Goal: Task Accomplishment & Management: Manage account settings

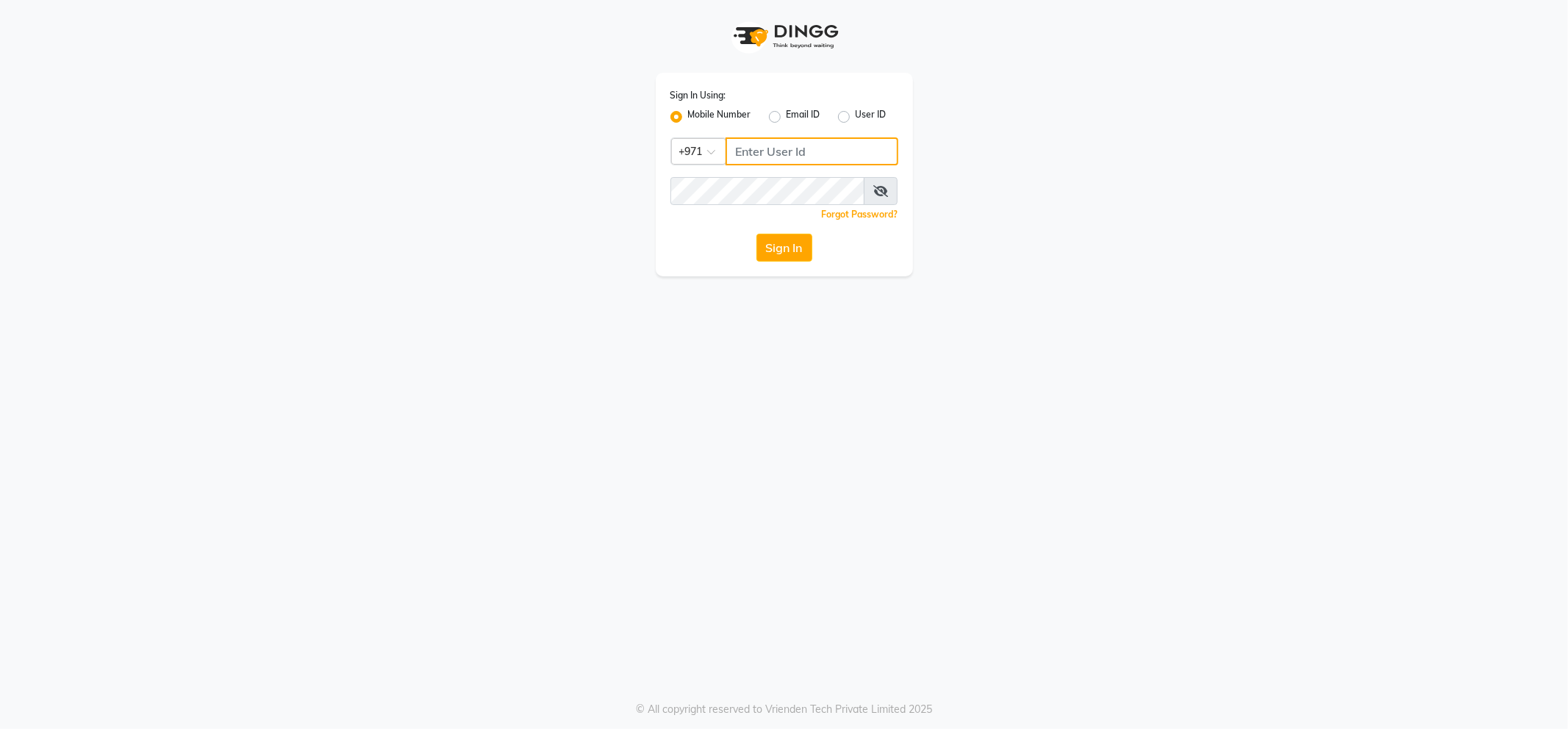
click at [779, 155] on input "Username" at bounding box center [812, 151] width 173 height 28
type input "556473214"
click at [873, 191] on icon at bounding box center [880, 191] width 14 height 12
click at [790, 258] on button "Sign In" at bounding box center [784, 247] width 56 height 28
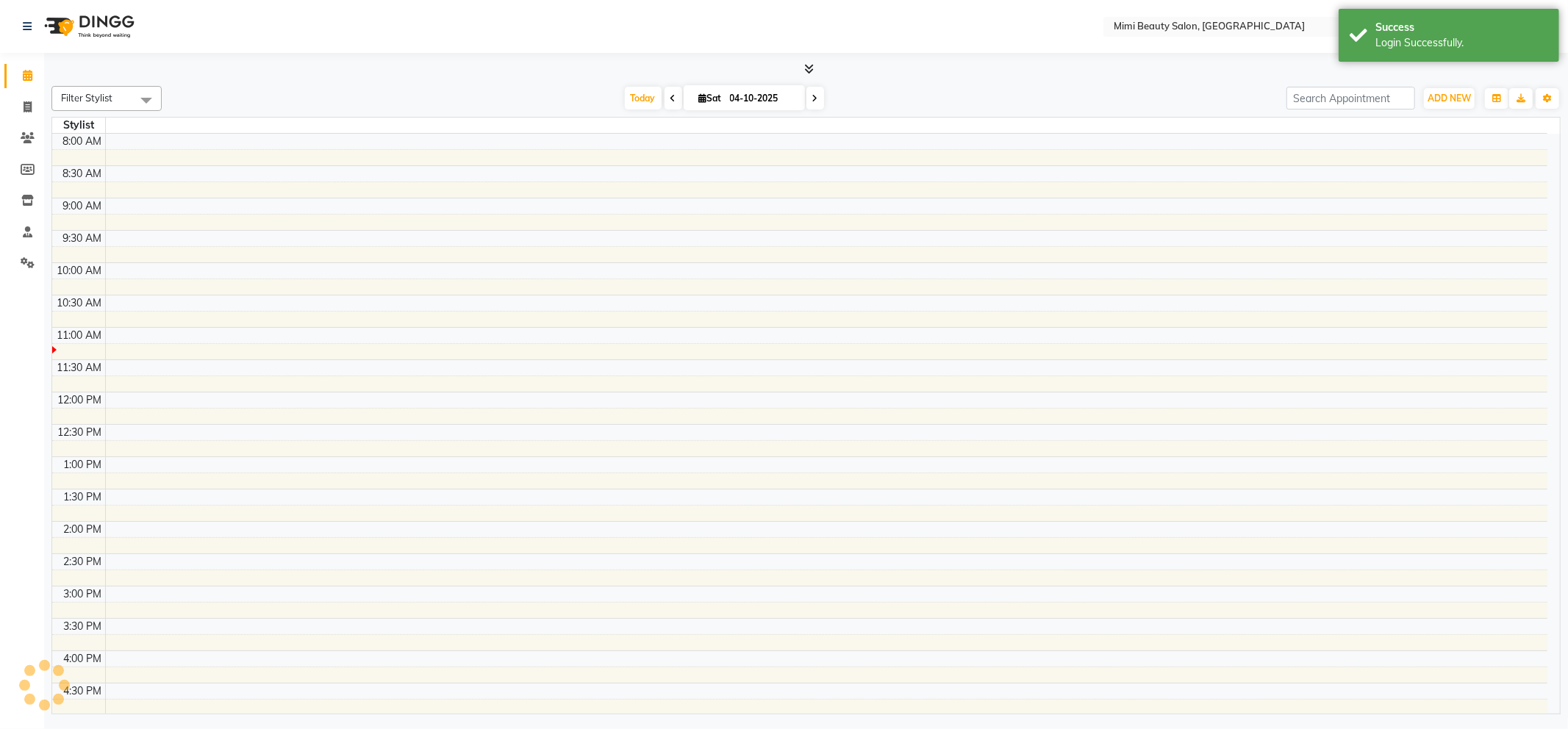
select select "en"
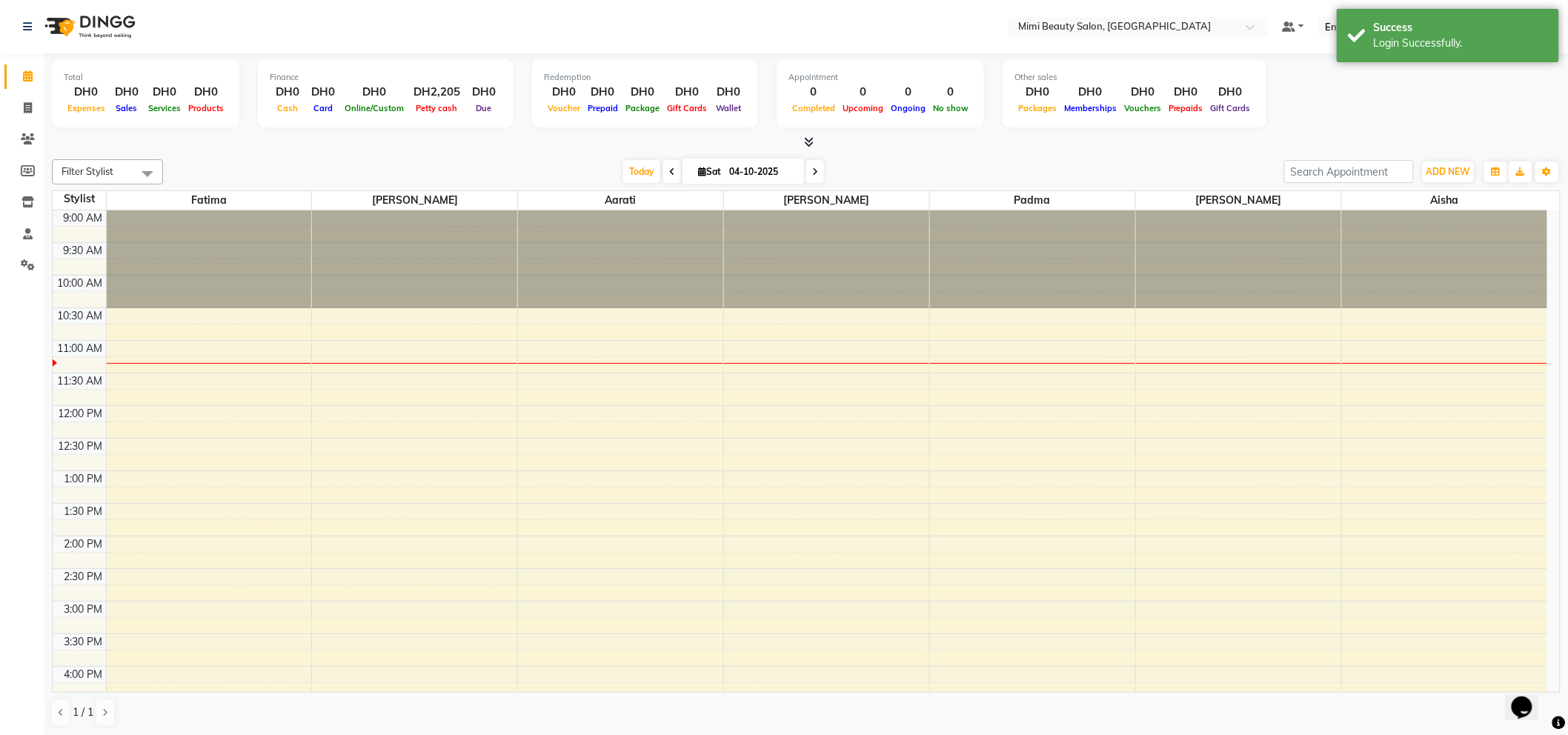
click at [664, 172] on span at bounding box center [672, 172] width 17 height 23
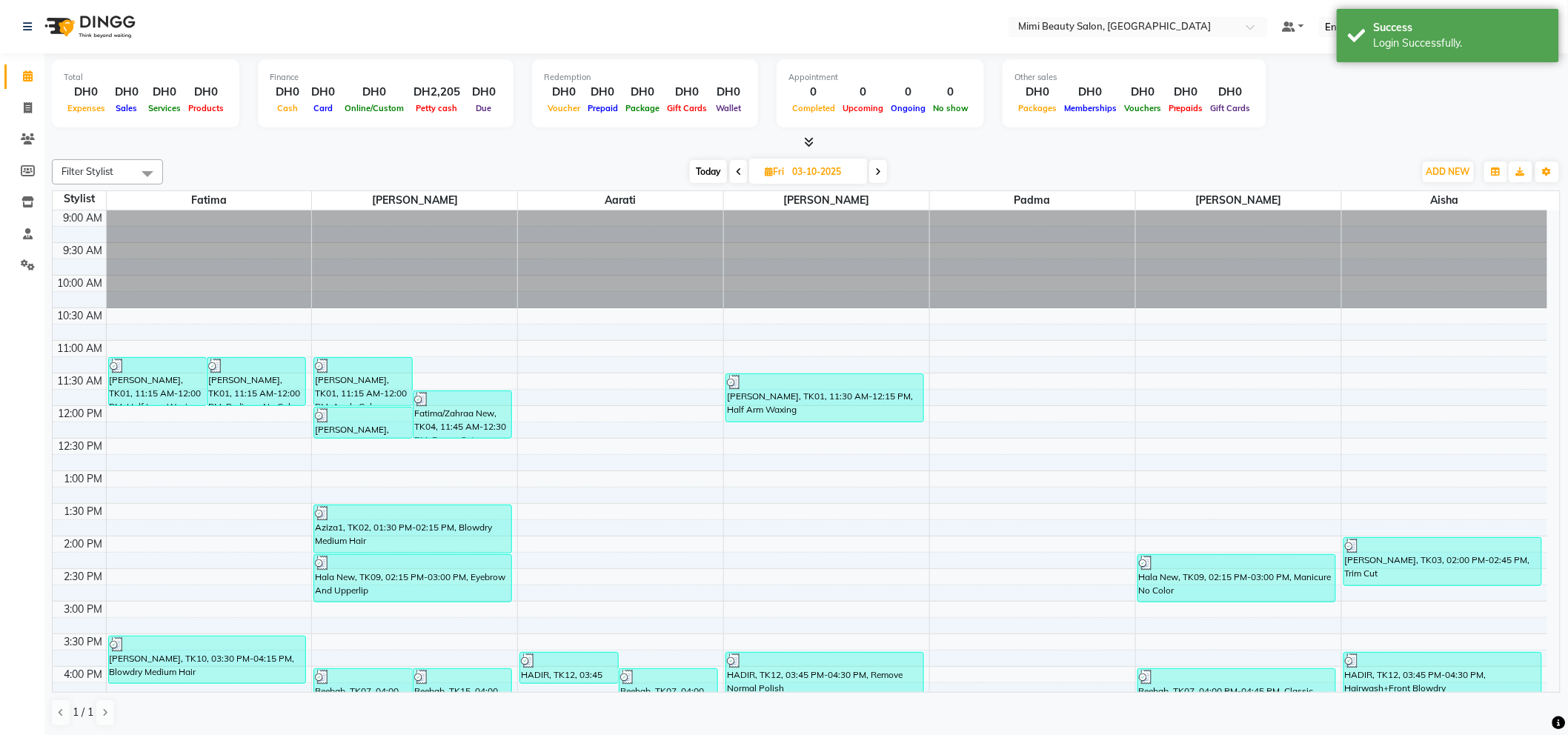
click at [877, 171] on icon at bounding box center [878, 172] width 6 height 9
type input "04-10-2025"
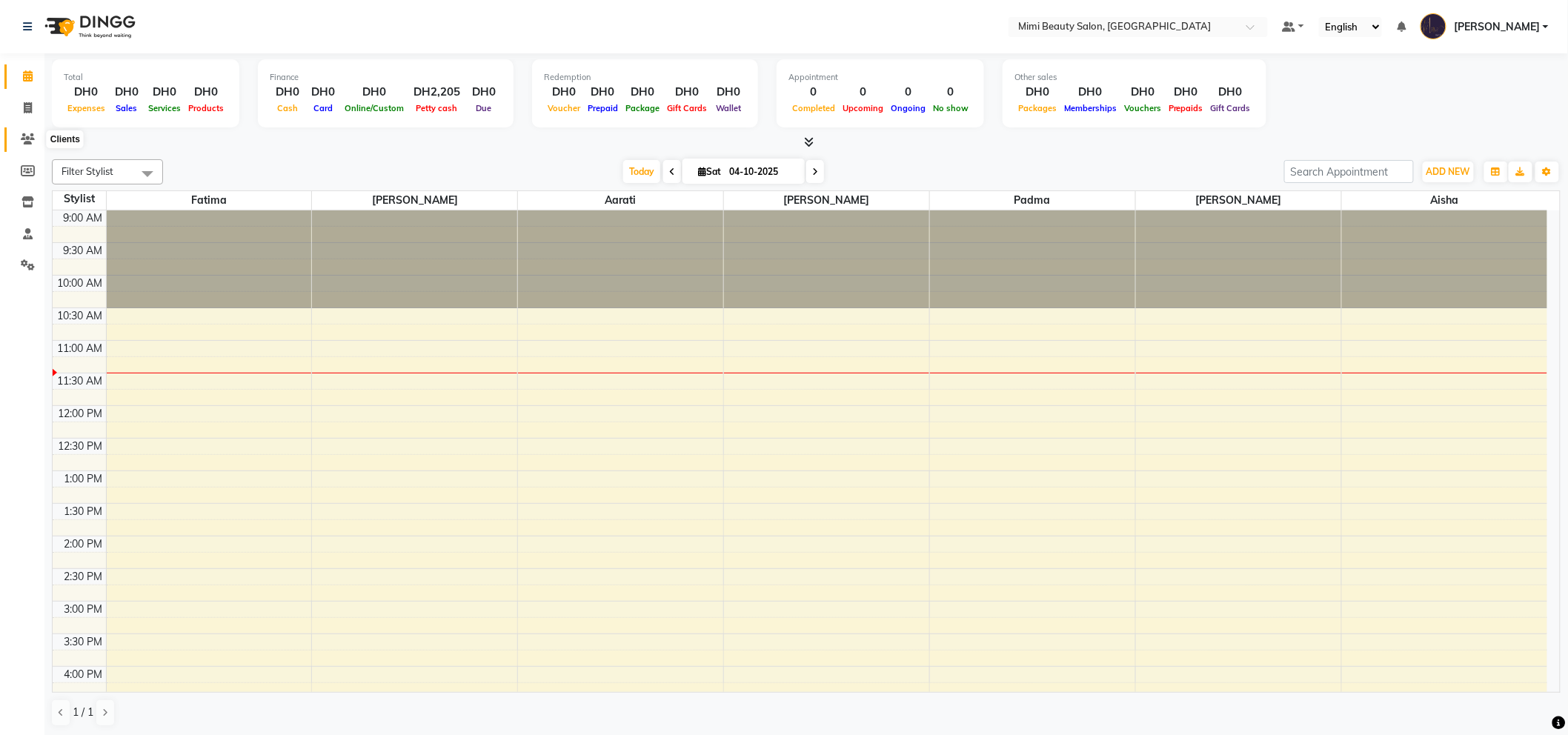
click at [25, 143] on icon at bounding box center [27, 138] width 14 height 11
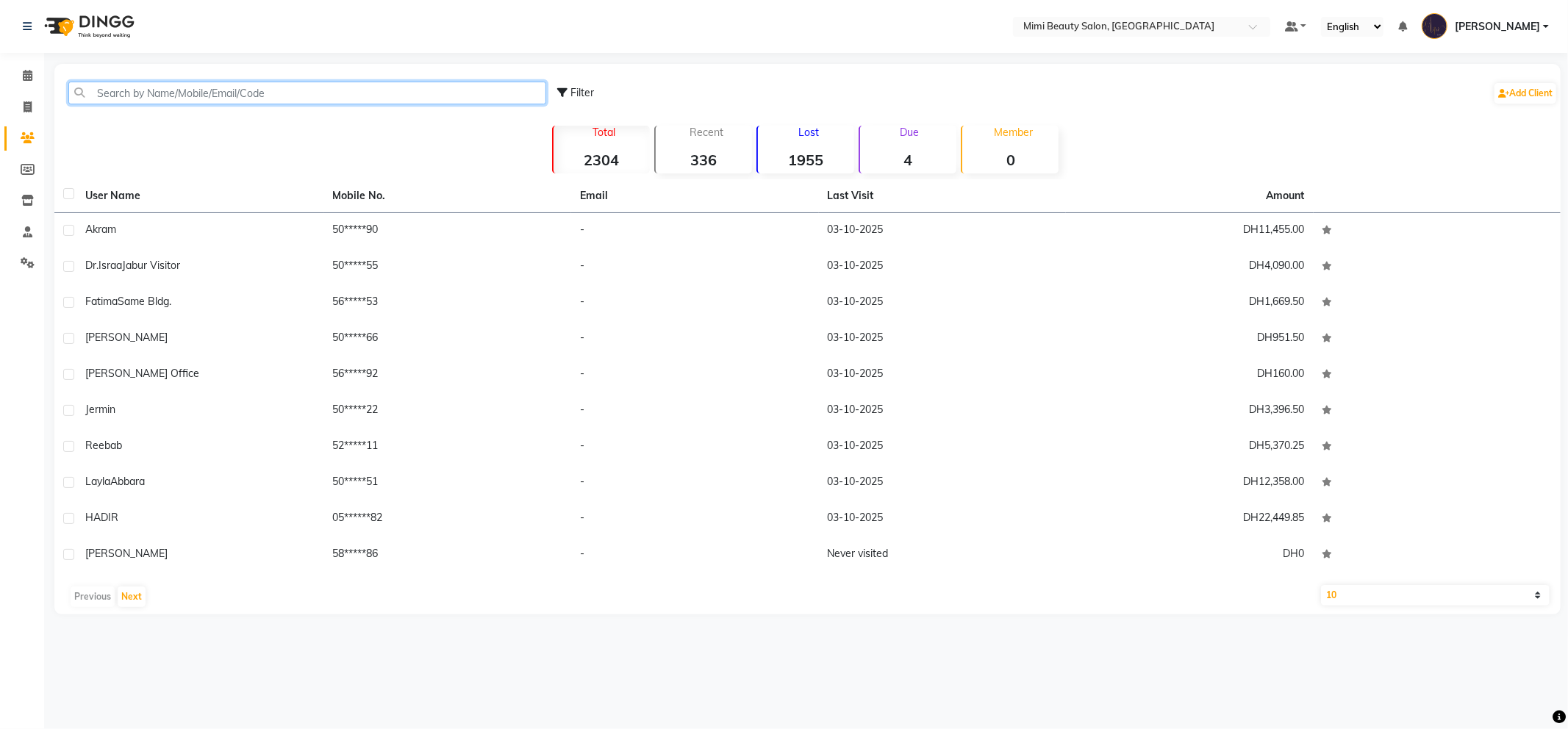
click at [311, 97] on input "text" at bounding box center [308, 93] width 478 height 23
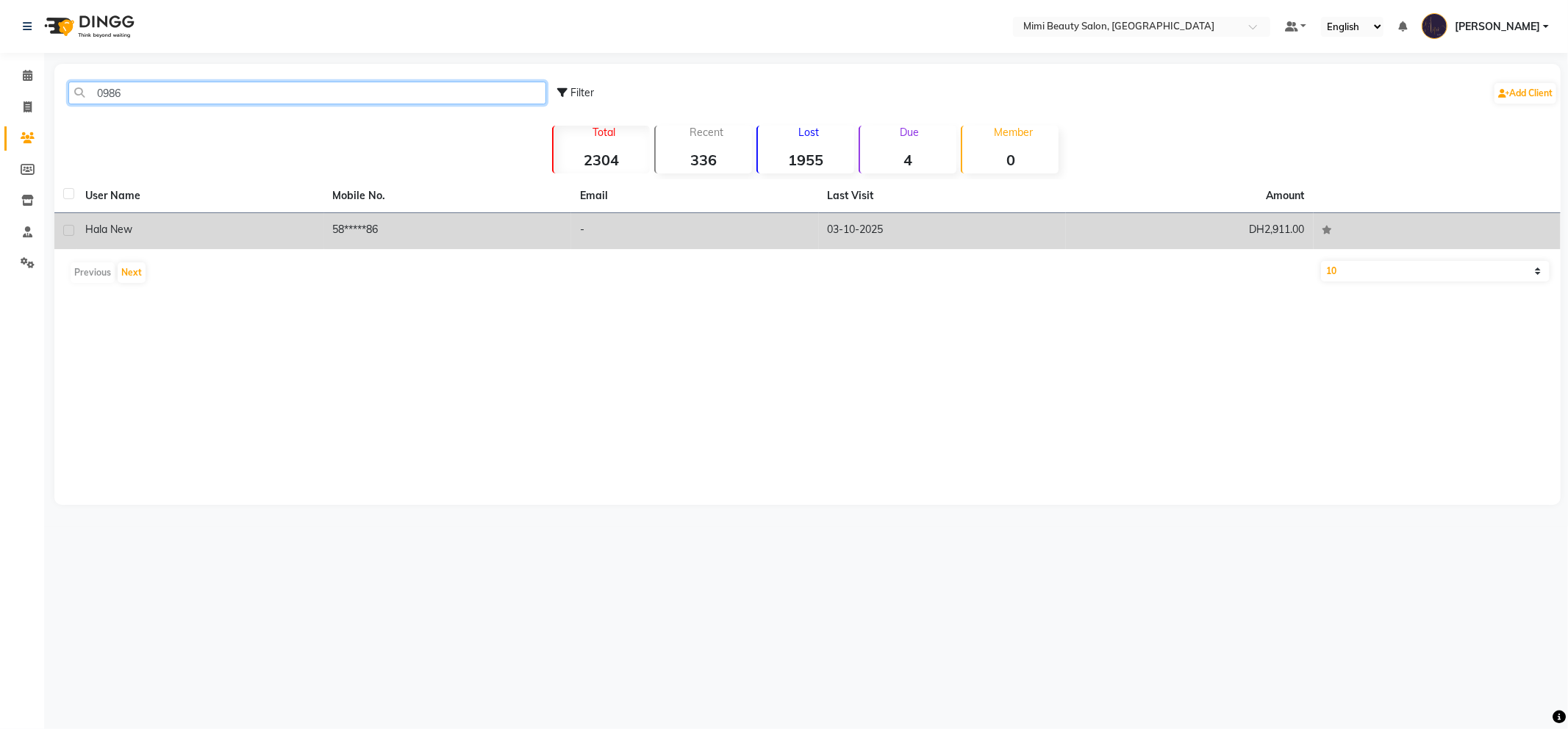
type input "0986"
click at [164, 223] on div "Hala New" at bounding box center [200, 229] width 230 height 15
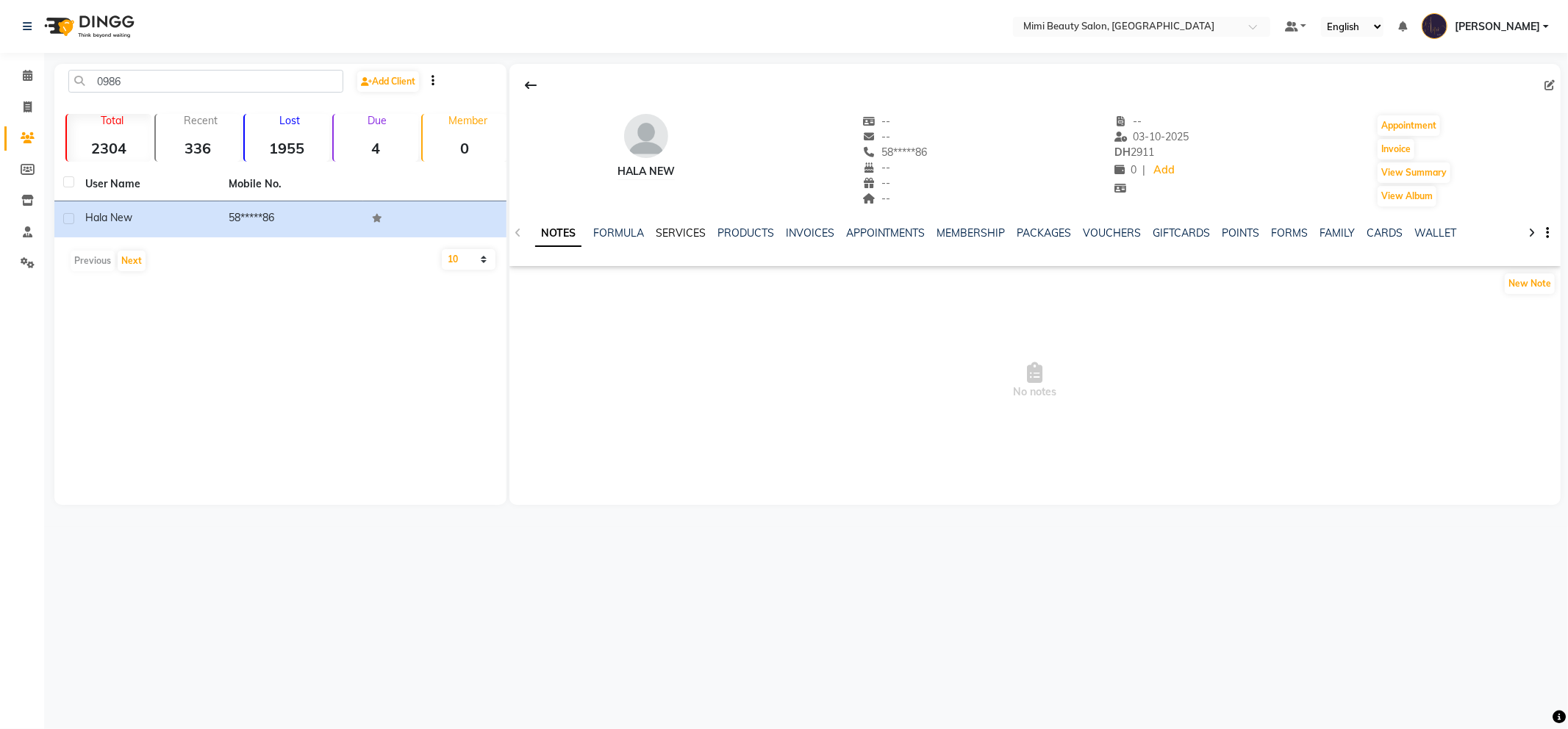
click at [675, 235] on link "SERVICES" at bounding box center [681, 233] width 50 height 14
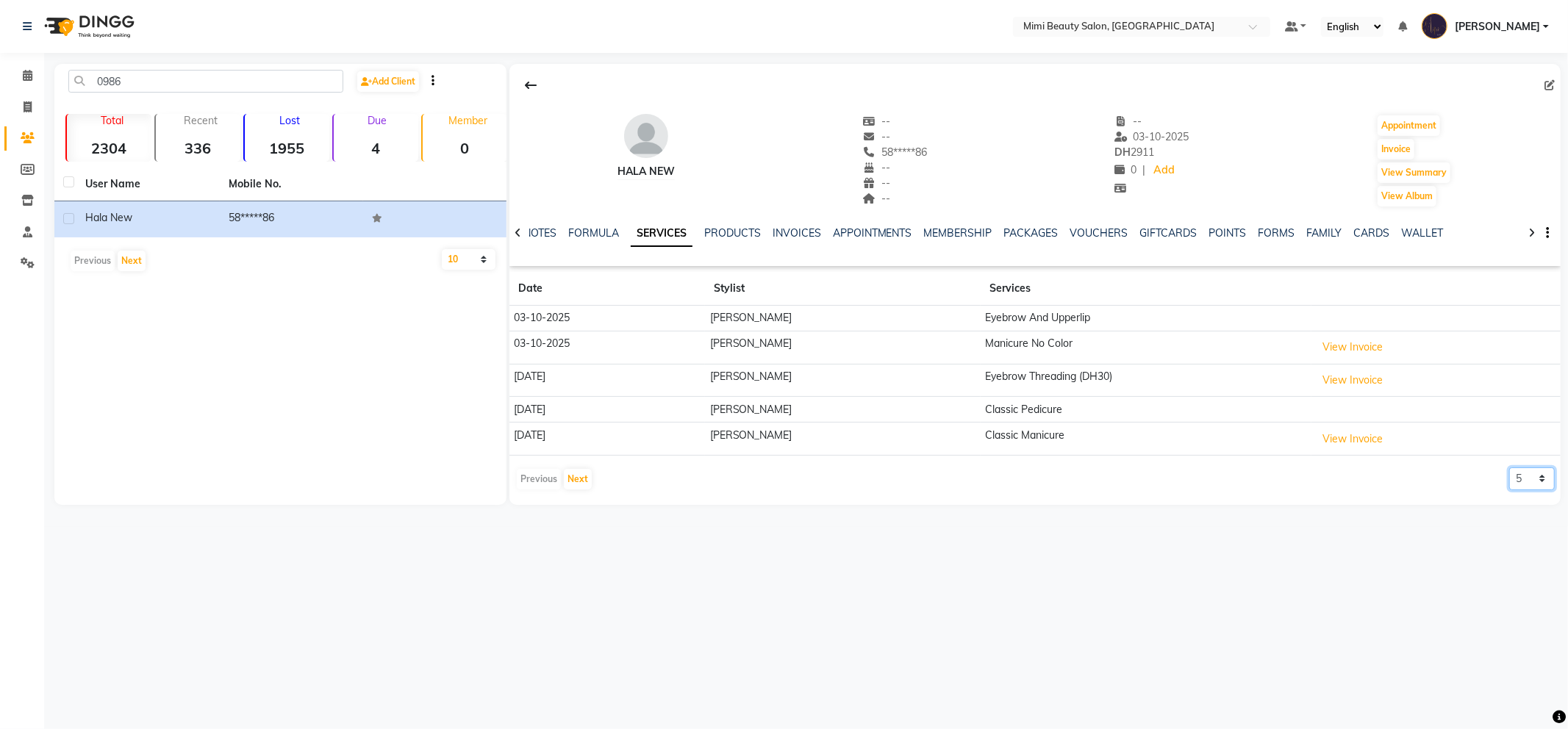
click at [1530, 485] on select "5 10 50 100 500" at bounding box center [1532, 479] width 45 height 23
select select "100"
click at [1509, 468] on select "5 10 50 100 500" at bounding box center [1532, 479] width 45 height 23
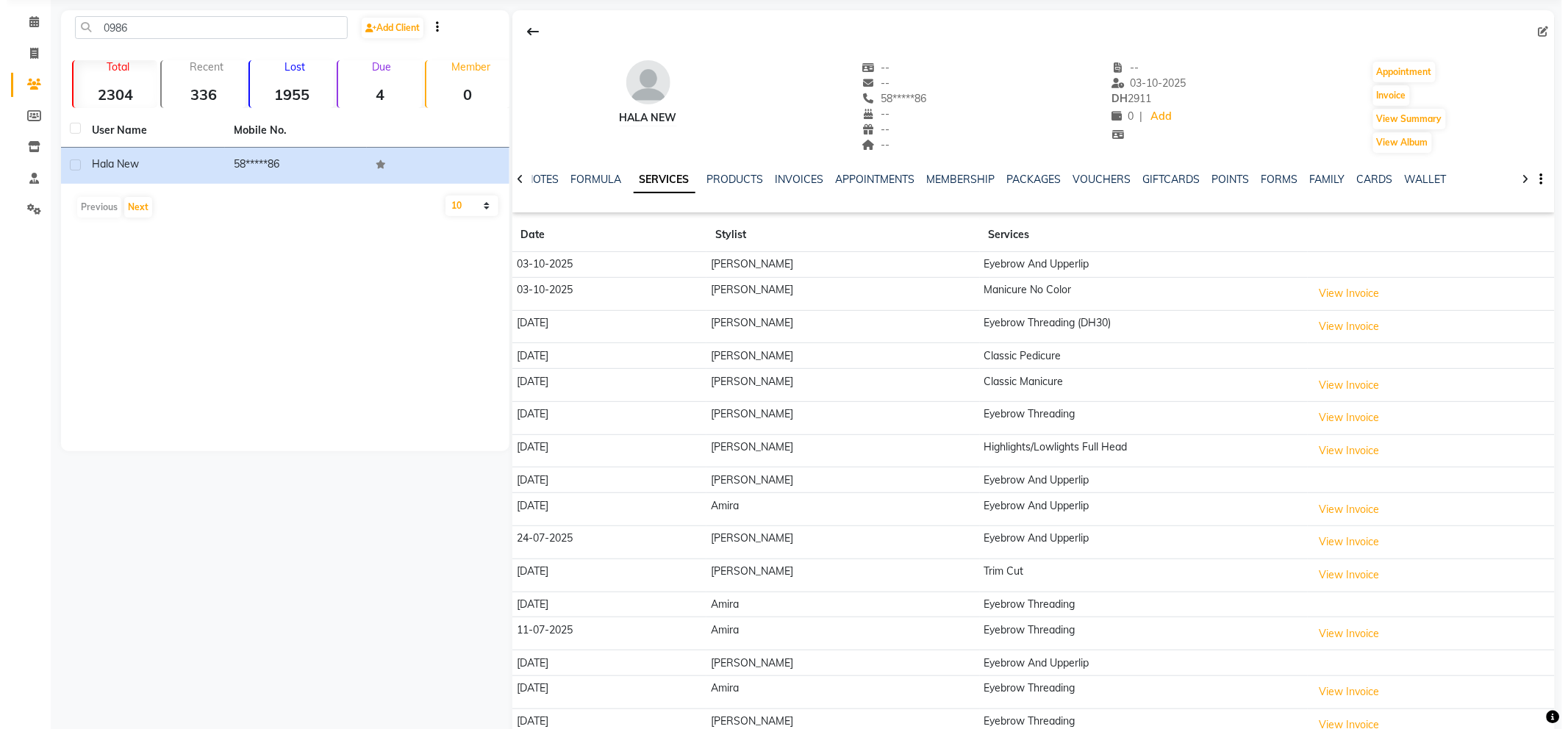
scroll to position [81, 0]
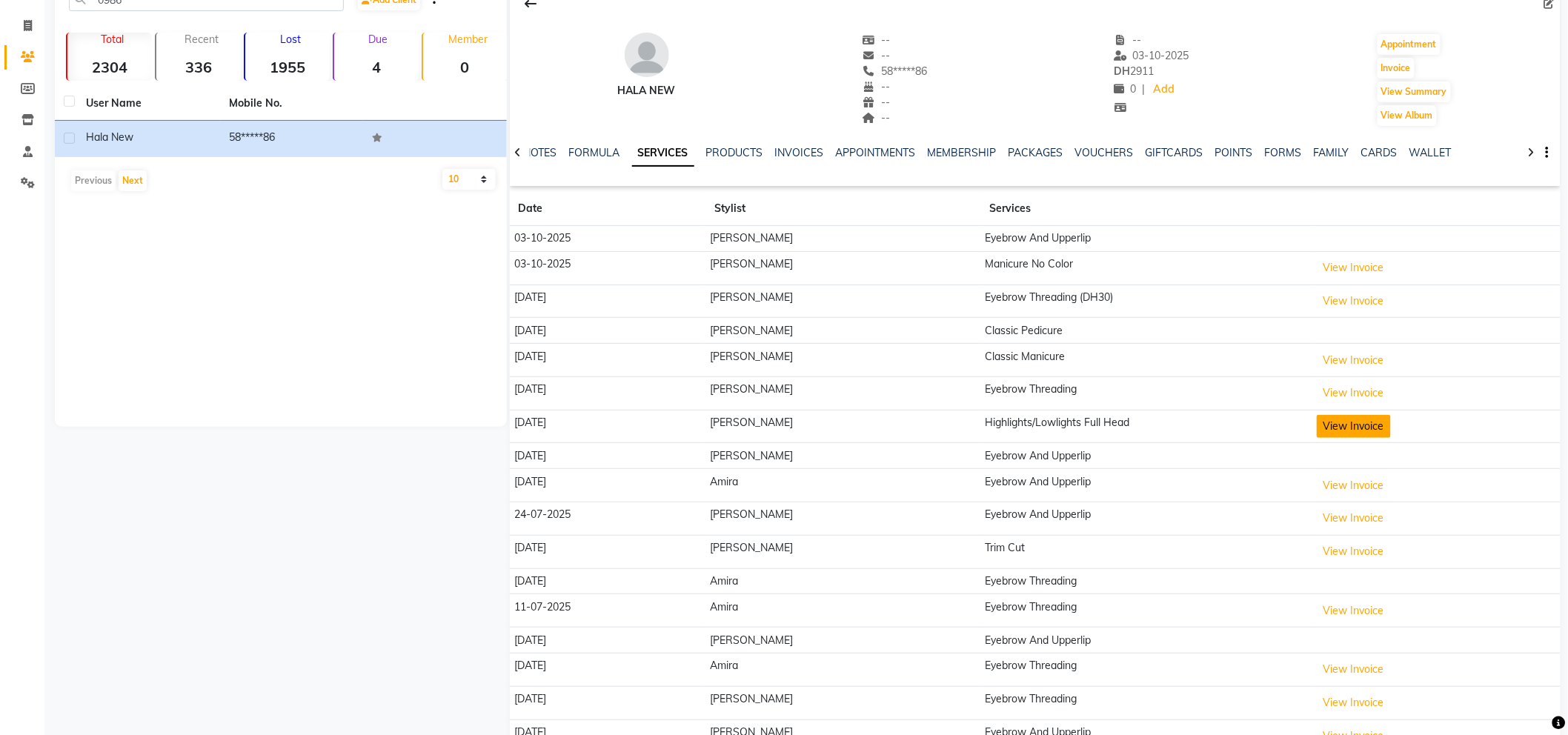
click at [1335, 427] on button "View Invoice" at bounding box center [1353, 426] width 74 height 23
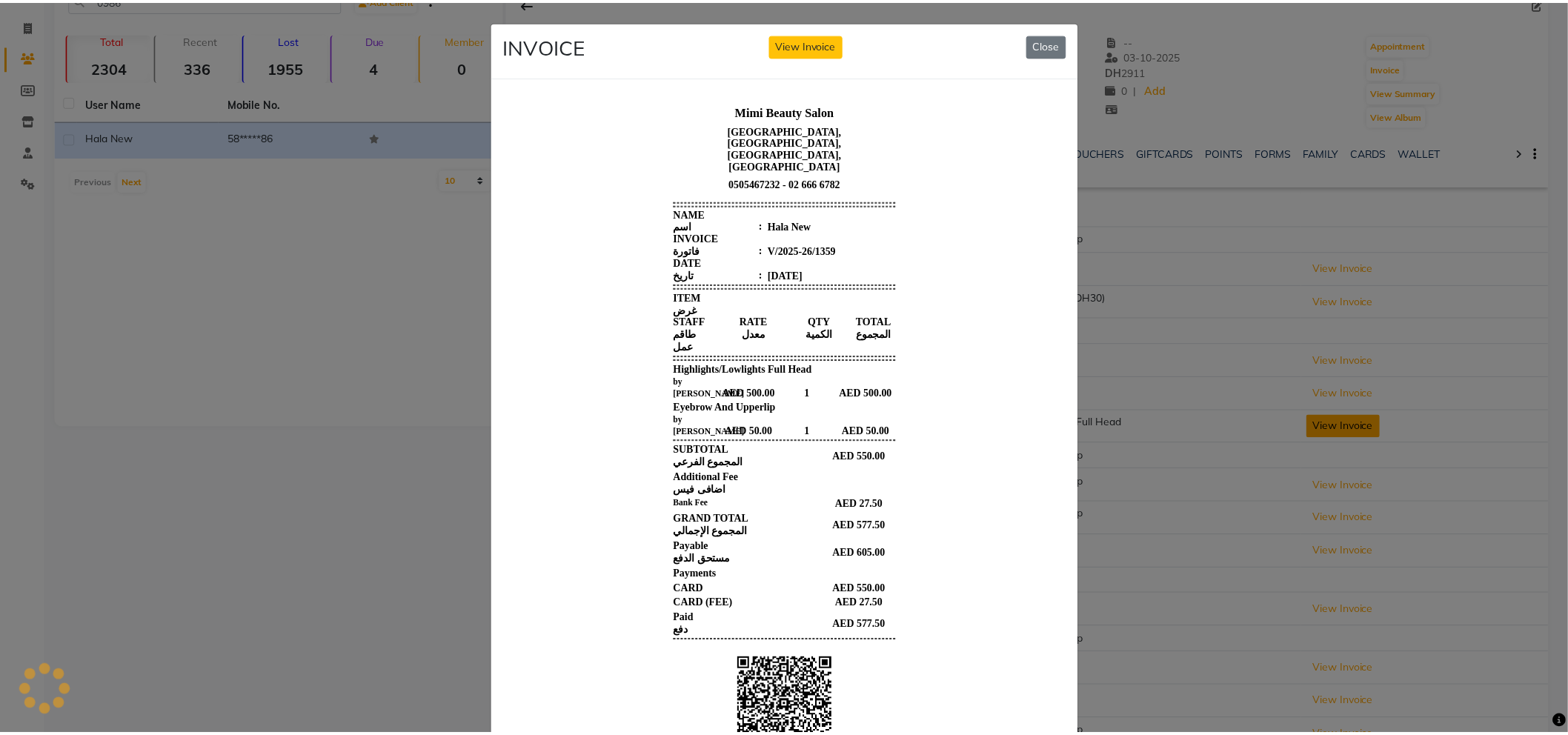
scroll to position [0, 0]
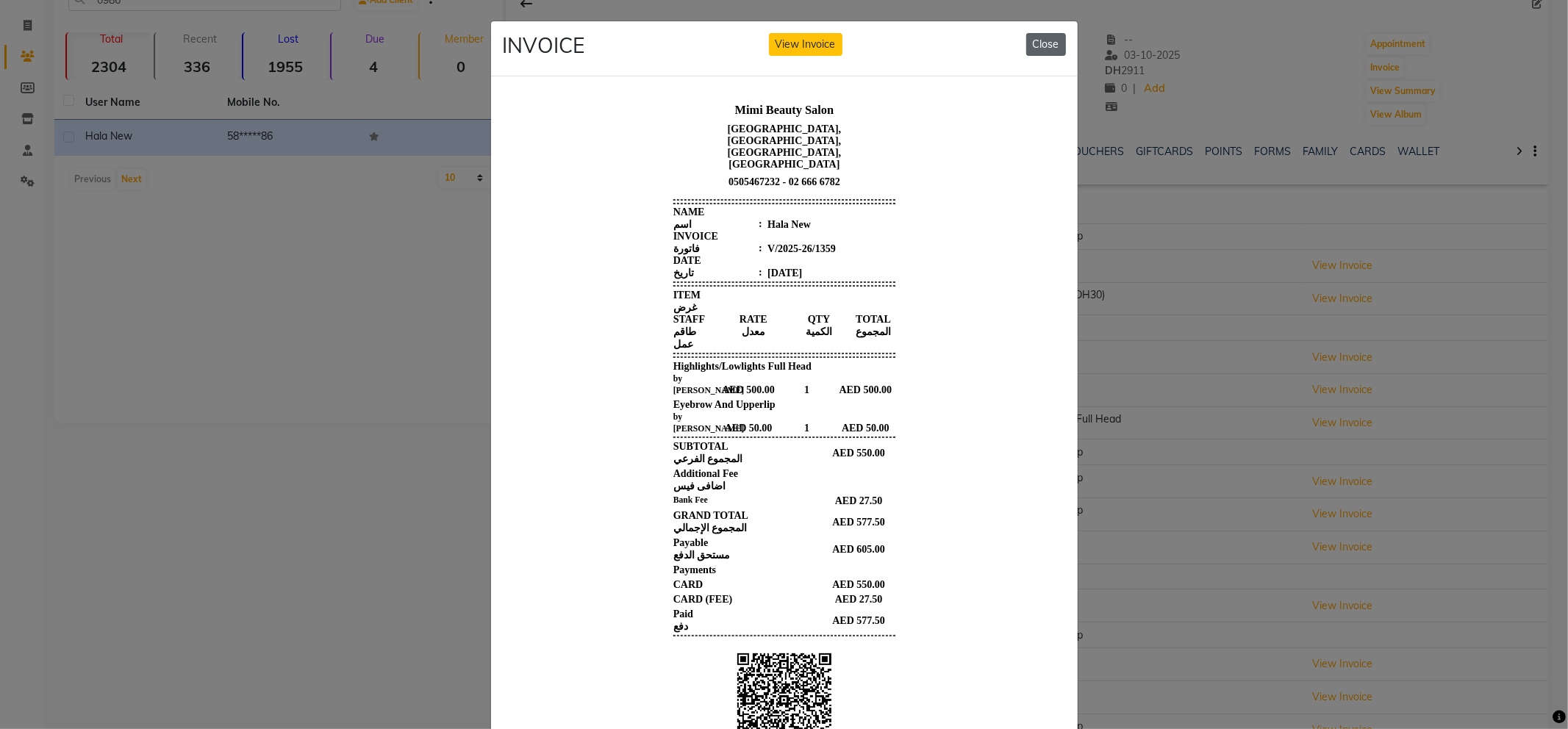
click at [1032, 46] on button "Close" at bounding box center [1046, 44] width 40 height 23
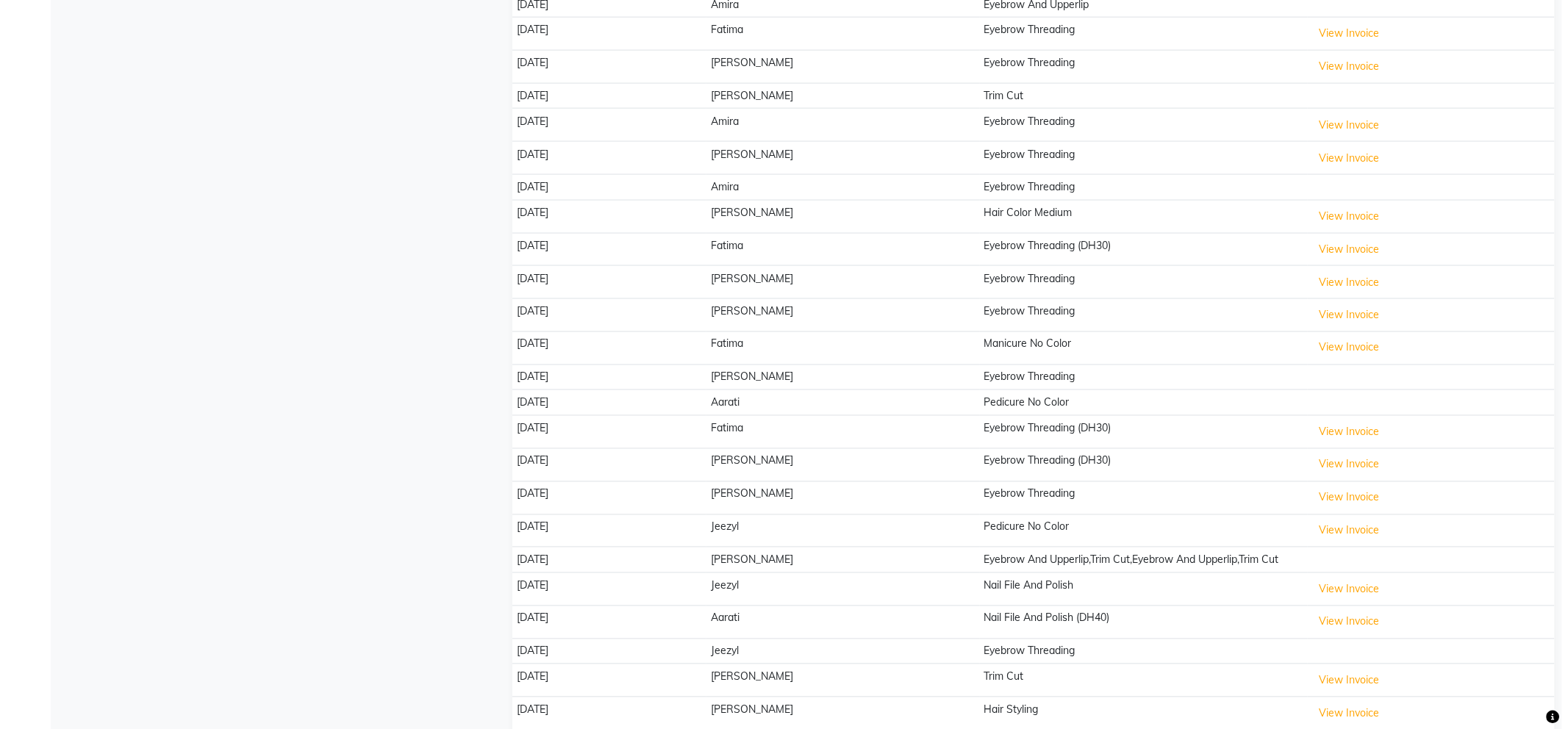
scroll to position [755, 0]
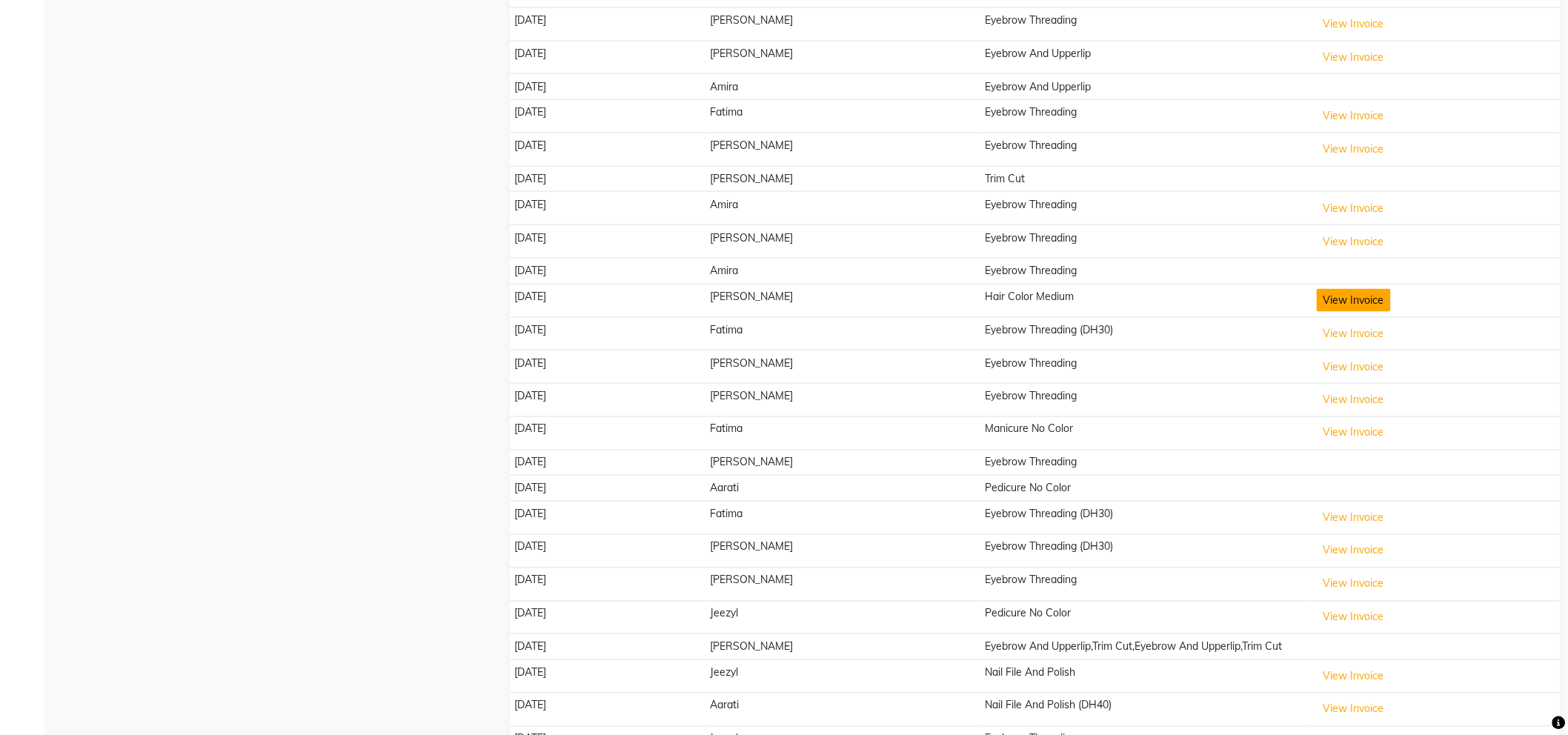
click at [1316, 299] on button "View Invoice" at bounding box center [1353, 300] width 74 height 23
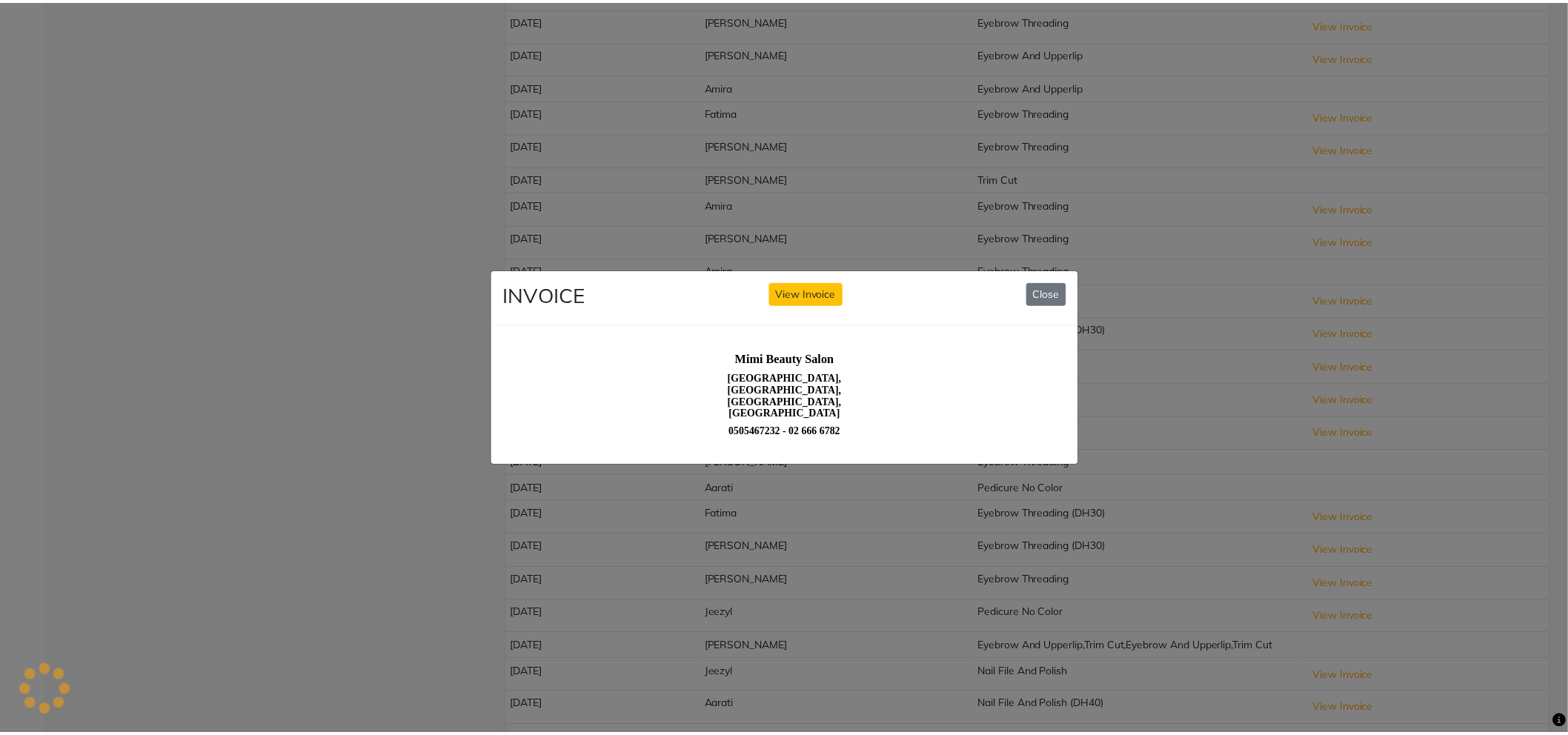
scroll to position [0, 0]
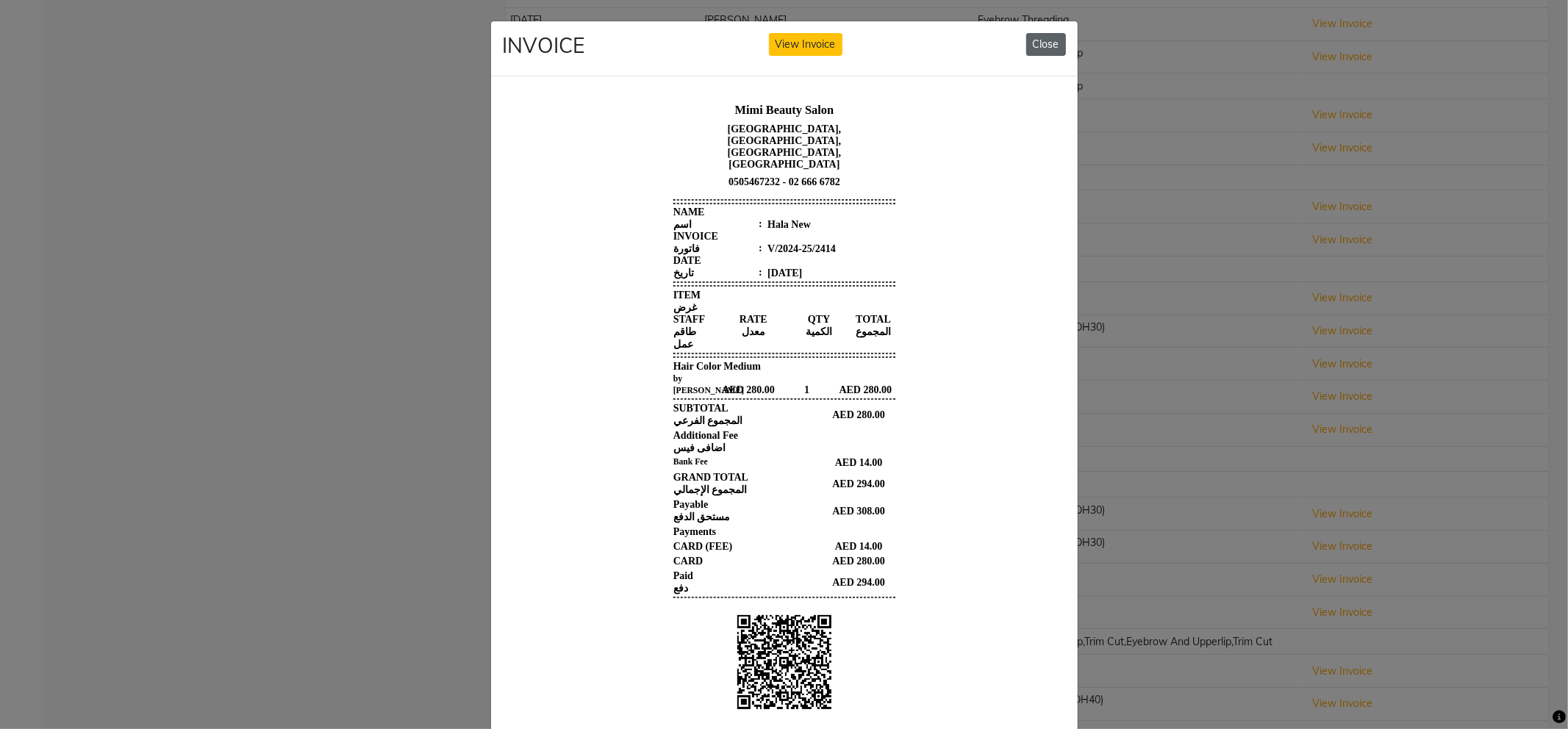
click at [1029, 46] on button "Close" at bounding box center [1046, 44] width 40 height 23
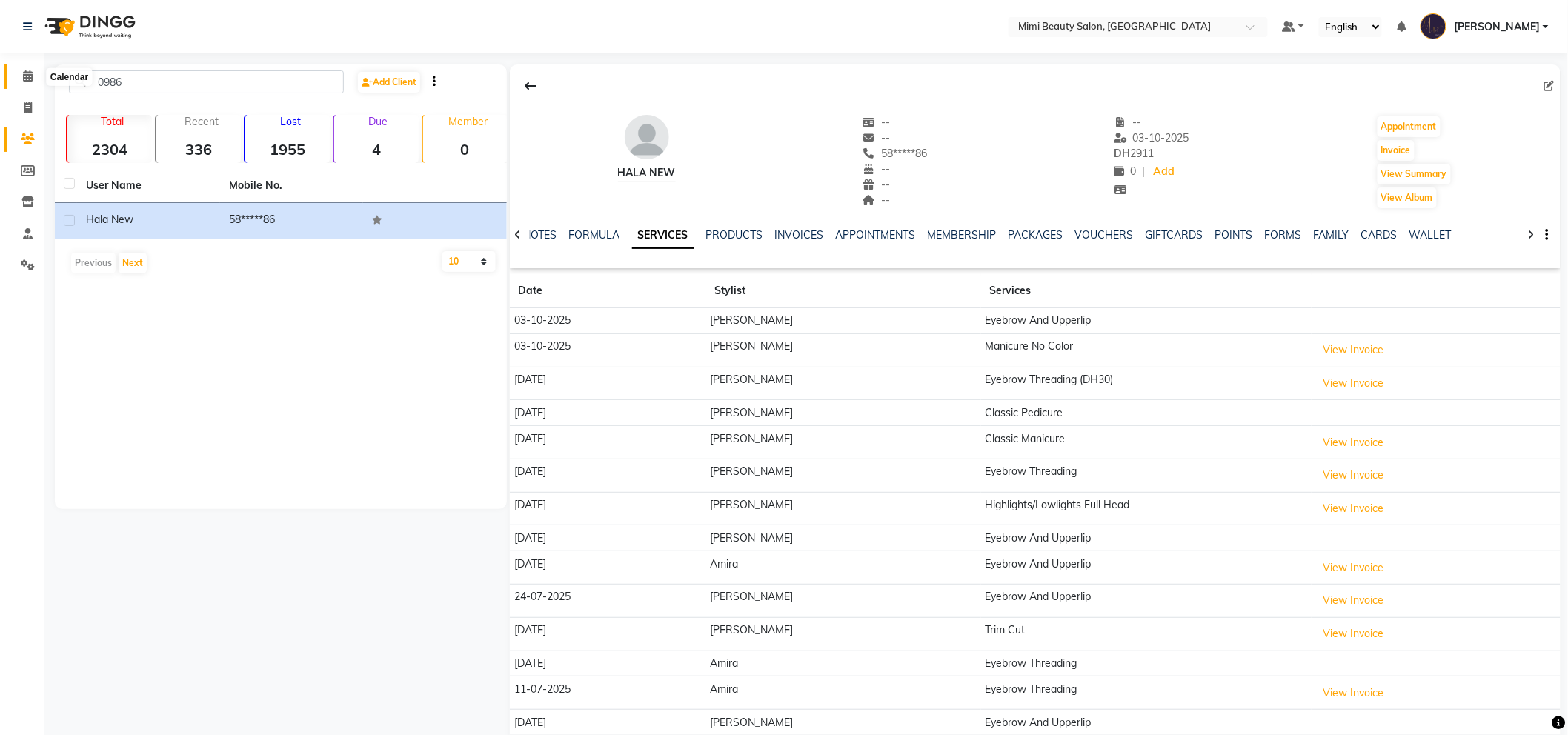
click at [28, 70] on span at bounding box center [27, 77] width 26 height 17
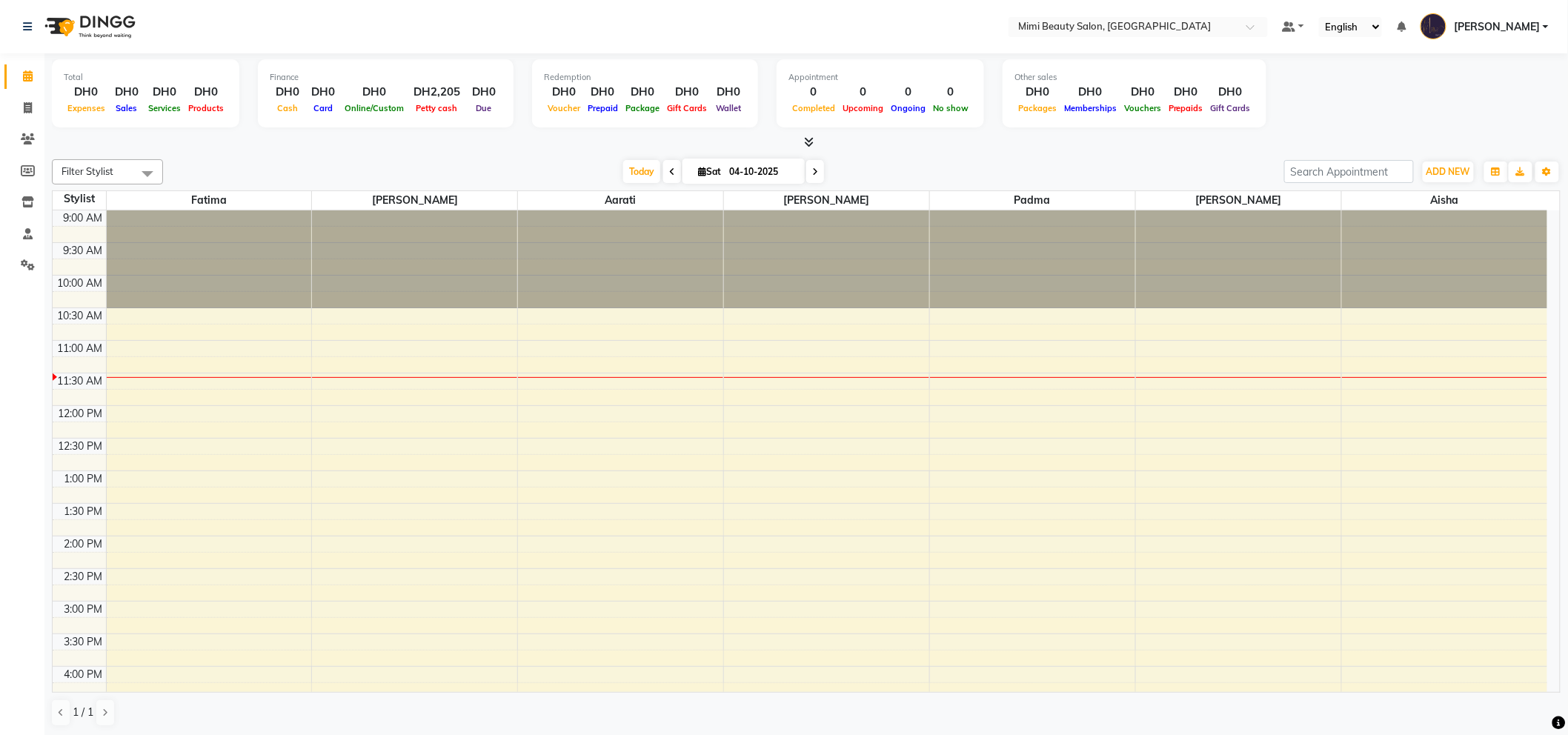
click at [670, 167] on span at bounding box center [672, 172] width 17 height 23
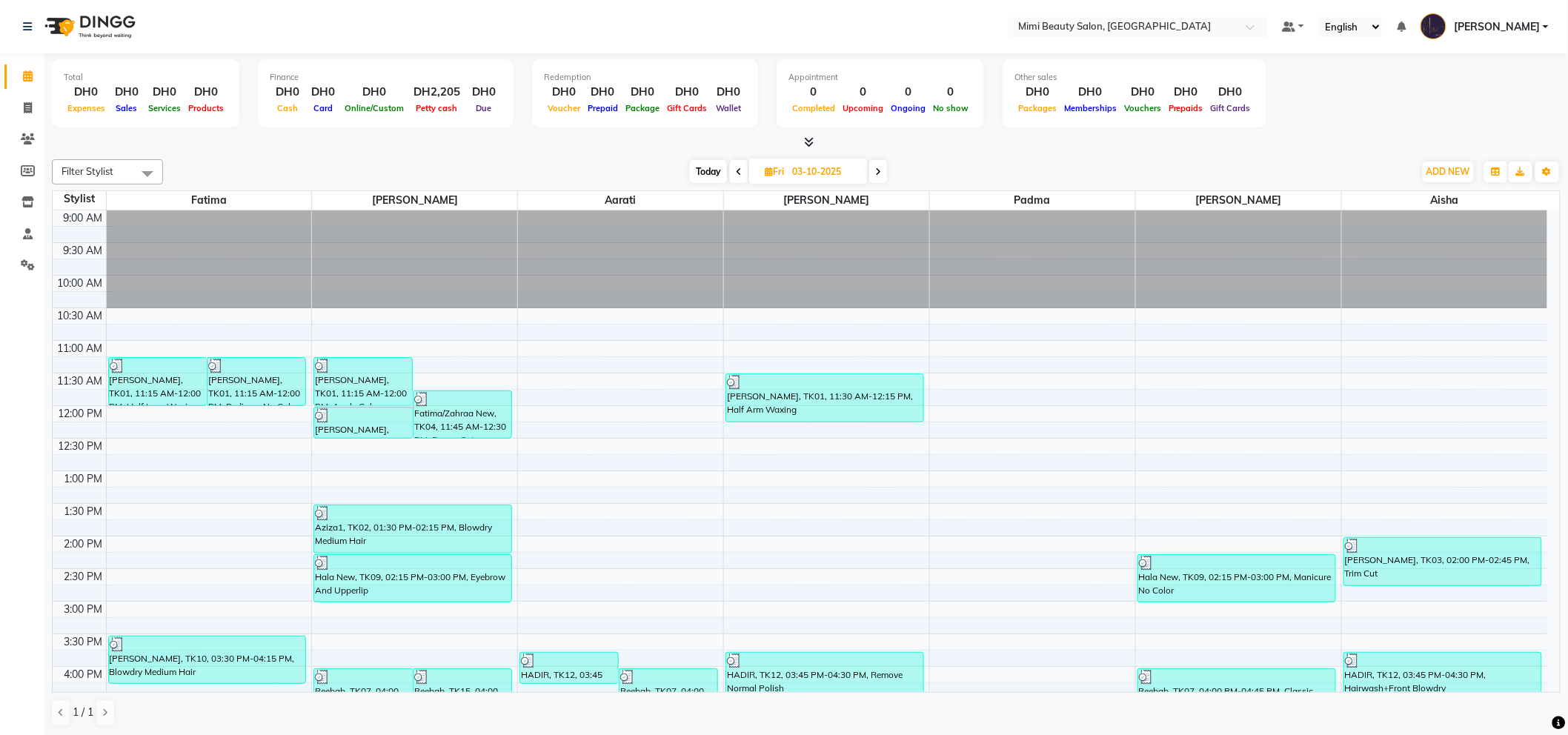
click at [882, 174] on span at bounding box center [878, 172] width 17 height 23
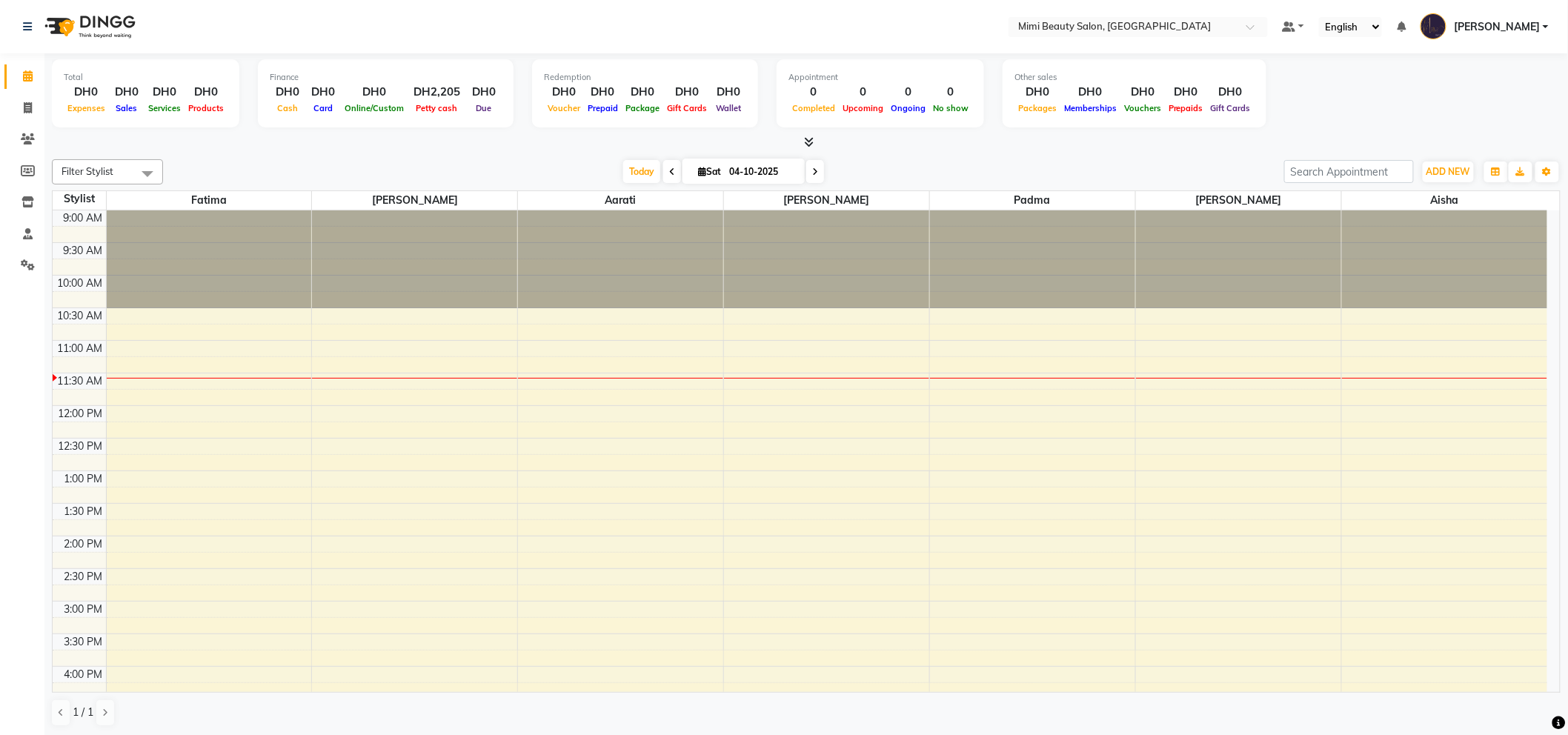
click at [669, 173] on icon at bounding box center [672, 172] width 6 height 9
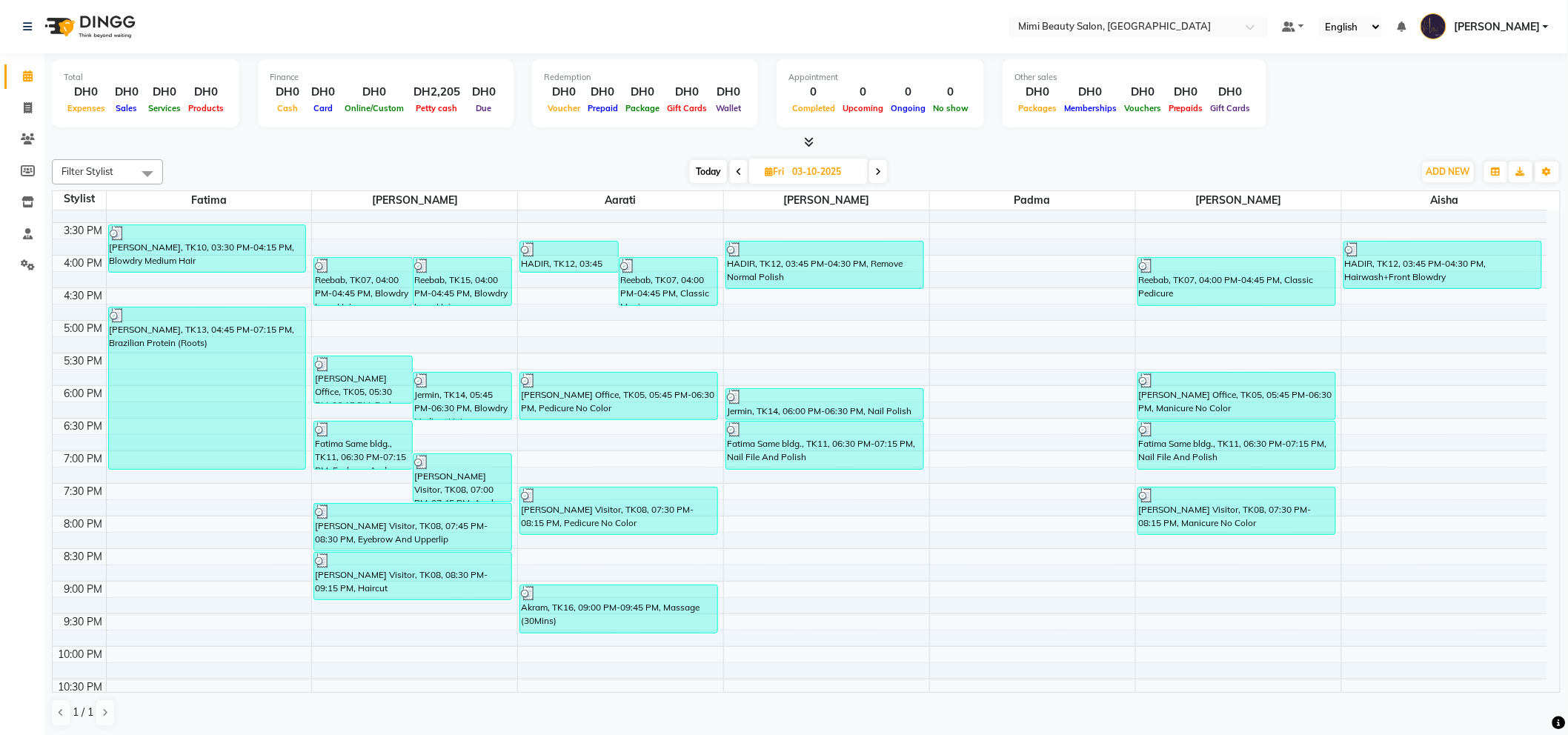
scroll to position [506, 0]
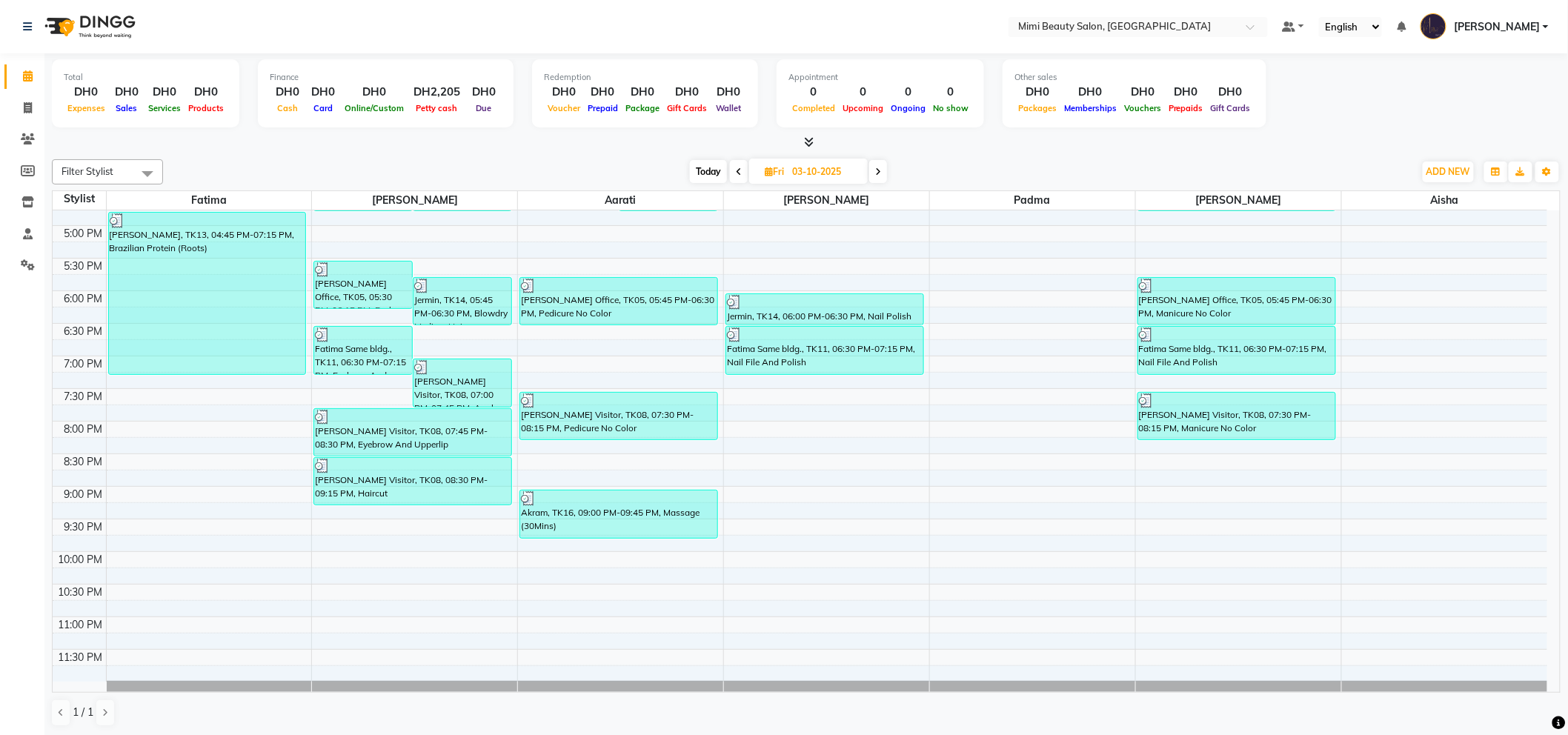
click at [876, 168] on icon at bounding box center [878, 172] width 6 height 9
type input "04-10-2025"
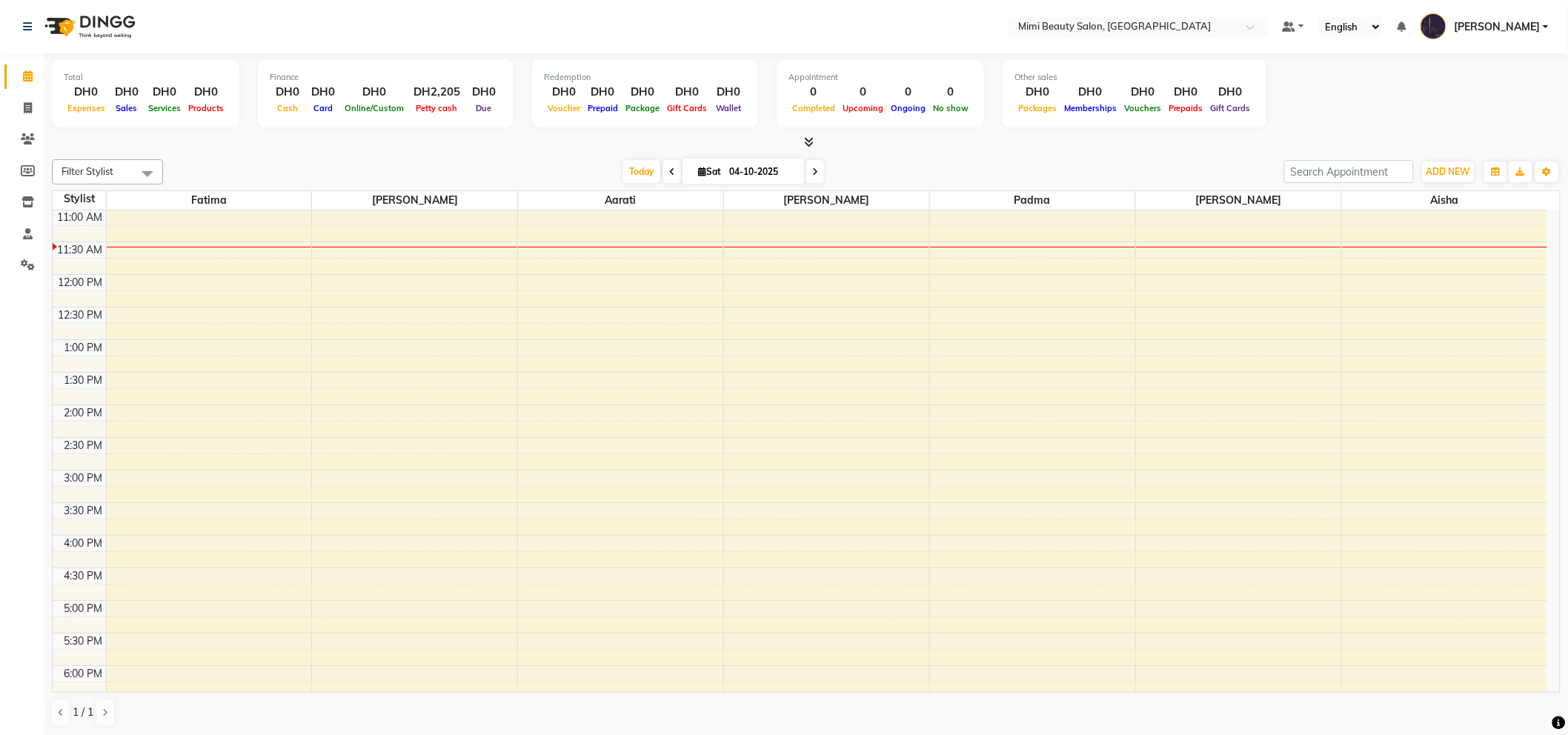
scroll to position [0, 0]
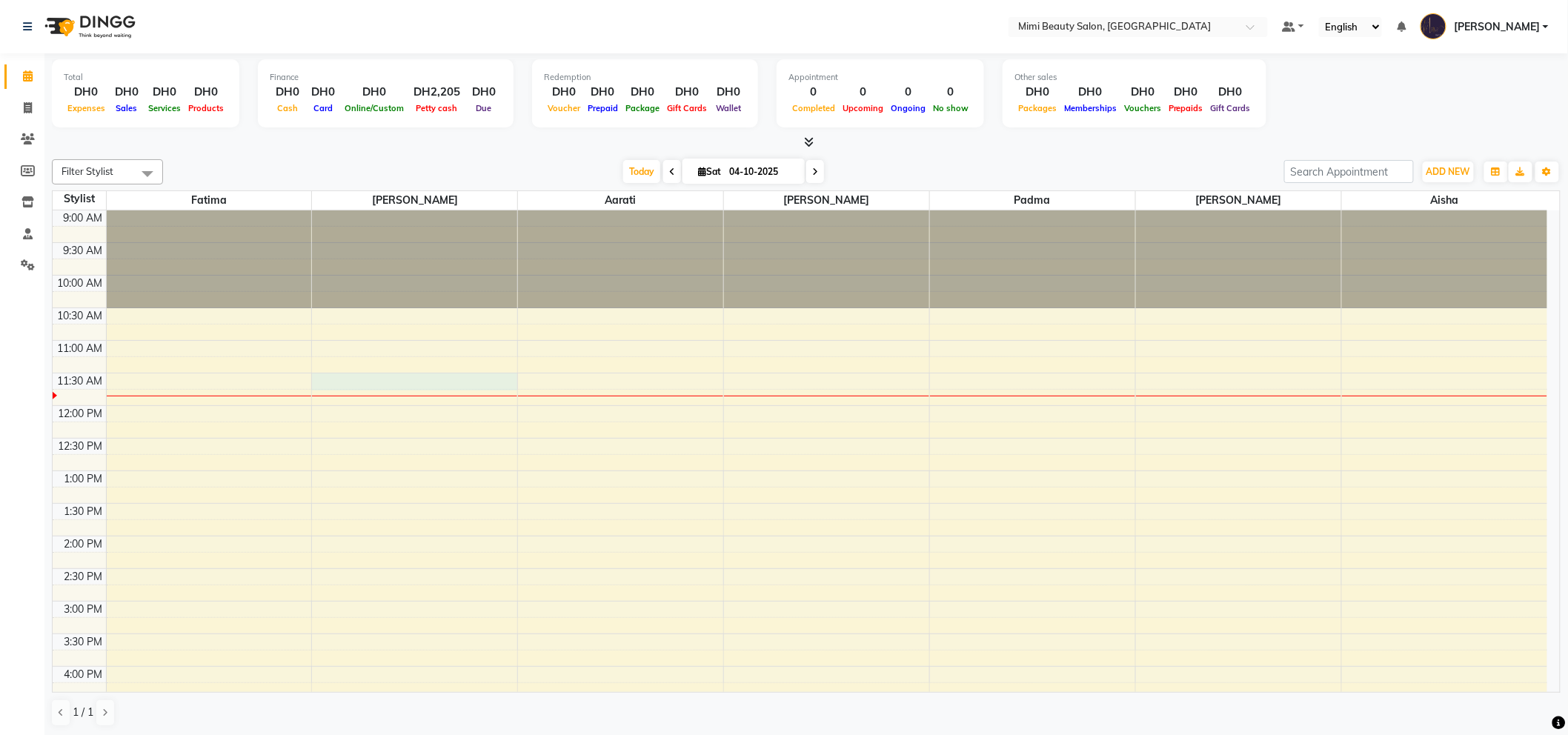
click at [324, 380] on div "9:00 AM 9:30 AM 10:00 AM 10:30 AM 11:00 AM 11:30 AM 12:00 PM 12:30 PM 1:00 PM 1…" at bounding box center [800, 699] width 1494 height 977
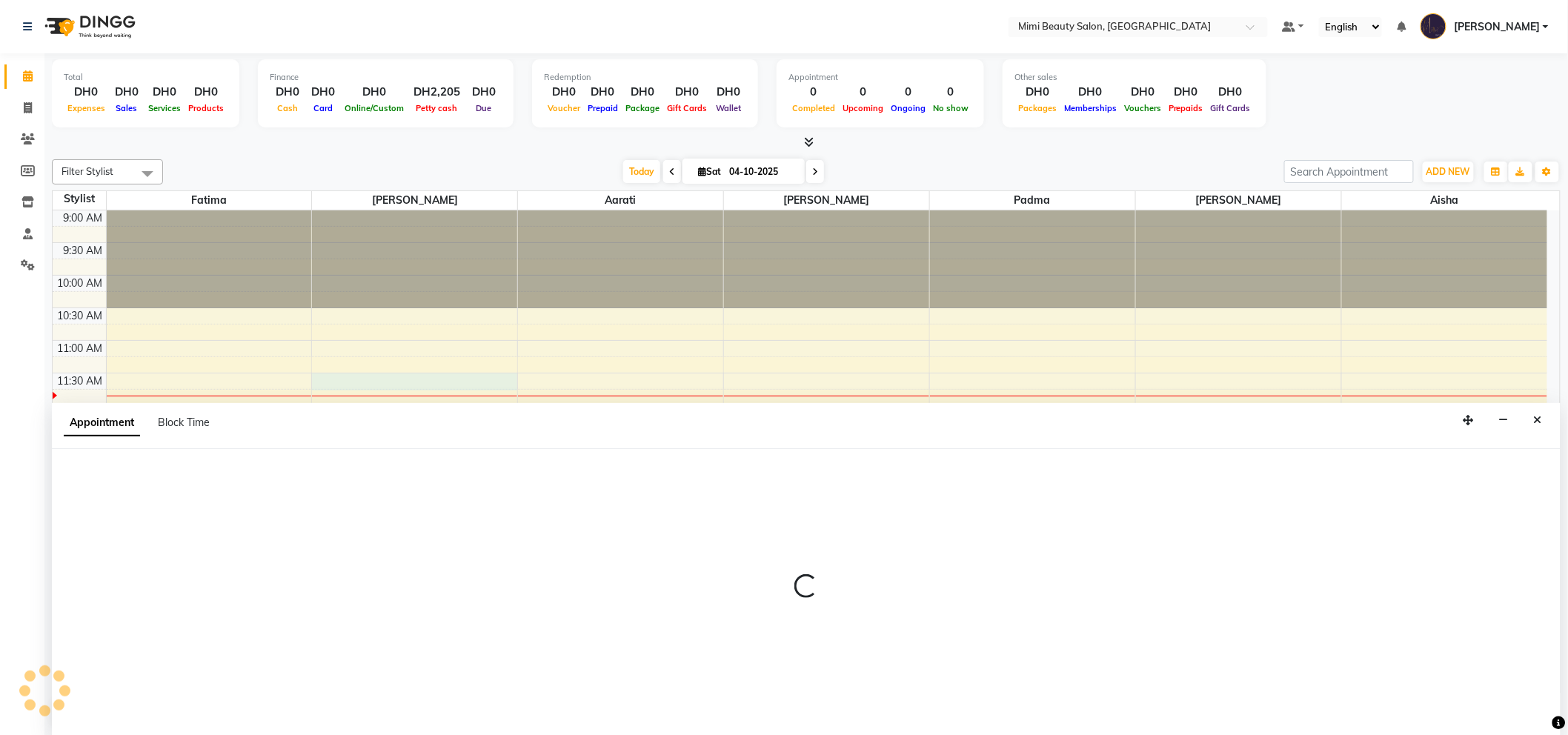
scroll to position [1, 0]
select select "52700"
select select "690"
select select "tentative"
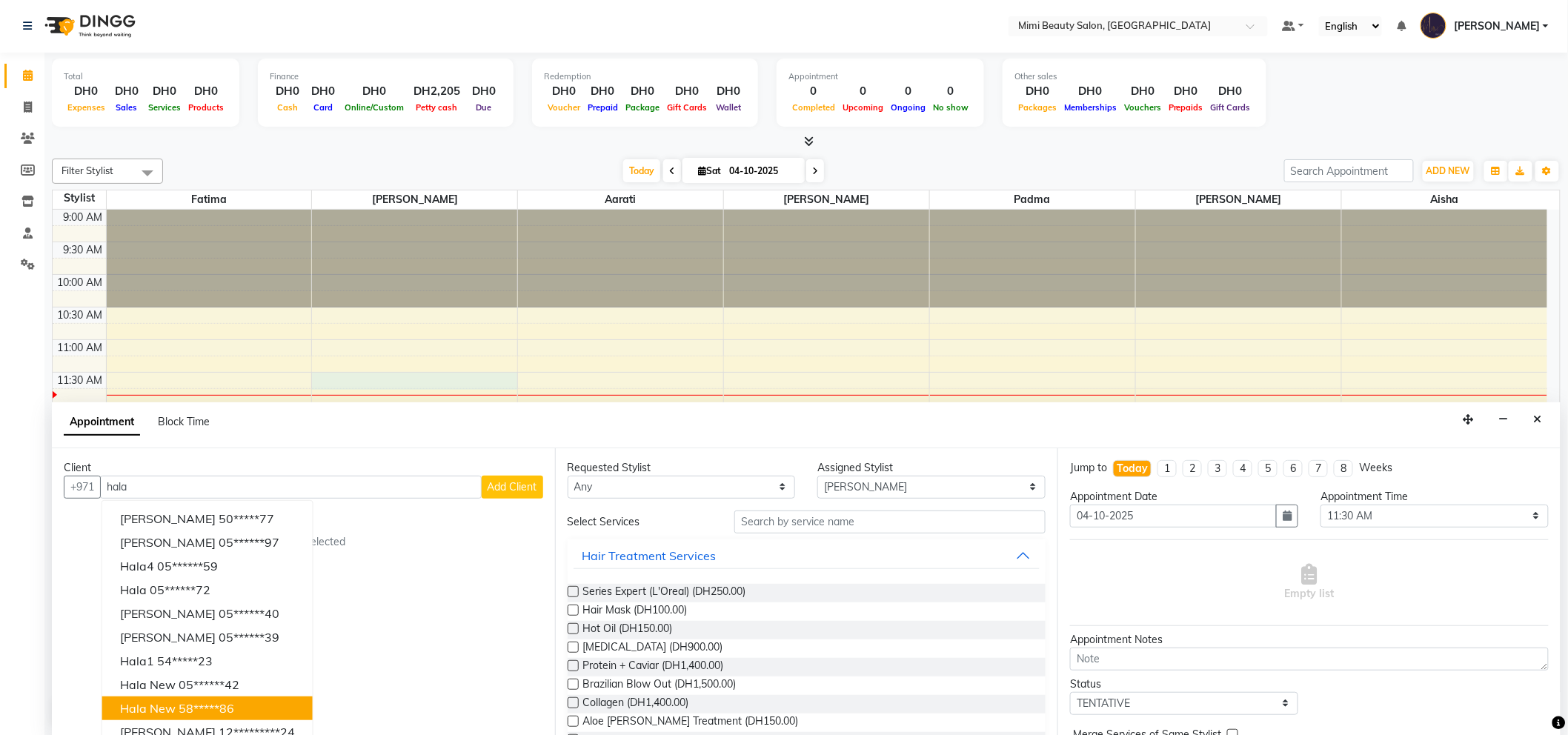
click at [247, 699] on button "Hala New 58*****86" at bounding box center [207, 708] width 211 height 24
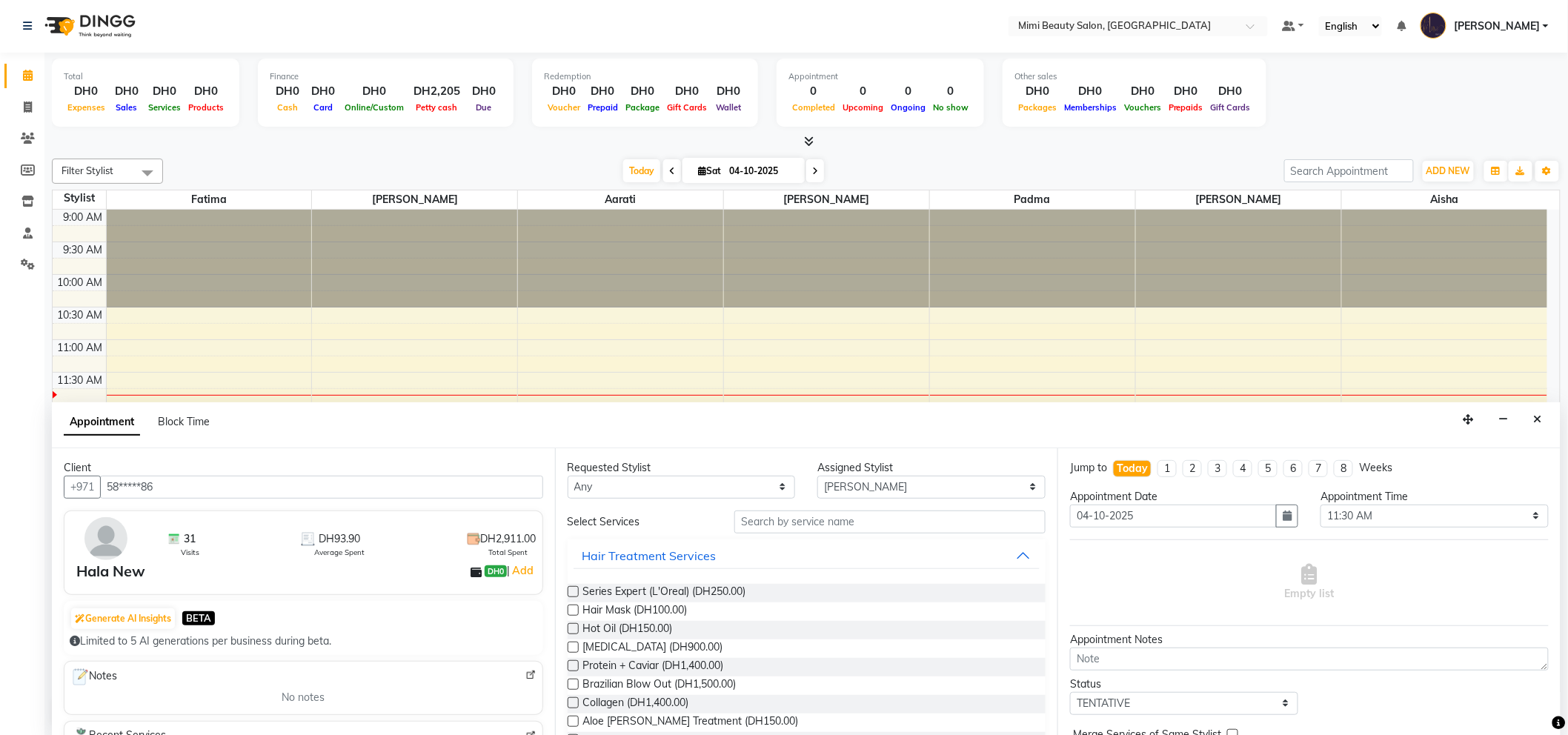
scroll to position [0, 0]
type input "58*****86"
click at [662, 493] on select "Any [PERSON_NAME] [PERSON_NAME] [PERSON_NAME] [PERSON_NAME] Padma" at bounding box center [682, 488] width 228 height 23
select select "52700"
click at [568, 477] on select "Any [PERSON_NAME] [PERSON_NAME] [PERSON_NAME] [PERSON_NAME] Padma" at bounding box center [682, 488] width 228 height 23
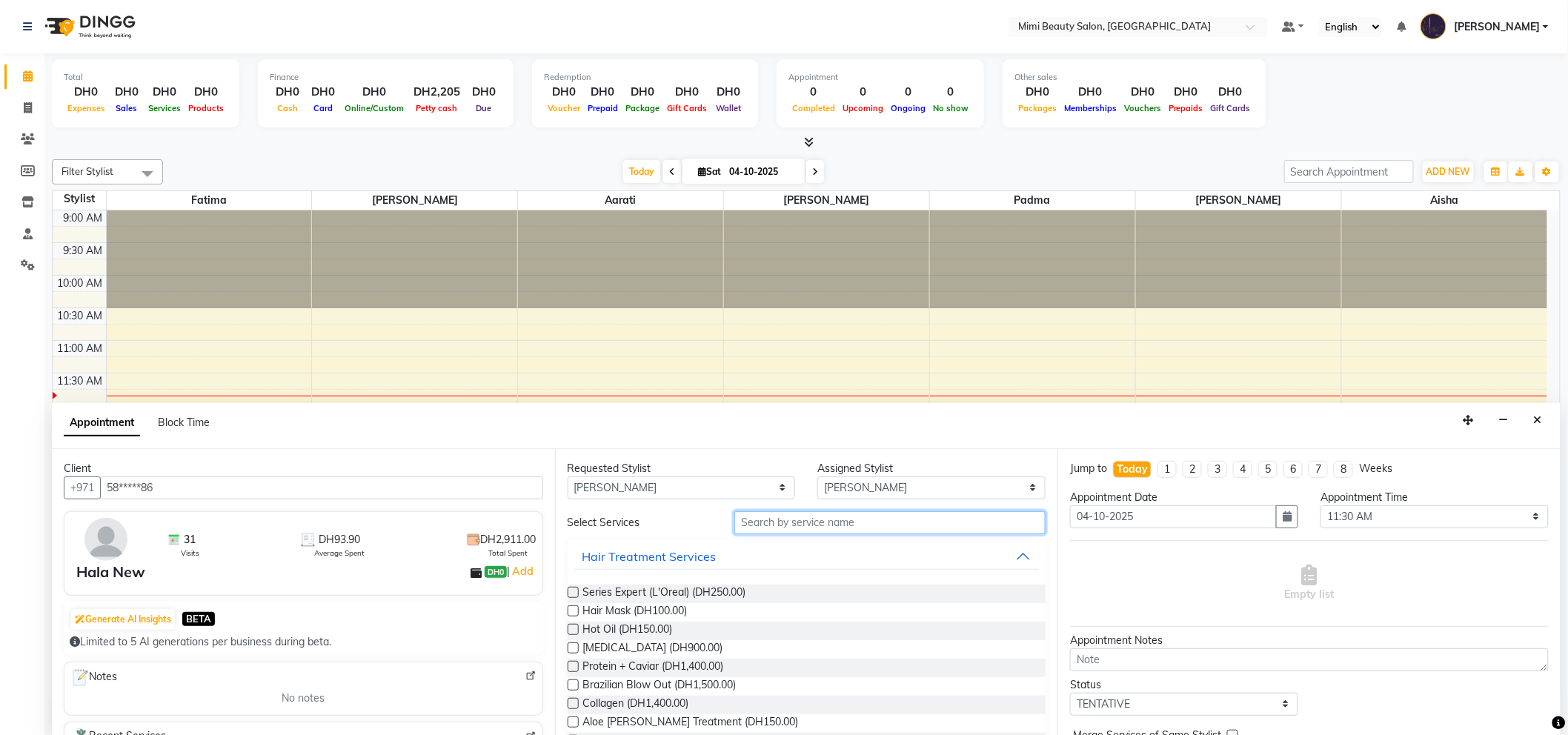
click at [786, 516] on input "text" at bounding box center [889, 523] width 311 height 23
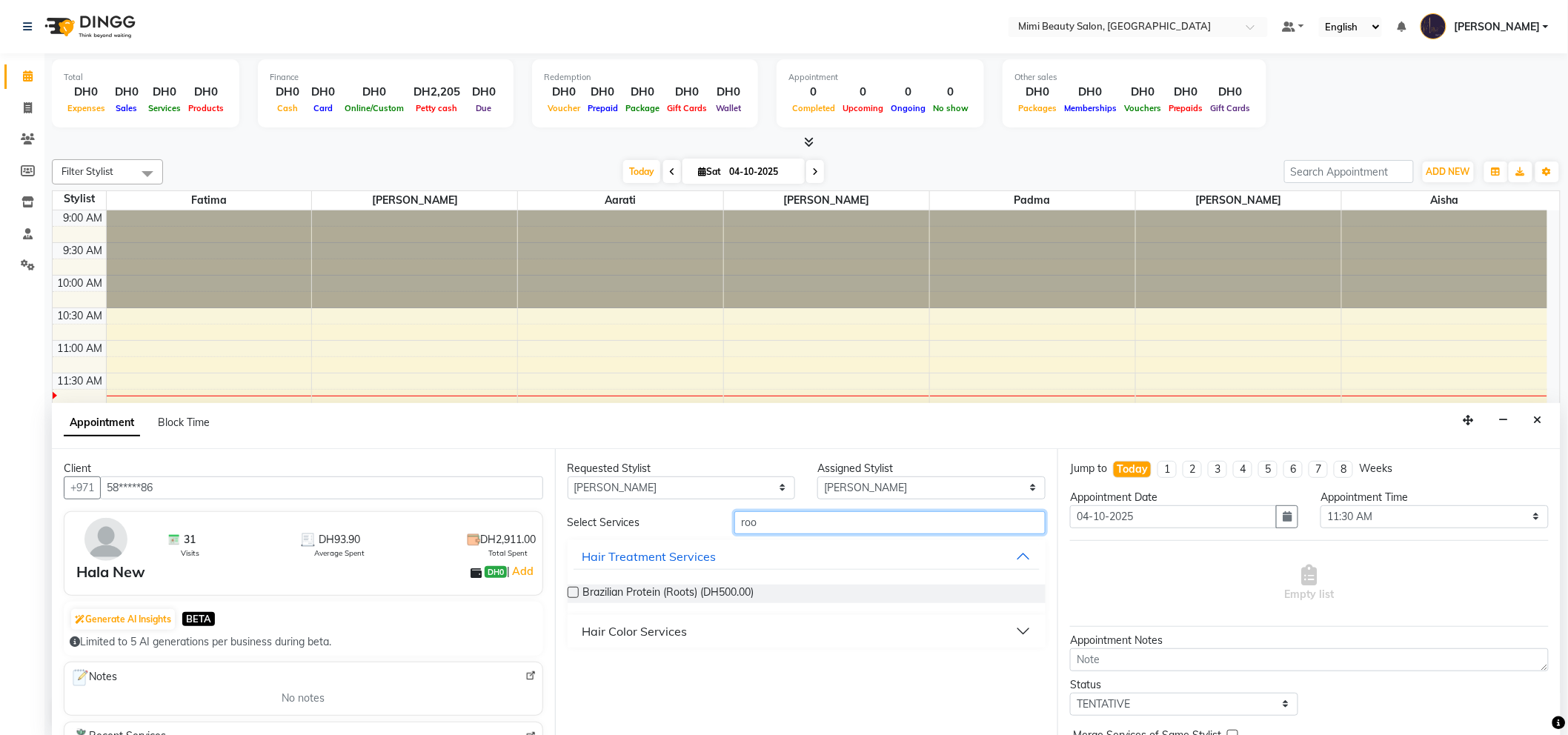
type input "roo"
click at [758, 623] on button "Hair Color Services" at bounding box center [807, 631] width 467 height 27
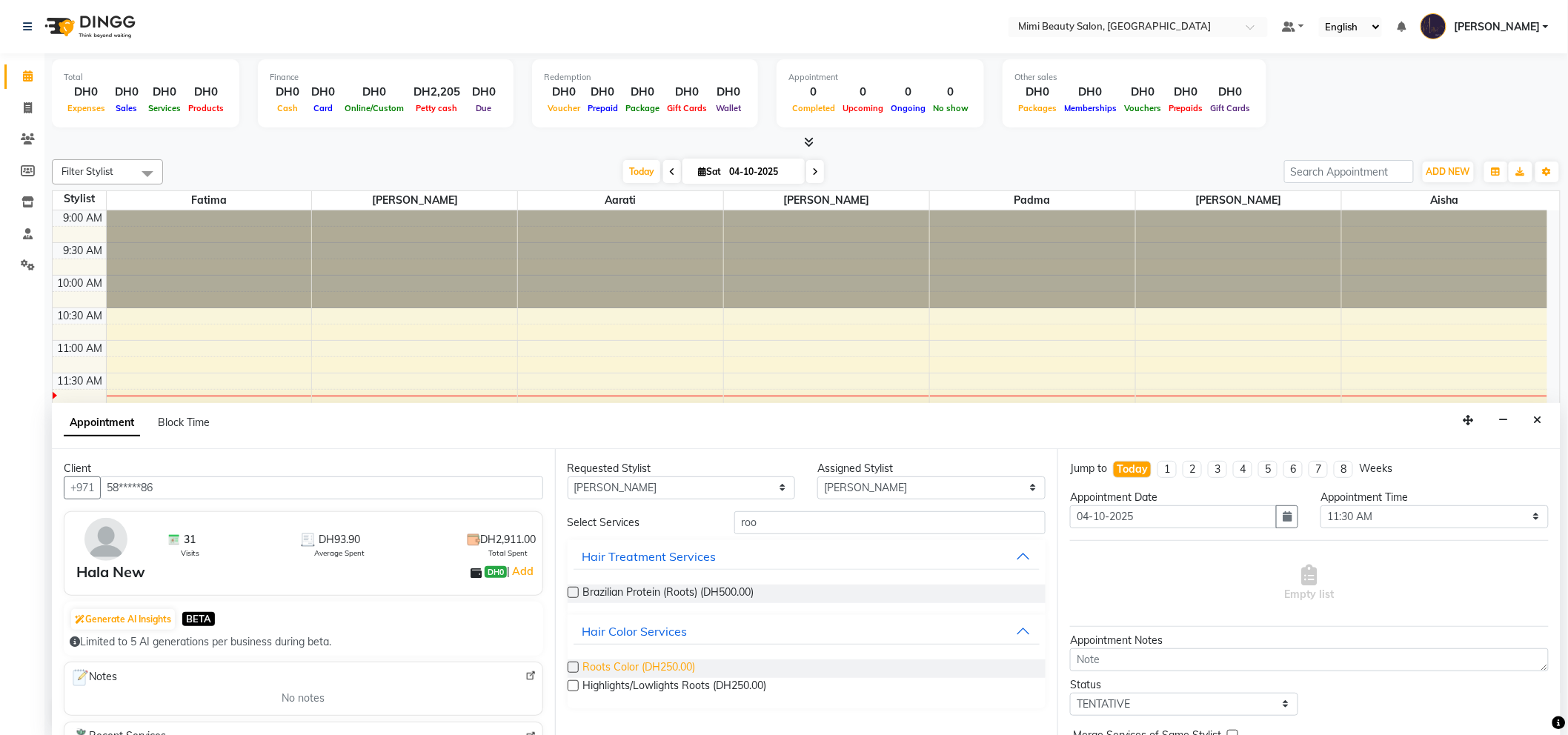
click at [679, 667] on span "Roots Color (DH250.00)" at bounding box center [639, 669] width 112 height 18
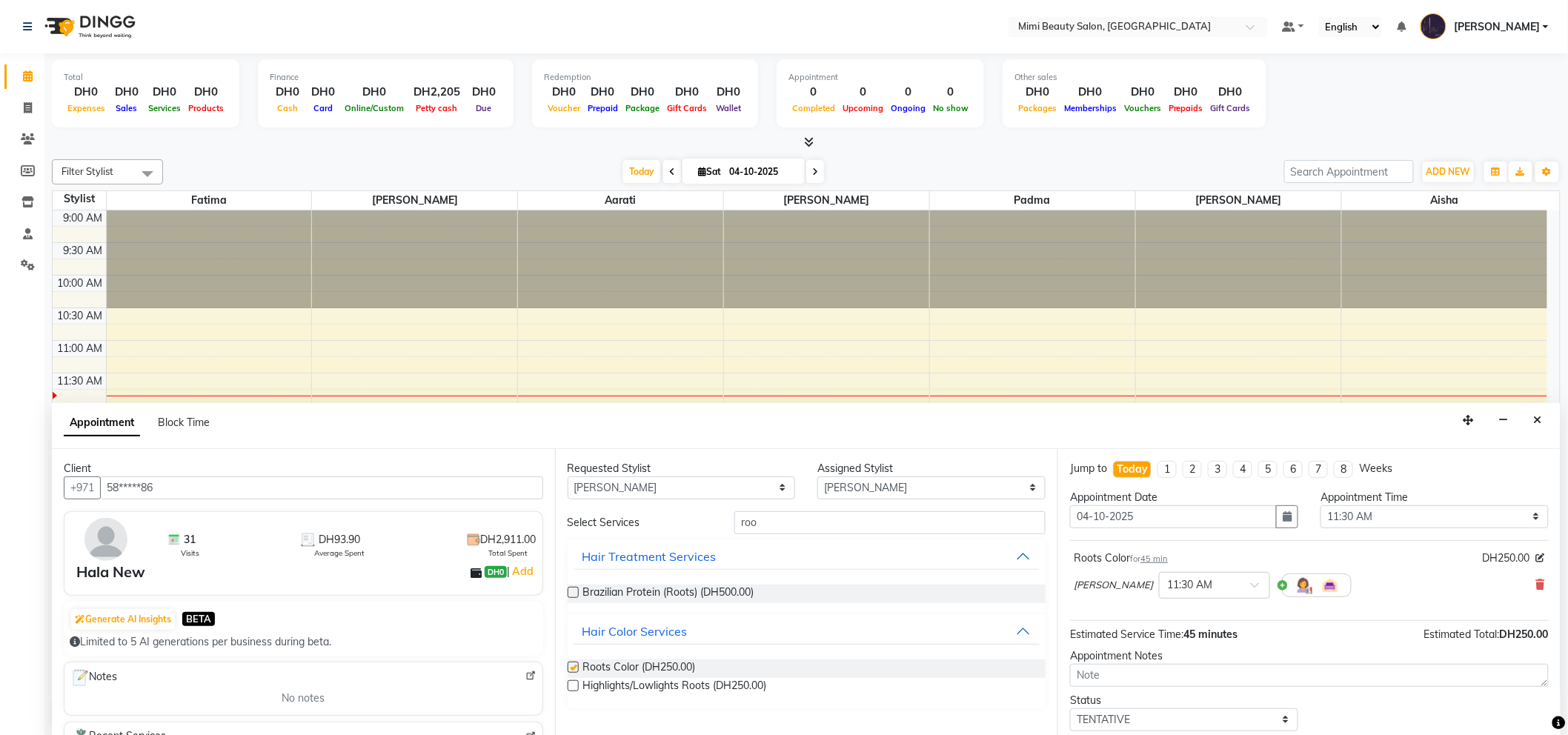
checkbox input "false"
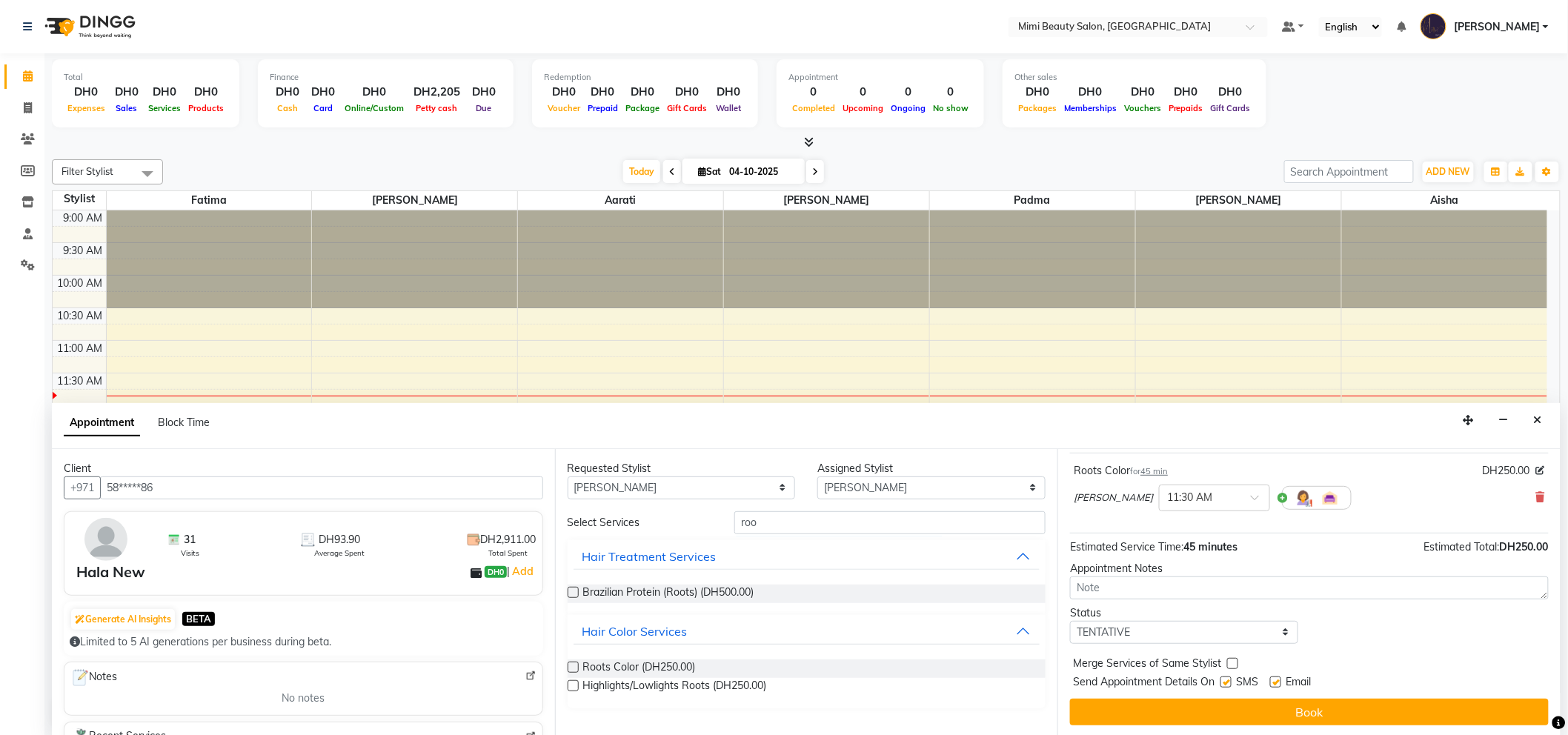
scroll to position [1, 0]
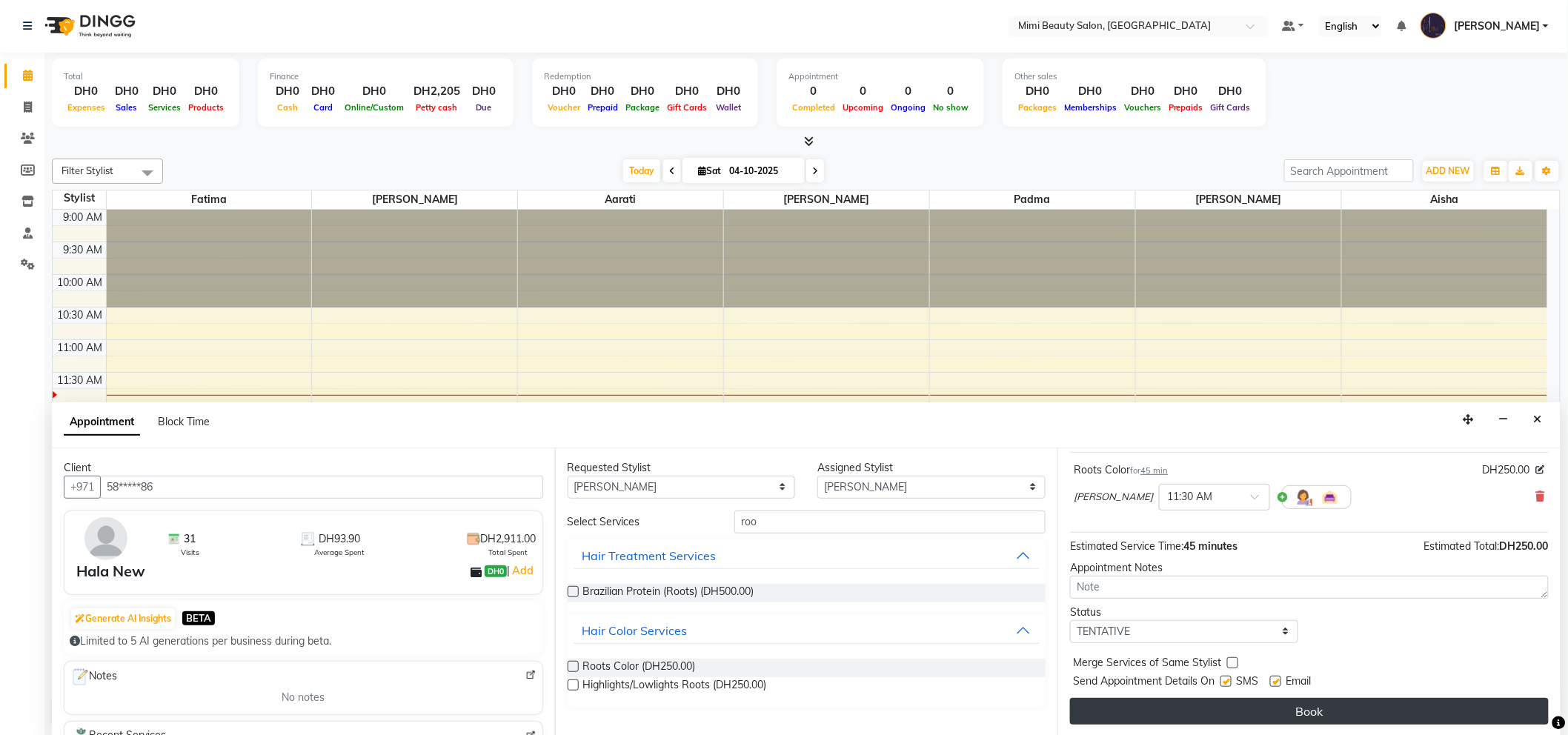
click at [1240, 704] on button "Book" at bounding box center [1310, 711] width 479 height 27
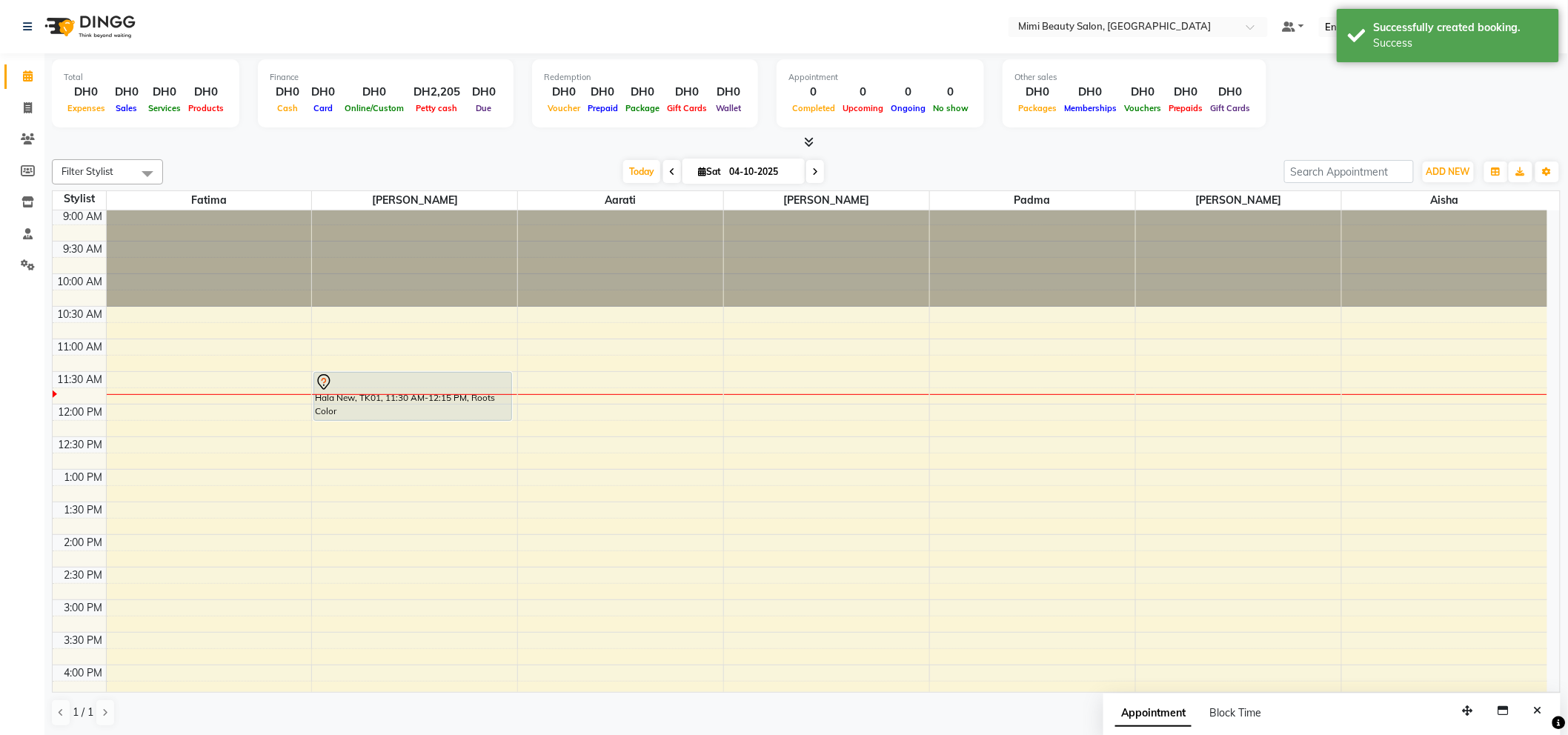
scroll to position [0, 0]
click at [675, 175] on span at bounding box center [672, 172] width 17 height 23
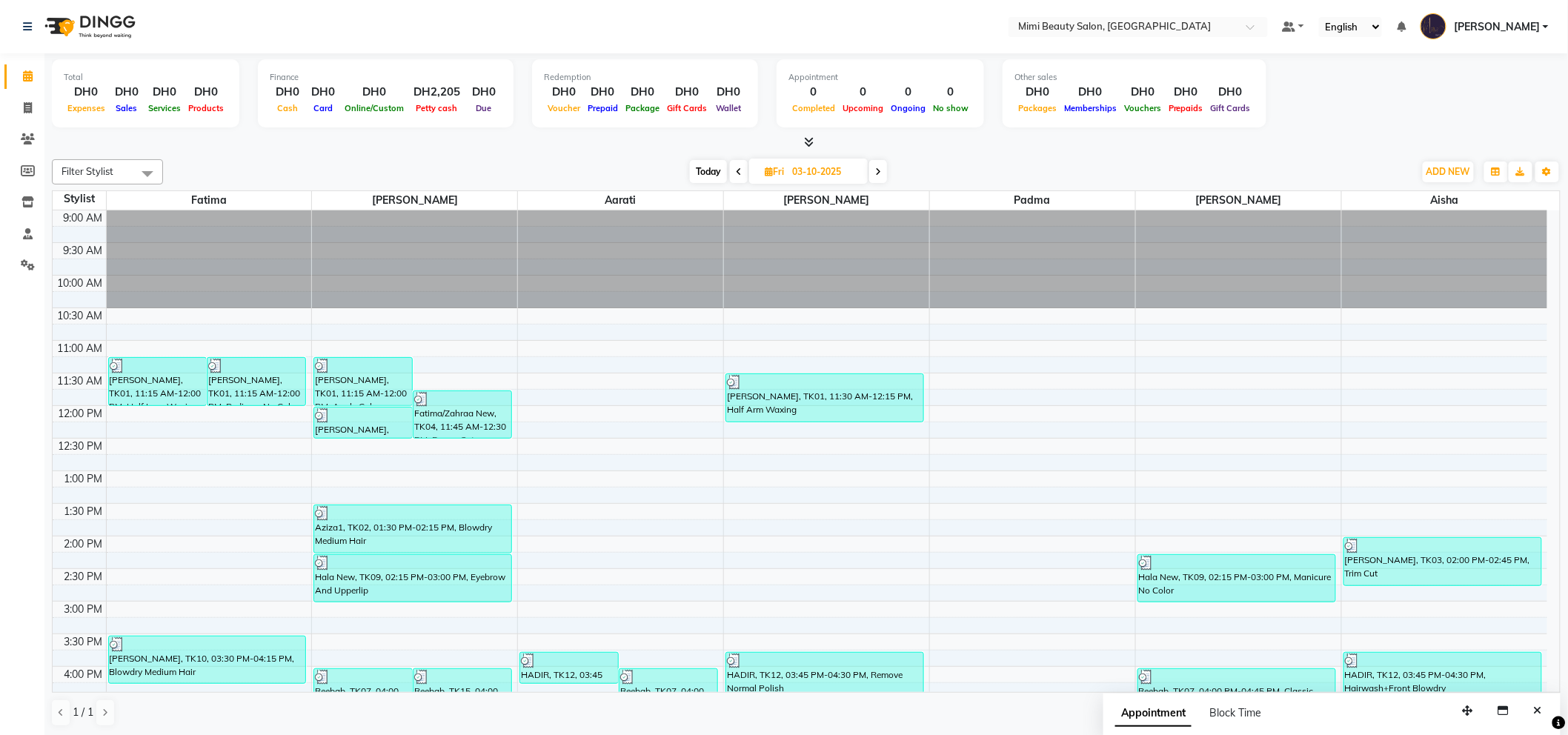
click at [874, 176] on span at bounding box center [878, 172] width 17 height 23
type input "04-10-2025"
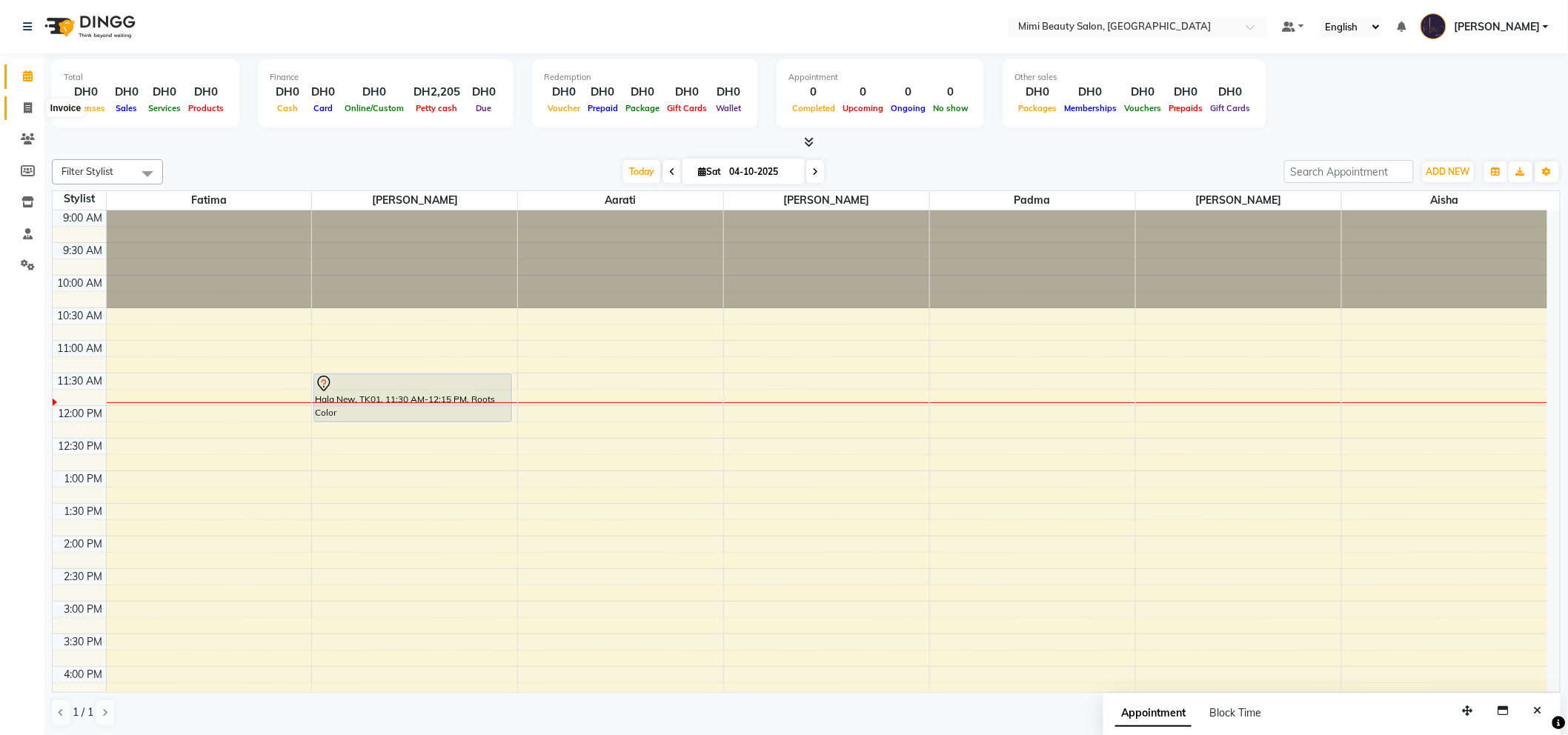
click at [27, 109] on icon at bounding box center [27, 108] width 8 height 11
select select "service"
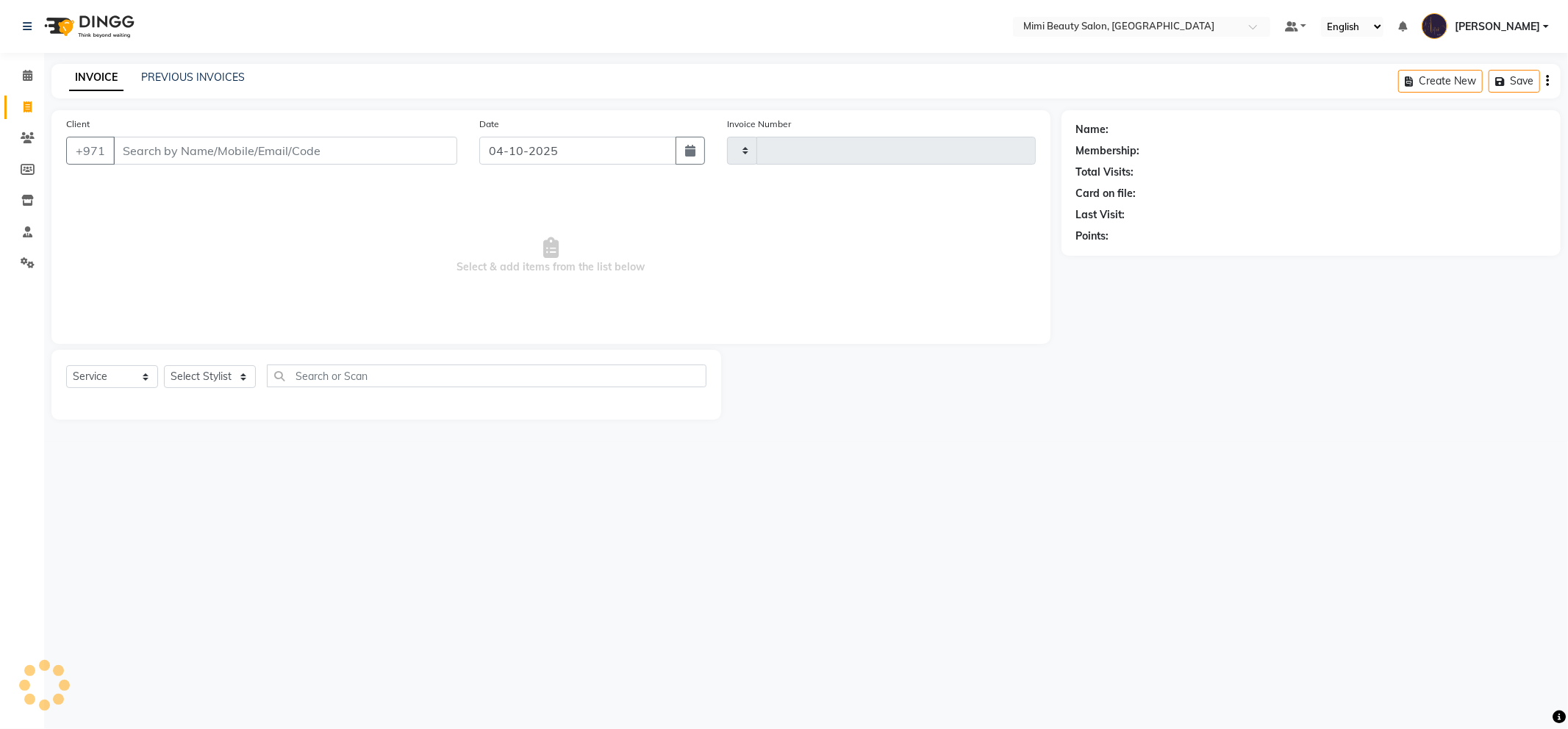
type input "1781"
select select "6756"
click at [31, 69] on span at bounding box center [27, 76] width 26 height 17
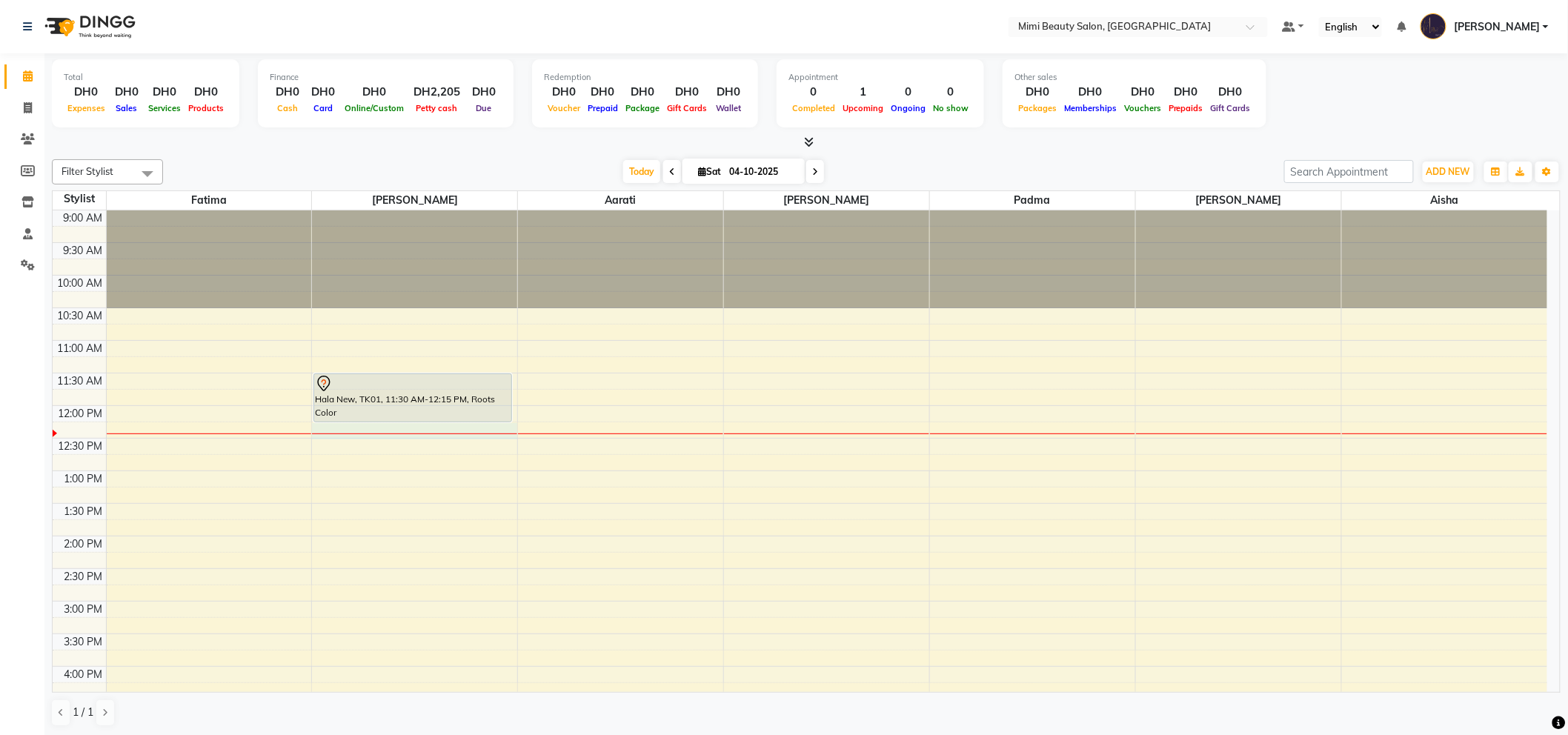
click at [389, 434] on div "9:00 AM 9:30 AM 10:00 AM 10:30 AM 11:00 AM 11:30 AM 12:00 PM 12:30 PM 1:00 PM 1…" at bounding box center [800, 699] width 1494 height 977
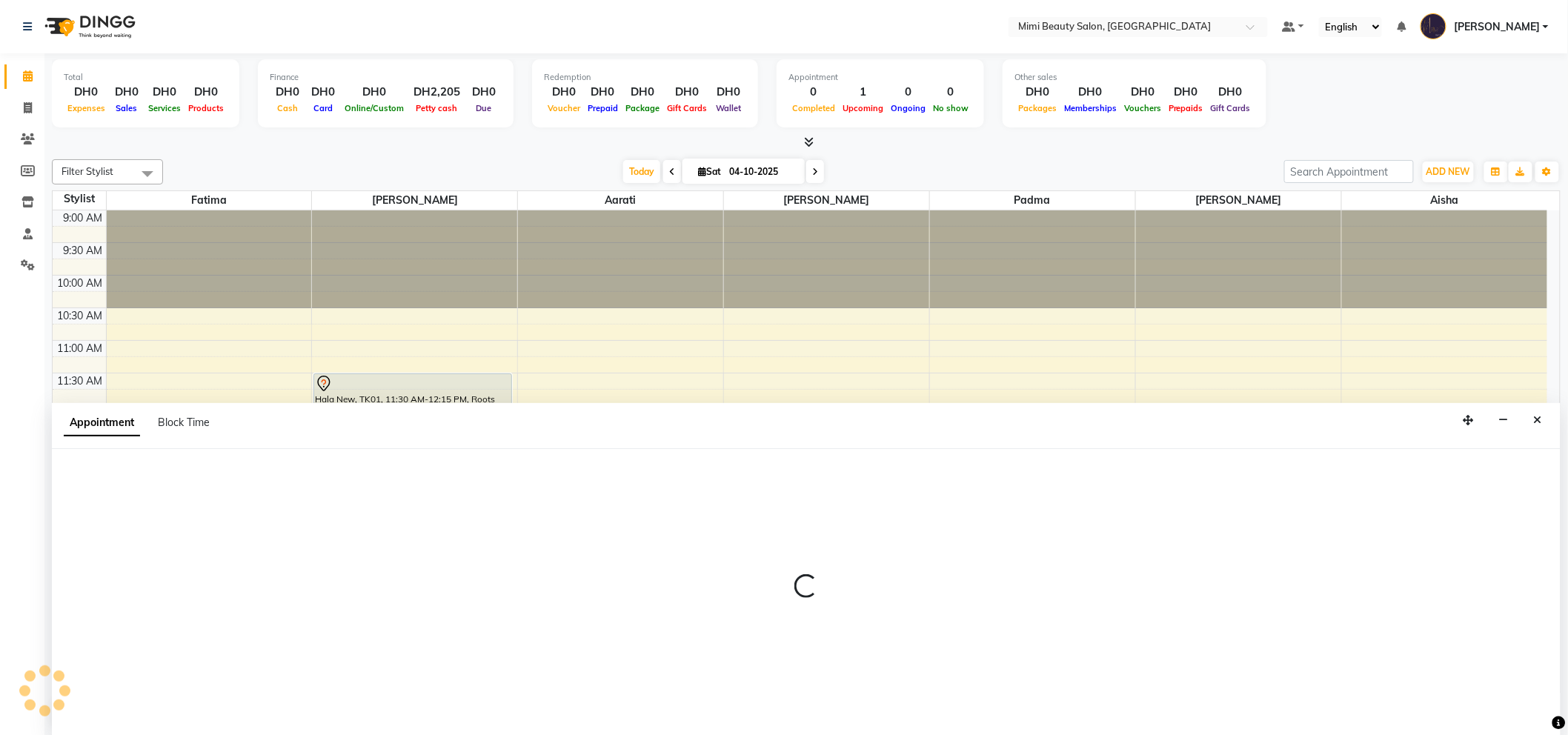
scroll to position [1, 0]
select select "52700"
select select "tentative"
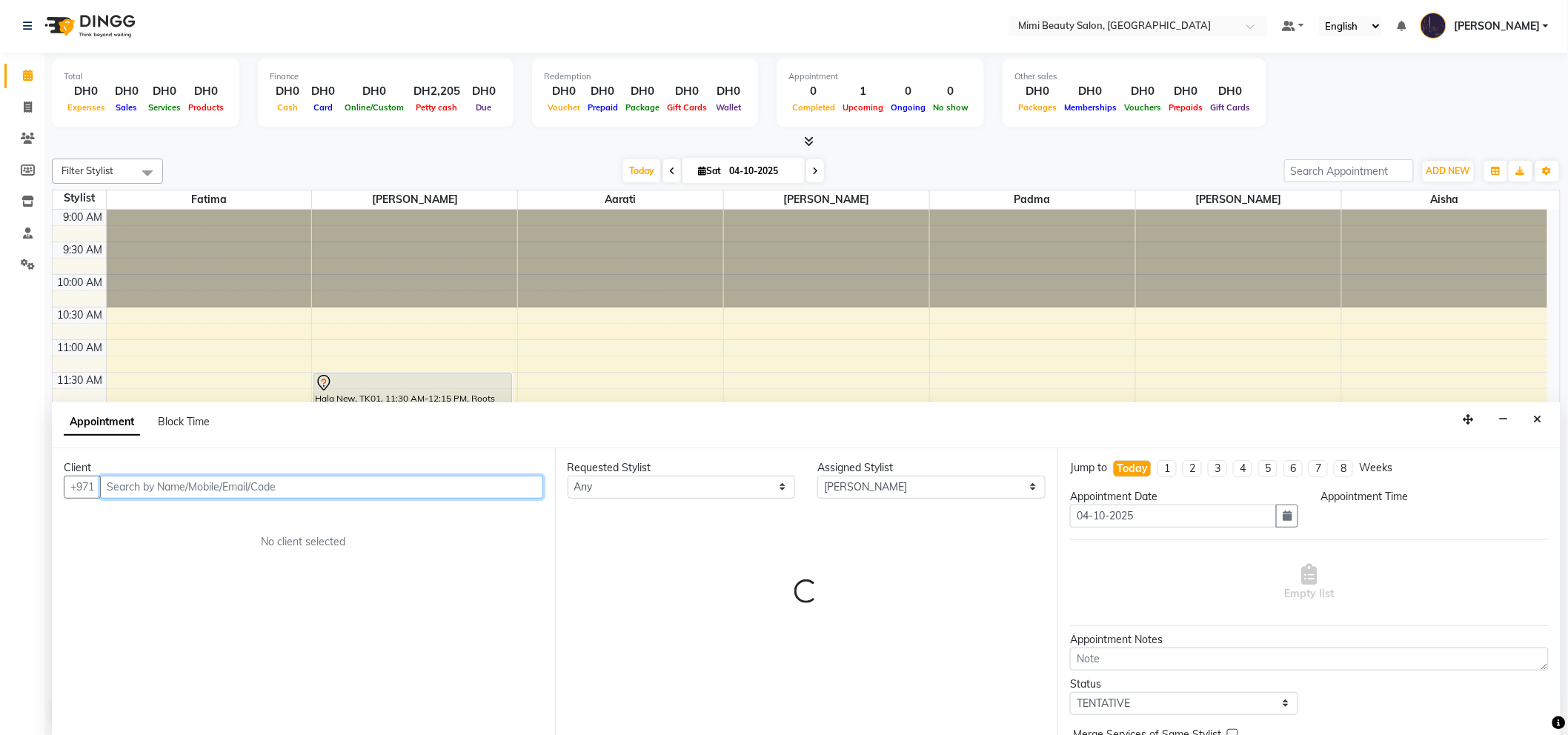
select select "735"
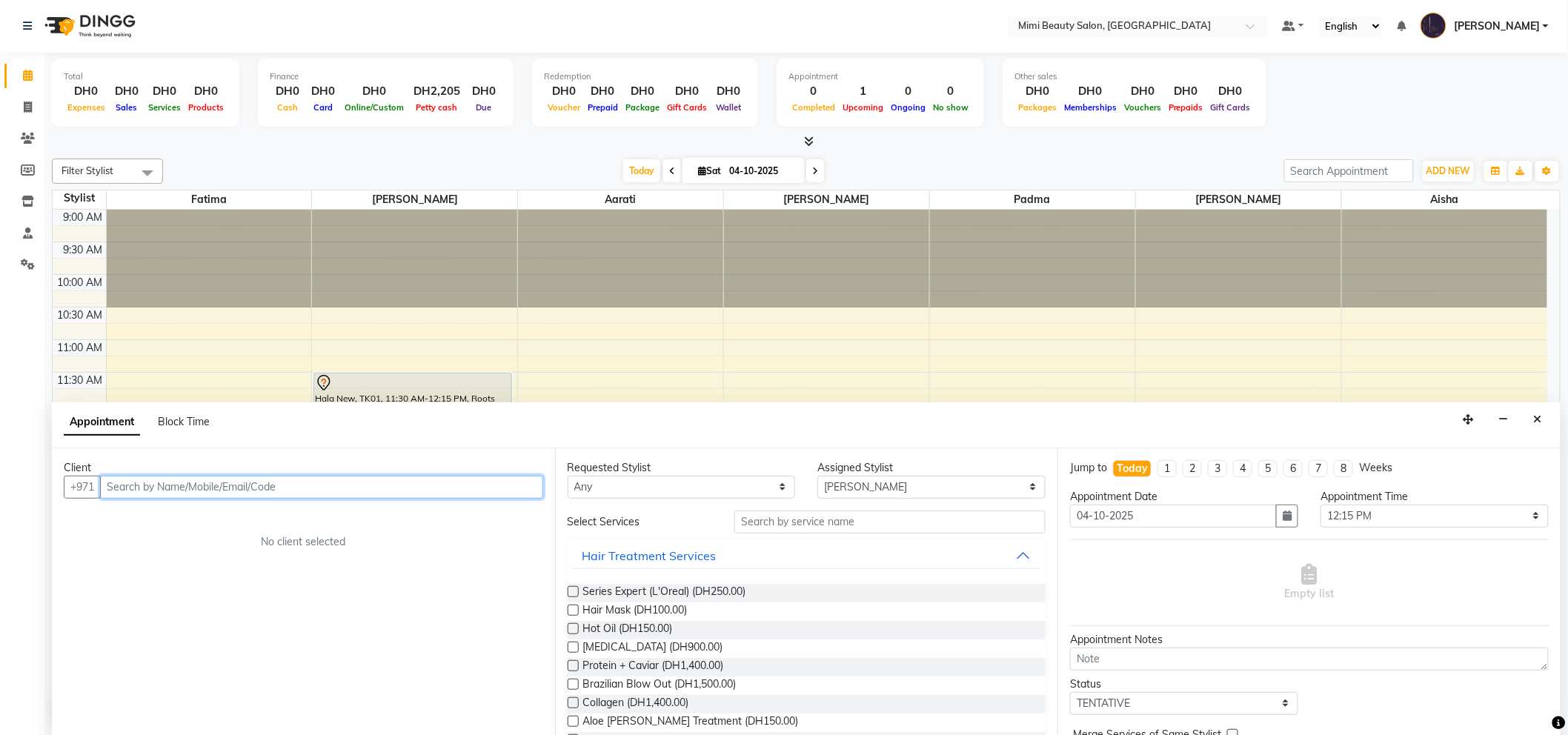
scroll to position [0, 0]
click at [248, 484] on input "text" at bounding box center [322, 488] width 443 height 23
type input "558003904"
click at [513, 486] on span "Add Client" at bounding box center [512, 488] width 49 height 14
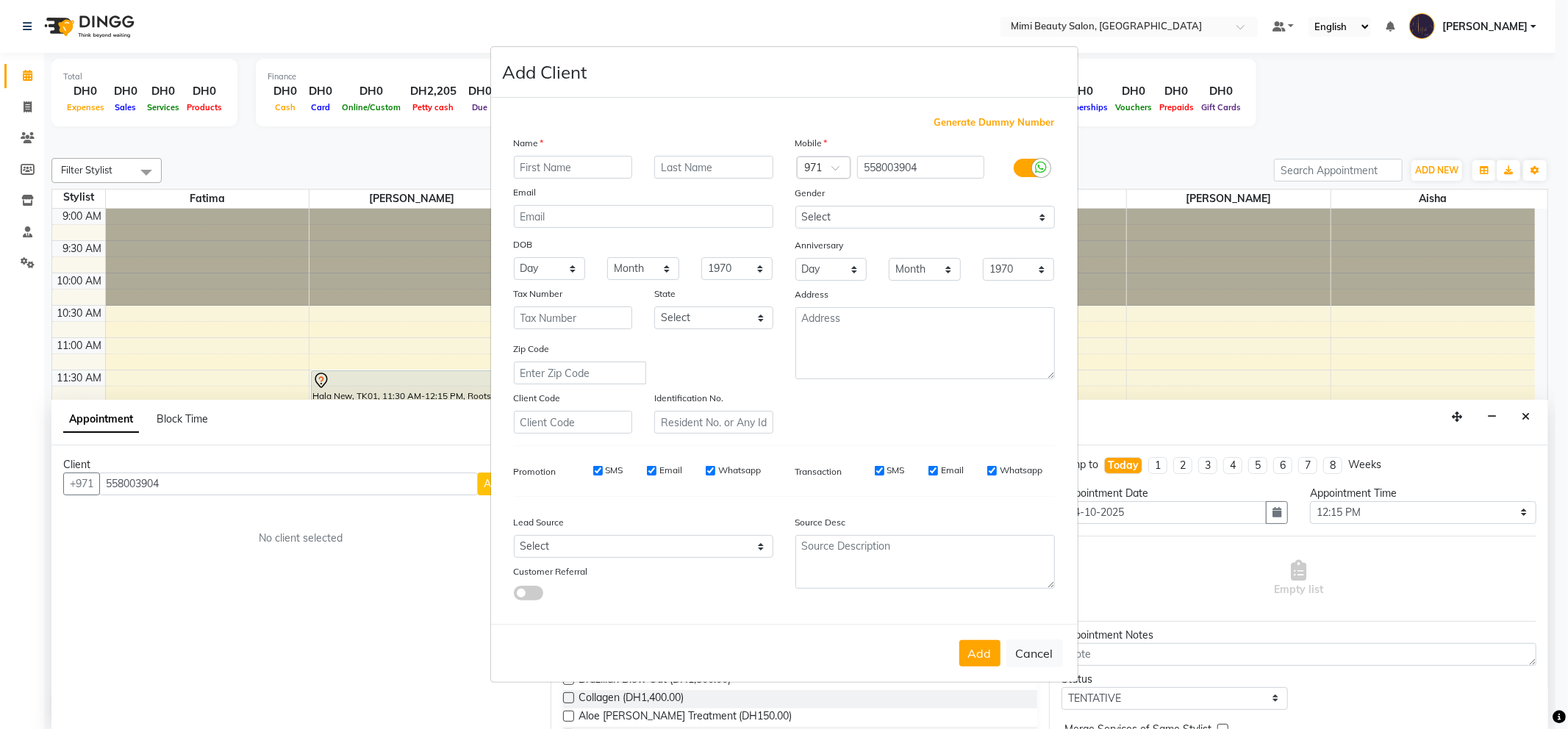
click at [554, 173] on input "text" at bounding box center [573, 167] width 119 height 23
type input "Rania Doaa"
click at [980, 659] on button "Add" at bounding box center [980, 653] width 41 height 26
type input "55*****04"
select select
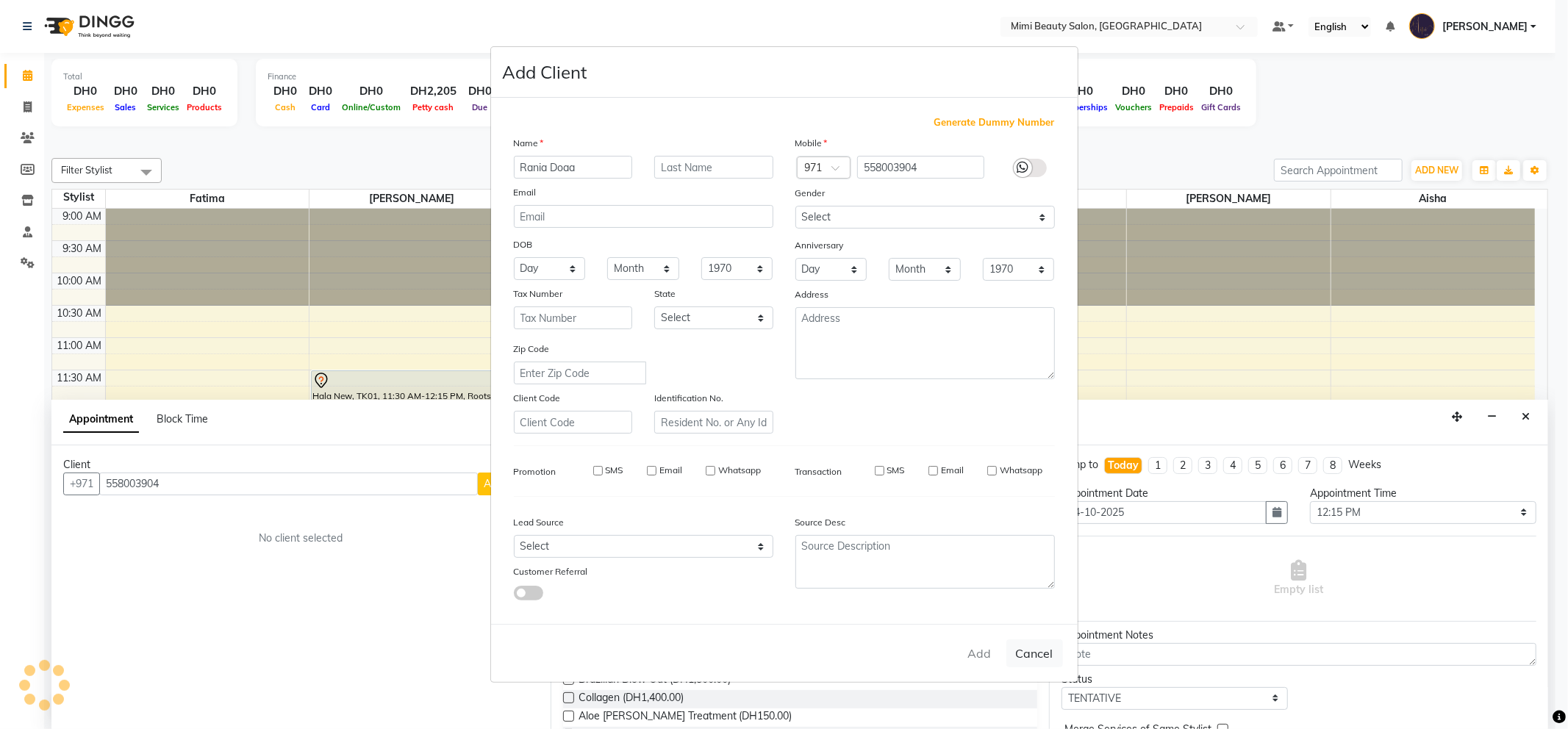
select select
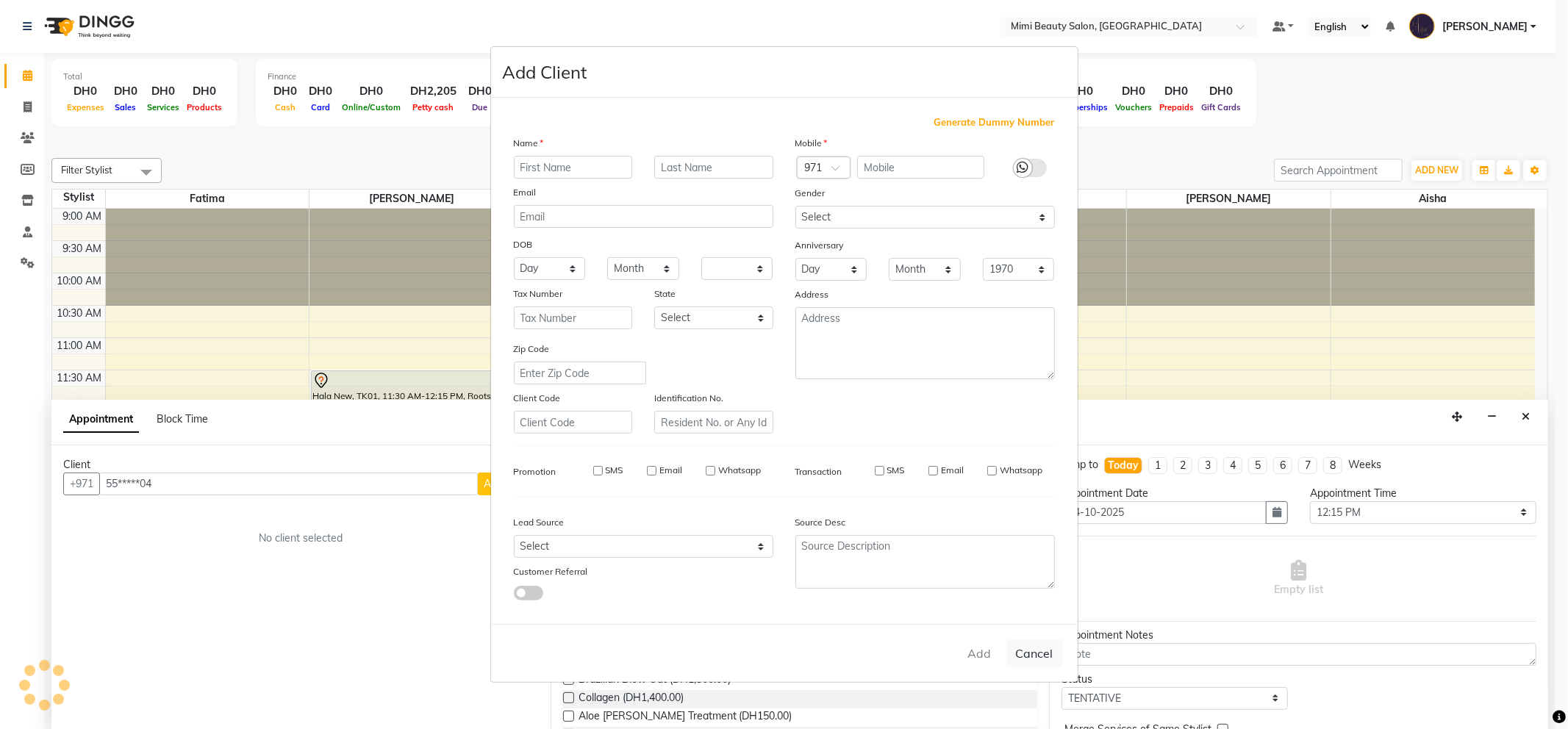
select select
checkbox input "false"
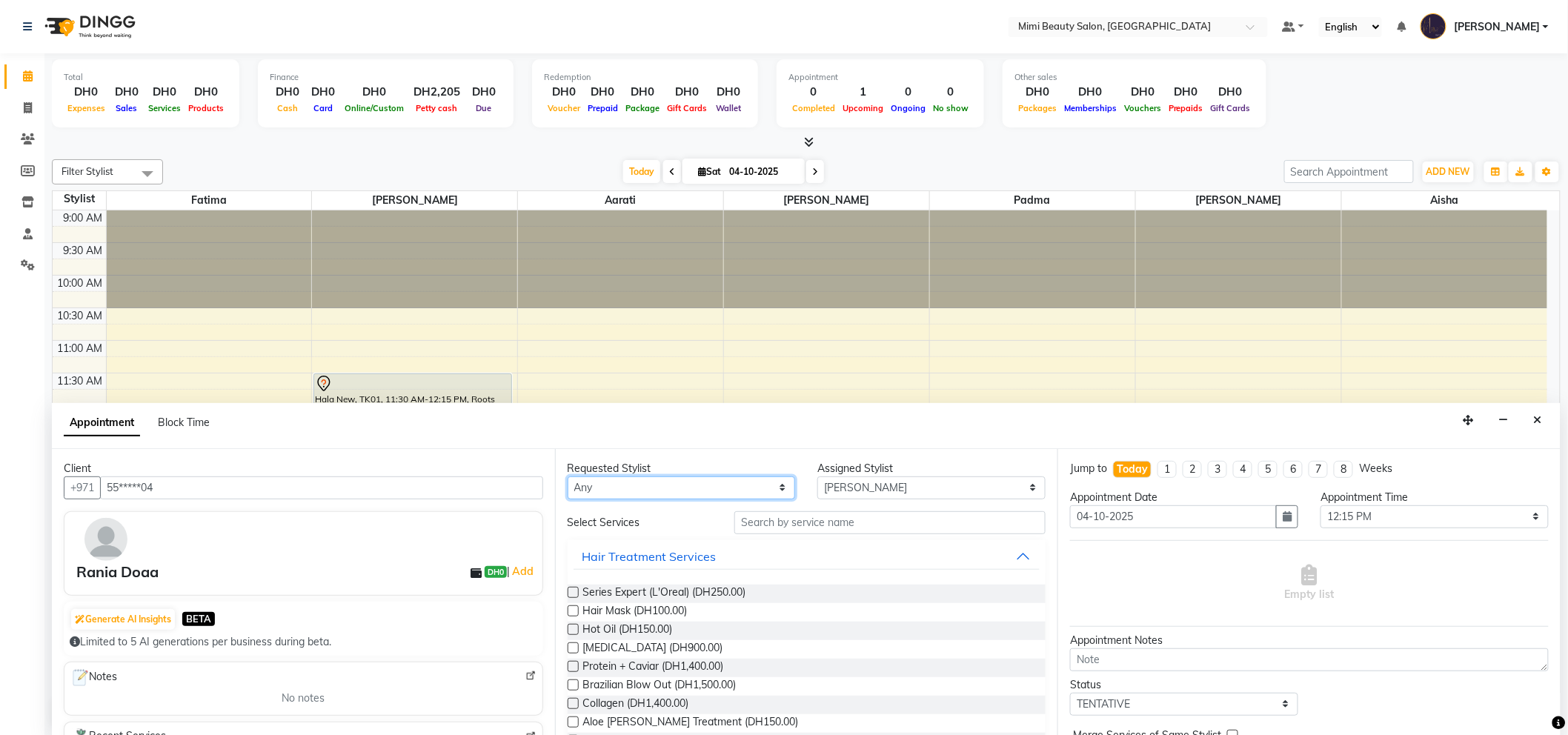
click at [591, 493] on select "Any [PERSON_NAME] [PERSON_NAME] [PERSON_NAME] [PERSON_NAME] Padma" at bounding box center [682, 488] width 228 height 23
select select "52700"
click at [568, 477] on select "Any [PERSON_NAME] [PERSON_NAME] [PERSON_NAME] [PERSON_NAME] Padma" at bounding box center [682, 488] width 228 height 23
click at [800, 516] on input "text" at bounding box center [889, 523] width 311 height 23
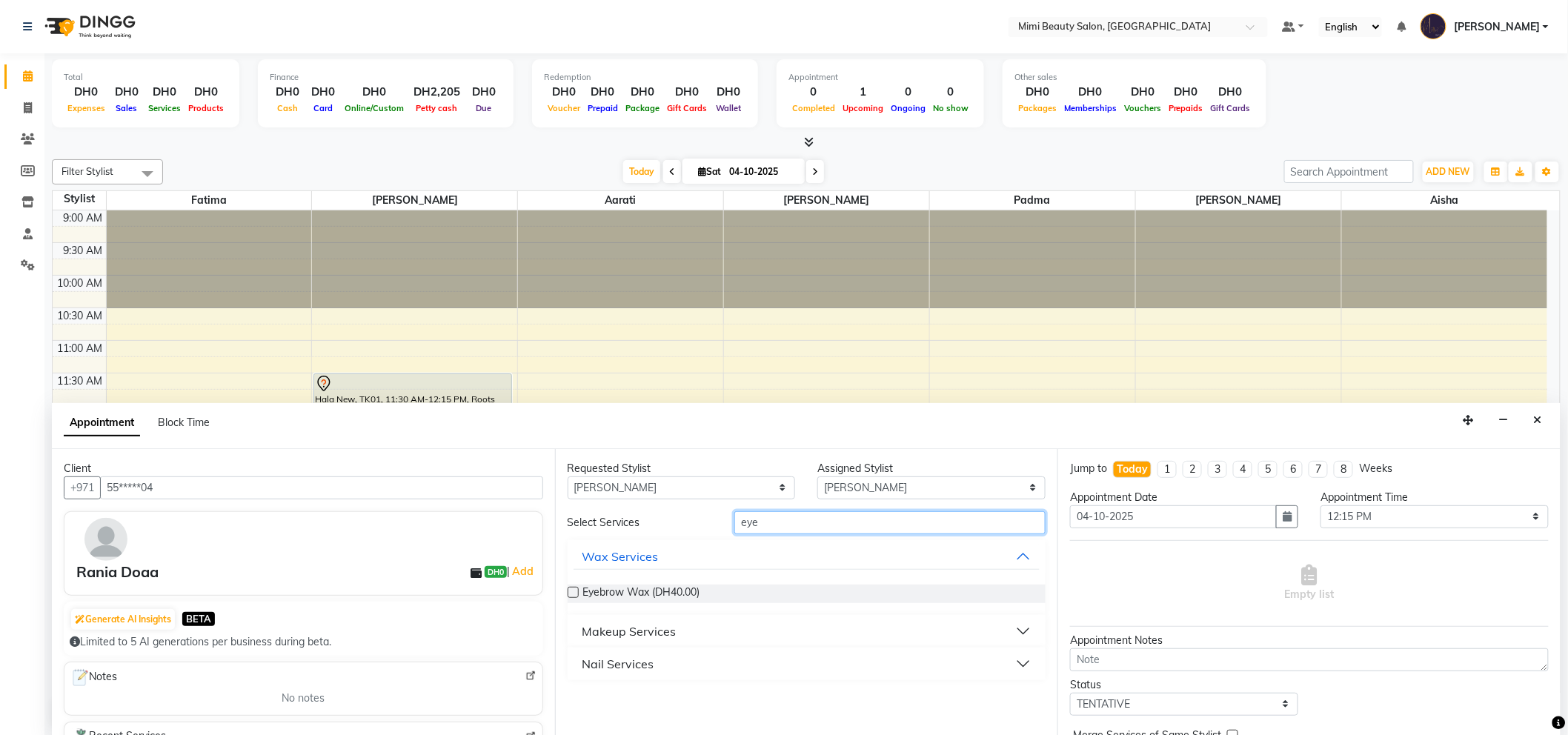
type input "eye"
click at [675, 626] on button "Makeup Services" at bounding box center [807, 631] width 467 height 27
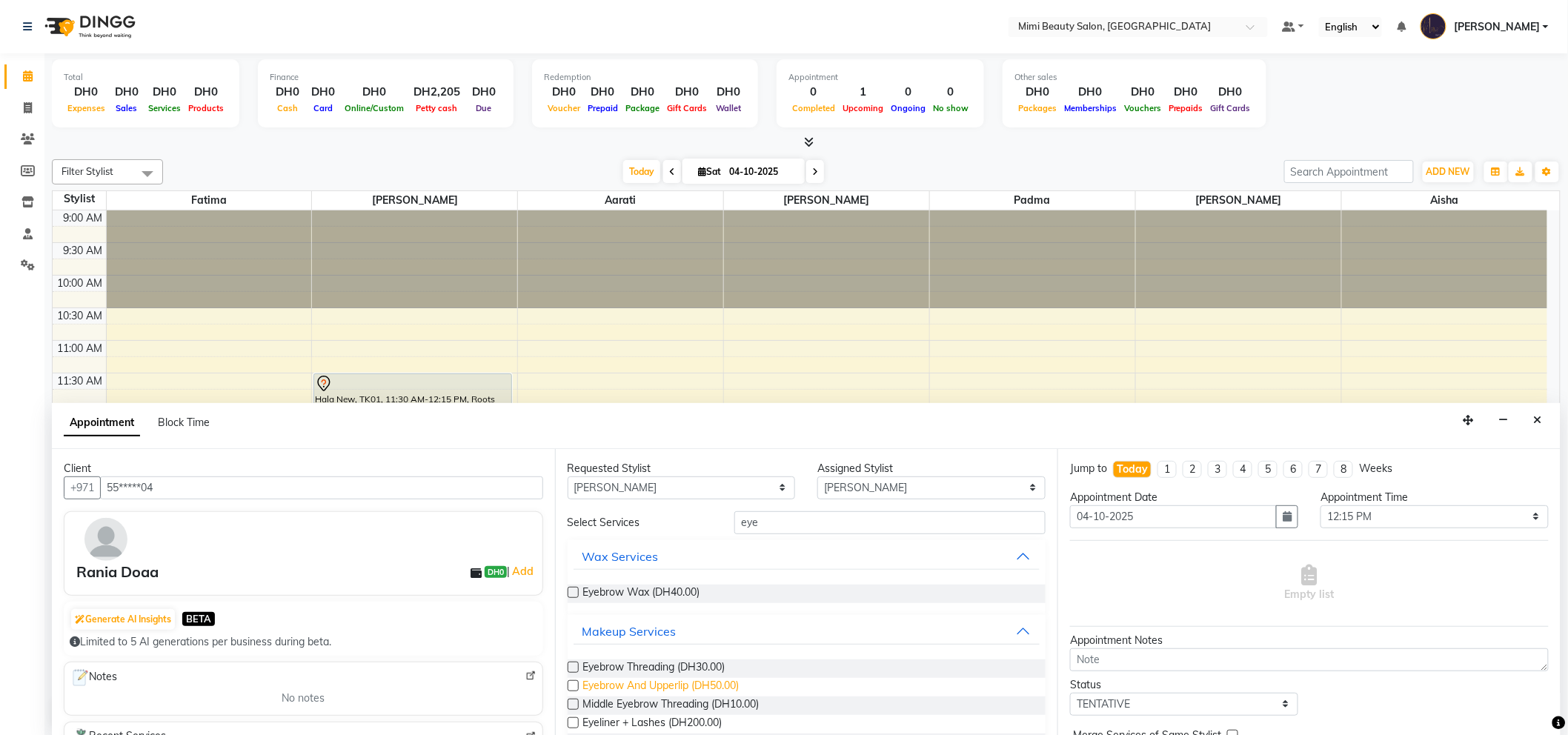
click at [676, 682] on span "Eyebrow And Upperlip (DH50.00)" at bounding box center [661, 687] width 157 height 18
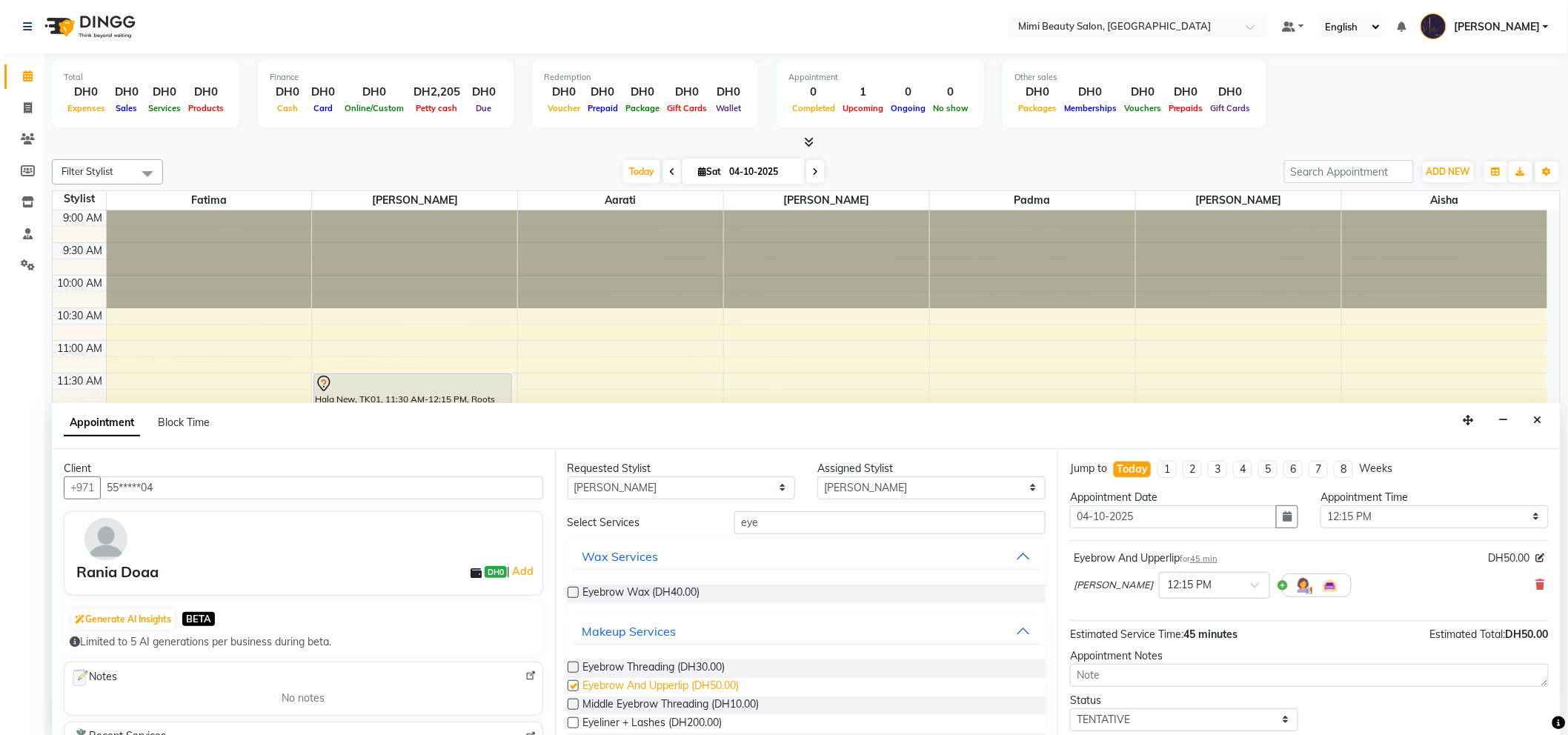
checkbox input "false"
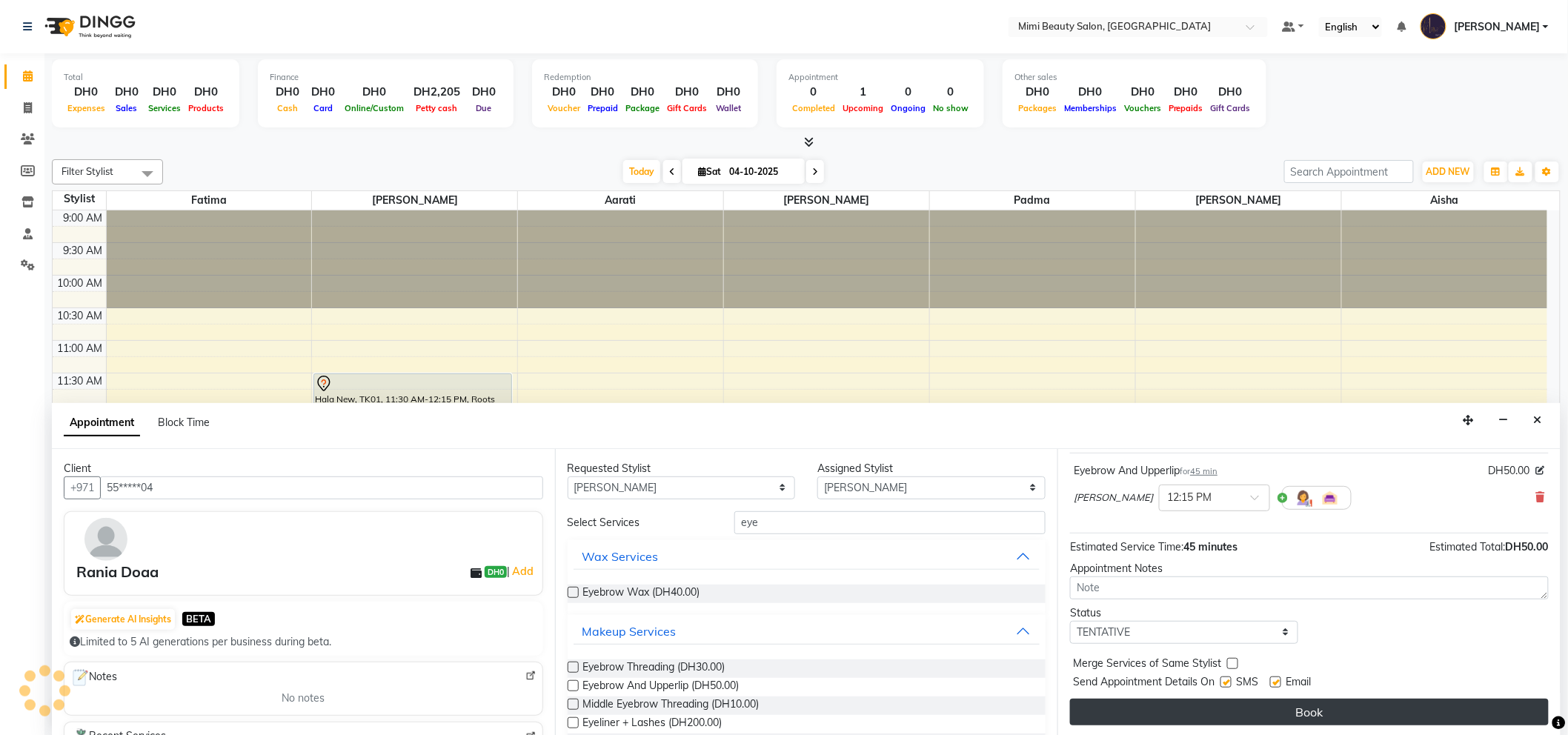
click at [1375, 711] on button "Book" at bounding box center [1310, 711] width 479 height 27
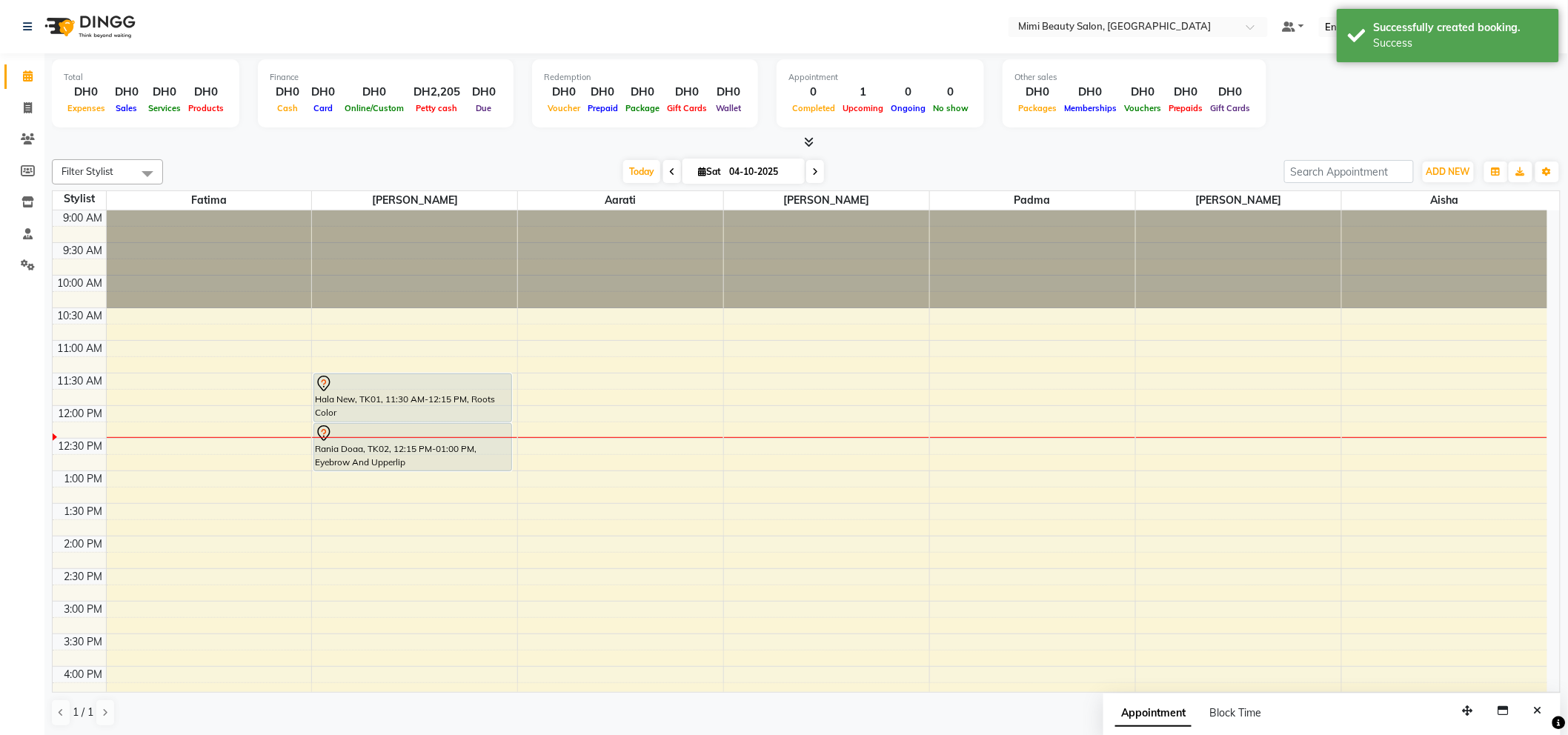
click at [467, 442] on div "Rania Doaa, TK02, 12:15 PM-01:00 PM, Eyebrow And Upperlip" at bounding box center [412, 447] width 197 height 46
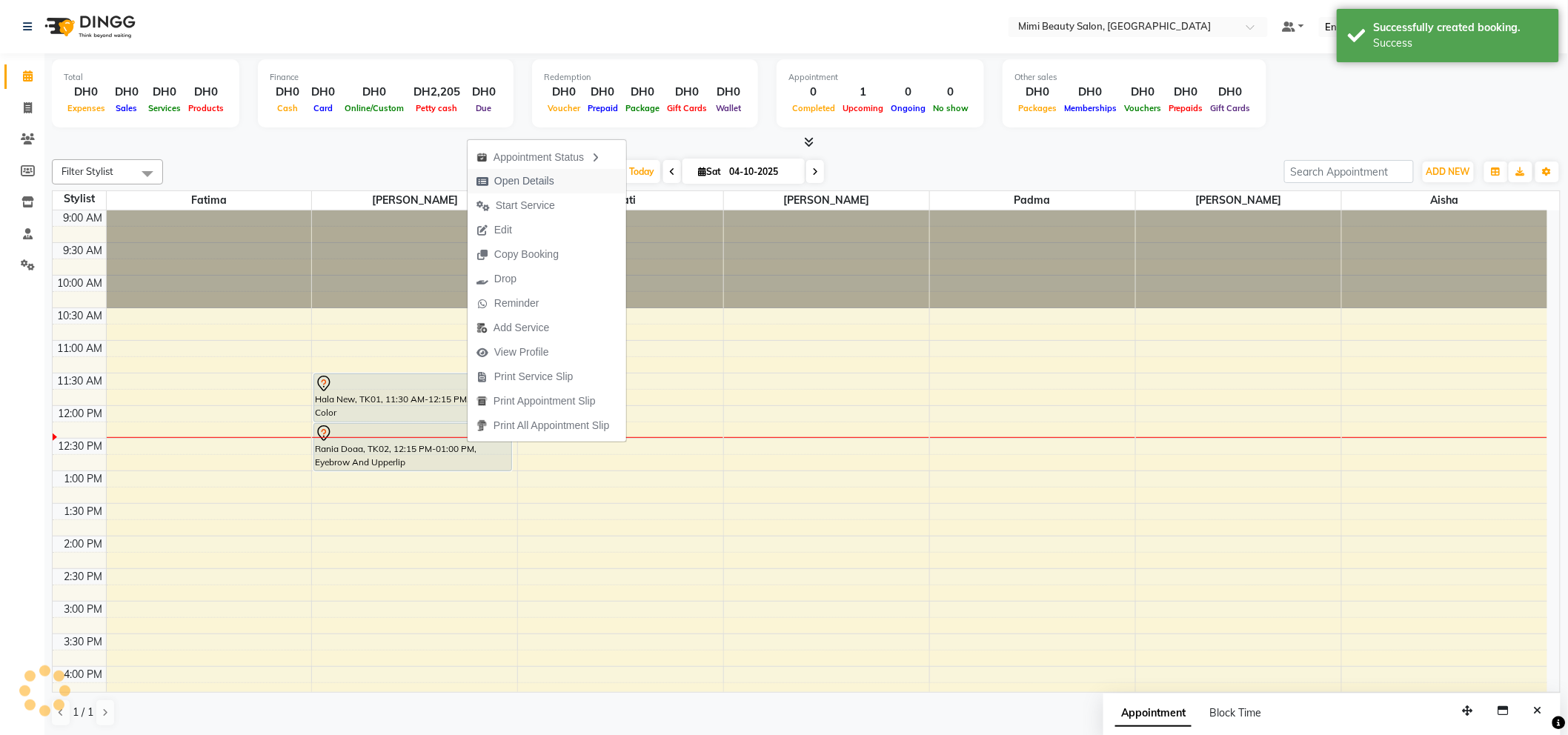
click at [537, 182] on span "Open Details" at bounding box center [524, 181] width 60 height 15
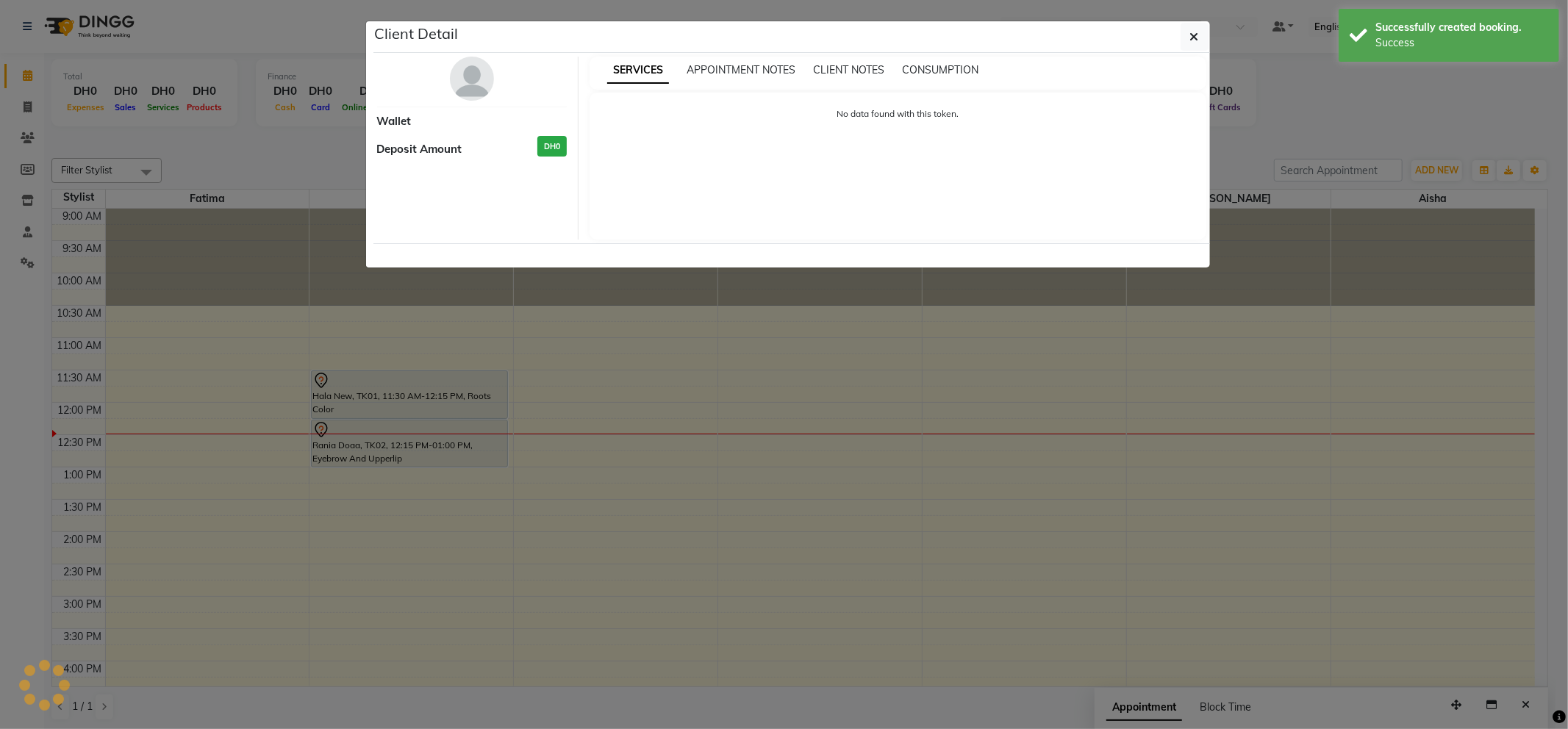
select select "7"
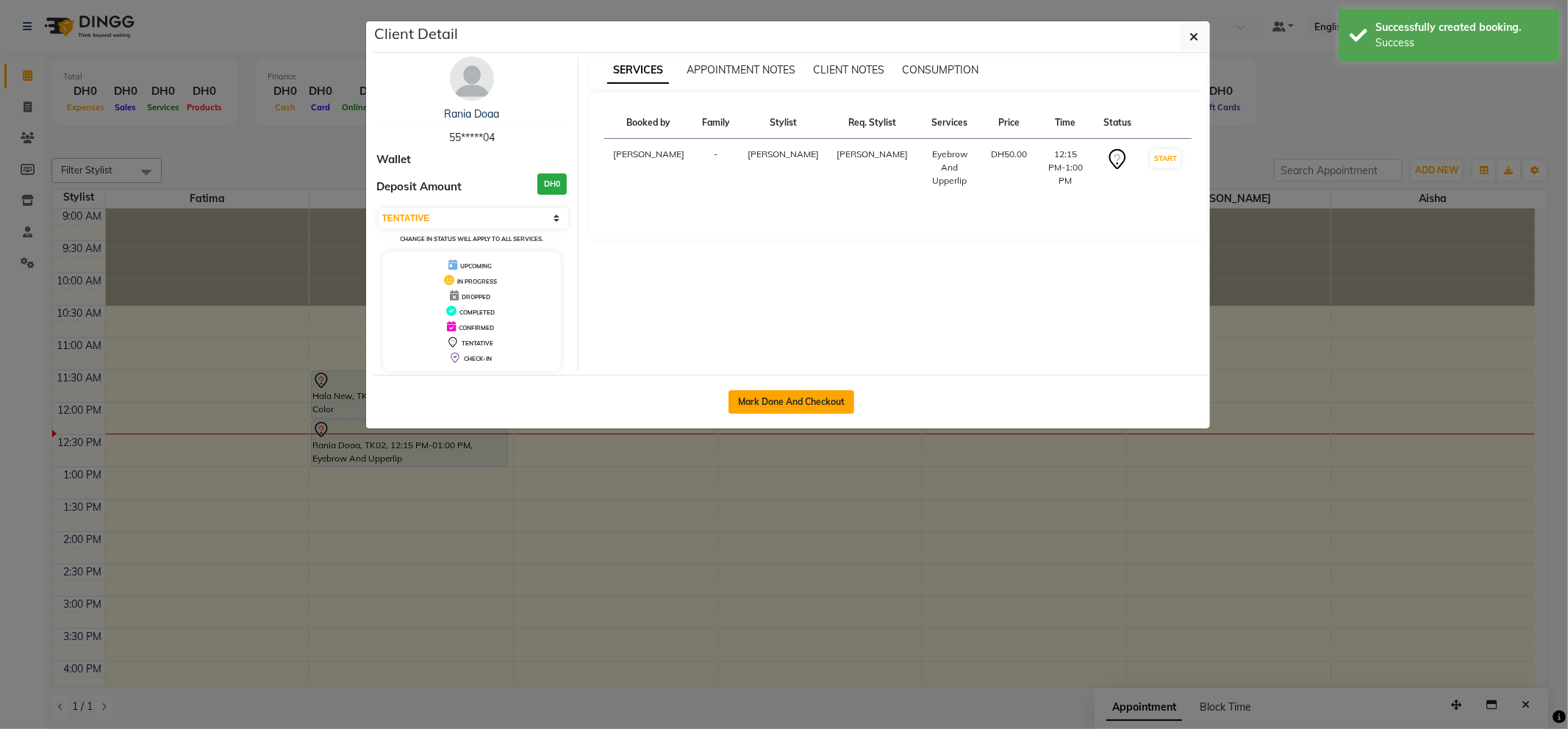
click at [778, 400] on button "Mark Done And Checkout" at bounding box center [791, 402] width 126 height 23
select select "service"
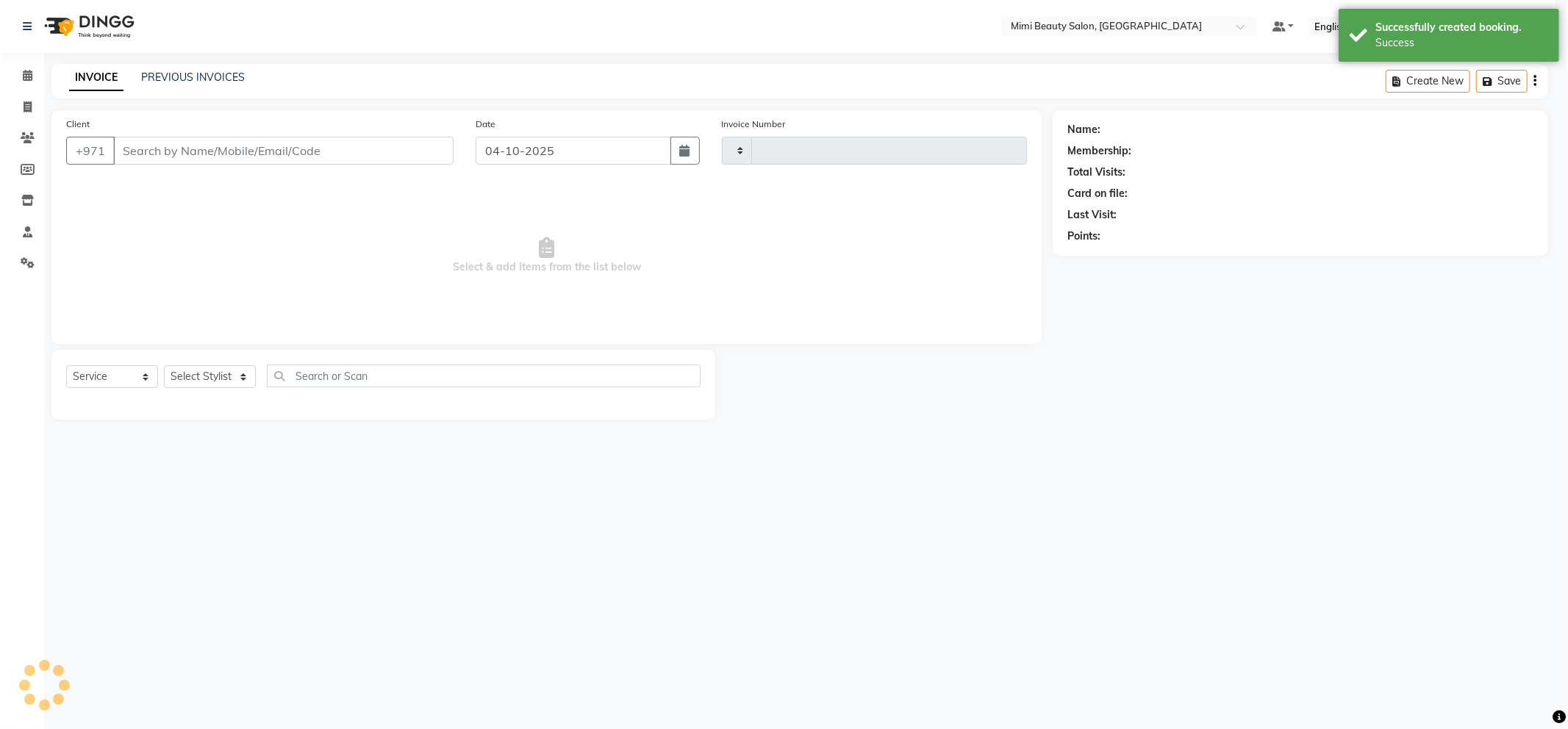
type input "1781"
select select "6756"
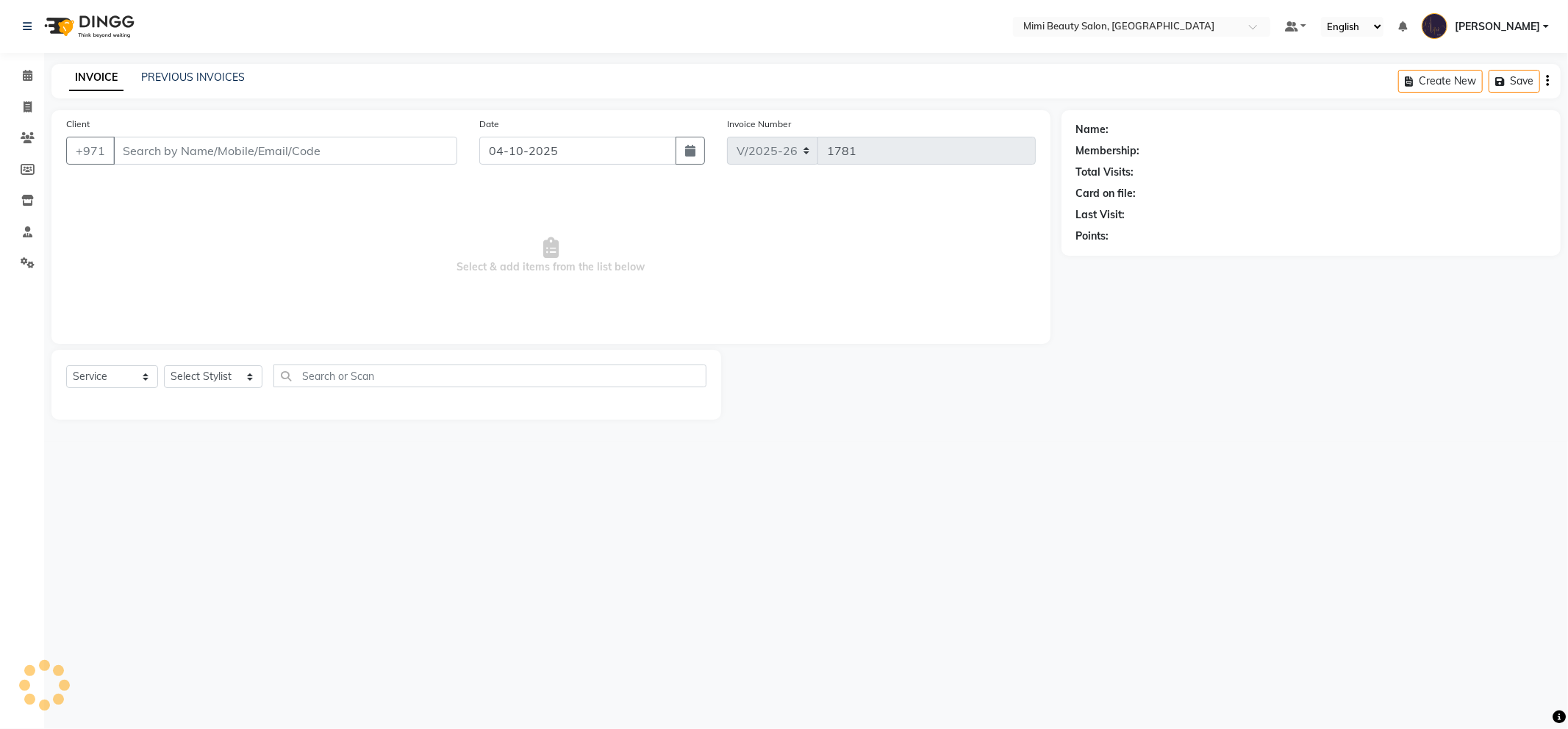
type input "55*****04"
select select "52700"
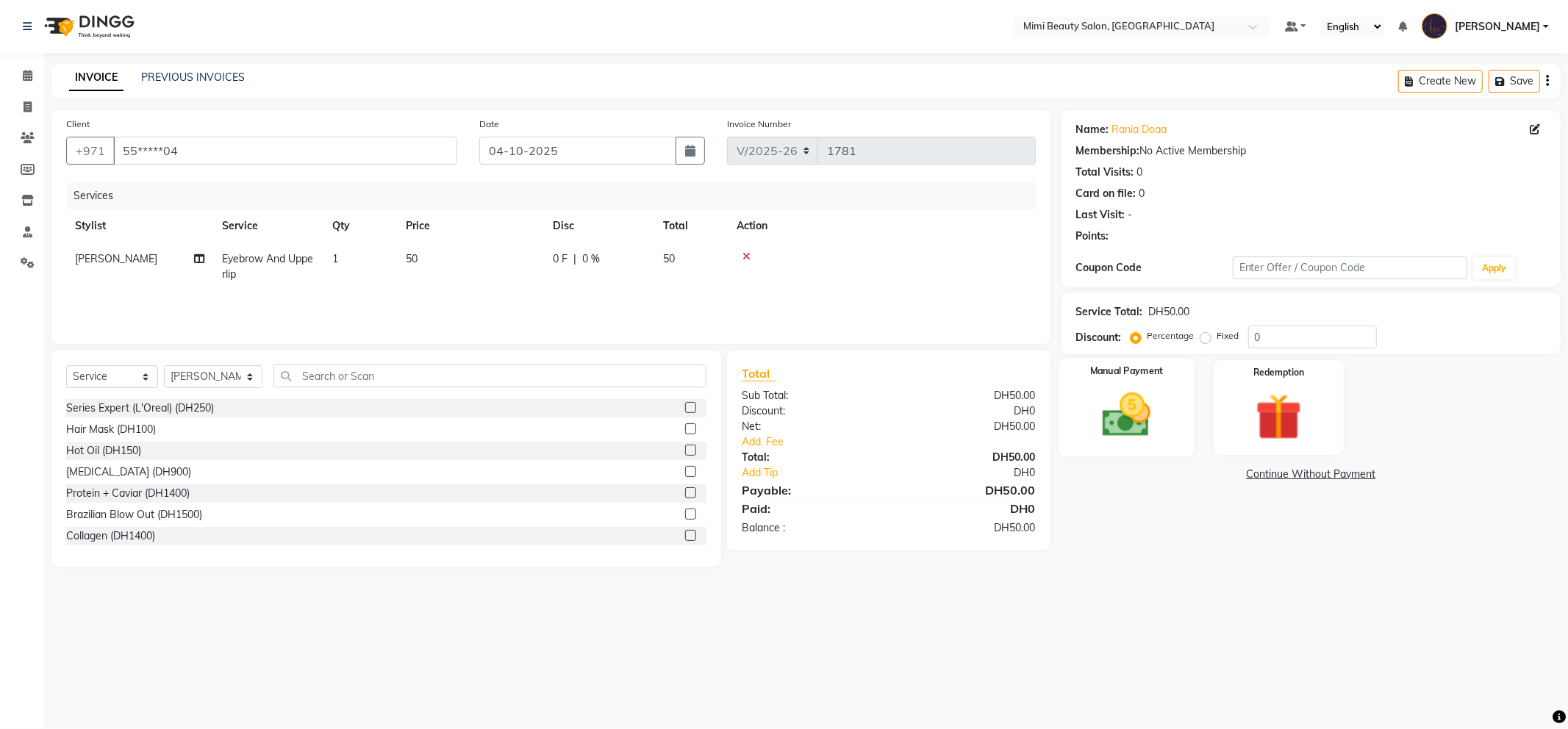
click at [1128, 414] on img at bounding box center [1127, 415] width 78 height 56
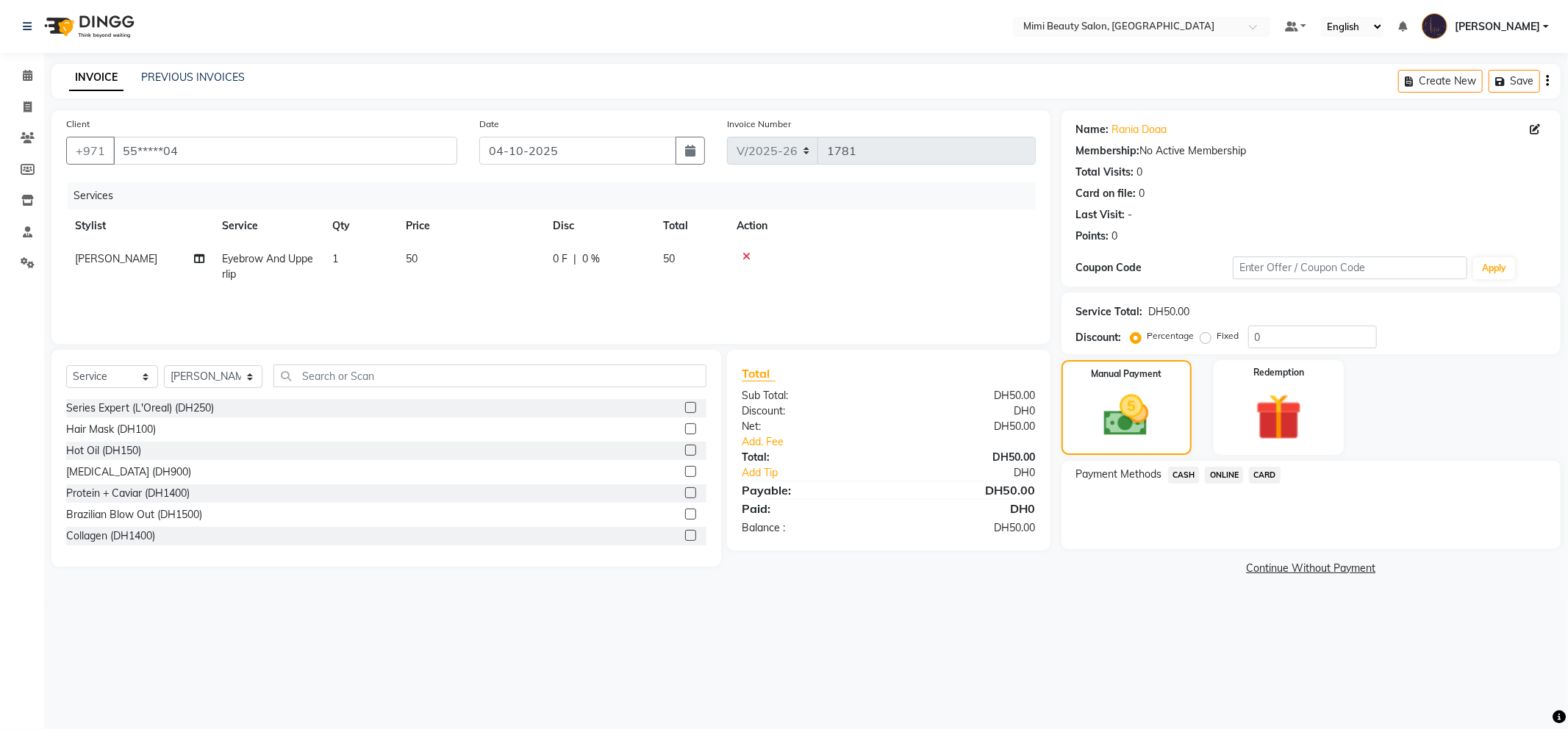
click at [1182, 481] on span "CASH" at bounding box center [1184, 475] width 32 height 17
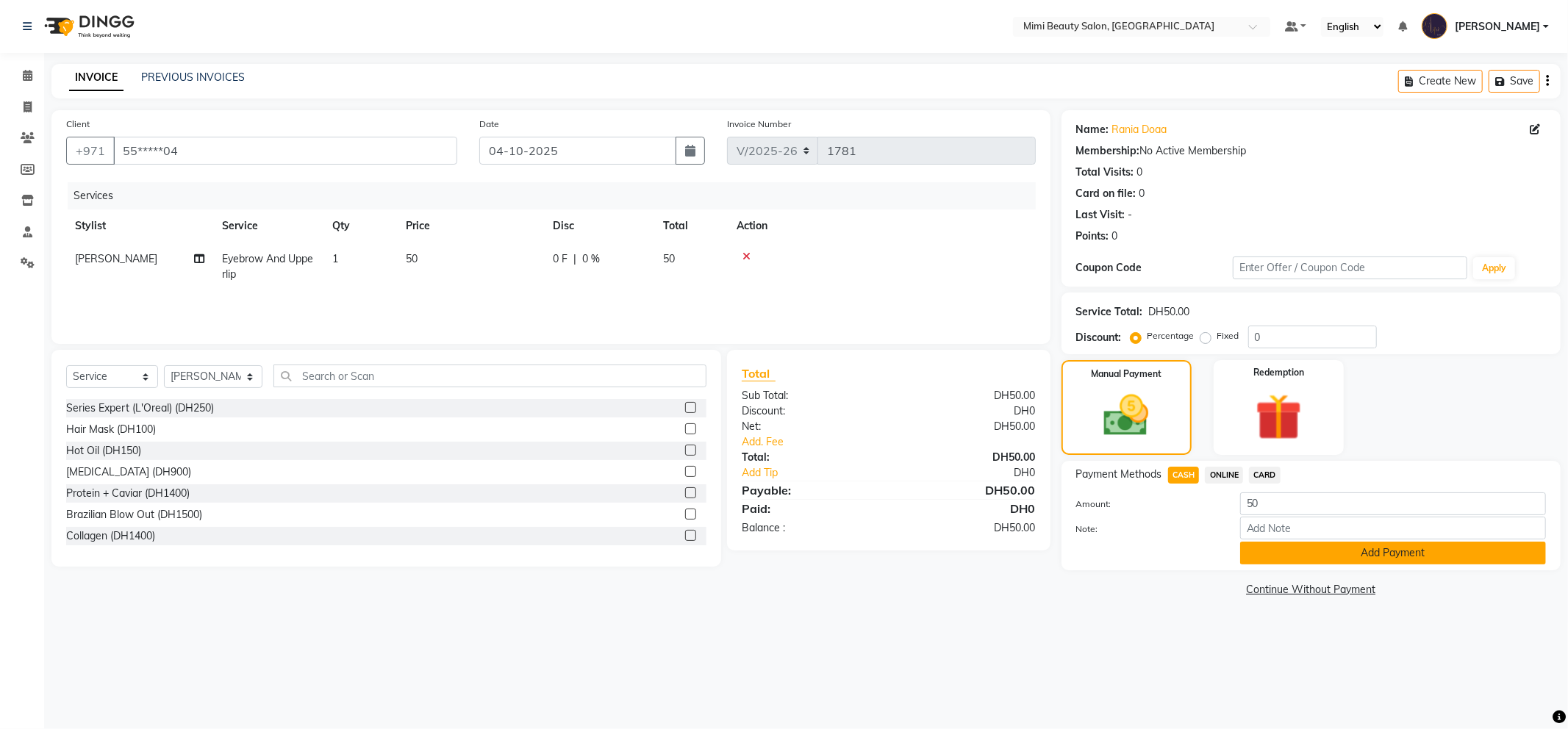
click at [1298, 564] on button "Add Payment" at bounding box center [1394, 553] width 306 height 23
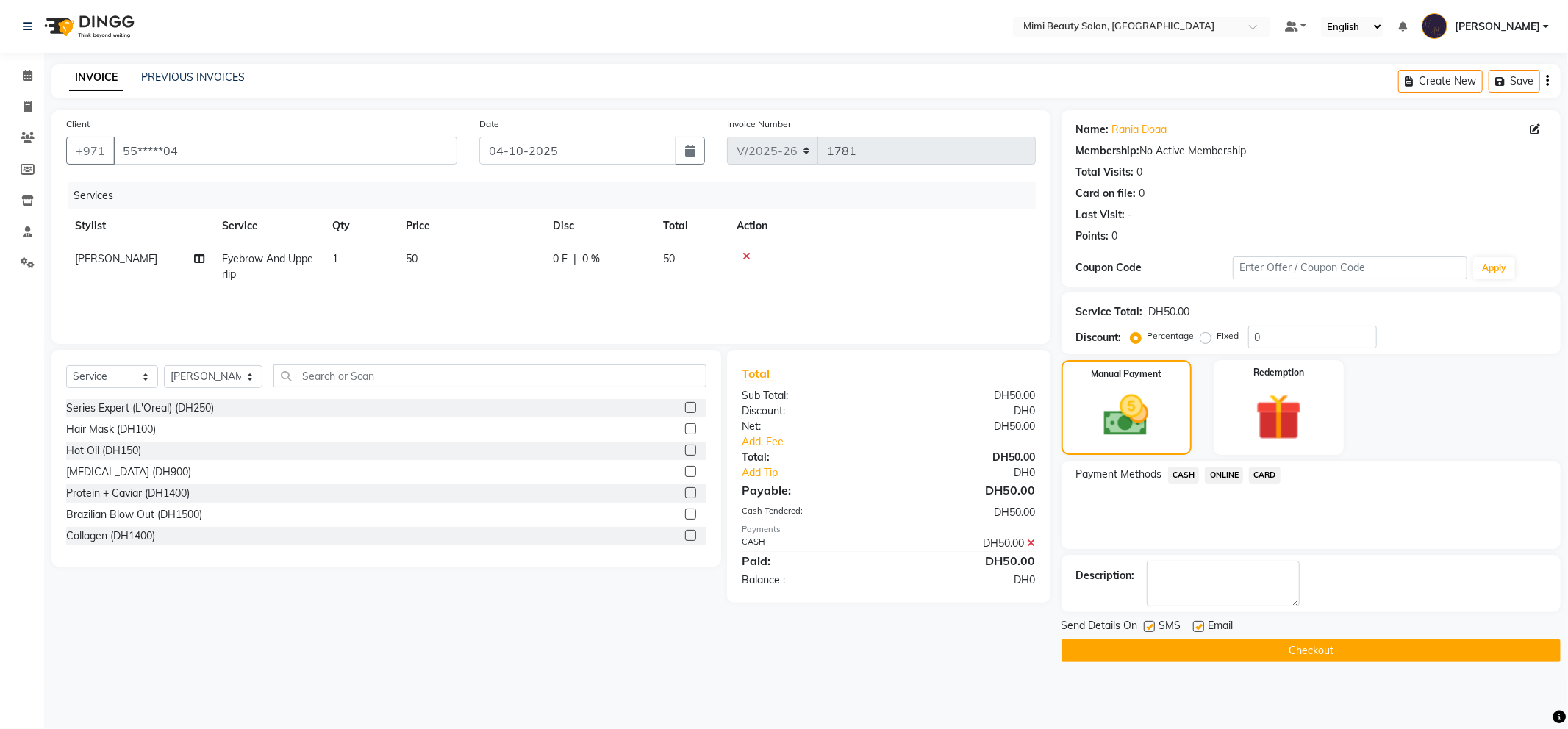
click at [1232, 656] on button "Checkout" at bounding box center [1312, 651] width 499 height 23
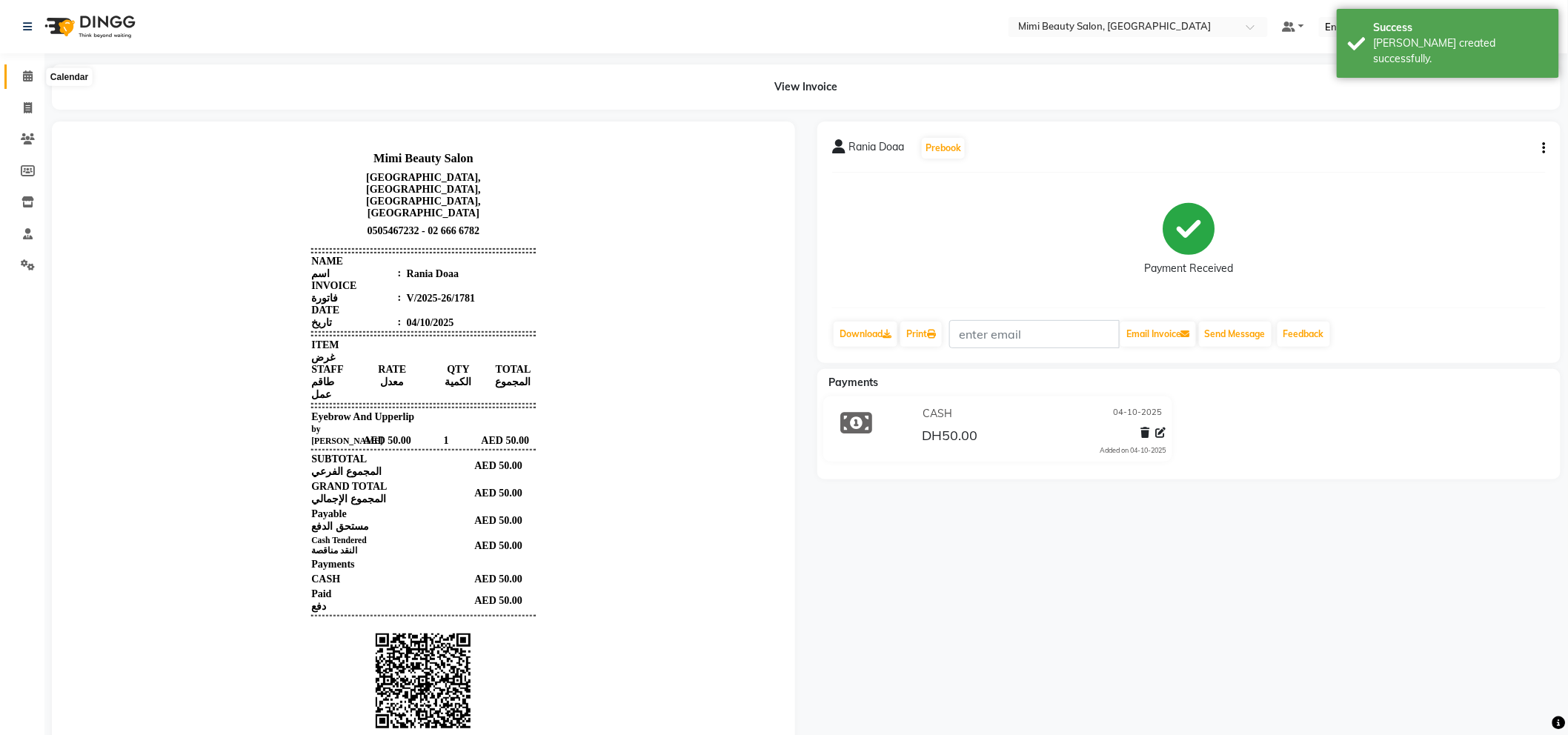
click at [25, 73] on icon at bounding box center [27, 76] width 10 height 11
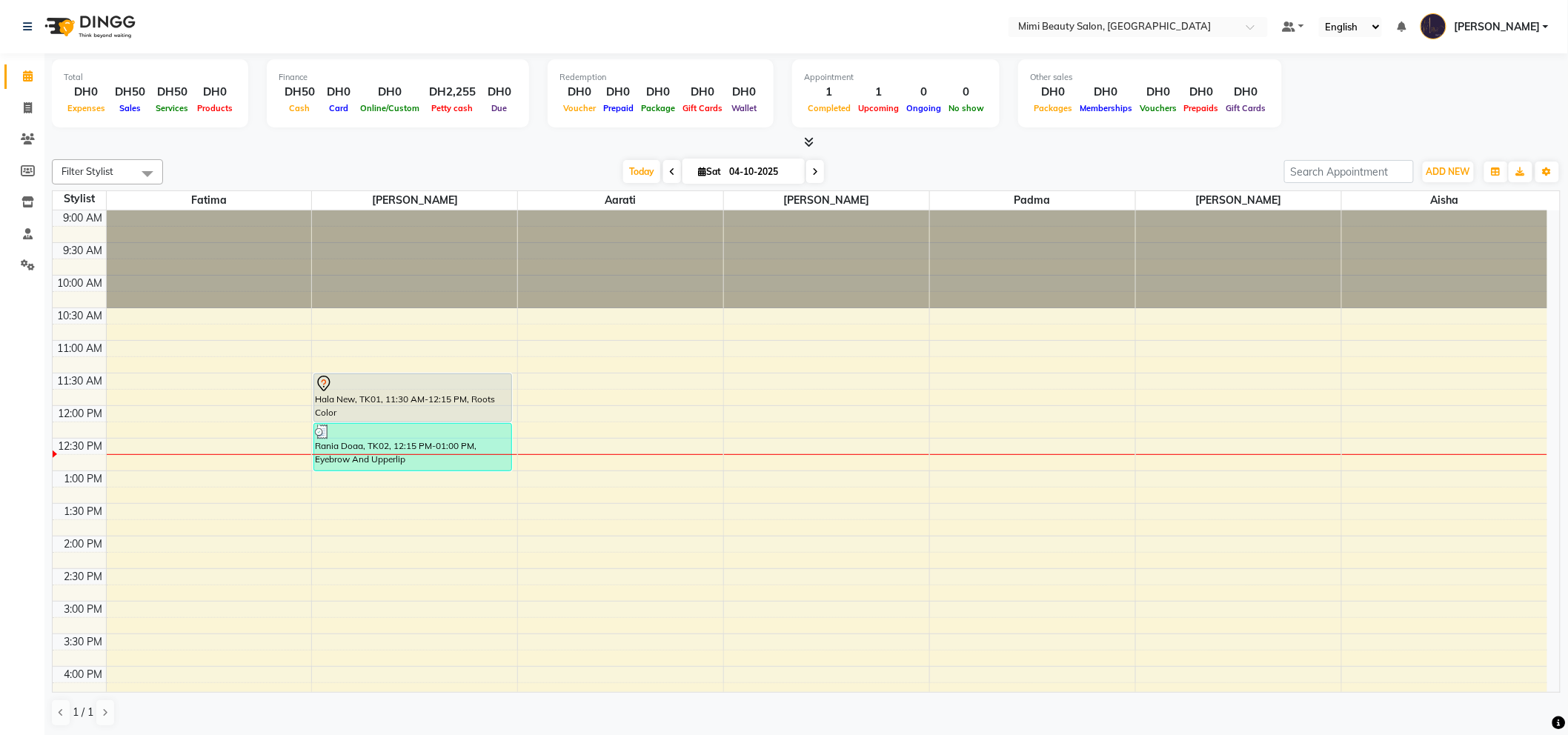
click at [251, 447] on div "9:00 AM 9:30 AM 10:00 AM 10:30 AM 11:00 AM 11:30 AM 12:00 PM 12:30 PM 1:00 PM 1…" at bounding box center [800, 699] width 1494 height 977
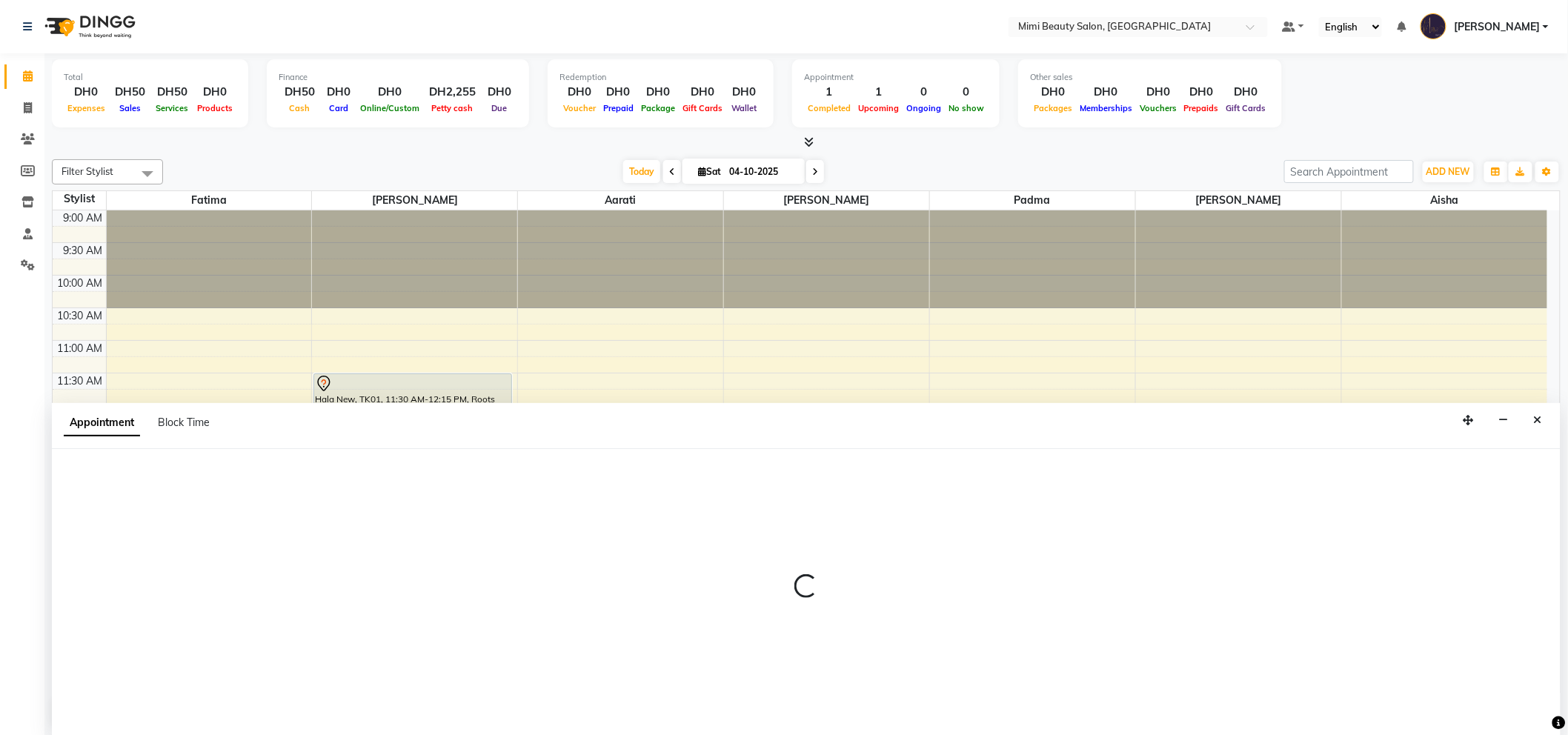
scroll to position [1, 0]
select select "52699"
select select "750"
select select "tentative"
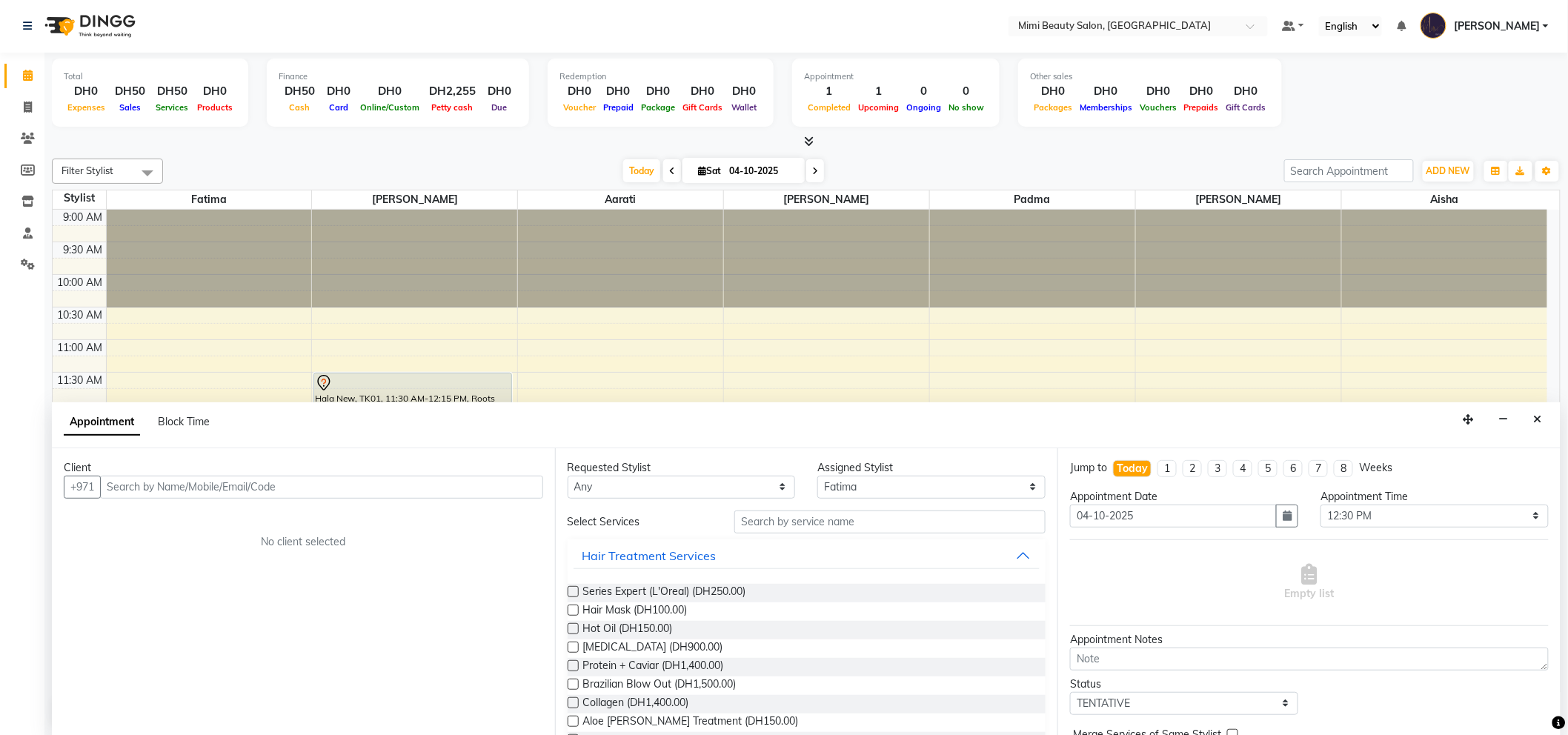
scroll to position [0, 0]
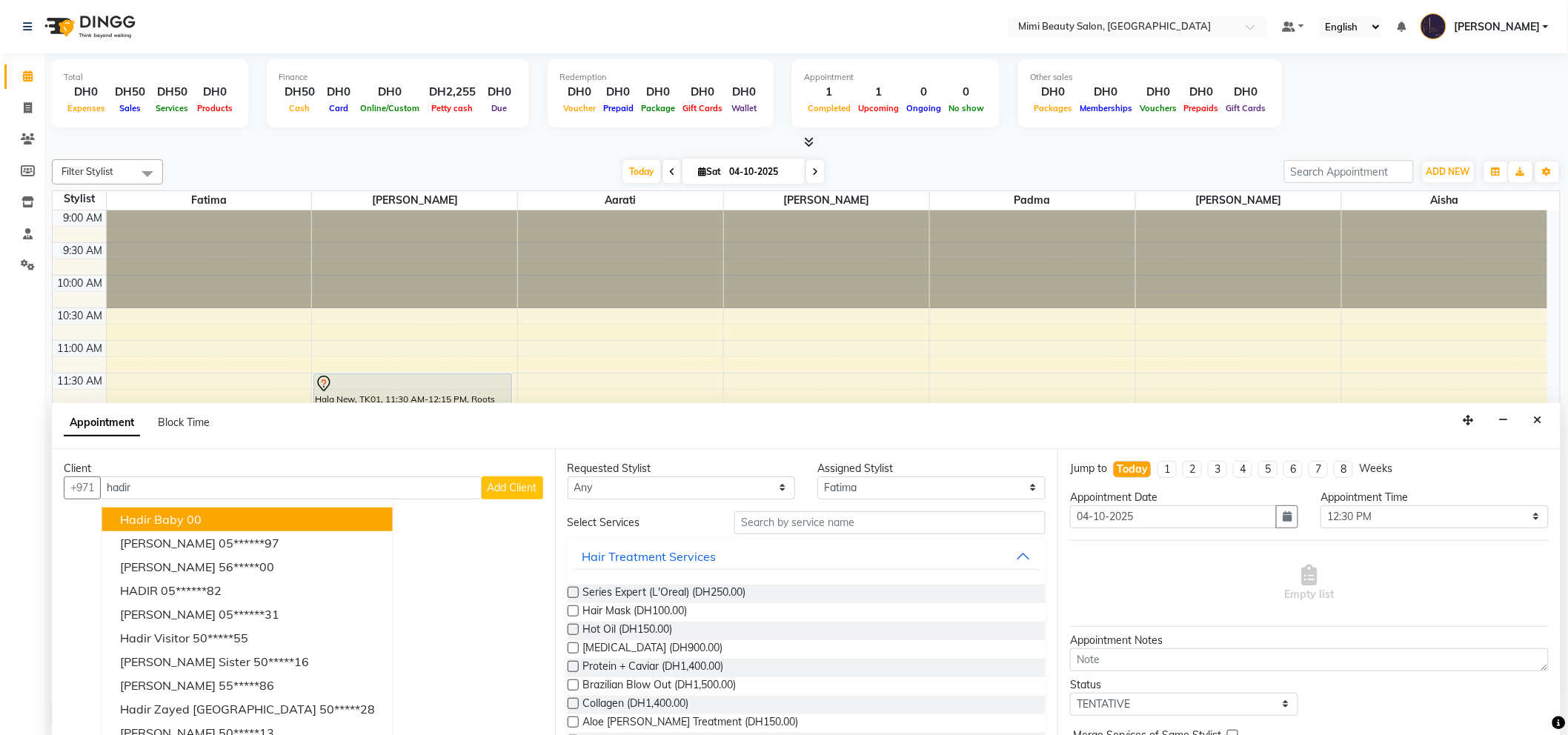
click at [182, 520] on button "Hadir Baby [DEMOGRAPHIC_DATA]" at bounding box center [248, 519] width 290 height 24
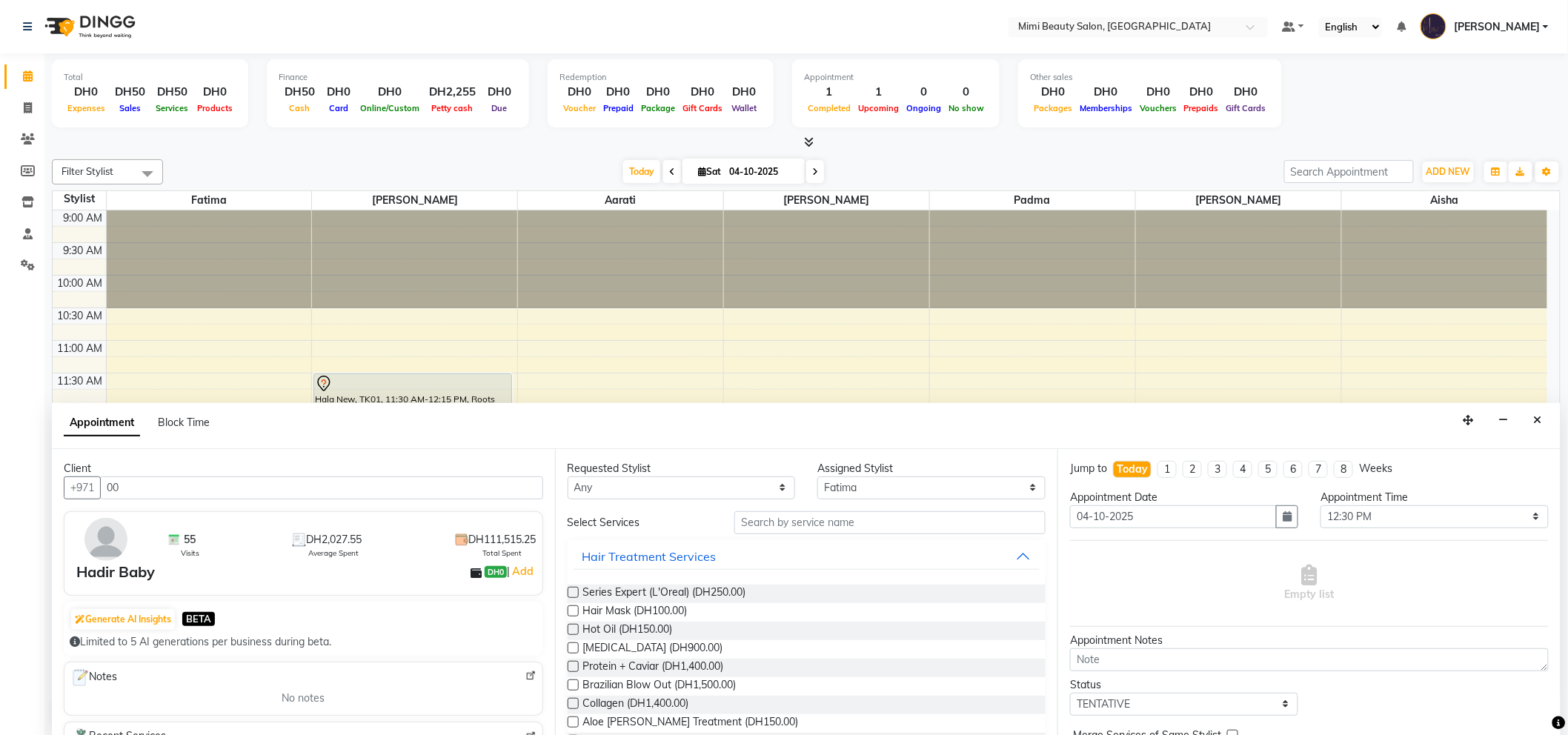
type input "00"
click at [619, 486] on select "Any [PERSON_NAME] [PERSON_NAME] [PERSON_NAME] [PERSON_NAME] Padma" at bounding box center [682, 488] width 228 height 23
select select "52699"
click at [568, 477] on select "Any [PERSON_NAME] [PERSON_NAME] [PERSON_NAME] [PERSON_NAME] Padma" at bounding box center [682, 488] width 228 height 23
click at [788, 522] on input "text" at bounding box center [889, 523] width 311 height 23
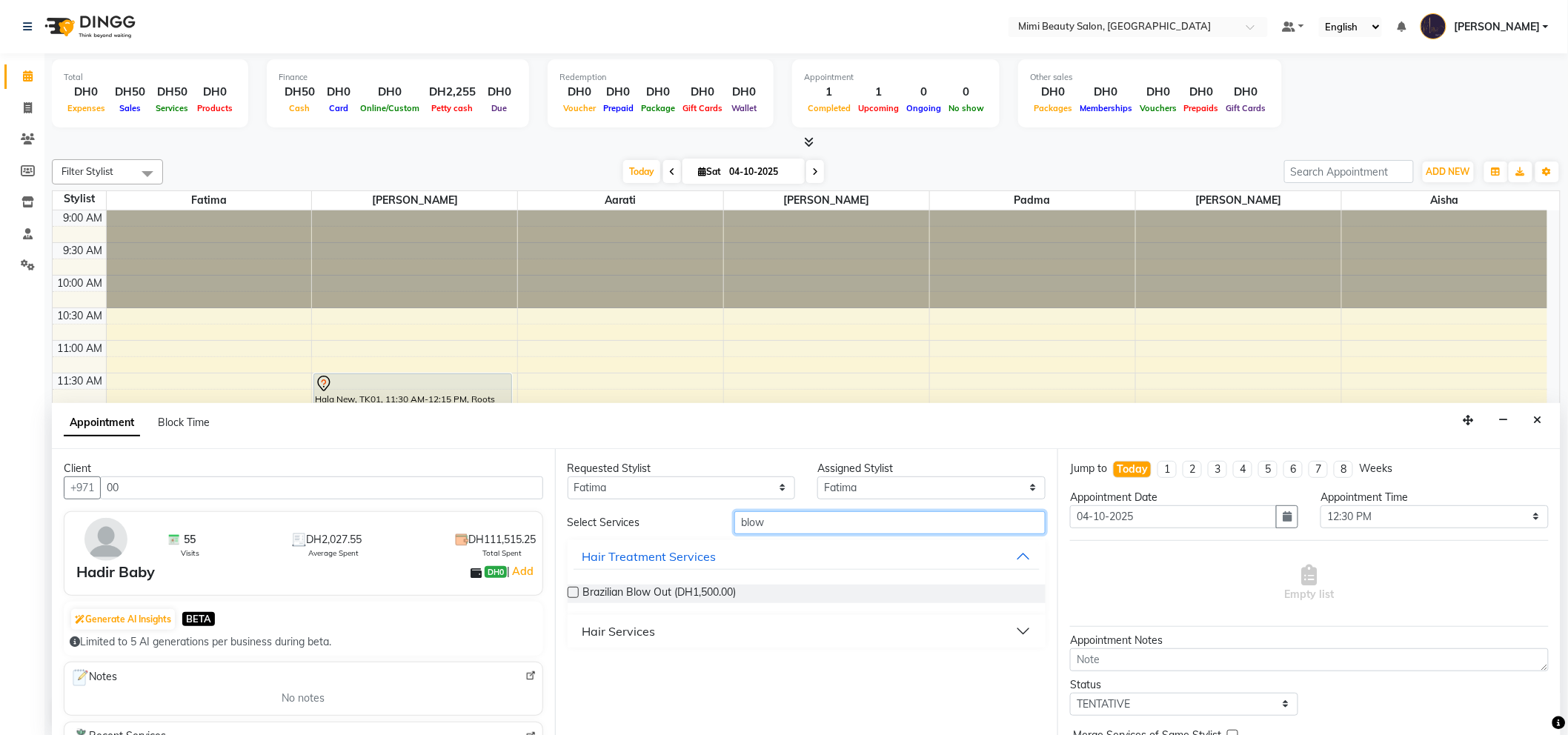
type input "blow"
click at [747, 635] on button "Hair Services" at bounding box center [807, 631] width 467 height 27
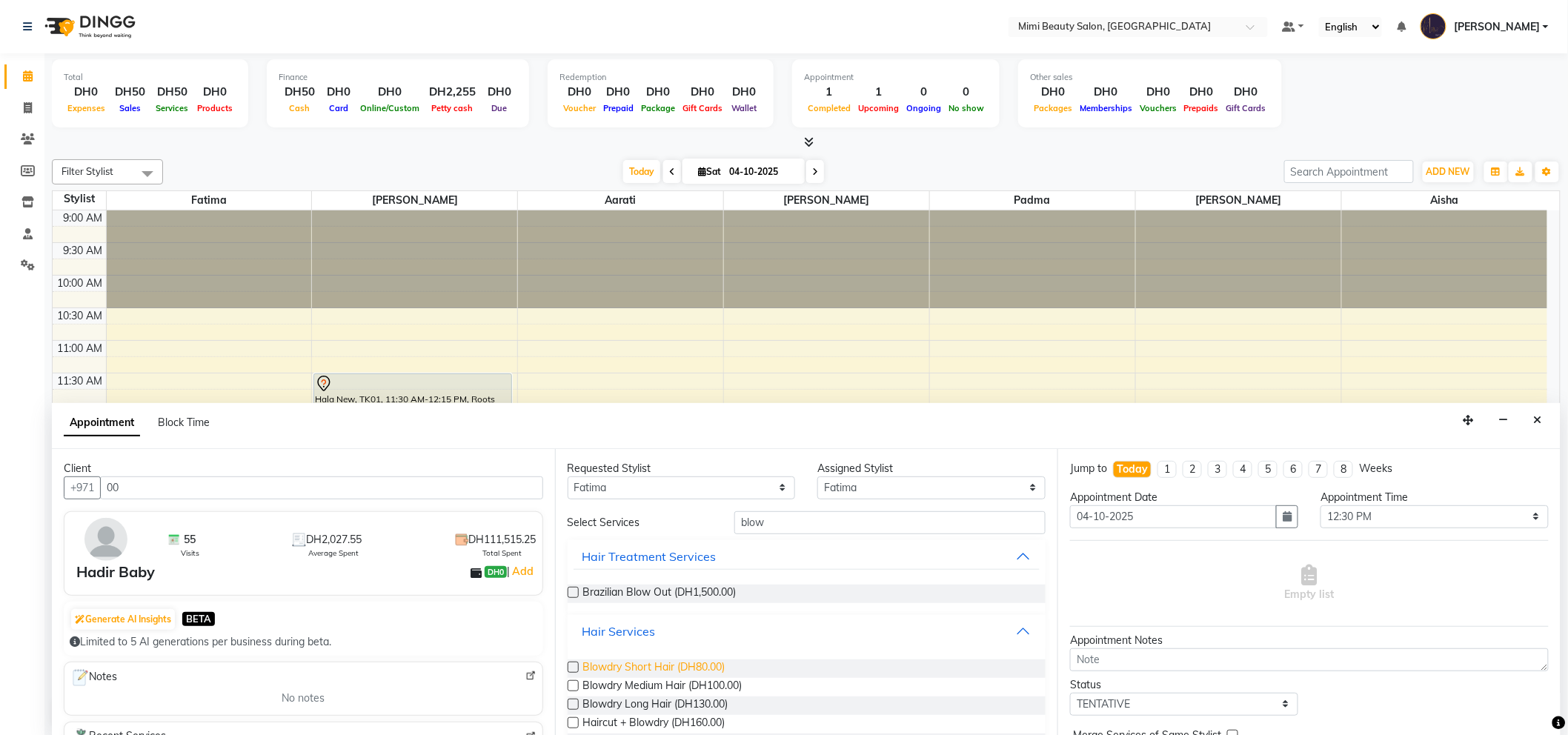
scroll to position [131, 0]
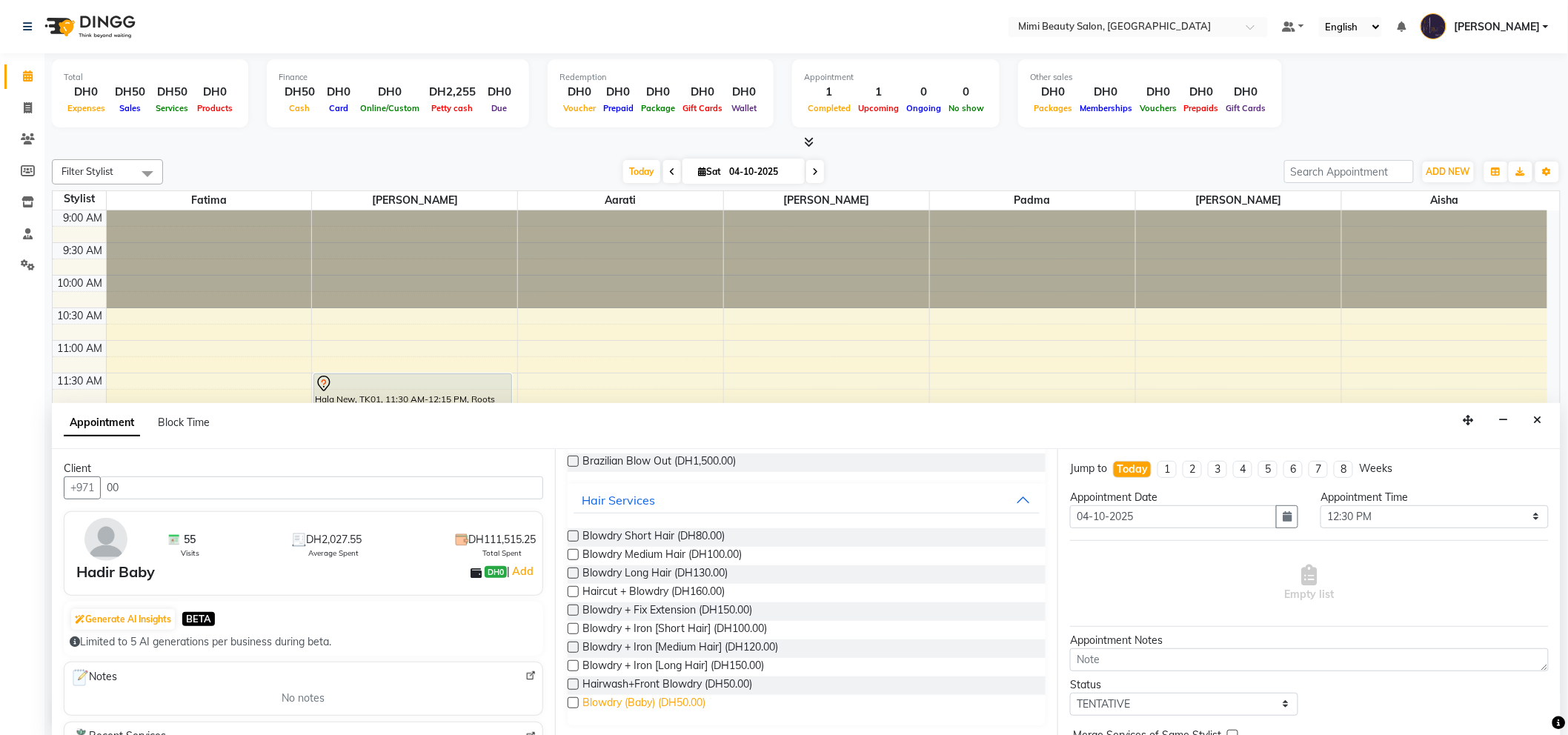
click at [630, 702] on span "Blowdry (Baby) (DH50.00)" at bounding box center [645, 704] width 123 height 18
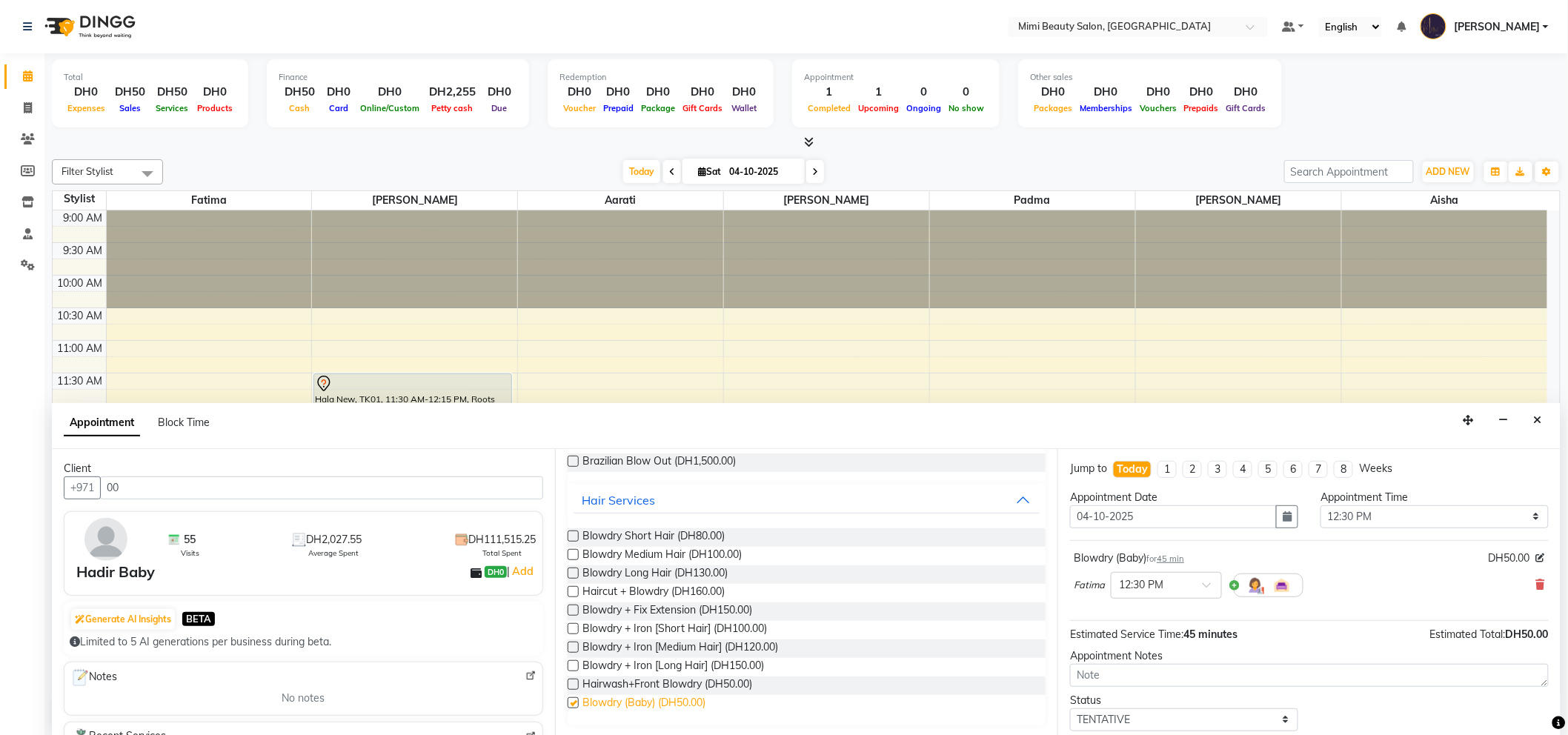
checkbox input "false"
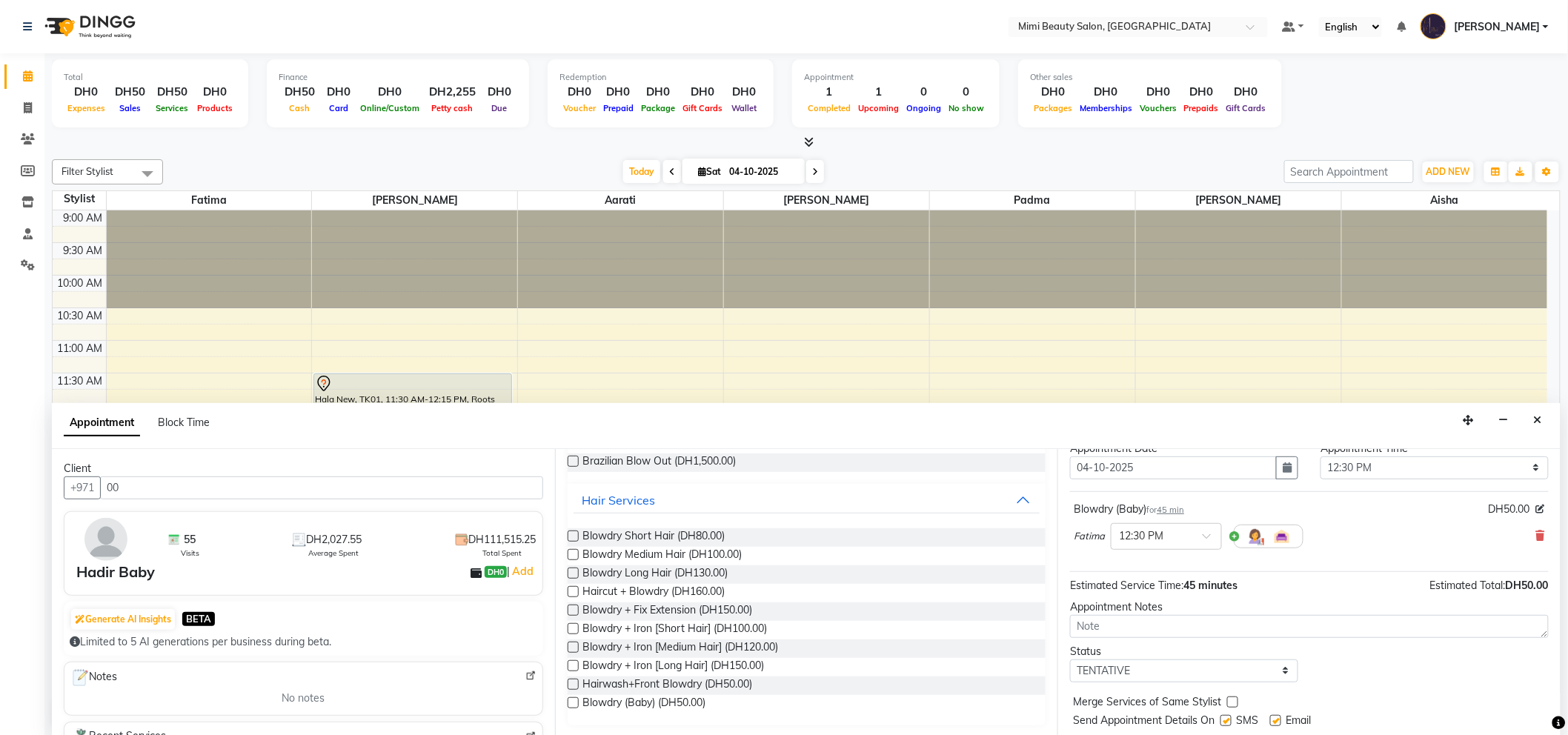
scroll to position [87, 0]
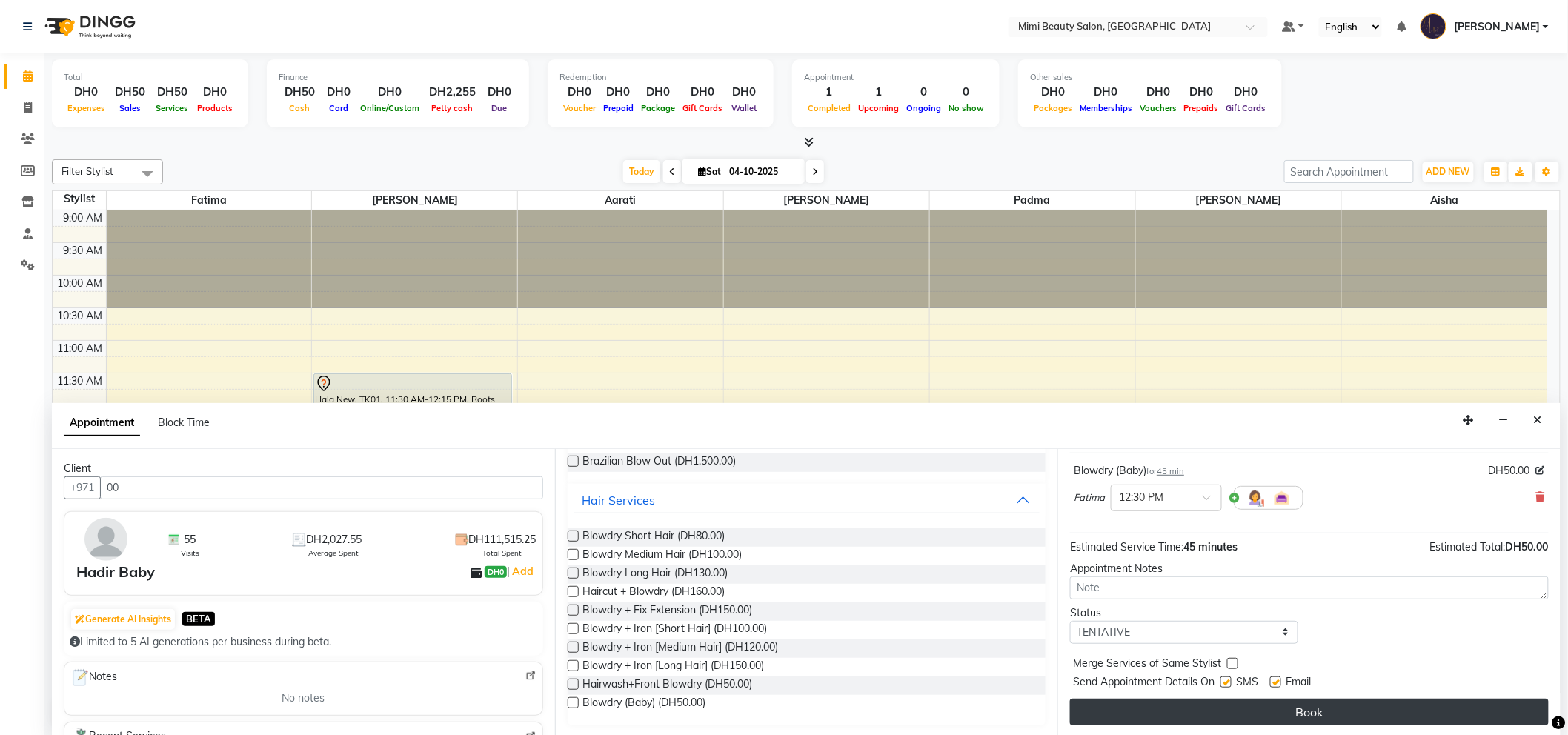
click at [1291, 713] on button "Book" at bounding box center [1310, 711] width 479 height 27
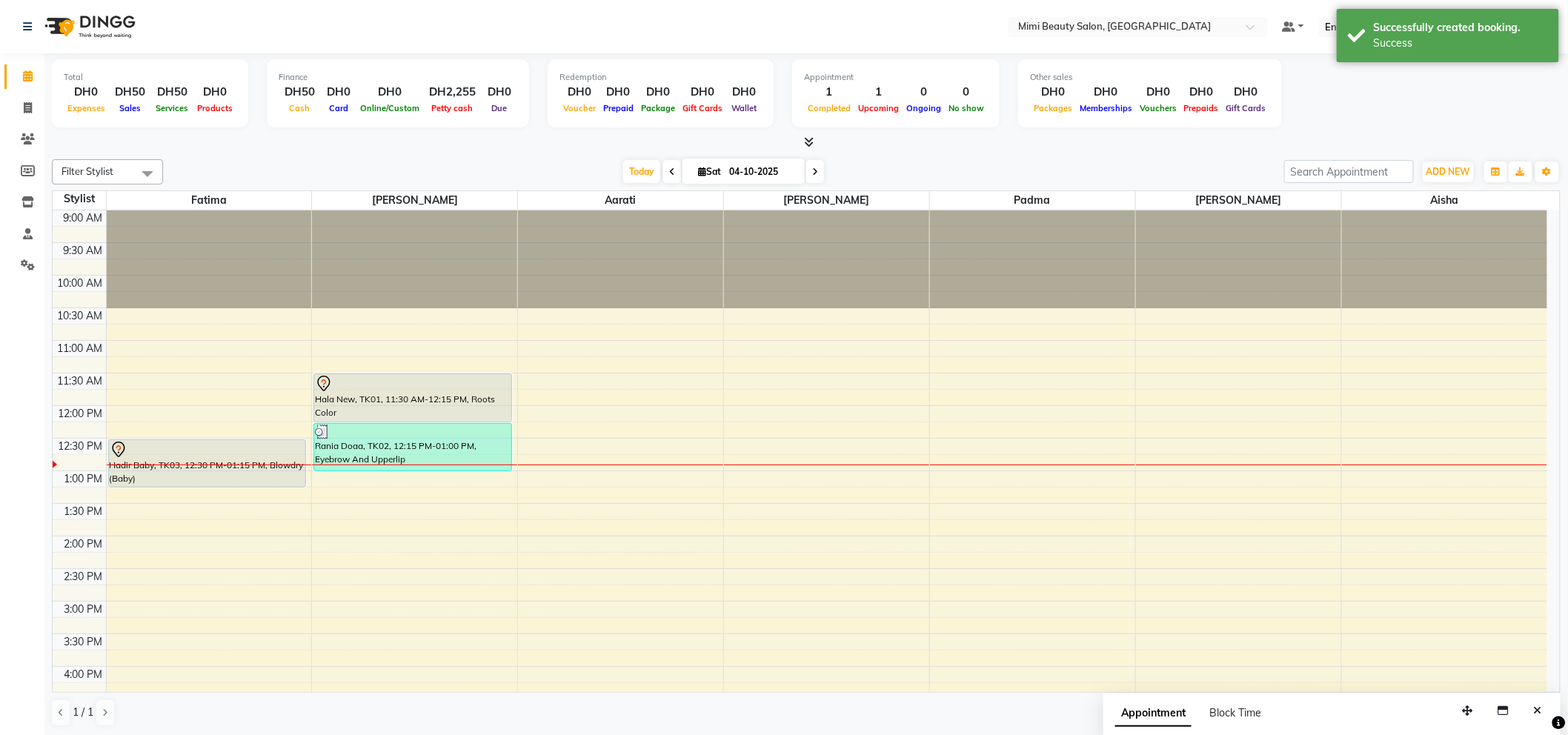
click at [749, 176] on input "04-10-2025" at bounding box center [761, 172] width 74 height 22
select select "10"
select select "2025"
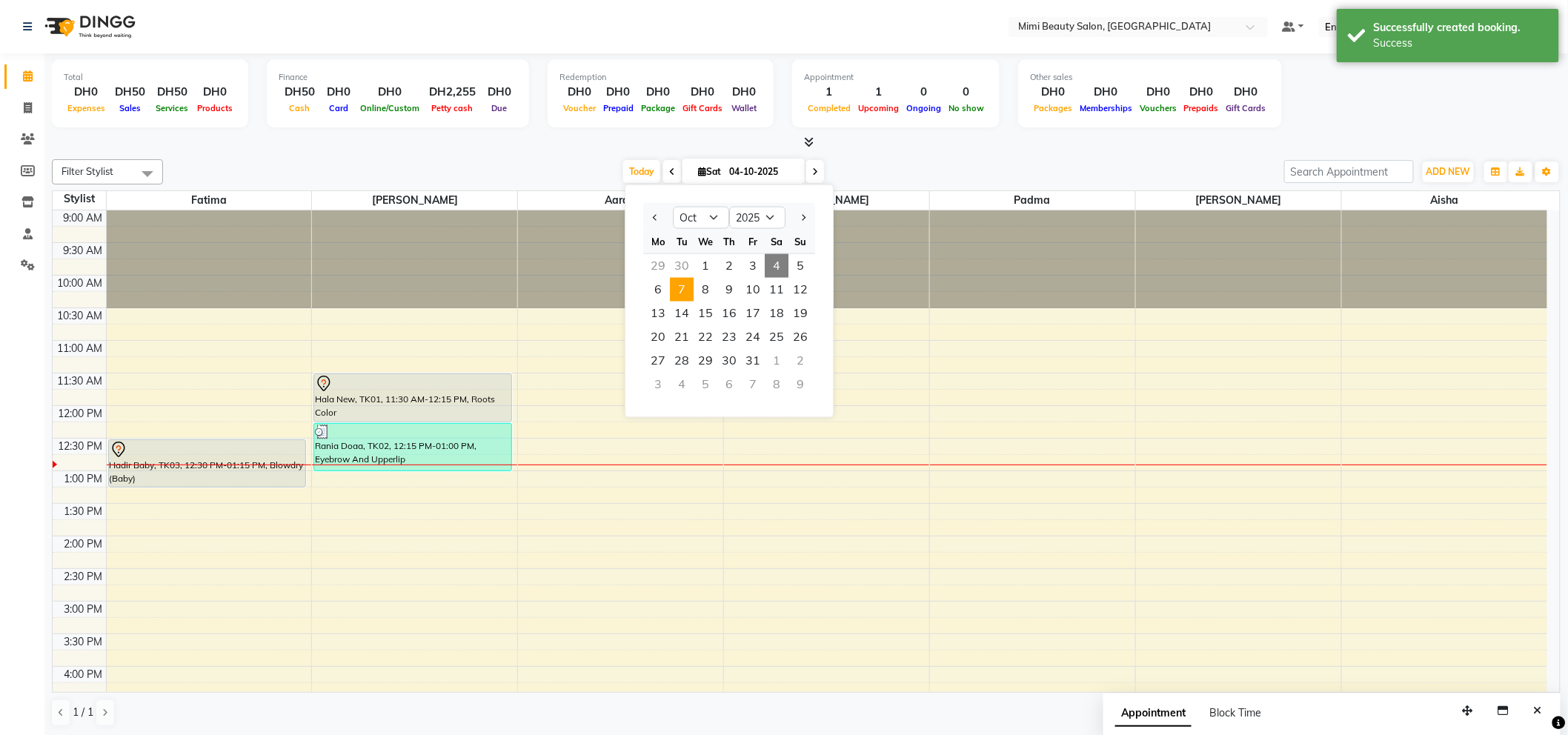
click at [678, 289] on span "7" at bounding box center [681, 290] width 24 height 24
type input "[DATE]"
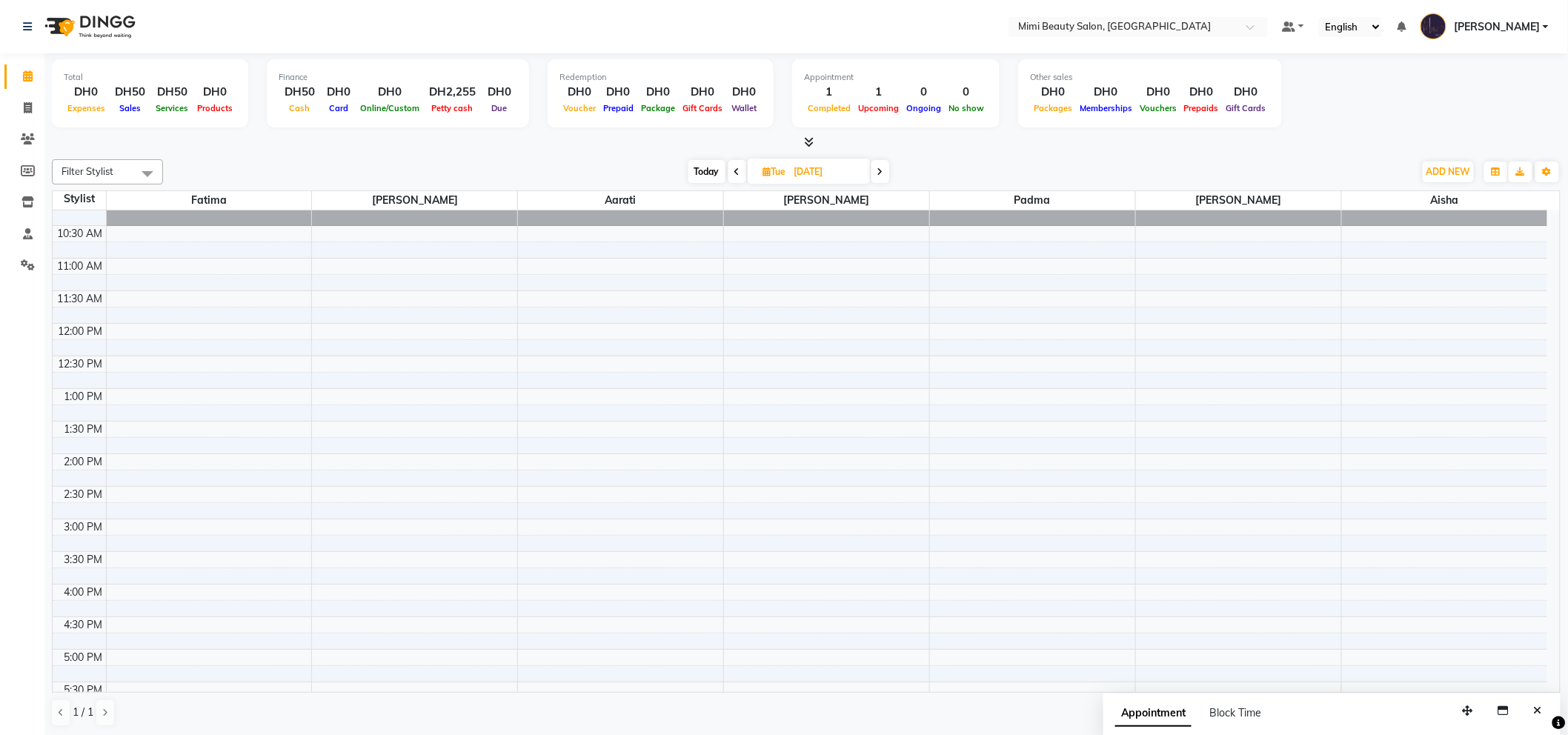
scroll to position [164, 0]
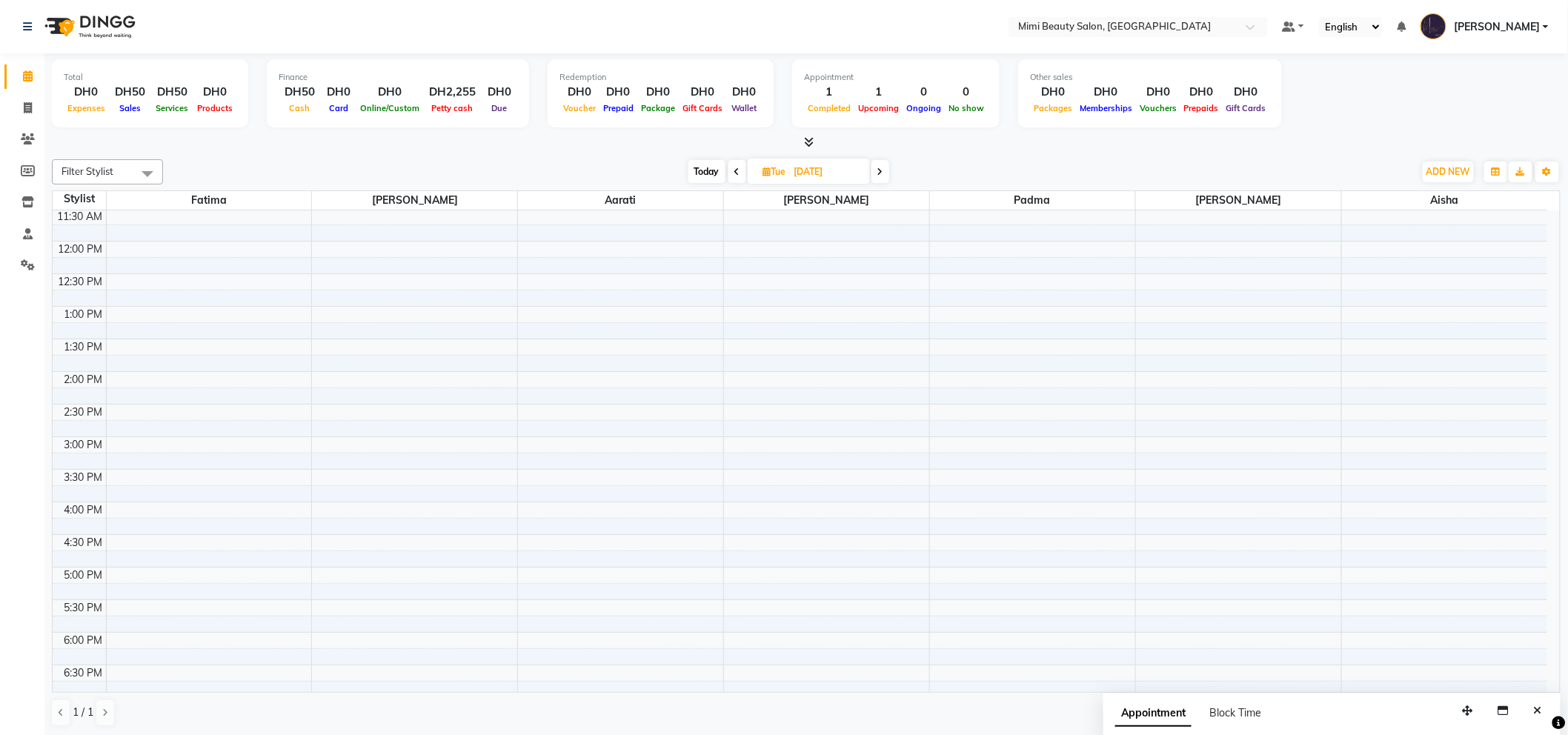
click at [329, 546] on div "9:00 AM 9:30 AM 10:00 AM 10:30 AM 11:00 AM 11:30 AM 12:00 PM 12:30 PM 1:00 PM 1…" at bounding box center [800, 534] width 1494 height 977
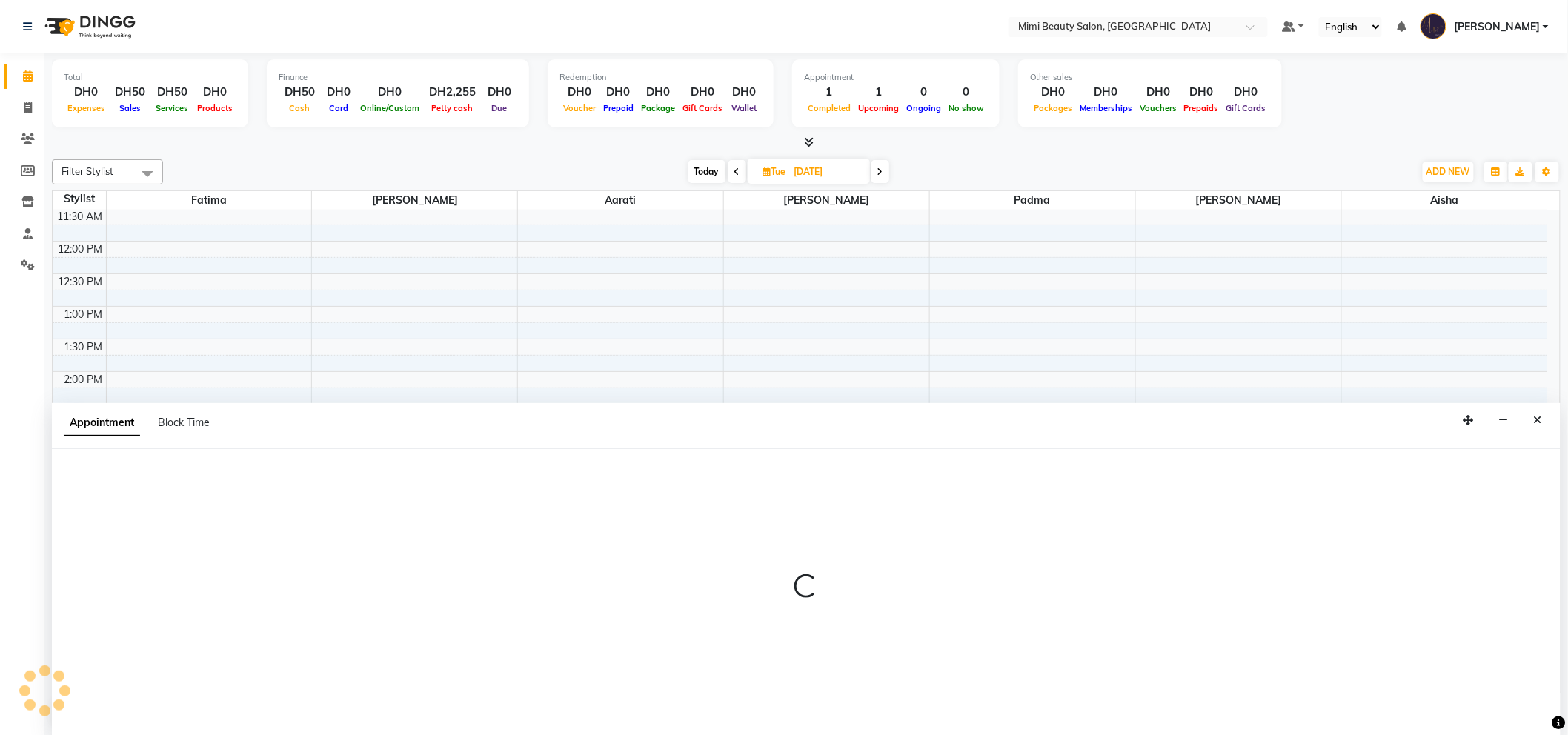
scroll to position [1, 0]
select select "52700"
select select "990"
select select "tentative"
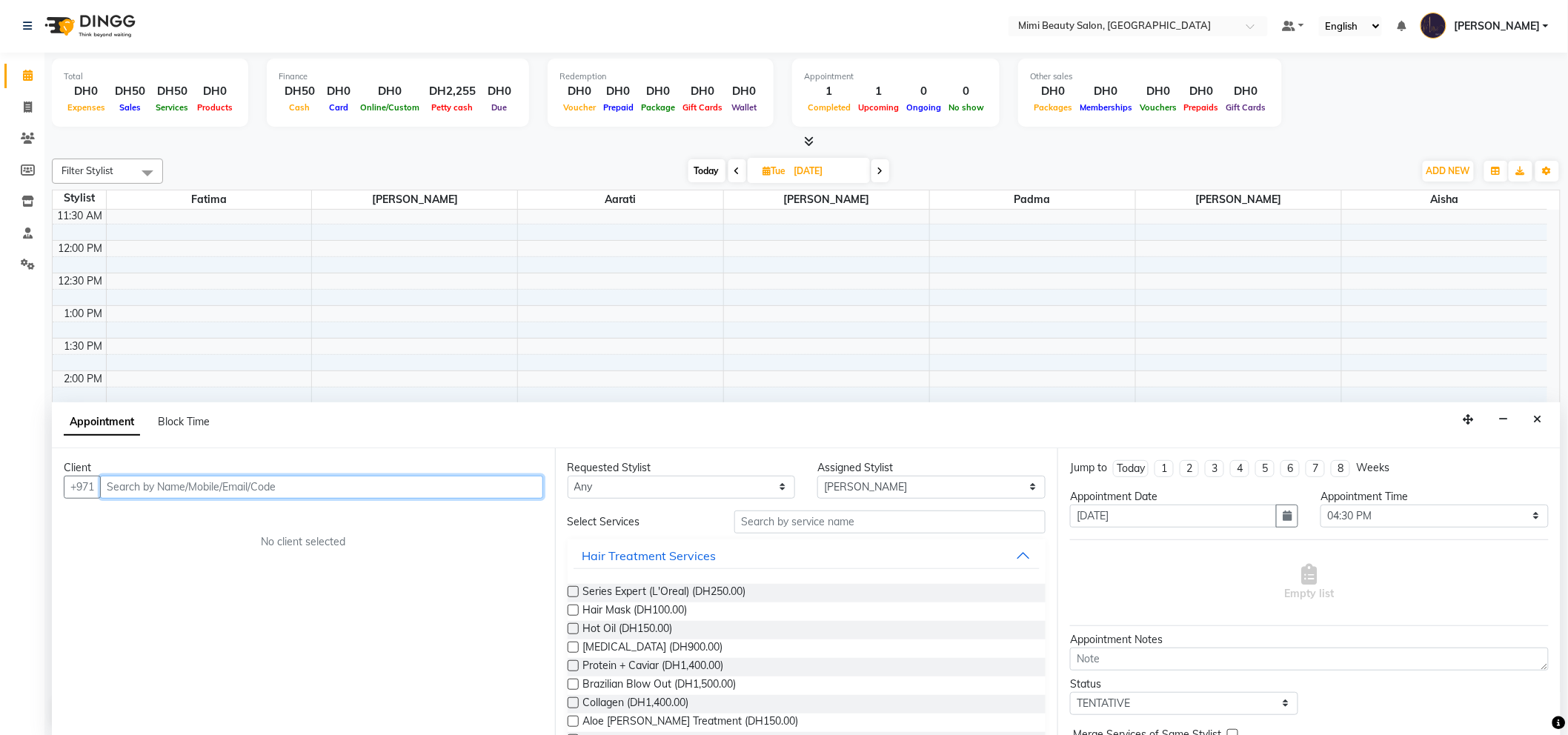
scroll to position [0, 0]
click at [382, 487] on input "text" at bounding box center [322, 488] width 443 height 23
click at [192, 518] on ngb-highlight "52*****86" at bounding box center [199, 519] width 55 height 14
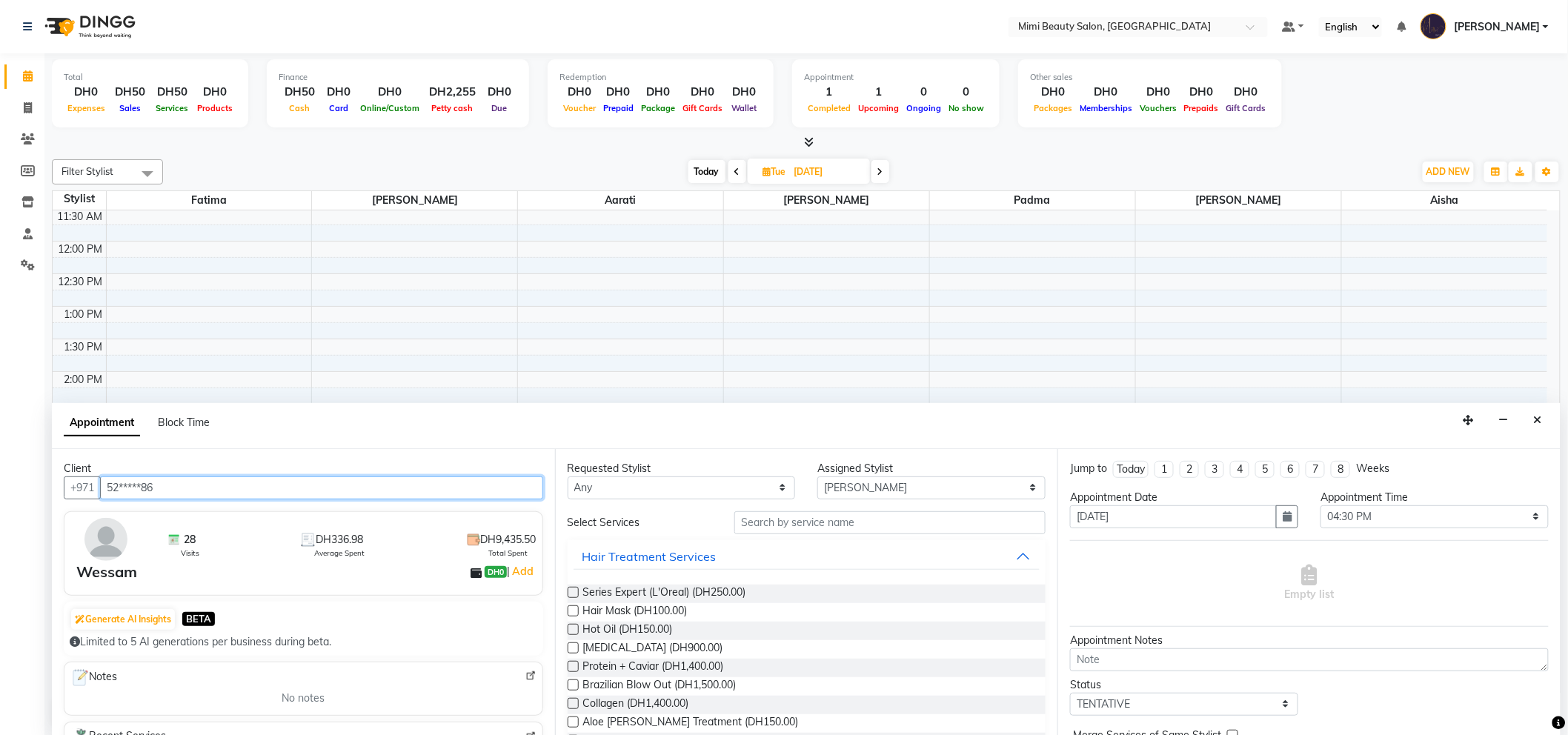
type input "52*****86"
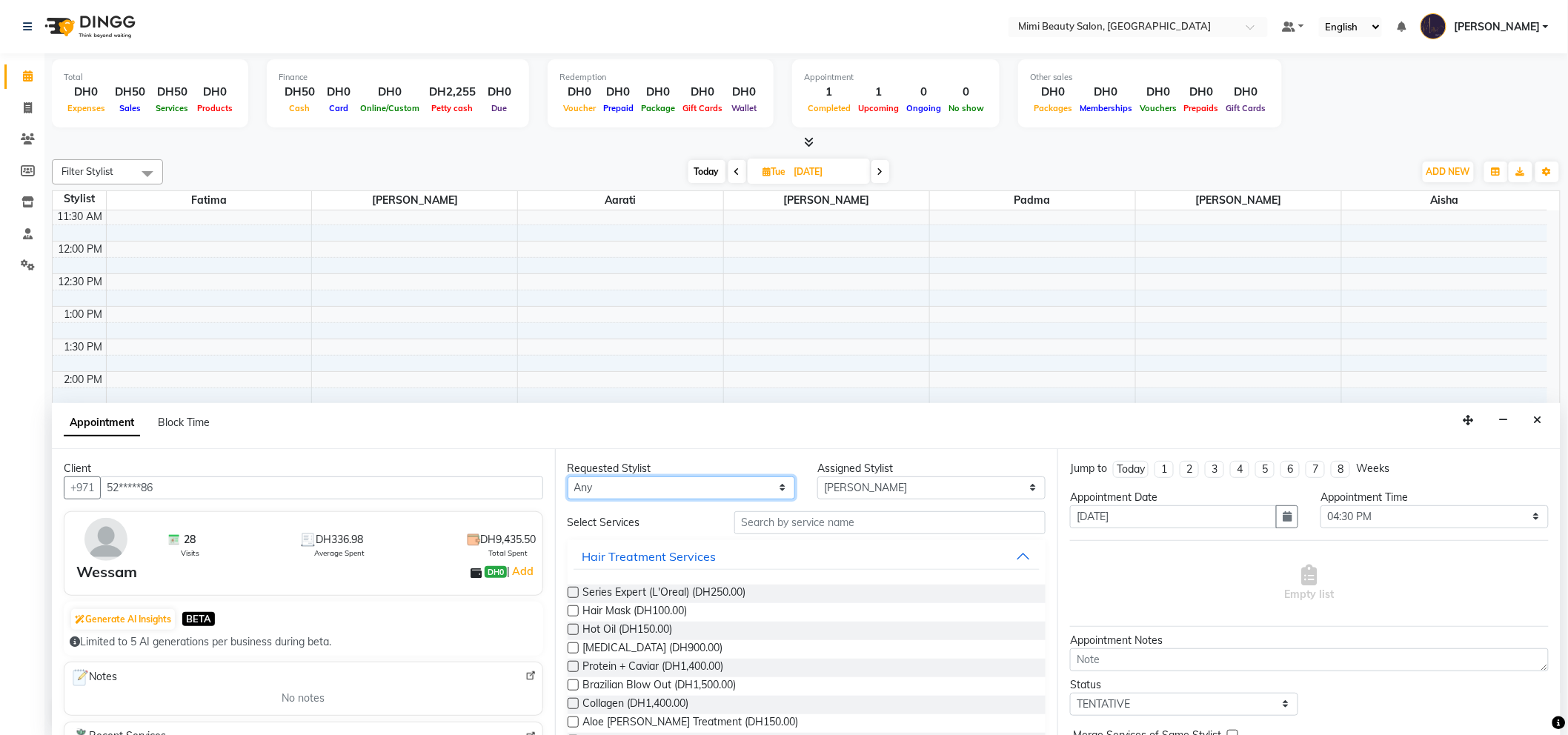
click at [670, 486] on select "Any [PERSON_NAME] [PERSON_NAME] [PERSON_NAME] [PERSON_NAME] Padma" at bounding box center [682, 488] width 228 height 23
select select "52700"
click at [568, 477] on select "Any [PERSON_NAME] [PERSON_NAME] [PERSON_NAME] [PERSON_NAME] Padma" at bounding box center [682, 488] width 228 height 23
click at [783, 527] on input "text" at bounding box center [889, 523] width 311 height 23
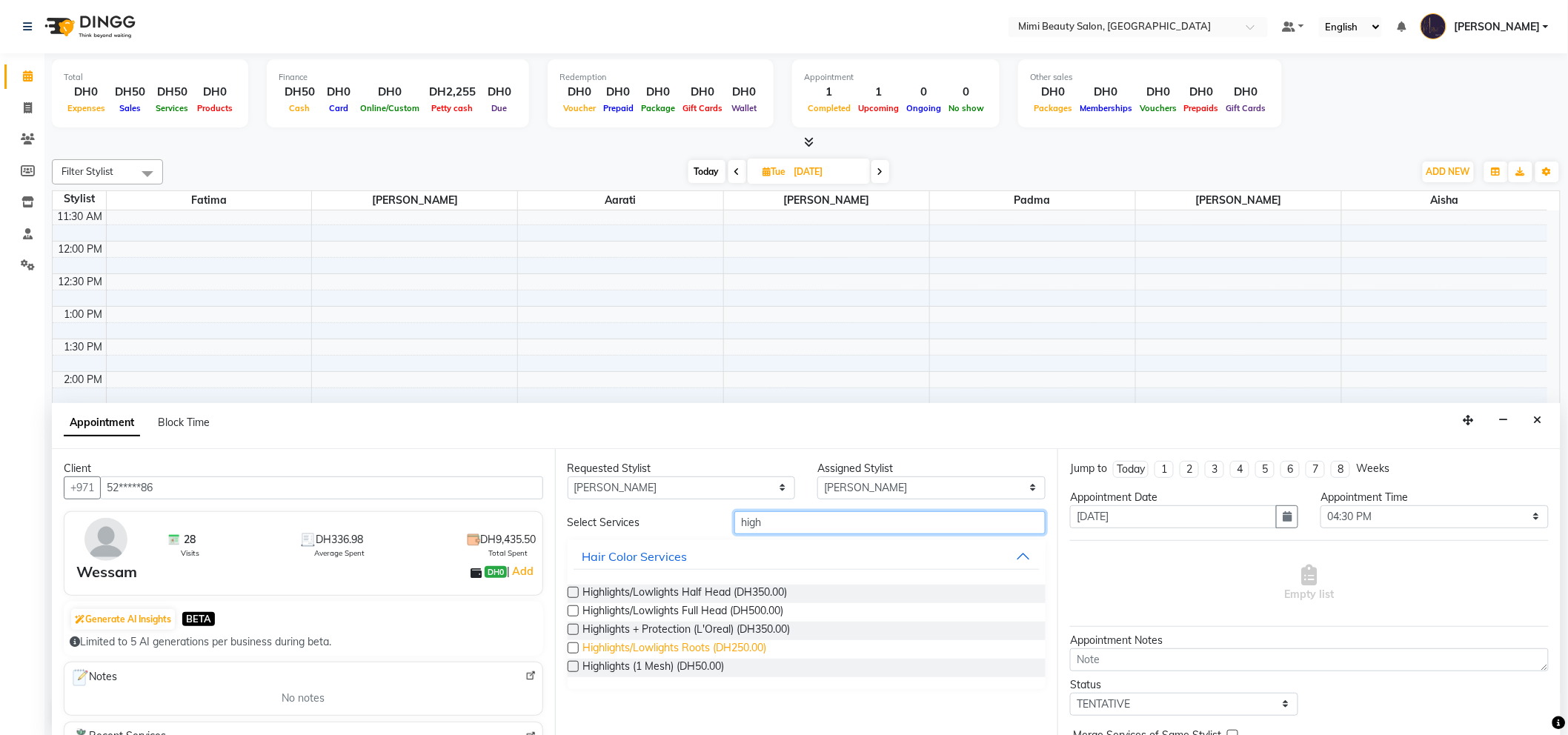
type input "high"
click at [683, 648] on span "Highlights/Lowlights Roots (DH250.00)" at bounding box center [675, 649] width 184 height 18
checkbox input "false"
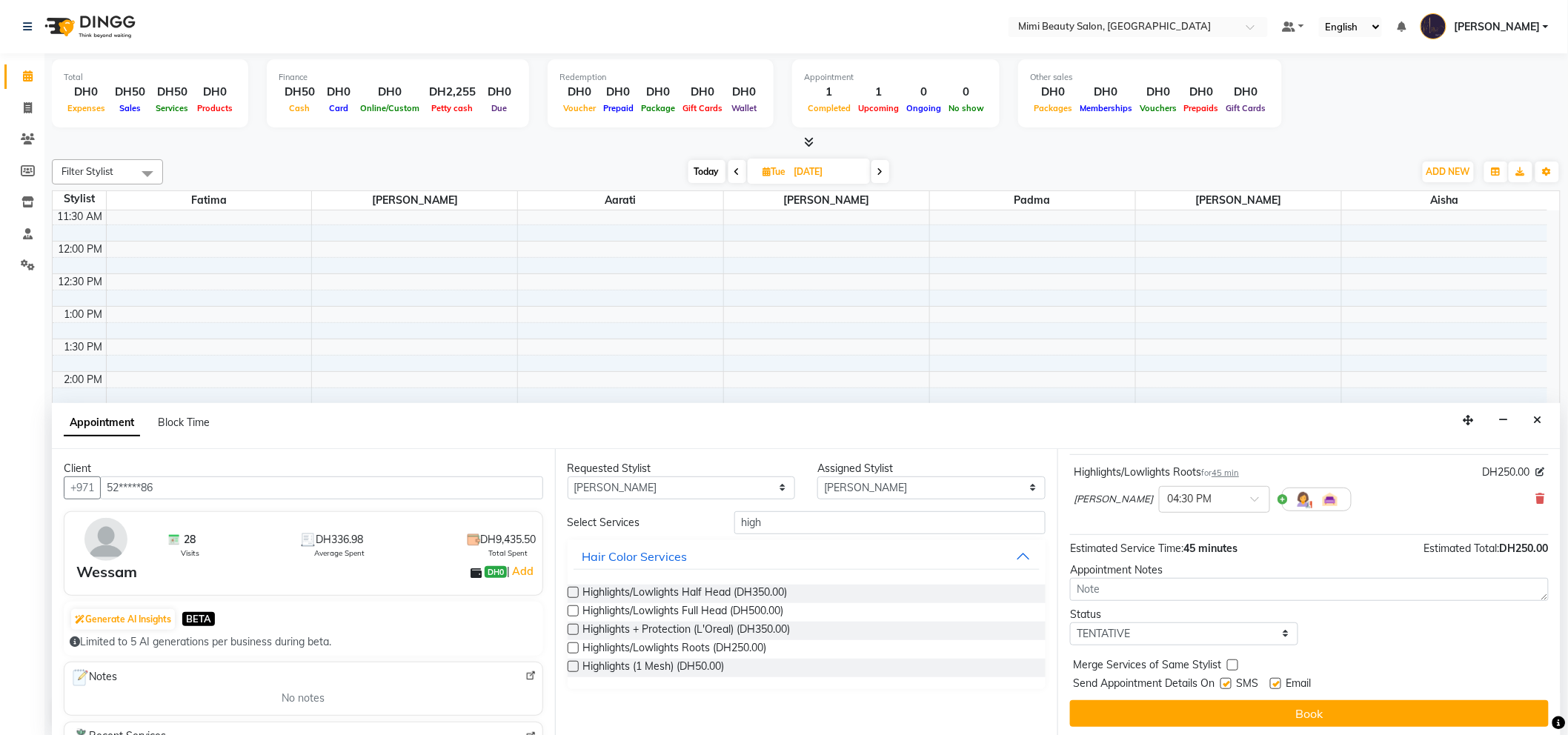
scroll to position [87, 0]
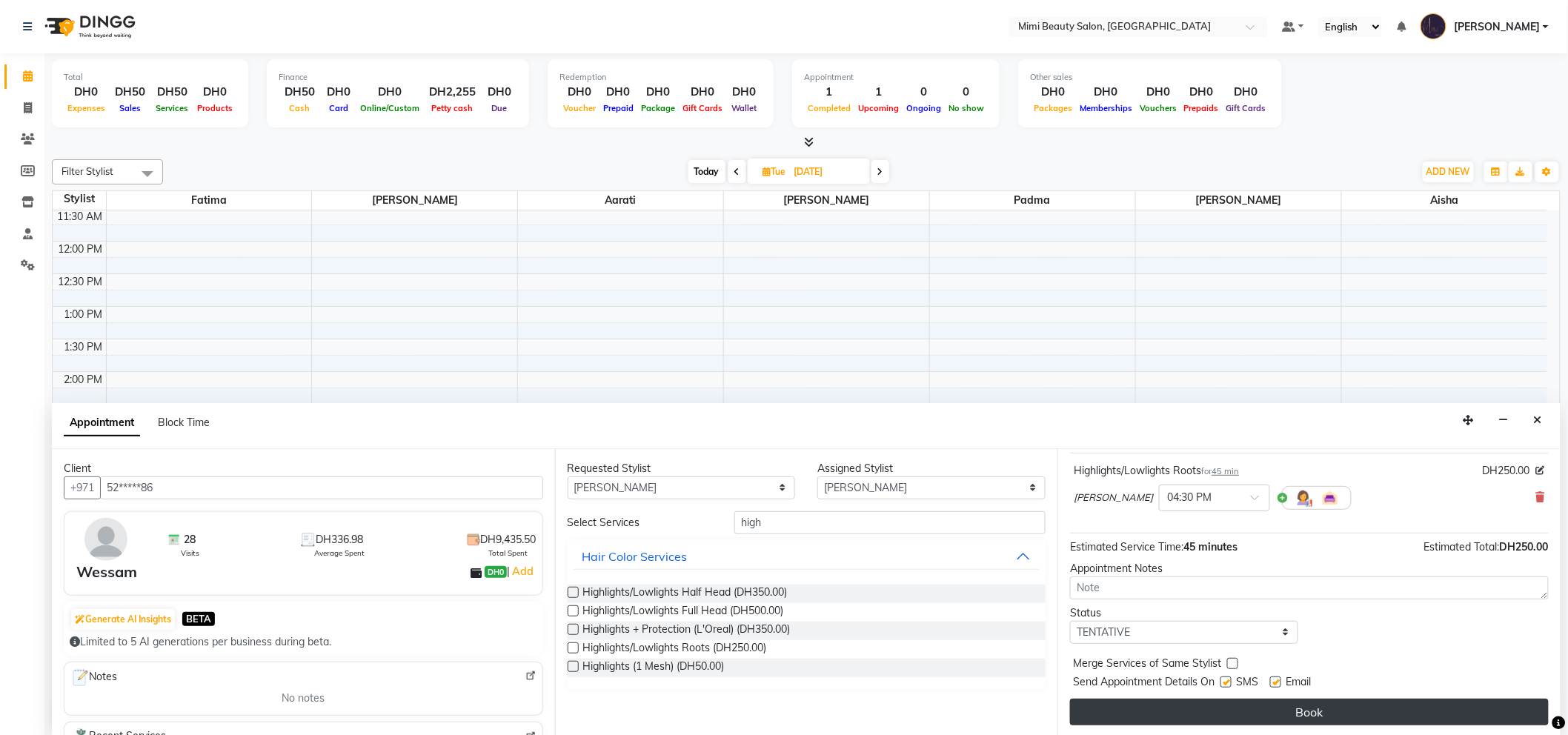
click at [1413, 715] on button "Book" at bounding box center [1310, 711] width 479 height 27
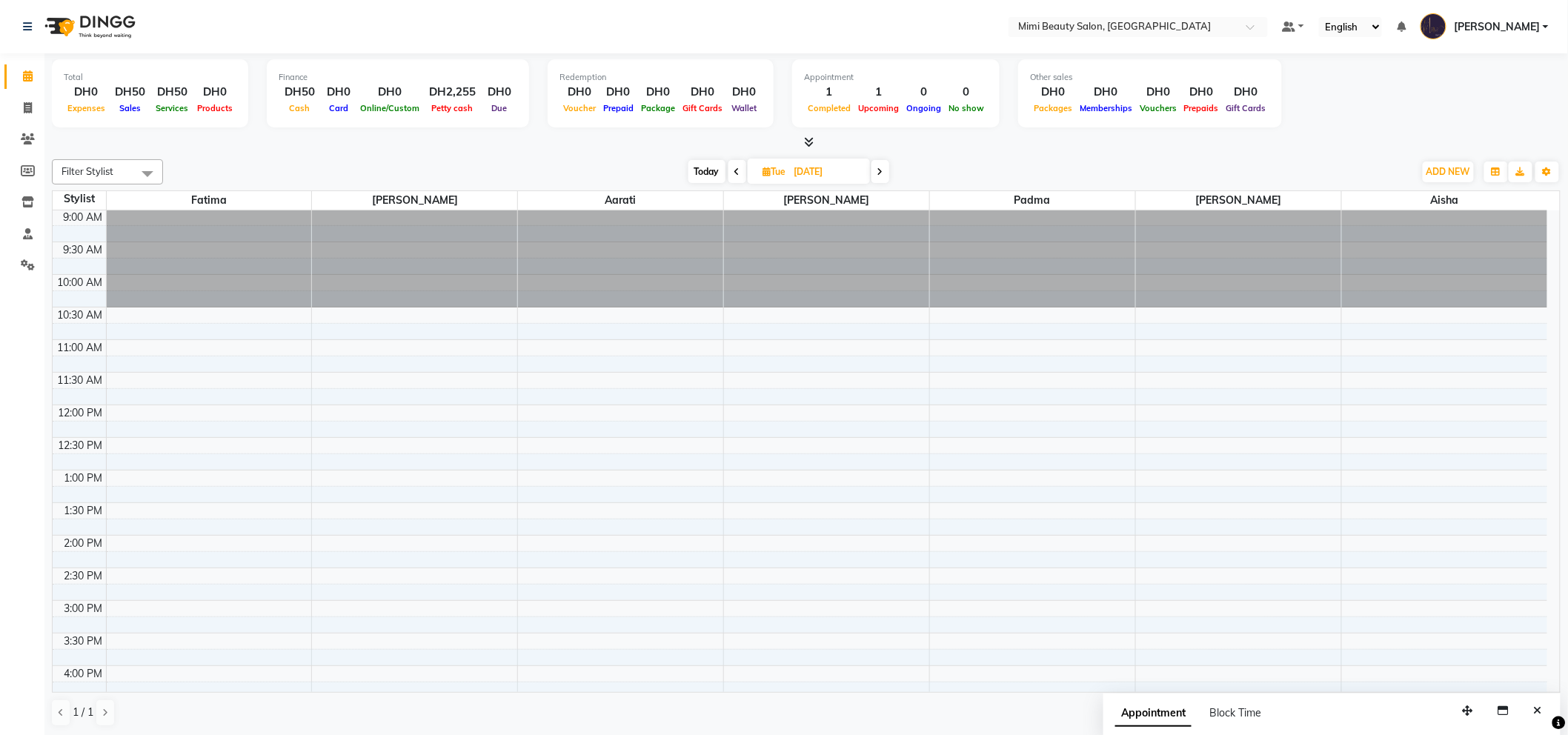
scroll to position [0, 0]
click at [705, 173] on span "Today" at bounding box center [707, 172] width 37 height 23
type input "04-10-2025"
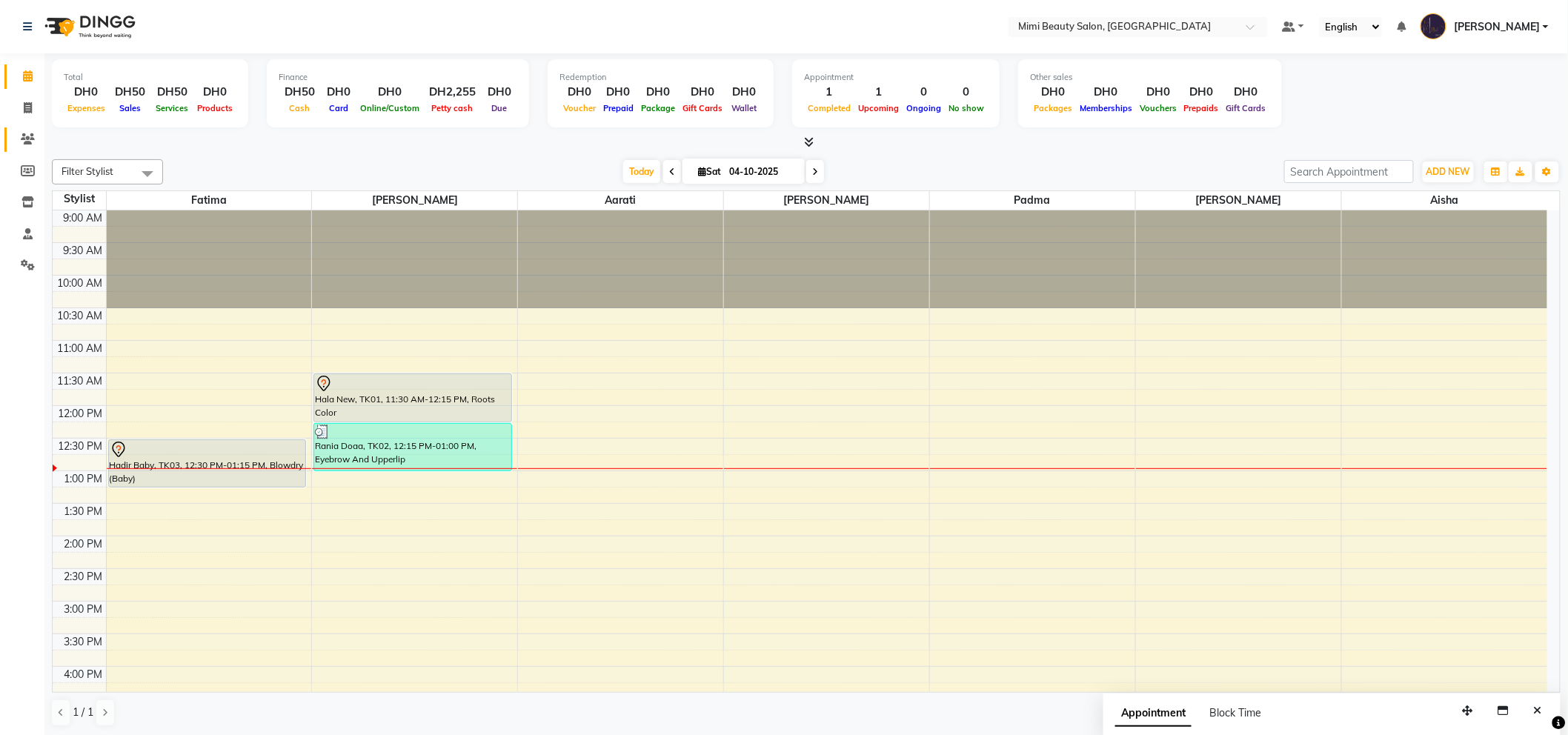
click at [26, 148] on link "Clients" at bounding box center [22, 140] width 36 height 24
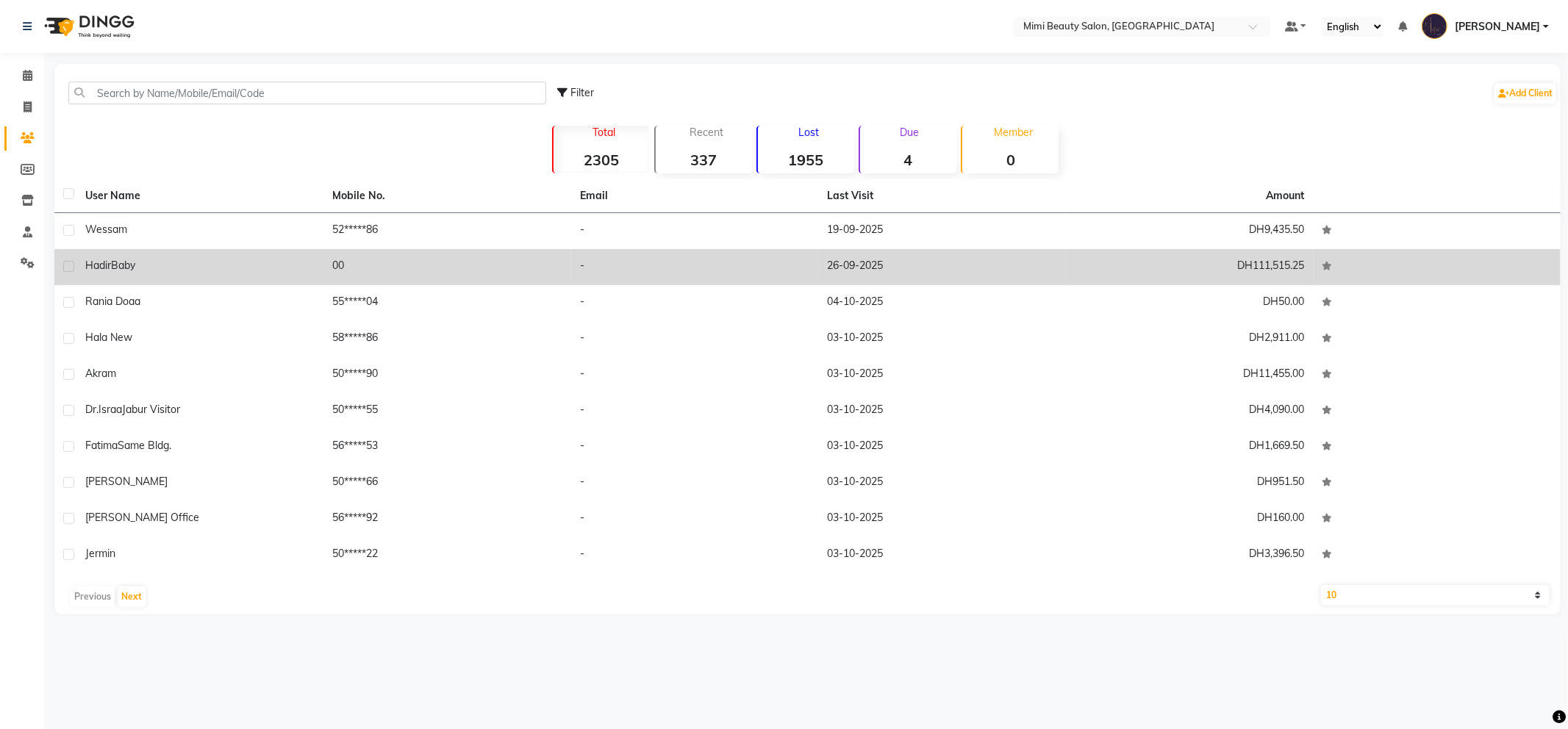
click at [192, 269] on div "Hadir Baby" at bounding box center [200, 265] width 230 height 15
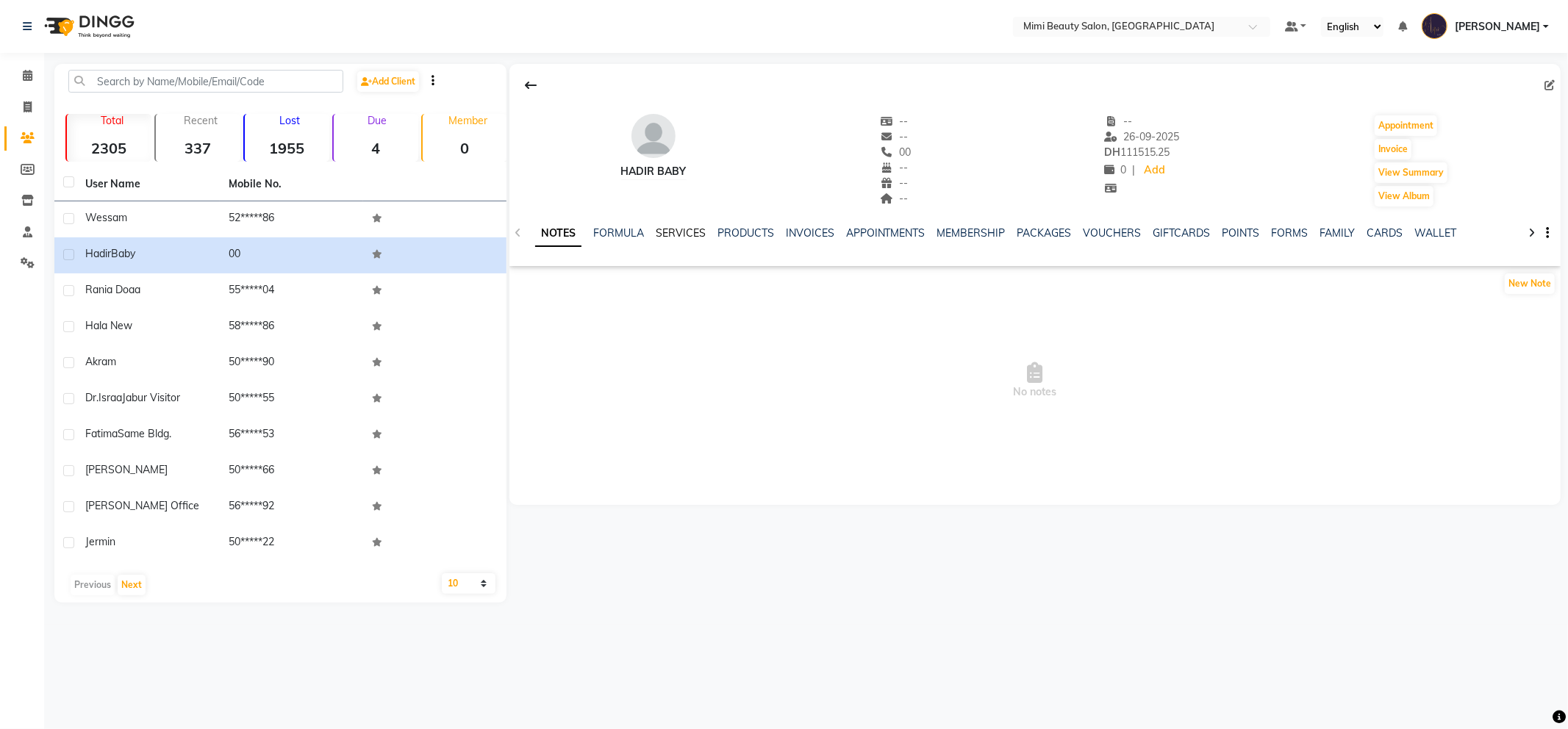
click at [689, 228] on link "SERVICES" at bounding box center [681, 233] width 50 height 14
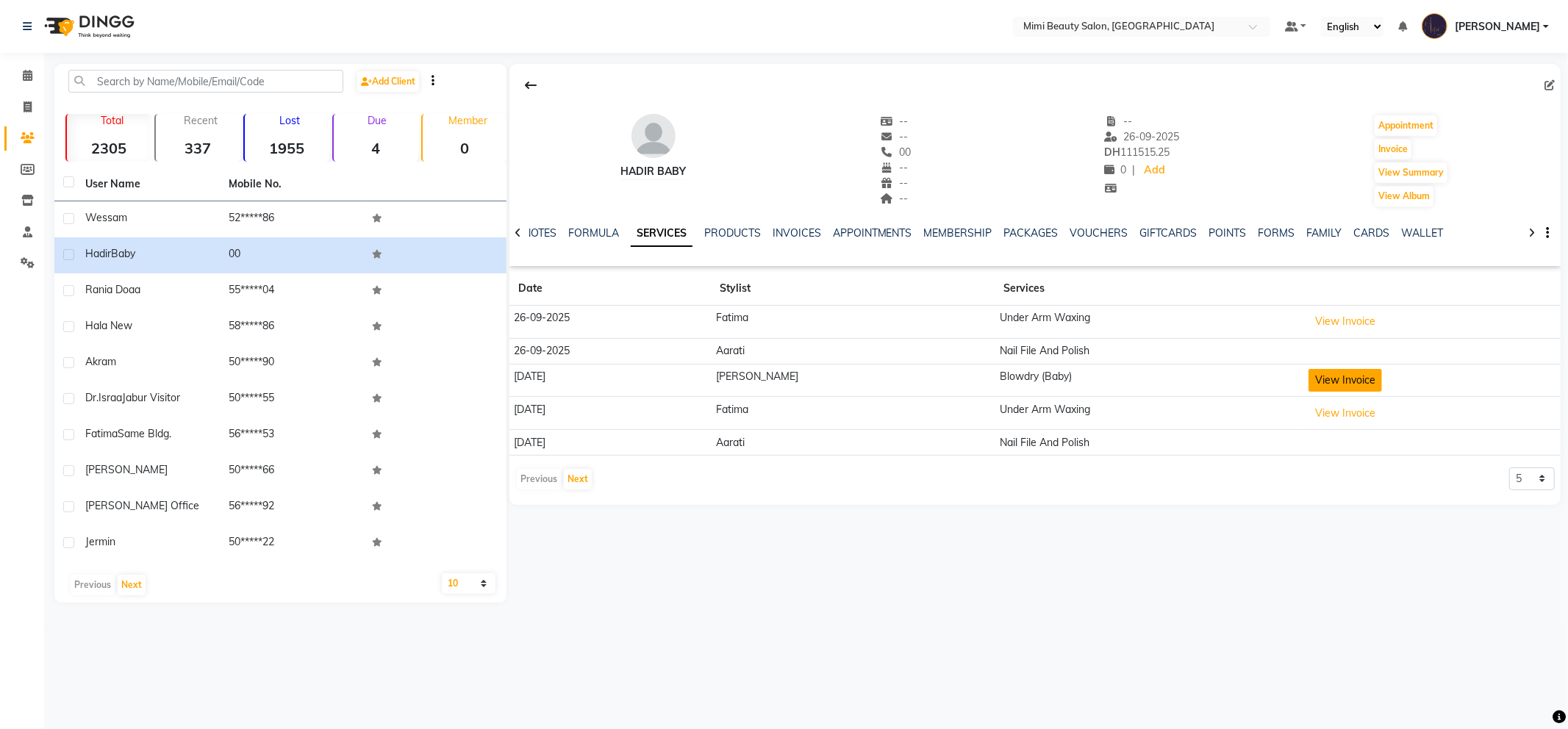
click at [1309, 384] on button "View Invoice" at bounding box center [1345, 380] width 73 height 23
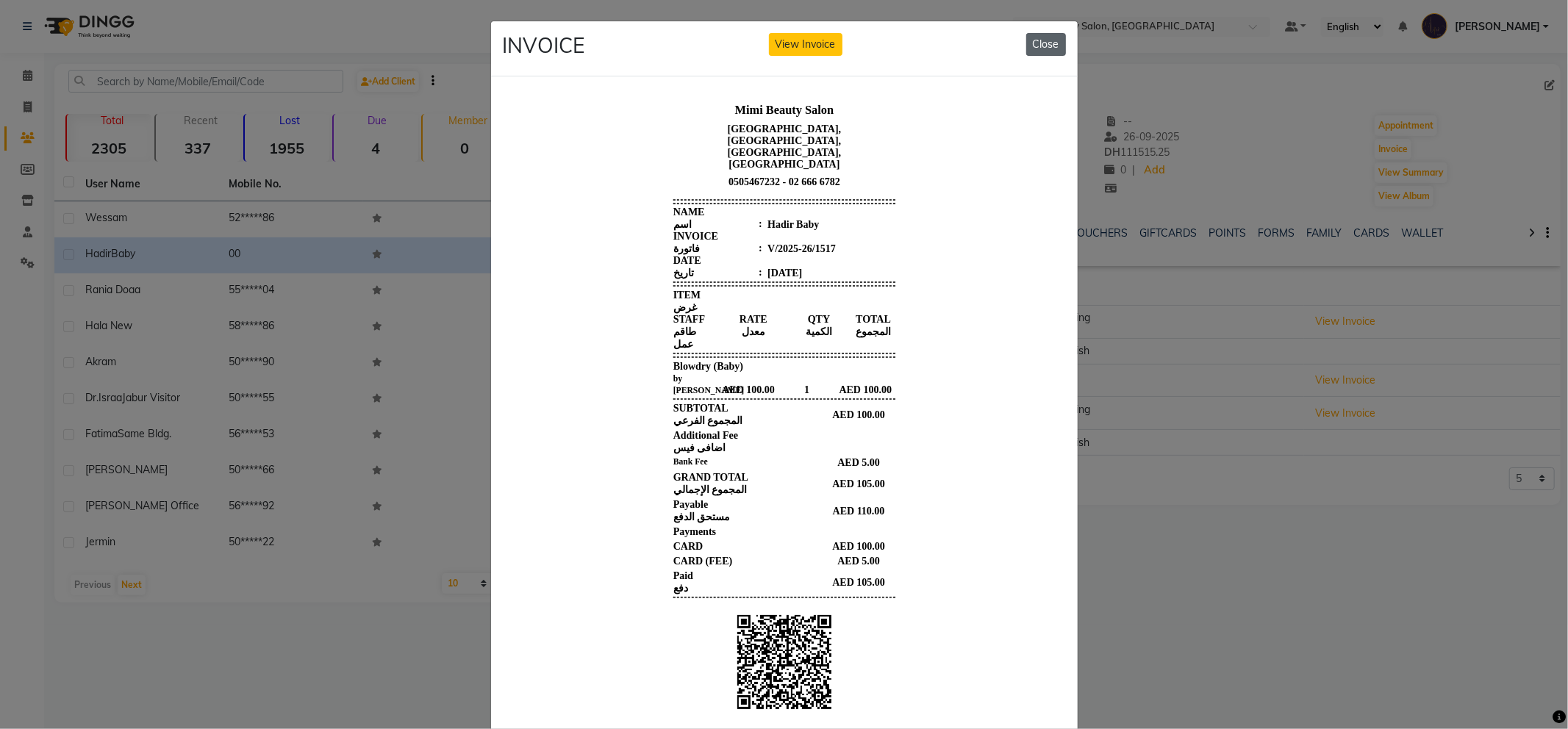
click at [1033, 39] on button "Close" at bounding box center [1046, 44] width 40 height 23
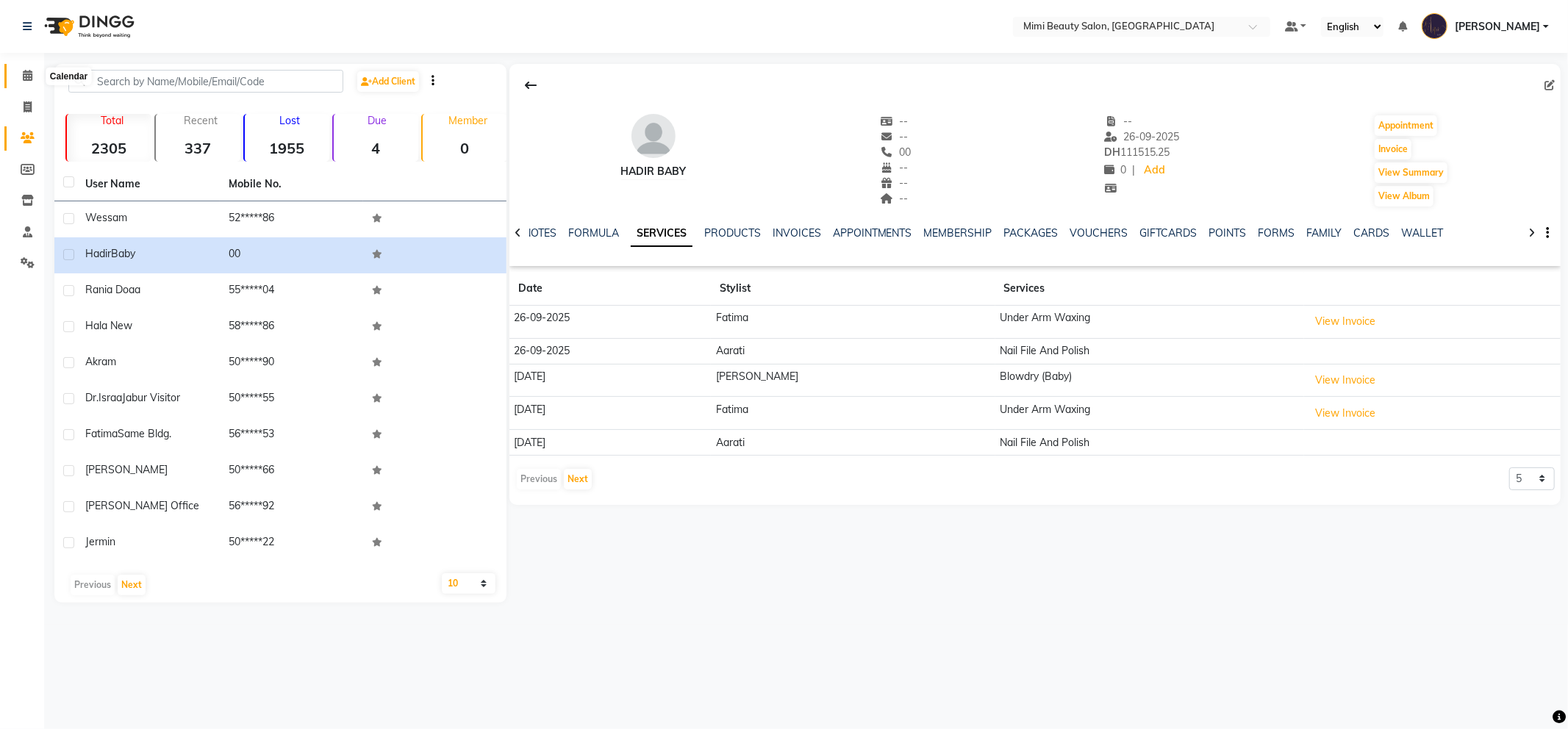
click at [23, 76] on icon at bounding box center [27, 75] width 10 height 11
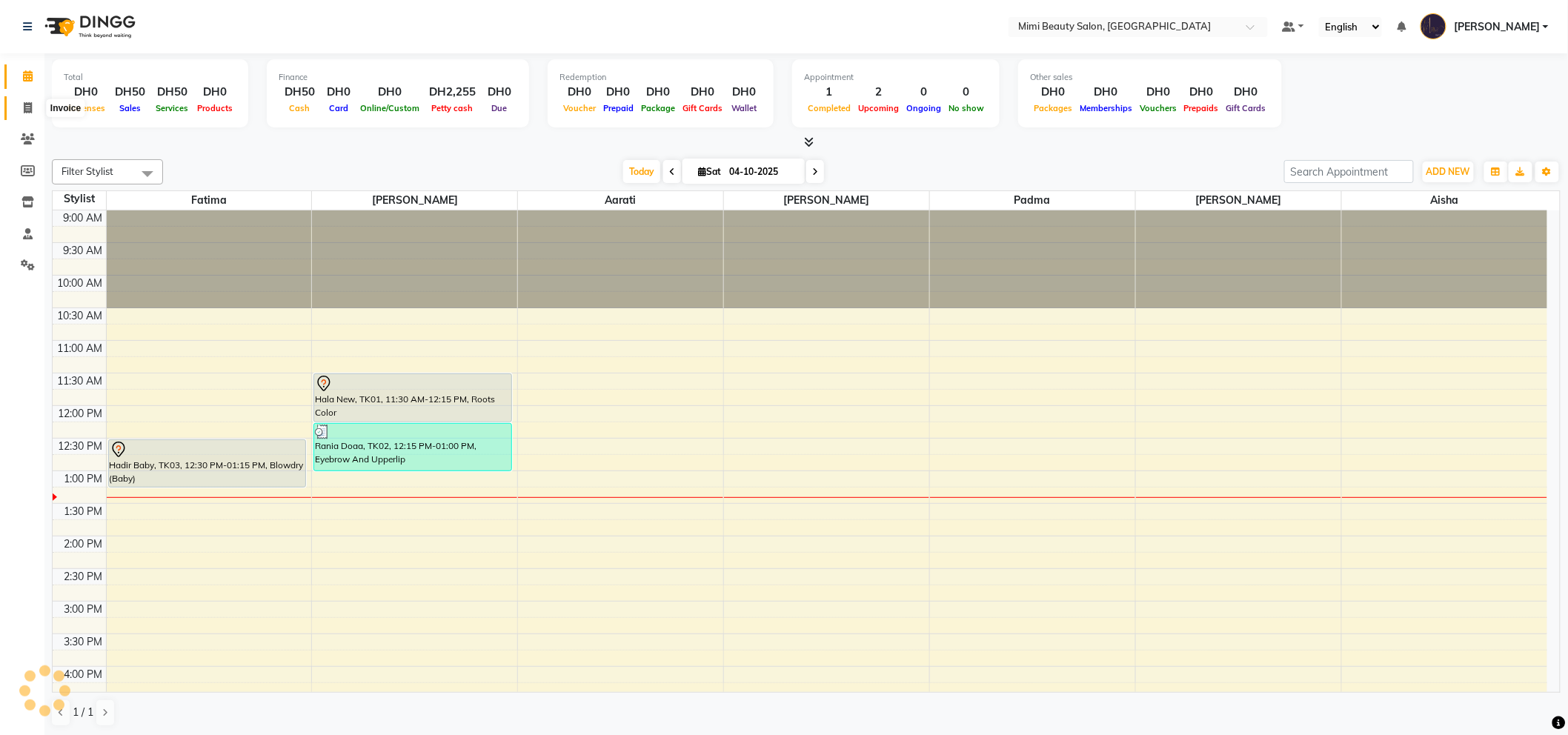
click at [25, 105] on icon at bounding box center [27, 108] width 8 height 11
select select "6756"
select select "service"
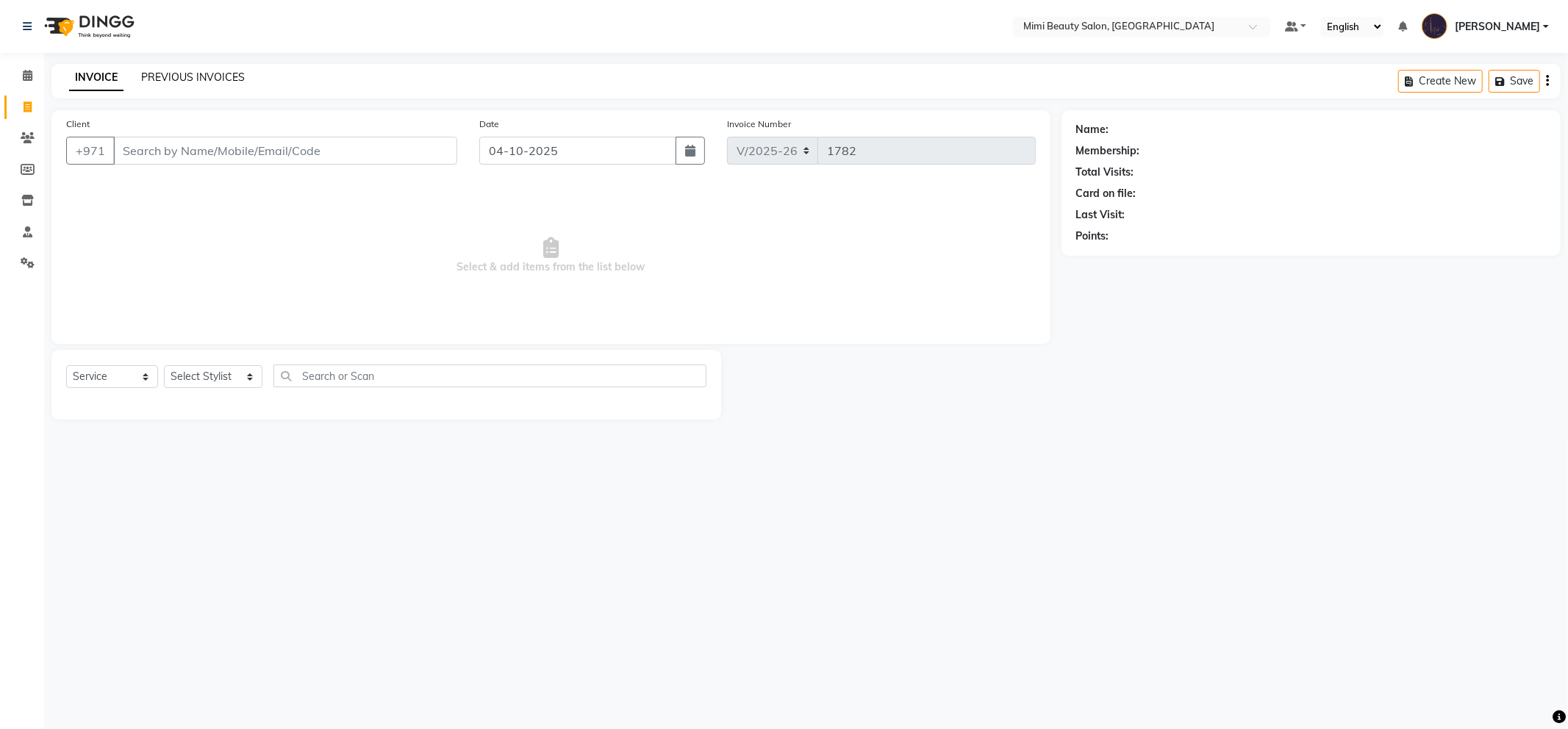
click at [201, 74] on link "PREVIOUS INVOICES" at bounding box center [192, 78] width 103 height 14
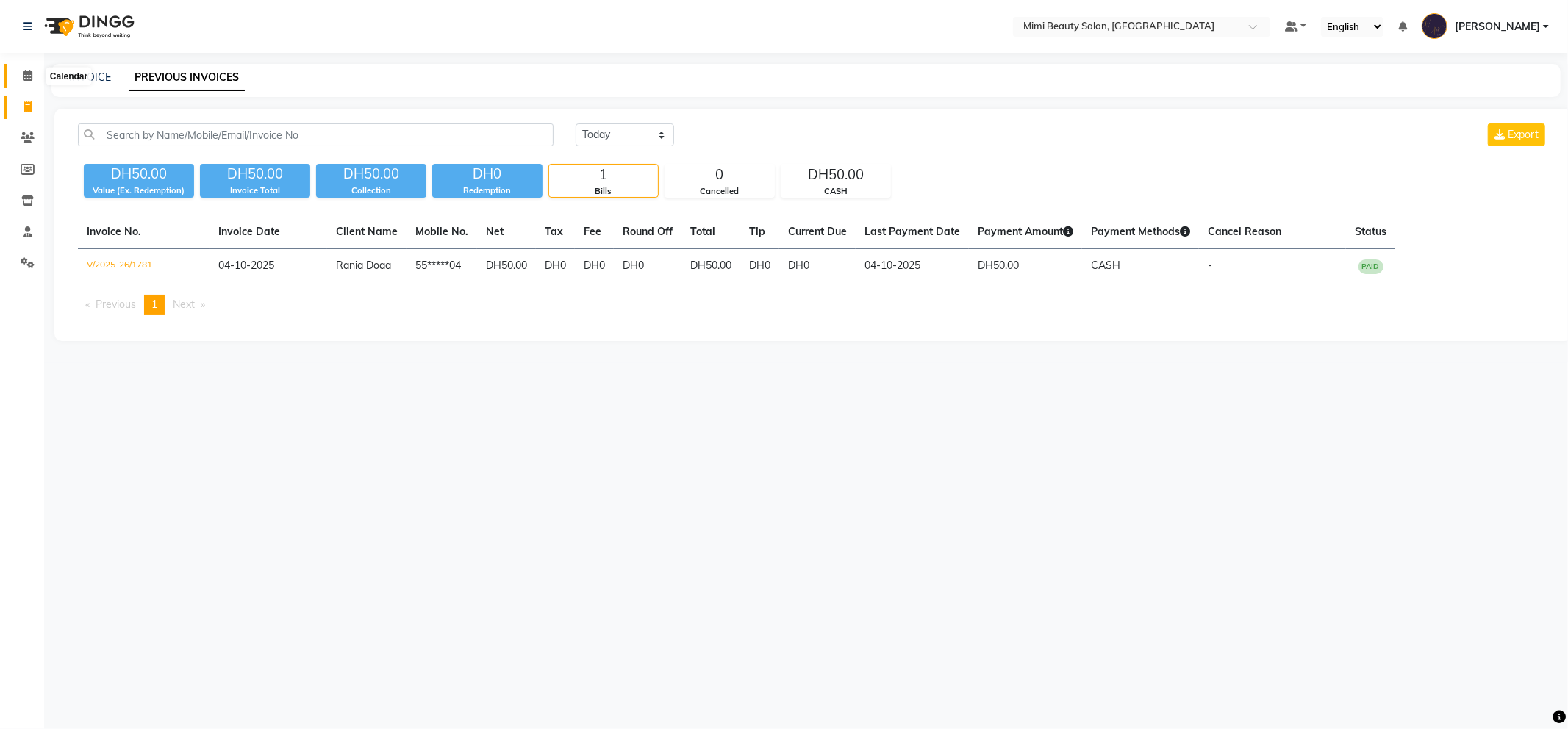
click at [18, 75] on span at bounding box center [27, 76] width 26 height 17
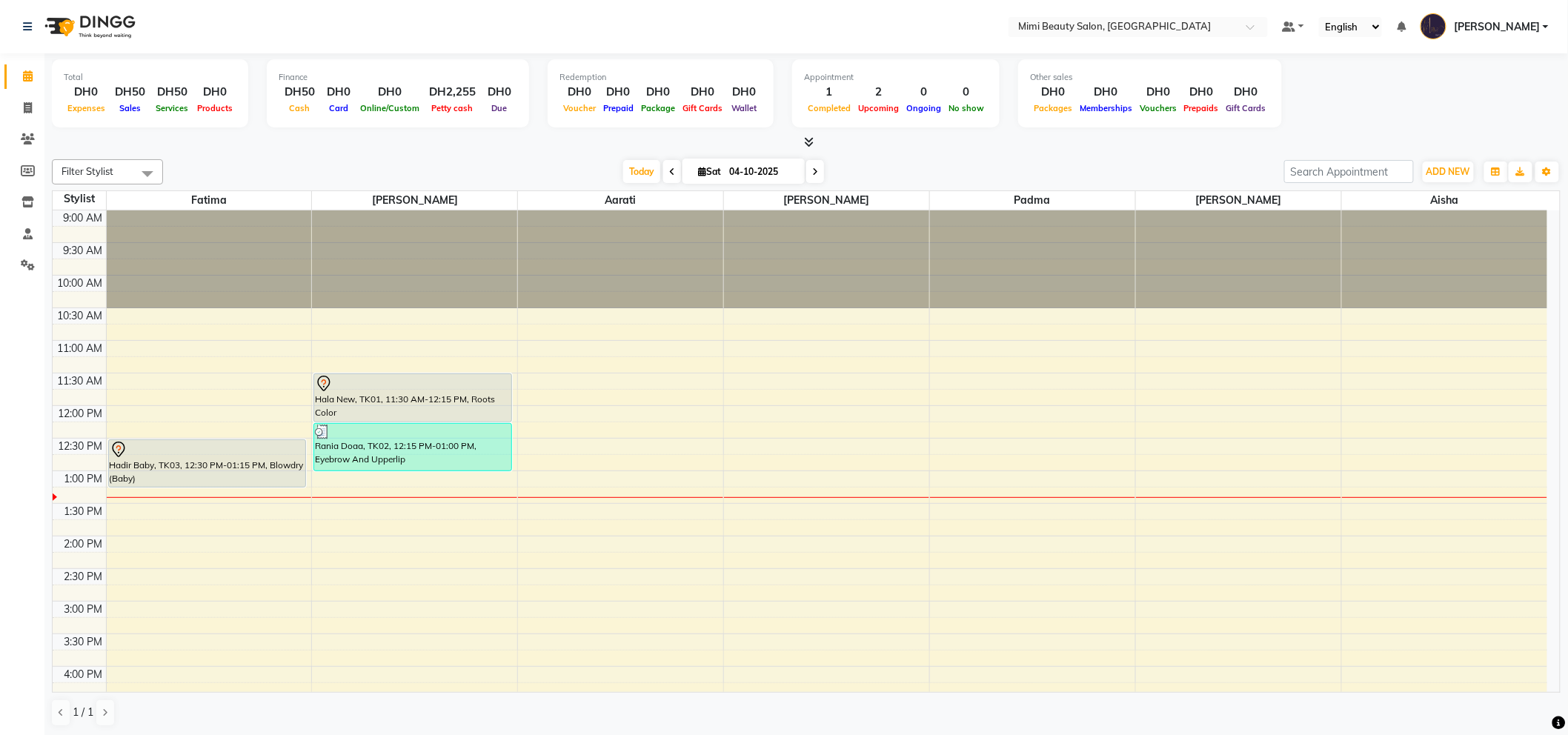
click at [181, 461] on div "Hadir Baby, TK03, 12:30 PM-01:15 PM, Blowdry (Baby)" at bounding box center [207, 463] width 197 height 46
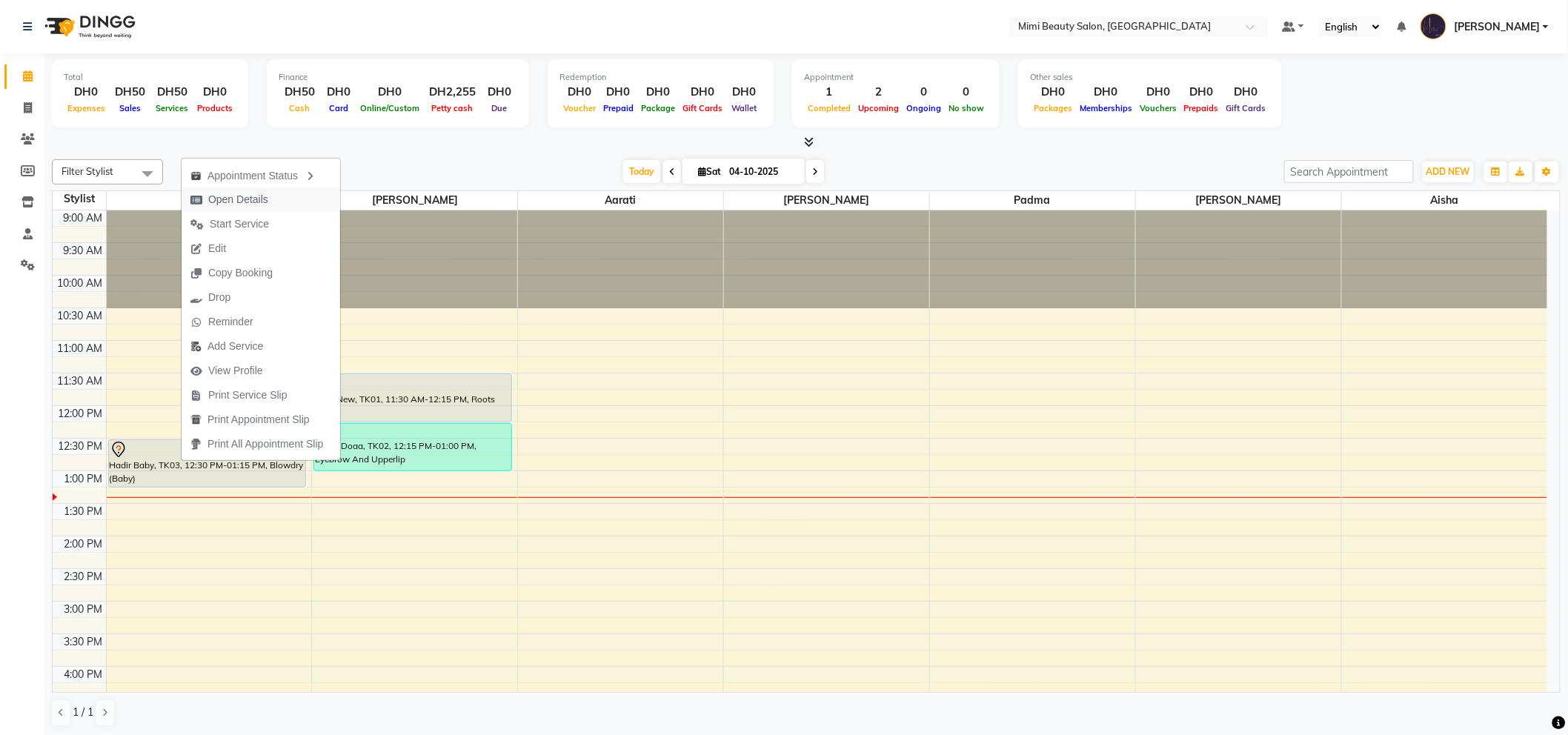
click at [254, 202] on span "Open Details" at bounding box center [238, 199] width 60 height 15
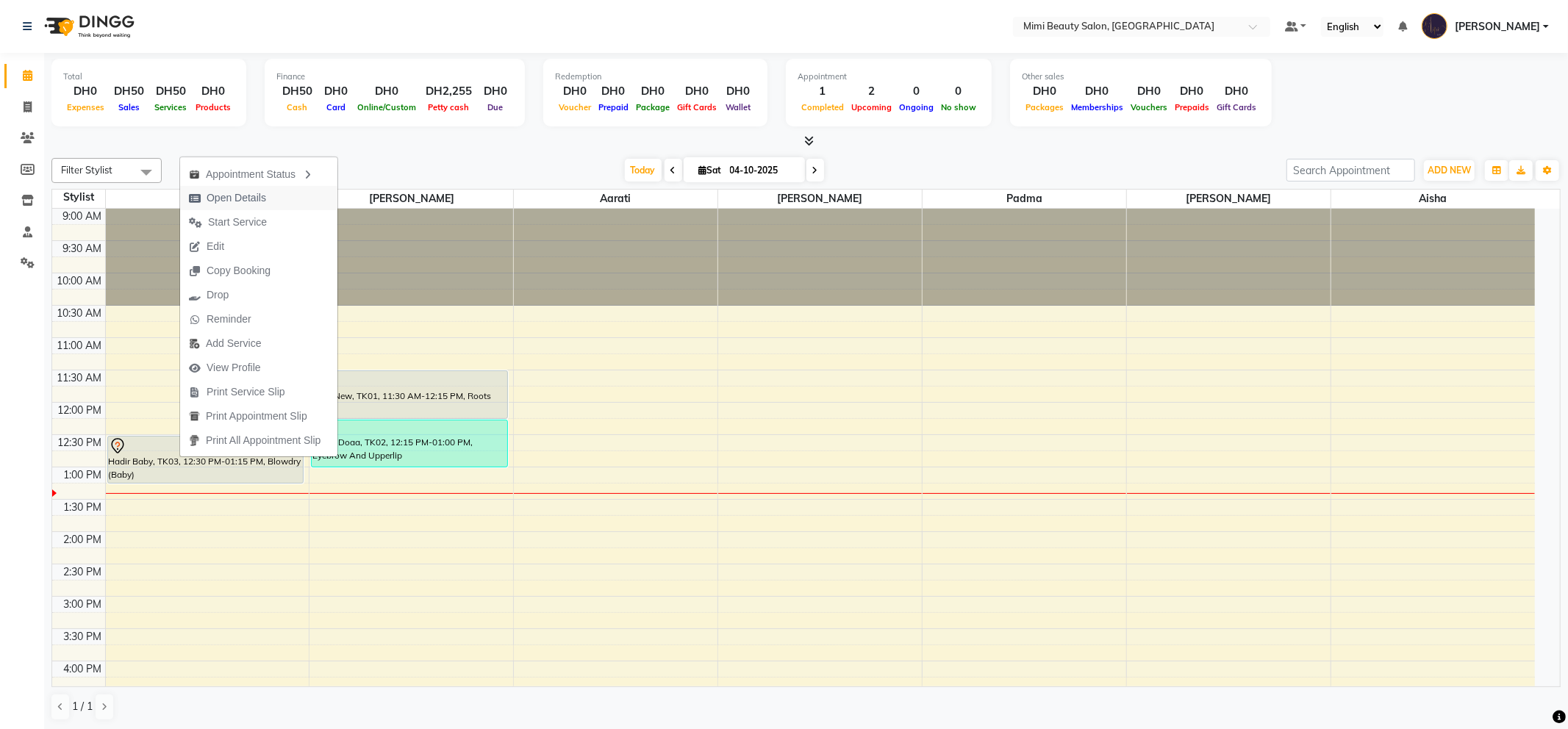
select select "7"
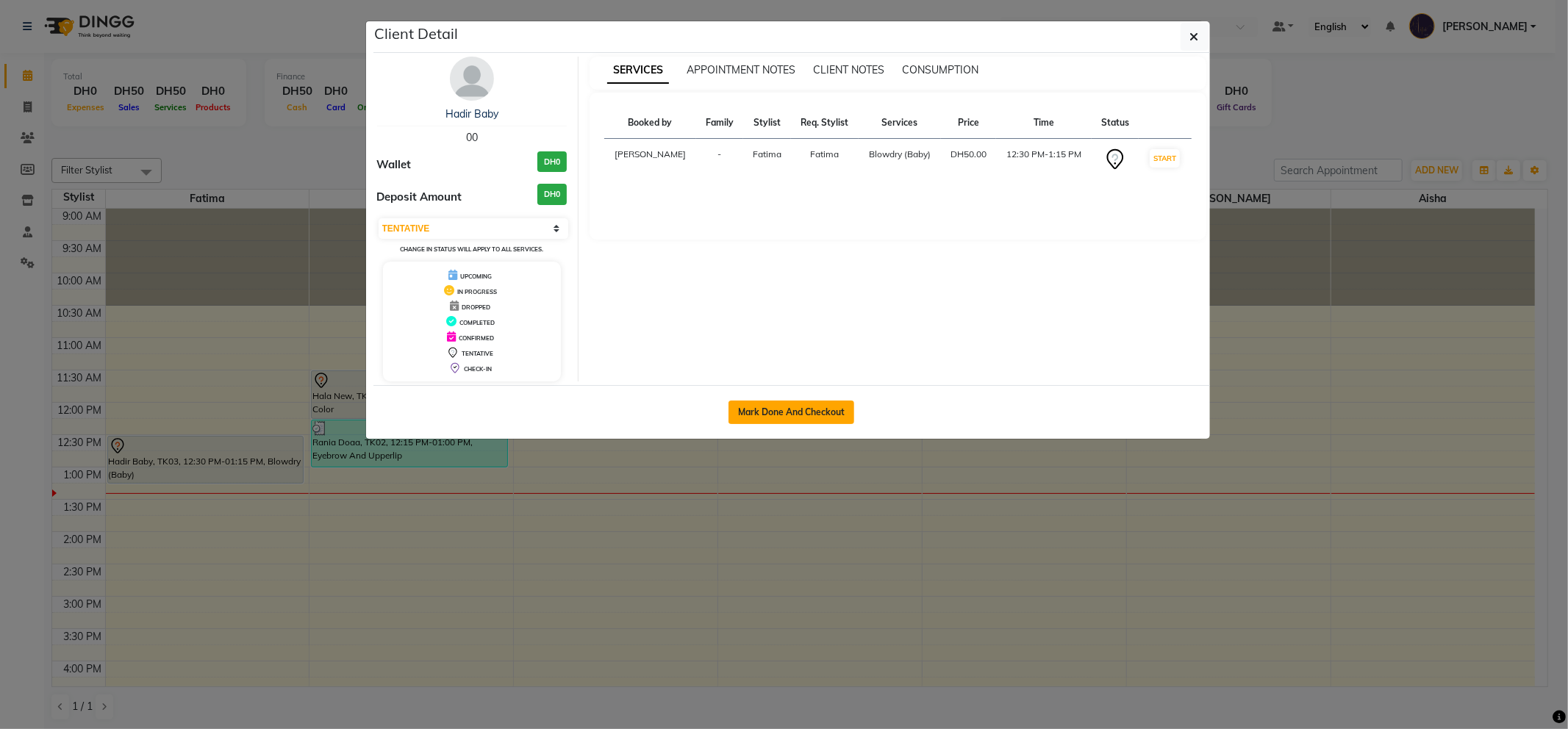
click at [784, 410] on button "Mark Done And Checkout" at bounding box center [791, 412] width 126 height 23
select select "service"
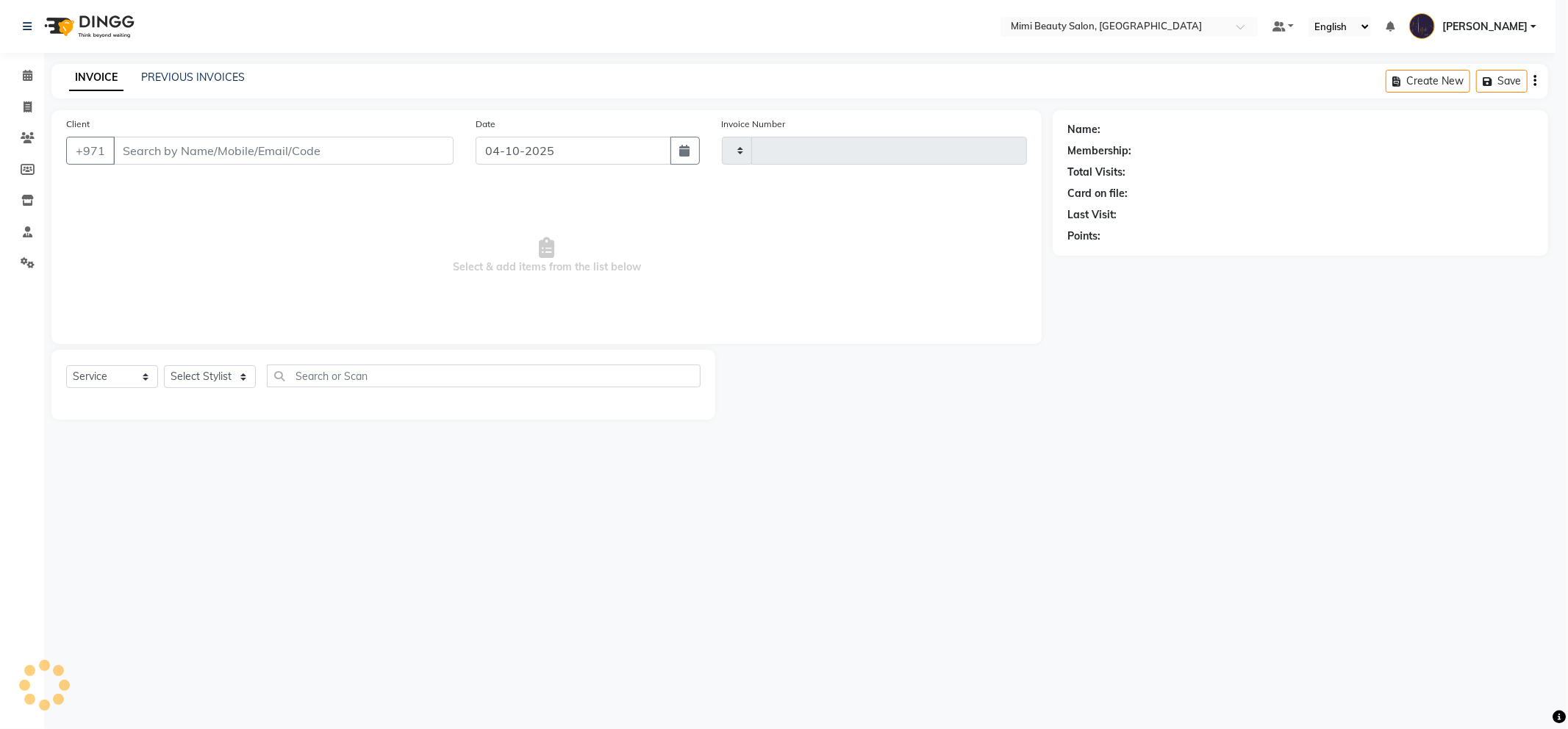
type input "1782"
select select "6756"
type input "00"
select select "52699"
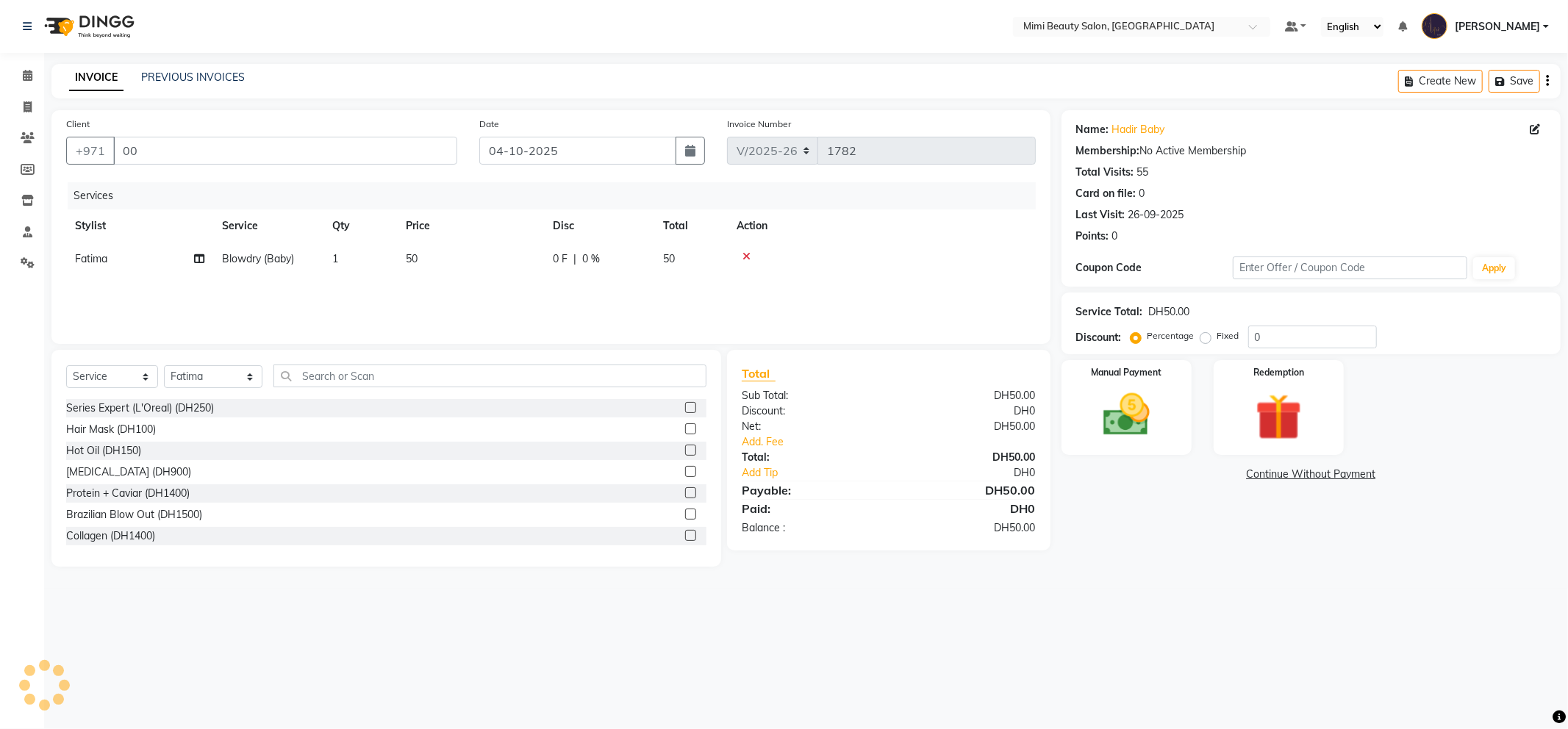
click at [409, 254] on span "50" at bounding box center [412, 259] width 12 height 14
select select "52699"
drag, startPoint x: 511, startPoint y: 259, endPoint x: 439, endPoint y: 259, distance: 72.0
click at [439, 259] on tr "[PERSON_NAME] [PERSON_NAME] Alya [MEDICAL_DATA][PERSON_NAME] [PERSON_NAME] [PER…" at bounding box center [551, 271] width 970 height 56
type input "80"
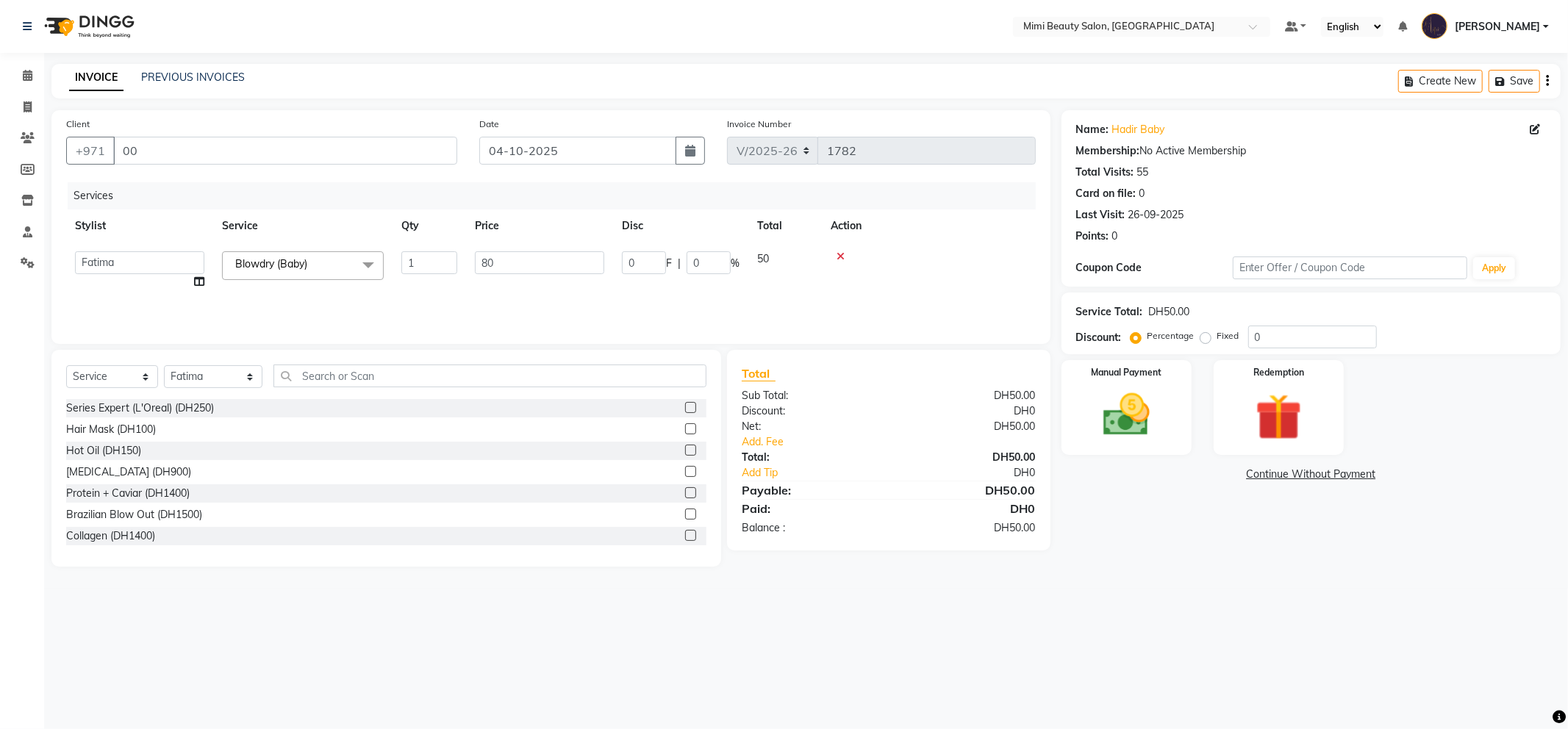
click at [434, 293] on div "Services Stylist Service Qty Price Disc Total Action [PERSON_NAME] [PERSON_NAME…" at bounding box center [551, 256] width 970 height 147
click at [768, 437] on link "Add. Fee" at bounding box center [888, 442] width 316 height 15
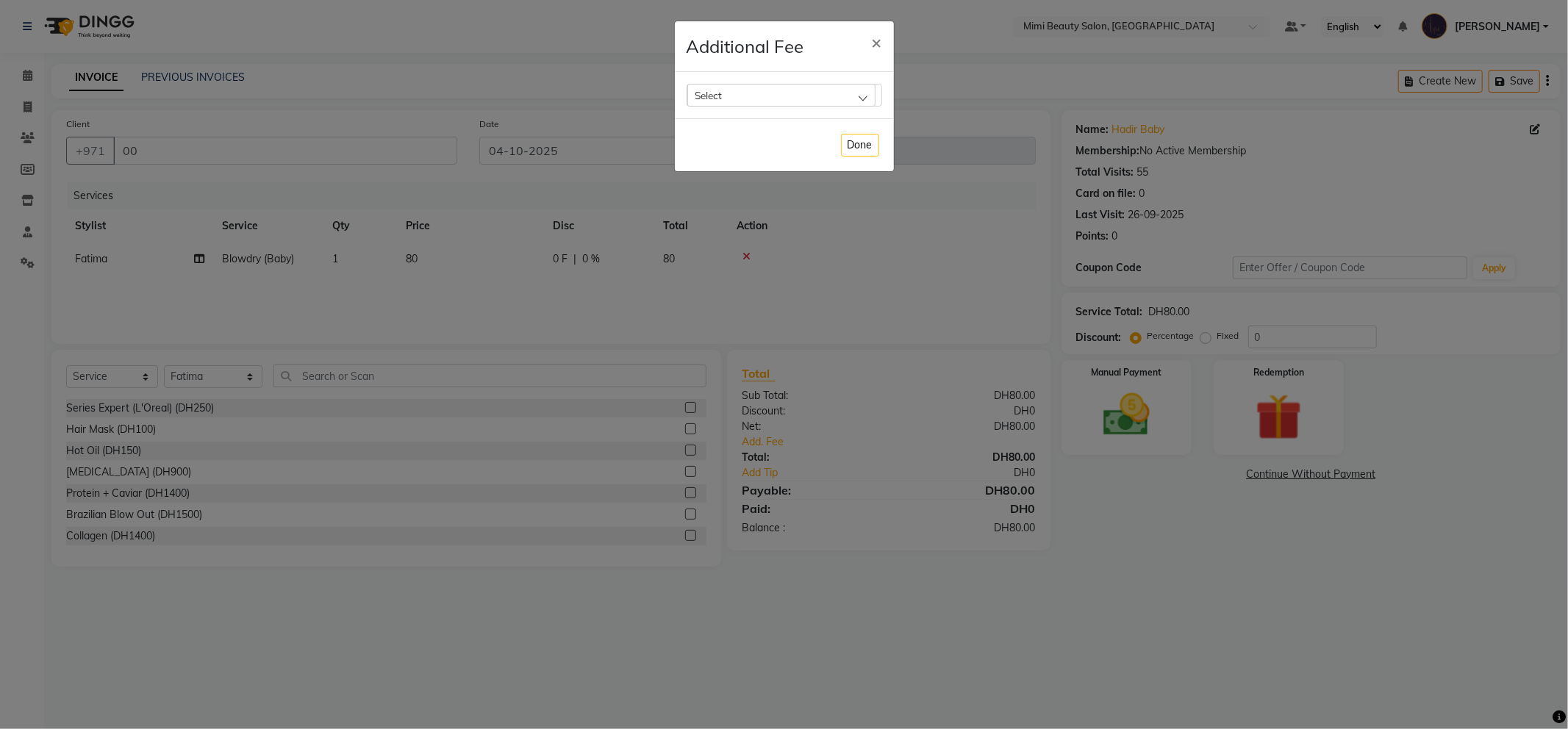
click at [824, 94] on div "Select" at bounding box center [782, 94] width 189 height 22
click at [741, 190] on label "Bank Fee" at bounding box center [723, 190] width 56 height 14
checkbox input "true"
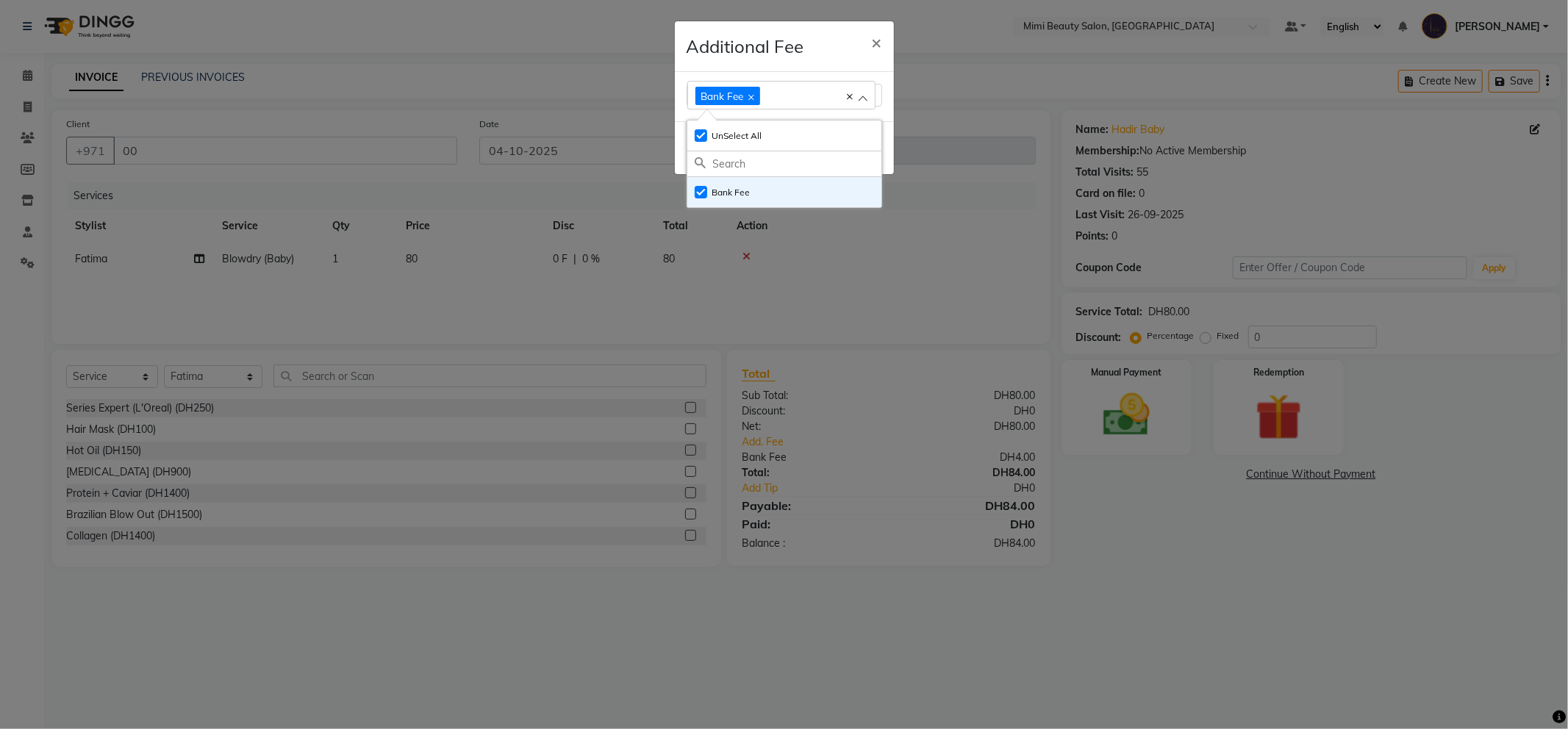
click at [782, 54] on h4 "Additional Fee" at bounding box center [746, 46] width 118 height 26
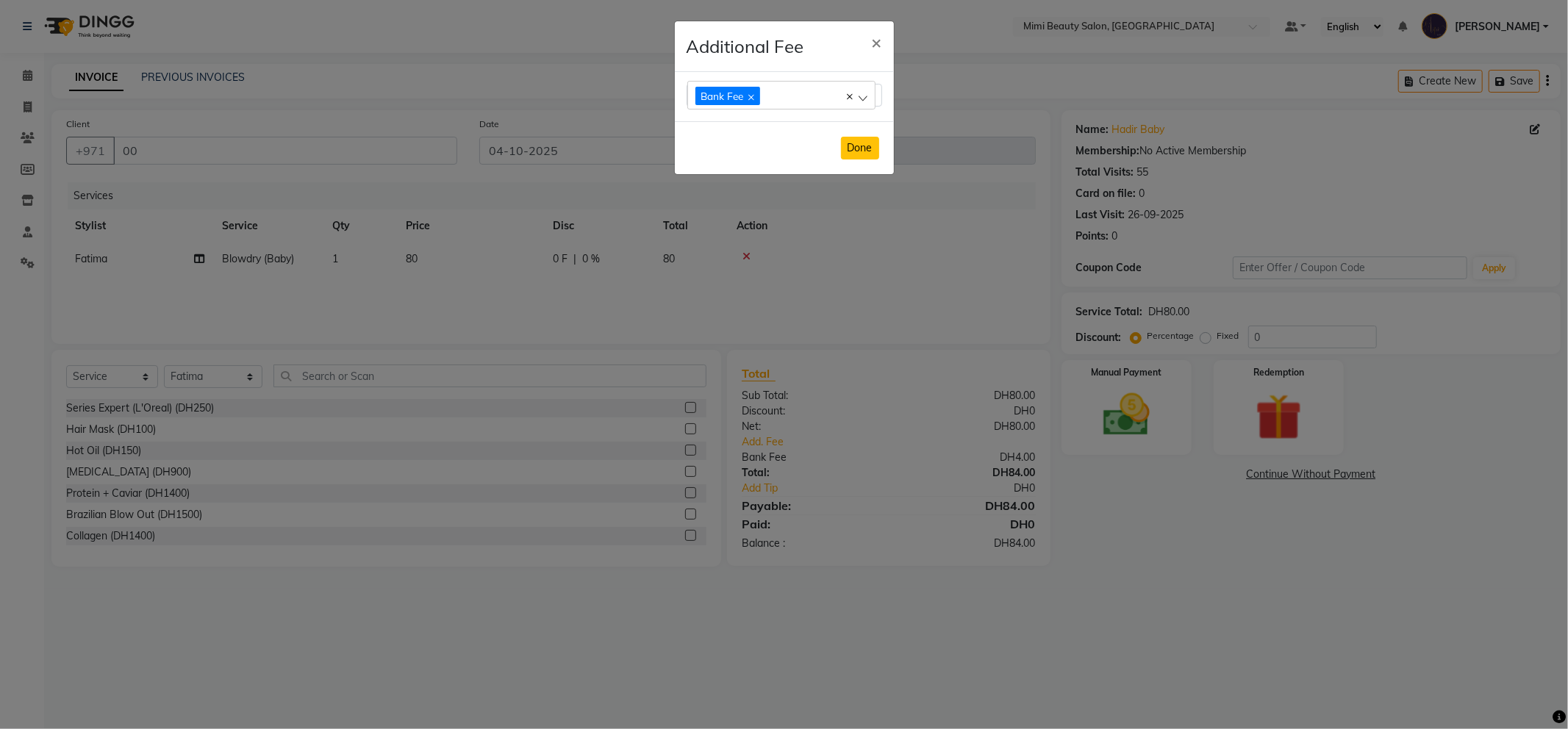
click at [853, 141] on button "Done" at bounding box center [860, 148] width 38 height 23
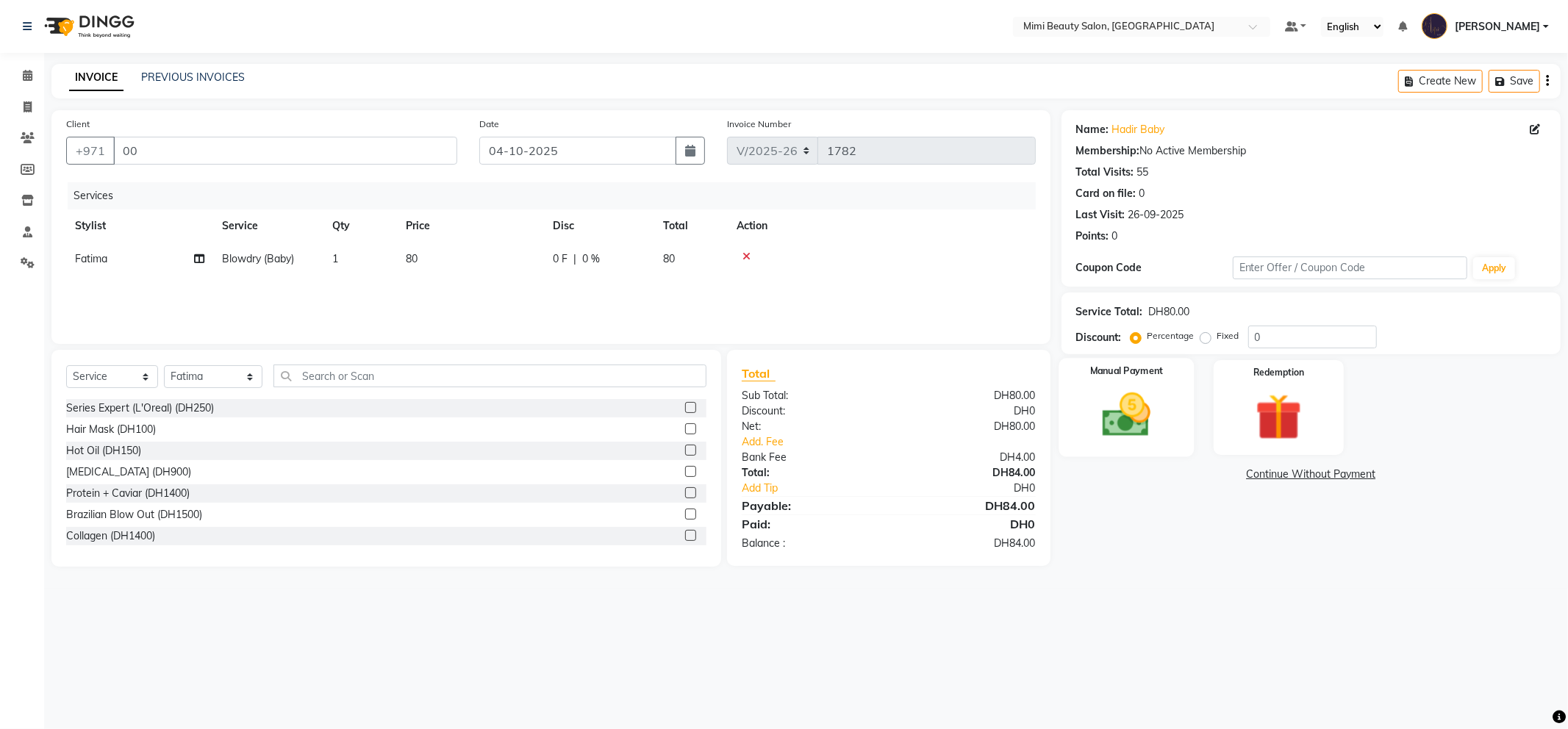
click at [1123, 405] on img at bounding box center [1127, 415] width 78 height 56
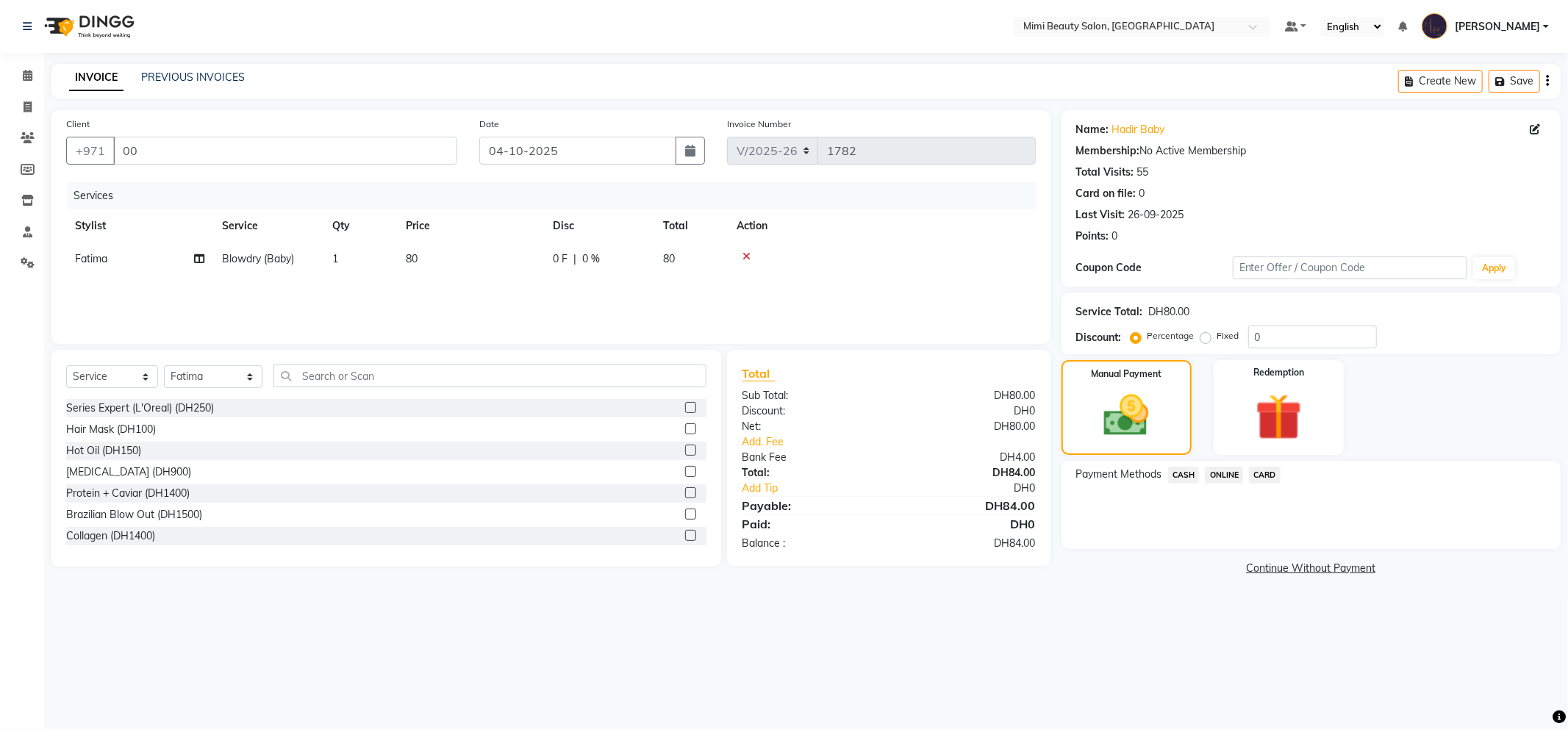
click at [1266, 476] on span "CARD" at bounding box center [1265, 475] width 32 height 17
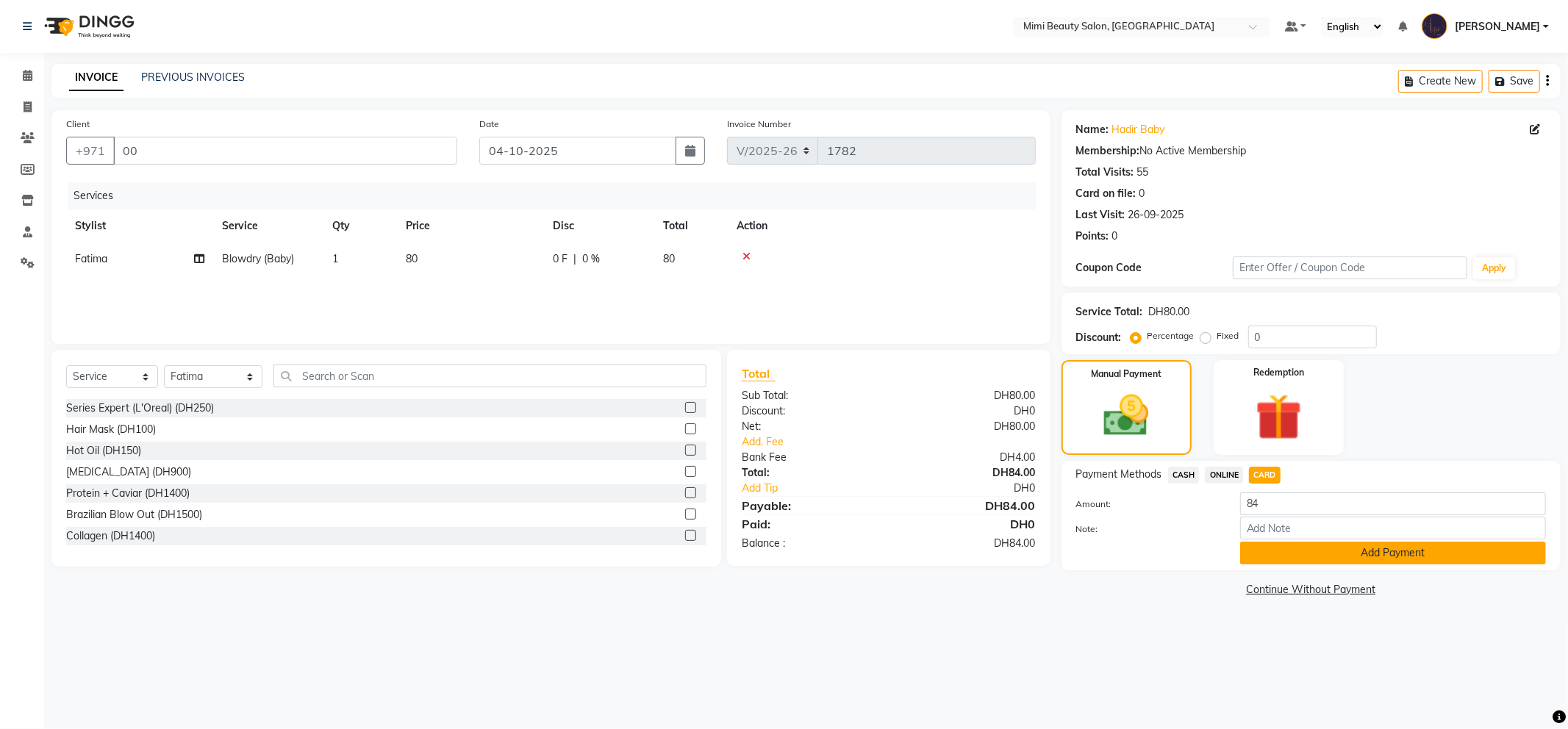
click at [1298, 560] on button "Add Payment" at bounding box center [1394, 553] width 306 height 23
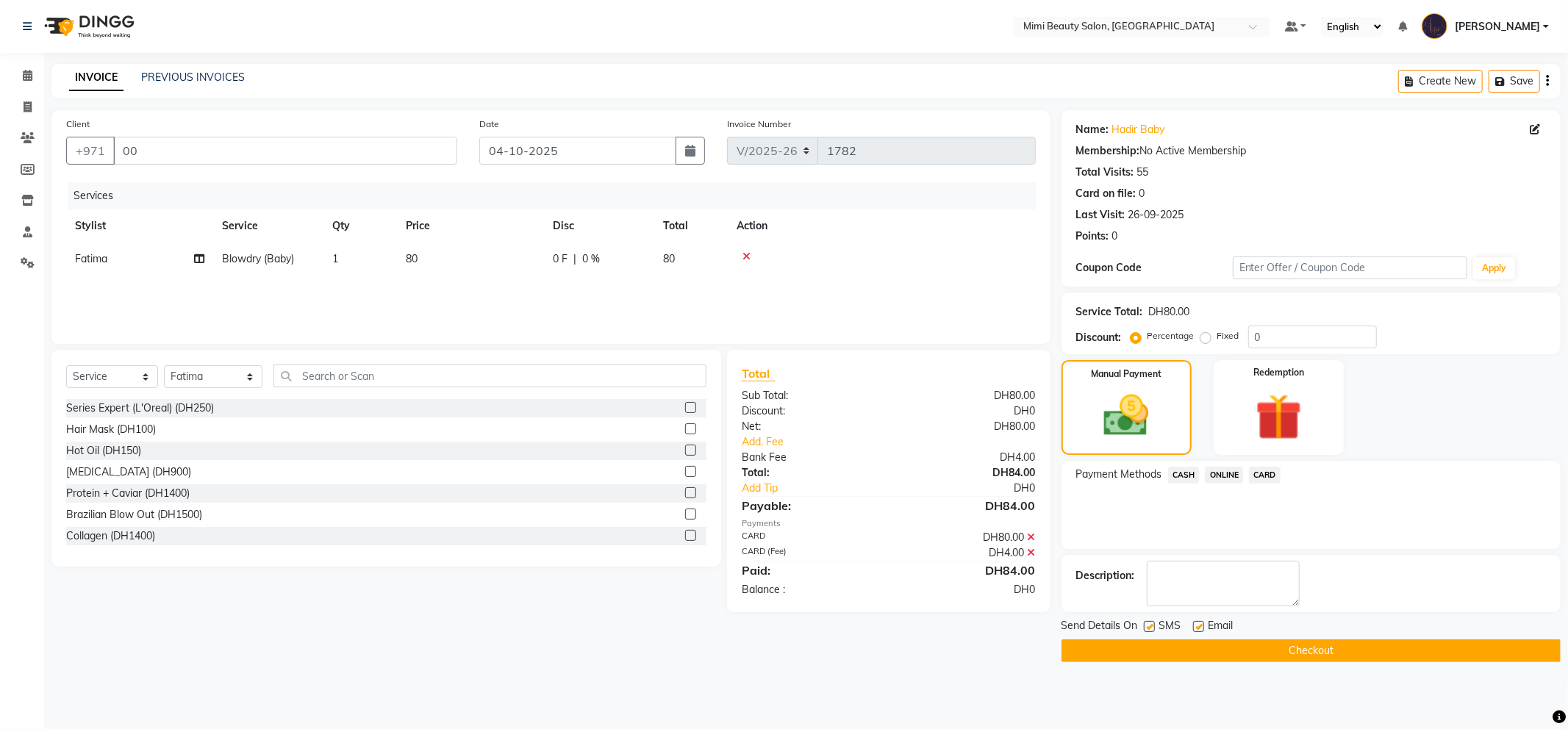
click at [1244, 649] on button "Checkout" at bounding box center [1312, 651] width 499 height 23
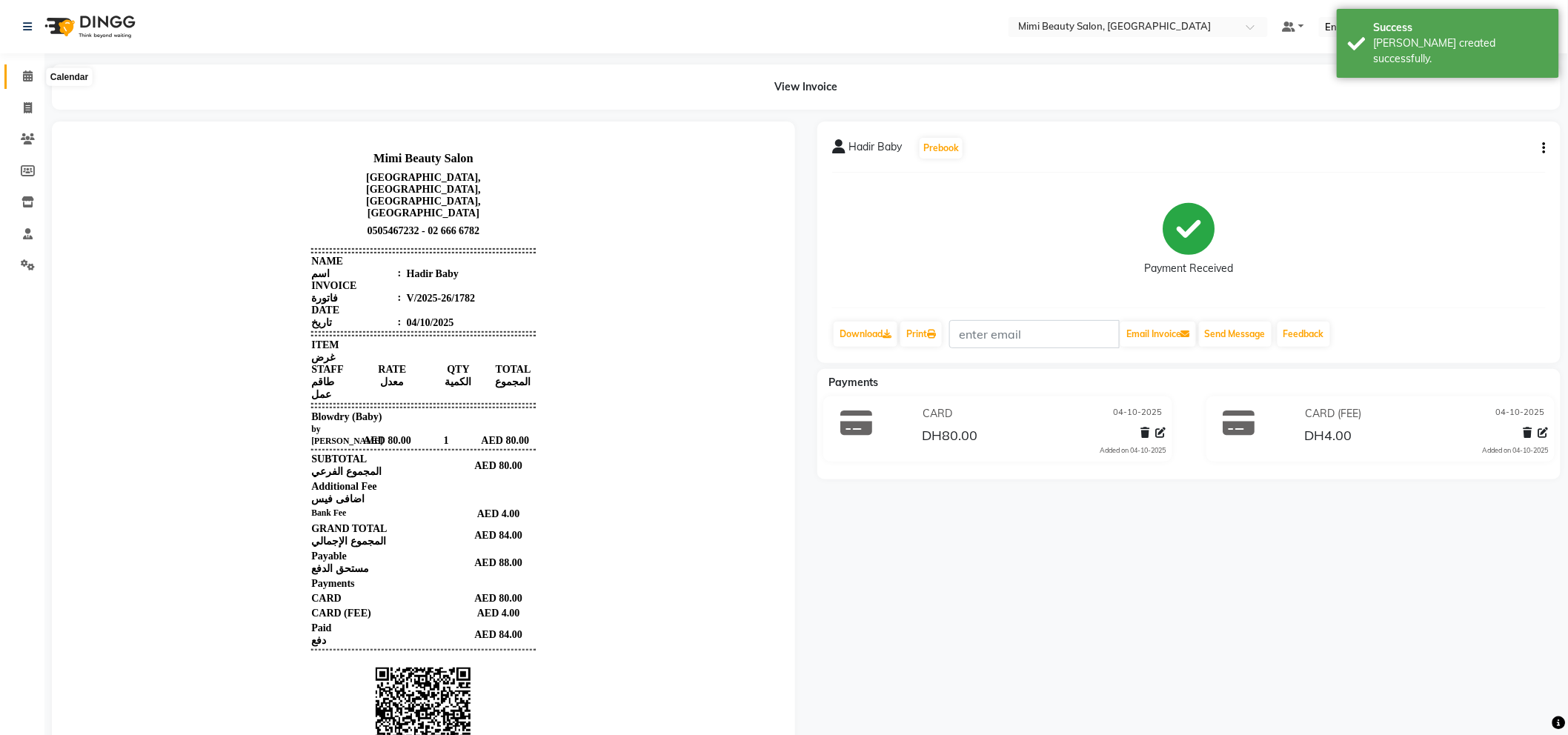
click at [32, 75] on span at bounding box center [27, 77] width 26 height 17
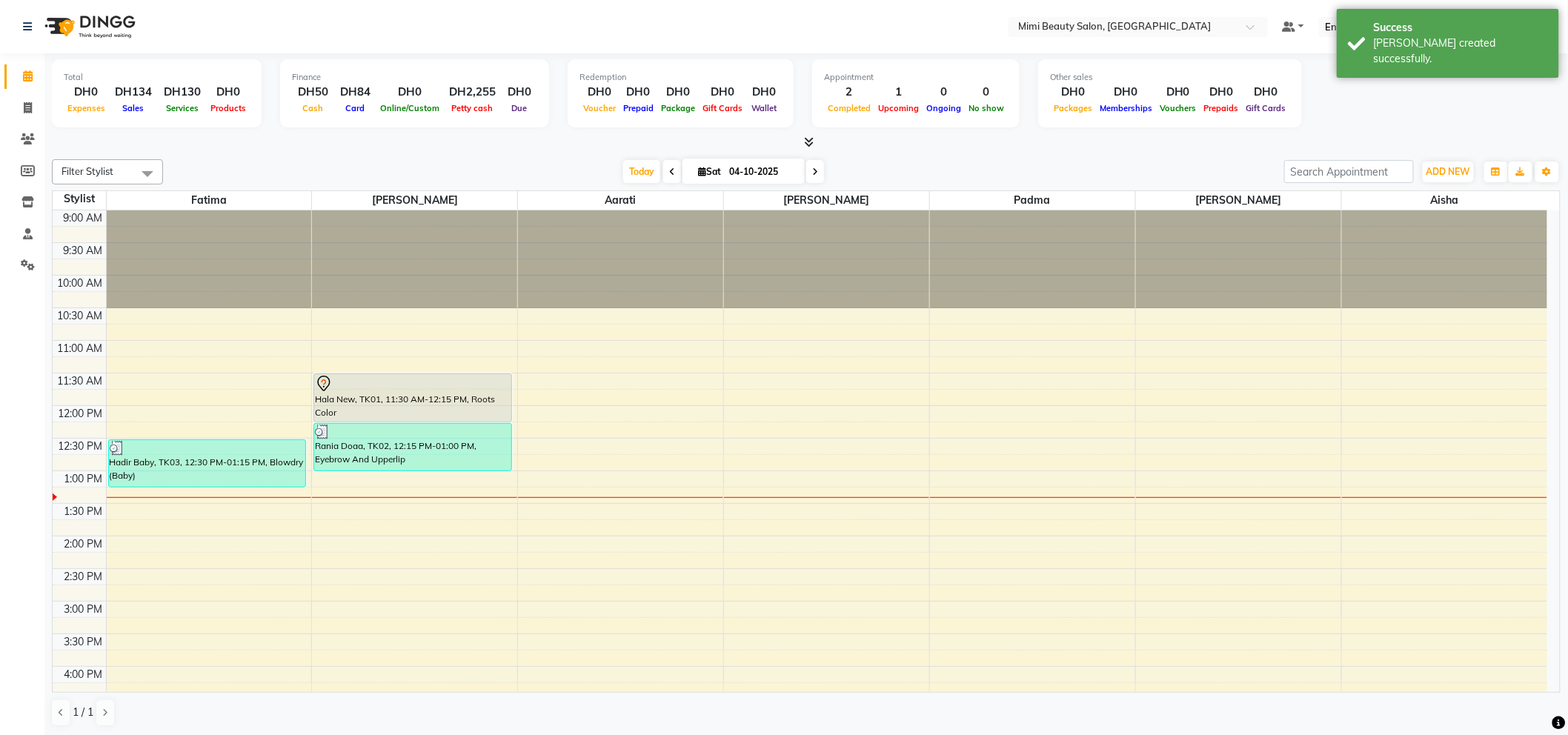
click at [404, 387] on div at bounding box center [412, 383] width 195 height 17
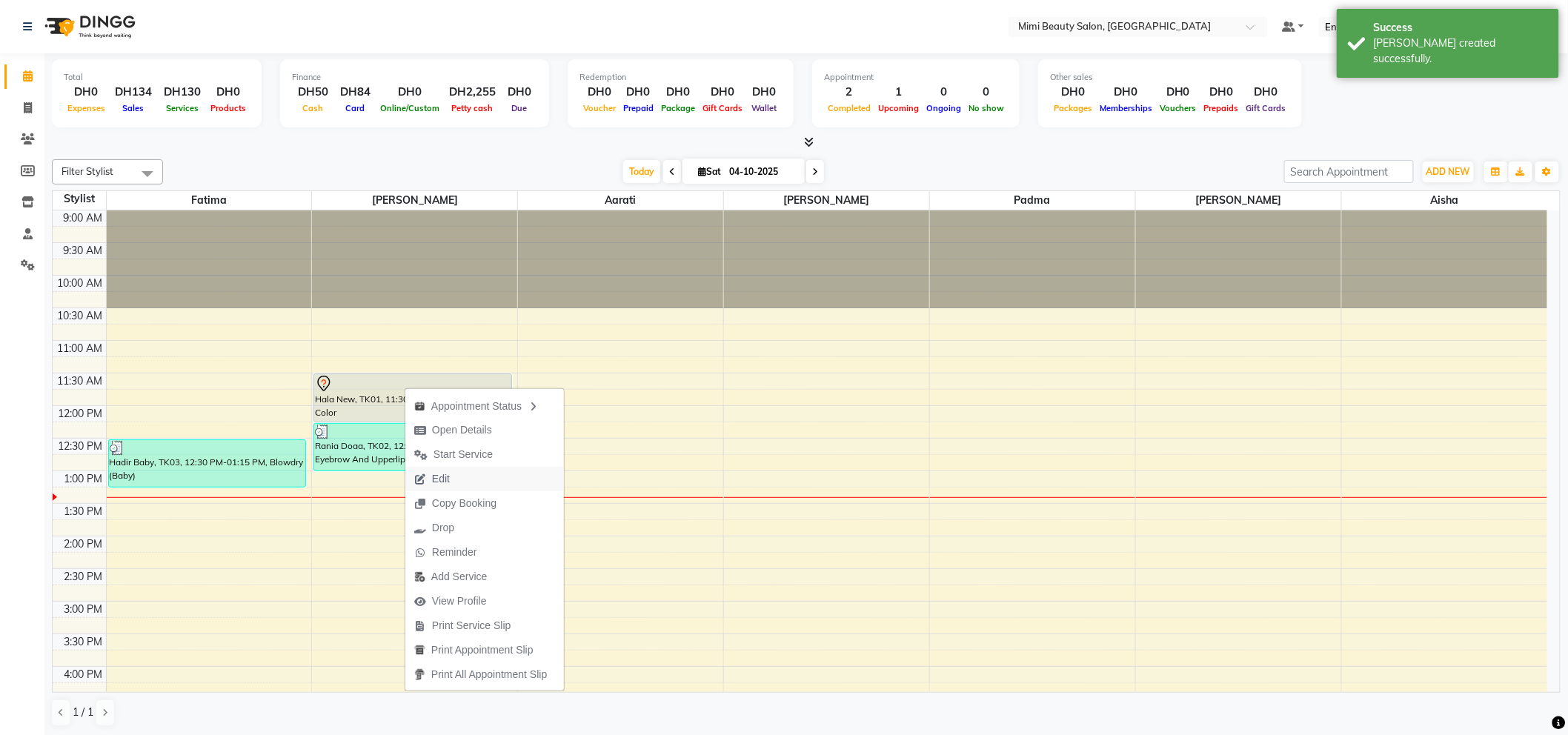
click at [451, 477] on span "Edit" at bounding box center [432, 479] width 53 height 24
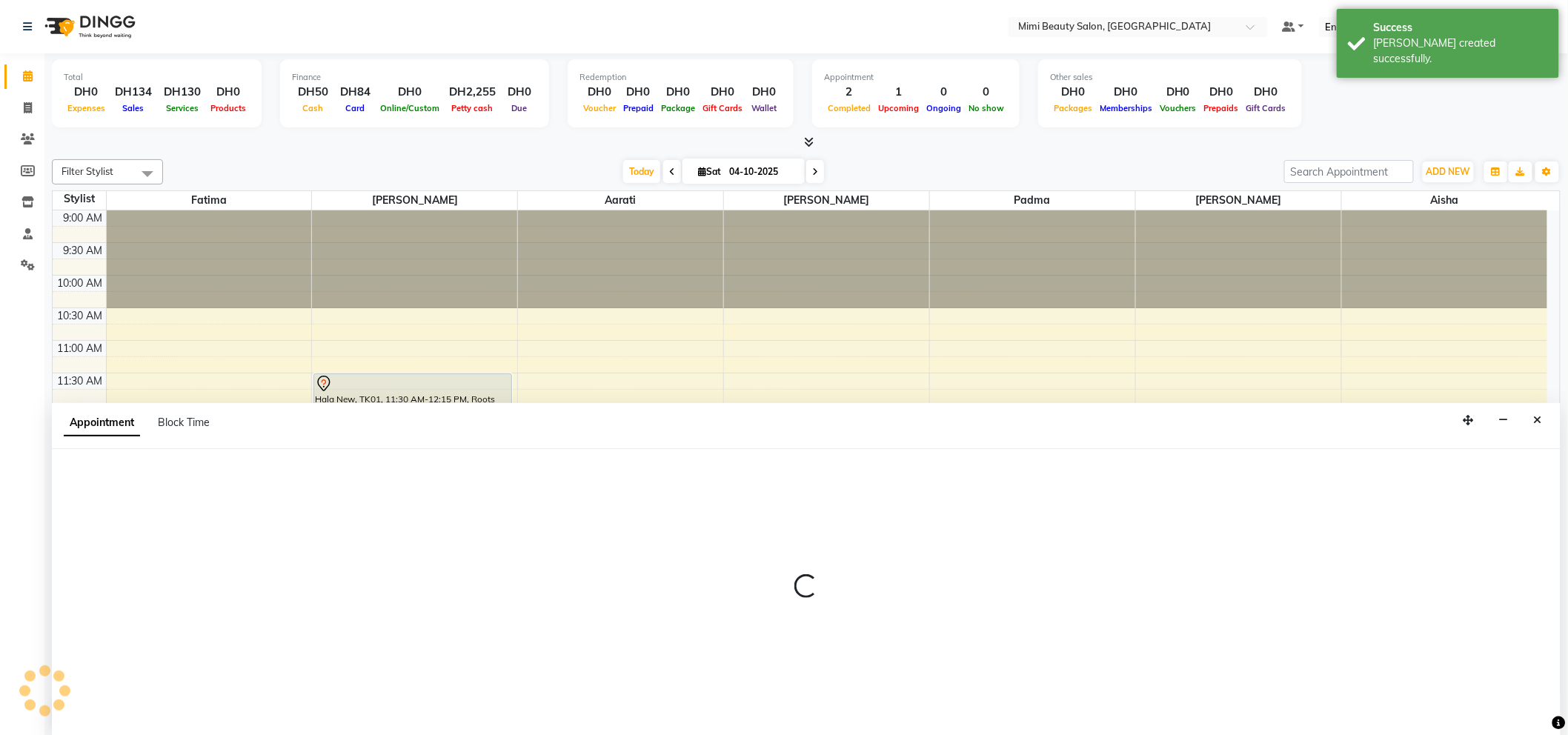
scroll to position [1, 0]
select select "tentative"
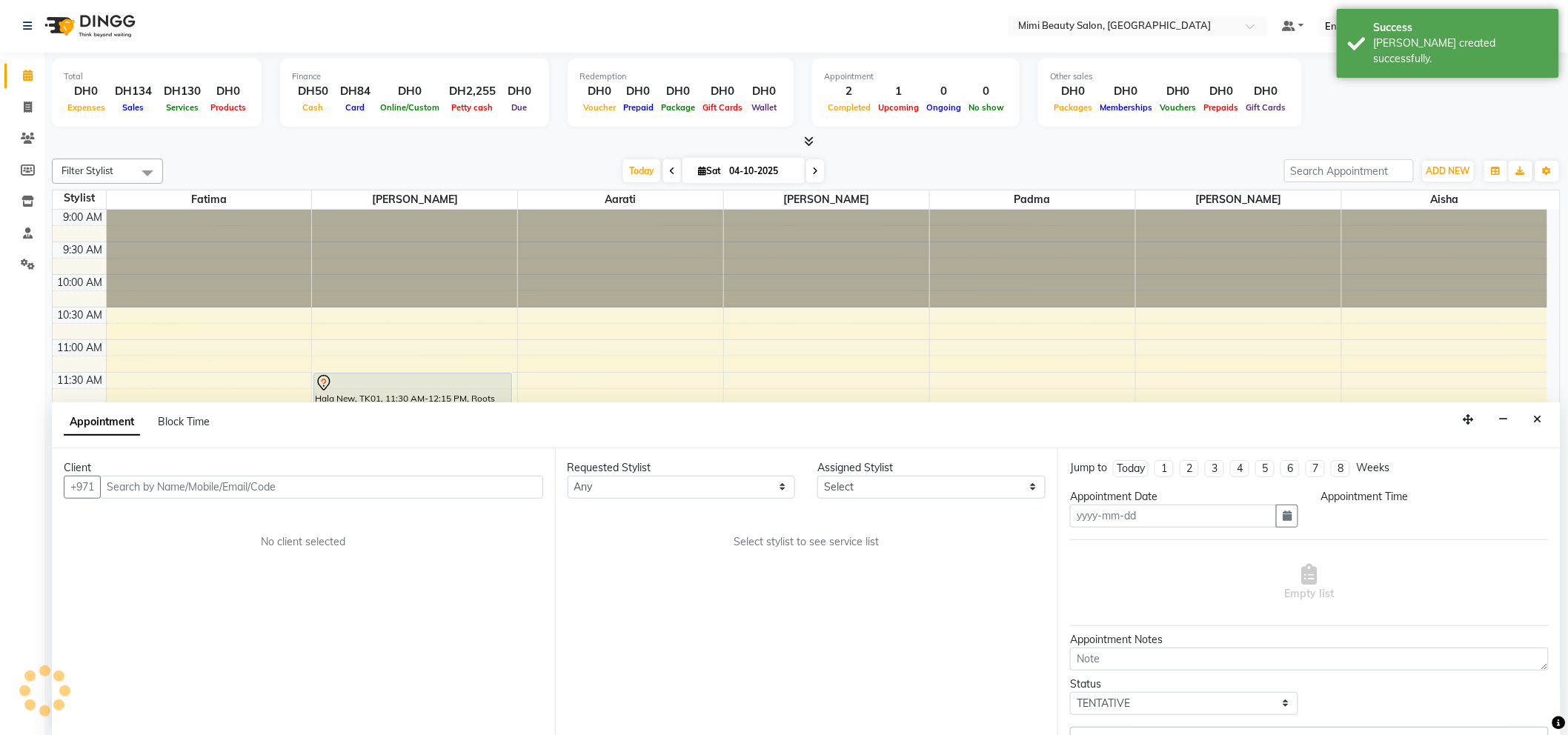
type input "04-10-2025"
select select "52700"
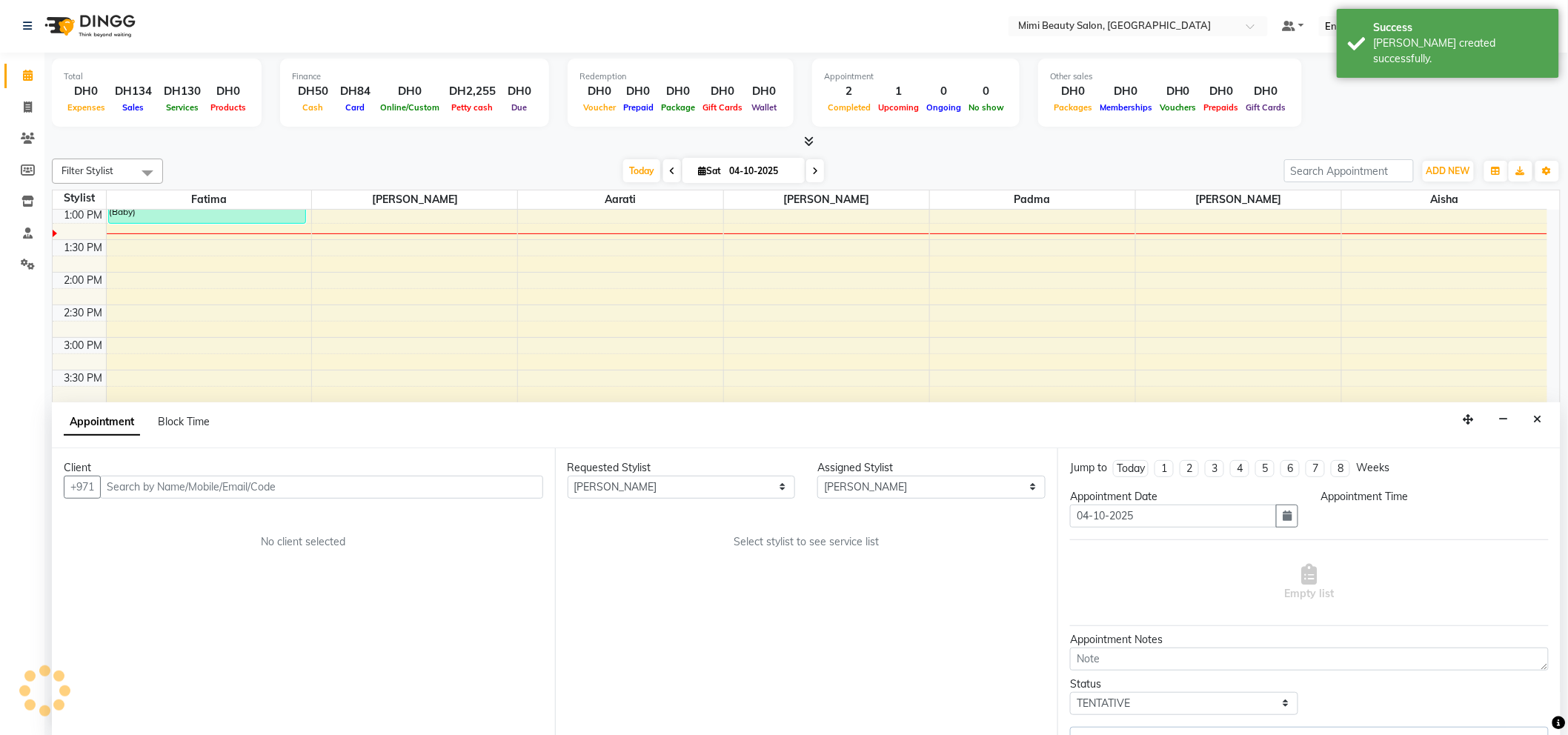
select select "690"
select select "3351"
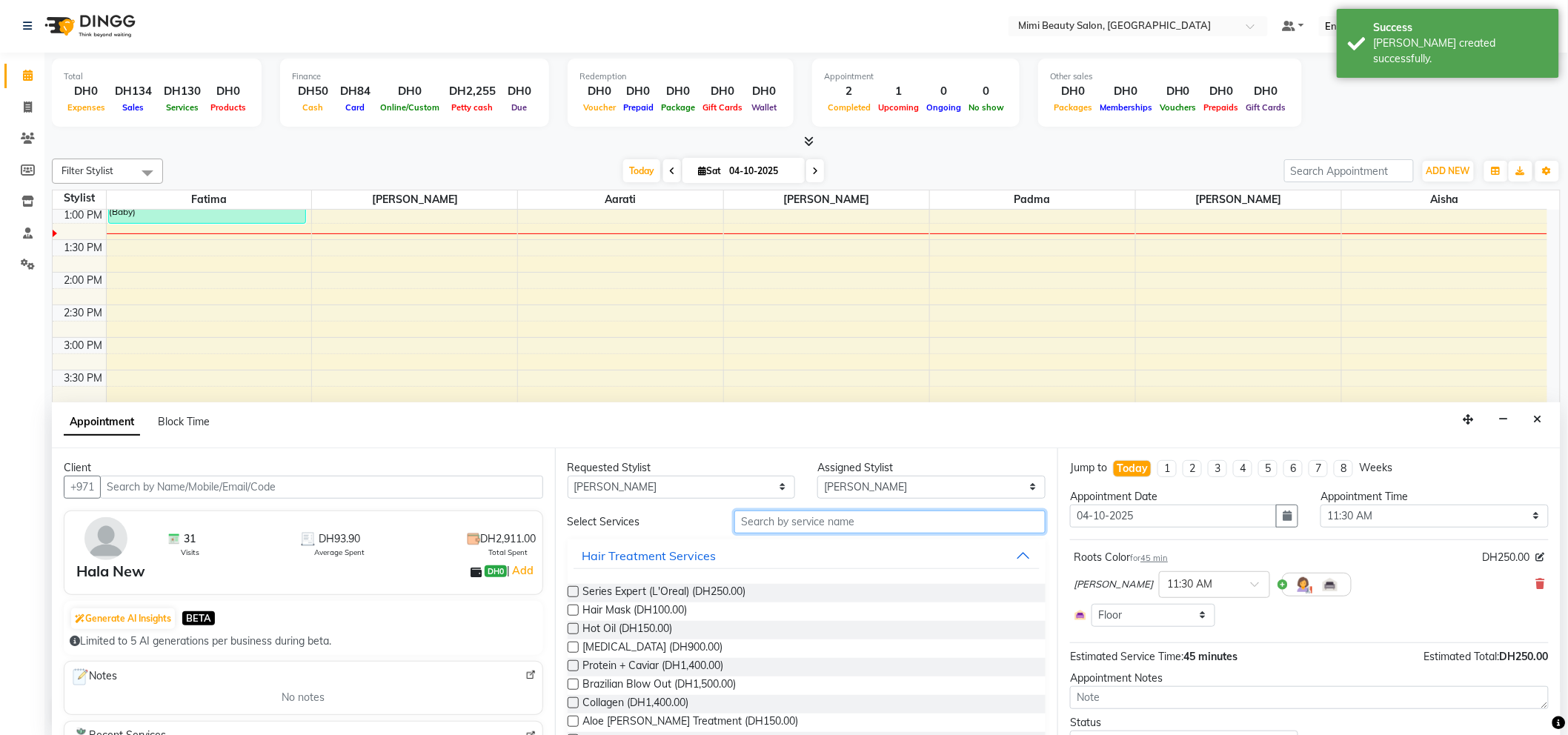
click at [752, 519] on input "text" at bounding box center [889, 522] width 311 height 23
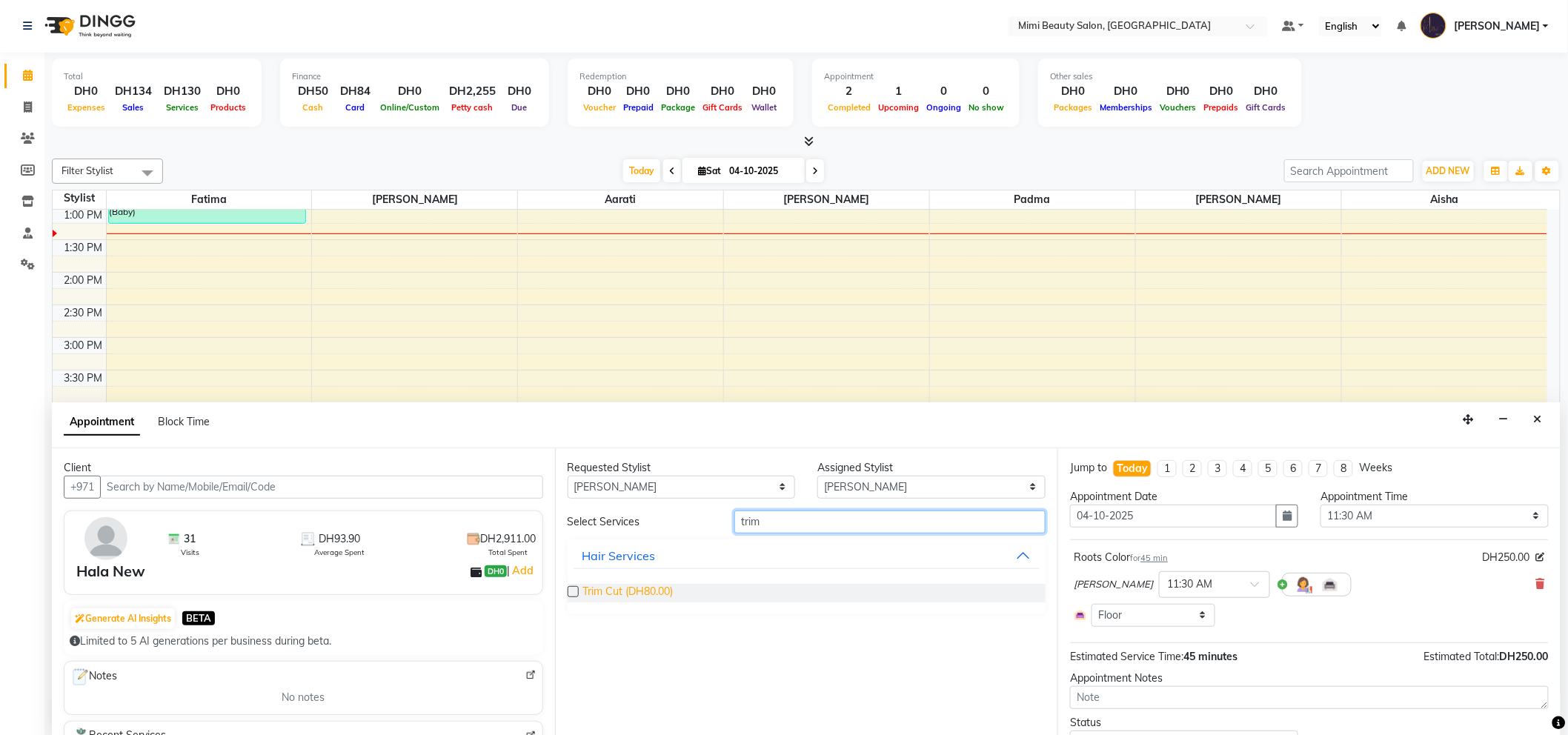
type input "trim"
click at [654, 594] on span "Trim Cut (DH80.00)" at bounding box center [628, 593] width 90 height 18
checkbox input "false"
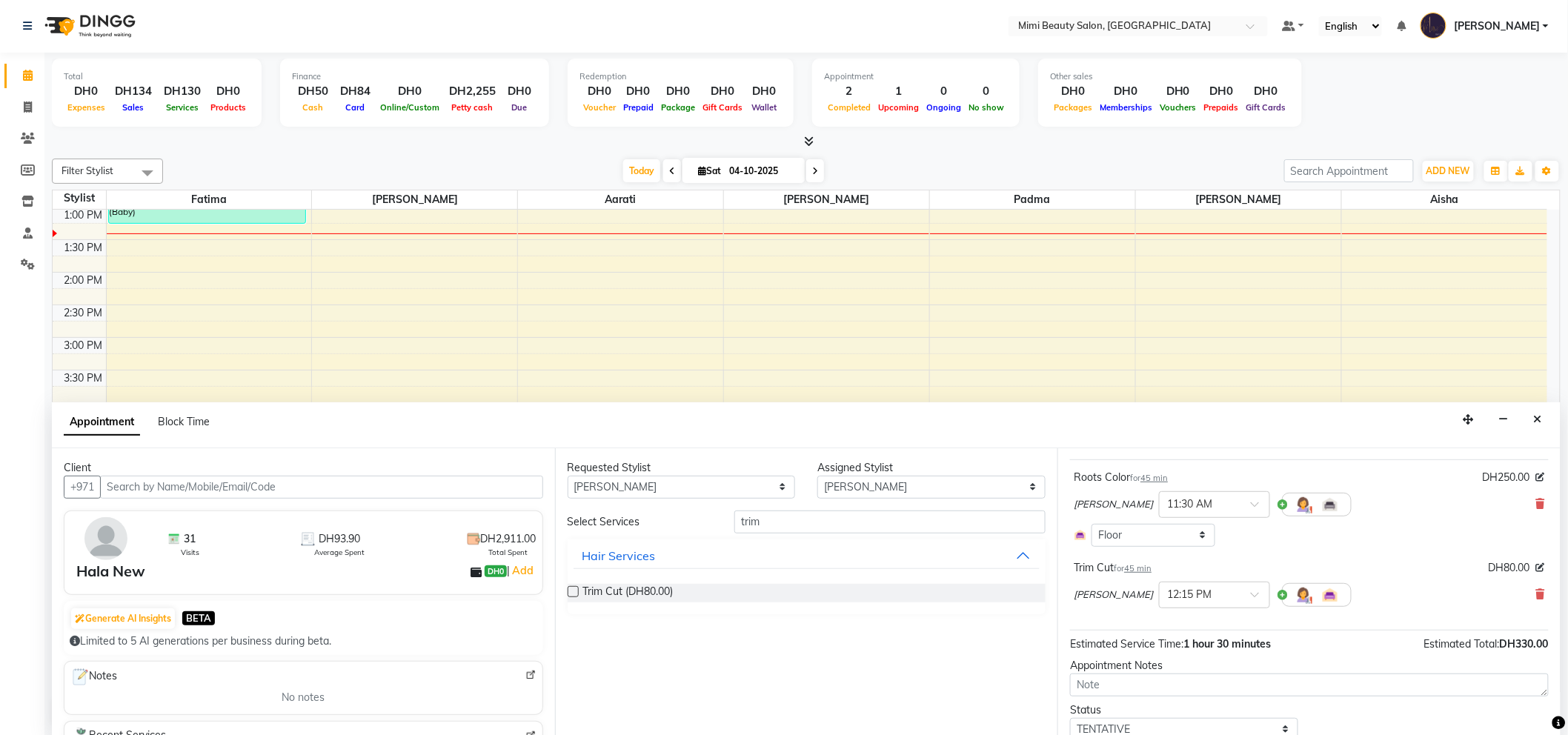
scroll to position [135, 0]
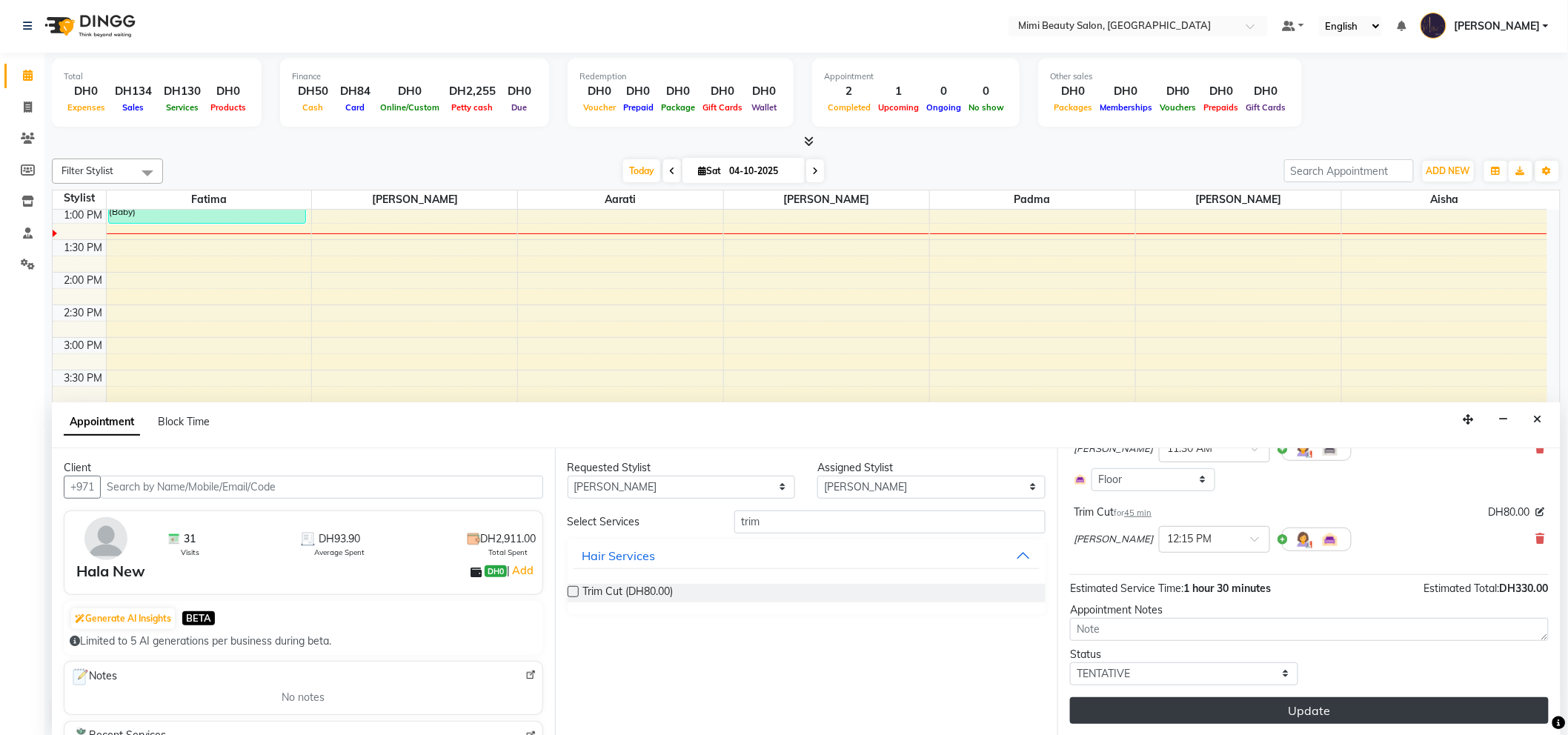
click at [1203, 704] on button "Update" at bounding box center [1310, 710] width 479 height 27
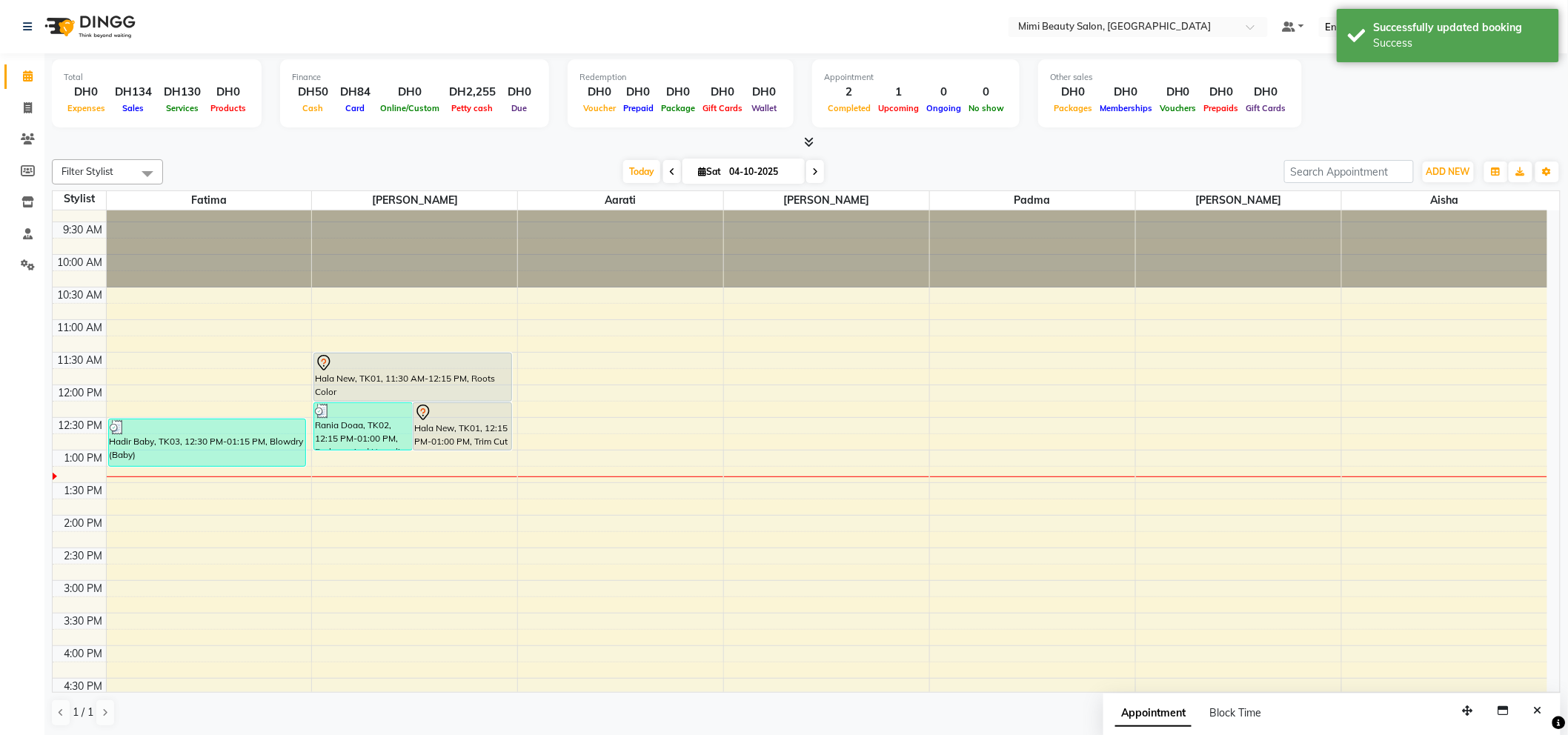
scroll to position [0, 0]
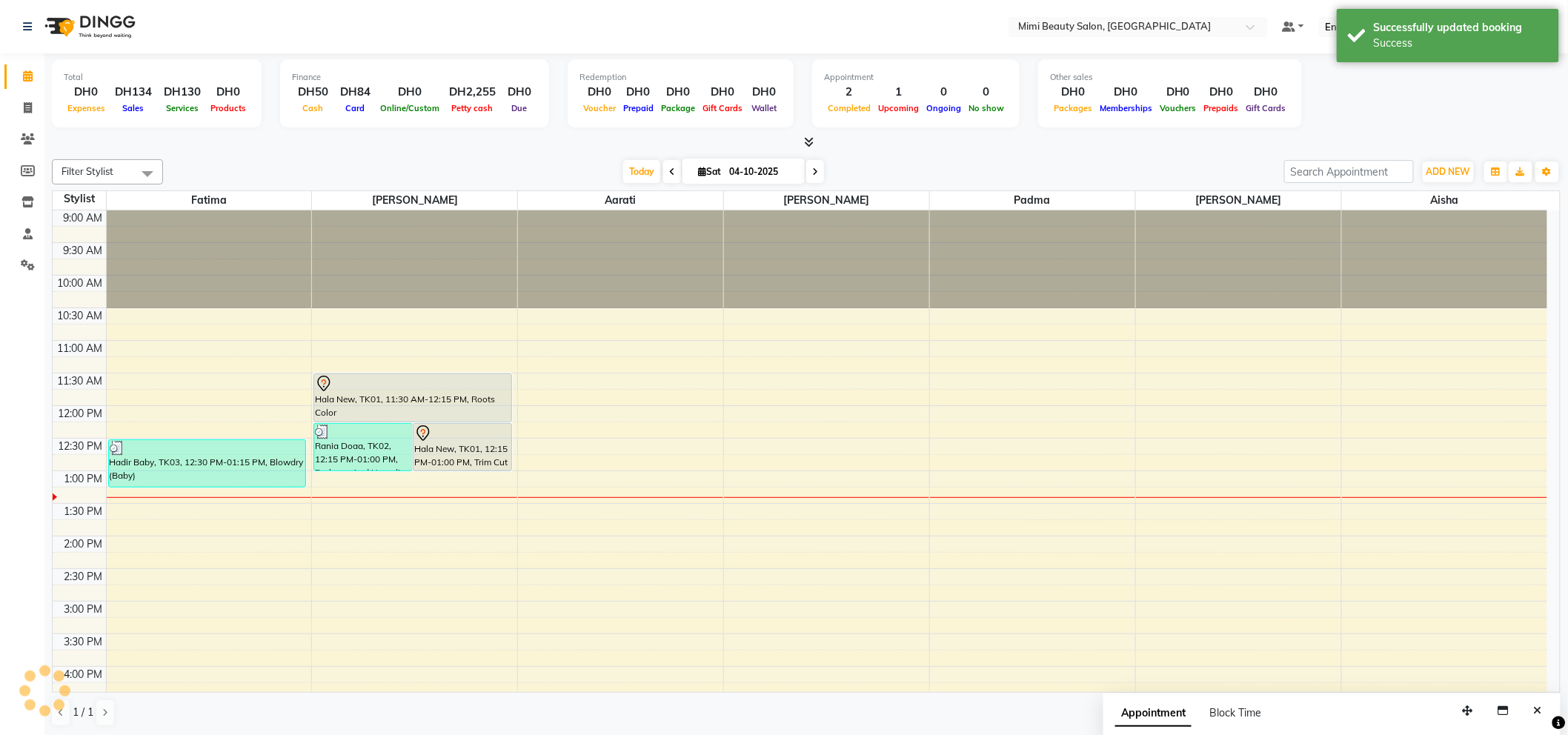
click at [439, 386] on div at bounding box center [412, 383] width 195 height 17
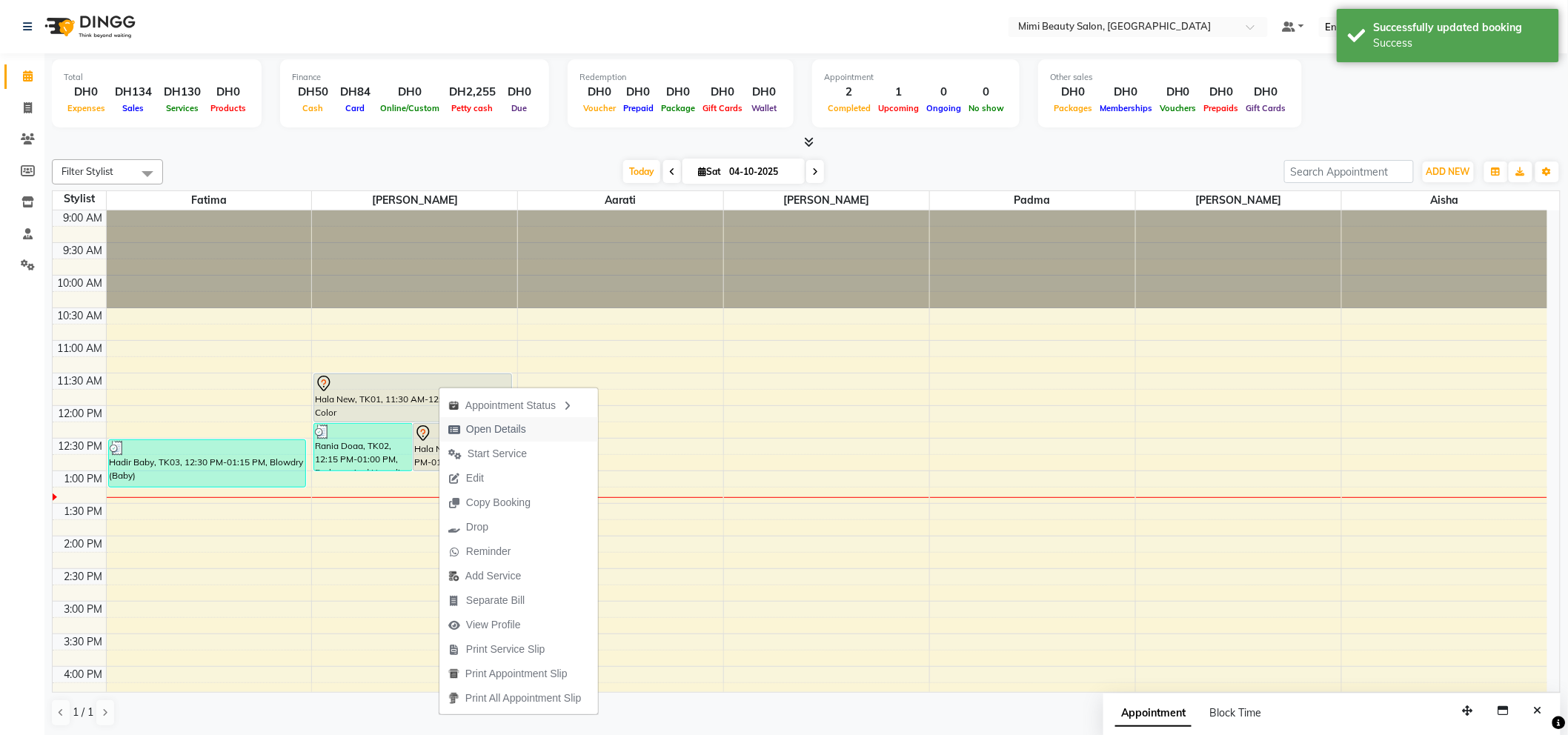
click at [491, 430] on span "Open Details" at bounding box center [496, 429] width 60 height 15
select select "7"
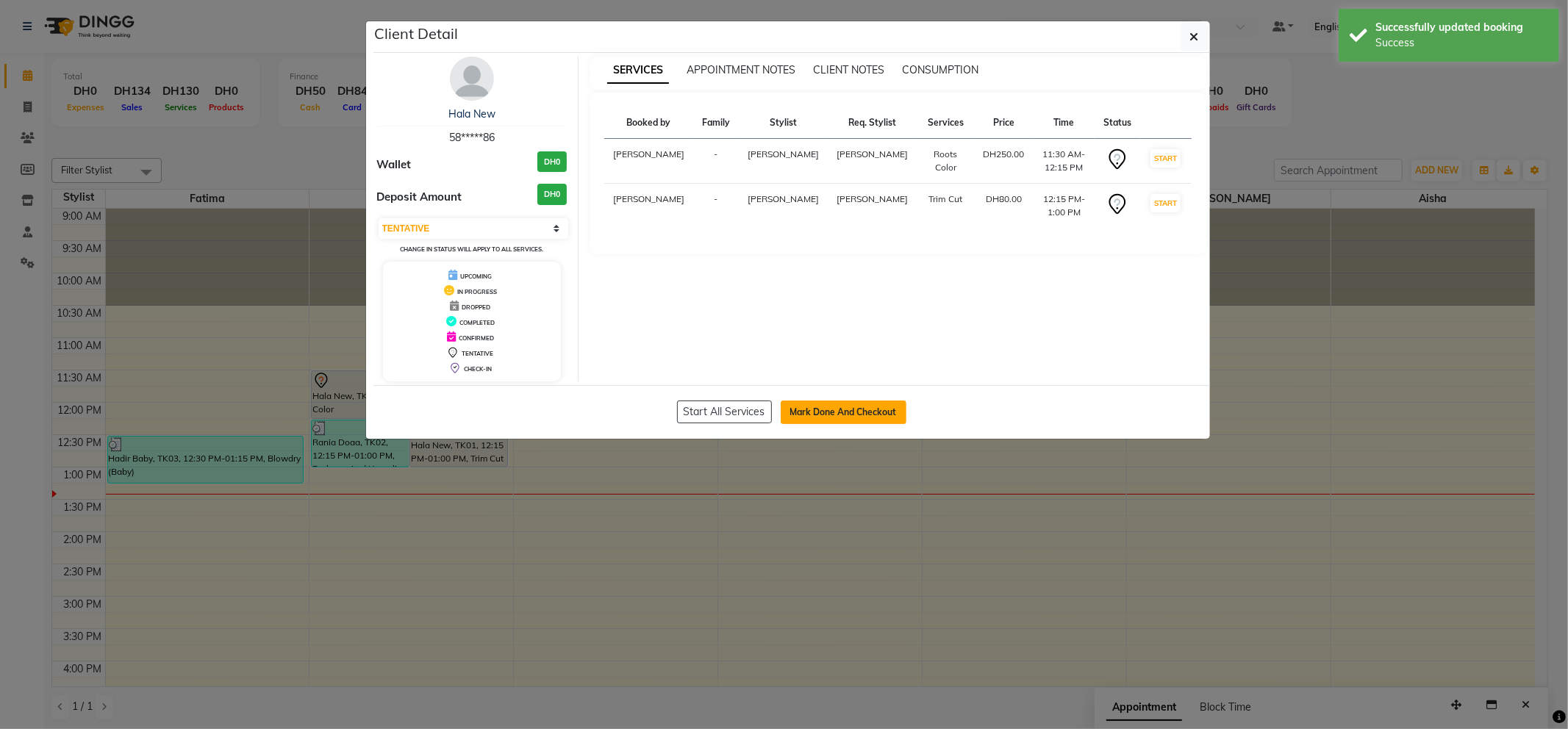
click at [876, 417] on button "Mark Done And Checkout" at bounding box center [843, 412] width 126 height 23
select select "service"
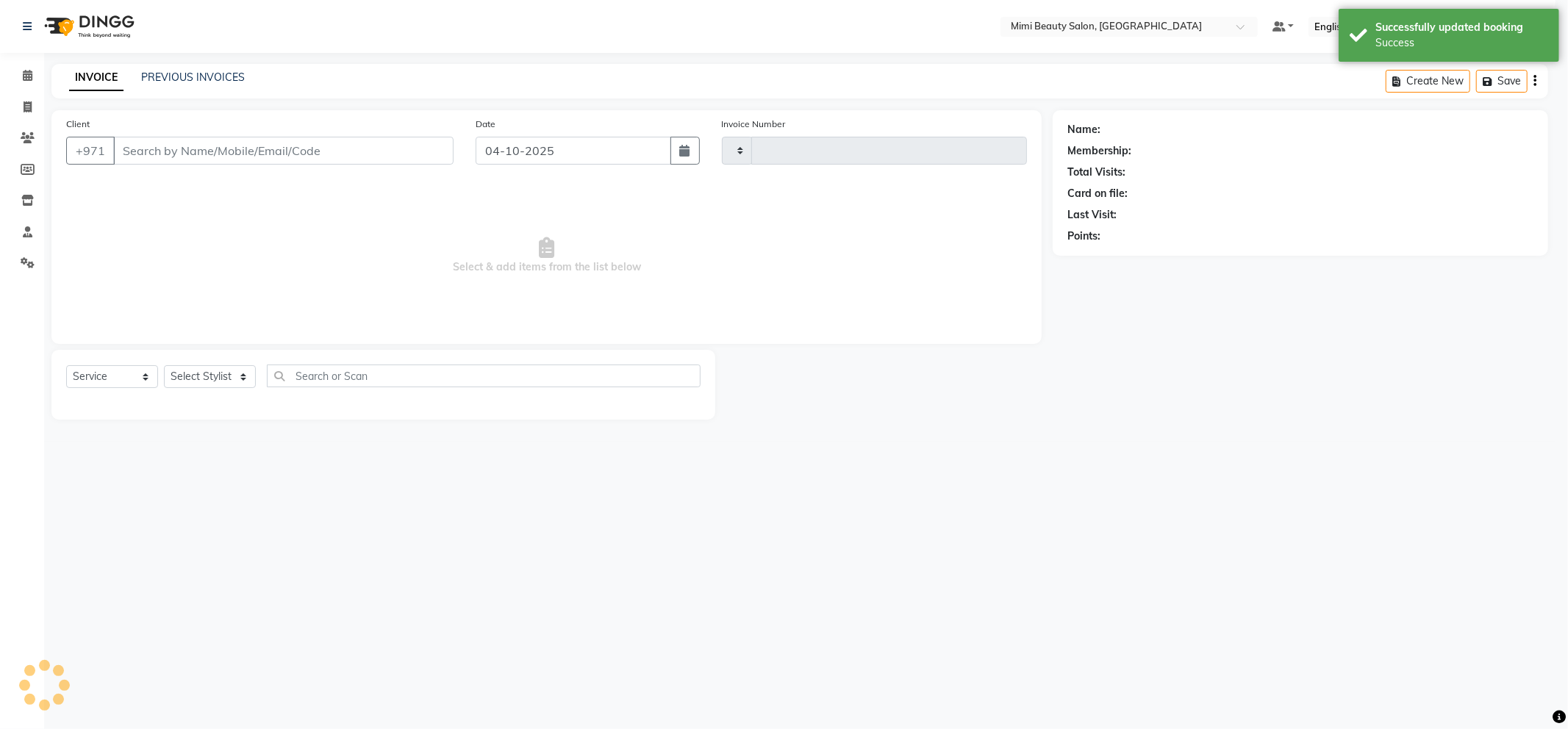
type input "1783"
select select "6756"
type input "58*****86"
select select "52700"
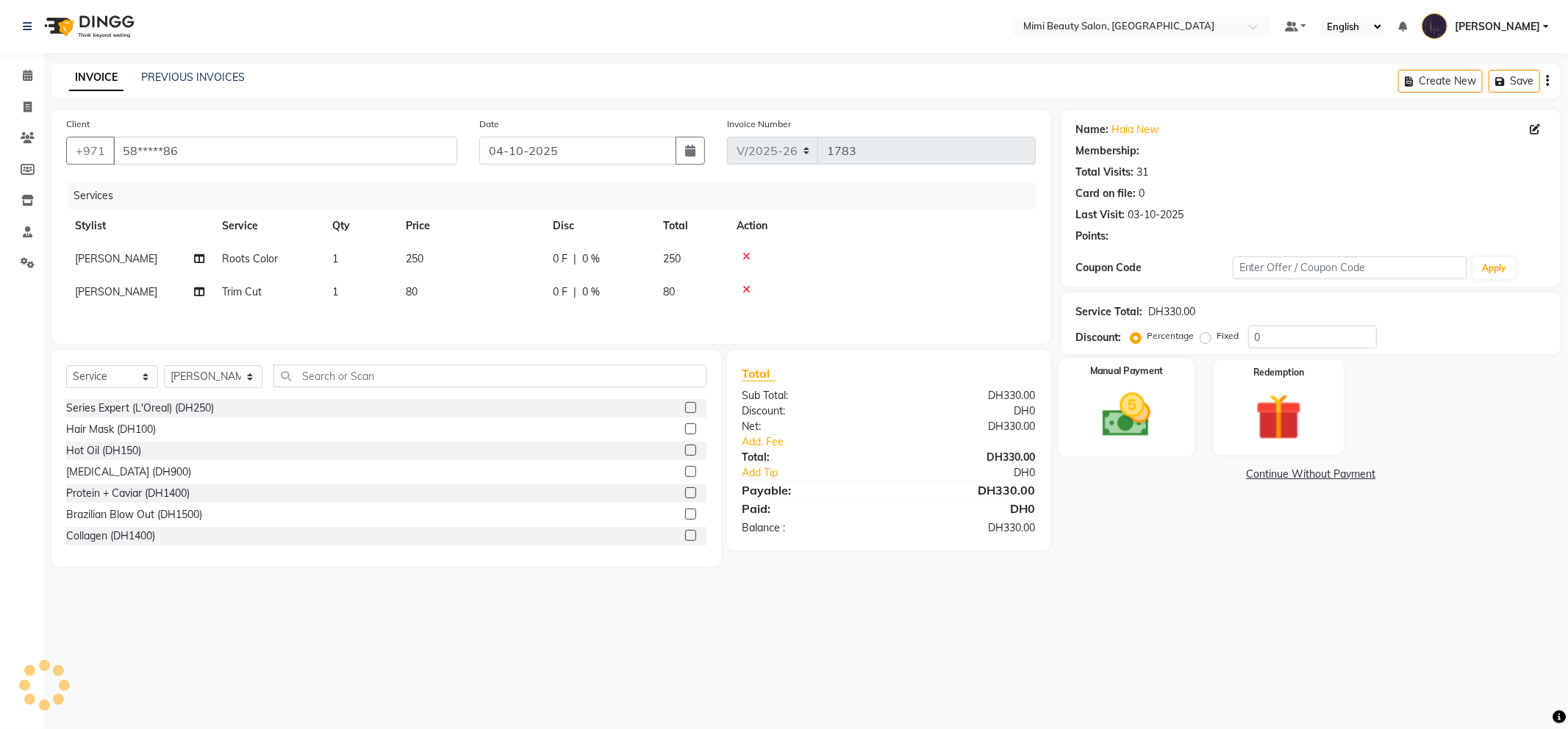
click at [1103, 395] on img at bounding box center [1127, 415] width 78 height 56
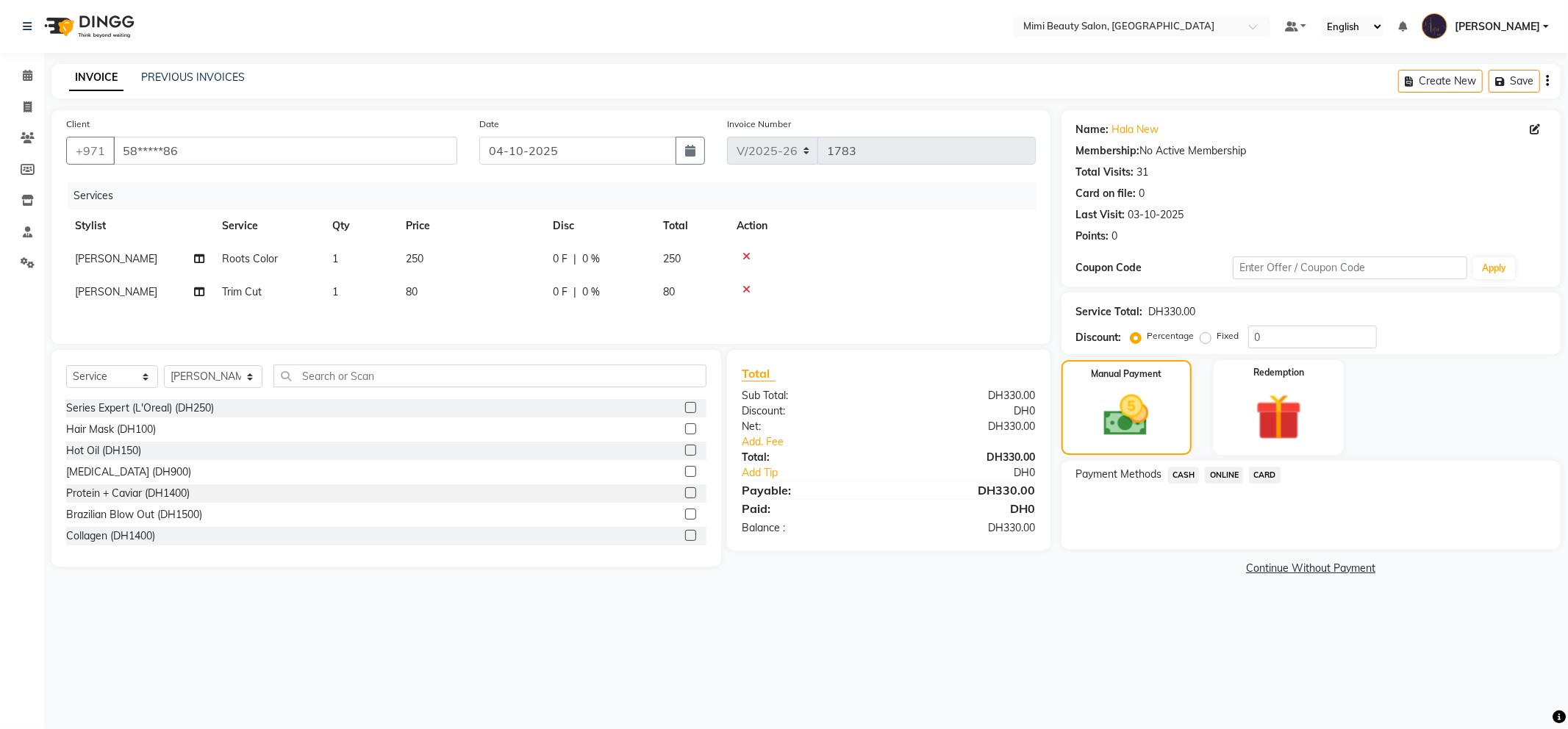
click at [1174, 473] on span "CASH" at bounding box center [1184, 475] width 32 height 17
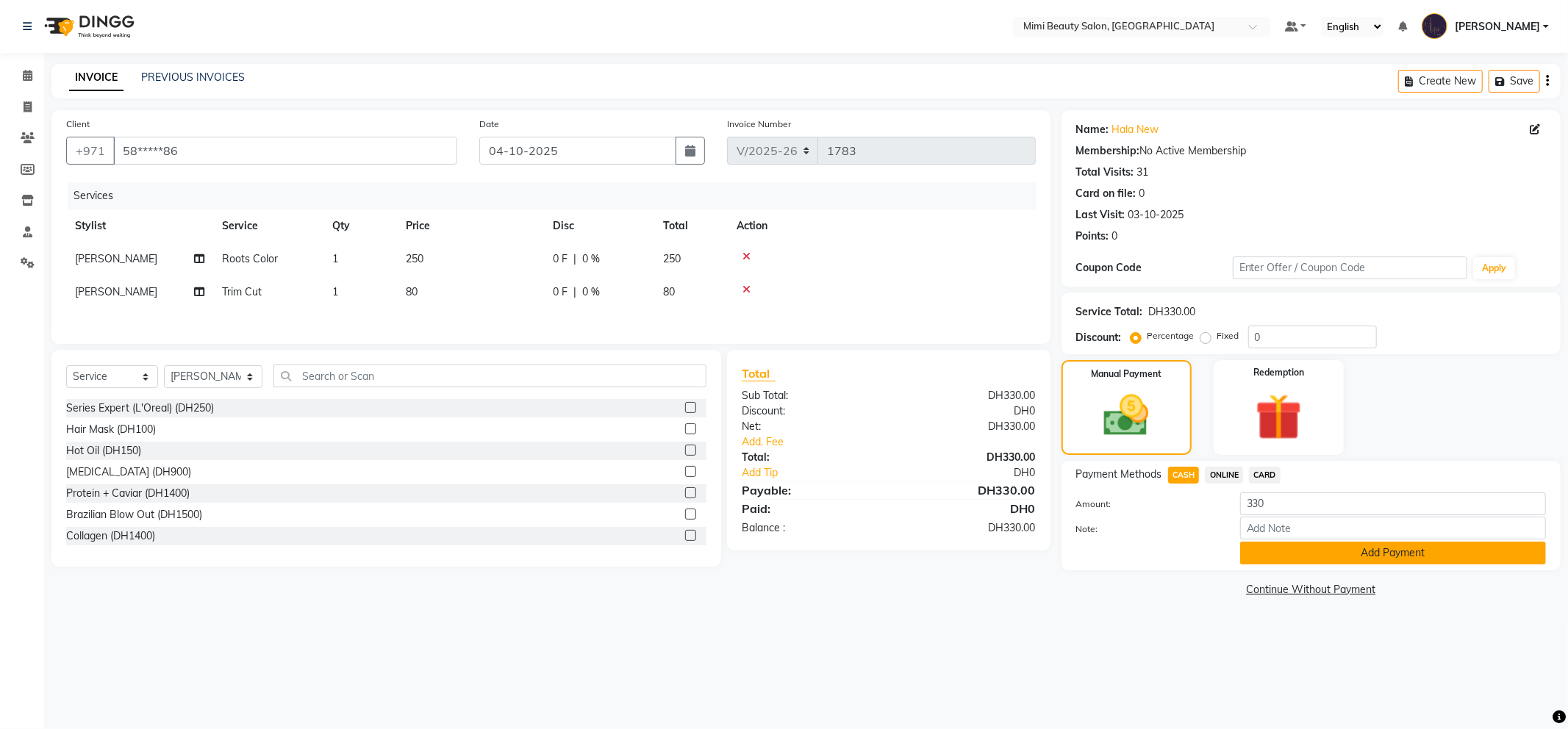
click at [1252, 550] on button "Add Payment" at bounding box center [1394, 553] width 306 height 23
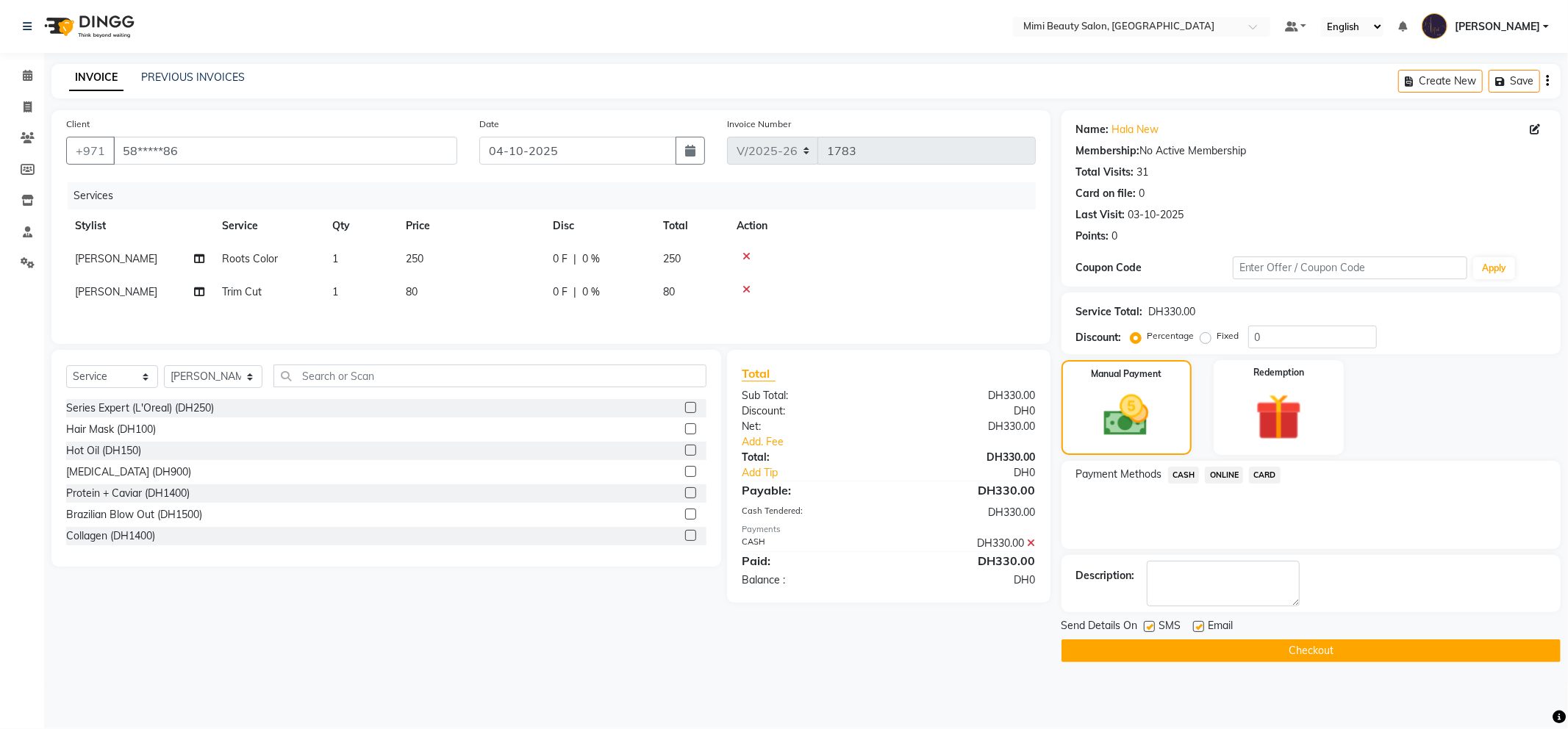
click at [1218, 649] on button "Checkout" at bounding box center [1312, 651] width 499 height 23
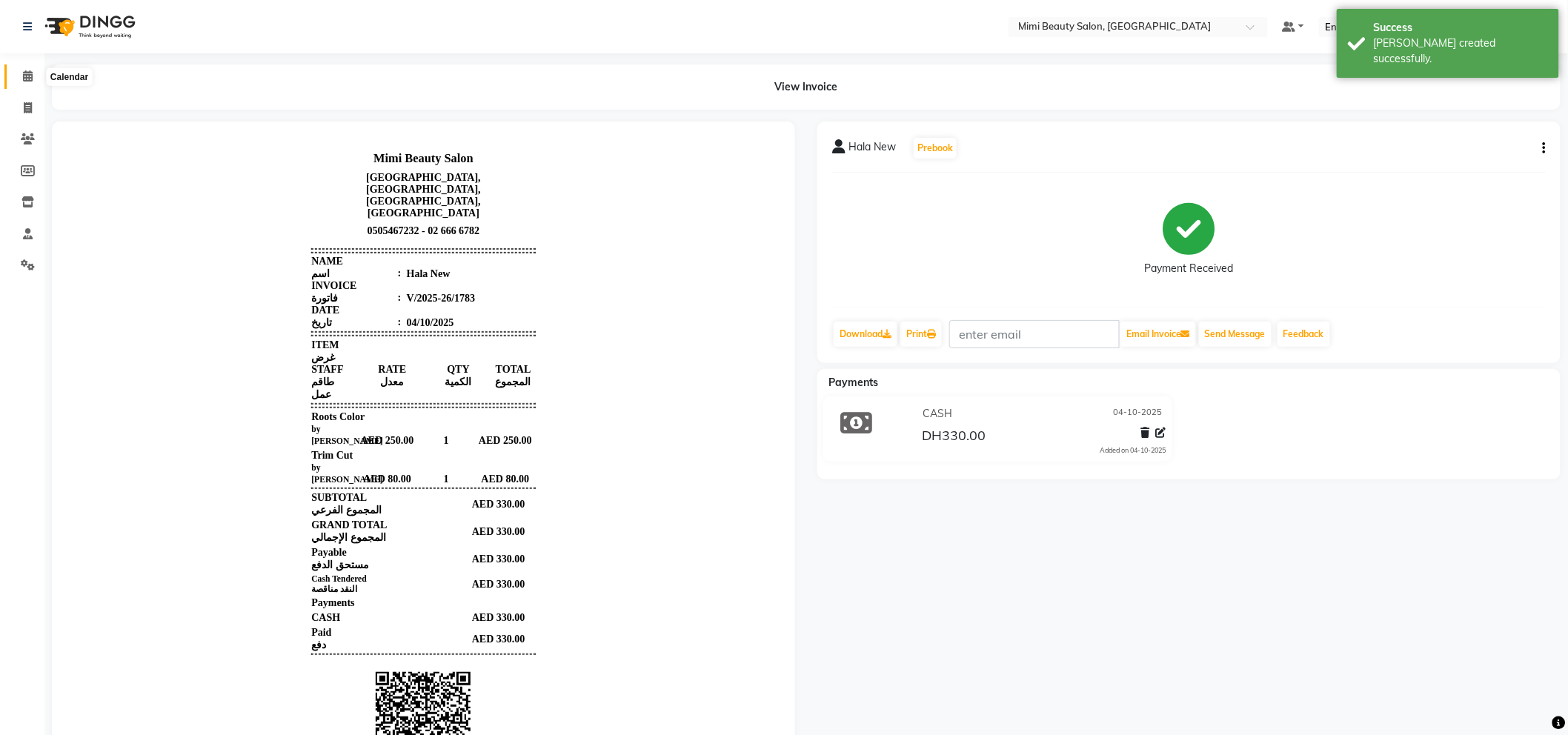
click at [27, 74] on icon at bounding box center [27, 76] width 10 height 11
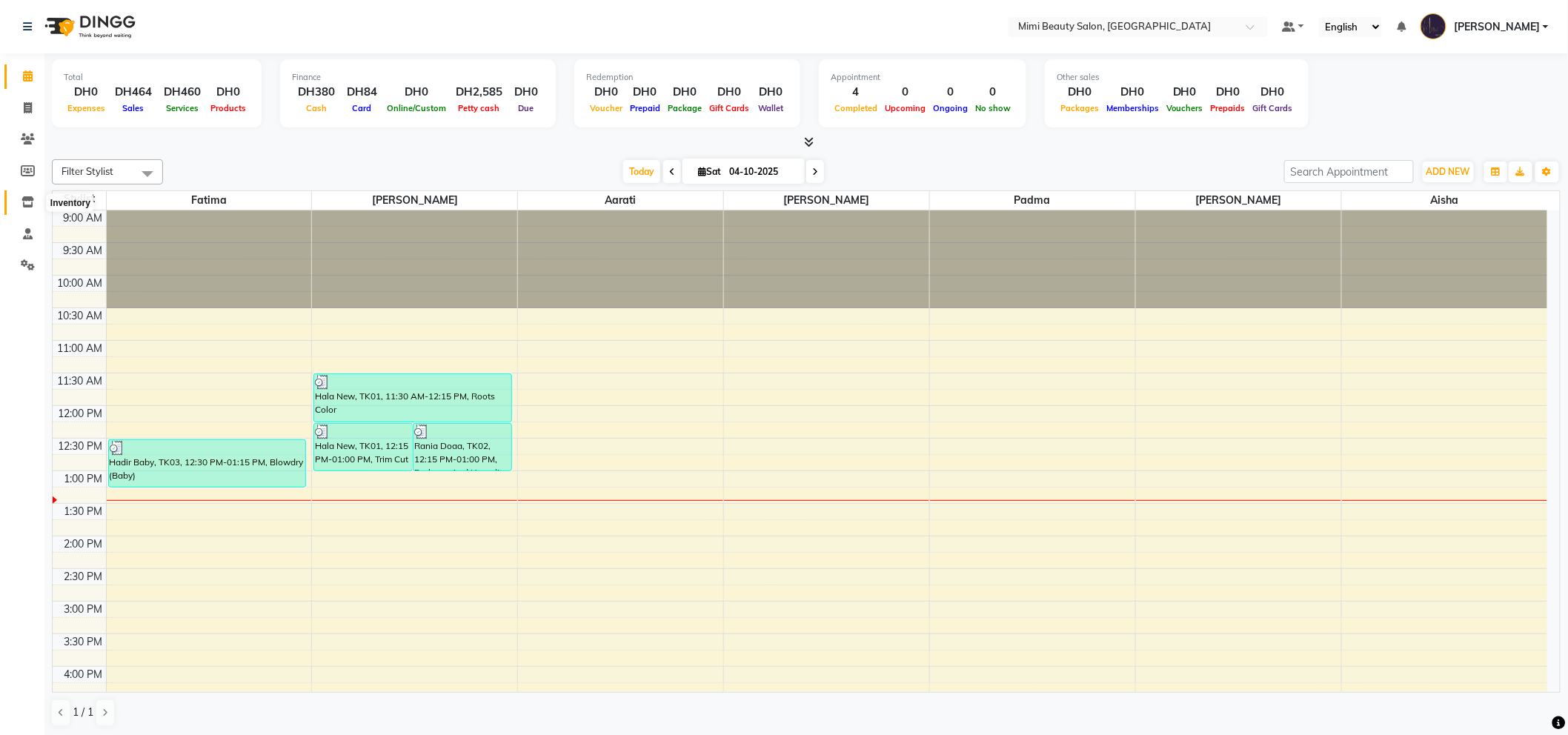
click at [27, 211] on span at bounding box center [27, 202] width 26 height 17
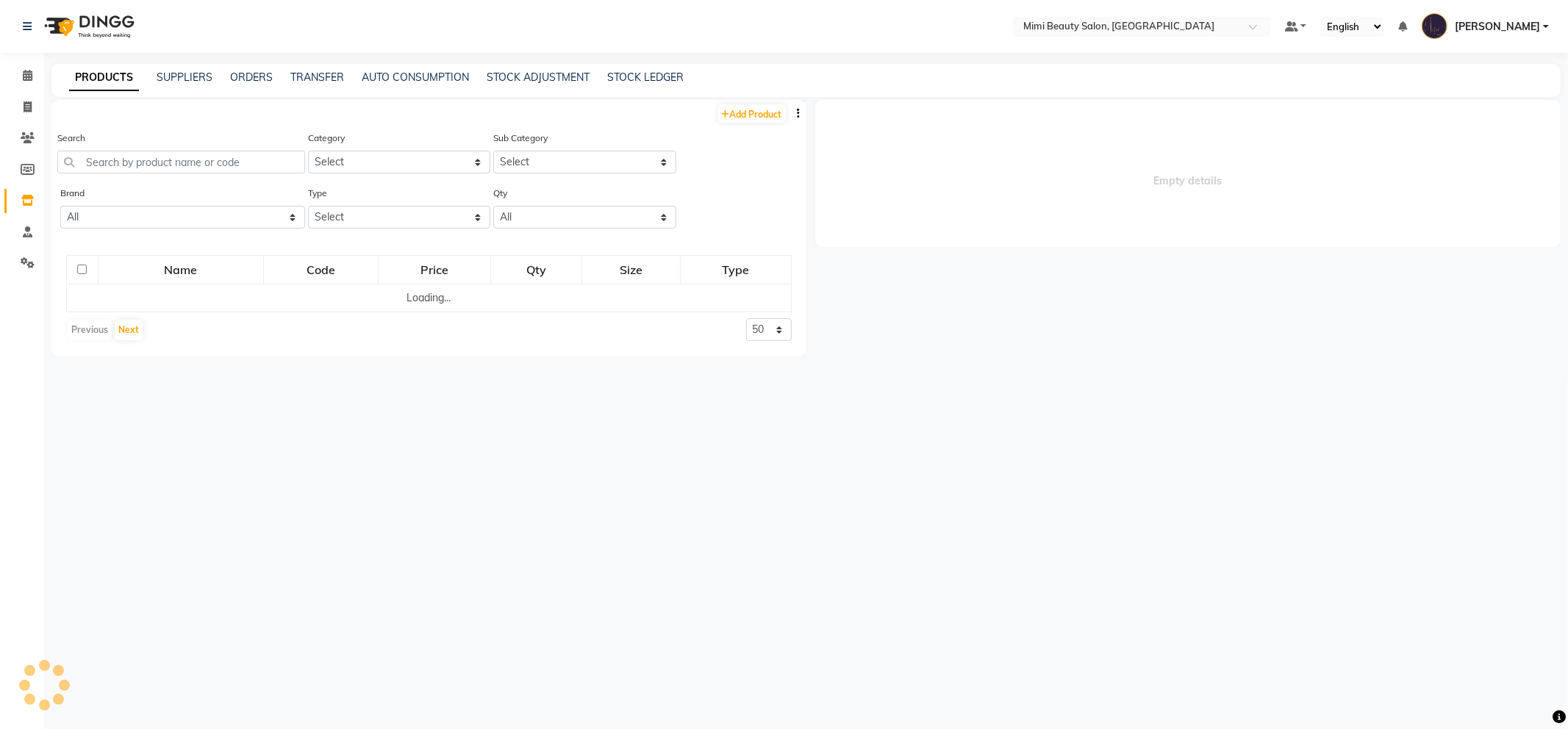
select select
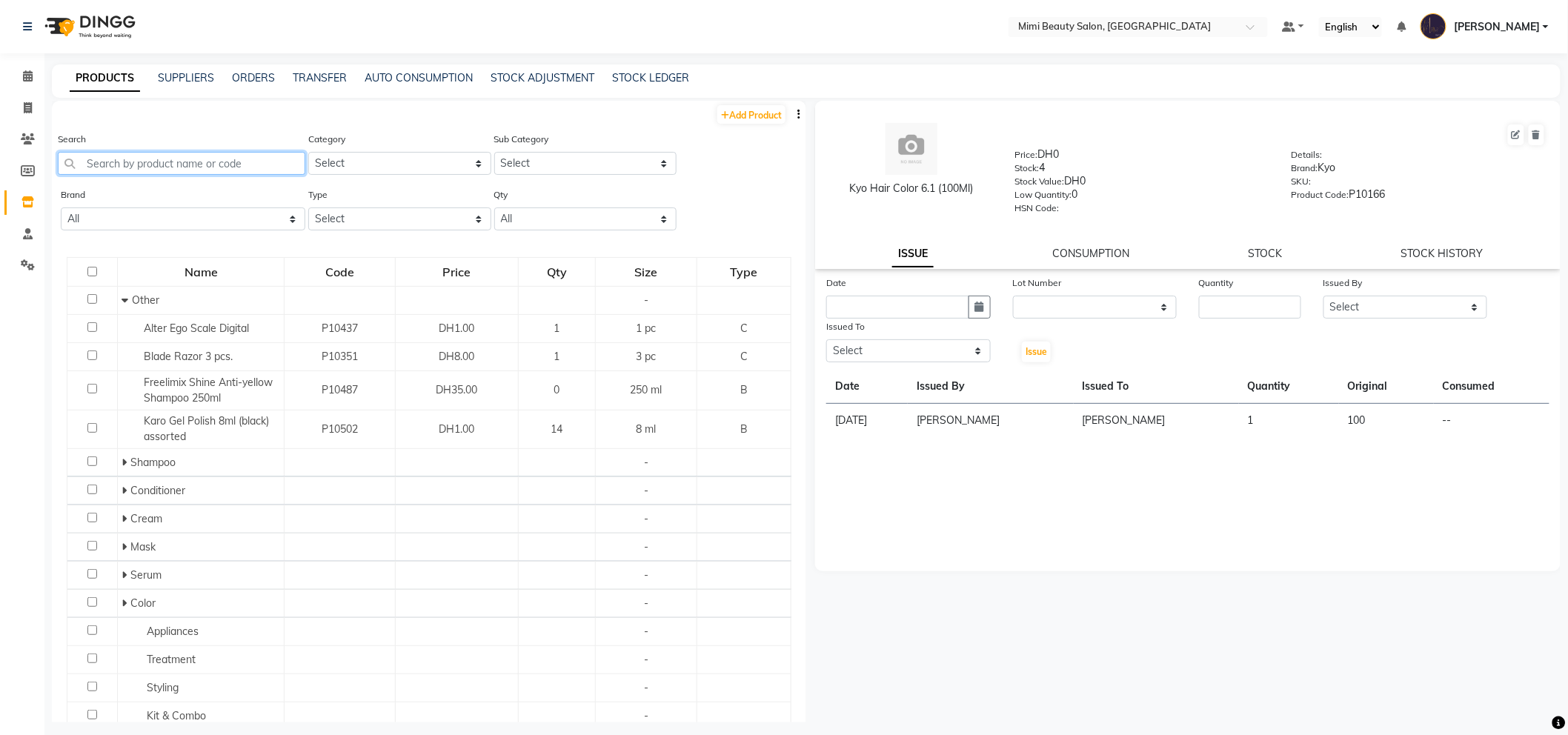
click at [131, 154] on input "text" at bounding box center [182, 163] width 248 height 23
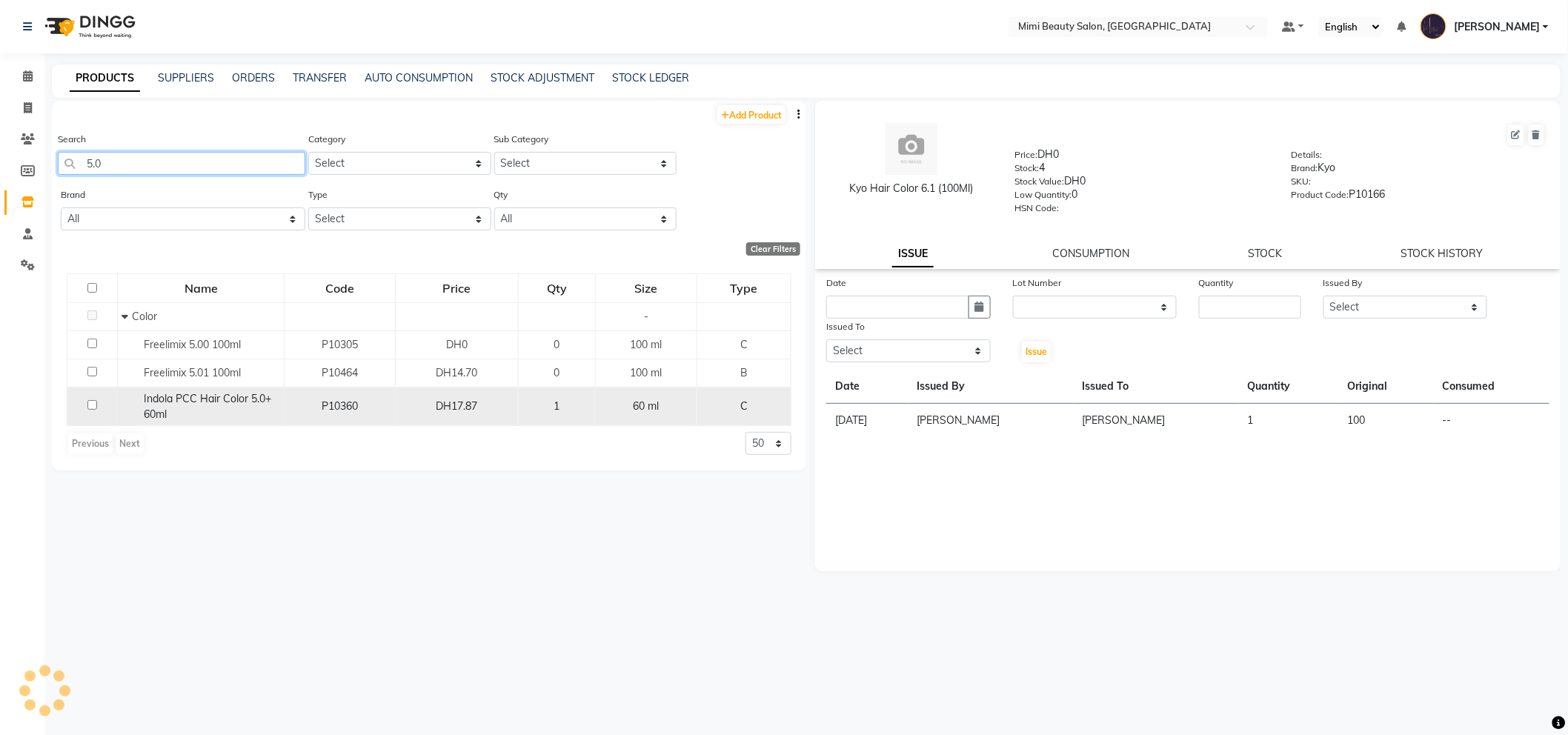
type input "5.0"
click at [179, 406] on div "Indola PCC Hair Color 5.0+ 60ml" at bounding box center [201, 407] width 159 height 31
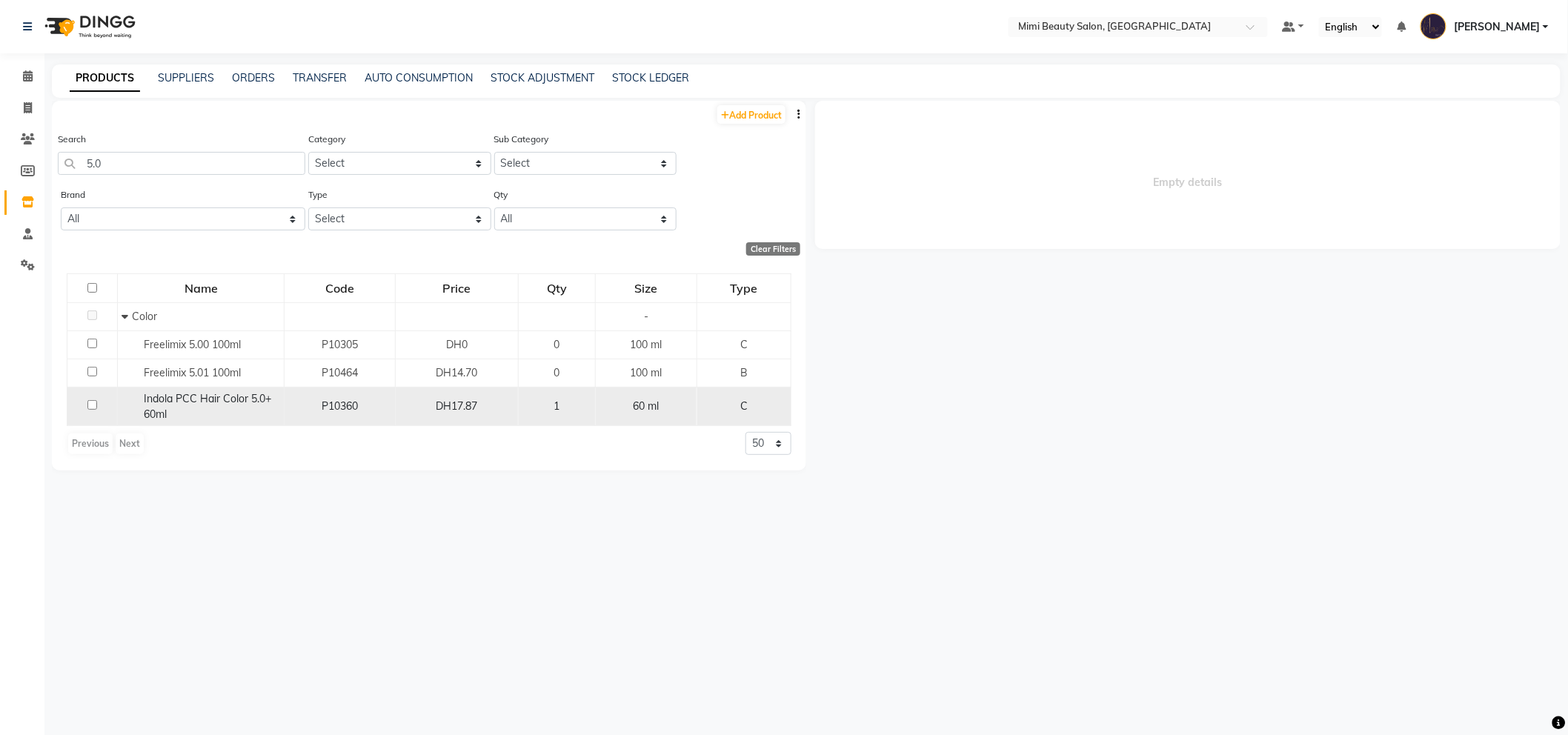
select select
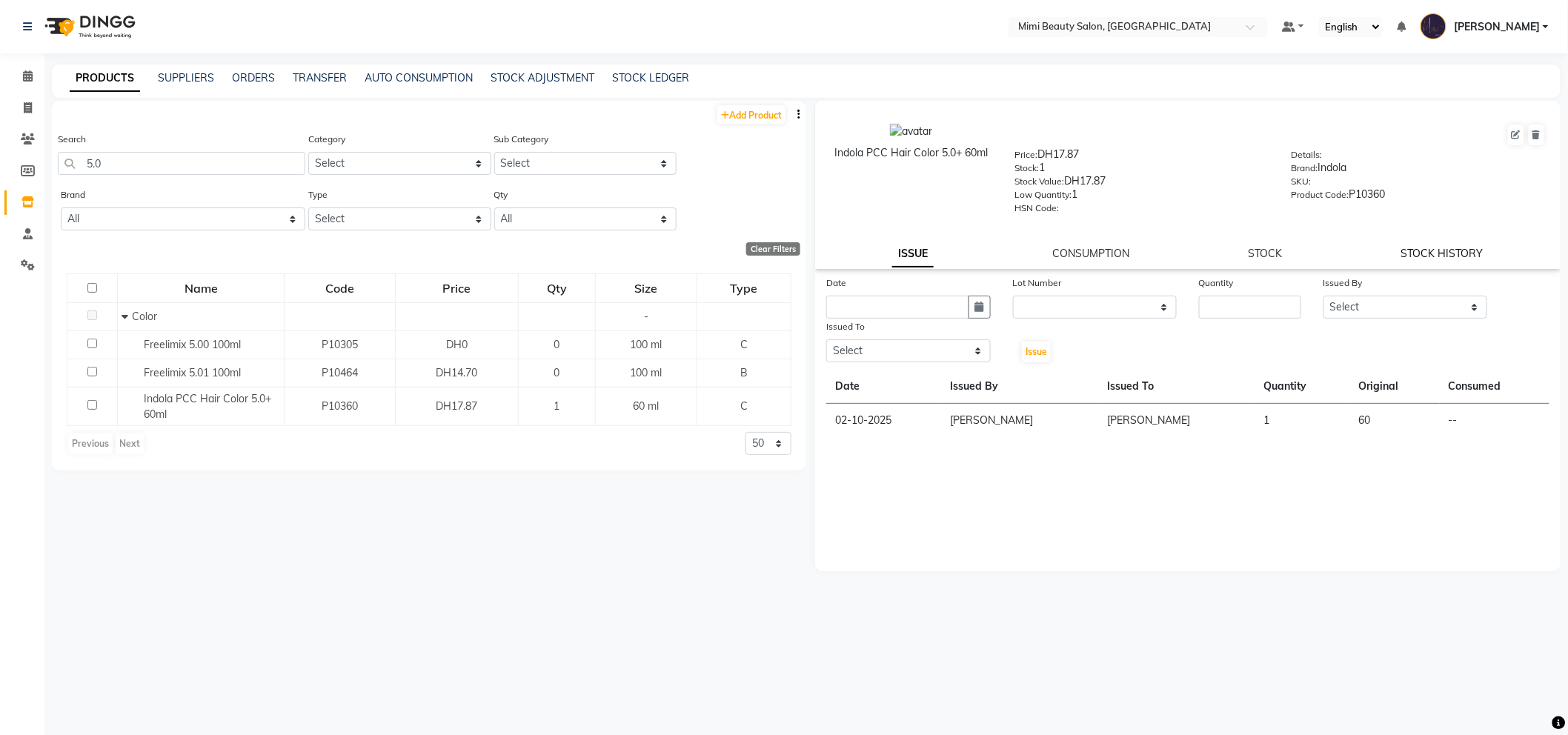
click at [1467, 256] on link "STOCK HISTORY" at bounding box center [1443, 254] width 82 height 14
select select "all"
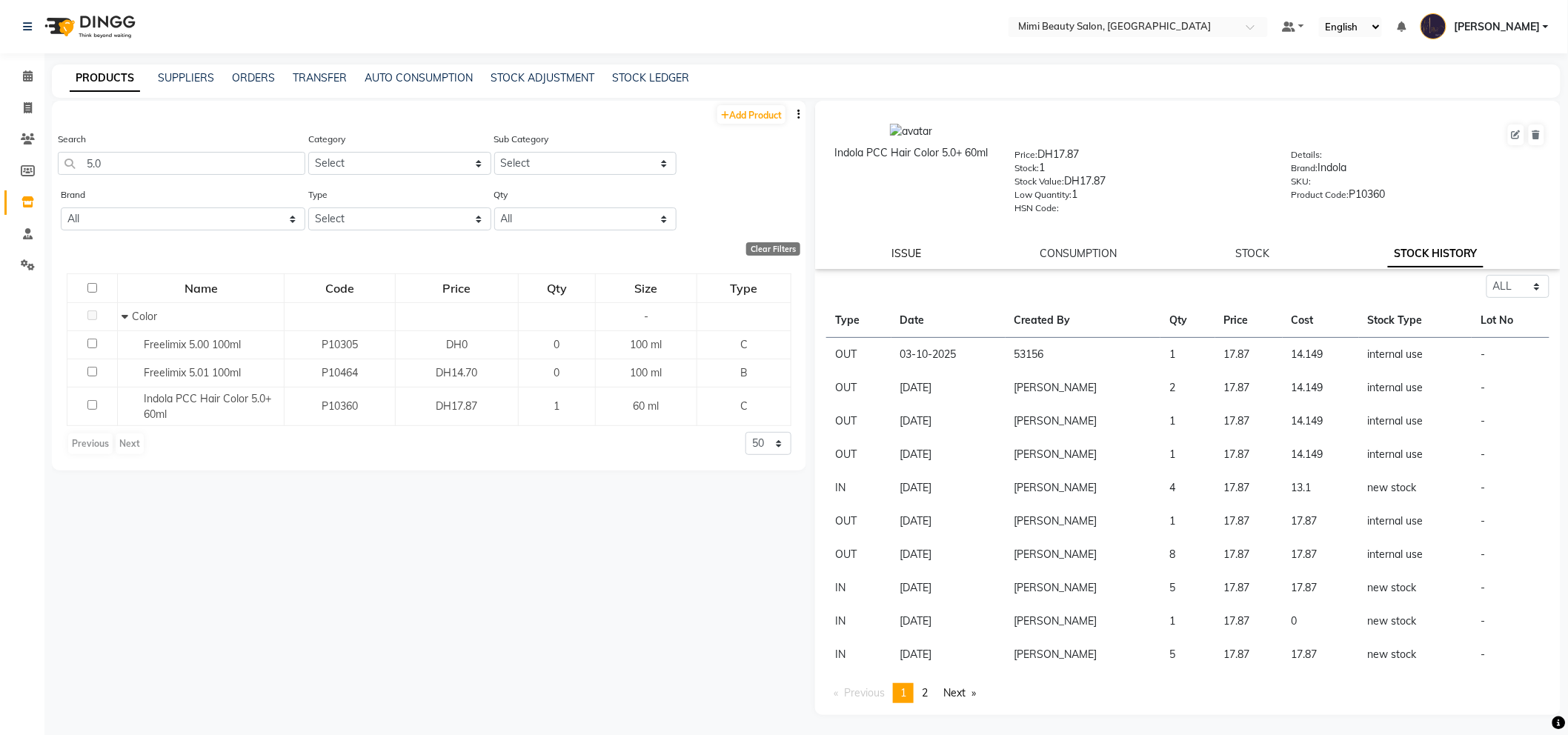
click at [915, 253] on link "ISSUE" at bounding box center [907, 254] width 30 height 14
select select
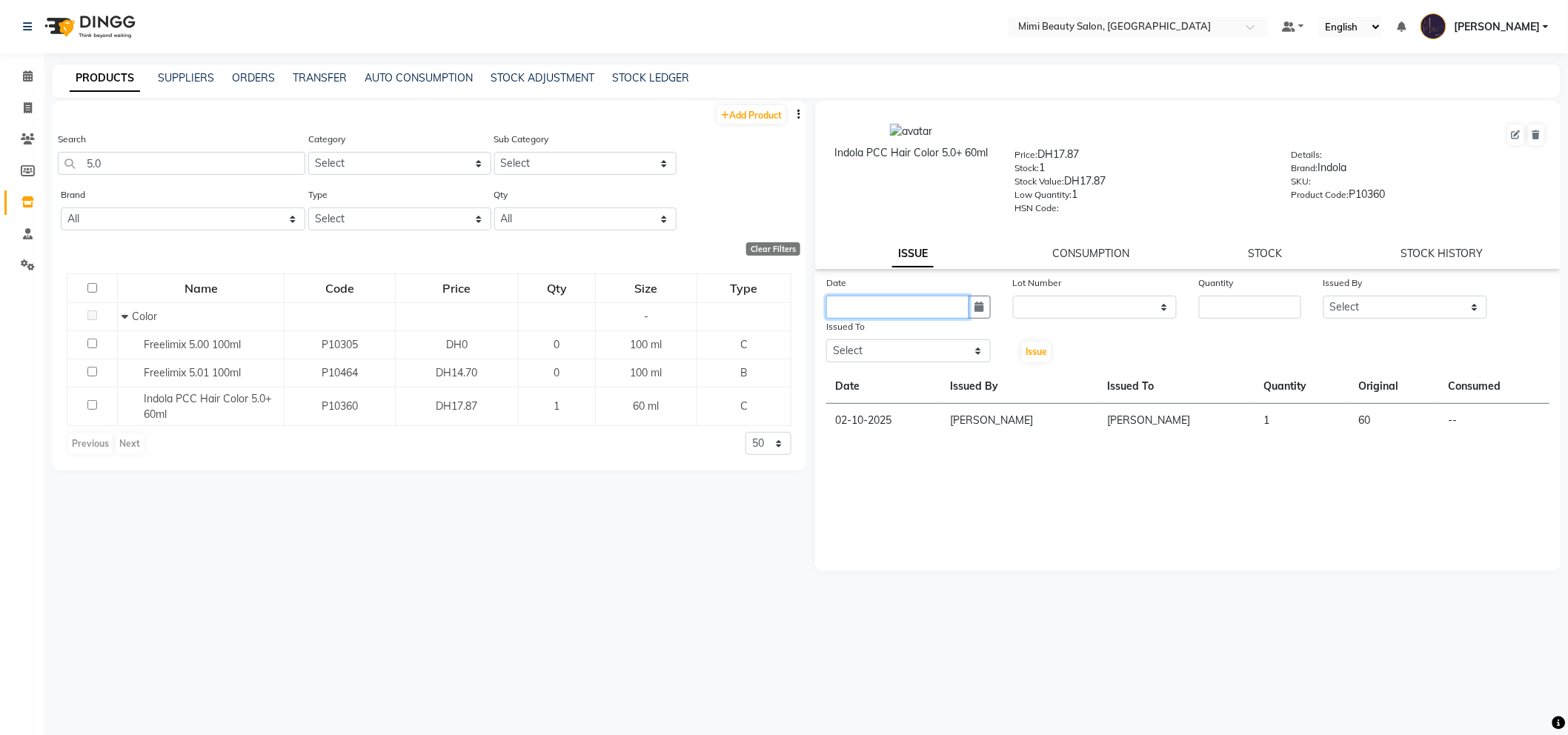
click at [898, 308] on input "text" at bounding box center [898, 307] width 143 height 23
select select "10"
select select "2025"
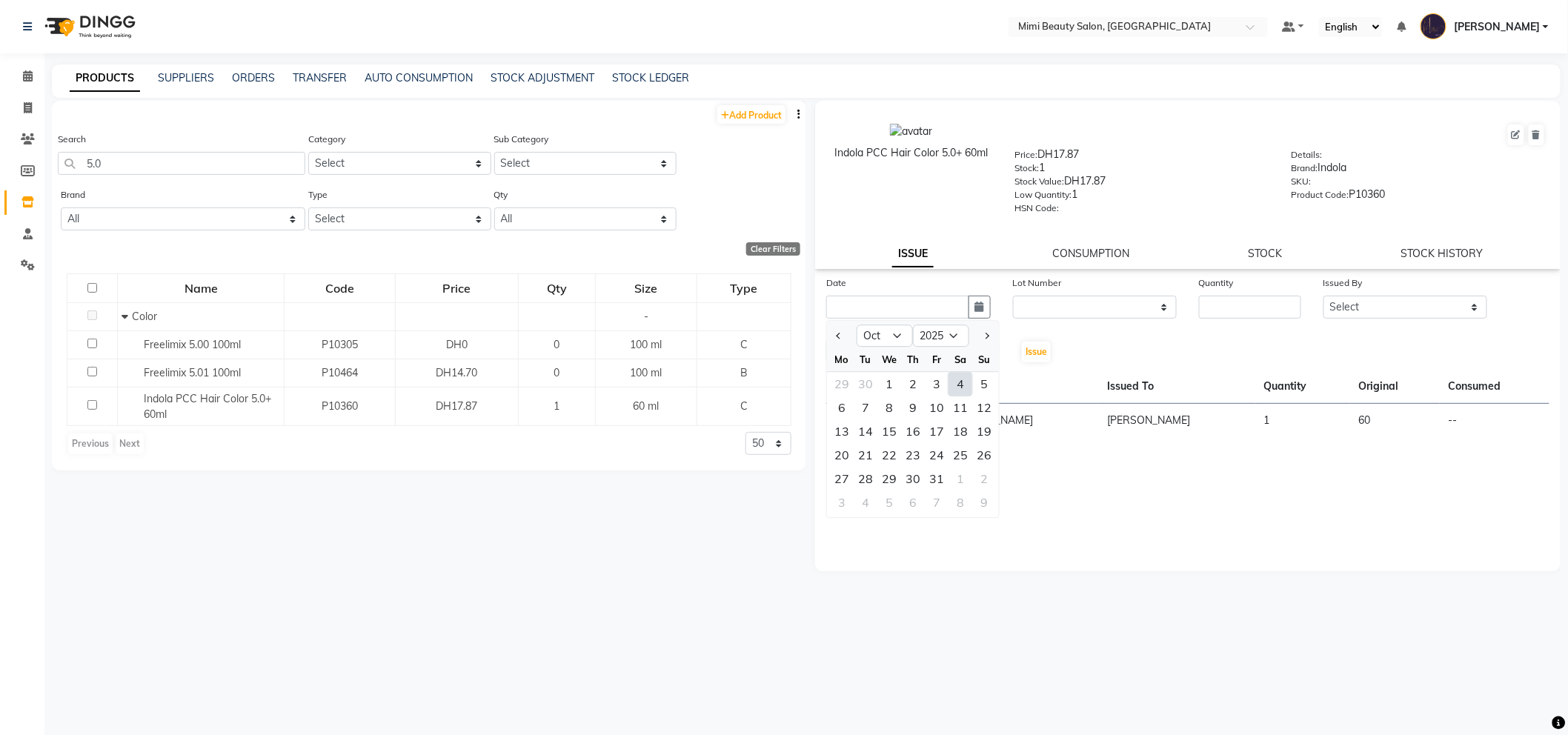
click at [965, 382] on div "4" at bounding box center [960, 383] width 24 height 24
type input "04-10-2025"
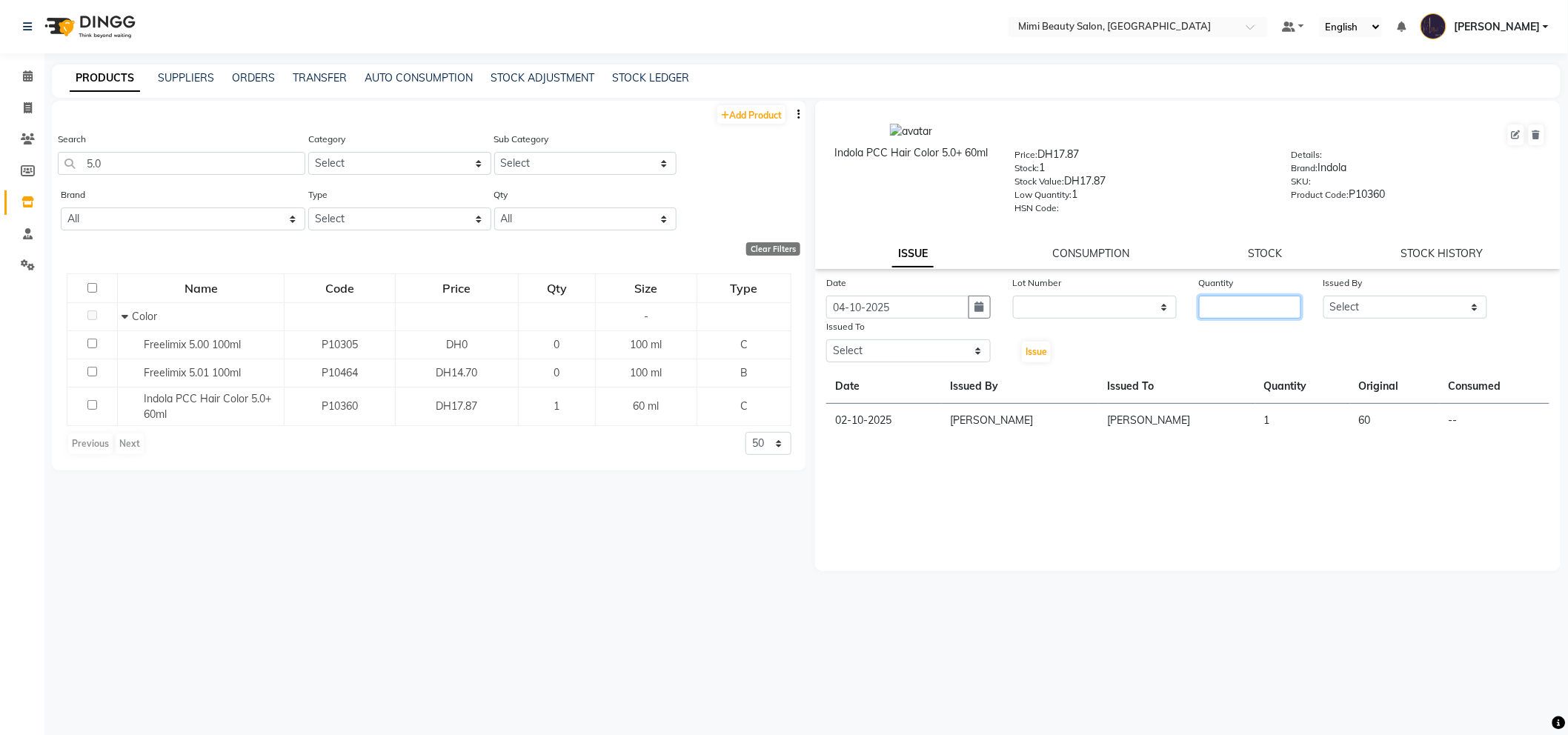
click at [1248, 312] on input "number" at bounding box center [1250, 307] width 103 height 23
type input "1"
click at [1448, 311] on select "Select [PERSON_NAME] [PERSON_NAME] Alya [MEDICAL_DATA][PERSON_NAME] [PERSON_NAM…" at bounding box center [1405, 307] width 164 height 23
select select "53156"
click at [1323, 296] on select "Select [PERSON_NAME] [PERSON_NAME] Alya [MEDICAL_DATA][PERSON_NAME] [PERSON_NAM…" at bounding box center [1405, 307] width 164 height 23
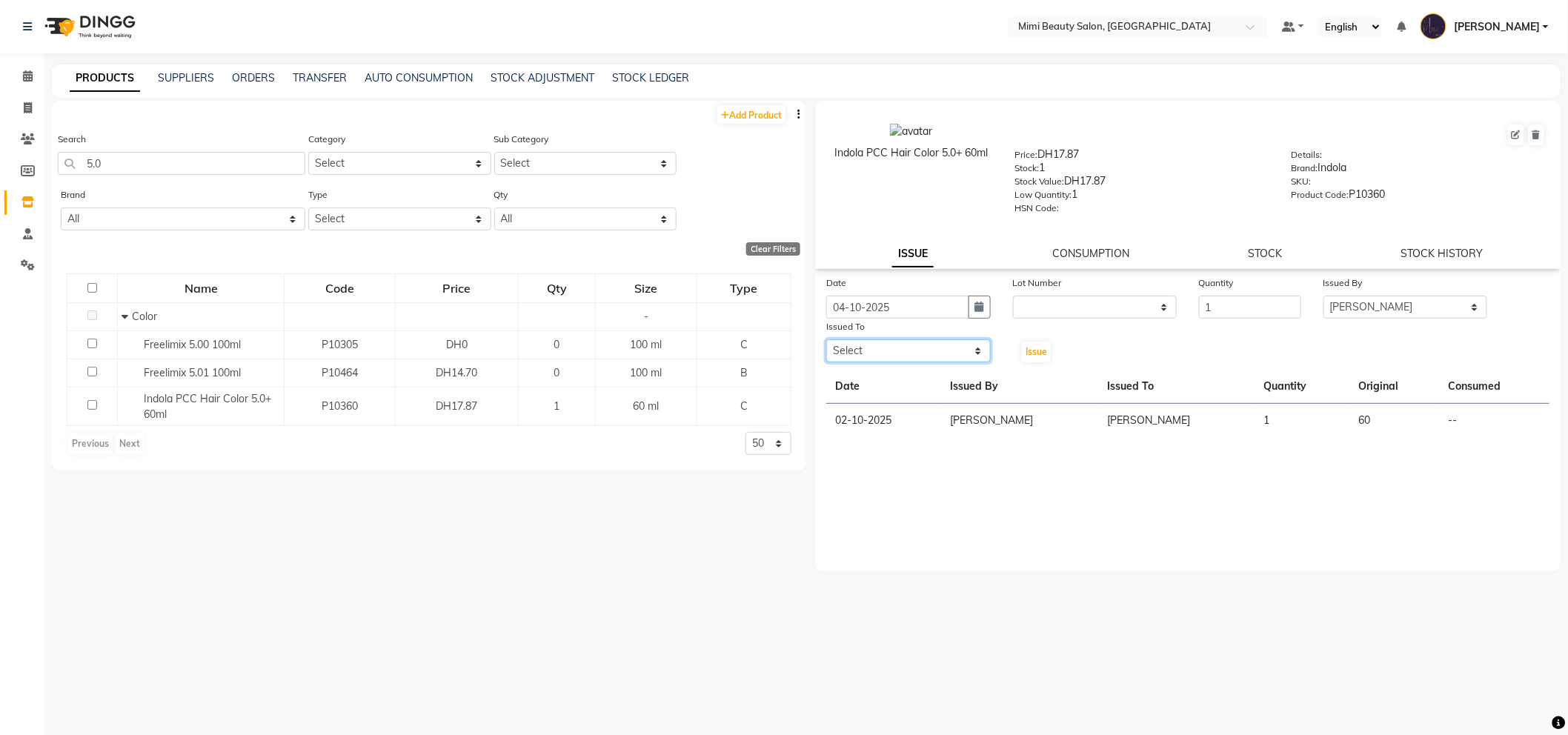
click at [904, 352] on select "Select [PERSON_NAME] [PERSON_NAME] Alya [MEDICAL_DATA][PERSON_NAME] [PERSON_NAM…" at bounding box center [908, 351] width 164 height 23
select select "52700"
click at [826, 340] on select "Select [PERSON_NAME] [PERSON_NAME] Alya [MEDICAL_DATA][PERSON_NAME] [PERSON_NAM…" at bounding box center [908, 351] width 164 height 23
click at [1041, 356] on span "Issue" at bounding box center [1036, 351] width 21 height 11
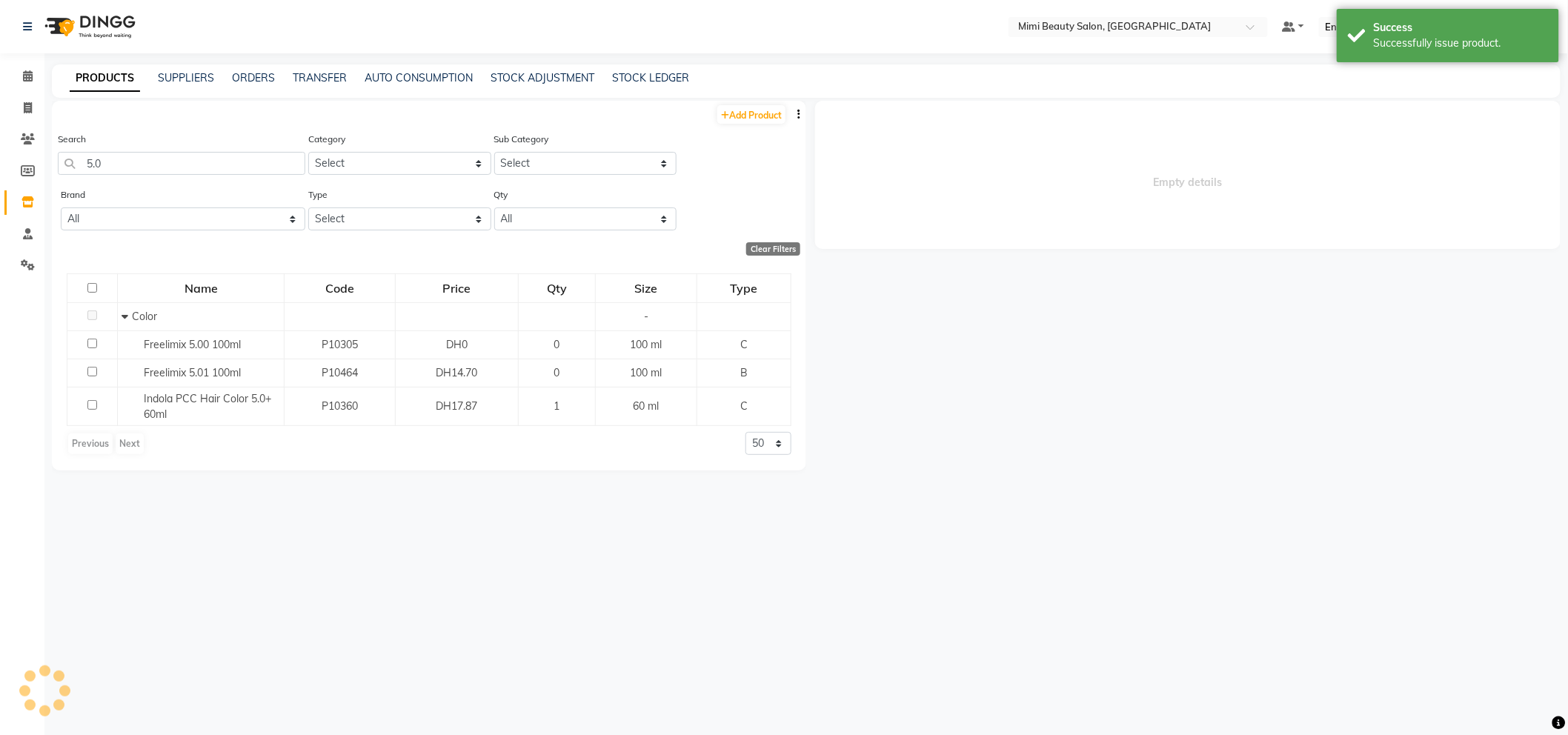
select select
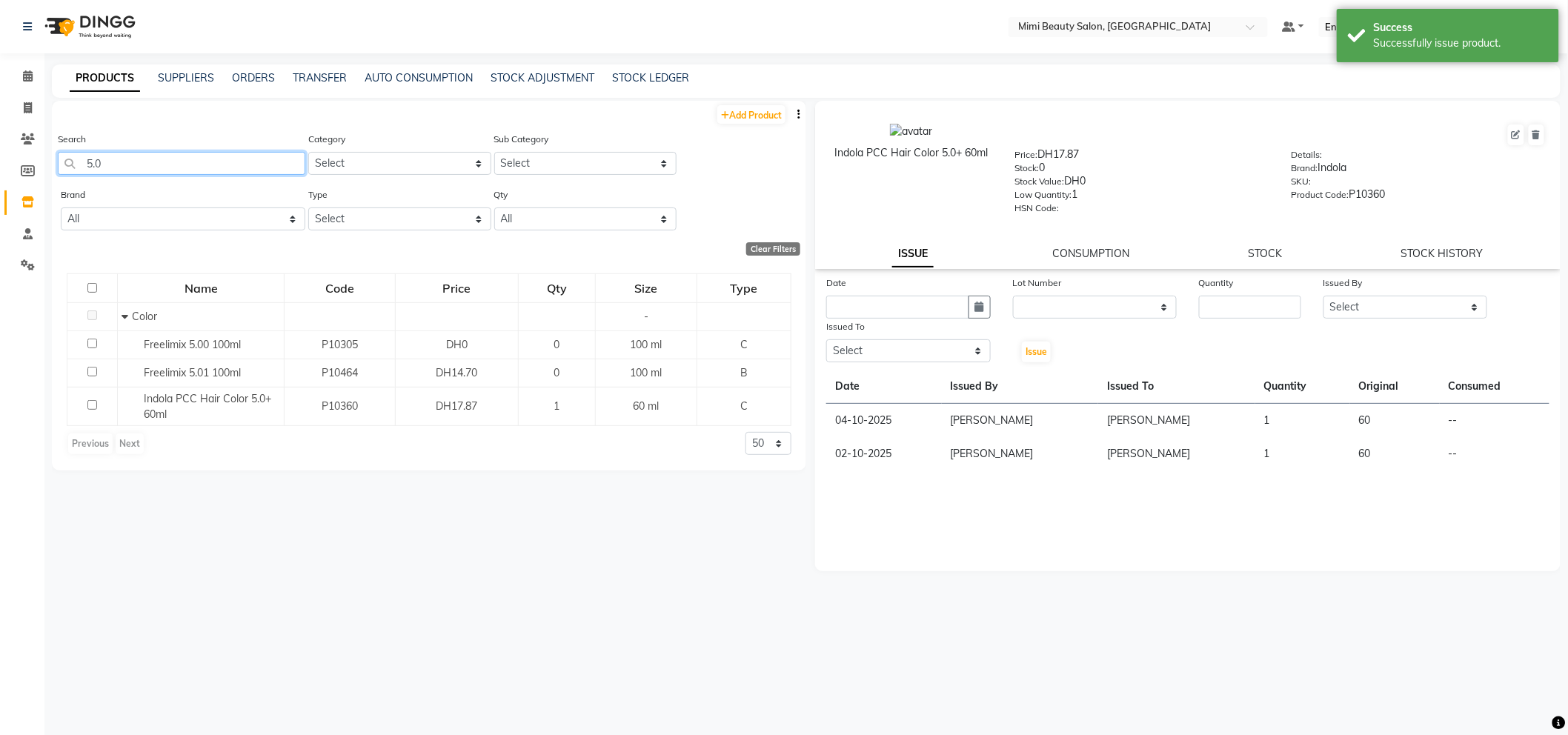
drag, startPoint x: 124, startPoint y: 168, endPoint x: 60, endPoint y: 160, distance: 64.5
click at [60, 160] on input "5.0" at bounding box center [182, 163] width 248 height 23
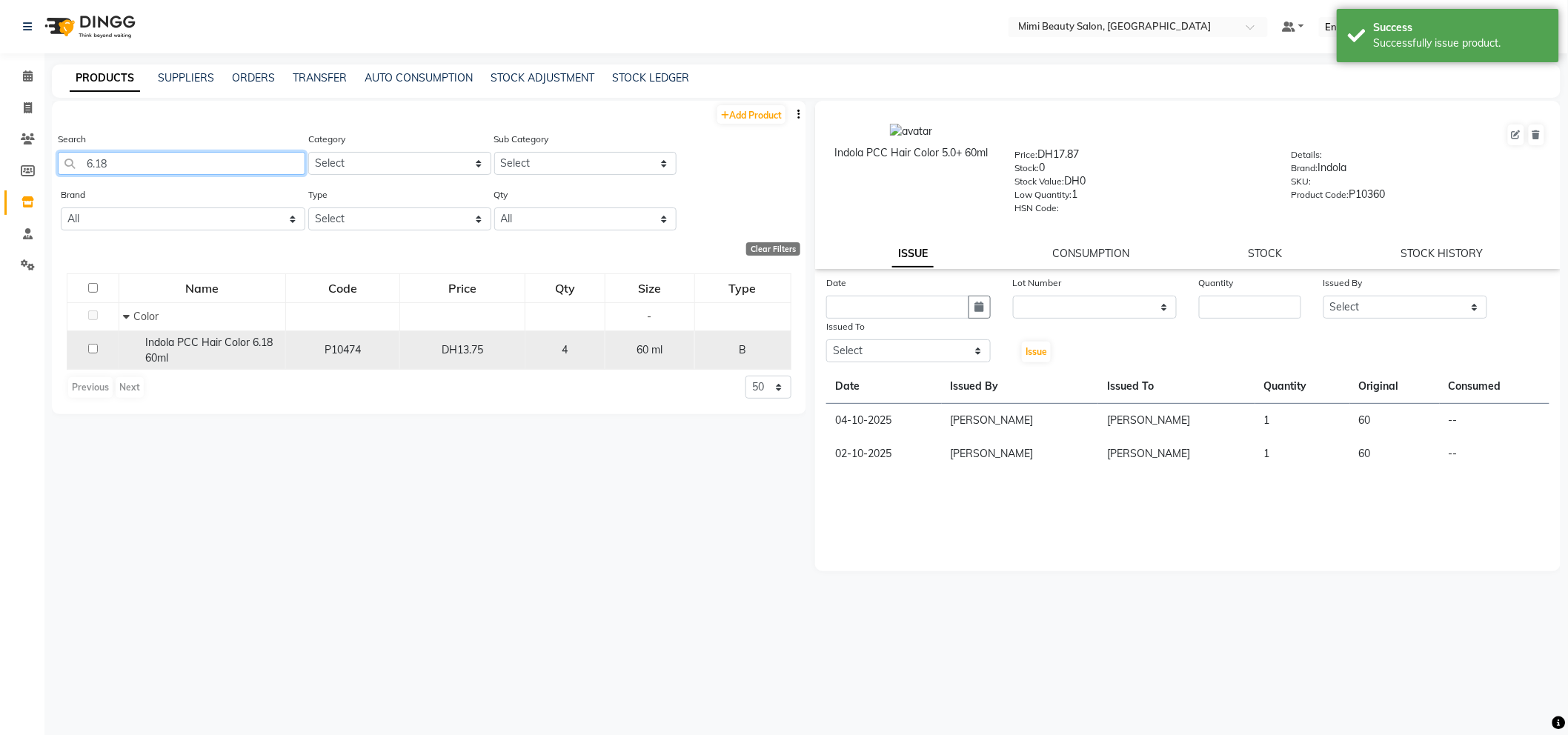
type input "6.18"
click at [168, 352] on div "Indola PCC Hair Color 6.18 60ml" at bounding box center [202, 350] width 159 height 31
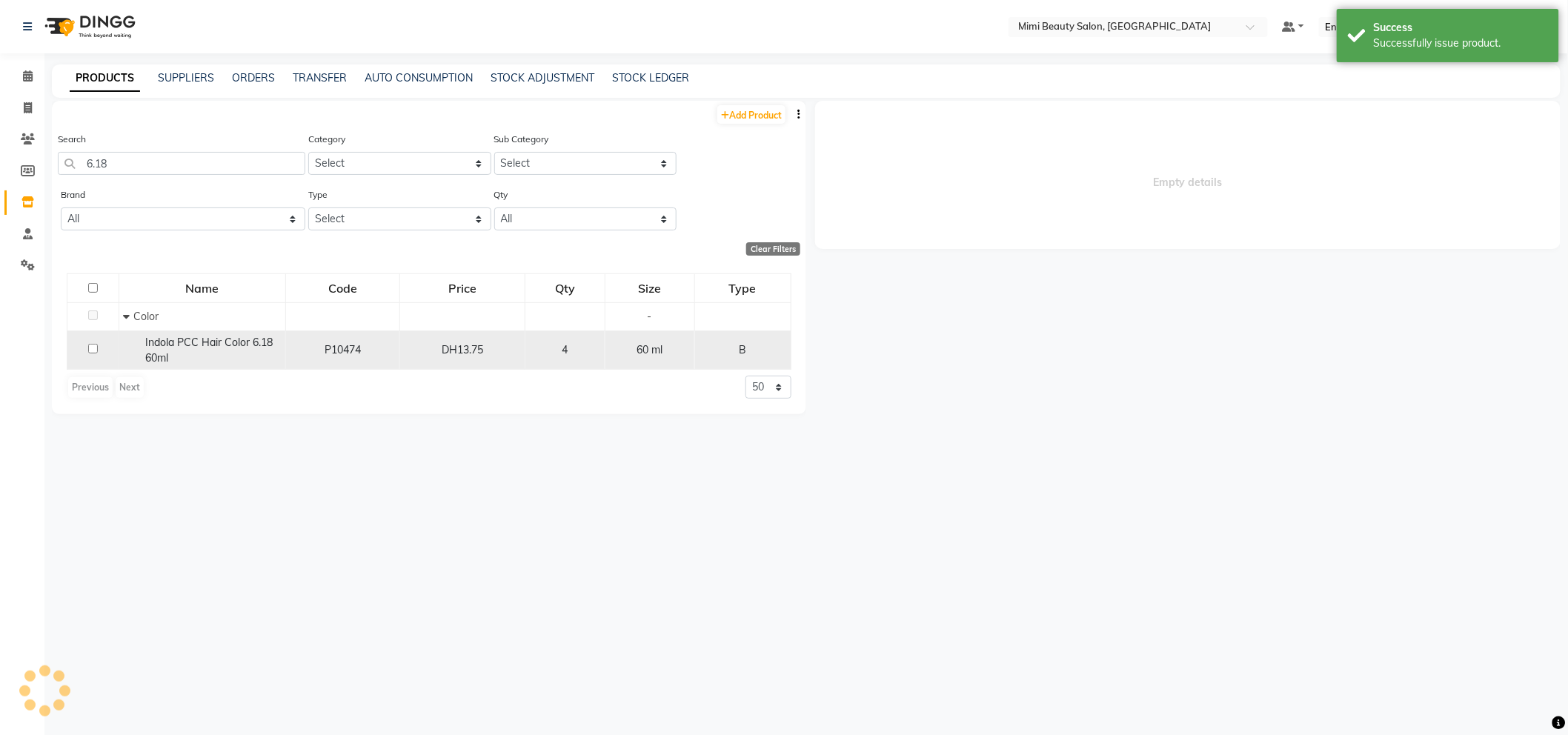
select select
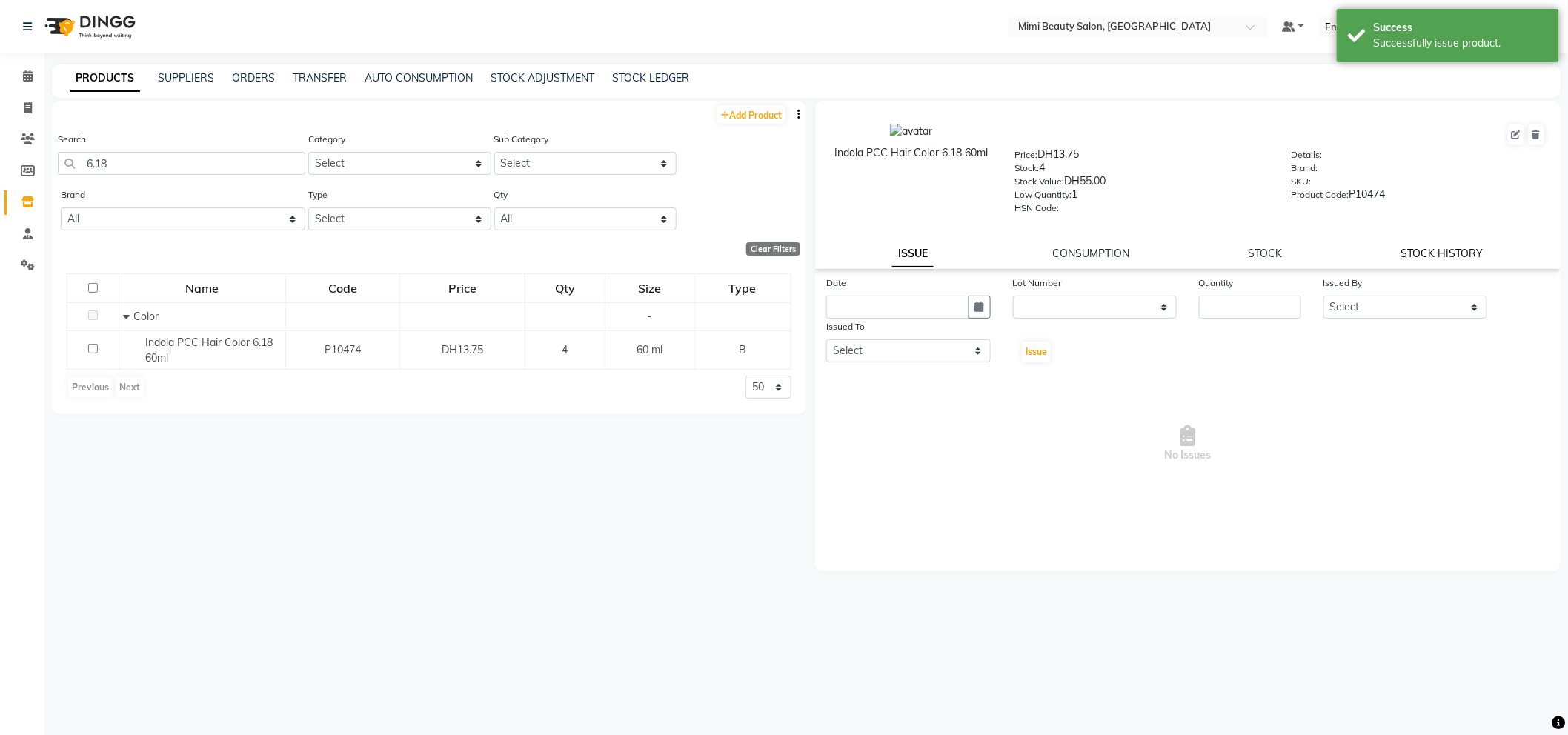
click at [1481, 254] on link "STOCK HISTORY" at bounding box center [1443, 254] width 82 height 14
select select "all"
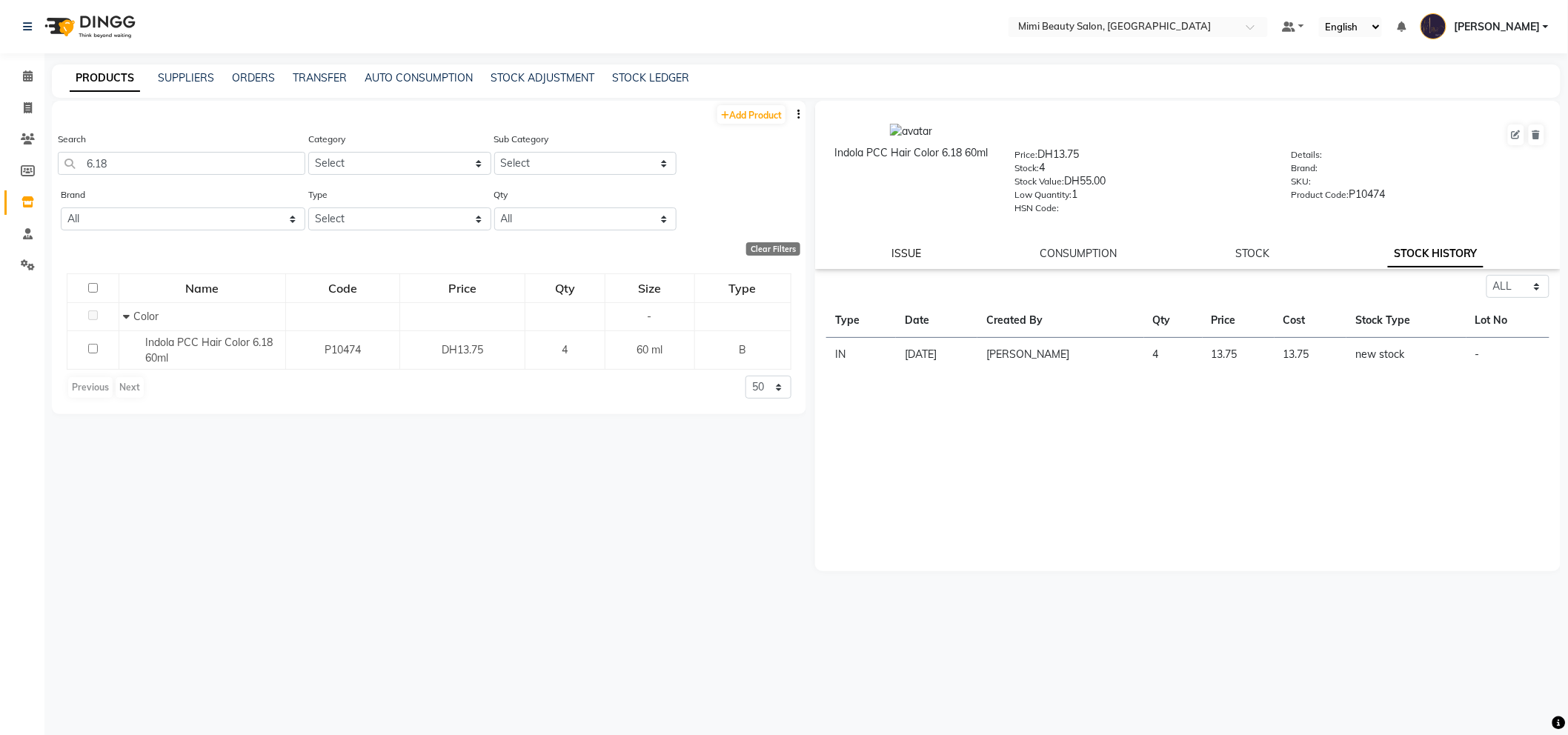
click at [904, 253] on link "ISSUE" at bounding box center [907, 254] width 30 height 14
select select
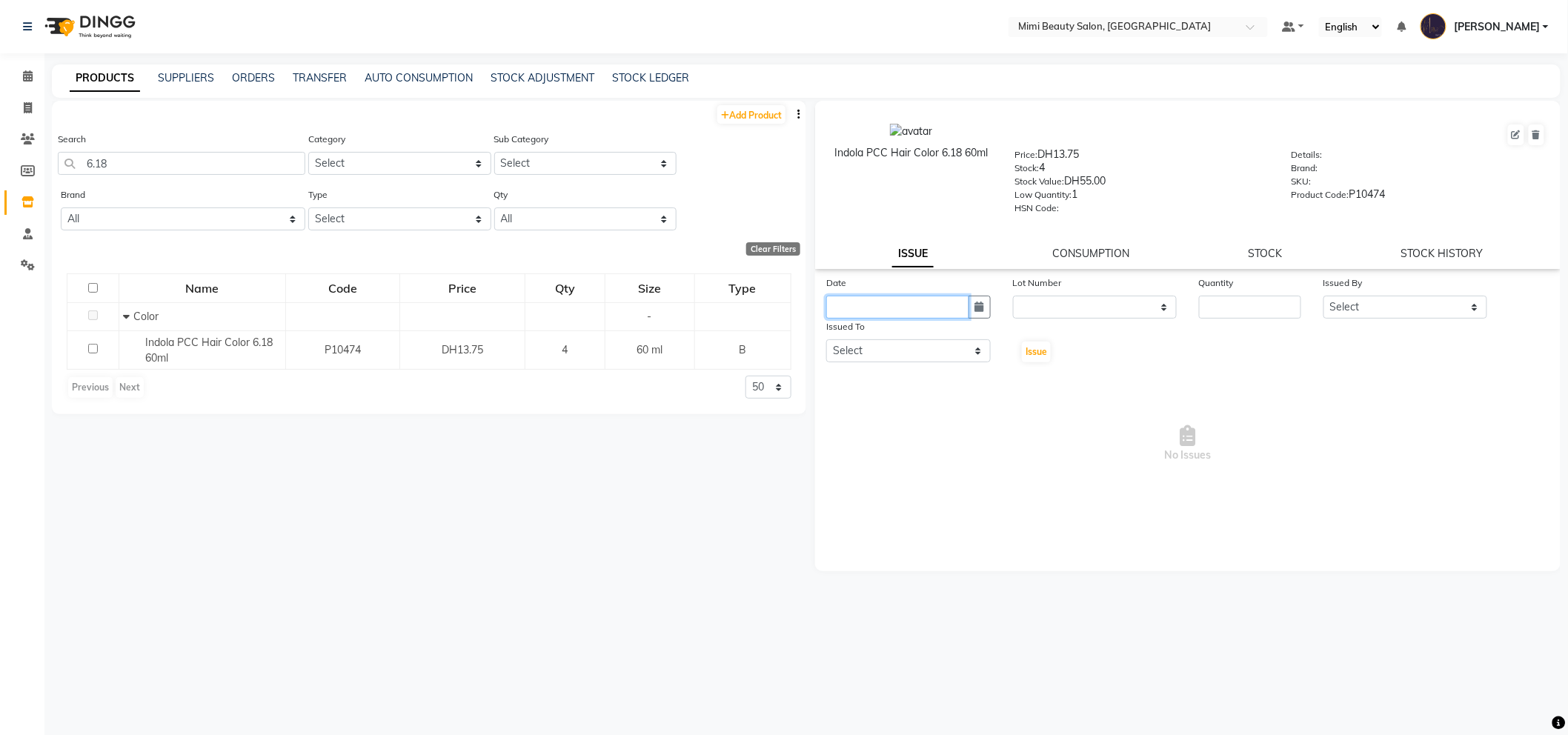
click at [887, 299] on input "text" at bounding box center [898, 307] width 143 height 23
select select "10"
select select "2025"
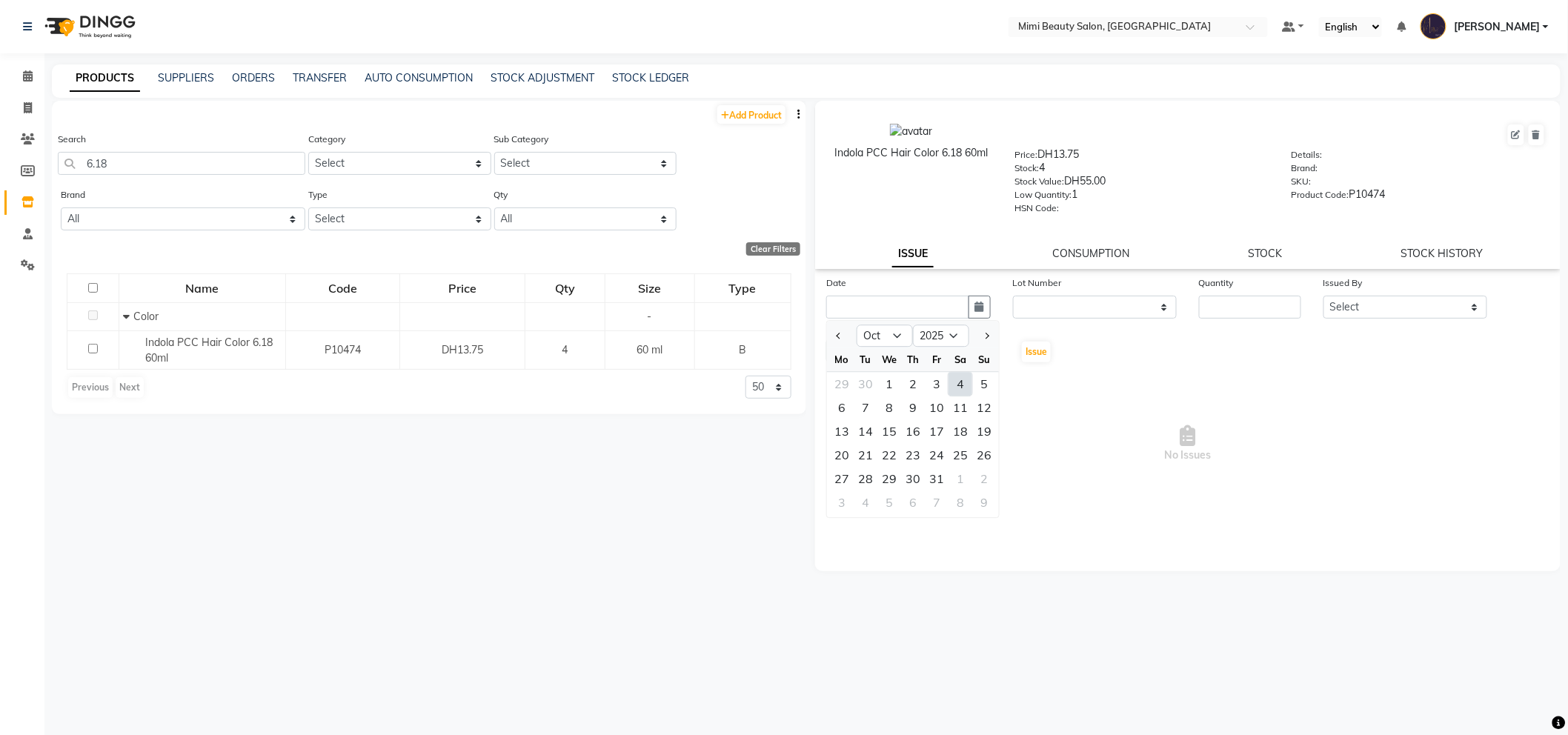
click at [961, 381] on div "4" at bounding box center [960, 383] width 24 height 24
type input "04-10-2025"
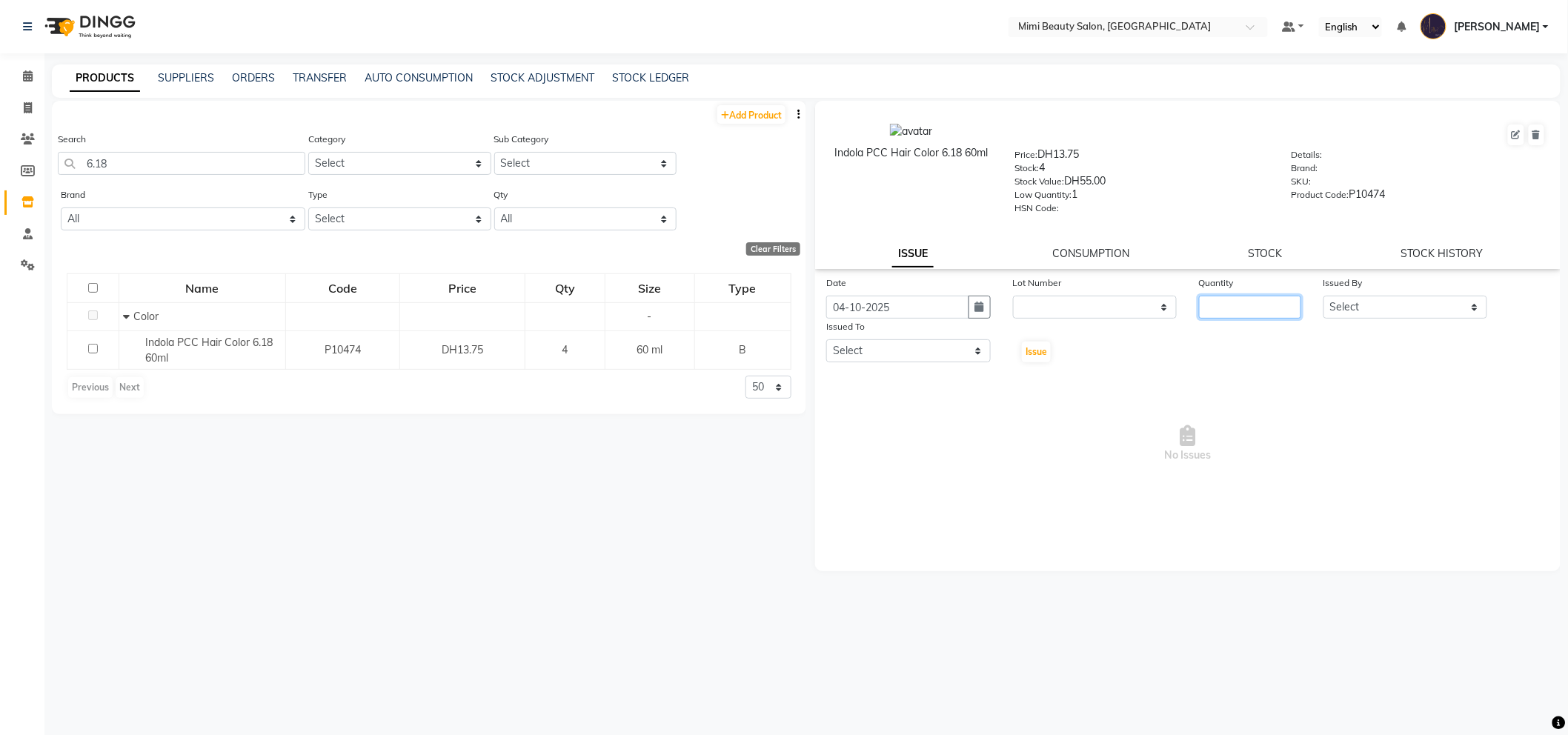
click at [1276, 315] on input "number" at bounding box center [1250, 307] width 103 height 23
type input "1"
click at [1414, 314] on select "Select [PERSON_NAME] [PERSON_NAME] Alya [MEDICAL_DATA][PERSON_NAME] [PERSON_NAM…" at bounding box center [1405, 307] width 164 height 23
select select "52700"
click at [1323, 296] on select "Select [PERSON_NAME] [PERSON_NAME] Alya [MEDICAL_DATA][PERSON_NAME] [PERSON_NAM…" at bounding box center [1405, 307] width 164 height 23
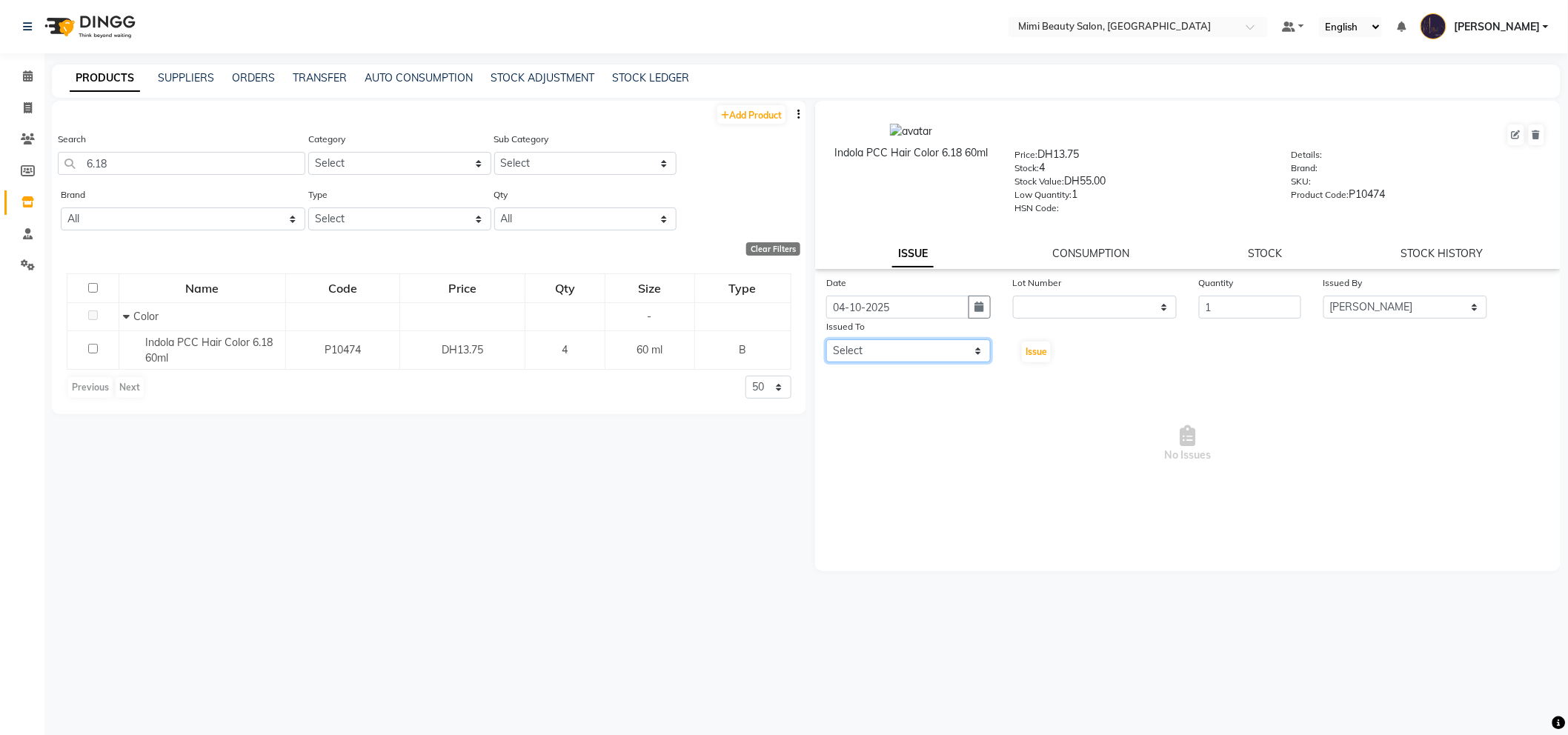
click at [968, 358] on select "Select [PERSON_NAME] [PERSON_NAME] Alya [MEDICAL_DATA][PERSON_NAME] [PERSON_NAM…" at bounding box center [908, 351] width 164 height 23
select select "52700"
click at [826, 340] on select "Select [PERSON_NAME] [PERSON_NAME] Alya [MEDICAL_DATA][PERSON_NAME] [PERSON_NAM…" at bounding box center [908, 351] width 164 height 23
click at [1475, 306] on select "Select [PERSON_NAME] [PERSON_NAME] Alya [MEDICAL_DATA][PERSON_NAME] [PERSON_NAM…" at bounding box center [1405, 307] width 164 height 23
select select "53156"
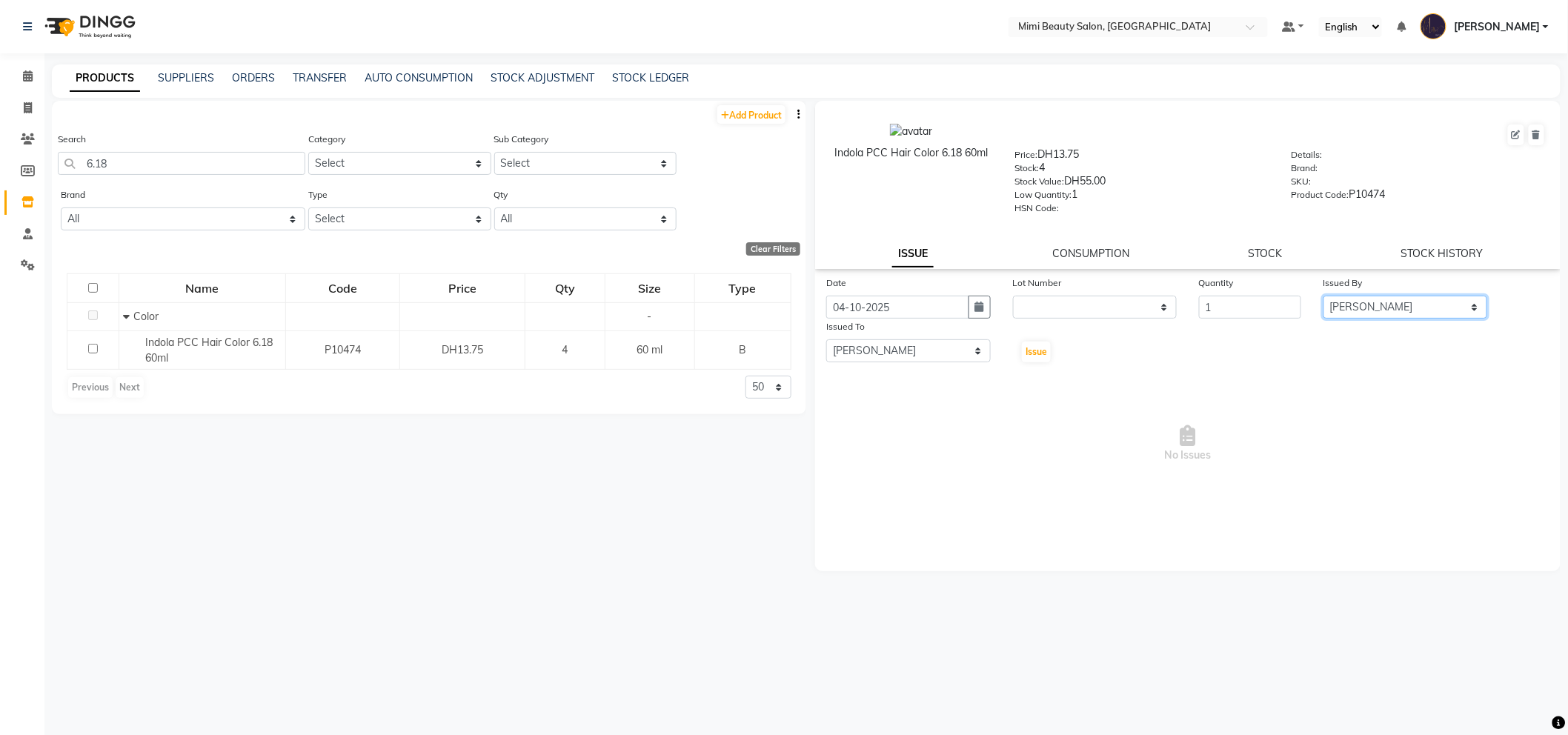
click at [1323, 296] on select "Select [PERSON_NAME] [PERSON_NAME] Alya [MEDICAL_DATA][PERSON_NAME] [PERSON_NAM…" at bounding box center [1405, 307] width 164 height 23
click at [1035, 353] on span "Issue" at bounding box center [1036, 351] width 21 height 11
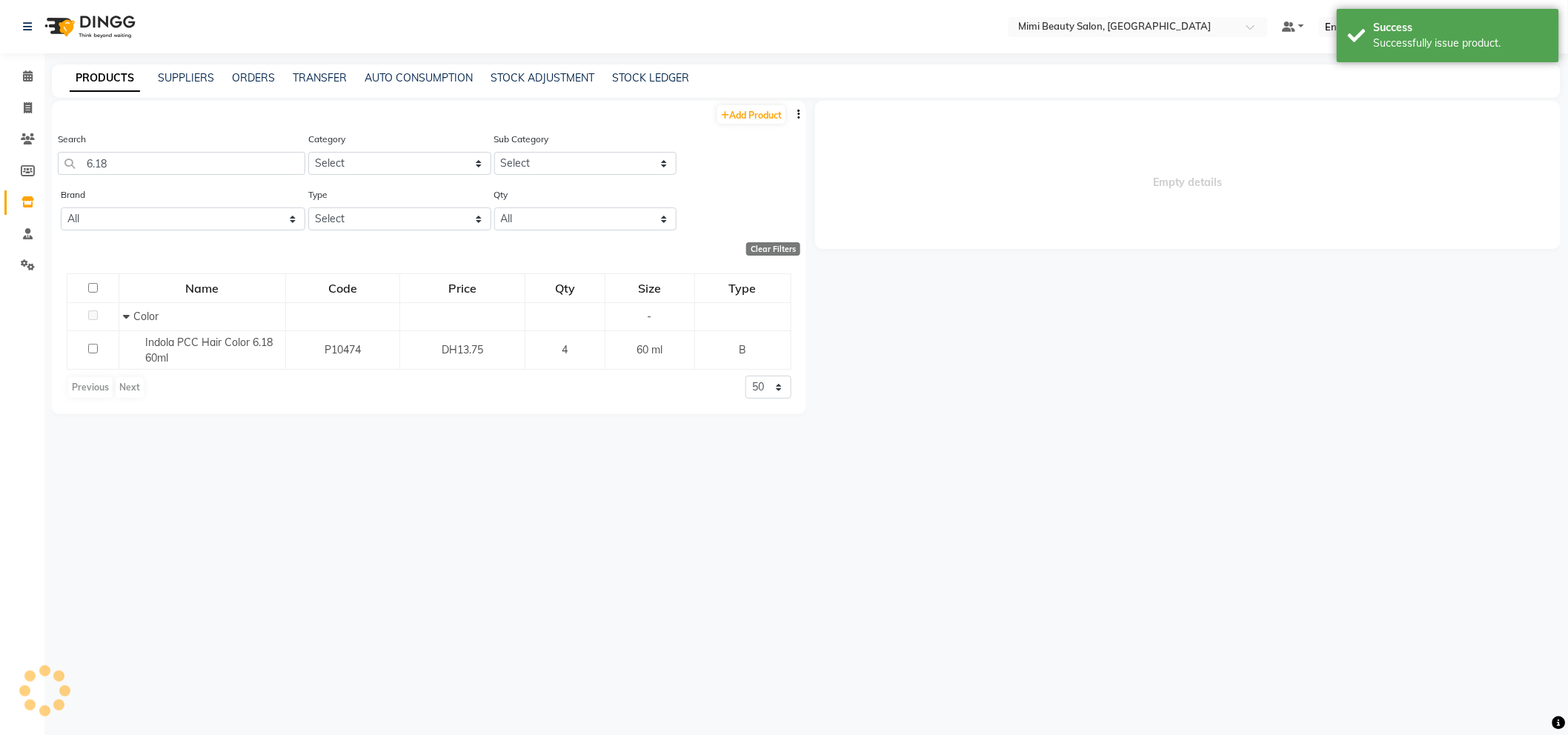
select select
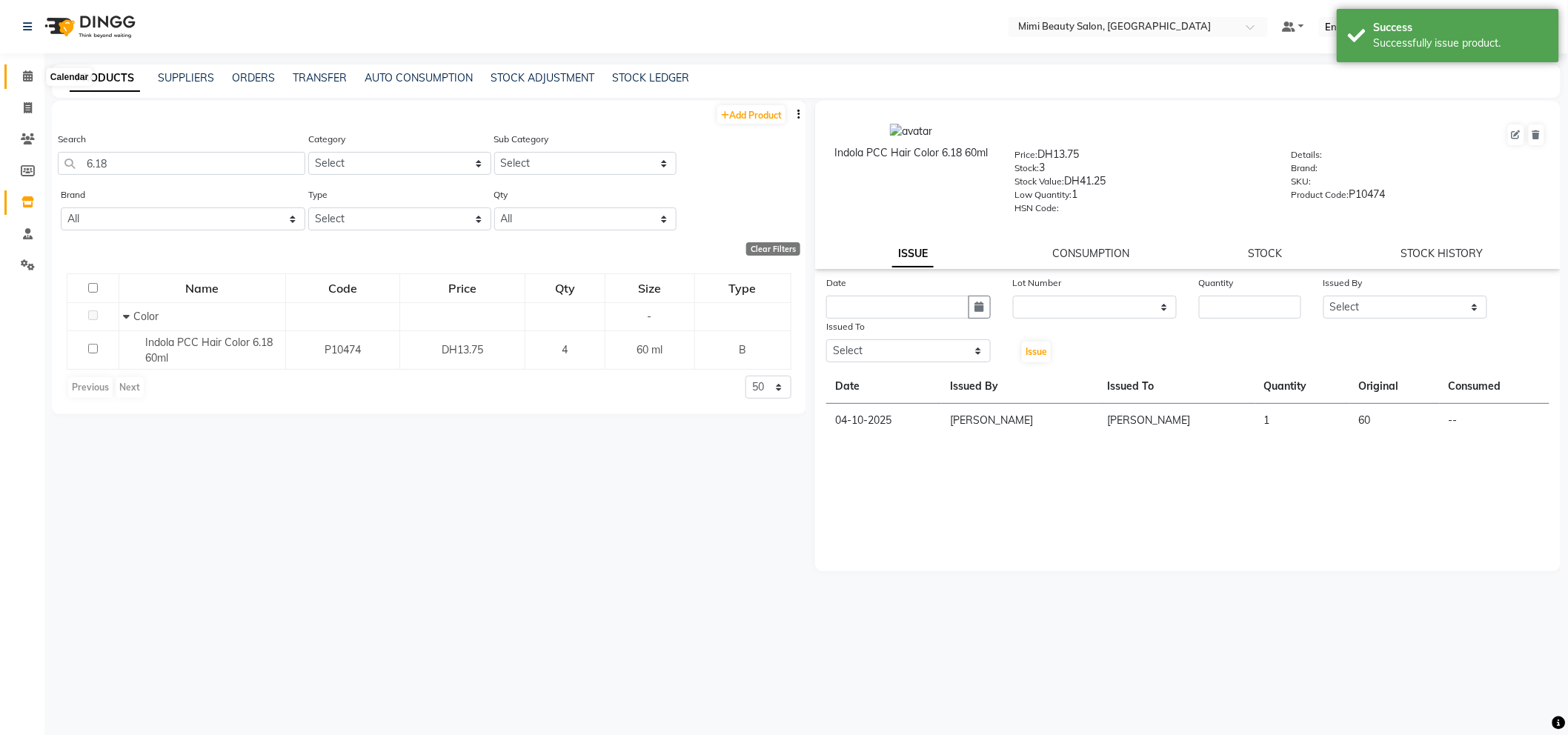
click at [25, 77] on icon at bounding box center [27, 76] width 10 height 11
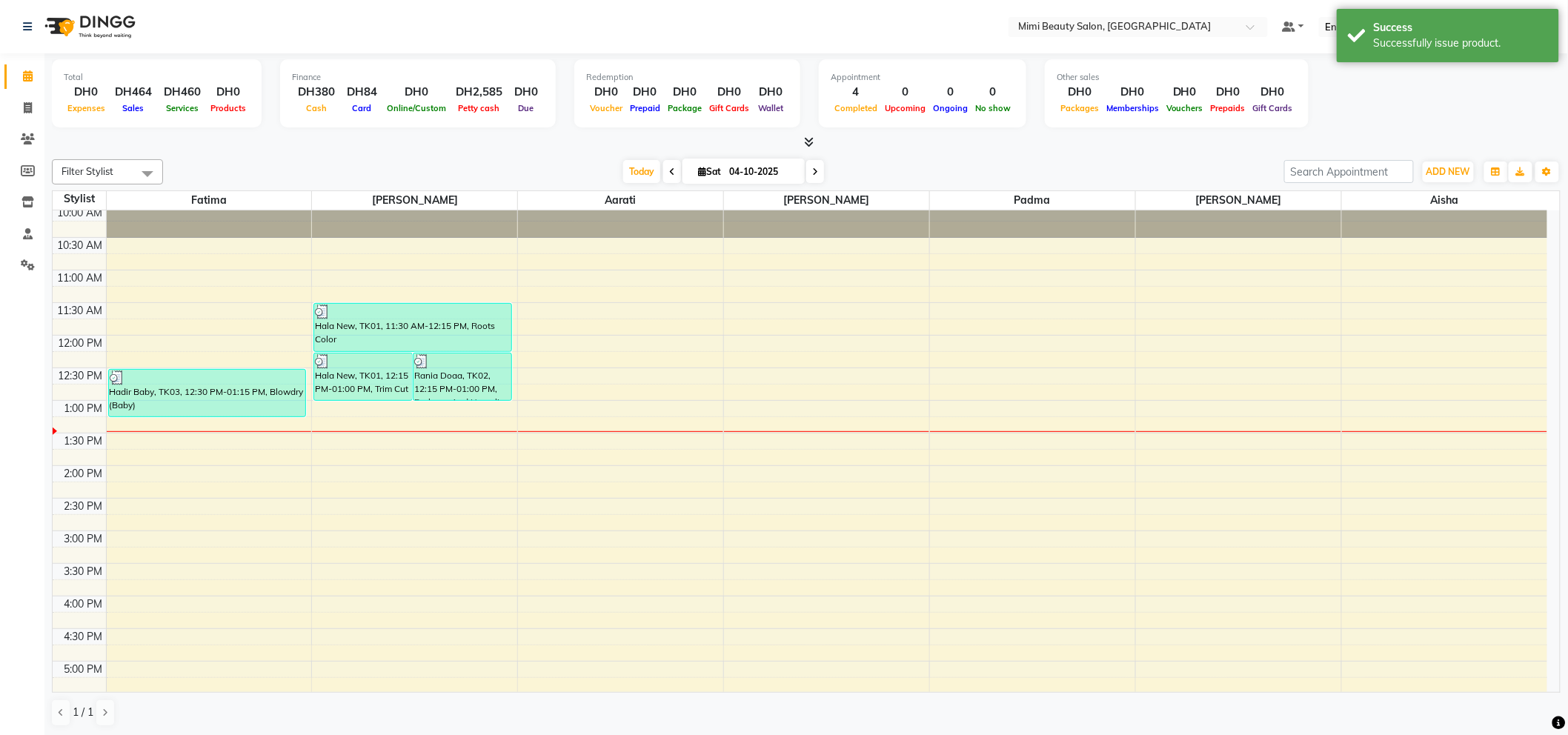
scroll to position [164, 0]
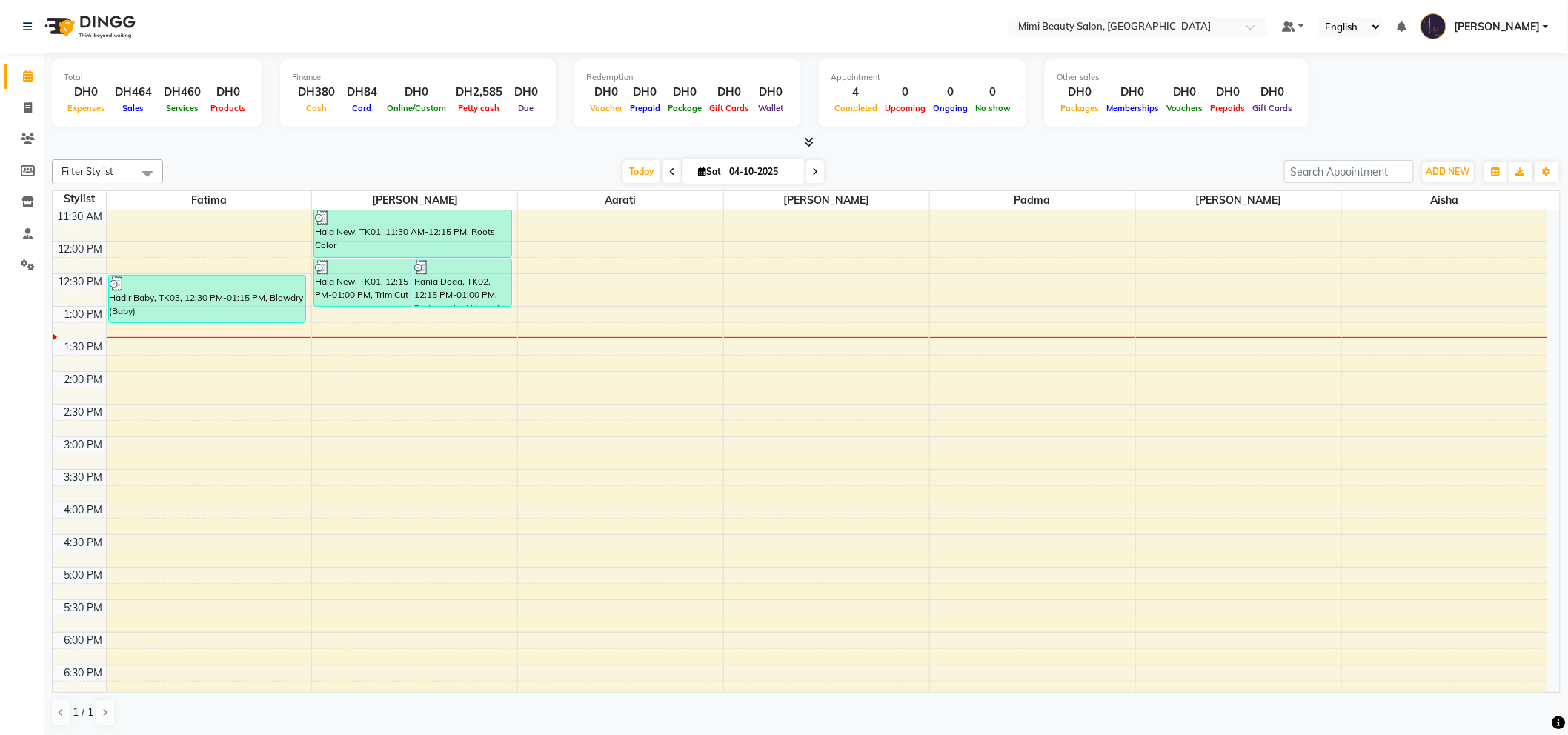
click at [341, 331] on div "9:00 AM 9:30 AM 10:00 AM 10:30 AM 11:00 AM 11:30 AM 12:00 PM 12:30 PM 1:00 PM 1…" at bounding box center [800, 534] width 1494 height 977
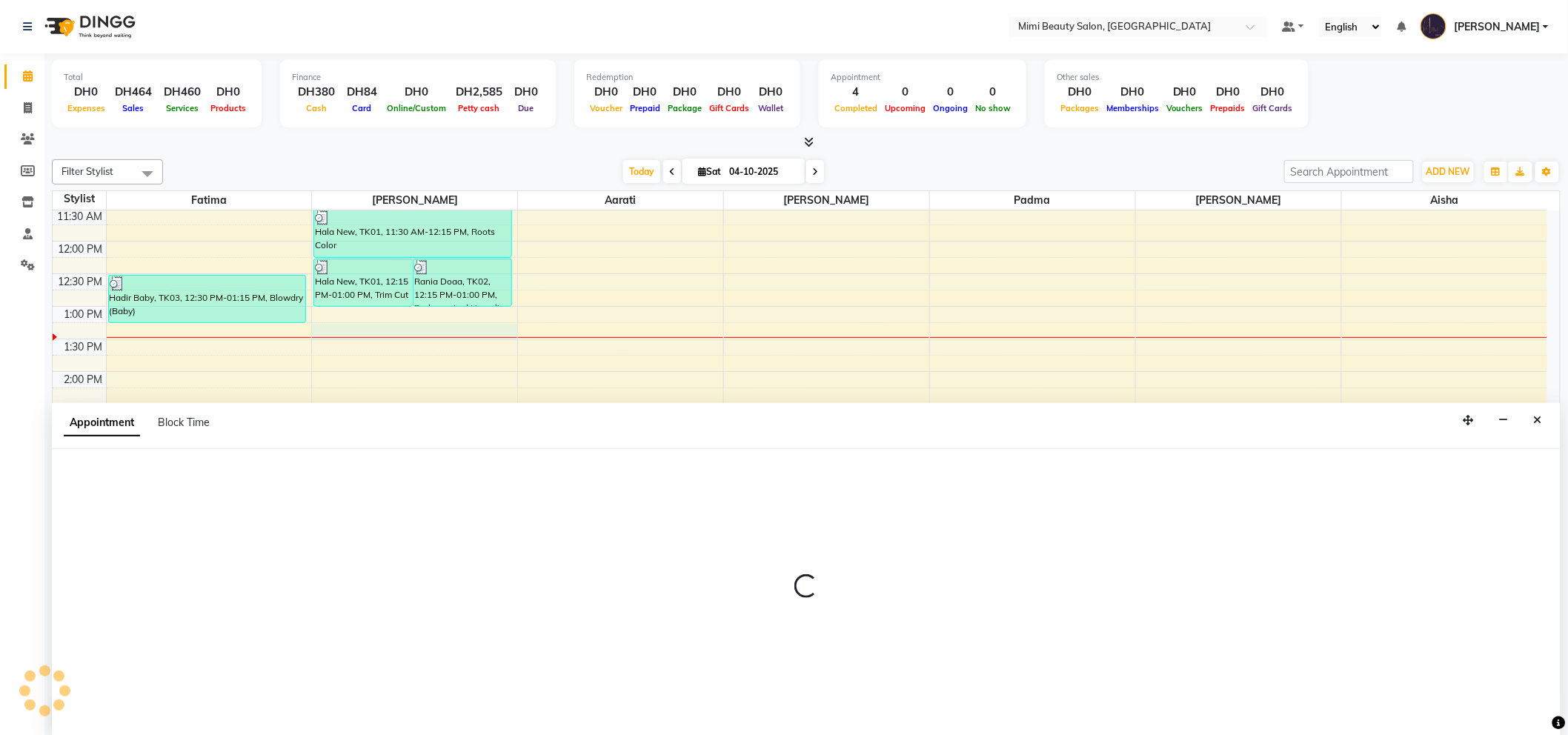
scroll to position [1, 0]
select select "52700"
select select "795"
select select "tentative"
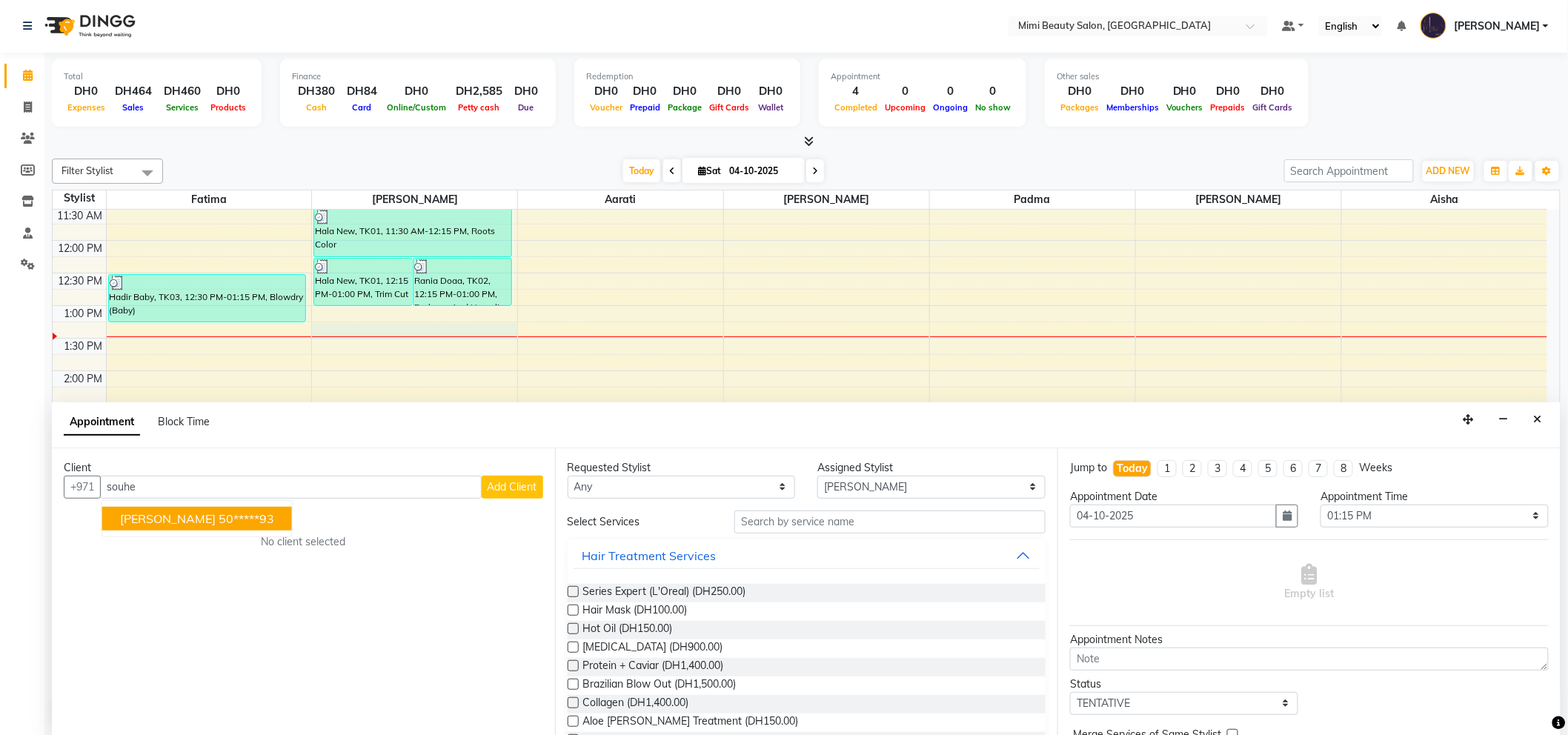
click at [181, 521] on span "[PERSON_NAME]" at bounding box center [168, 518] width 96 height 14
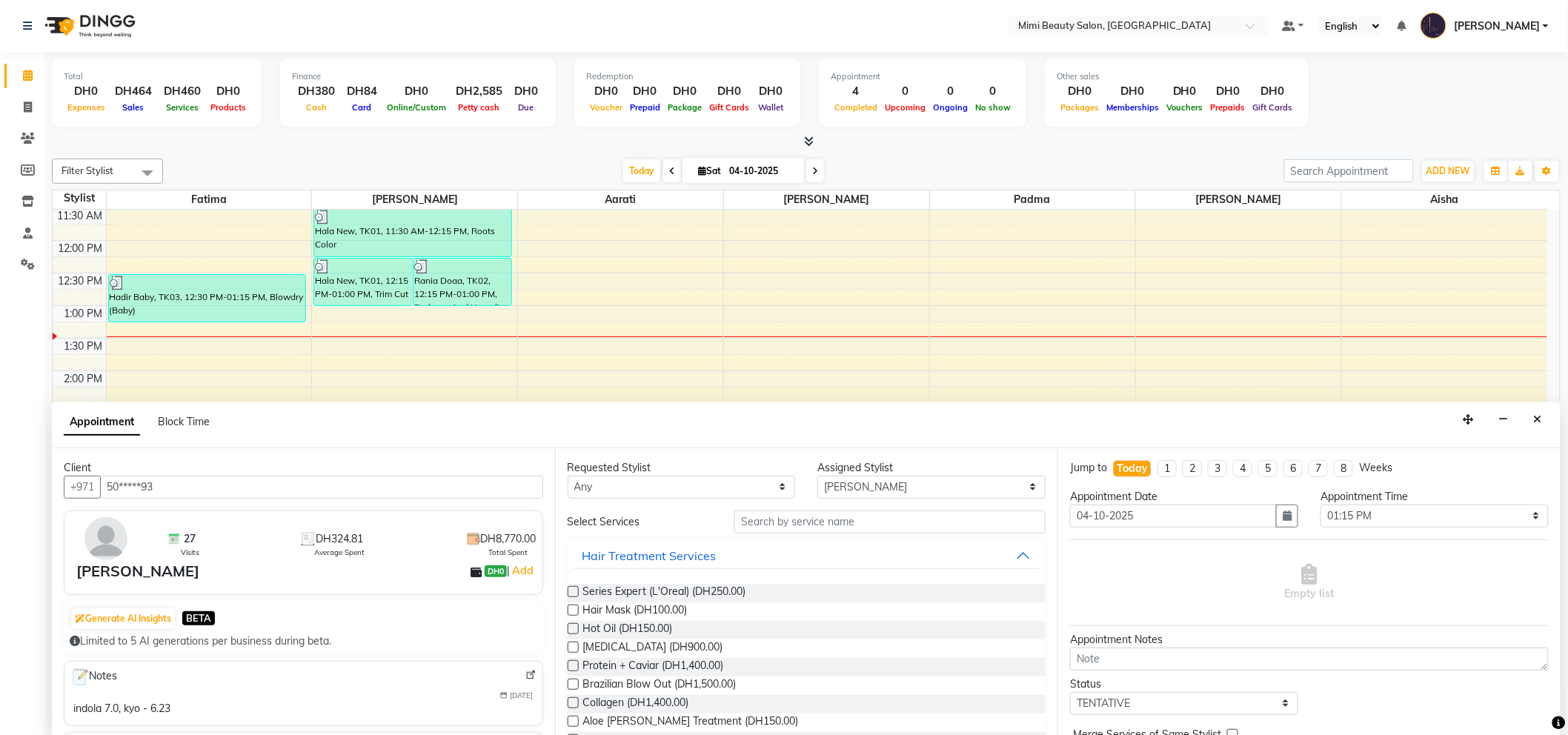
type input "50*****93"
click at [663, 485] on select "Any [PERSON_NAME] [PERSON_NAME] [PERSON_NAME] [PERSON_NAME] Padma" at bounding box center [682, 487] width 228 height 23
select select "52700"
click at [568, 476] on select "Any [PERSON_NAME] [PERSON_NAME] [PERSON_NAME] [PERSON_NAME] Padma" at bounding box center [682, 487] width 228 height 23
click at [761, 530] on input "text" at bounding box center [889, 522] width 311 height 23
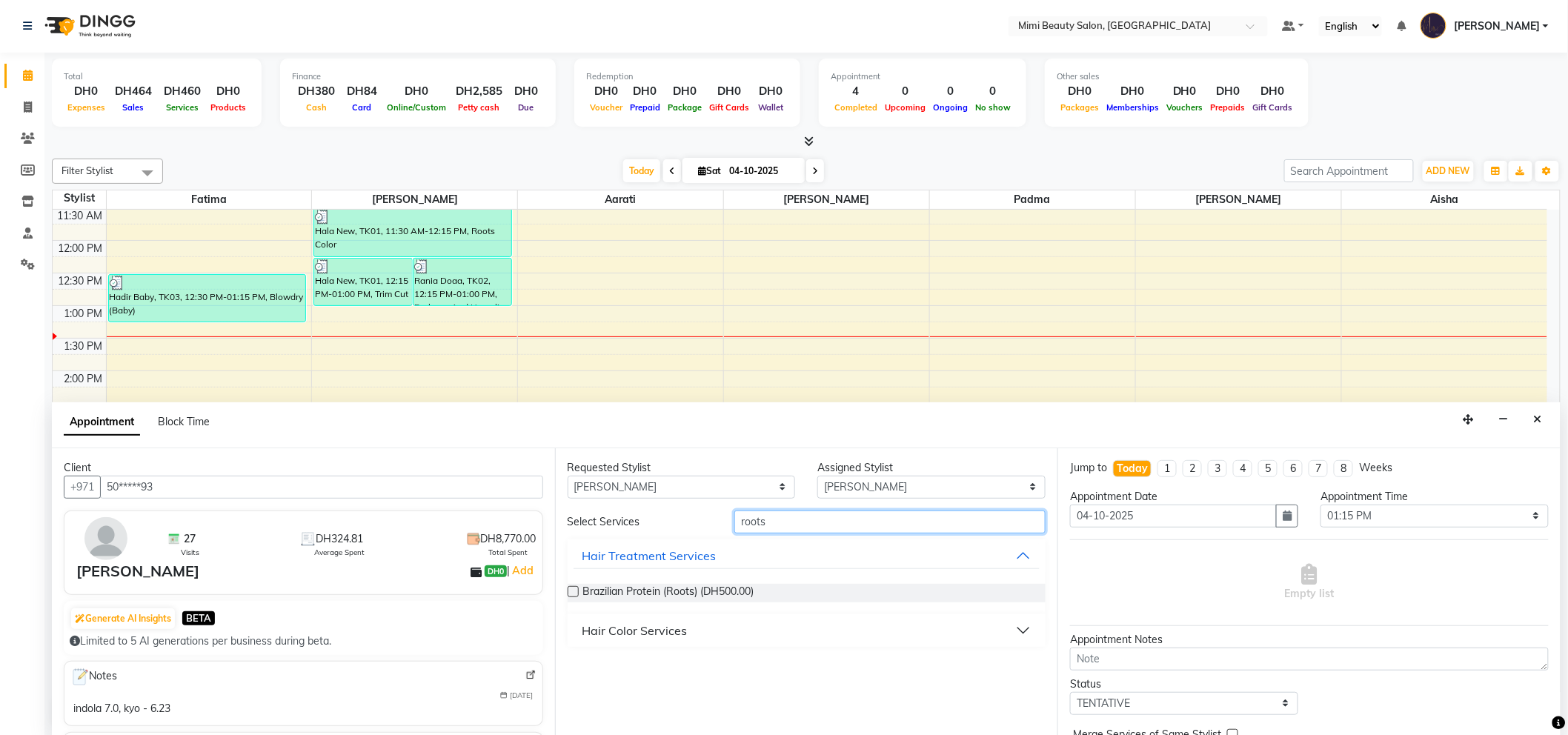
type input "roots"
click at [702, 633] on button "Hair Color Services" at bounding box center [807, 630] width 467 height 27
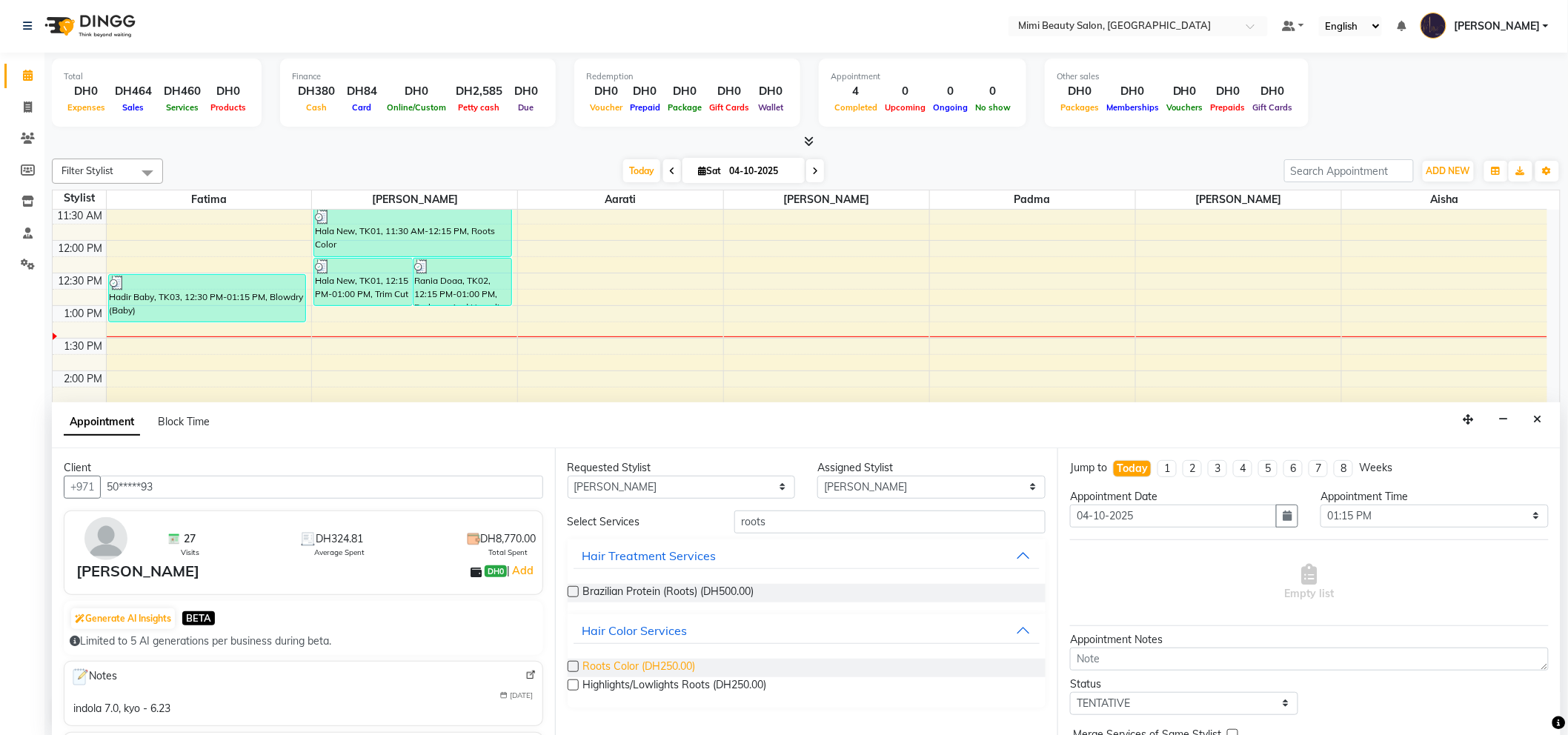
click at [672, 667] on span "Roots Color (DH250.00)" at bounding box center [639, 668] width 112 height 18
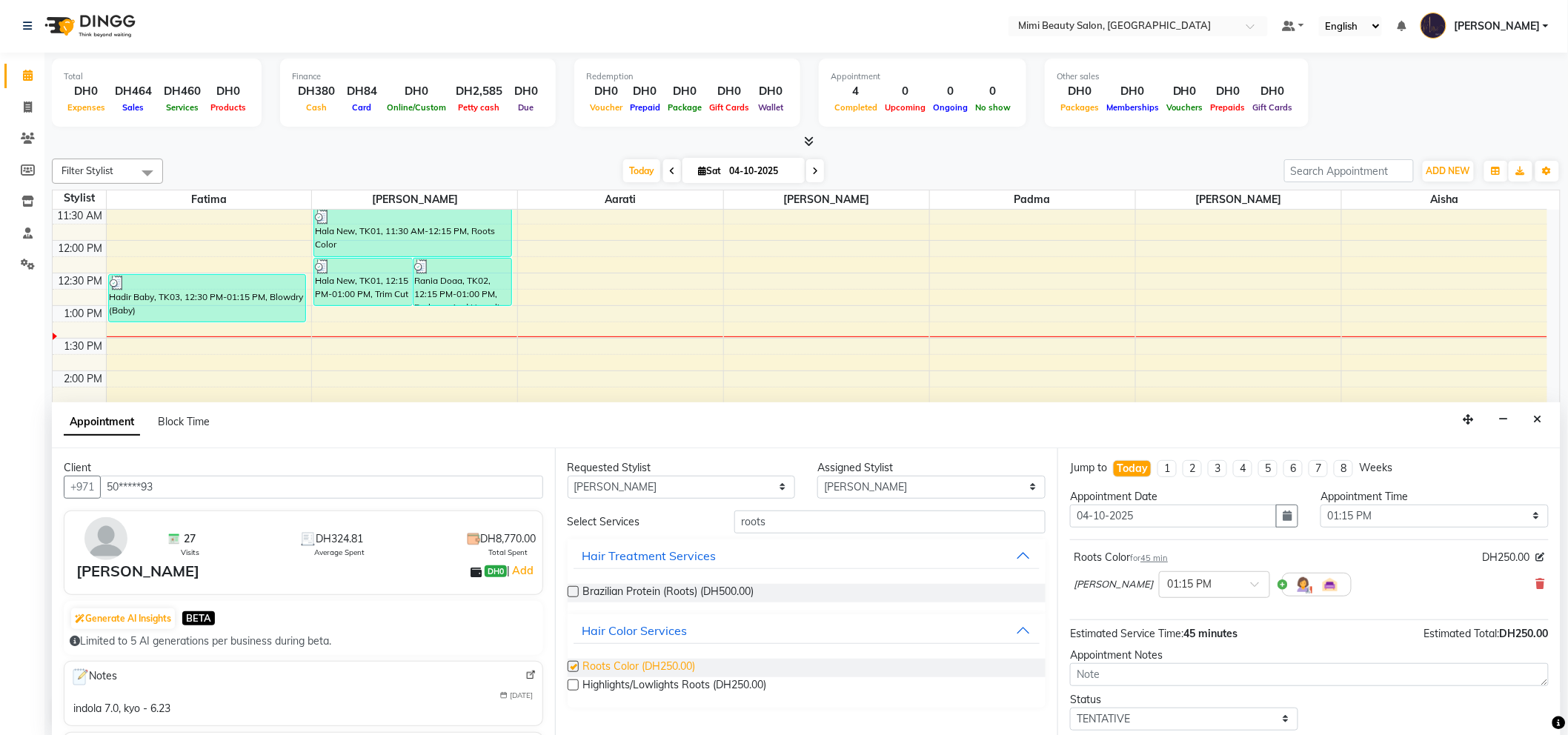
checkbox input "false"
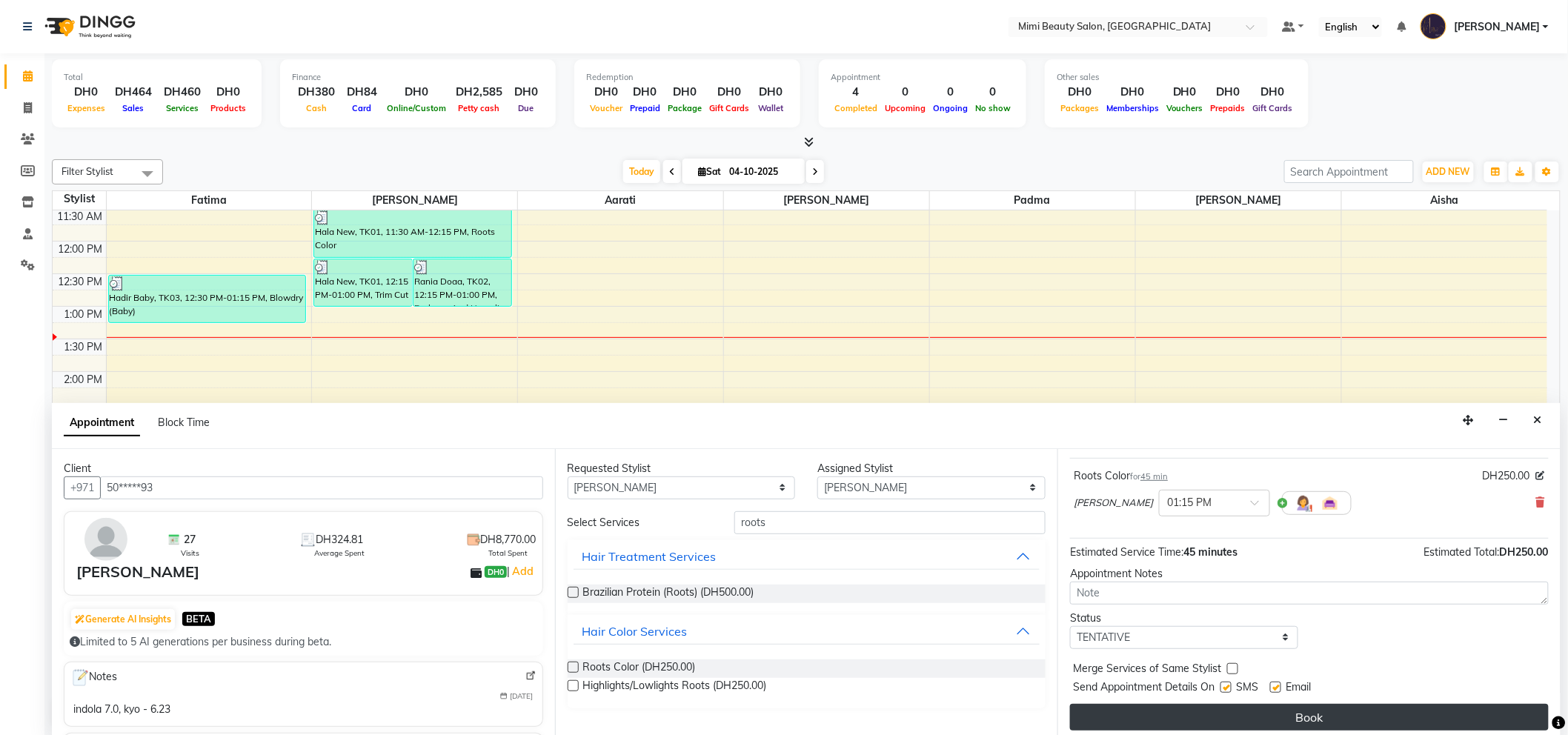
scroll to position [87, 0]
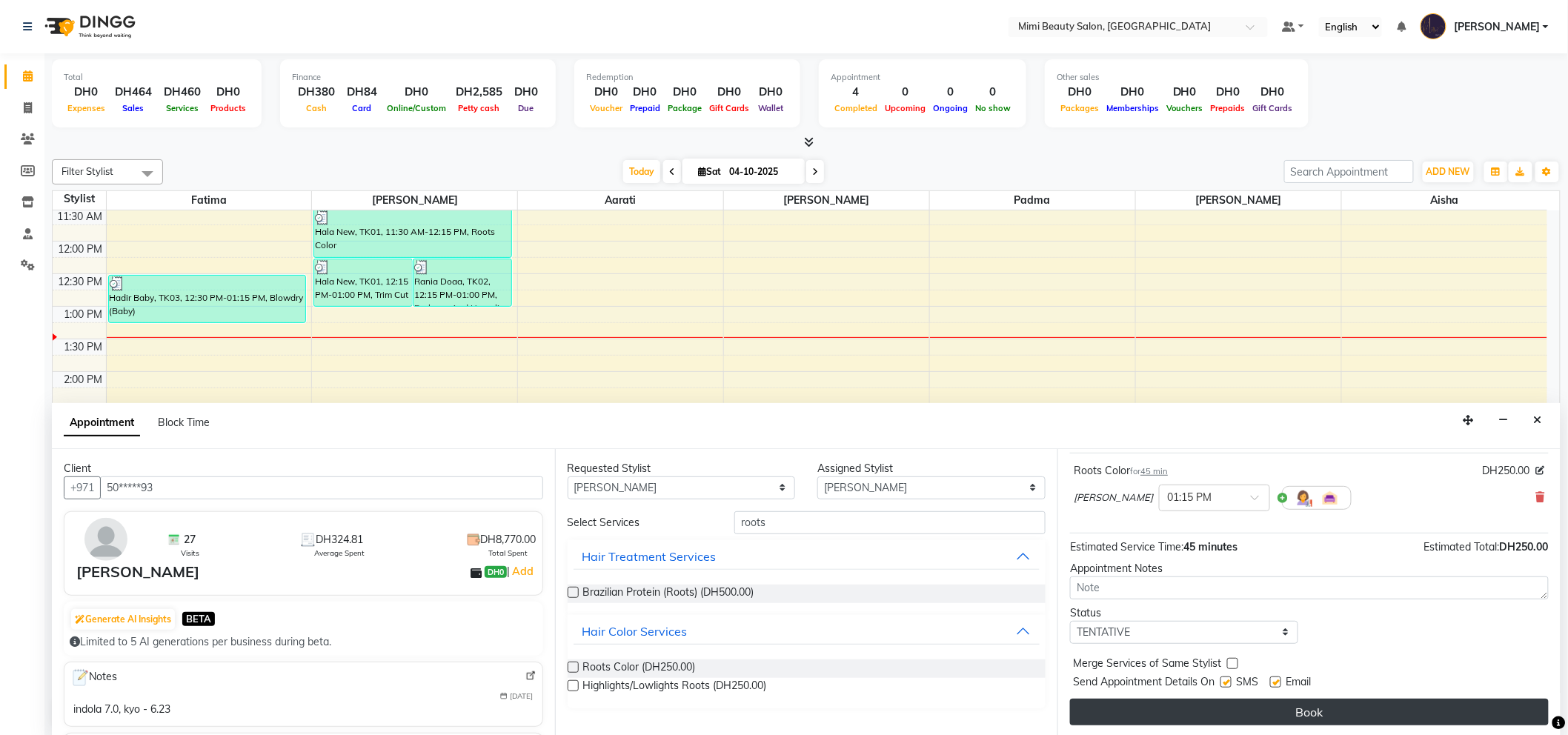
click at [1306, 718] on button "Book" at bounding box center [1310, 711] width 479 height 27
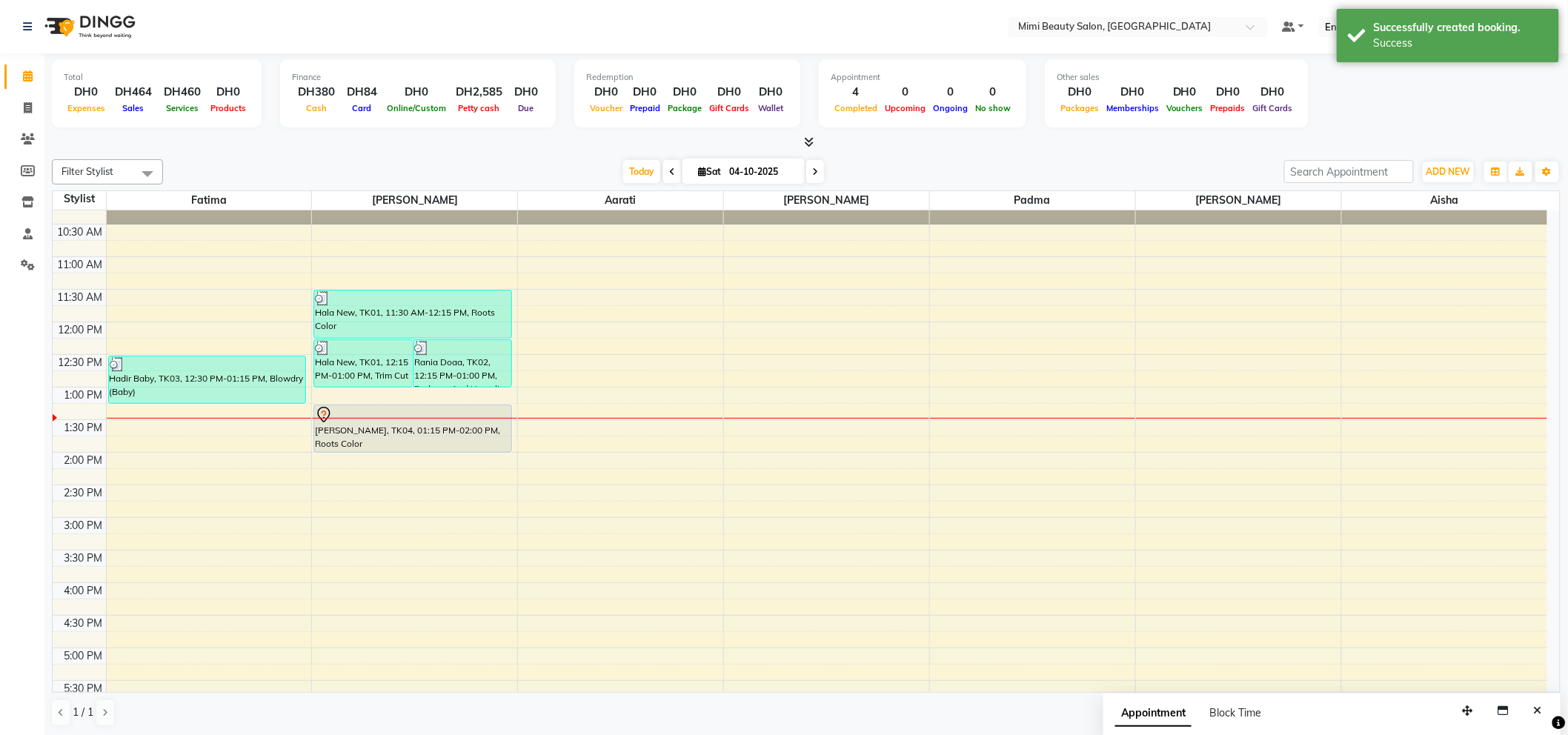
scroll to position [0, 0]
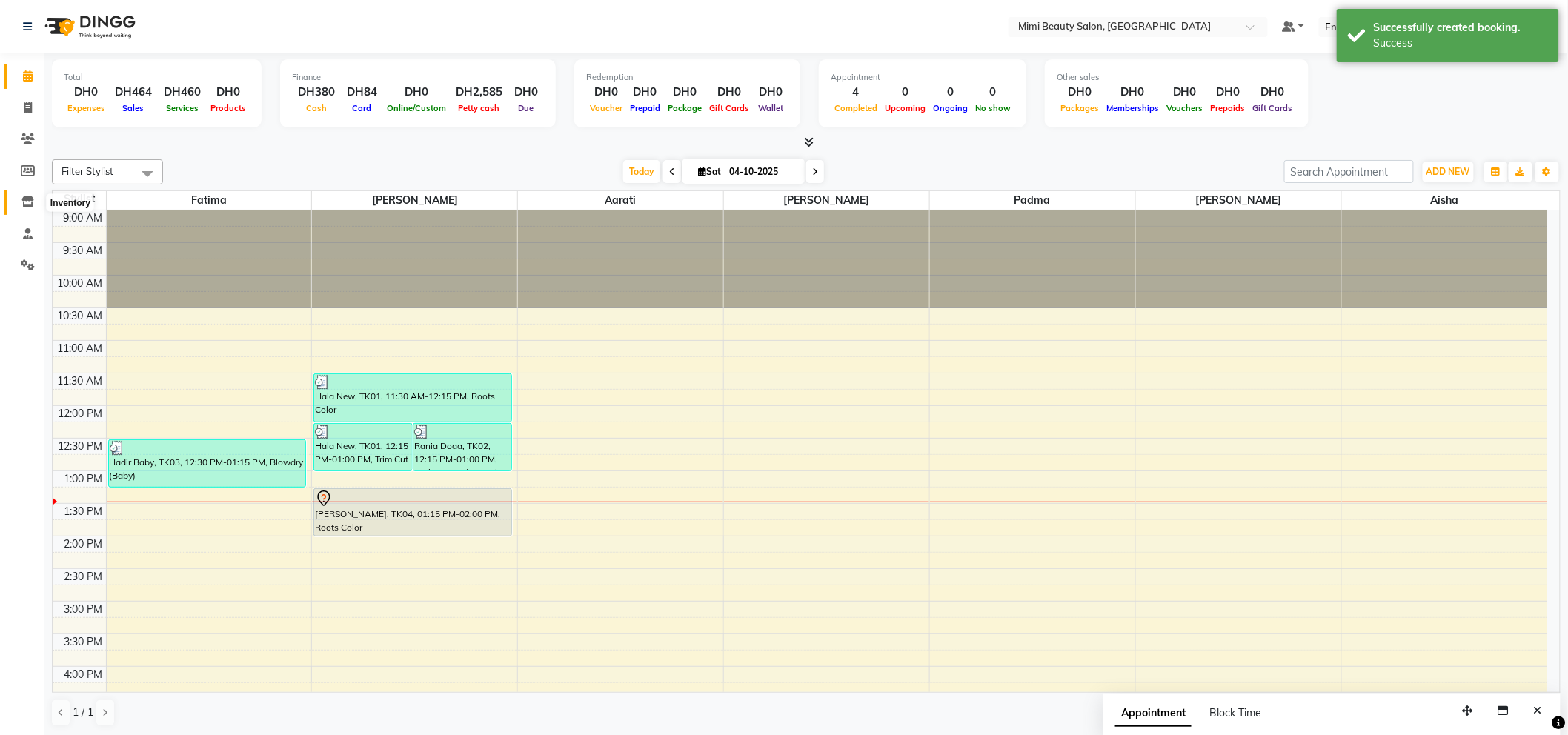
click at [26, 204] on icon at bounding box center [27, 201] width 13 height 11
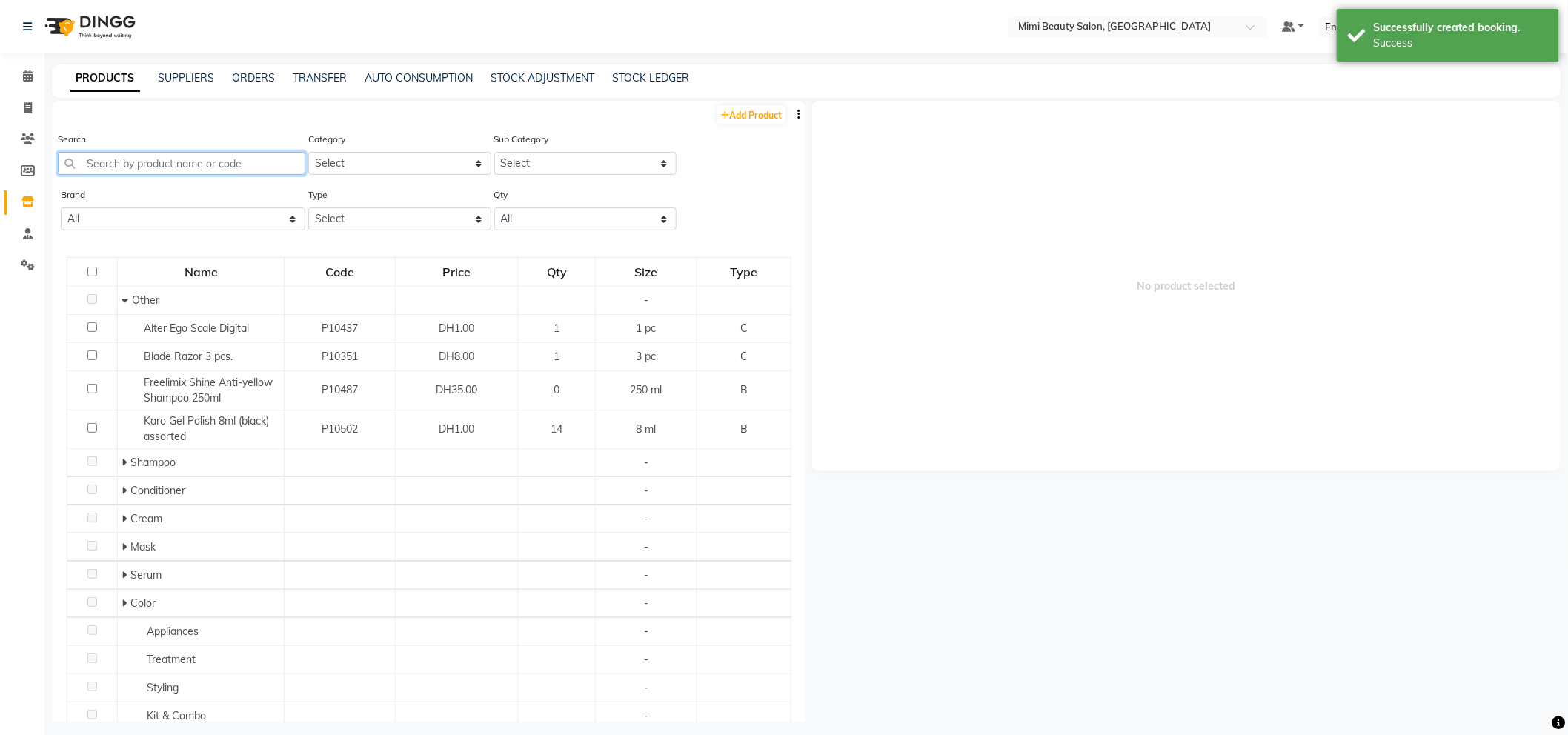
click at [137, 165] on input "text" at bounding box center [182, 163] width 248 height 23
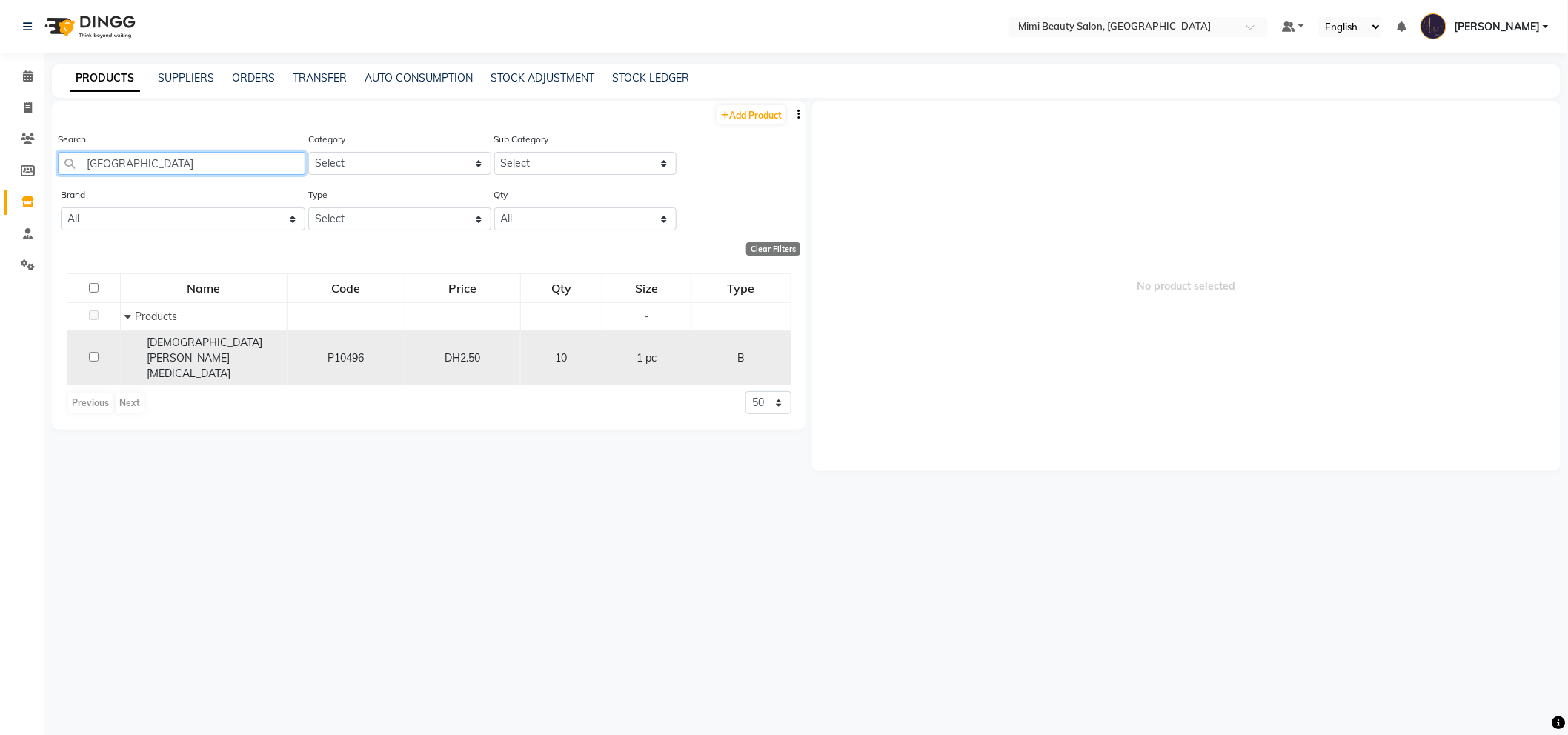
type input "[GEOGRAPHIC_DATA]"
click at [213, 350] on span "[DEMOGRAPHIC_DATA] [PERSON_NAME][MEDICAL_DATA]" at bounding box center [204, 358] width 116 height 44
select select
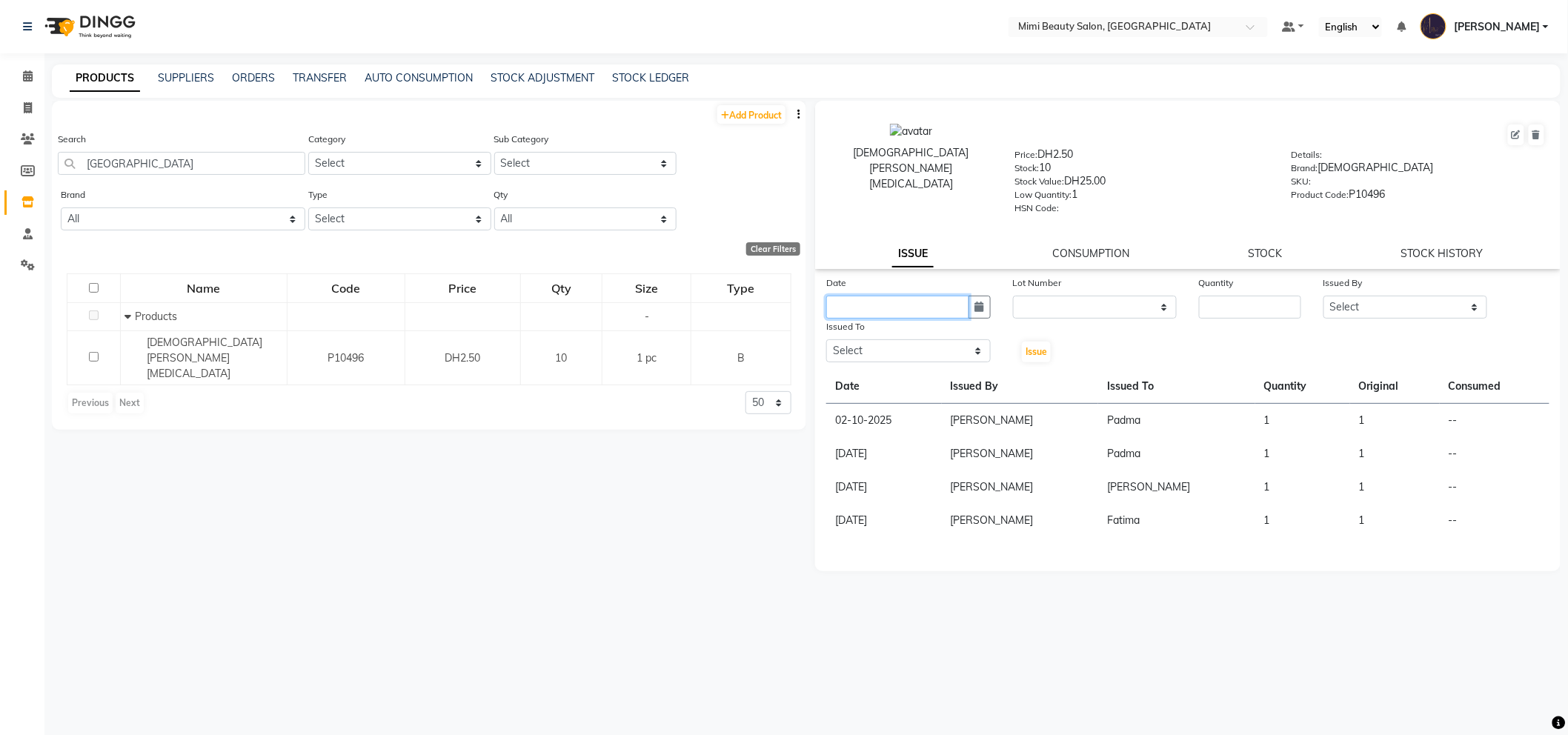
click at [949, 311] on input "text" at bounding box center [898, 307] width 143 height 23
select select "10"
select select "2025"
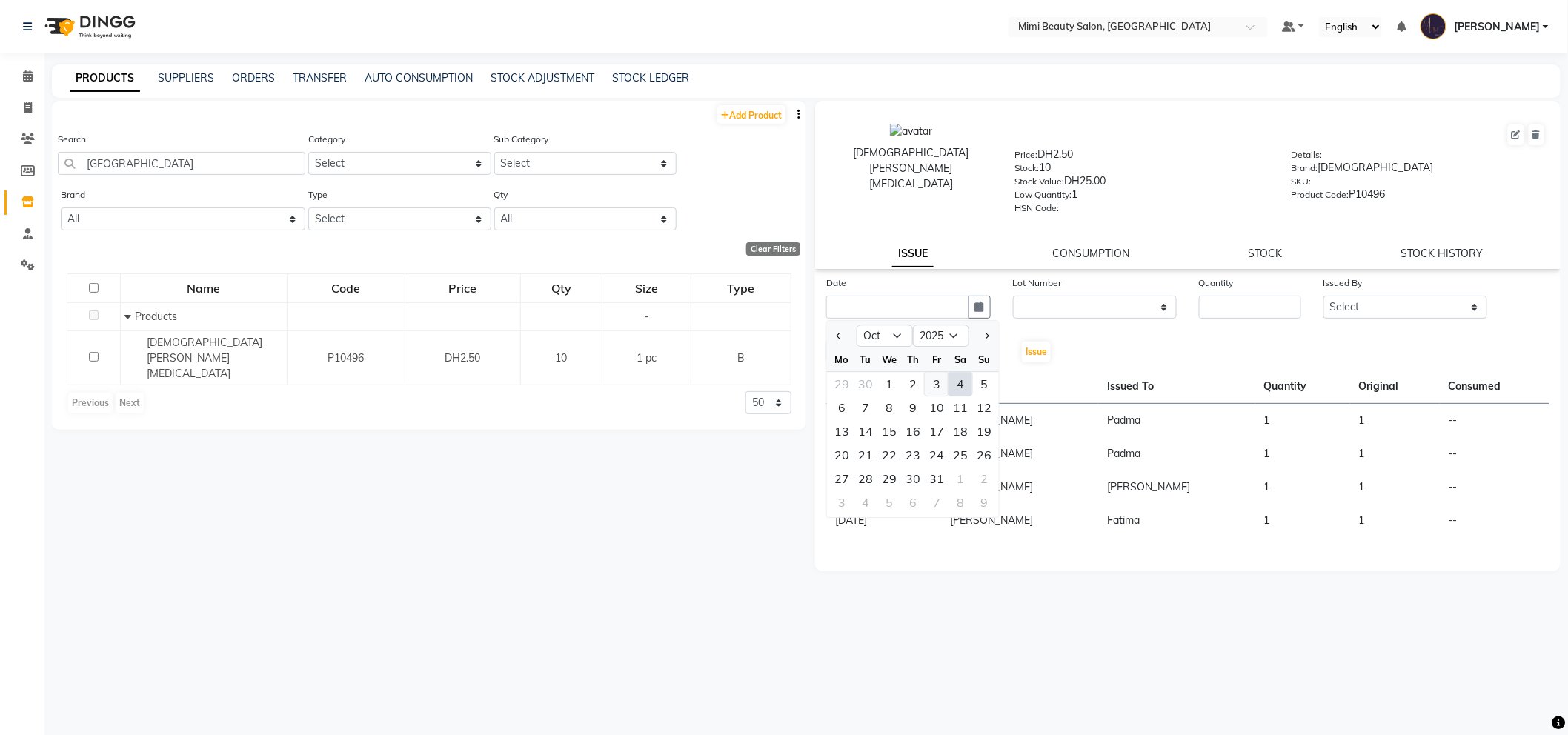
click at [934, 384] on div "3" at bounding box center [936, 383] width 24 height 24
type input "03-10-2025"
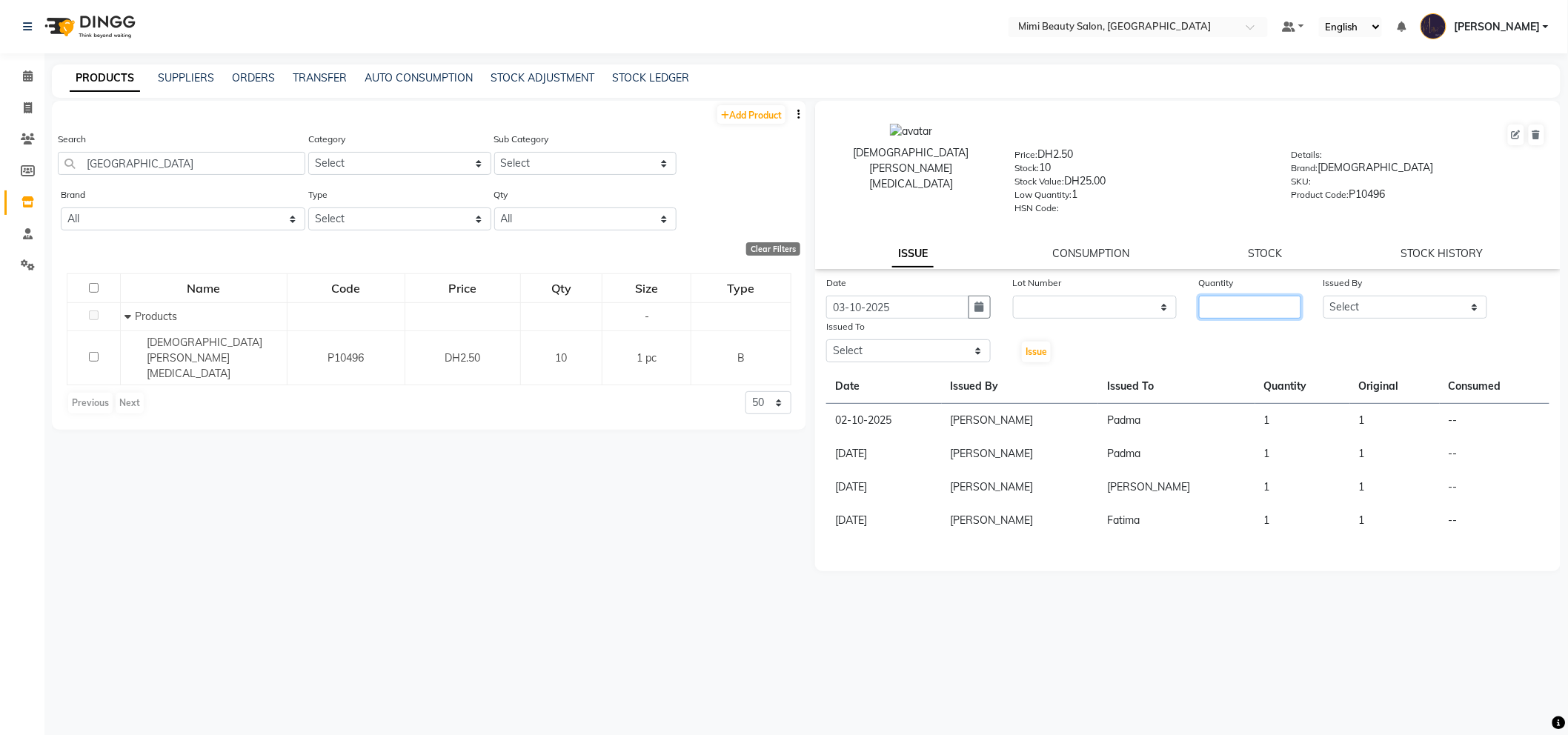
click at [1264, 308] on input "number" at bounding box center [1250, 307] width 103 height 23
type input "1"
click at [1353, 308] on select "Select [PERSON_NAME] [PERSON_NAME] Alya [MEDICAL_DATA][PERSON_NAME] [PERSON_NAM…" at bounding box center [1405, 307] width 164 height 23
select select "53156"
click at [1323, 296] on select "Select [PERSON_NAME] [PERSON_NAME] Alya [MEDICAL_DATA][PERSON_NAME] [PERSON_NAM…" at bounding box center [1405, 307] width 164 height 23
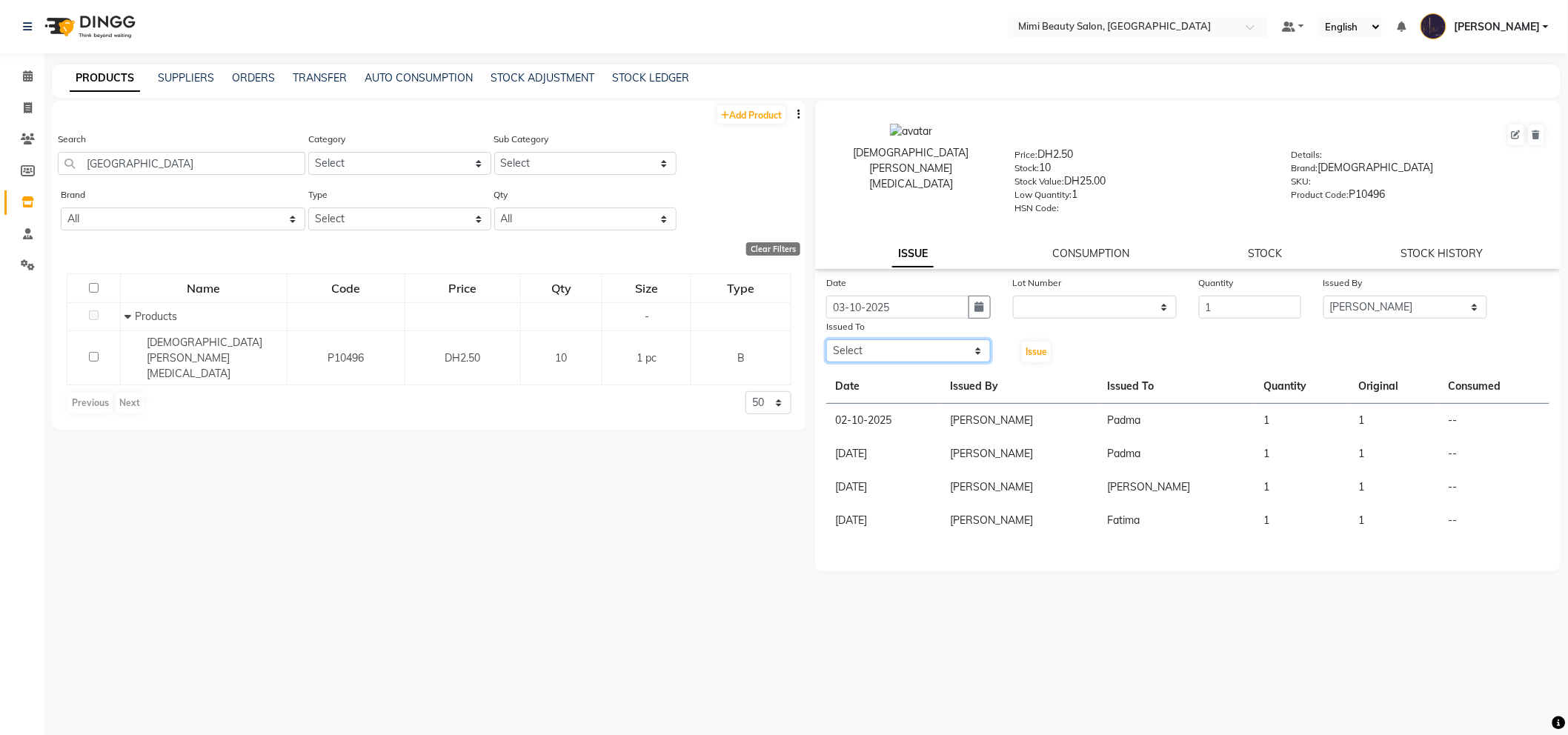
click at [977, 354] on select "Select [PERSON_NAME] [PERSON_NAME] Alya [MEDICAL_DATA][PERSON_NAME] [PERSON_NAM…" at bounding box center [908, 351] width 164 height 23
select select "68417"
click at [826, 340] on select "Select [PERSON_NAME] [PERSON_NAME] Alya [MEDICAL_DATA][PERSON_NAME] [PERSON_NAM…" at bounding box center [908, 351] width 164 height 23
click at [1041, 356] on span "Issue" at bounding box center [1036, 351] width 21 height 11
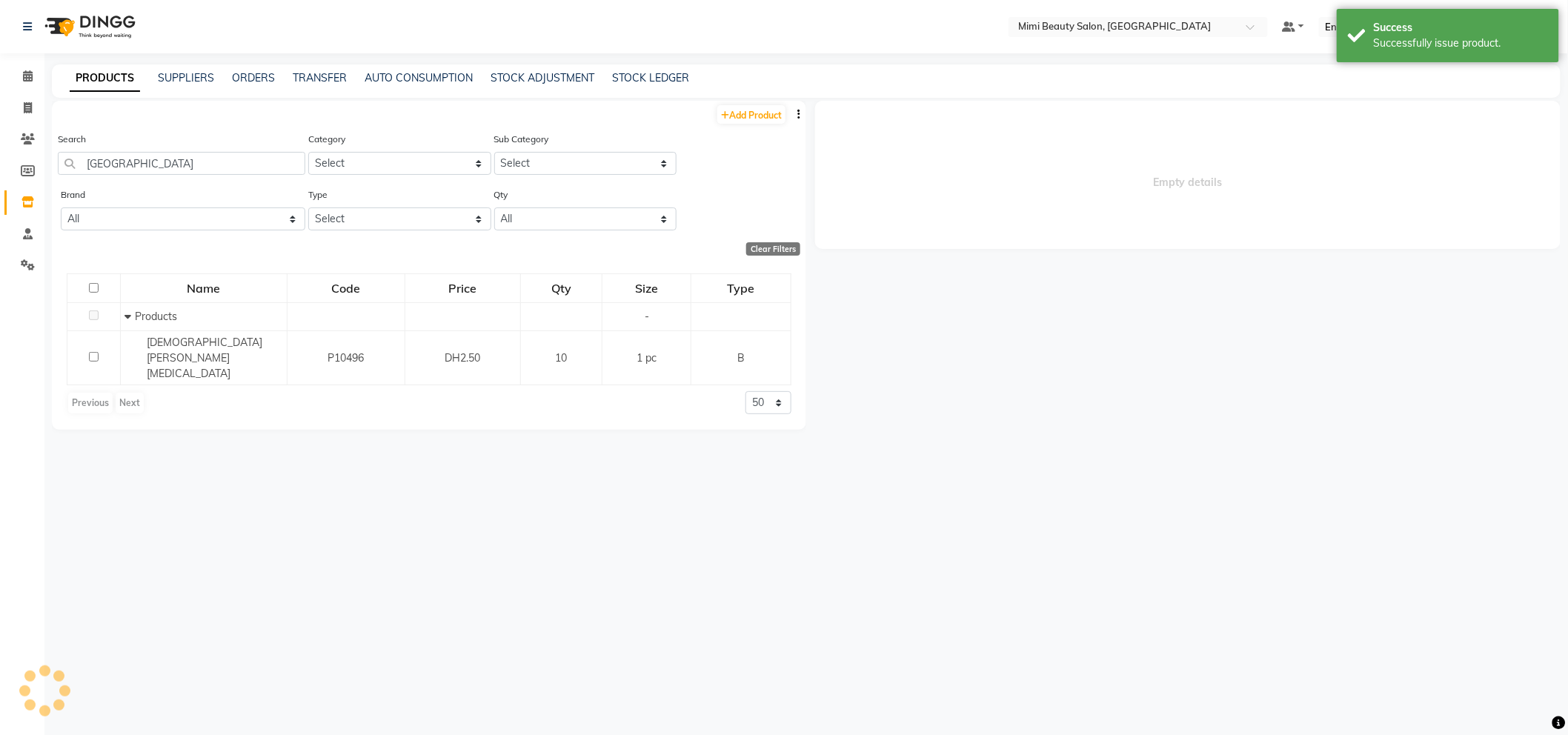
select select
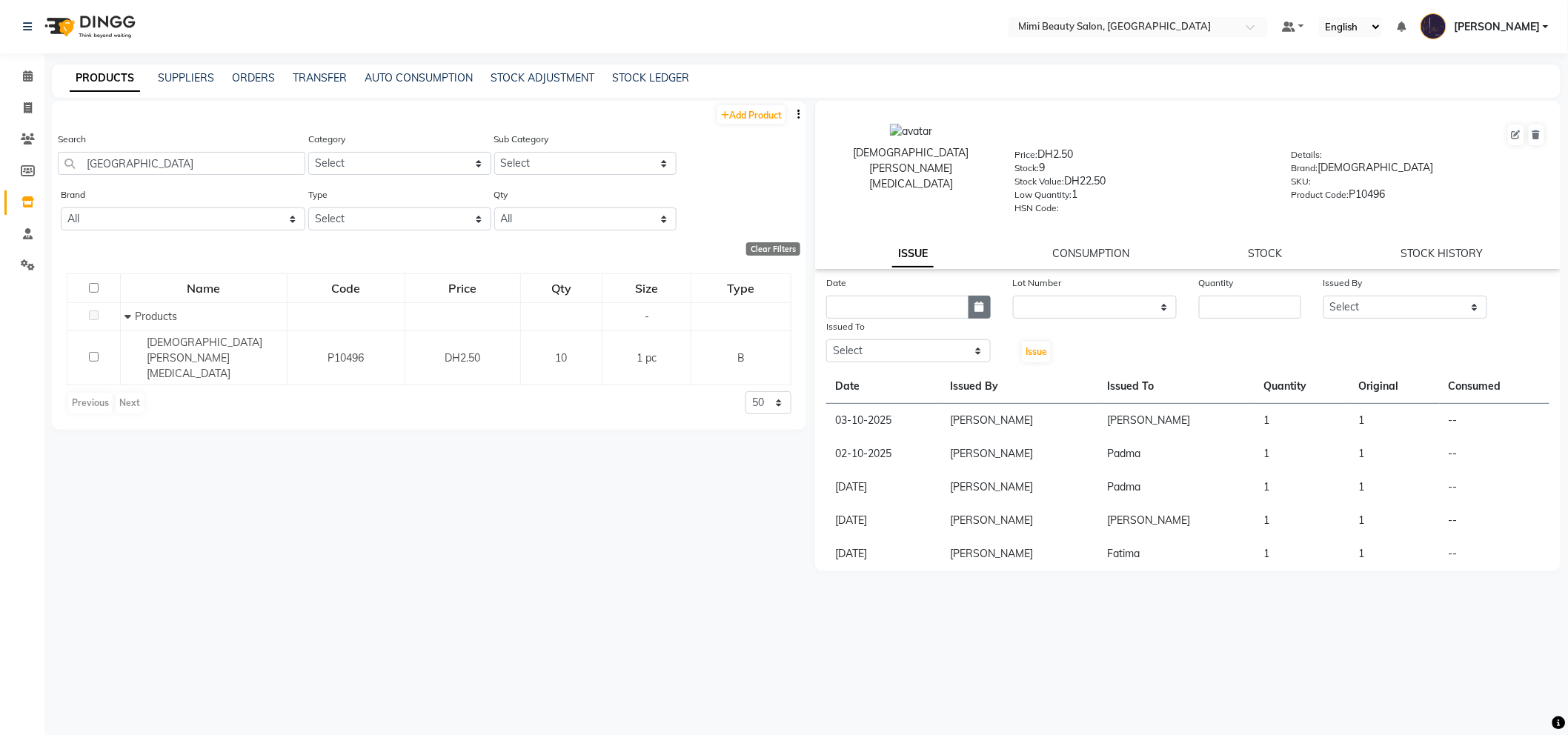
click at [980, 308] on icon "button" at bounding box center [980, 307] width 9 height 11
select select "10"
select select "2025"
click at [959, 388] on div "4" at bounding box center [960, 383] width 24 height 24
type input "04-10-2025"
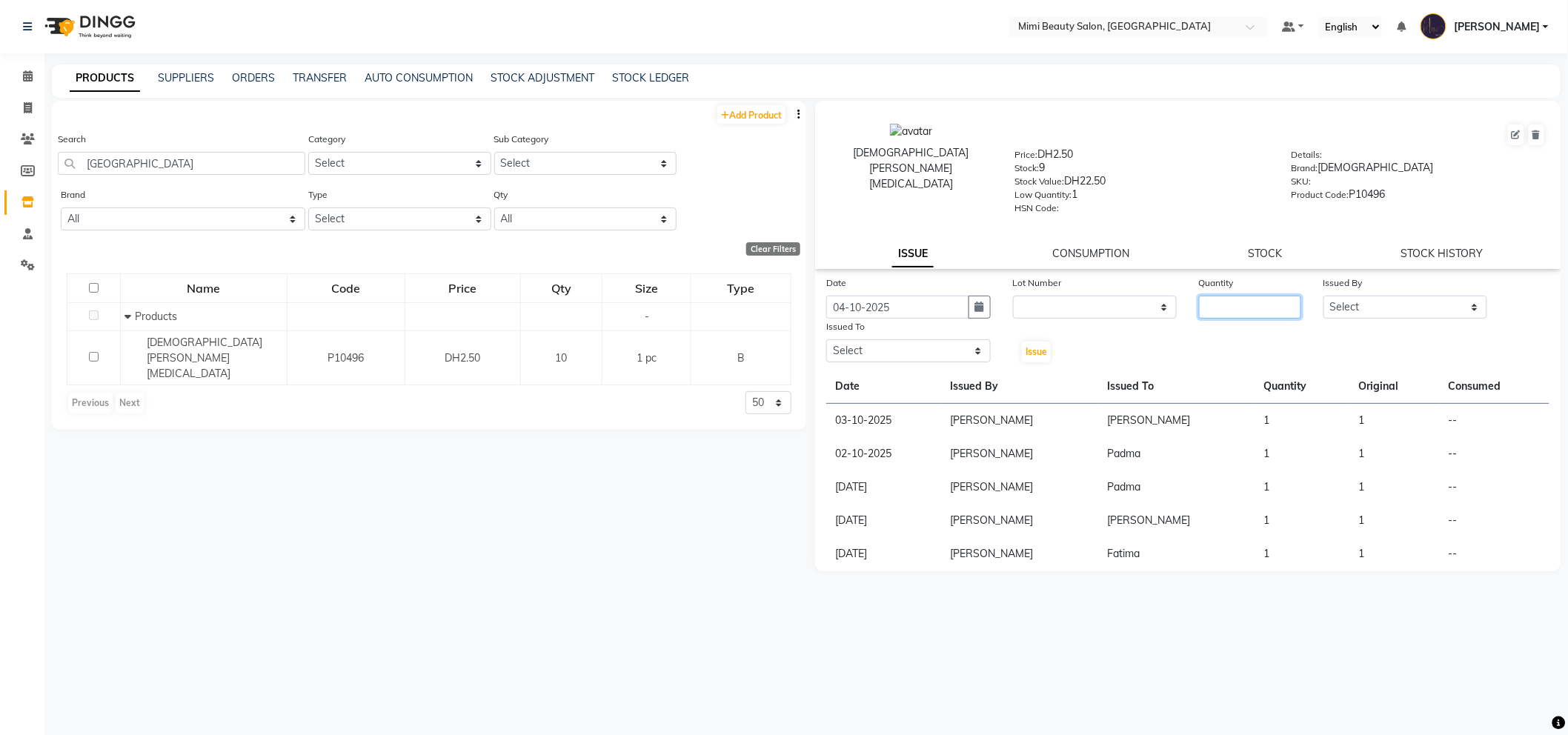
click at [1230, 311] on input "number" at bounding box center [1250, 307] width 103 height 23
type input "1"
click at [1401, 312] on select "Select [PERSON_NAME] [PERSON_NAME] Alya [MEDICAL_DATA][PERSON_NAME] [PERSON_NAM…" at bounding box center [1405, 307] width 164 height 23
select select "53156"
click at [1323, 296] on select "Select [PERSON_NAME] [PERSON_NAME] Alya [MEDICAL_DATA][PERSON_NAME] [PERSON_NAM…" at bounding box center [1405, 307] width 164 height 23
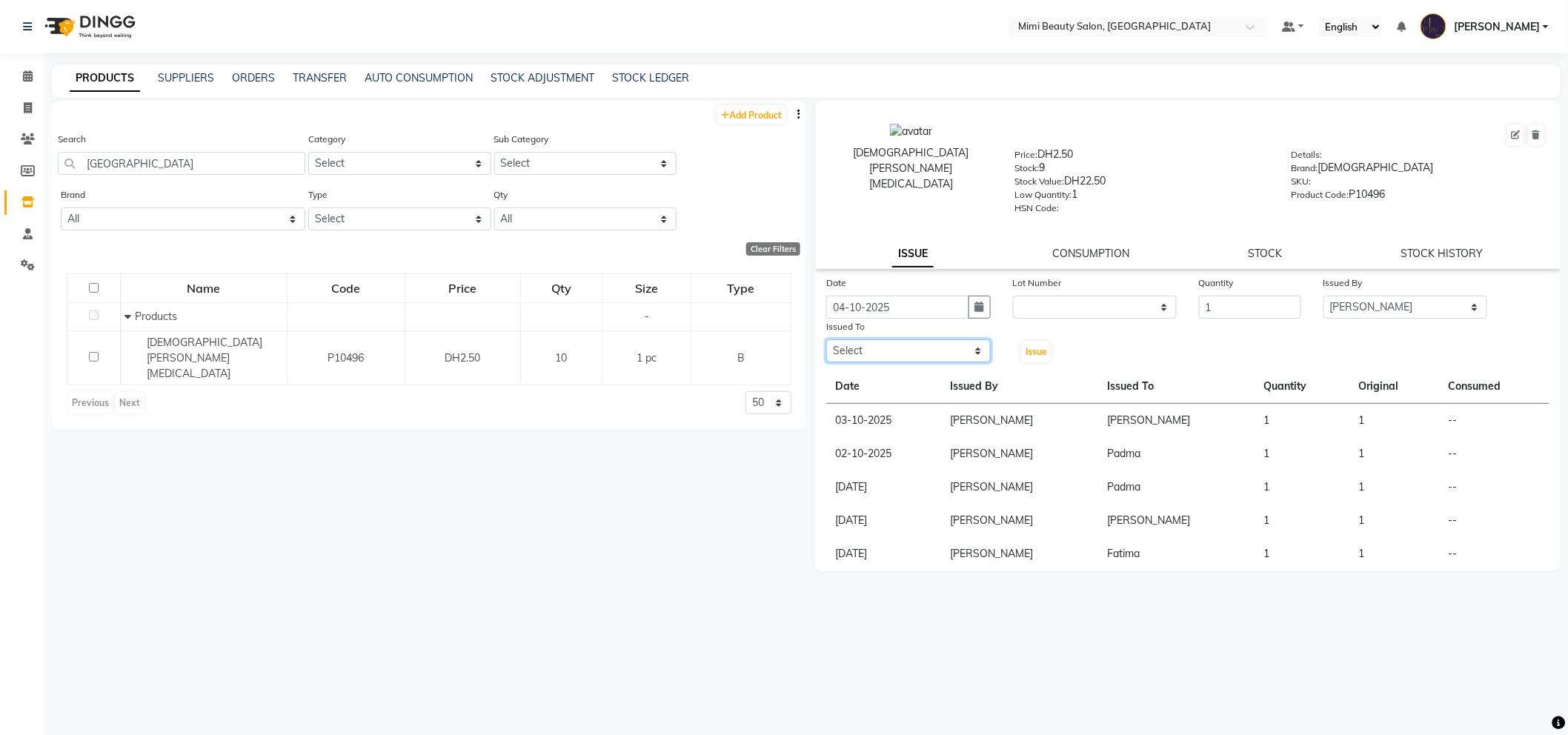
click at [914, 354] on select "Select [PERSON_NAME] [PERSON_NAME] Alya [MEDICAL_DATA][PERSON_NAME] [PERSON_NAM…" at bounding box center [908, 351] width 164 height 23
select select "52703"
click at [826, 340] on select "Select [PERSON_NAME] [PERSON_NAME] Alya [MEDICAL_DATA][PERSON_NAME] [PERSON_NAM…" at bounding box center [908, 351] width 164 height 23
click at [1039, 351] on span "Issue" at bounding box center [1036, 351] width 21 height 11
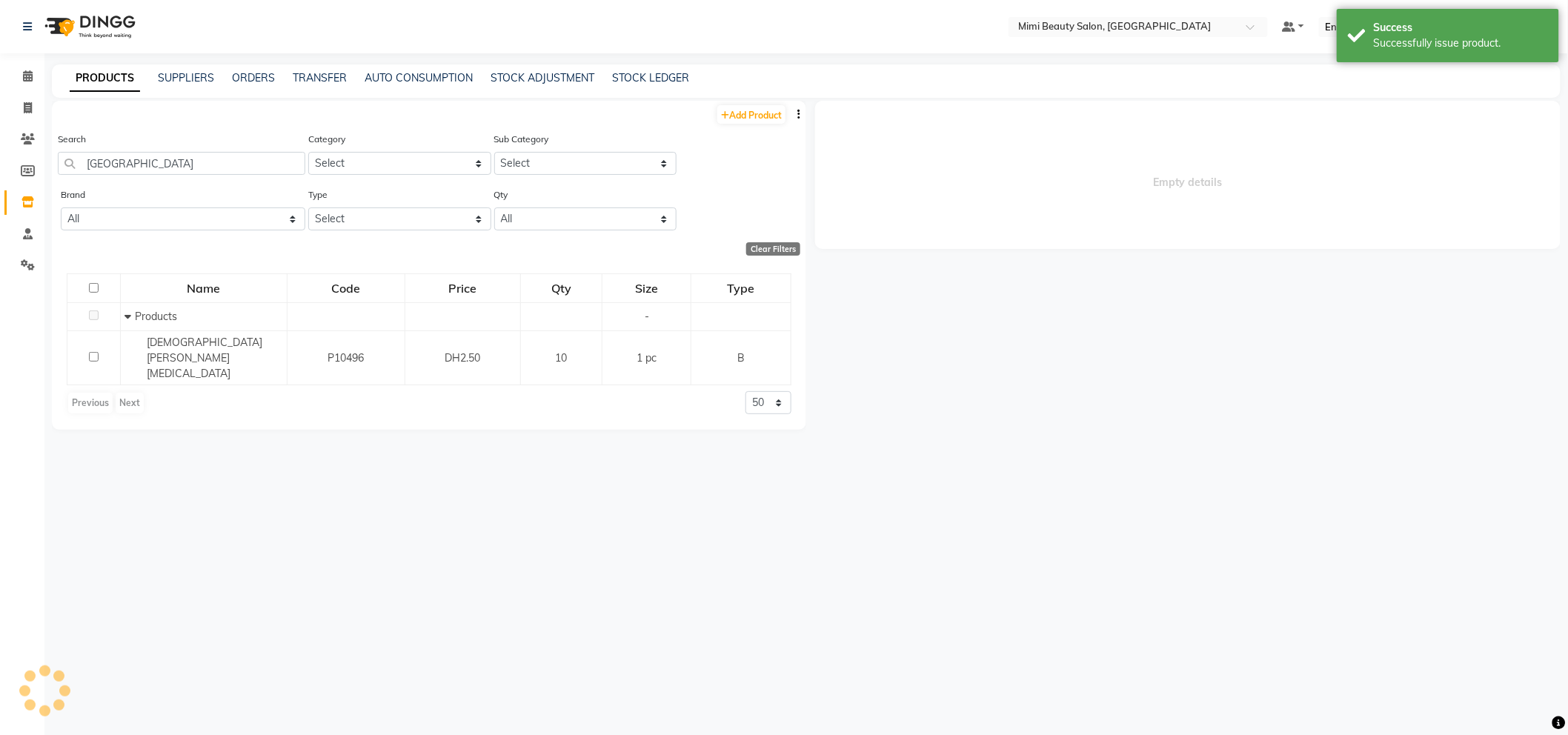
select select
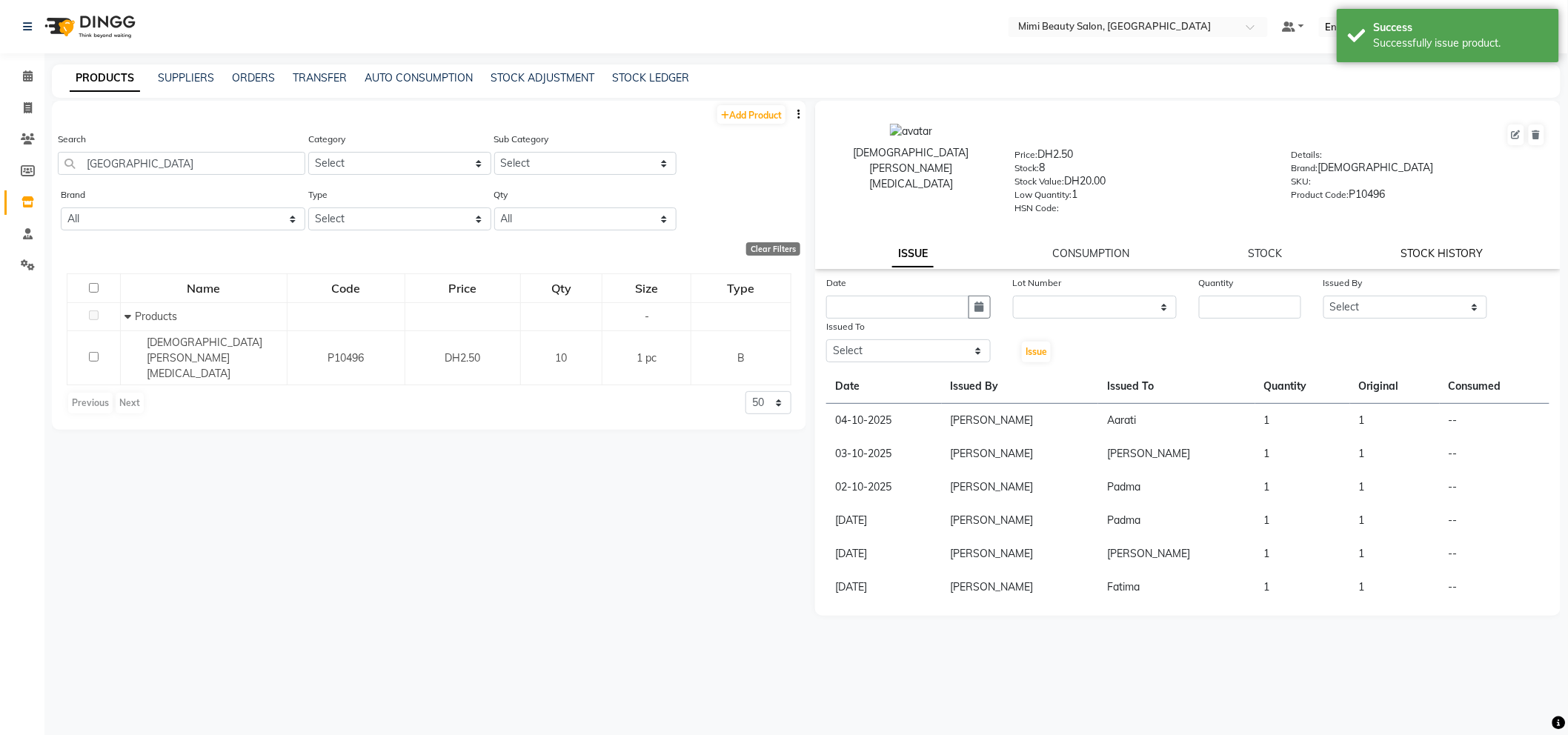
click at [1425, 255] on link "STOCK HISTORY" at bounding box center [1443, 254] width 82 height 14
select select "all"
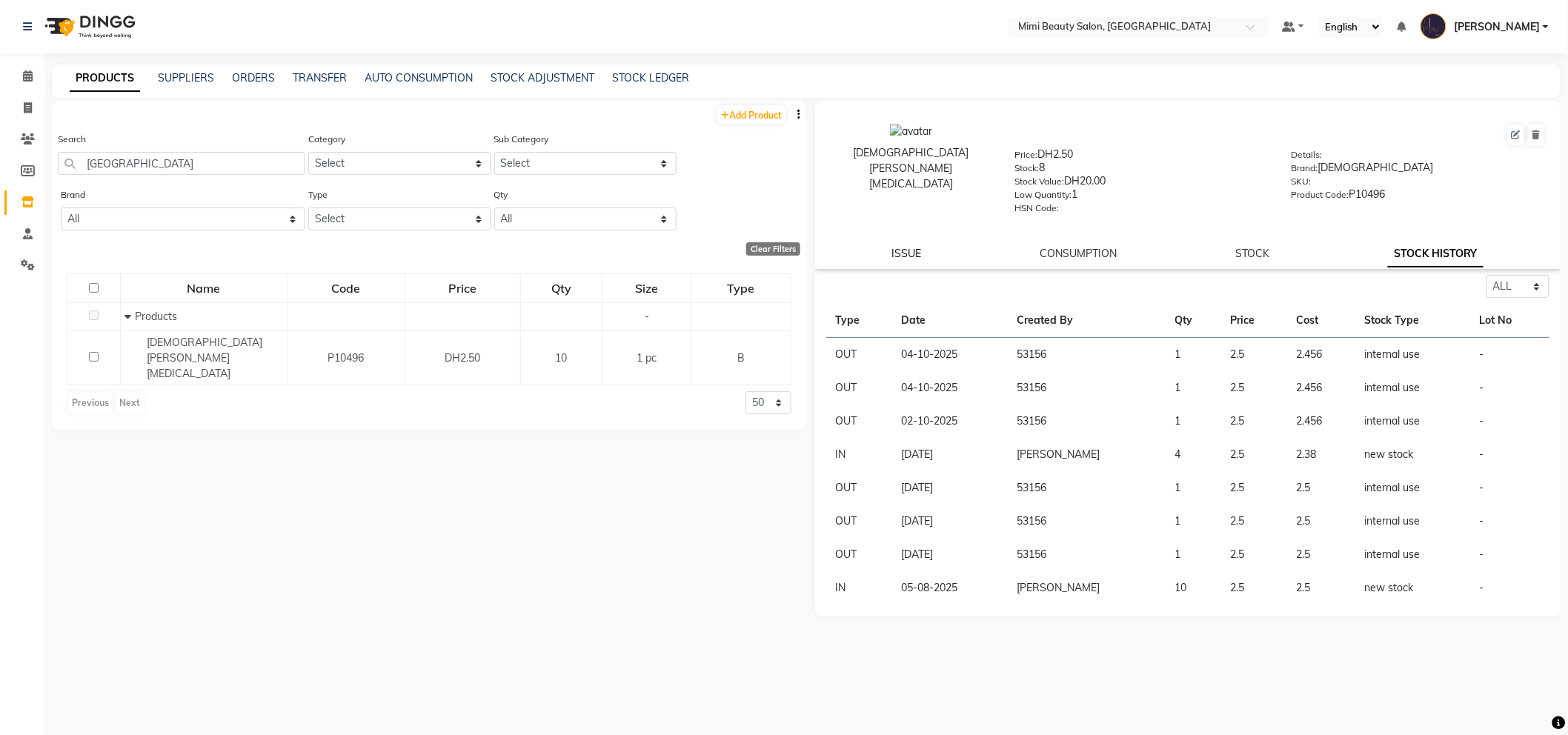
click at [900, 259] on link "ISSUE" at bounding box center [907, 254] width 30 height 14
select select
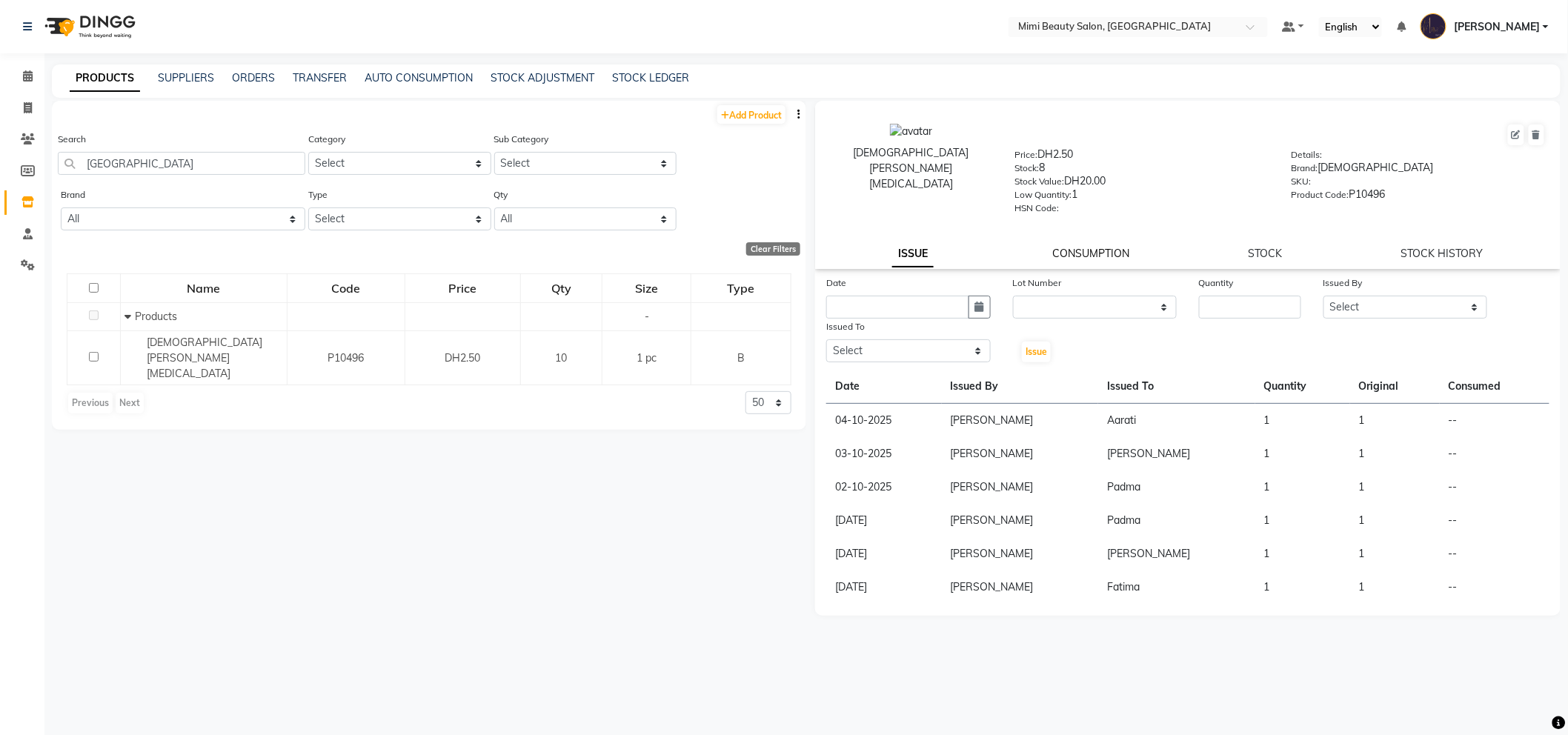
click at [1075, 250] on link "CONSUMPTION" at bounding box center [1090, 254] width 77 height 14
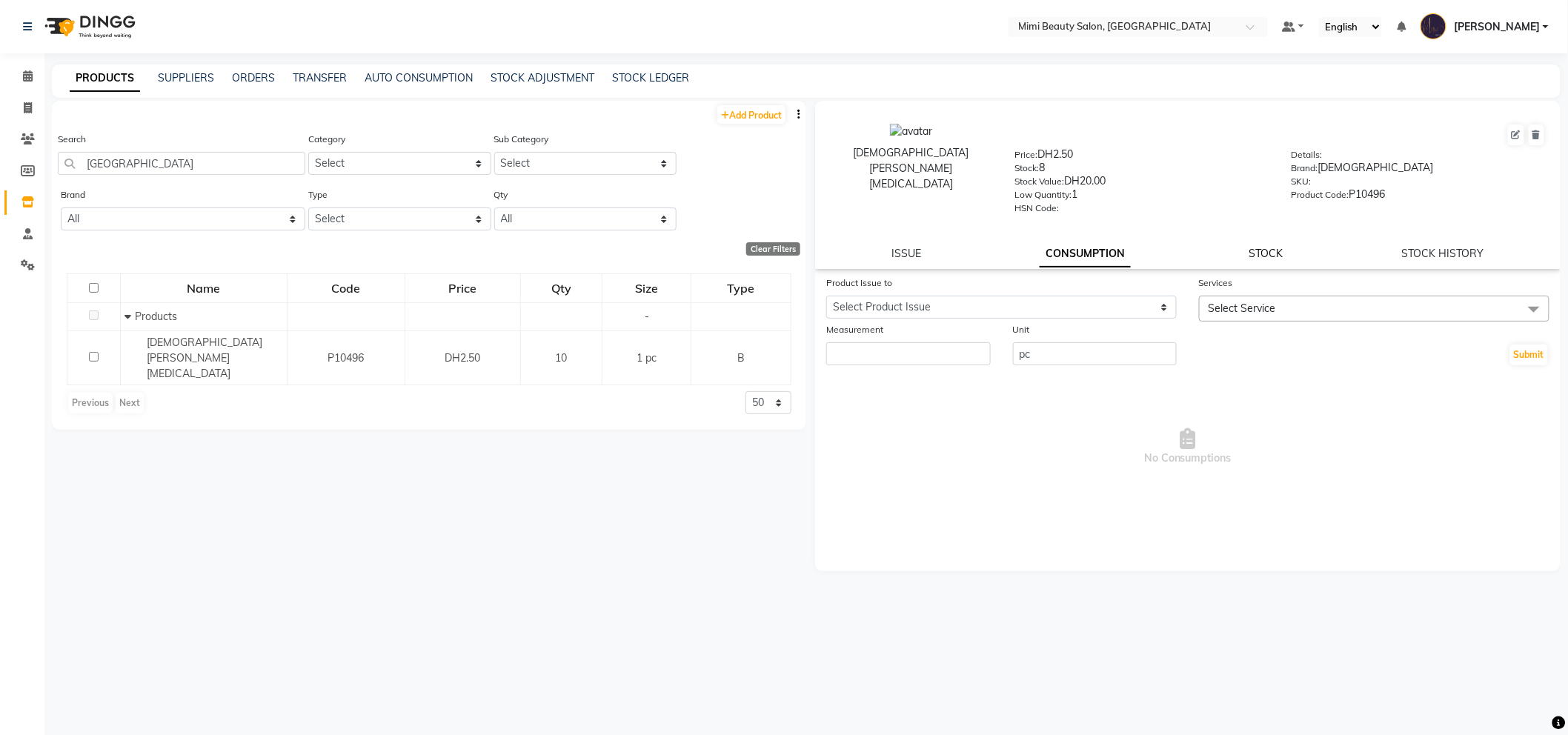
click at [1276, 252] on link "STOCK" at bounding box center [1266, 254] width 34 height 14
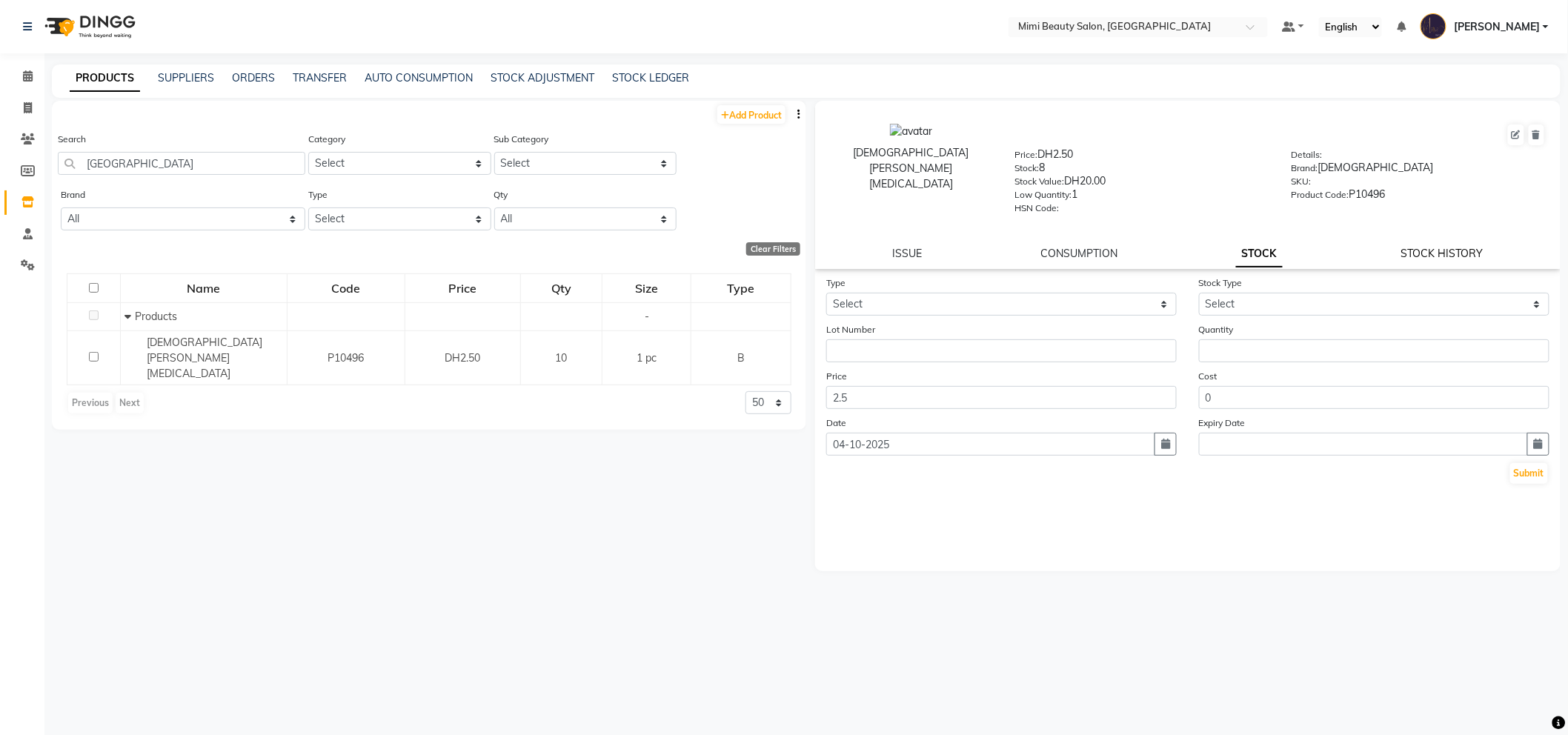
click at [1416, 255] on link "STOCK HISTORY" at bounding box center [1443, 254] width 82 height 14
select select "all"
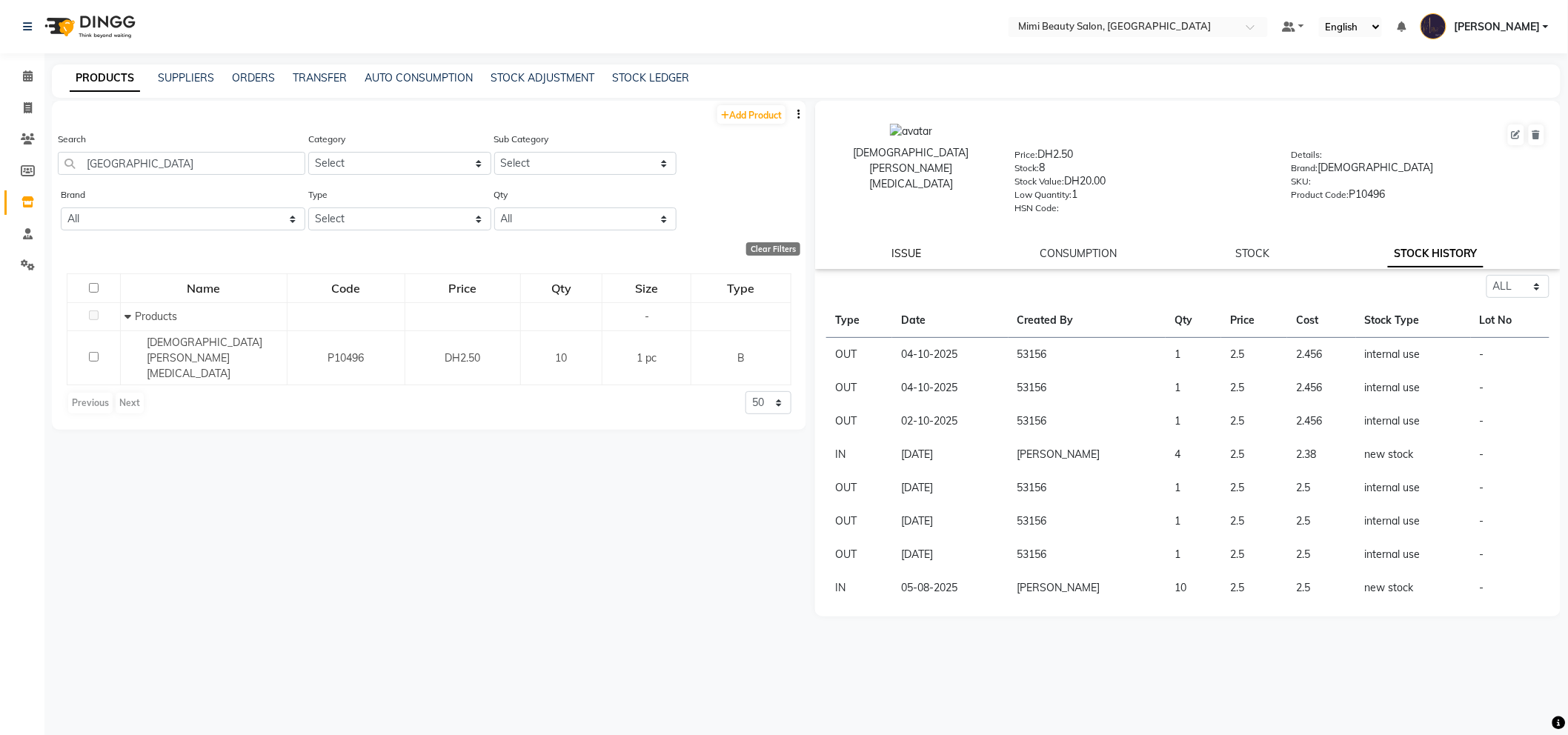
click at [901, 252] on link "ISSUE" at bounding box center [907, 254] width 30 height 14
select select
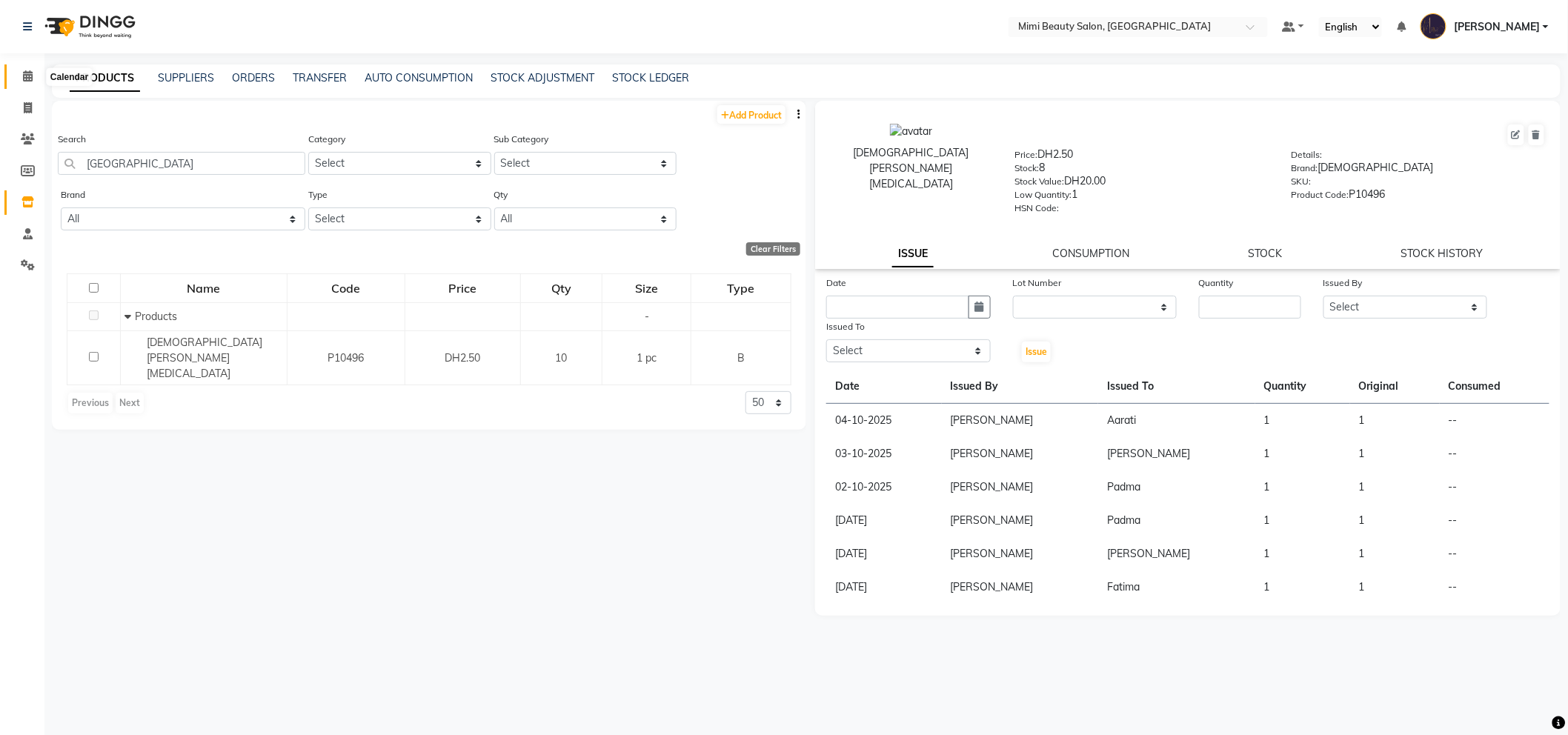
click at [32, 78] on span at bounding box center [27, 77] width 26 height 17
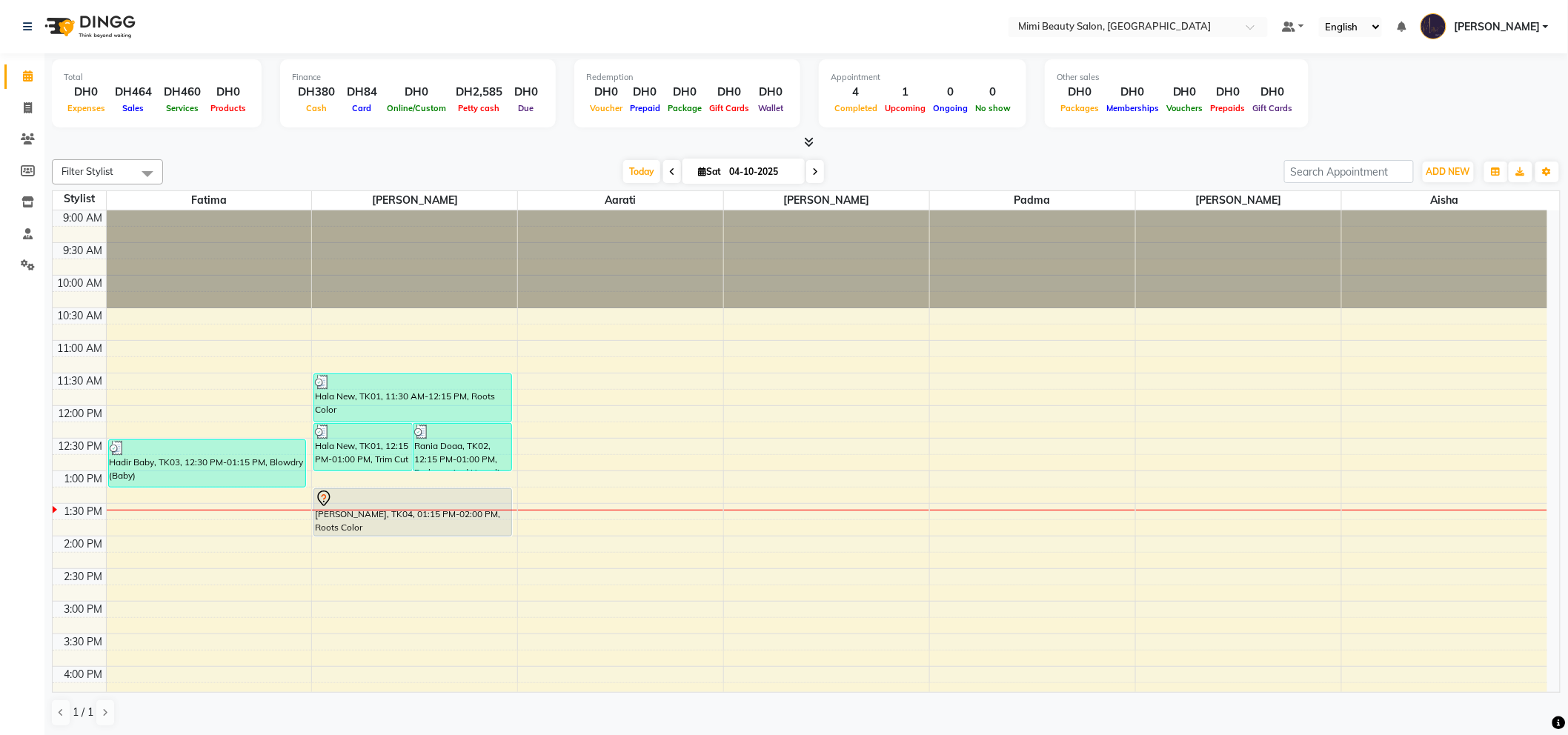
scroll to position [82, 0]
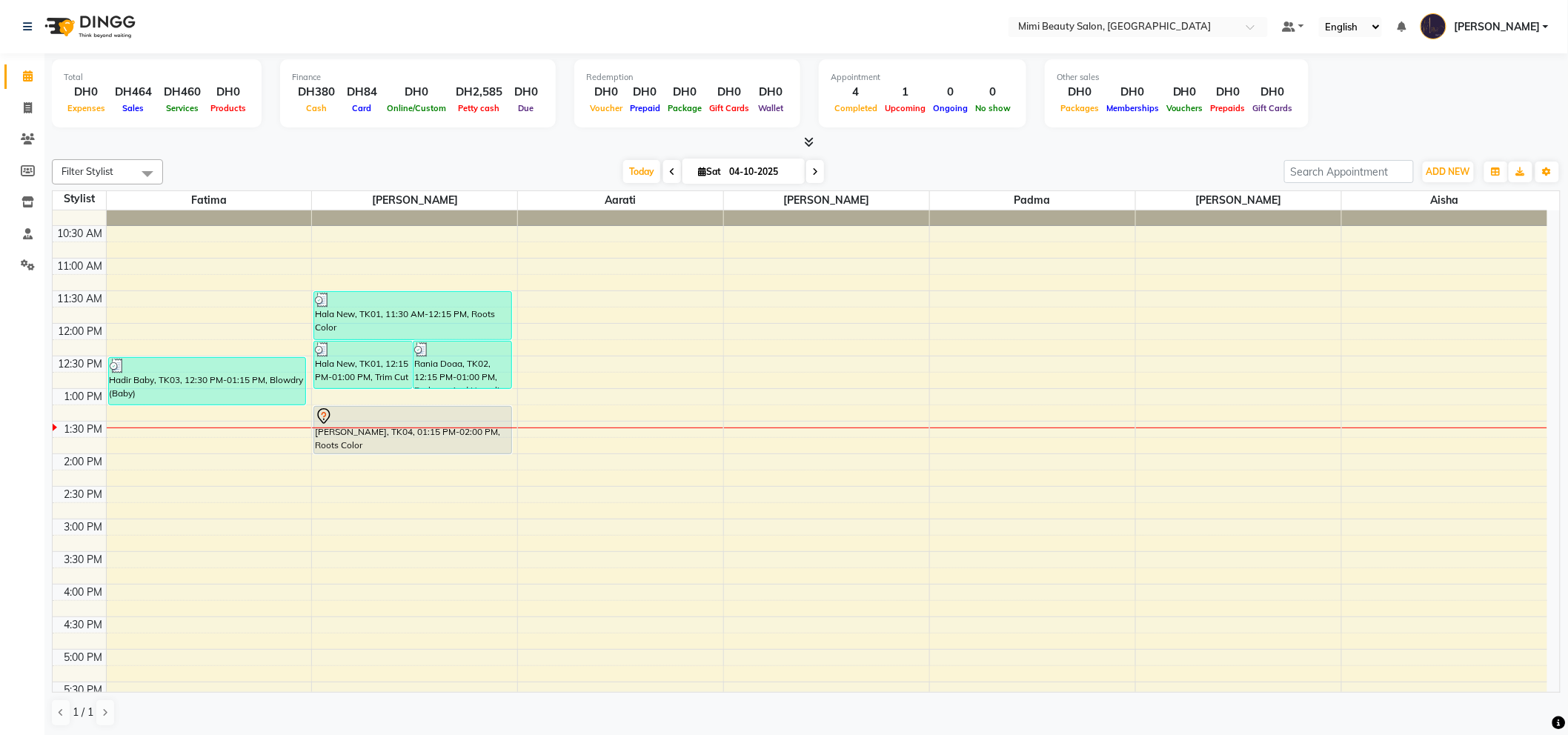
click at [435, 428] on div "[PERSON_NAME], TK04, 01:15 PM-02:00 PM, Roots Color" at bounding box center [412, 429] width 197 height 46
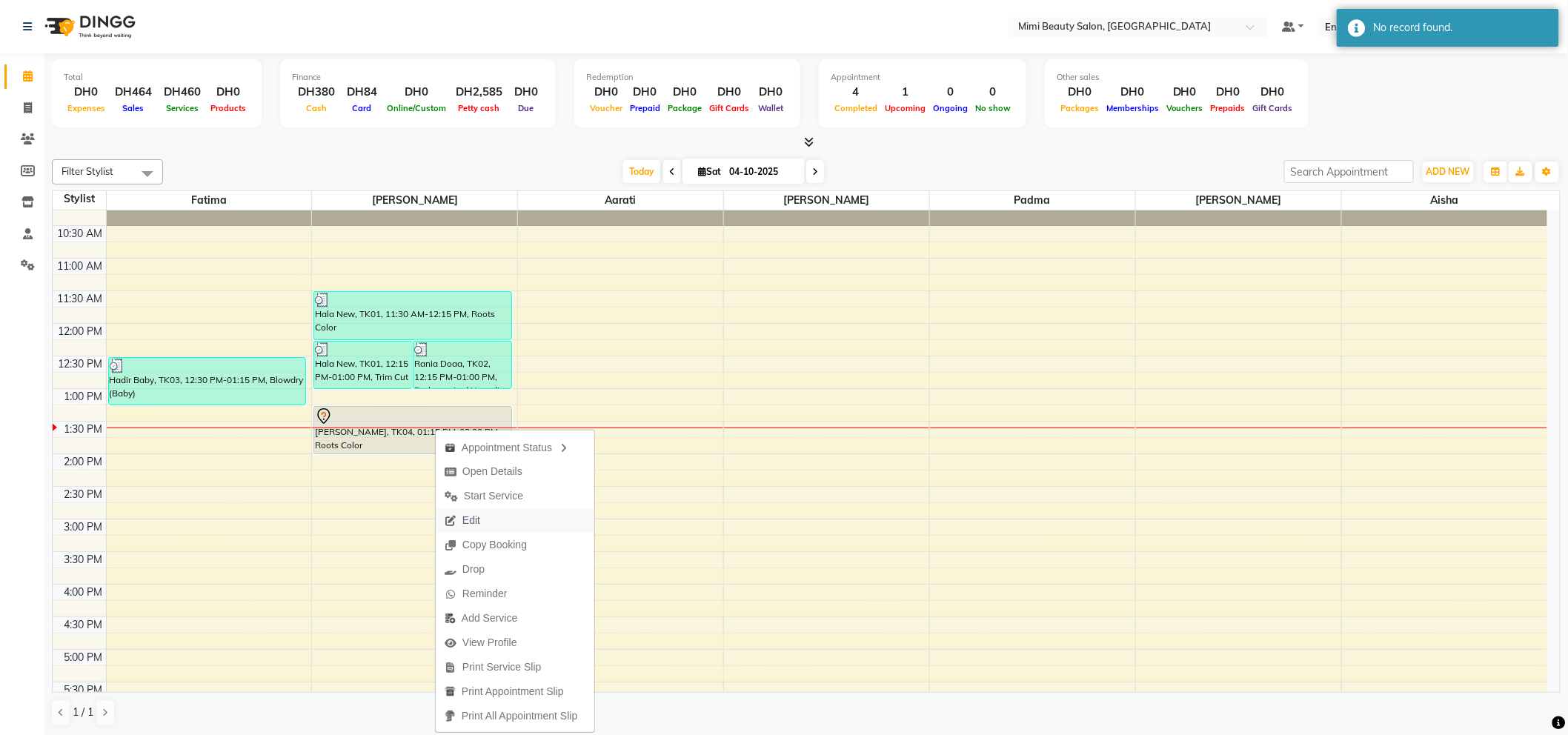
click at [467, 520] on span "Edit" at bounding box center [470, 521] width 17 height 15
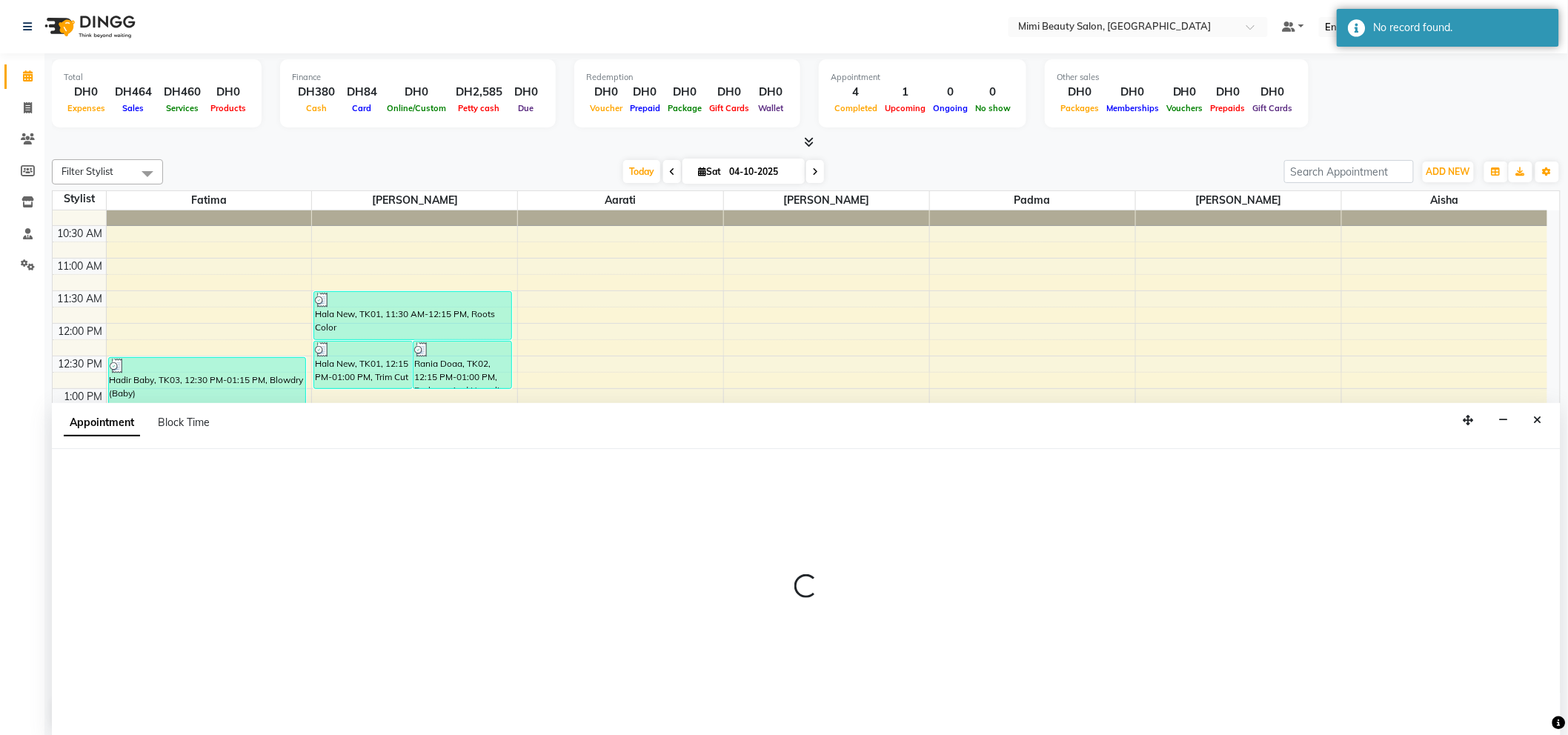
scroll to position [1, 0]
select select "tentative"
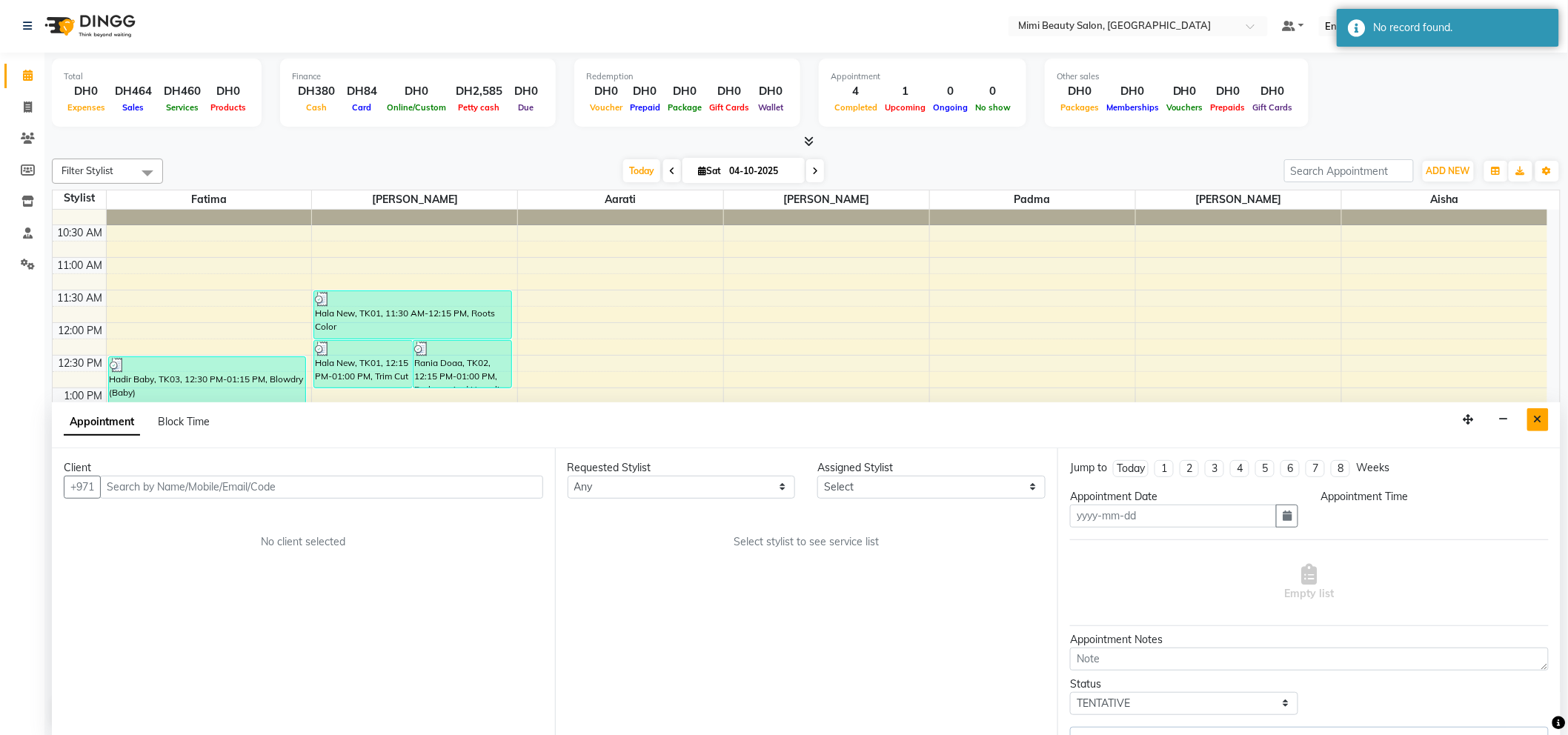
click at [1544, 420] on button "Close" at bounding box center [1538, 420] width 21 height 23
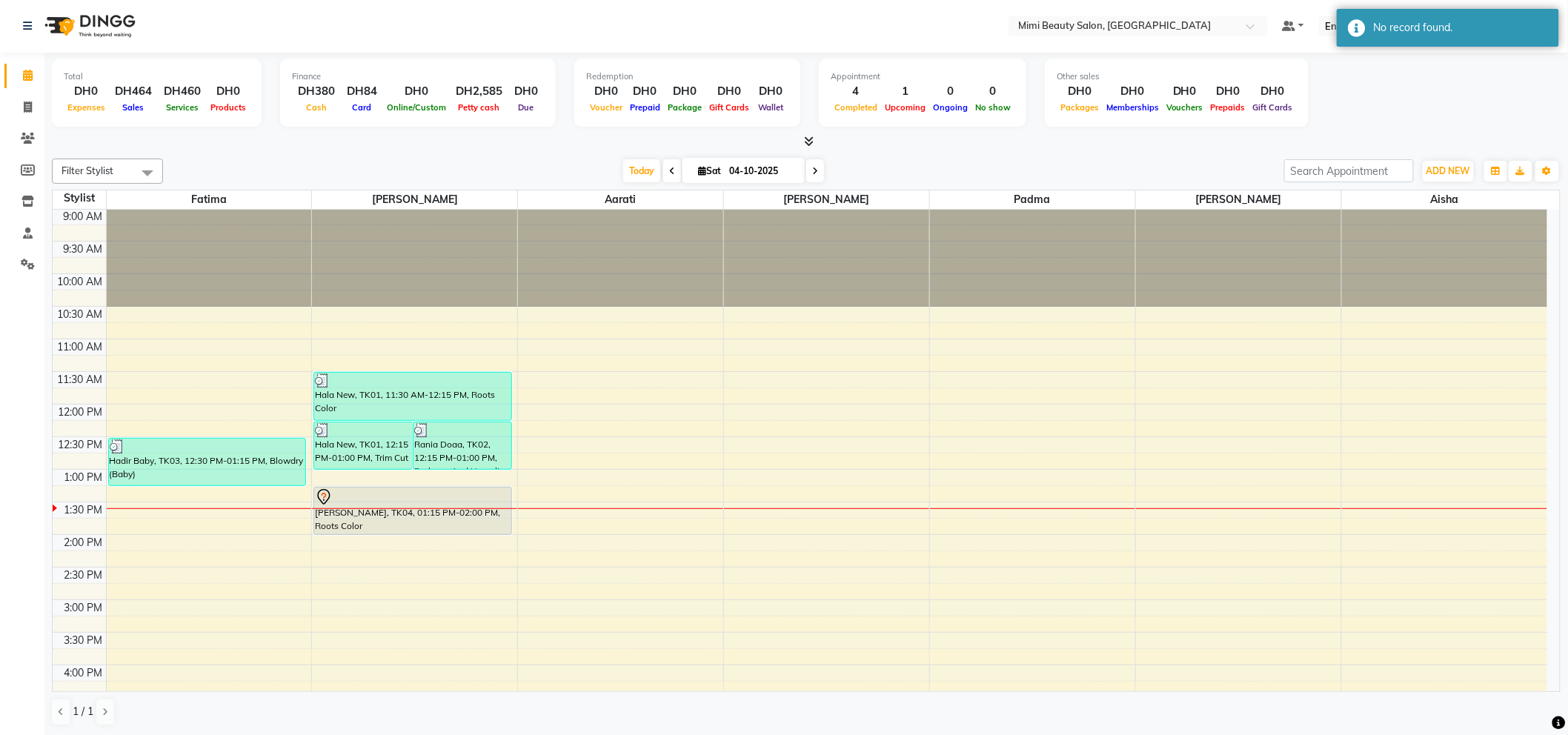
scroll to position [0, 0]
click at [461, 499] on div at bounding box center [412, 497] width 195 height 17
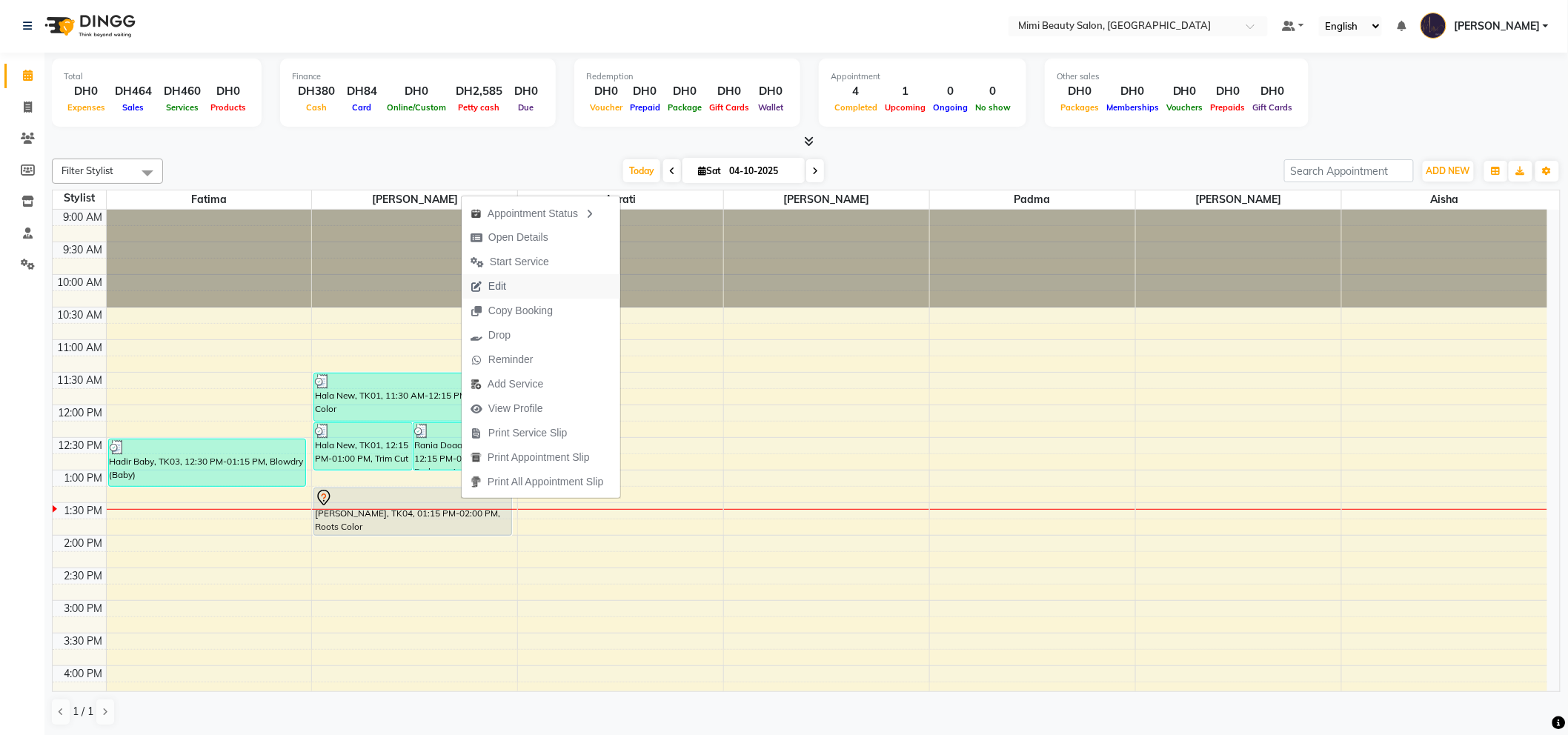
click at [527, 290] on button "Edit" at bounding box center [540, 287] width 159 height 24
select select "tentative"
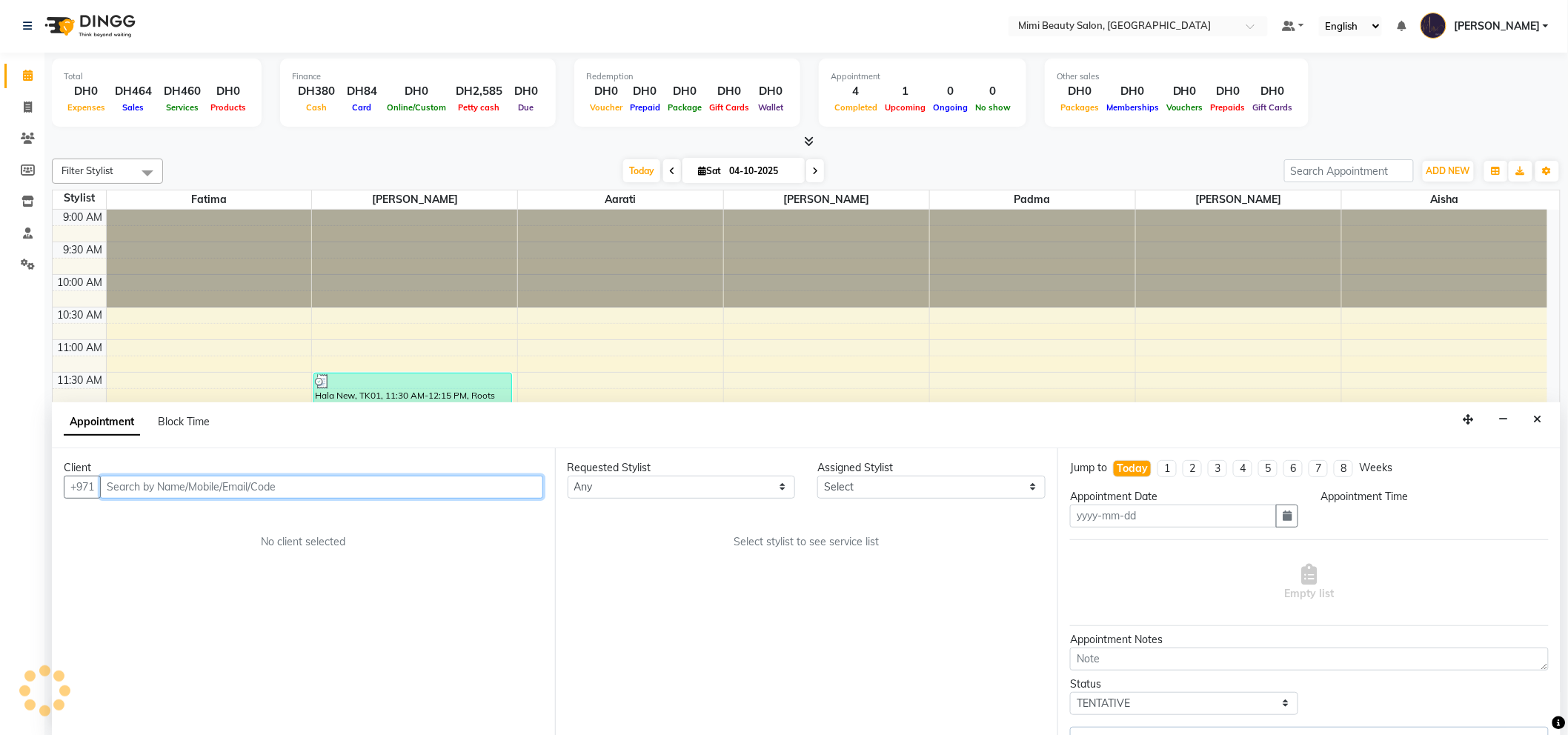
type input "04-10-2025"
select select "795"
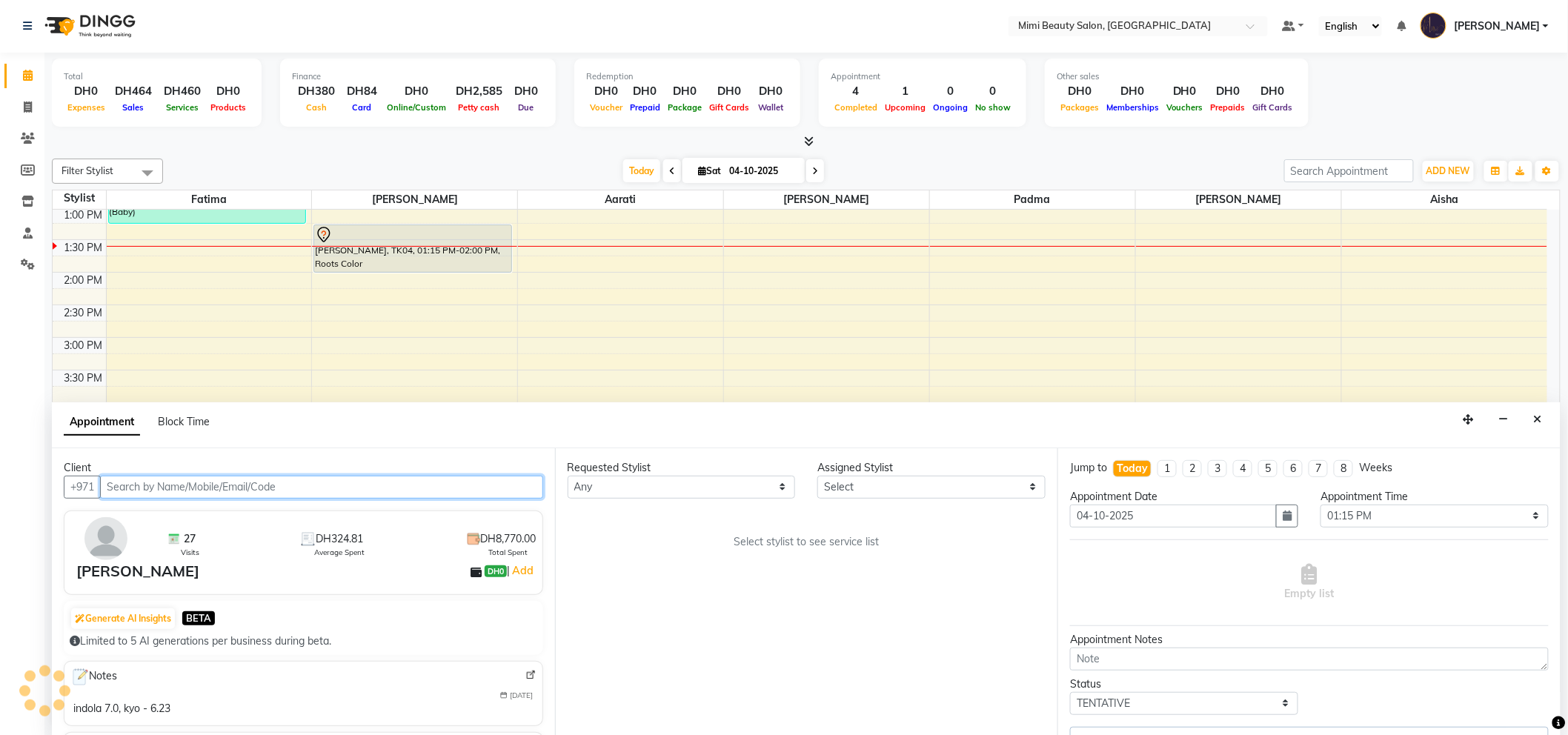
select select "52700"
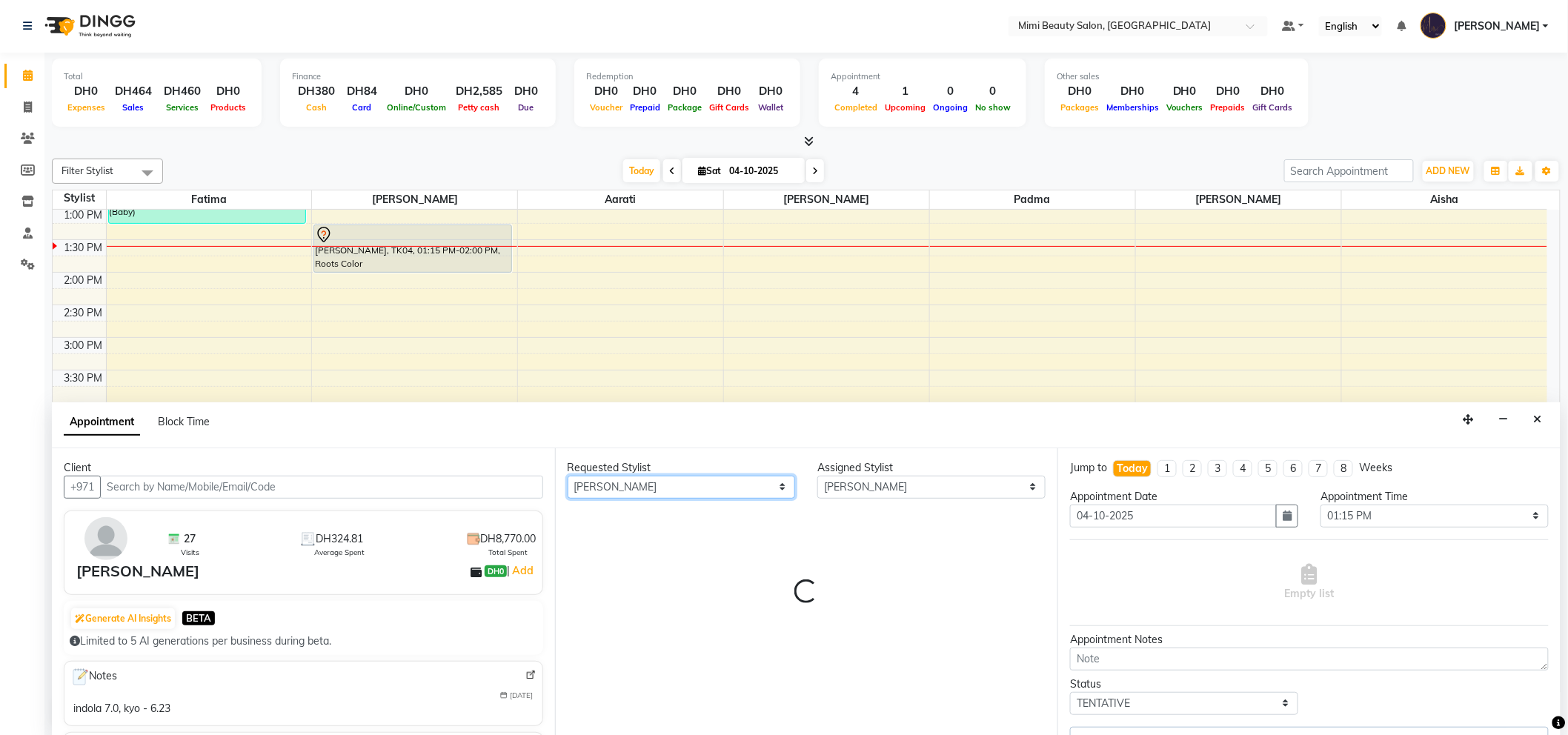
click at [711, 487] on select "Any [PERSON_NAME] [PERSON_NAME] [PERSON_NAME] [PERSON_NAME] Padma" at bounding box center [682, 487] width 228 height 23
select select "3351"
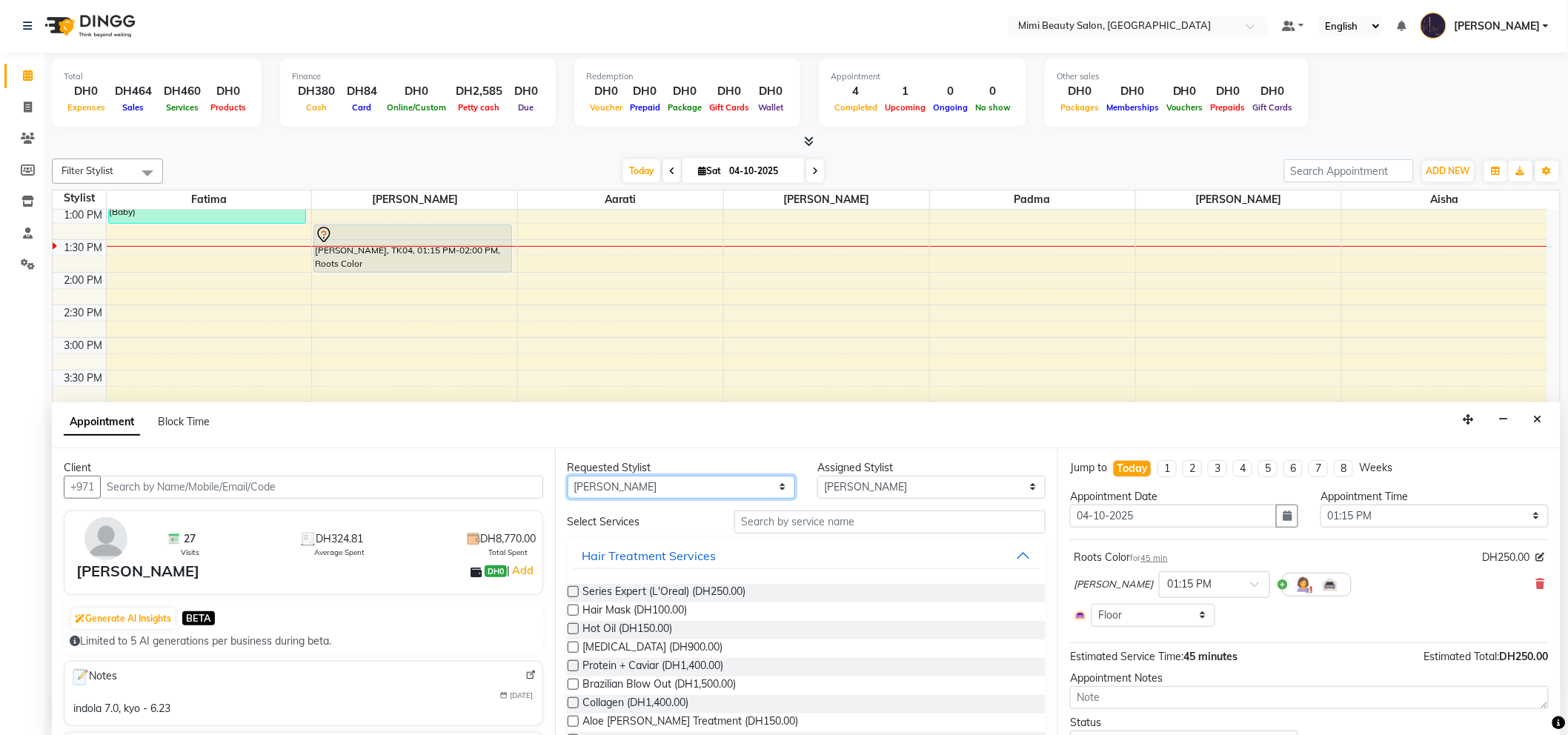
select select "68417"
click at [568, 476] on select "Any [PERSON_NAME] [PERSON_NAME] [PERSON_NAME] [PERSON_NAME] Padma" at bounding box center [682, 487] width 228 height 23
select select "68417"
click at [781, 524] on input "text" at bounding box center [889, 522] width 311 height 23
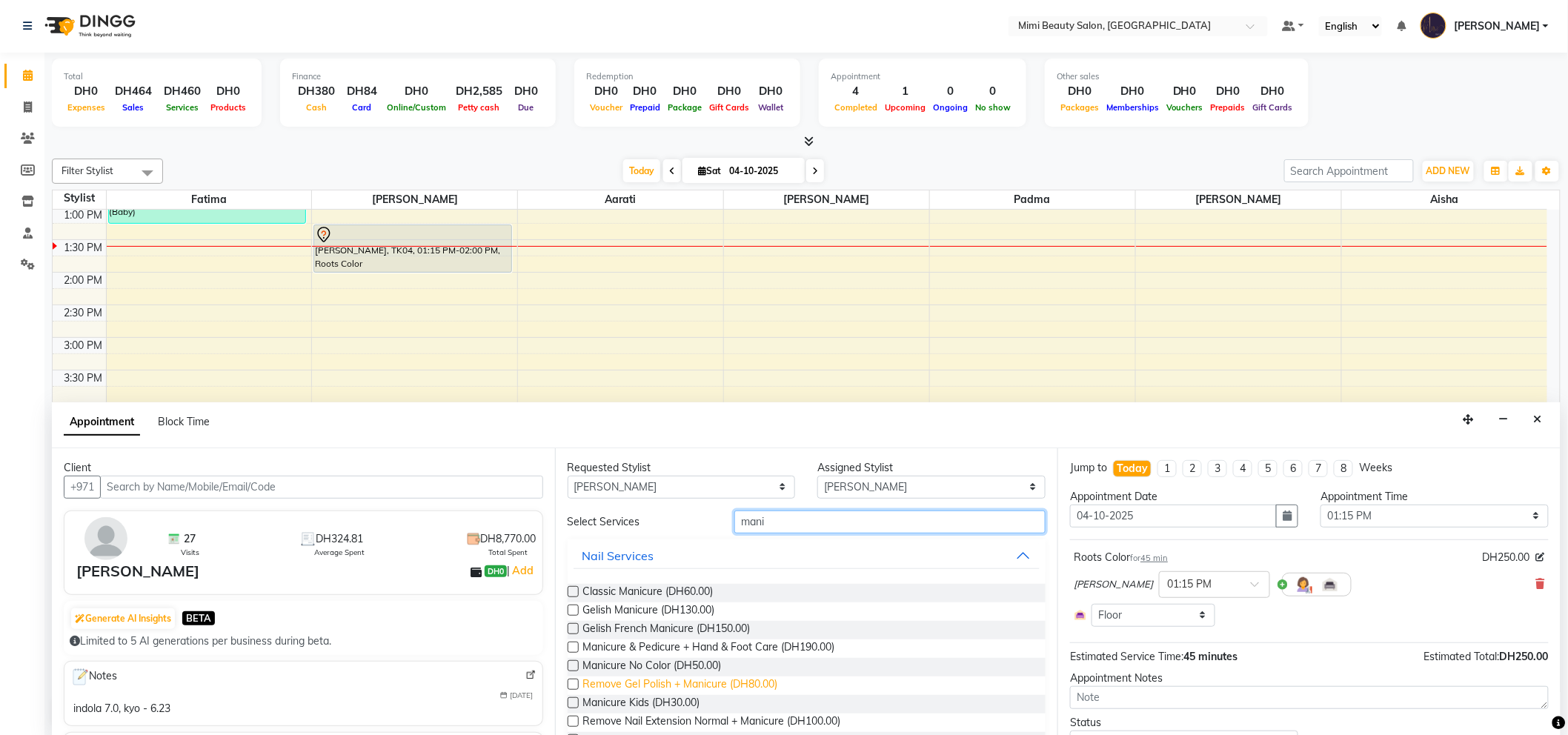
type input "mani"
click at [679, 676] on span "Remove Gel Polish + Manicure (DH80.00)" at bounding box center [680, 686] width 195 height 18
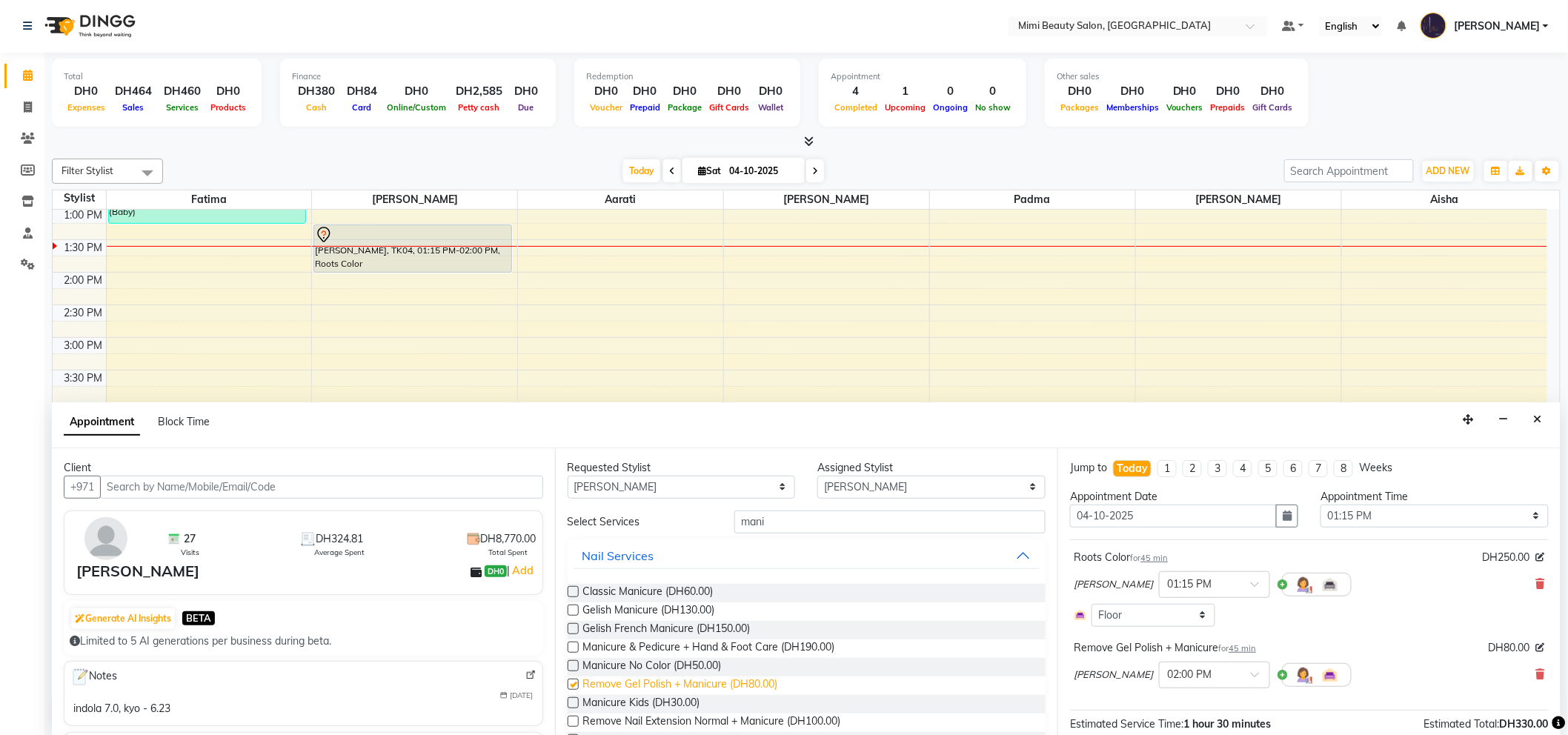
checkbox input "false"
click at [679, 664] on span "Manicure No Color (DH50.00)" at bounding box center [652, 667] width 138 height 18
checkbox input "false"
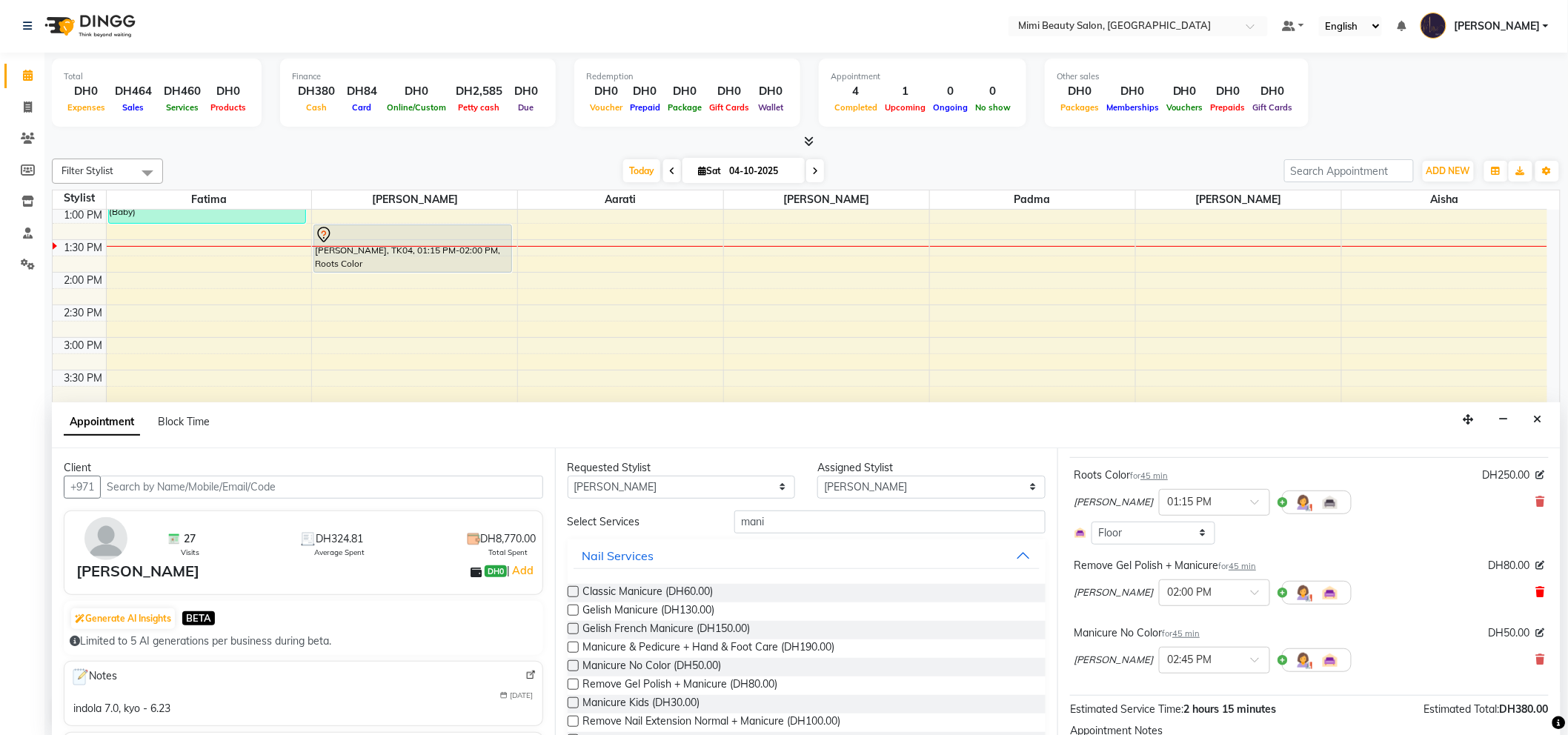
click at [1536, 589] on icon at bounding box center [1541, 592] width 9 height 11
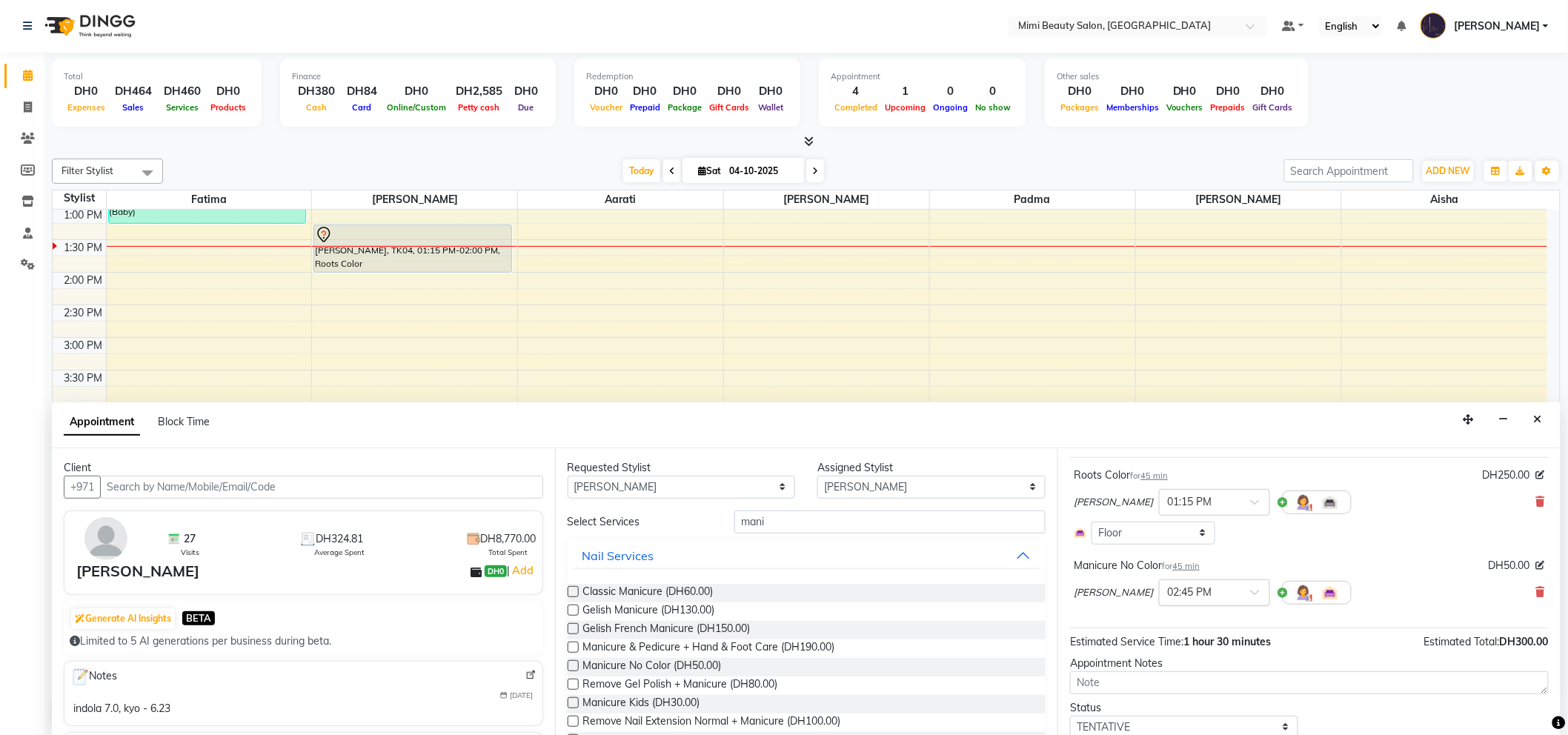
click at [1251, 591] on span at bounding box center [1260, 597] width 18 height 15
click at [1164, 651] on div "01:35 PM" at bounding box center [1215, 648] width 109 height 27
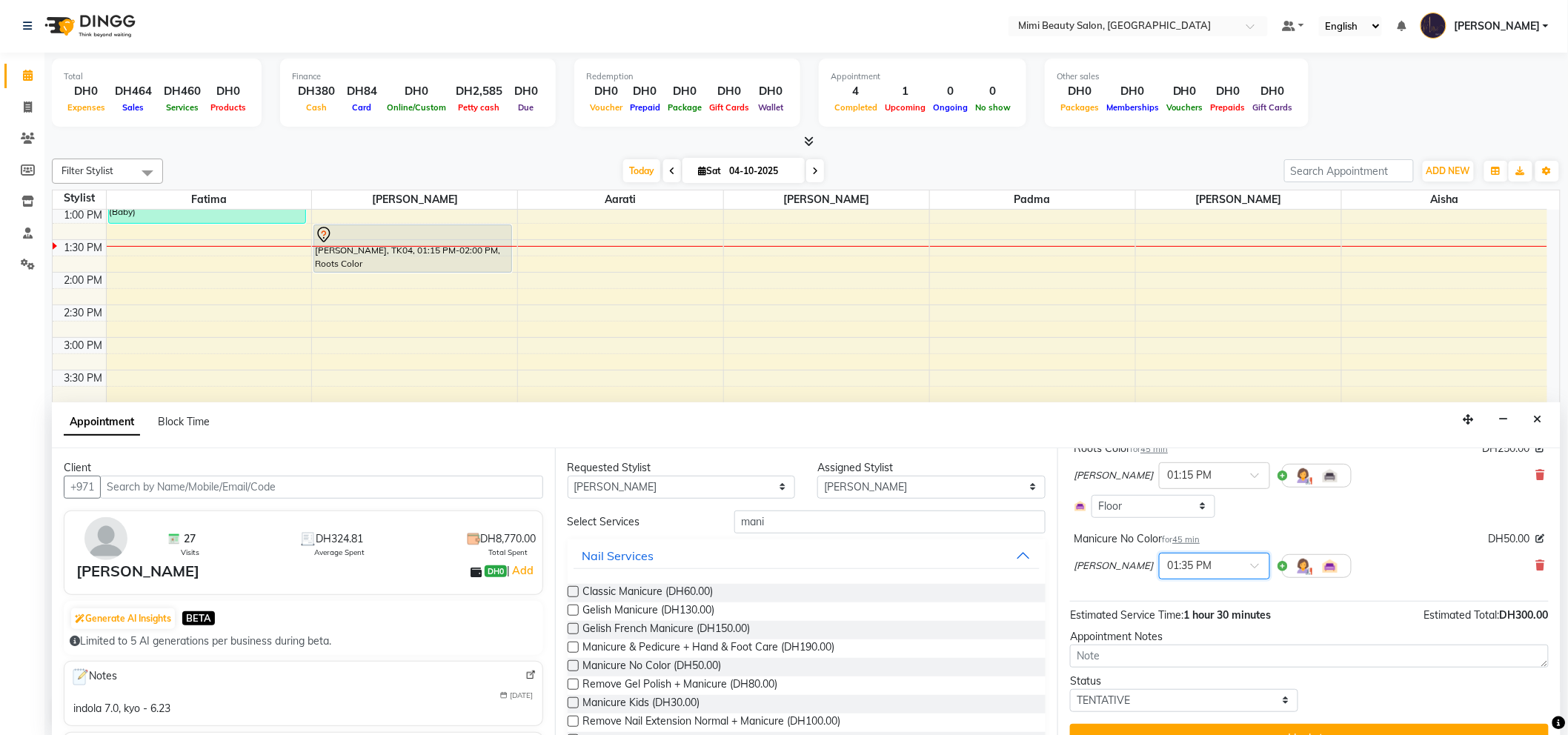
scroll to position [135, 0]
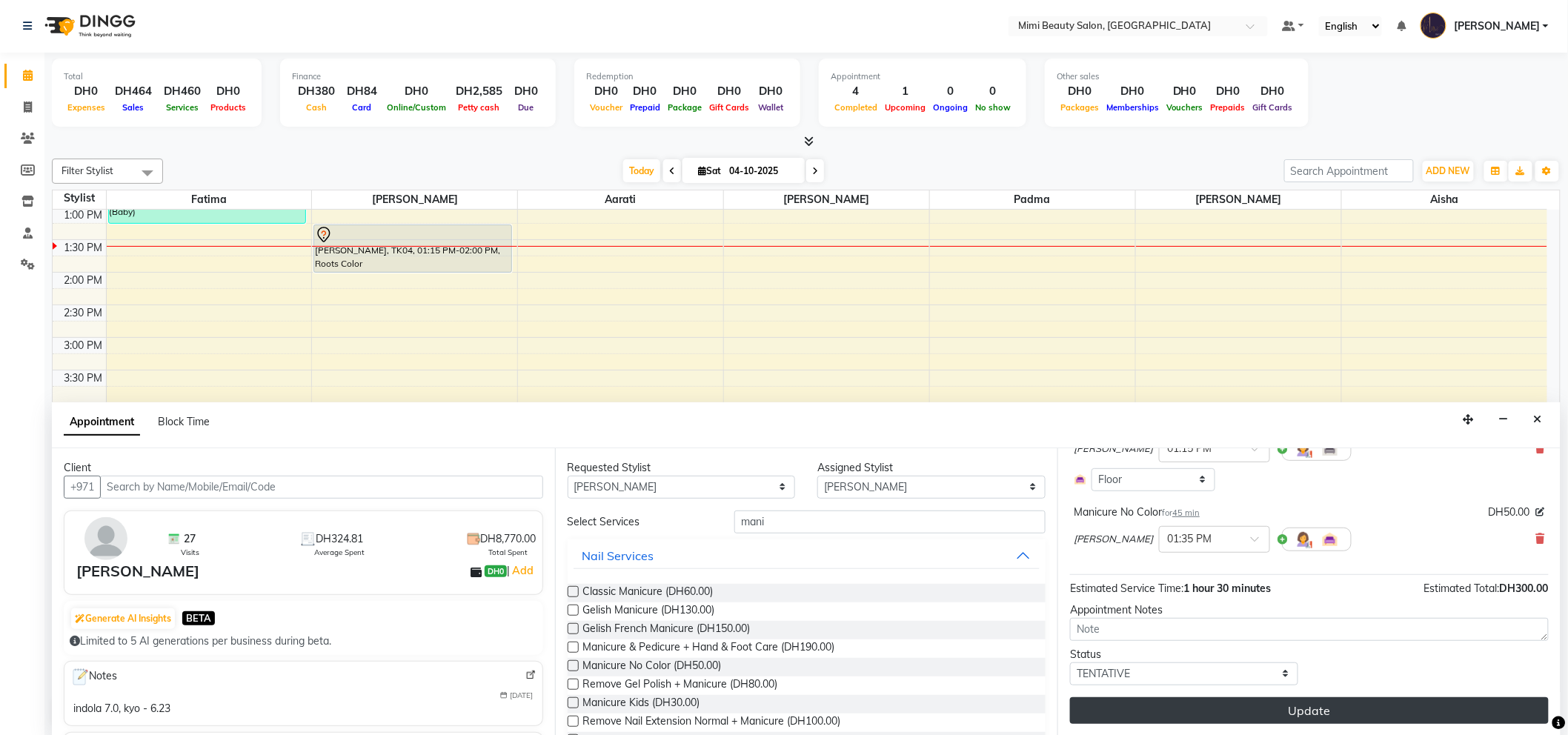
click at [1276, 713] on button "Update" at bounding box center [1310, 710] width 479 height 27
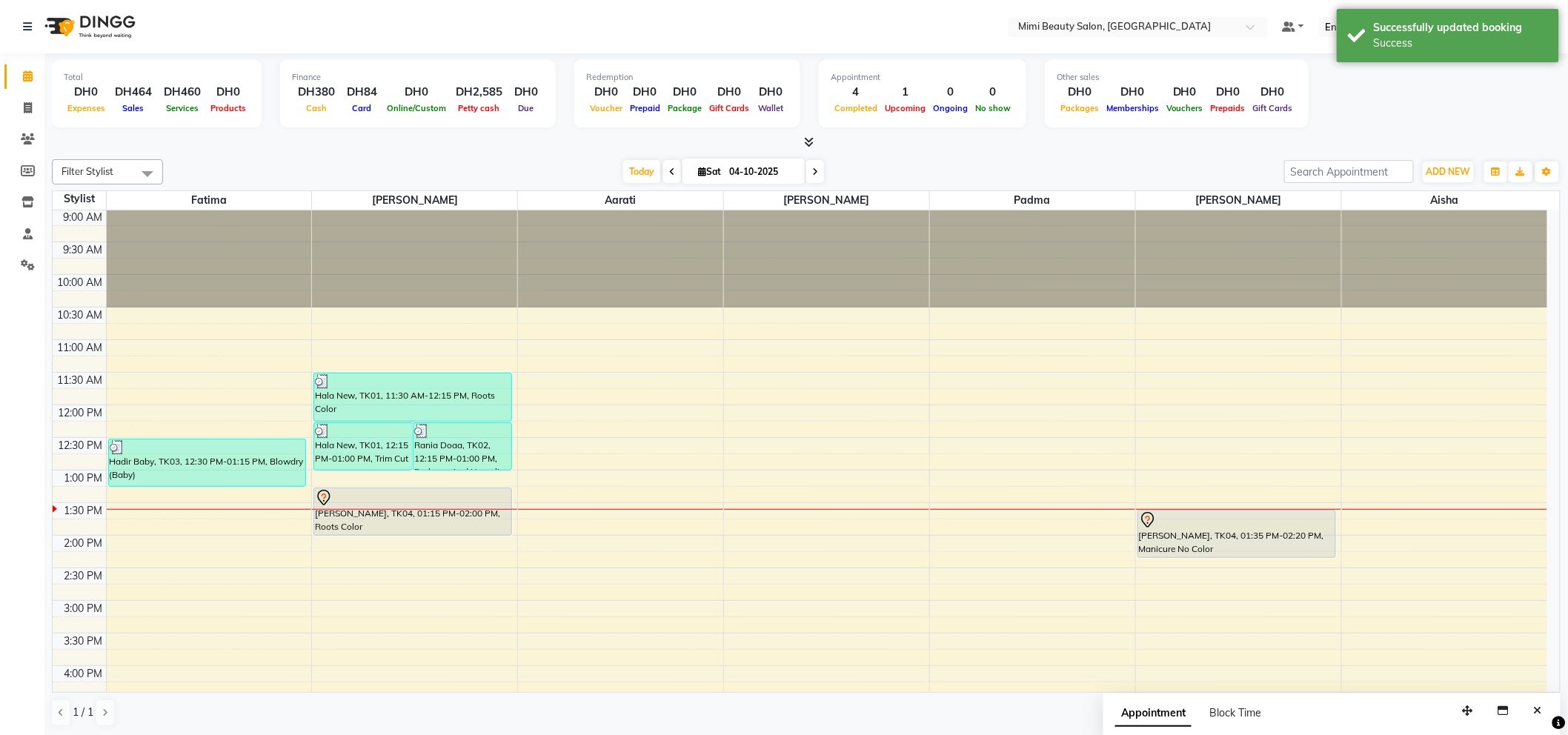
scroll to position [0, 0]
click at [669, 170] on icon at bounding box center [672, 172] width 6 height 9
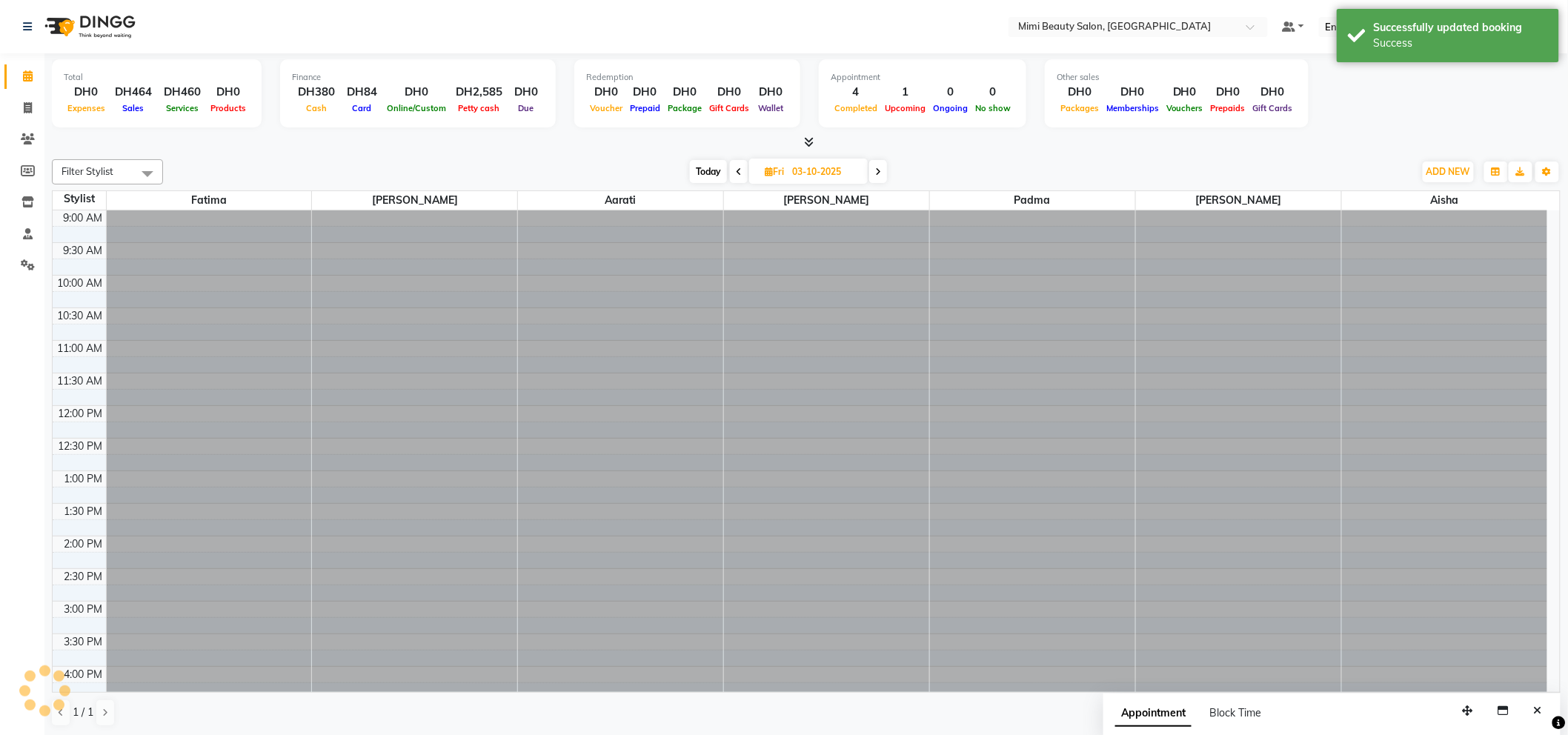
scroll to position [263, 0]
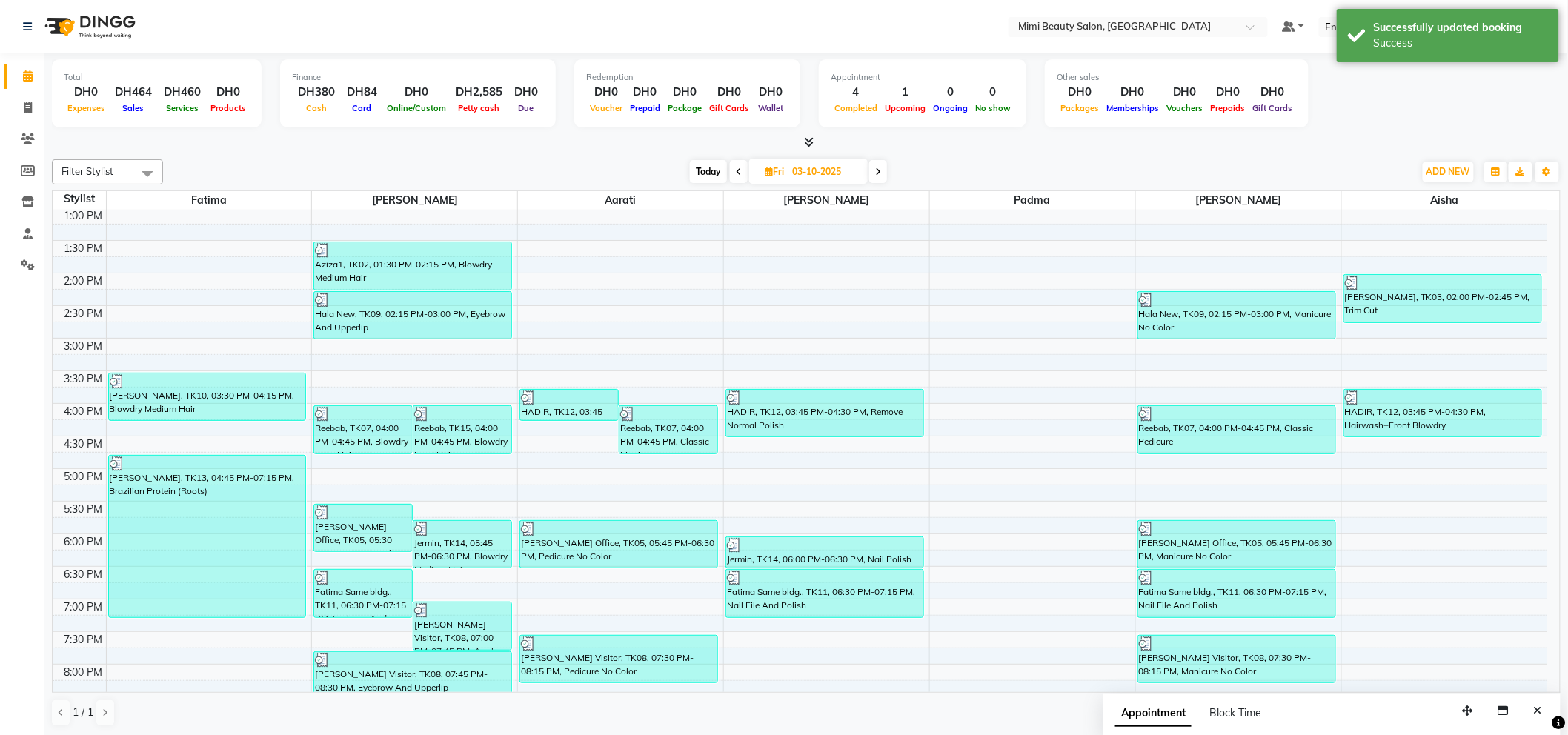
click at [736, 172] on icon at bounding box center [739, 172] width 6 height 9
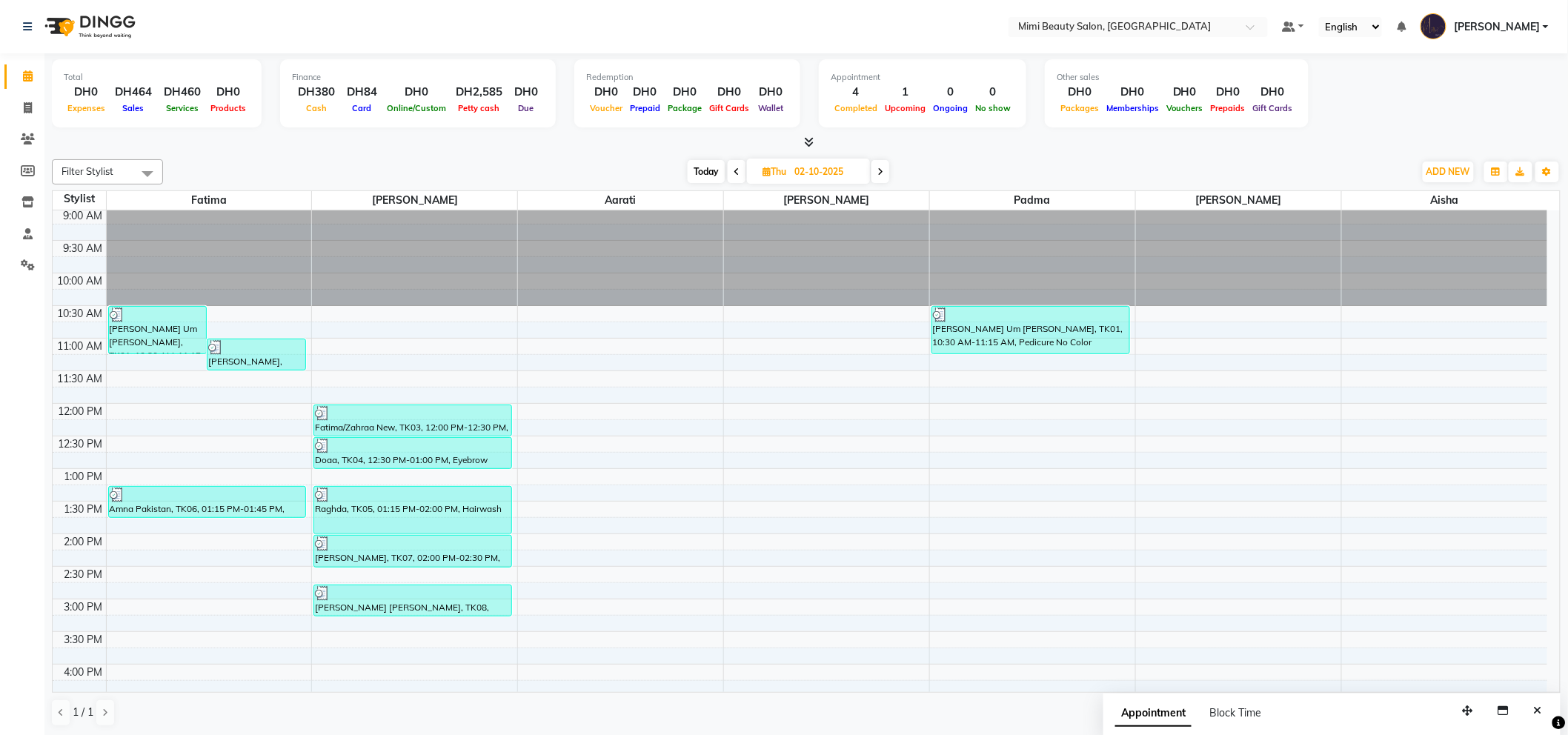
scroll to position [0, 0]
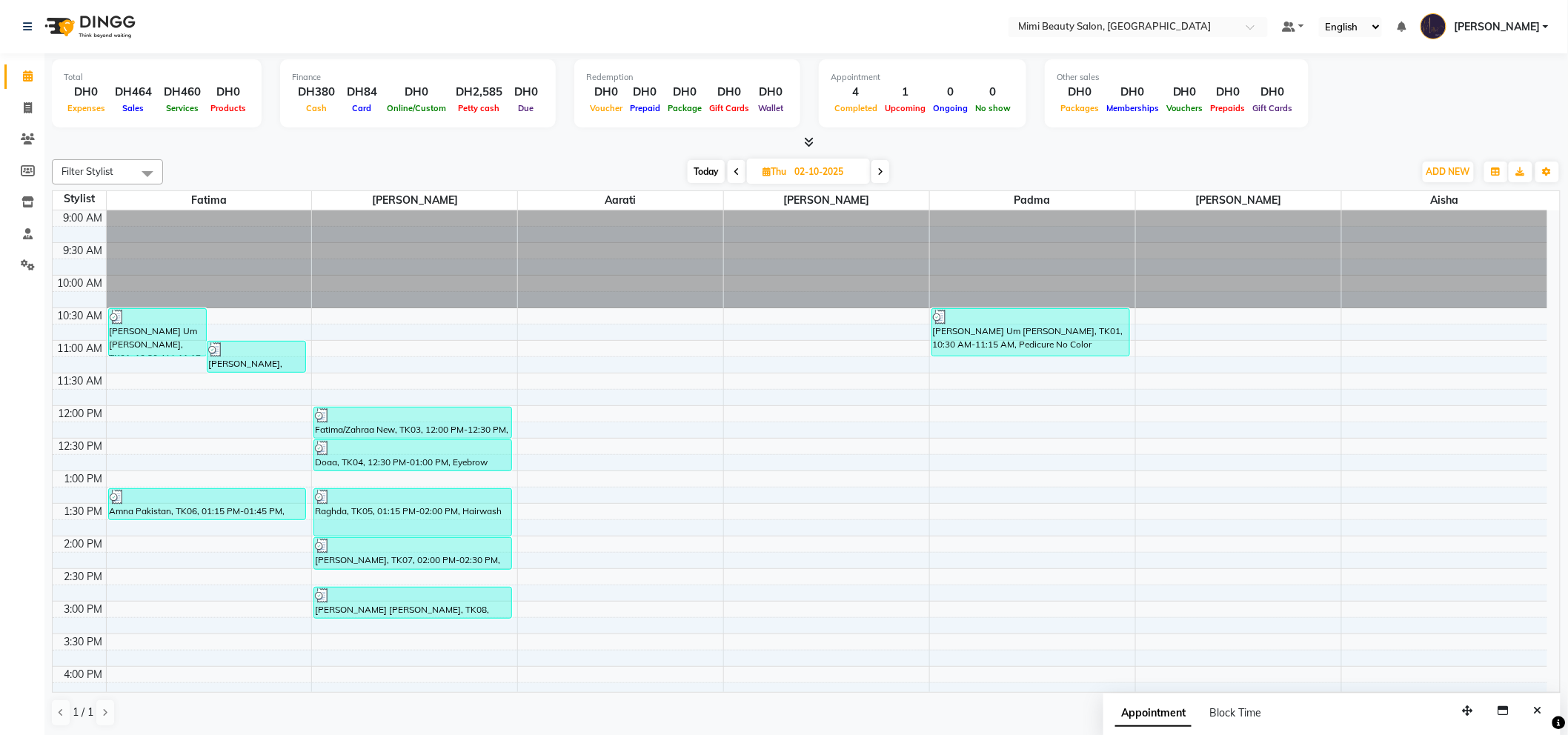
click at [883, 173] on icon at bounding box center [880, 172] width 6 height 9
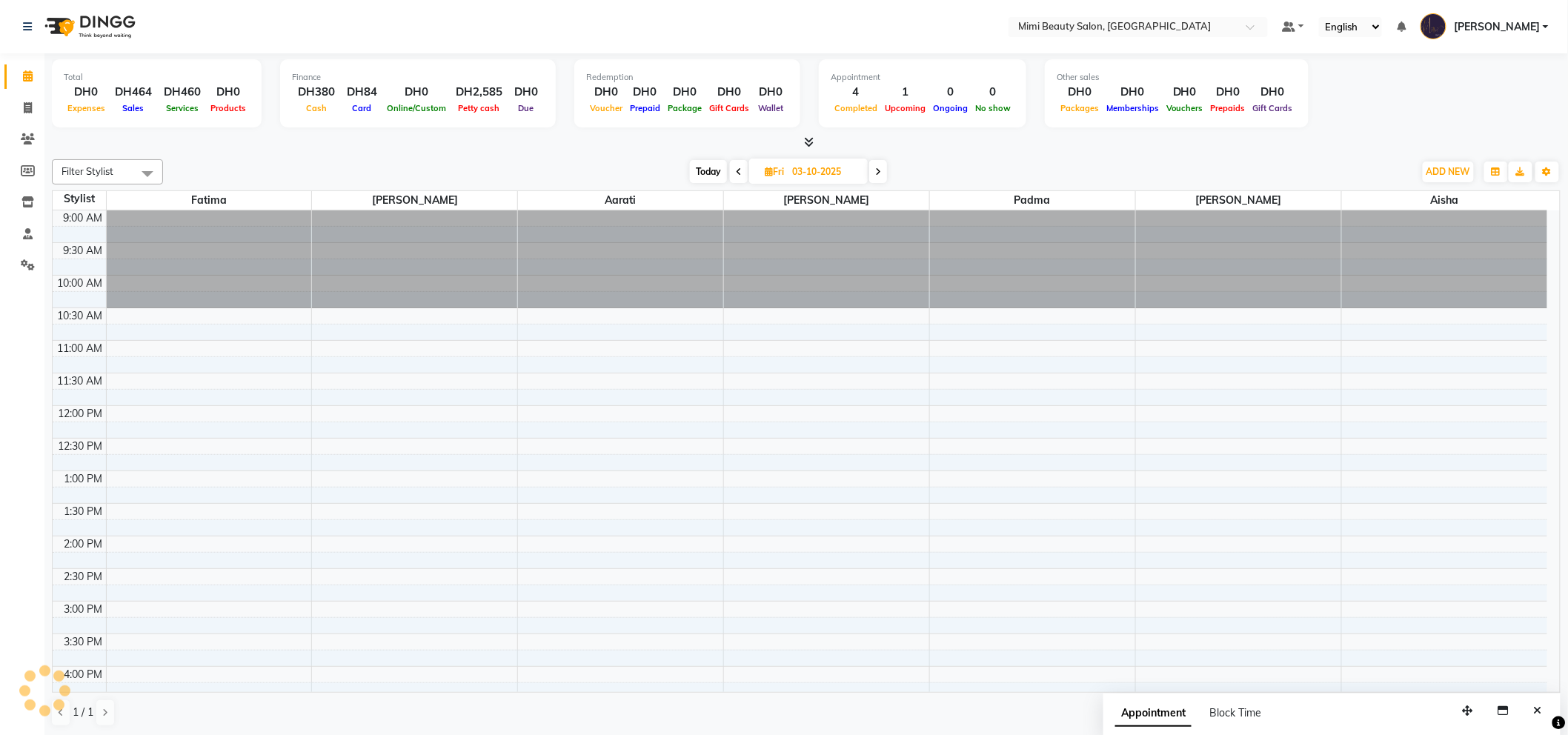
scroll to position [263, 0]
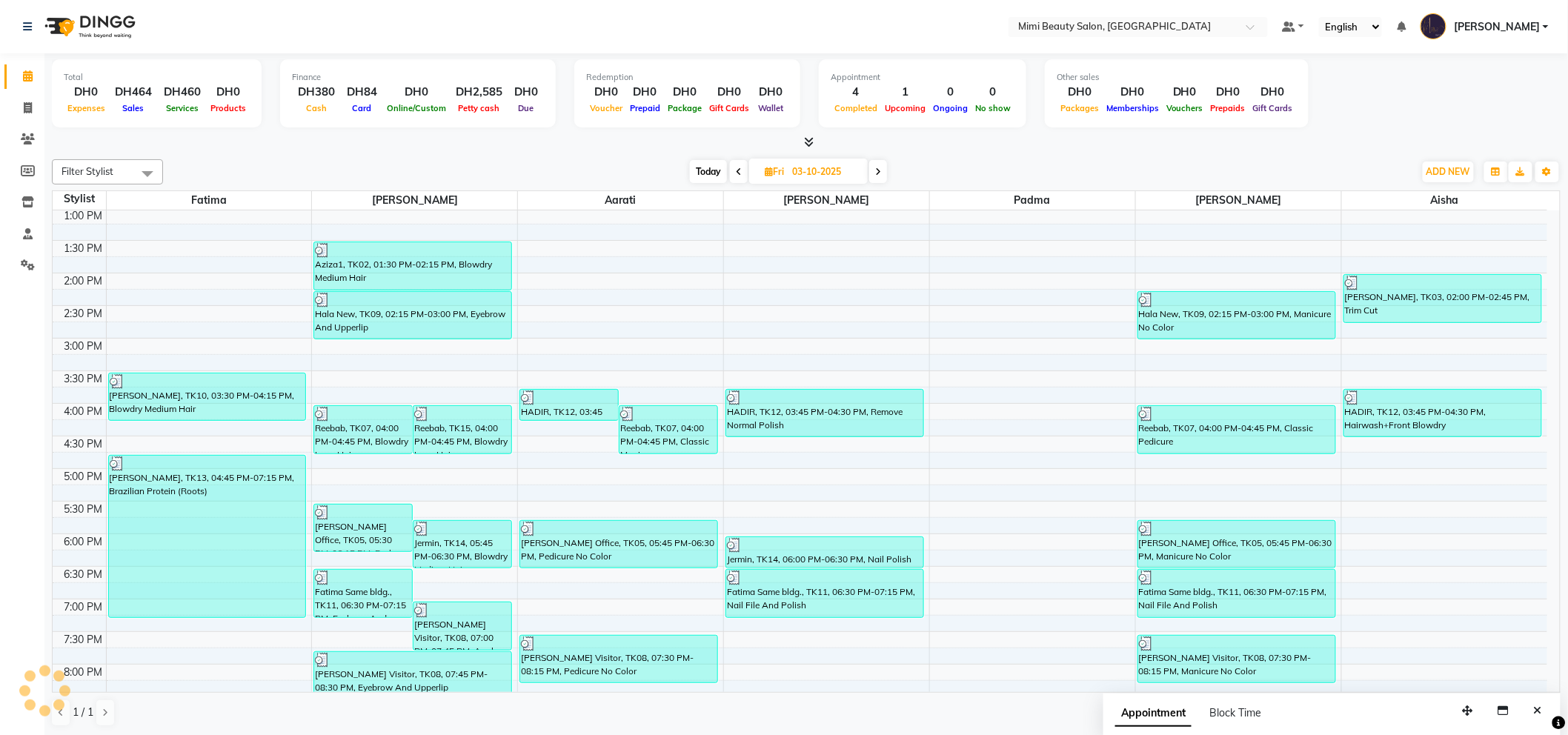
click at [883, 173] on span at bounding box center [878, 172] width 17 height 23
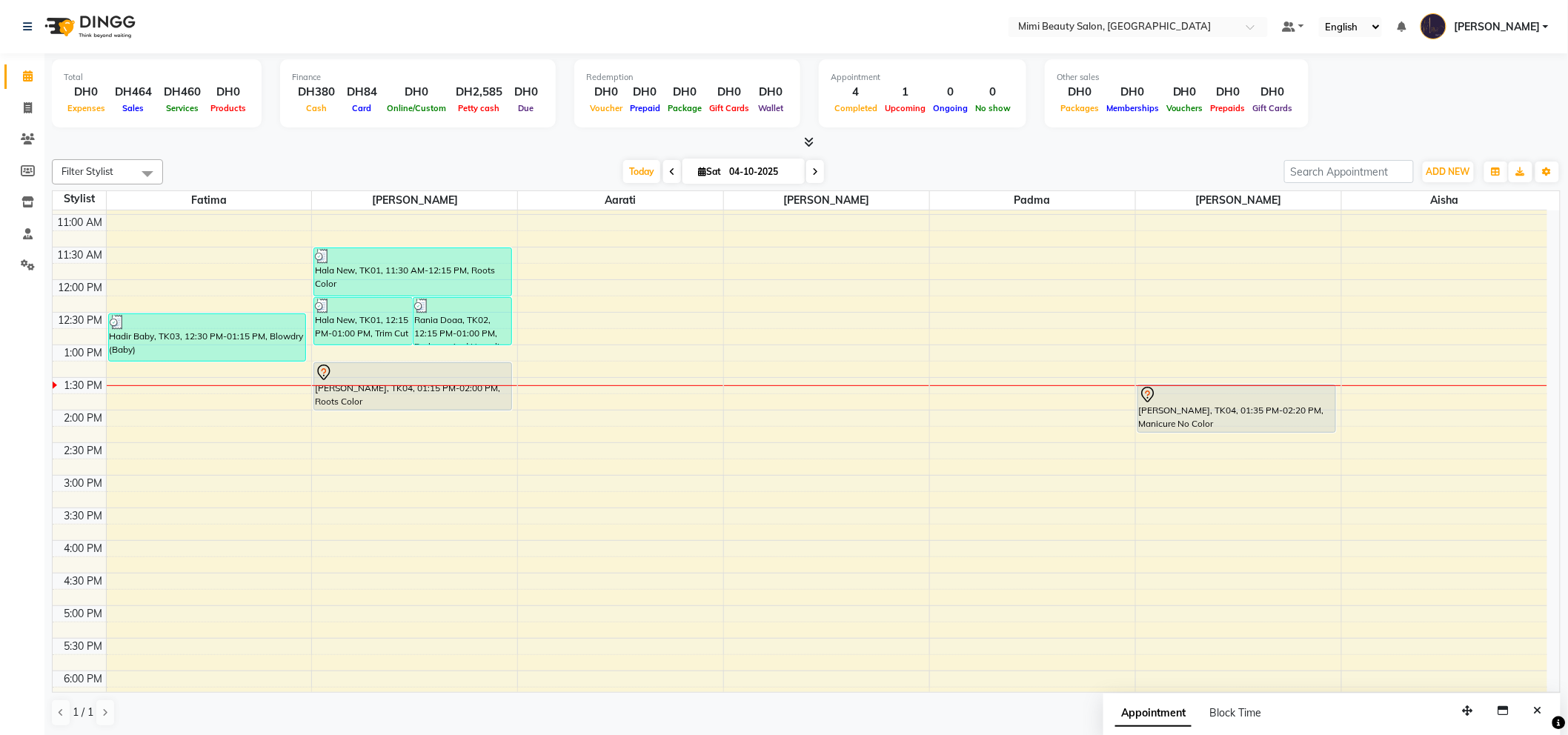
scroll to position [0, 0]
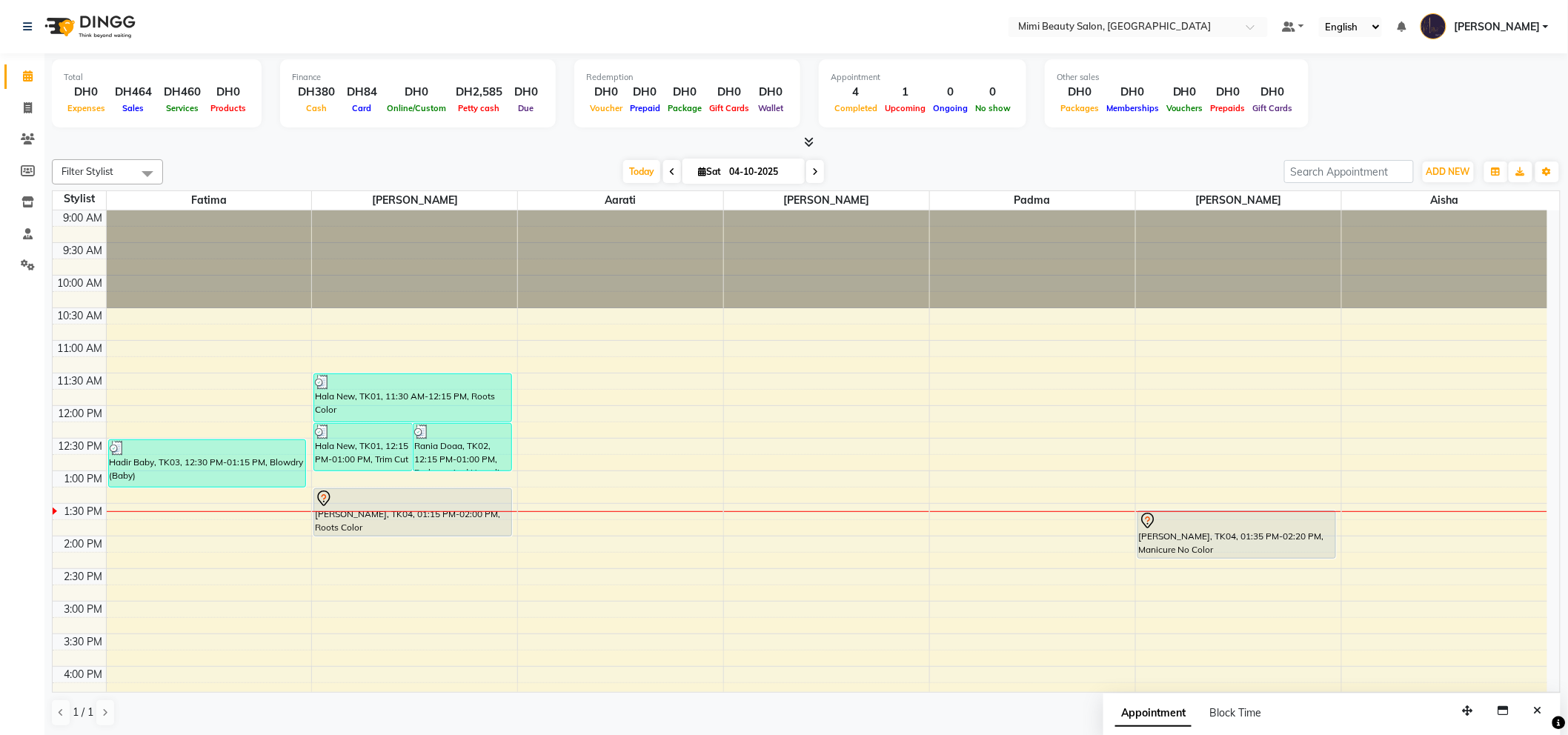
click at [812, 172] on icon at bounding box center [815, 172] width 6 height 9
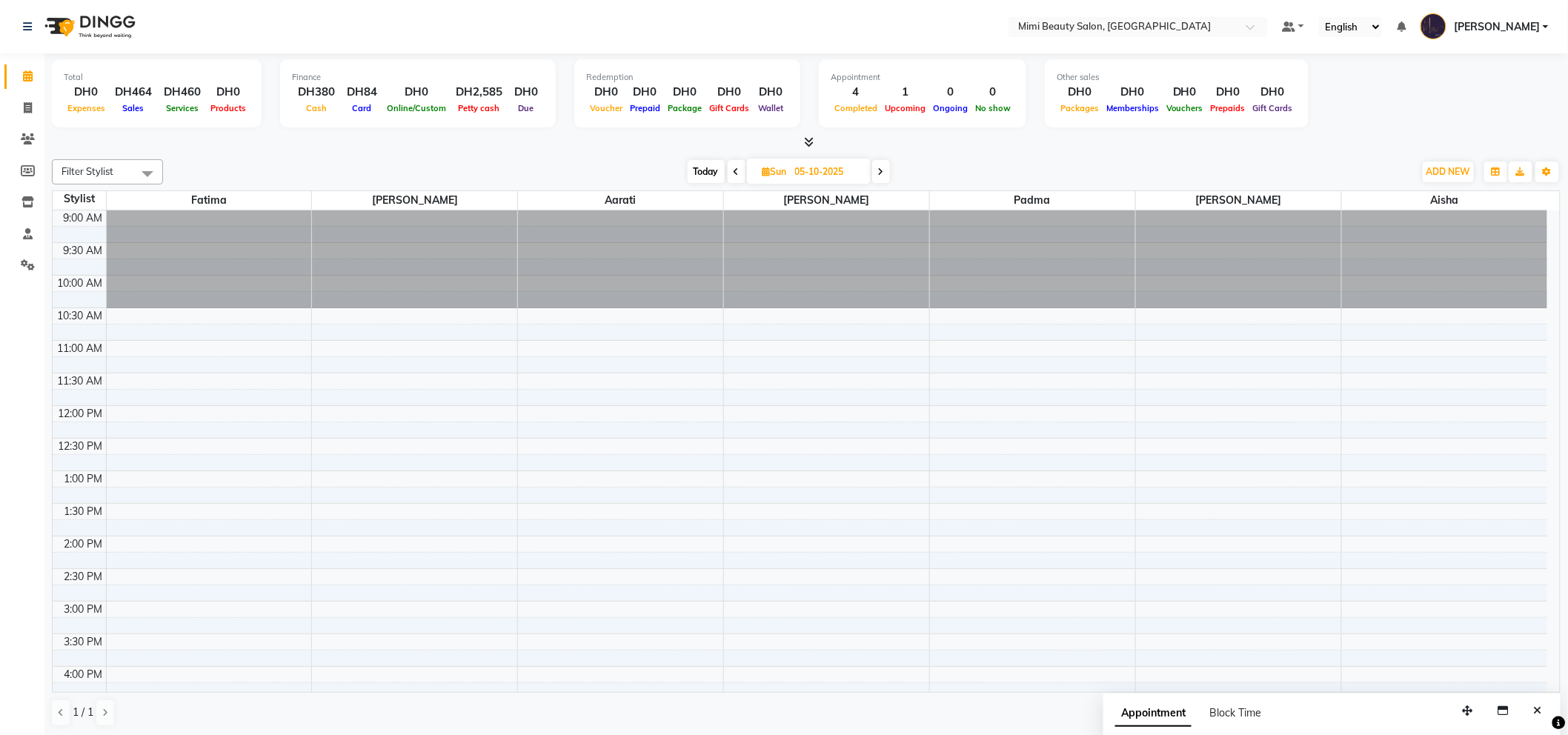
click at [880, 167] on icon at bounding box center [881, 172] width 6 height 9
click at [733, 171] on icon at bounding box center [736, 172] width 6 height 9
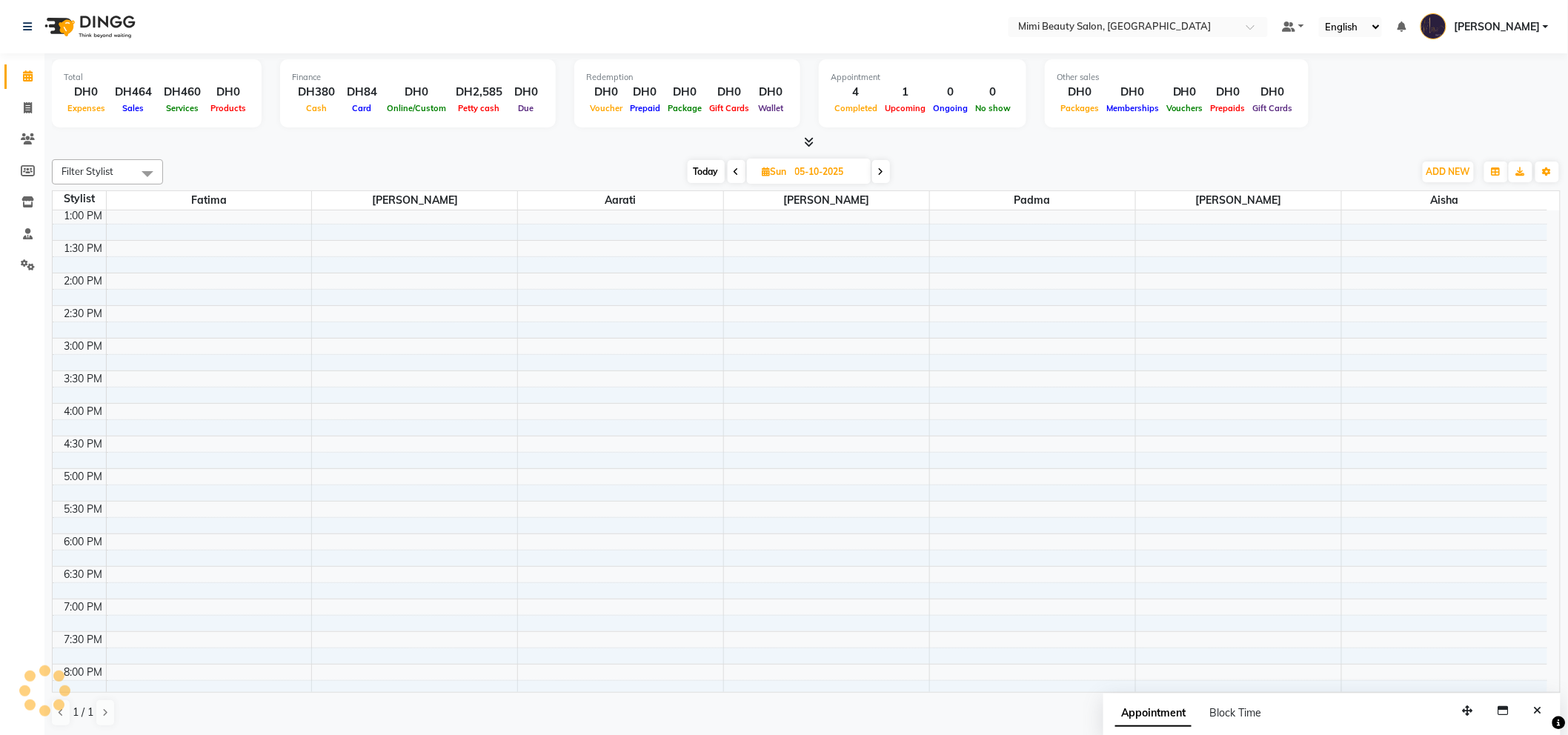
click at [733, 171] on icon at bounding box center [736, 172] width 6 height 9
type input "04-10-2025"
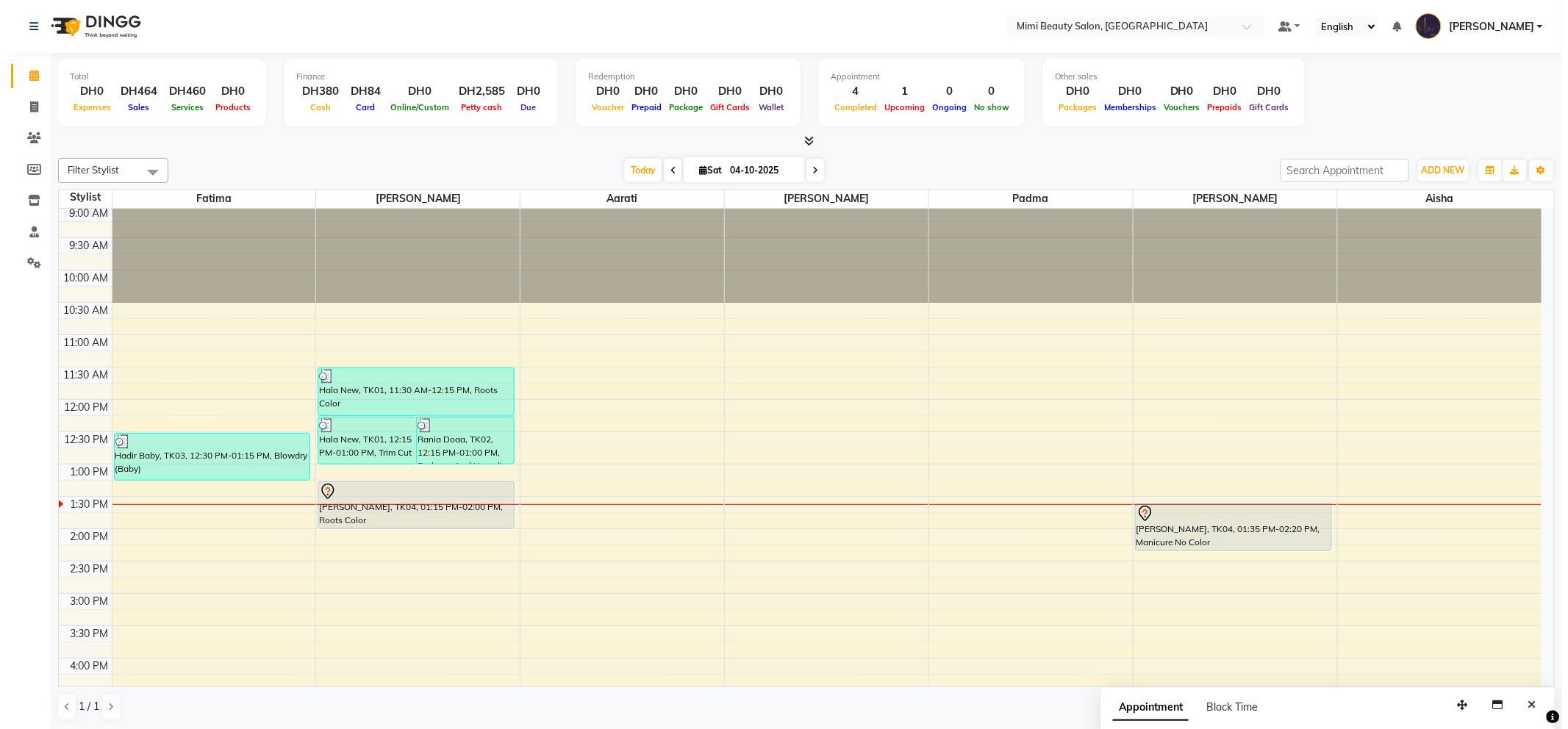
scroll to position [0, 0]
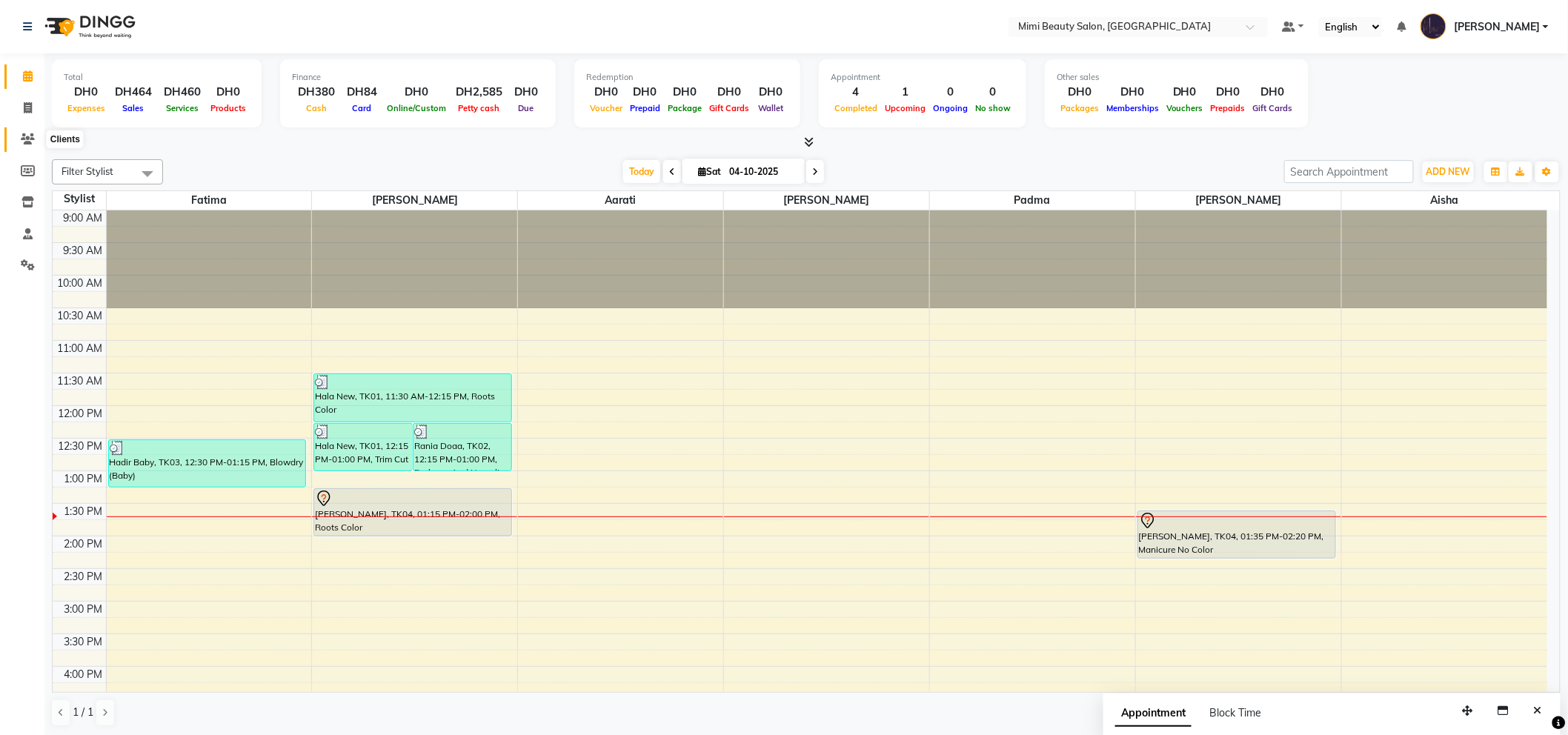
click at [22, 143] on icon at bounding box center [27, 138] width 14 height 11
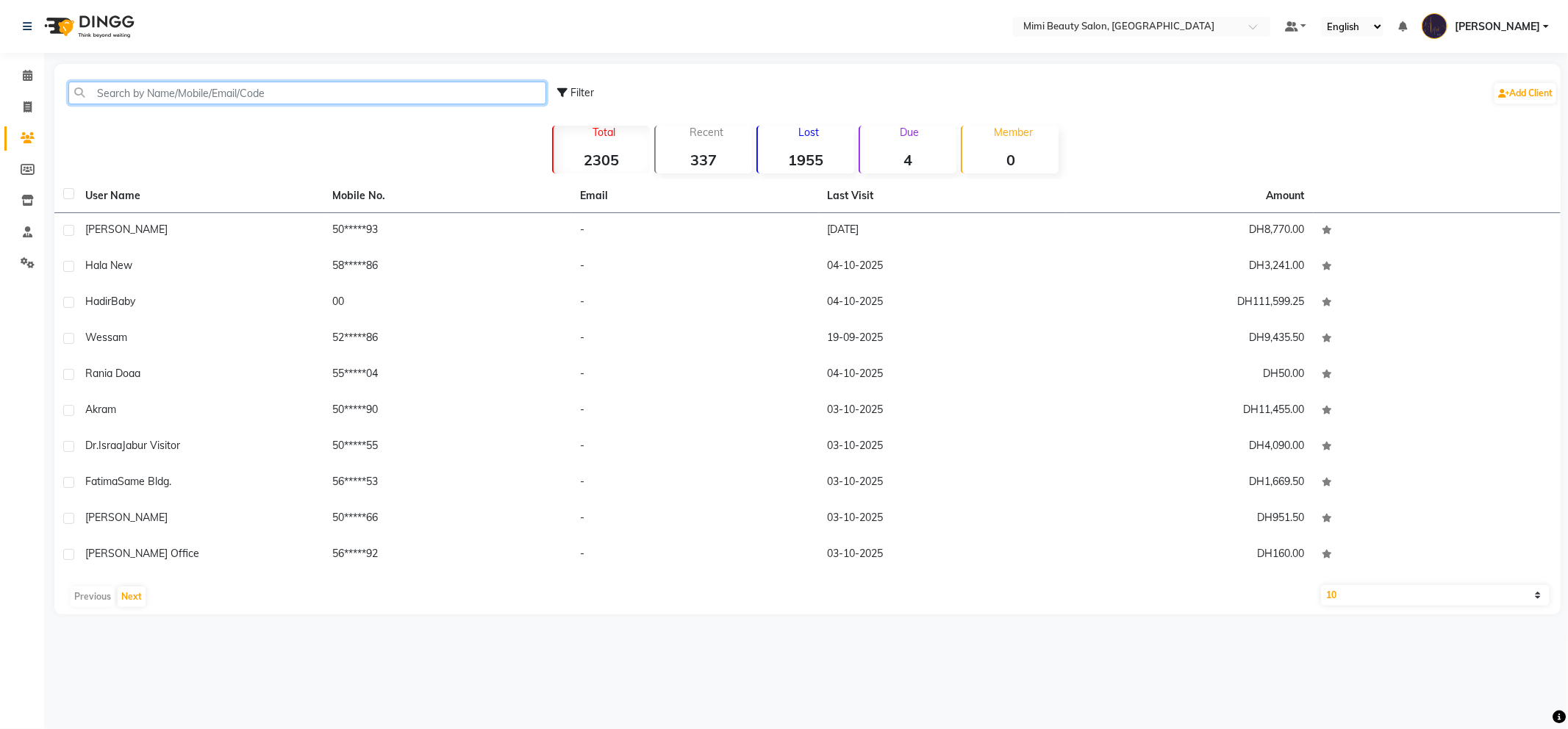
click at [346, 91] on input "text" at bounding box center [308, 93] width 478 height 23
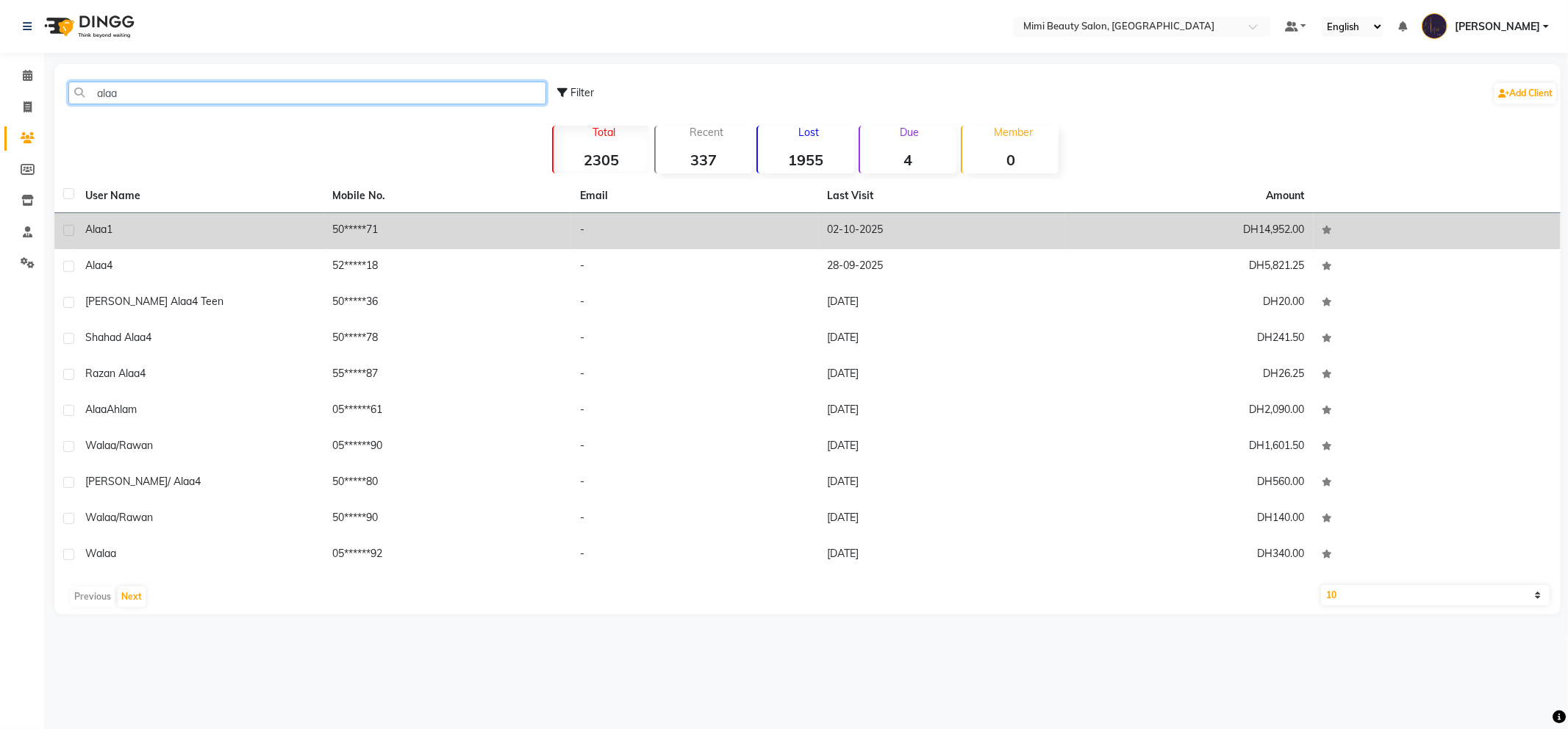
type input "alaa"
click at [268, 241] on td "Alaa1" at bounding box center [200, 231] width 248 height 36
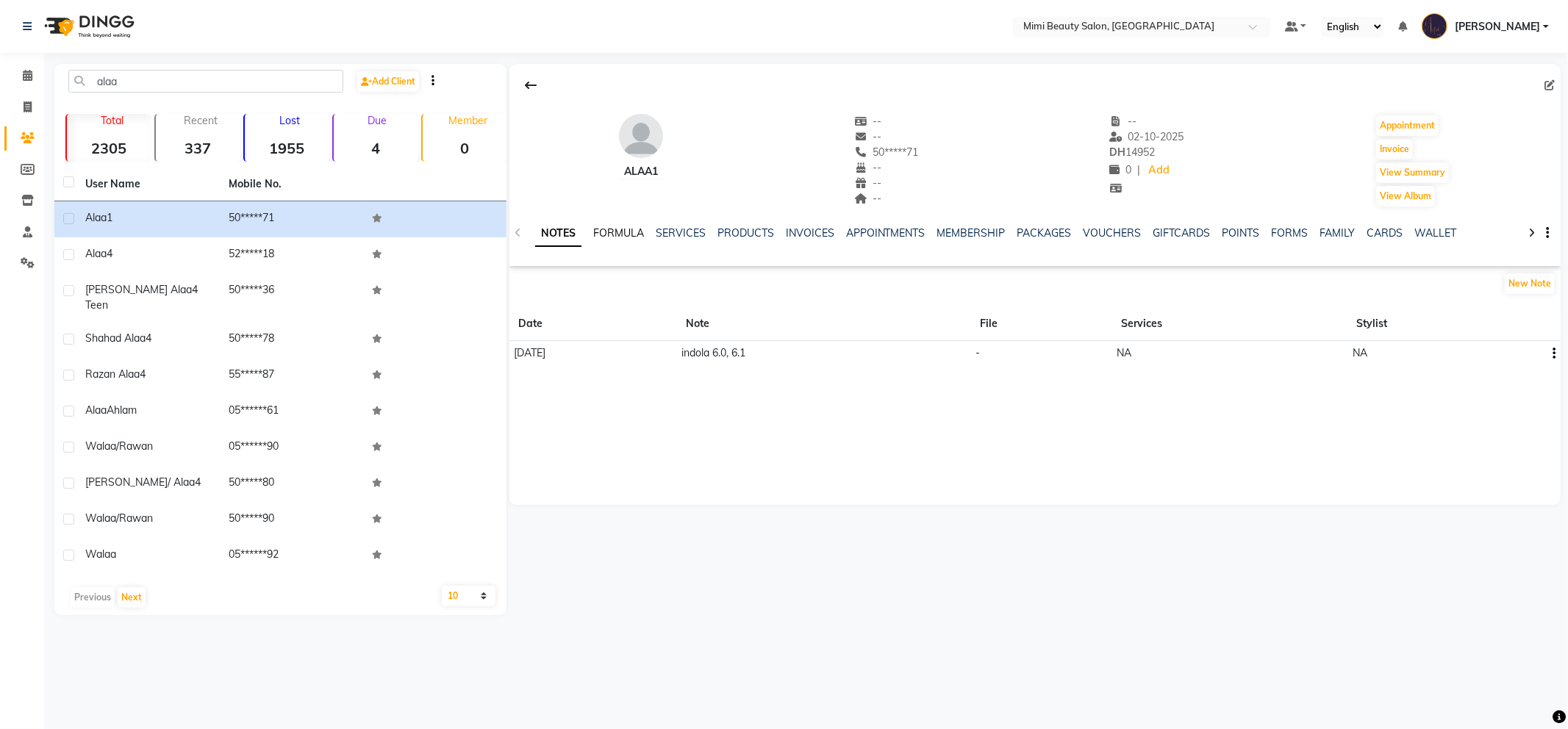
click at [628, 235] on link "FORMULA" at bounding box center [618, 233] width 51 height 14
click at [680, 230] on link "SERVICES" at bounding box center [680, 233] width 50 height 14
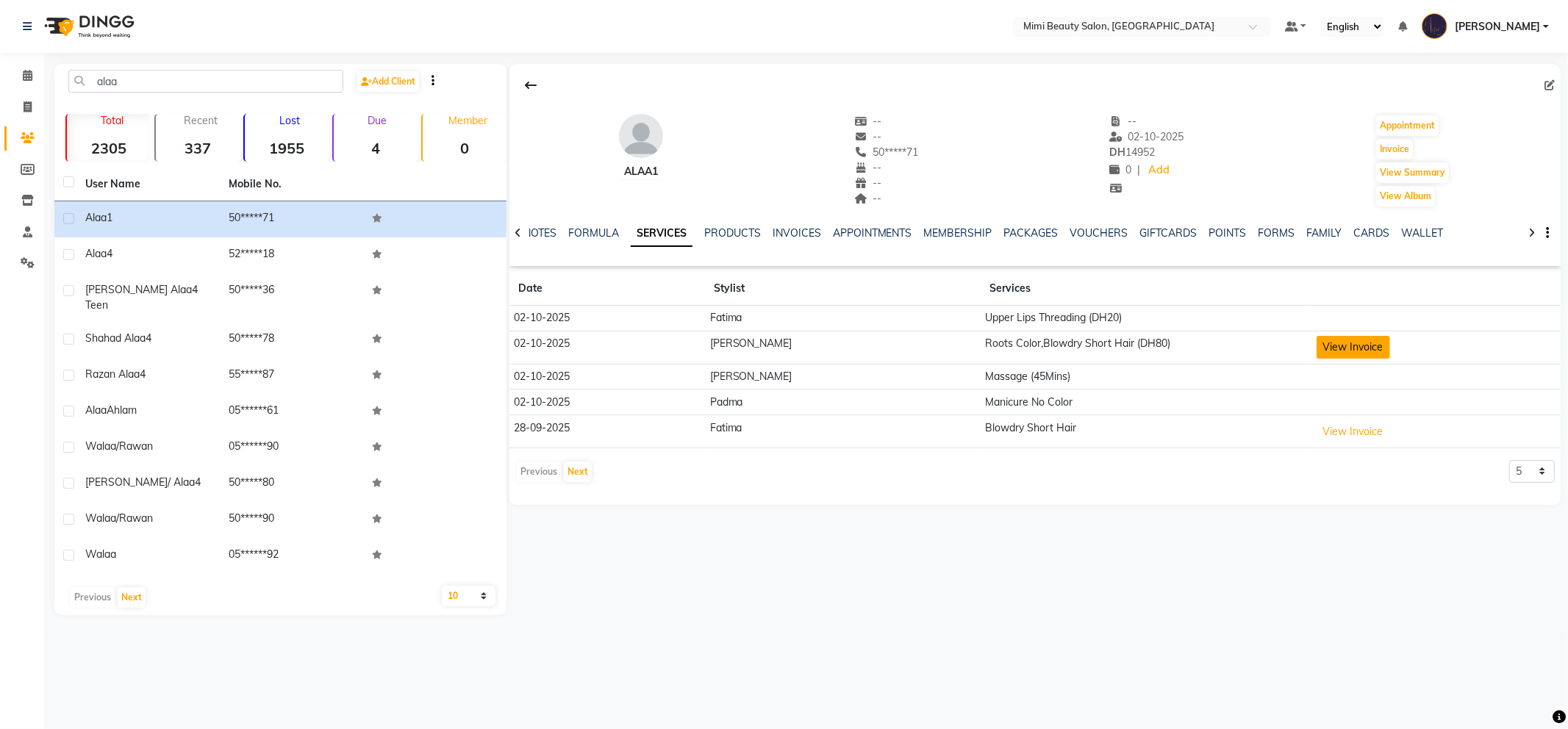
click at [1327, 350] on button "View Invoice" at bounding box center [1353, 348] width 73 height 23
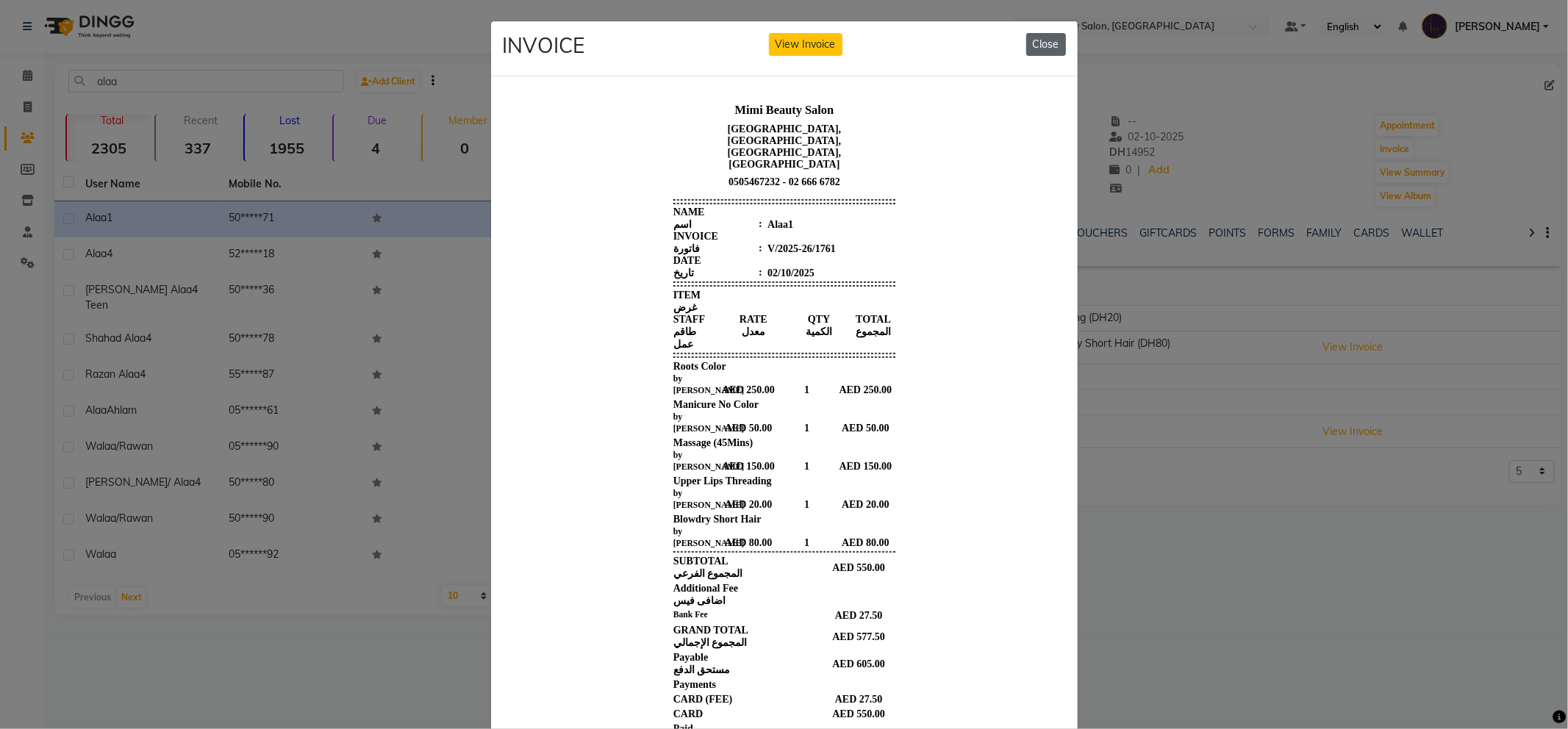
click at [1039, 45] on button "Close" at bounding box center [1046, 44] width 40 height 23
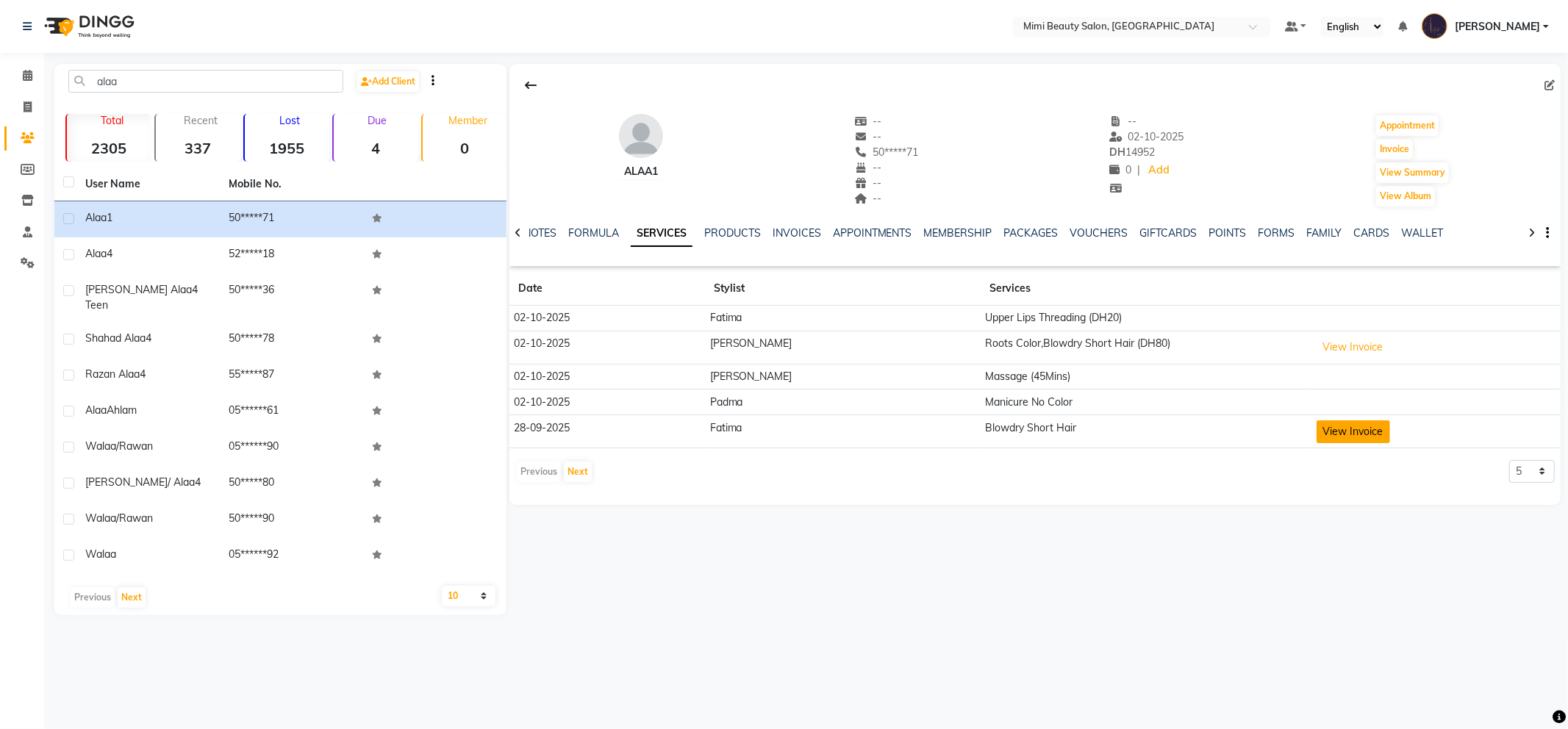
click at [1325, 441] on button "View Invoice" at bounding box center [1353, 432] width 73 height 23
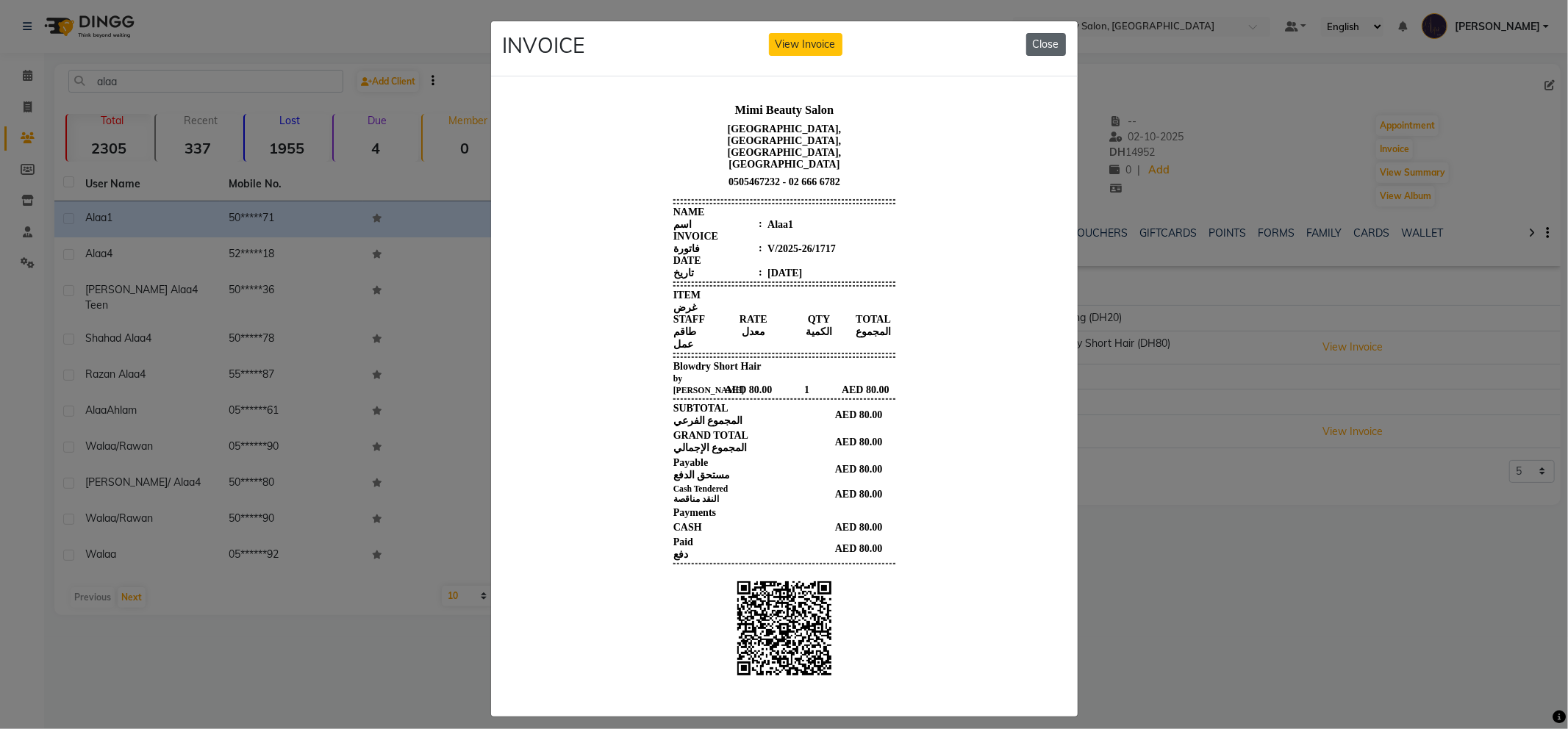
click at [1029, 42] on button "Close" at bounding box center [1046, 44] width 40 height 23
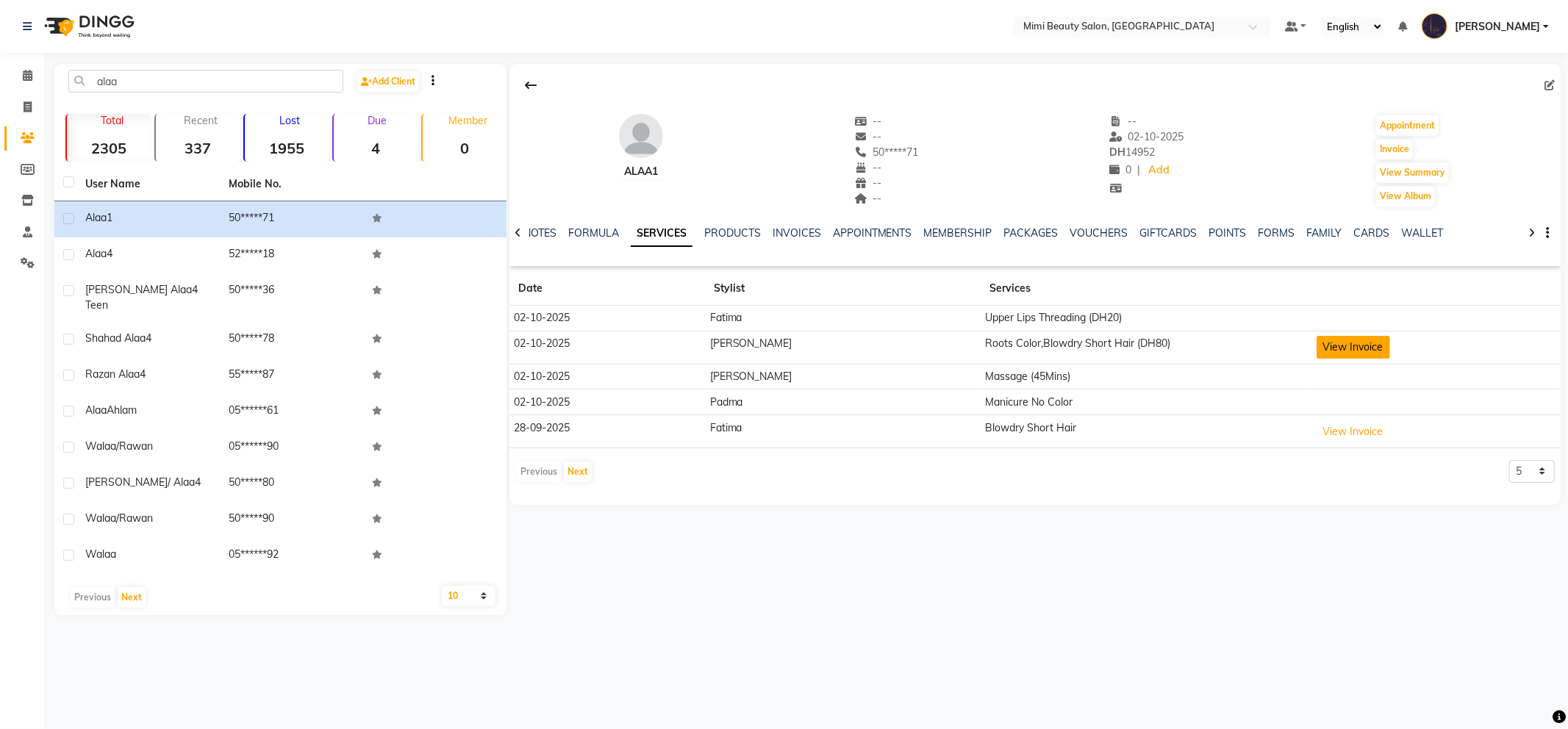
click at [1317, 346] on button "View Invoice" at bounding box center [1353, 348] width 73 height 23
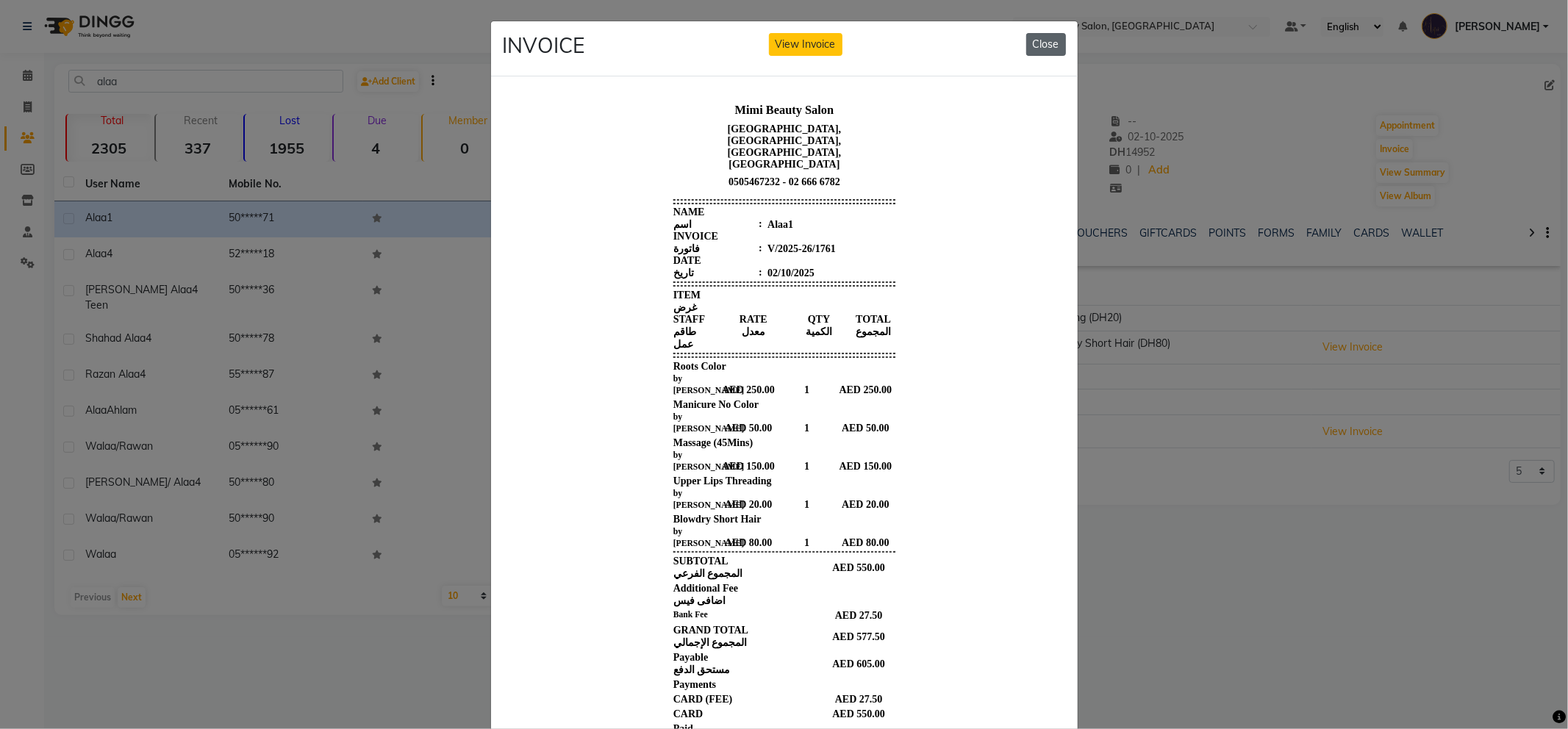
click at [1034, 46] on button "Close" at bounding box center [1046, 44] width 40 height 23
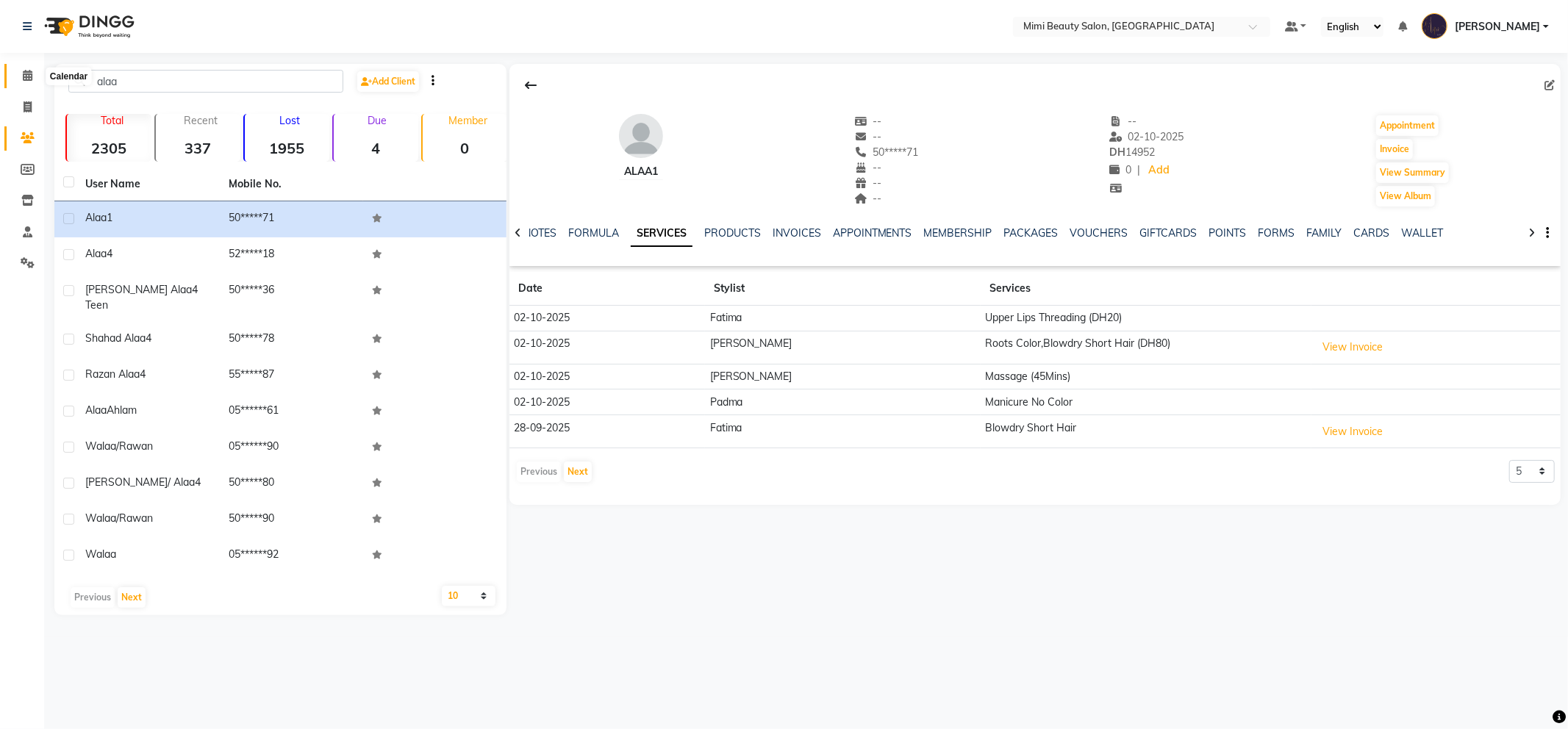
click at [19, 81] on span at bounding box center [27, 76] width 26 height 17
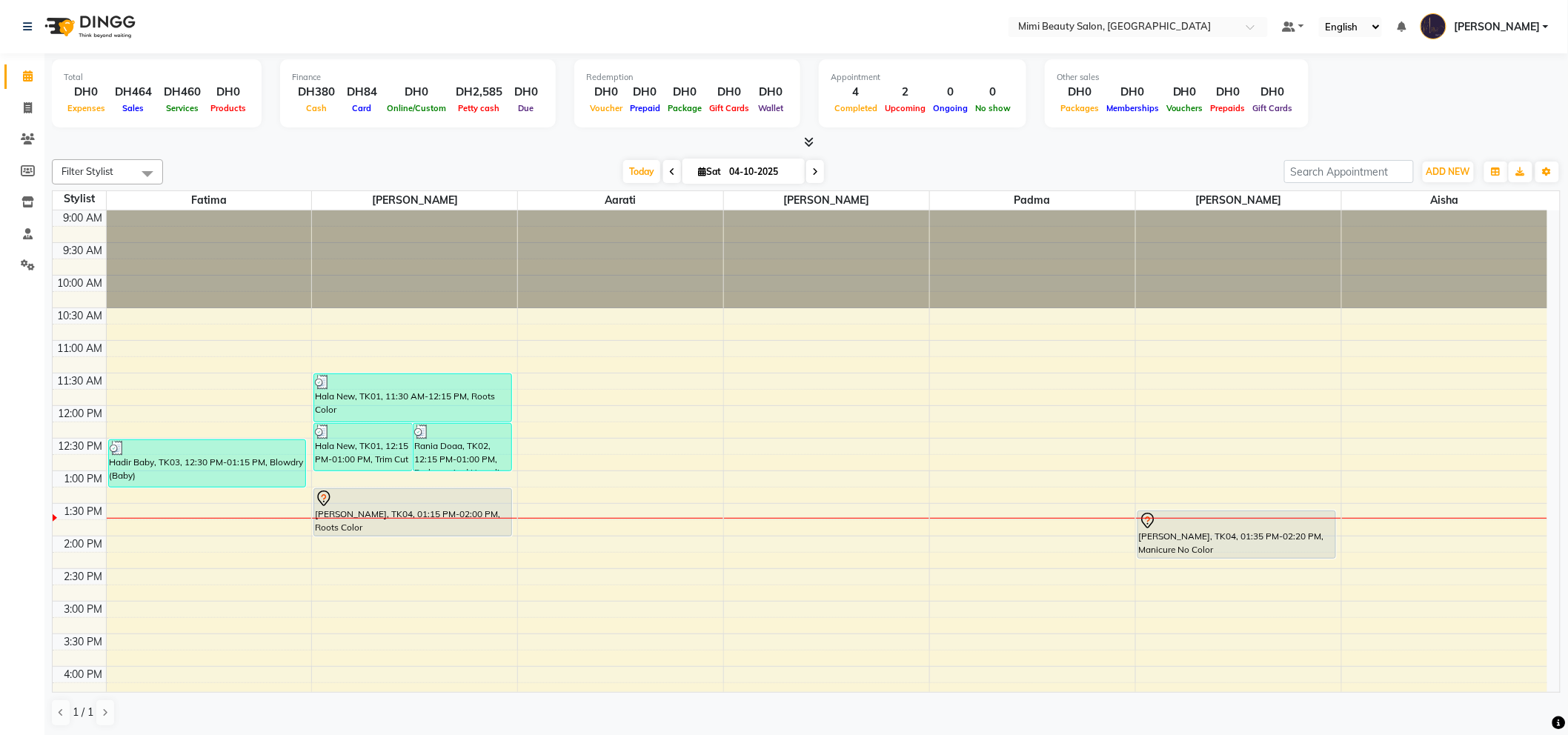
click at [460, 522] on div "[PERSON_NAME], TK04, 01:15 PM-02:00 PM, Roots Color" at bounding box center [412, 512] width 197 height 46
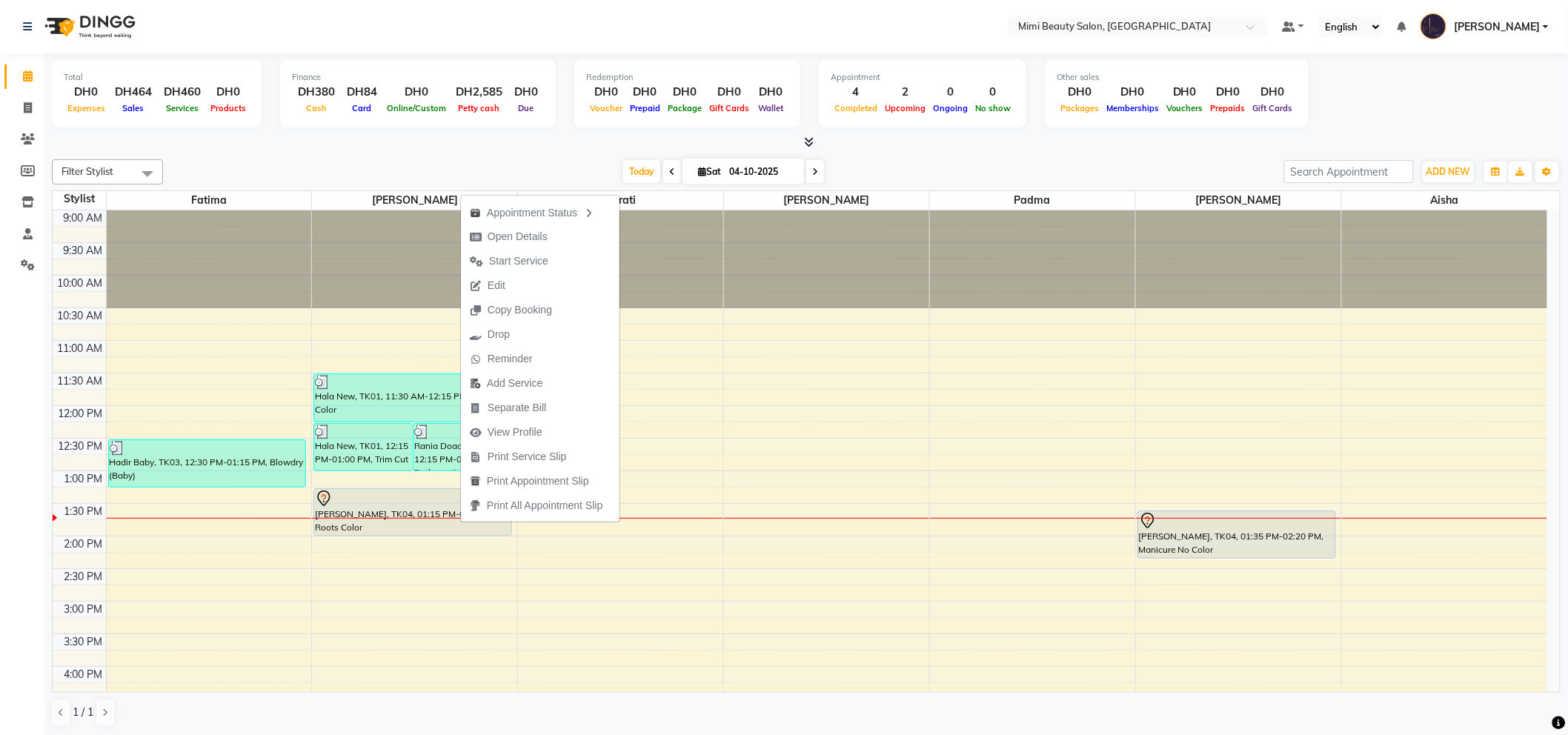
click at [824, 463] on div "9:00 AM 9:30 AM 10:00 AM 10:30 AM 11:00 AM 11:30 AM 12:00 PM 12:30 PM 1:00 PM 1…" at bounding box center [800, 699] width 1494 height 977
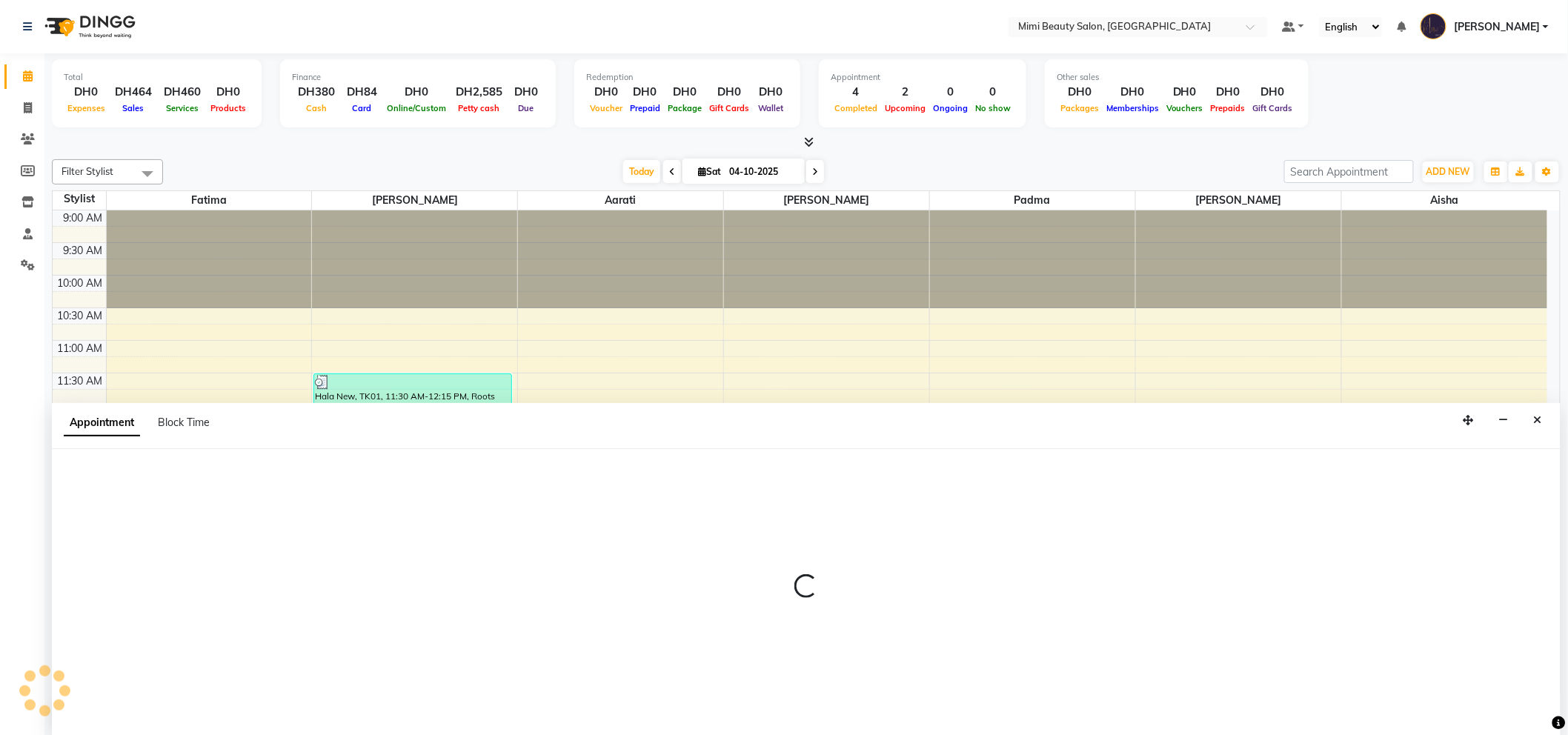
scroll to position [1, 0]
select select "53403"
select select "765"
select select "tentative"
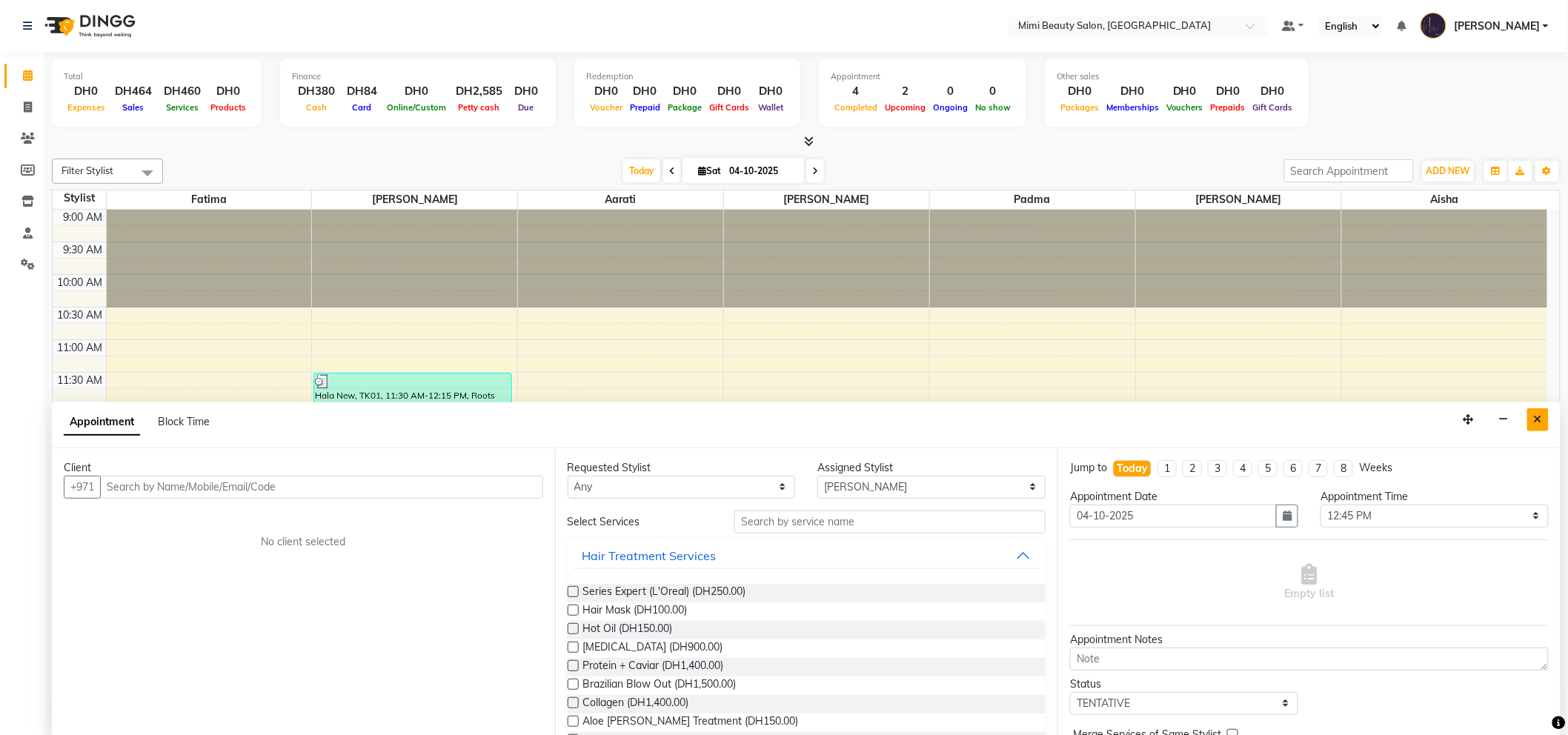
click at [1539, 417] on icon "Close" at bounding box center [1538, 420] width 8 height 11
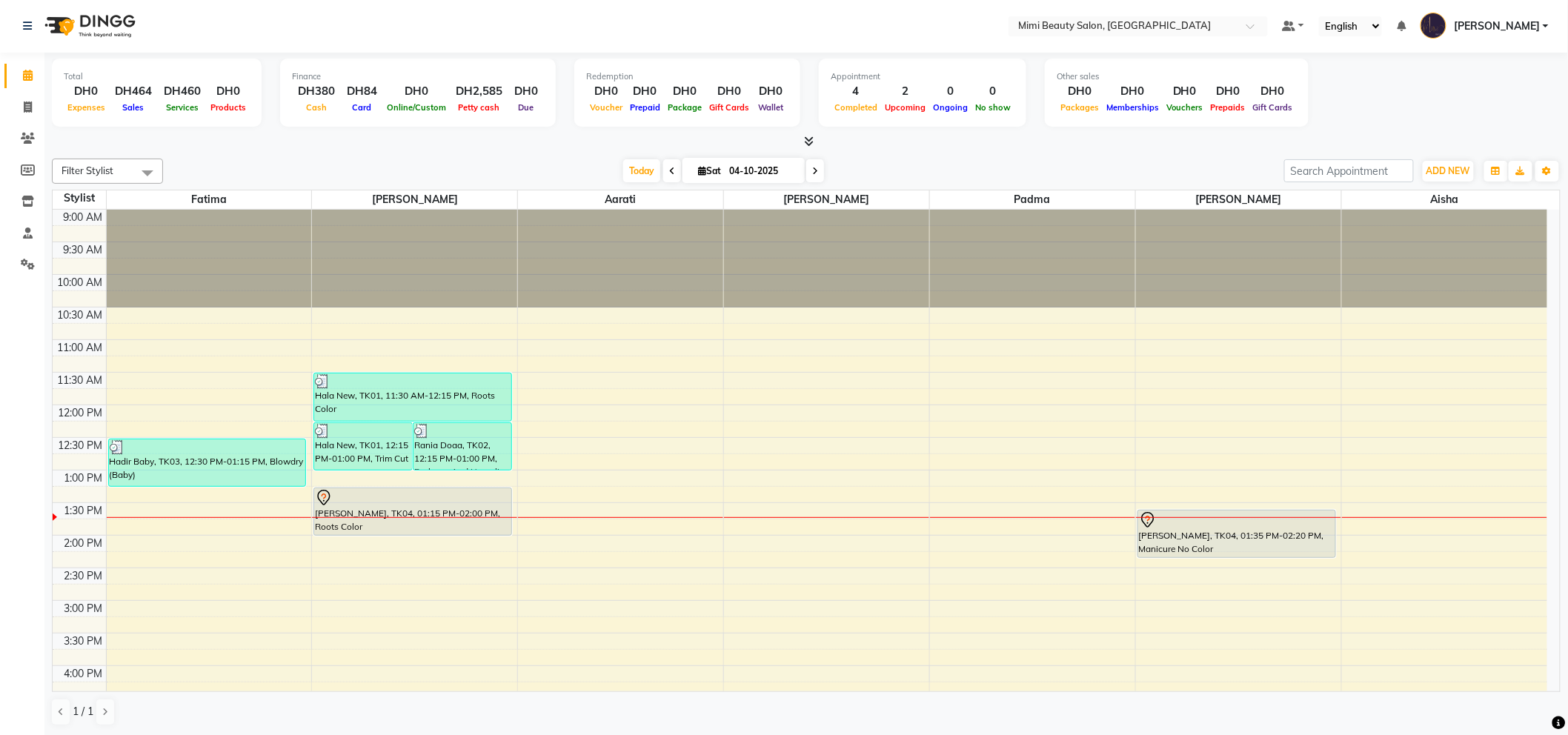
click at [349, 482] on div "9:00 AM 9:30 AM 10:00 AM 10:30 AM 11:00 AM 11:30 AM 12:00 PM 12:30 PM 1:00 PM 1…" at bounding box center [800, 699] width 1494 height 977
select select "52700"
select select "tentative"
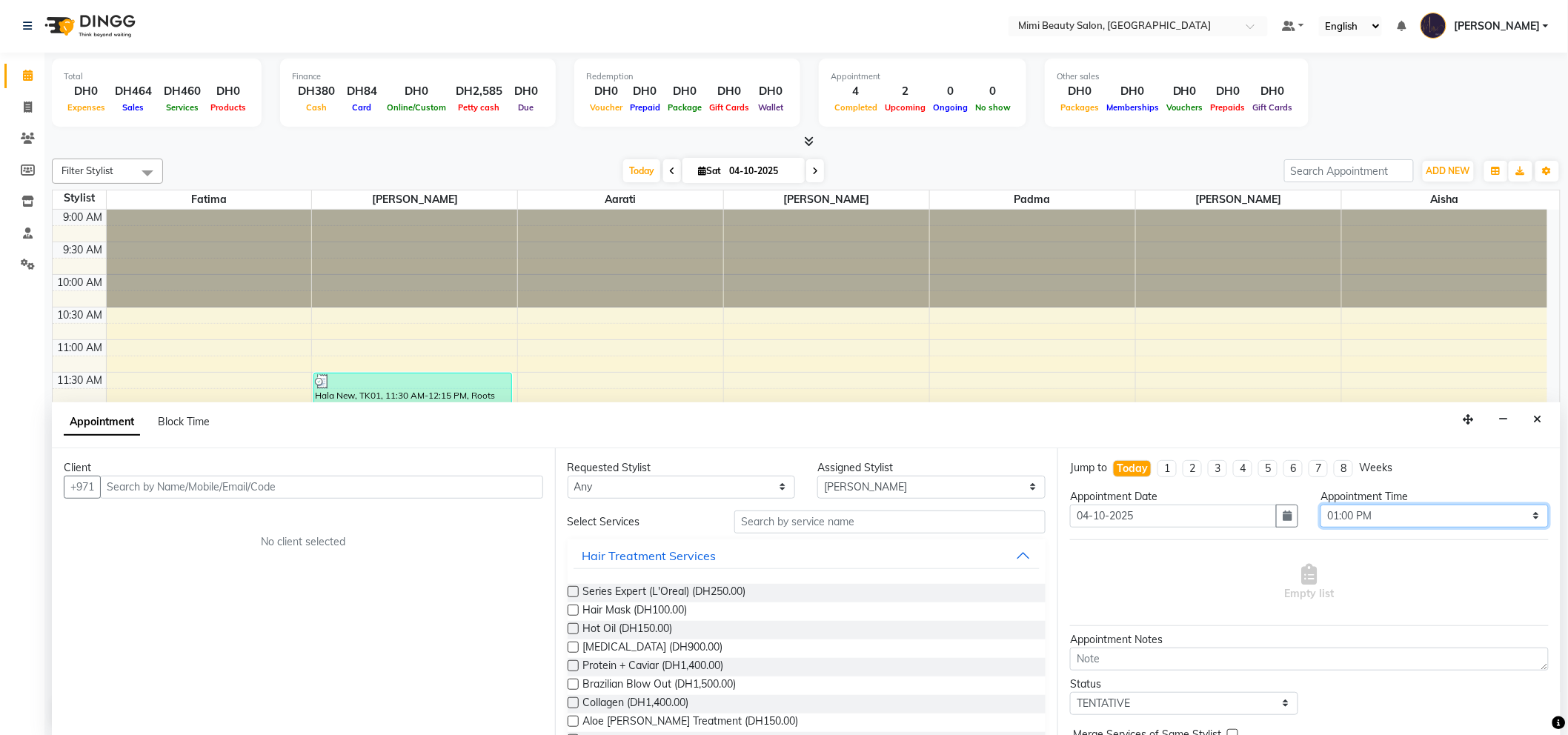
click at [1522, 517] on select "Select 10:00 AM 10:05 AM 10:10 AM 10:15 AM 10:20 AM 10:25 AM 10:30 AM 10:35 AM …" at bounding box center [1434, 516] width 228 height 23
select select "820"
click at [1320, 505] on select "Select 10:00 AM 10:05 AM 10:10 AM 10:15 AM 10:20 AM 10:25 AM 10:30 AM 10:35 AM …" at bounding box center [1434, 516] width 228 height 23
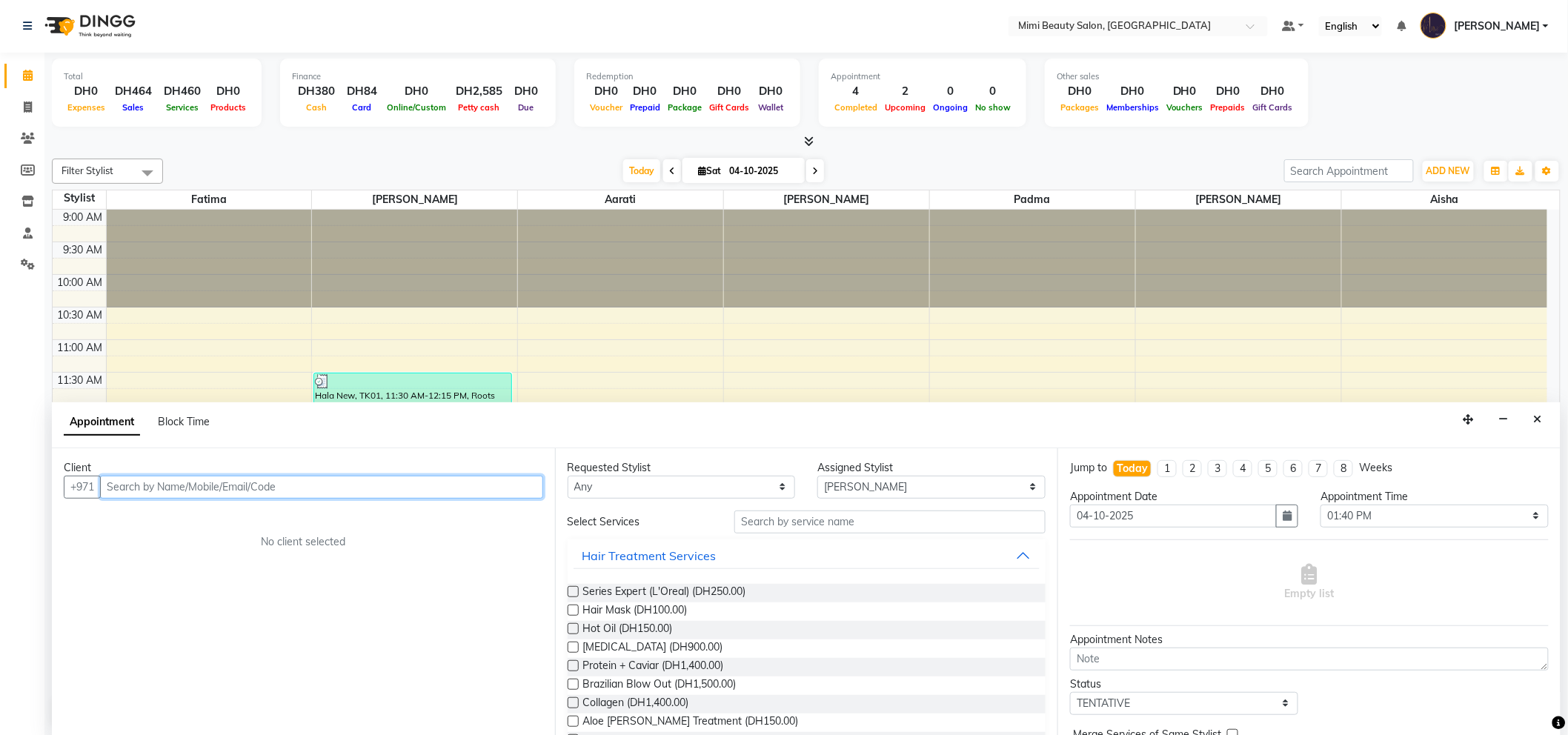
click at [342, 487] on input "text" at bounding box center [322, 487] width 443 height 23
click at [146, 508] on button "Alaa1 50*****71" at bounding box center [166, 518] width 128 height 24
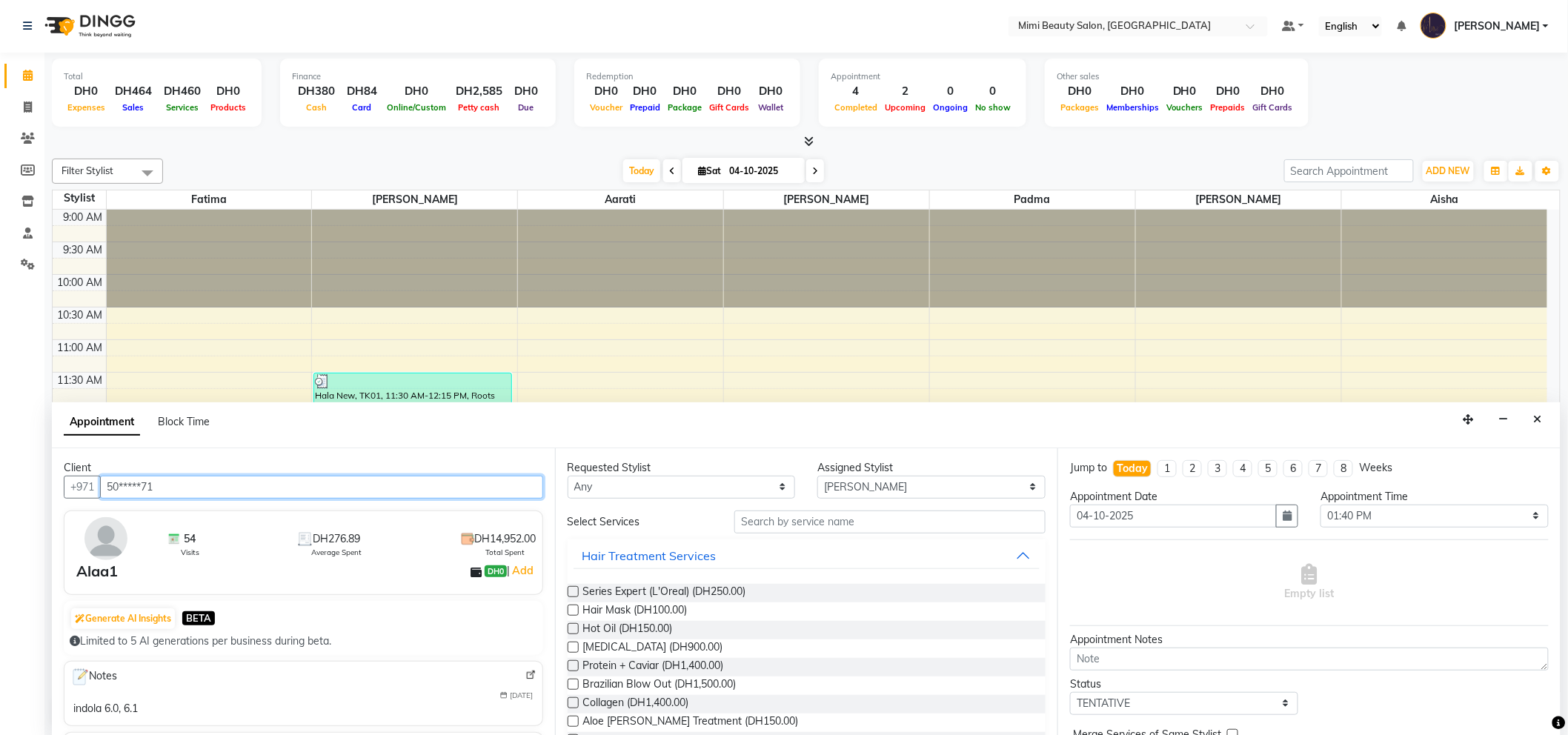
type input "50*****71"
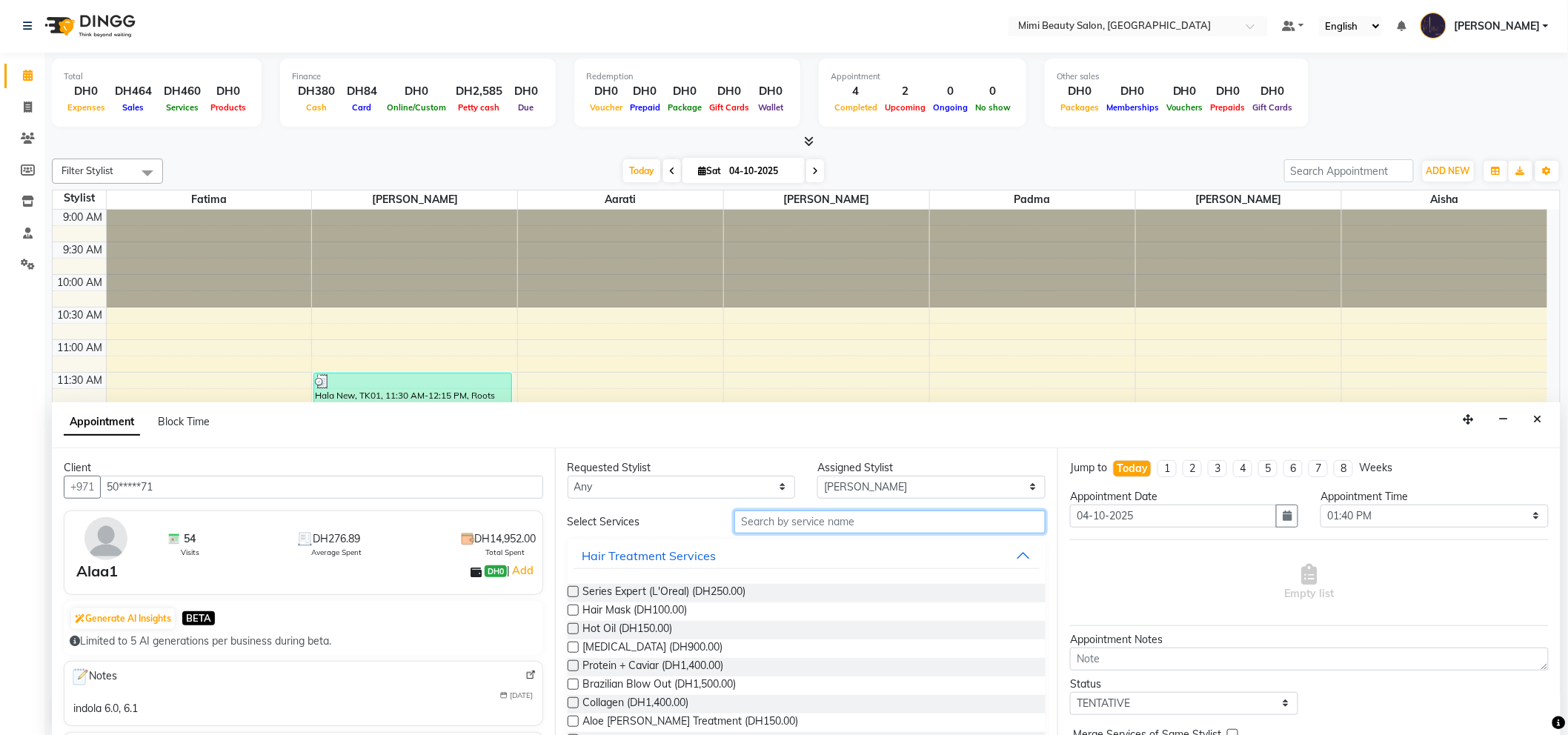
click at [928, 521] on input "text" at bounding box center [889, 522] width 311 height 23
type input "blowdry"
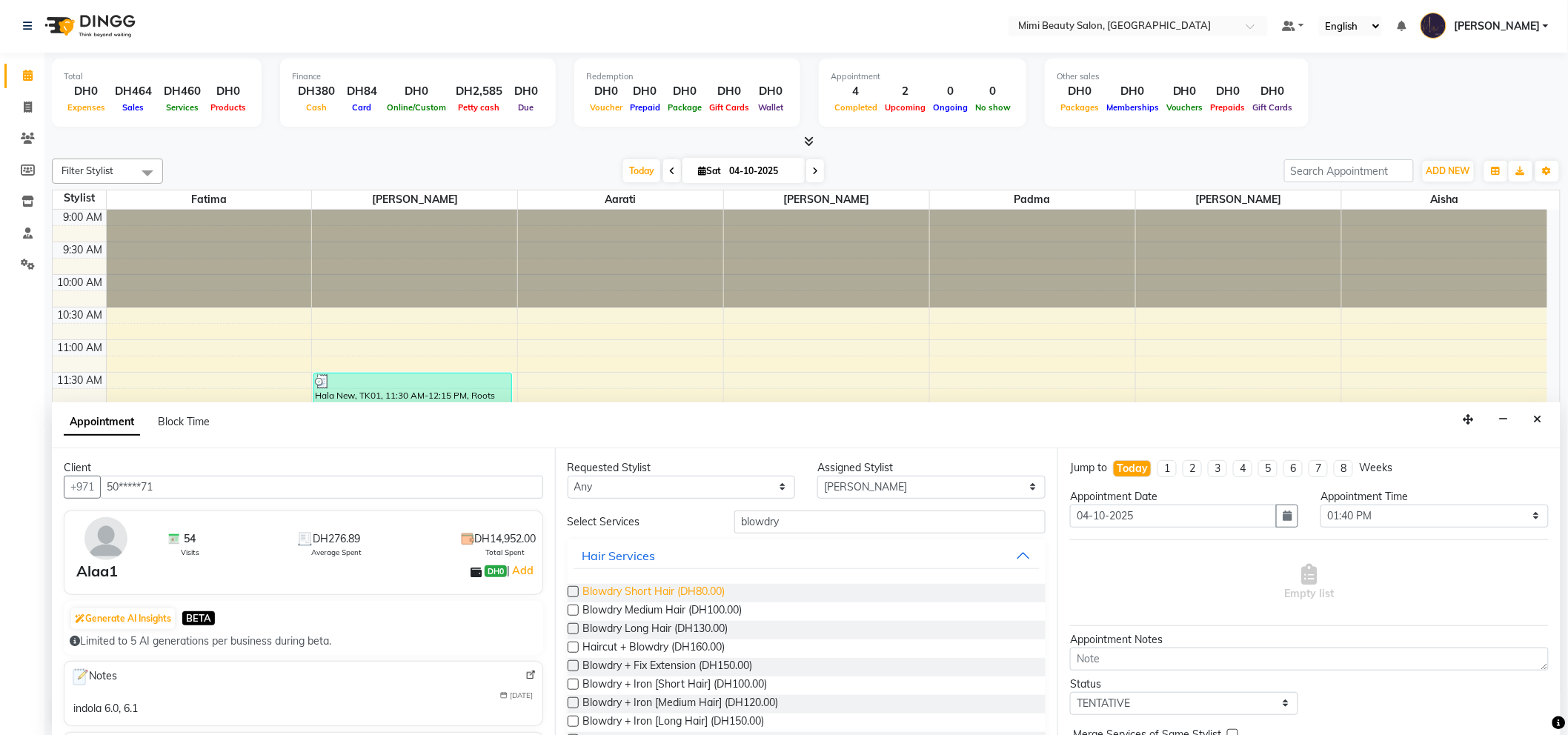
click at [643, 588] on span "Blowdry Short Hair (DH80.00)" at bounding box center [654, 593] width 142 height 18
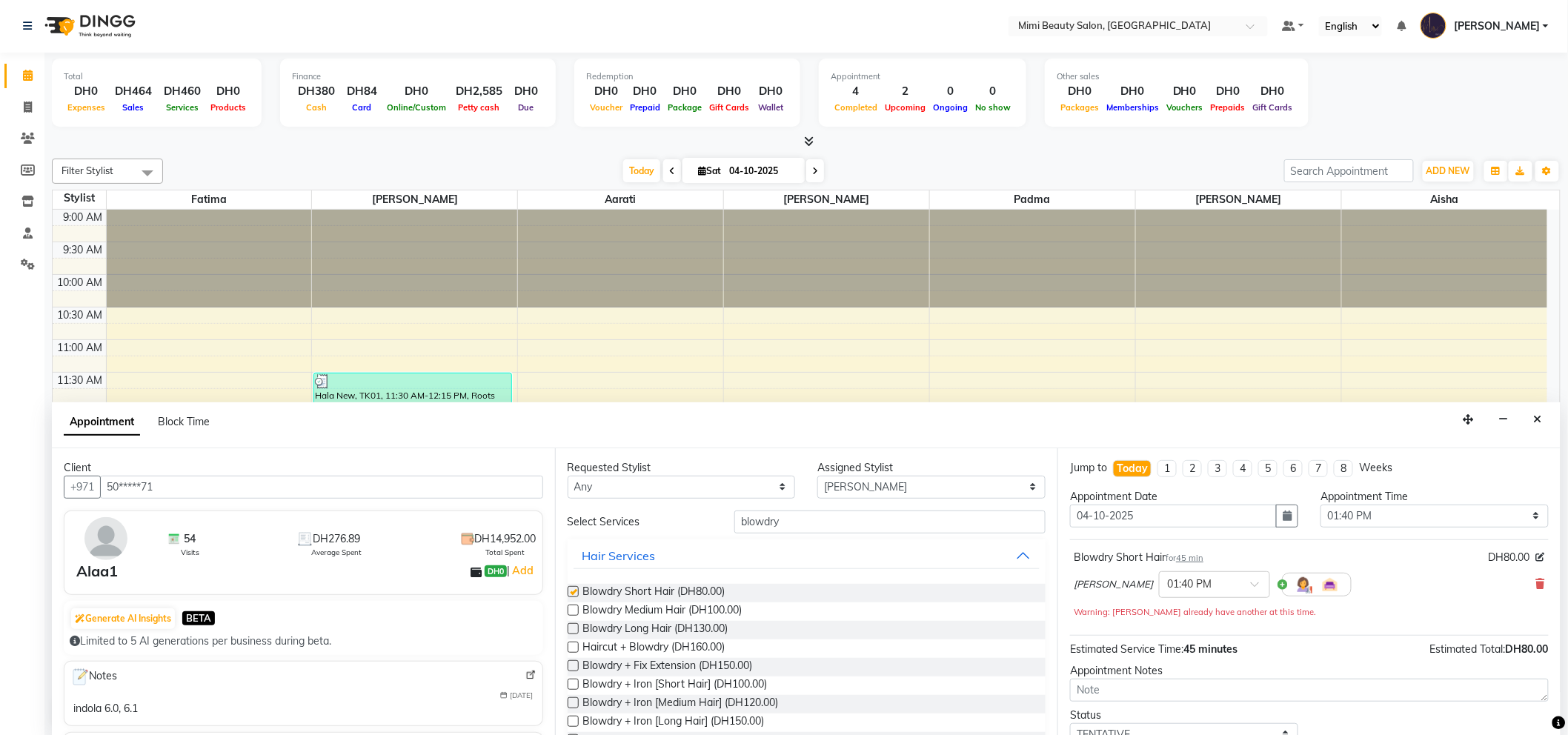
checkbox input "false"
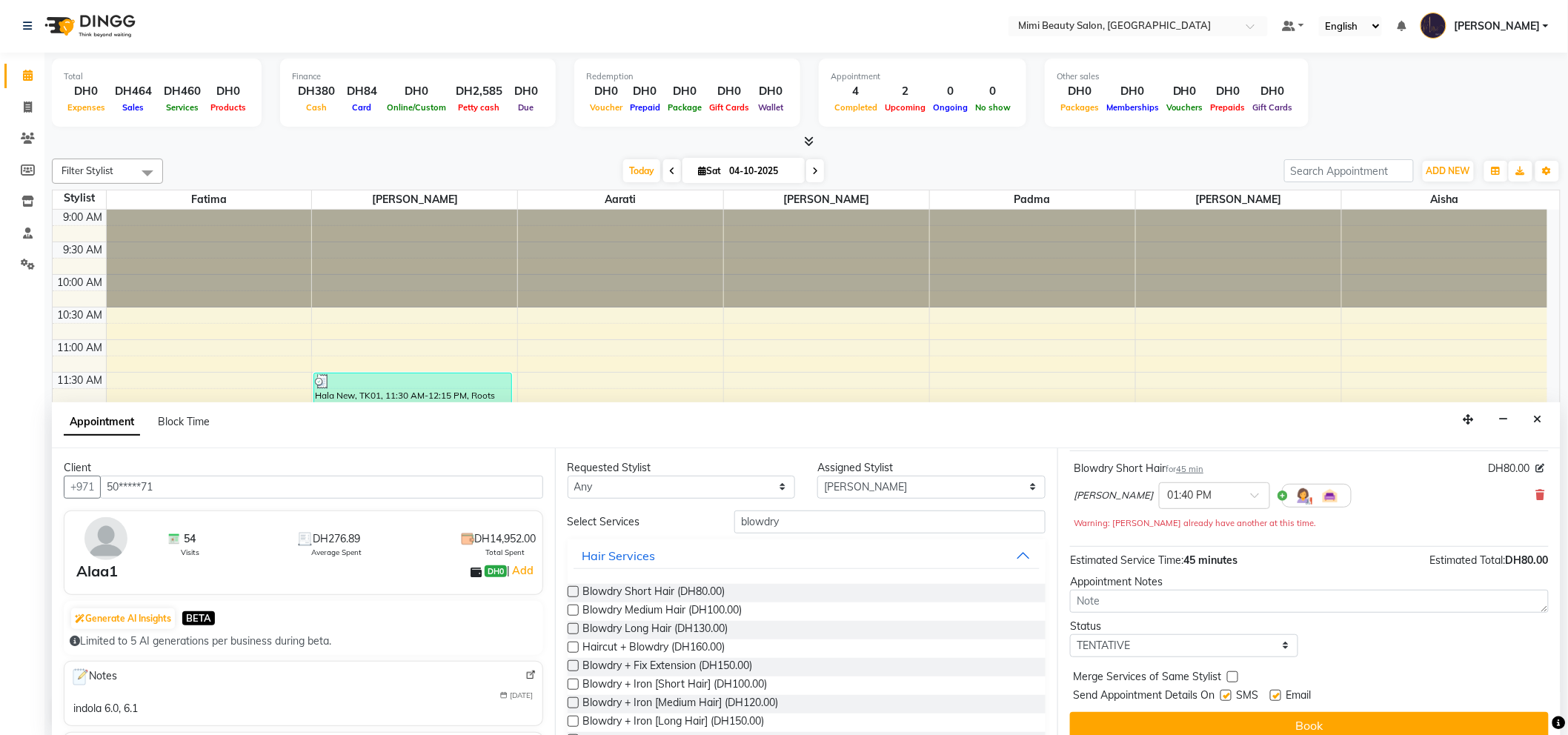
scroll to position [103, 0]
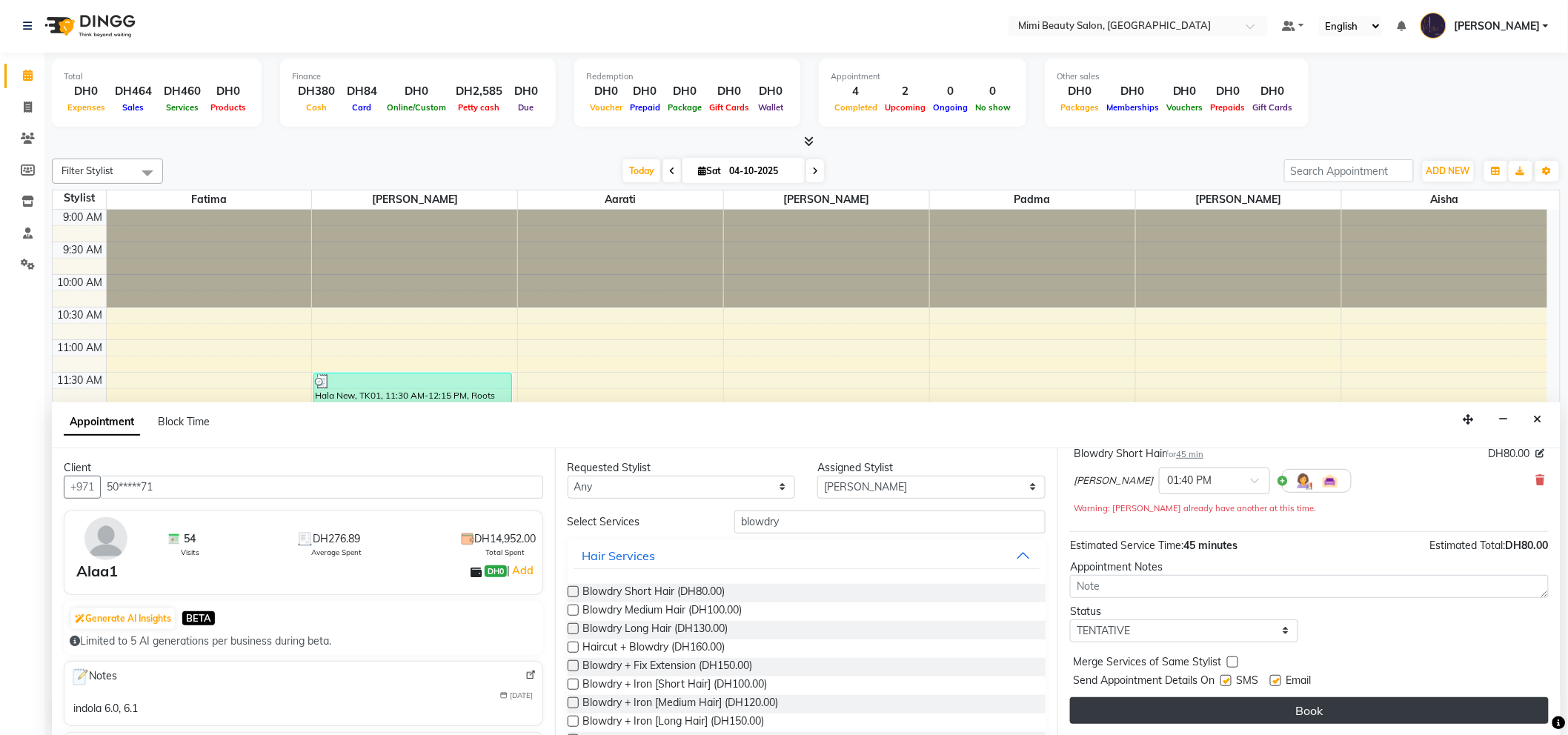
click at [1312, 710] on button "Book" at bounding box center [1310, 710] width 479 height 27
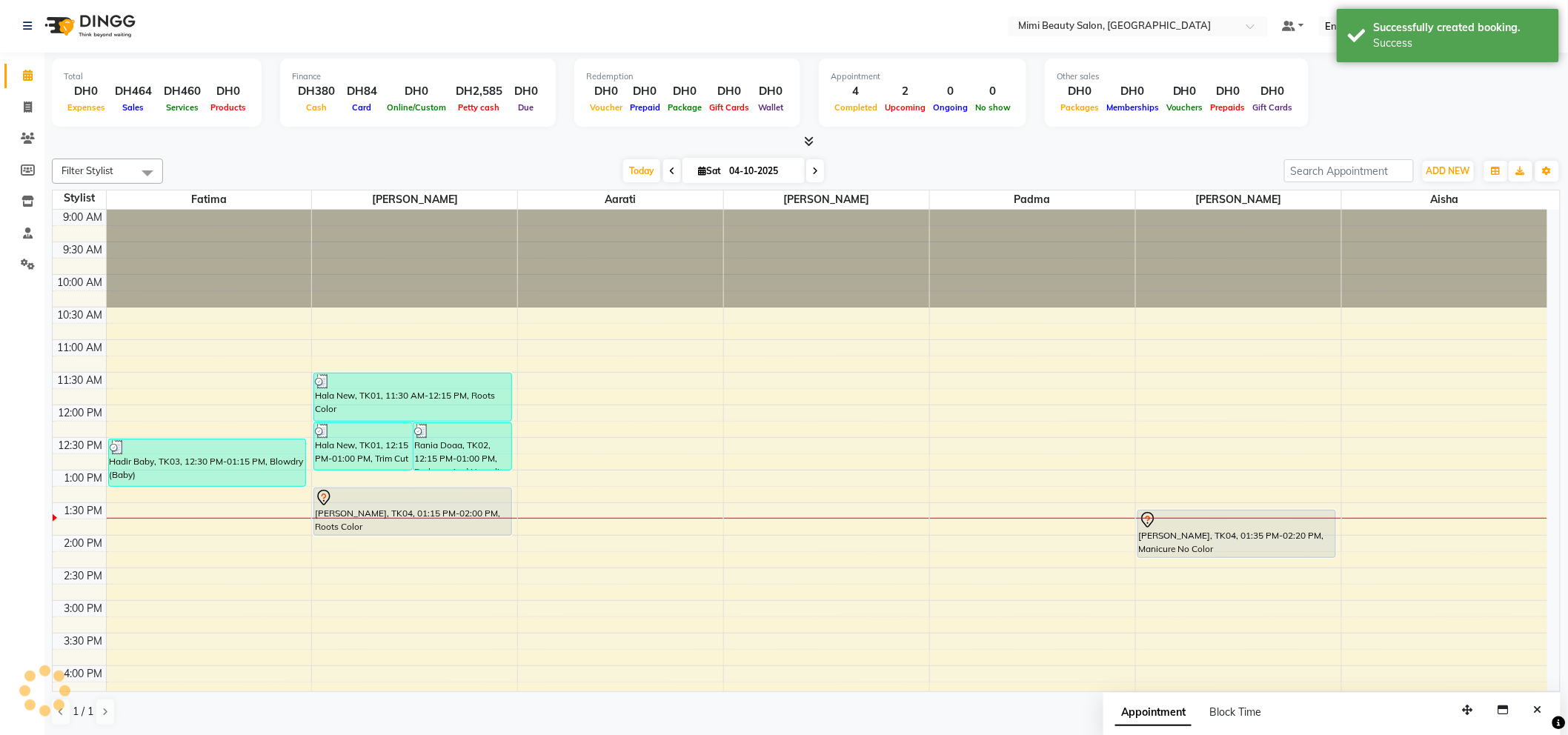
scroll to position [0, 0]
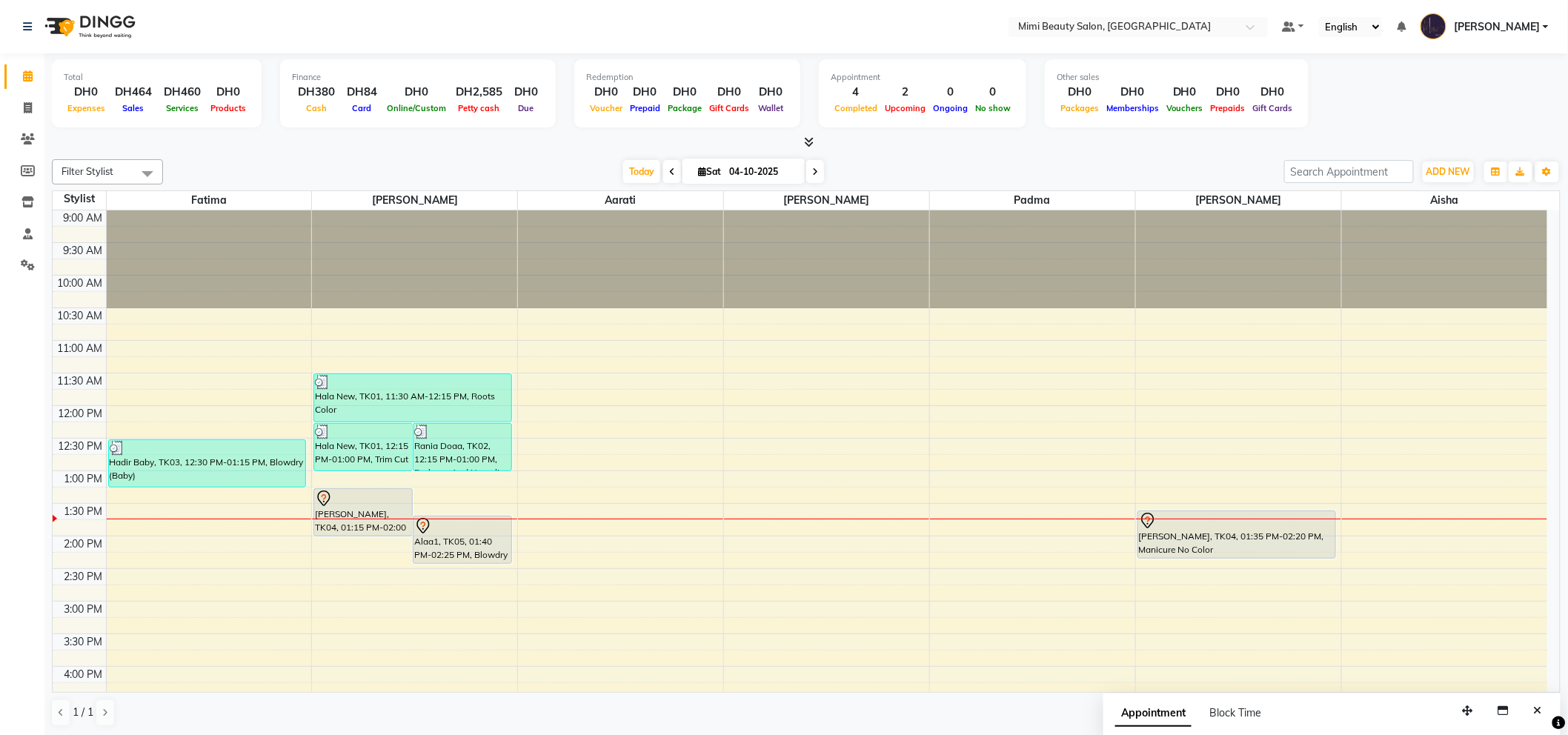
click at [669, 171] on icon at bounding box center [672, 172] width 6 height 9
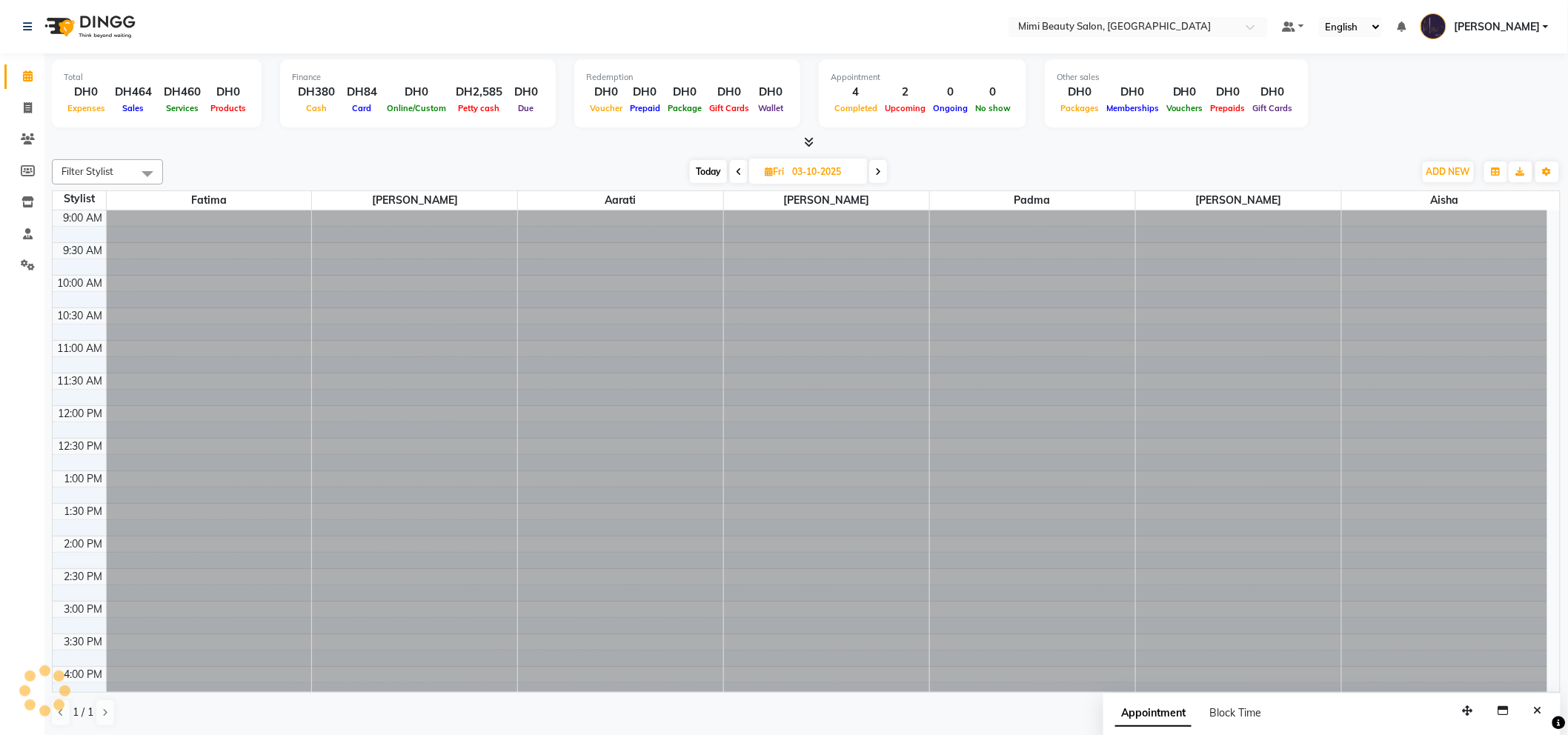
scroll to position [263, 0]
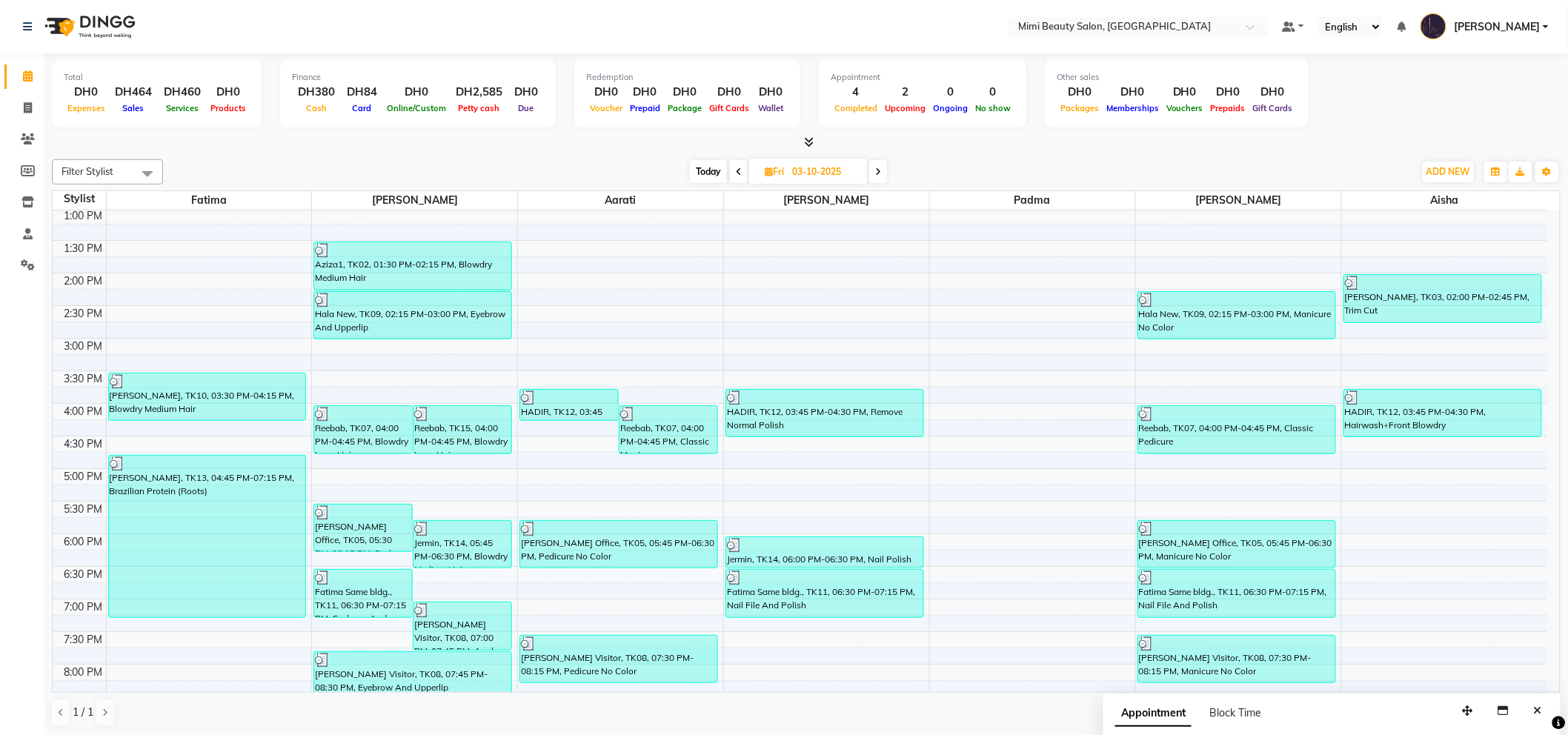
click at [665, 171] on div "[DATE] [DATE]" at bounding box center [788, 172] width 1236 height 22
click at [739, 171] on icon at bounding box center [739, 172] width 6 height 9
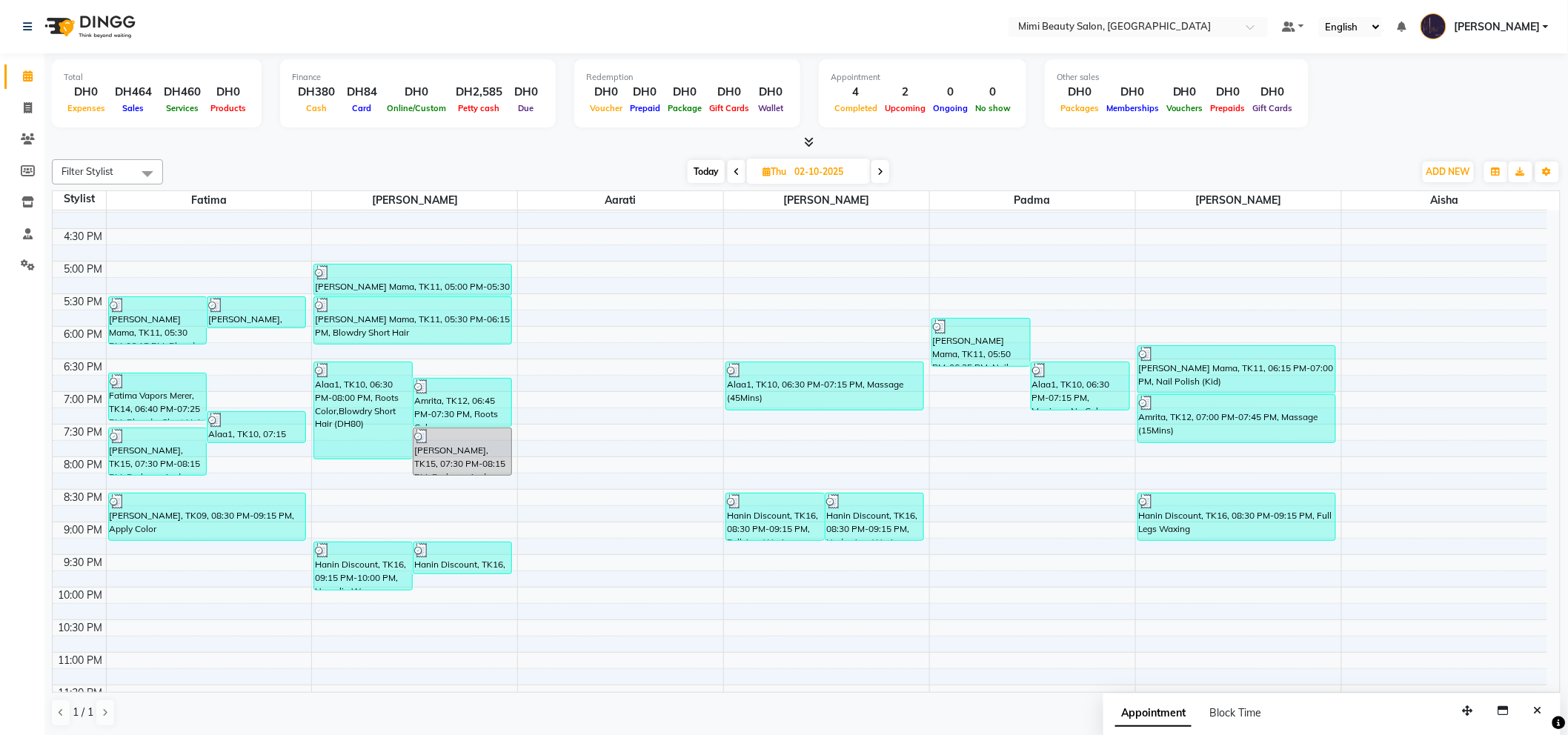
scroll to position [506, 0]
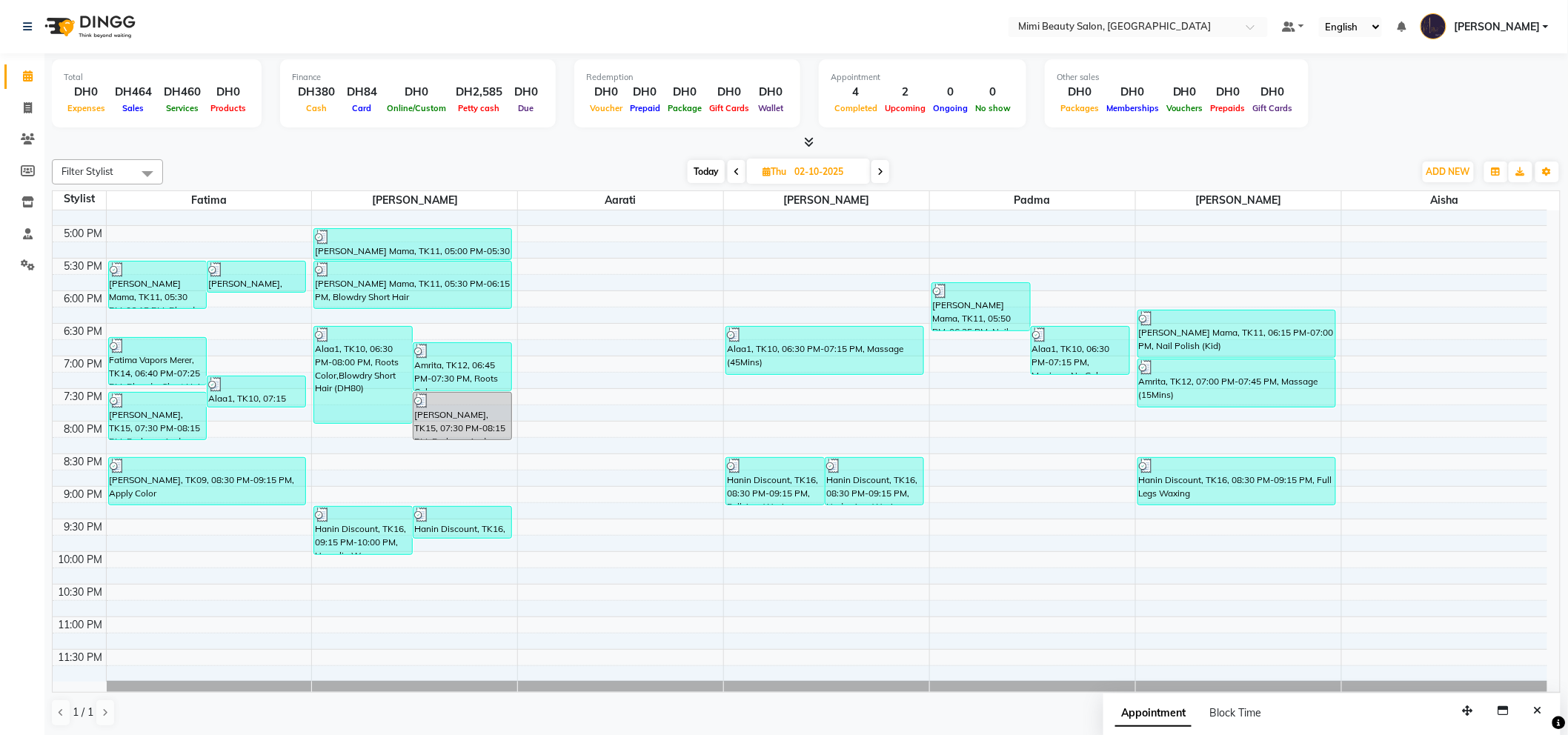
click at [883, 174] on icon at bounding box center [880, 172] width 6 height 9
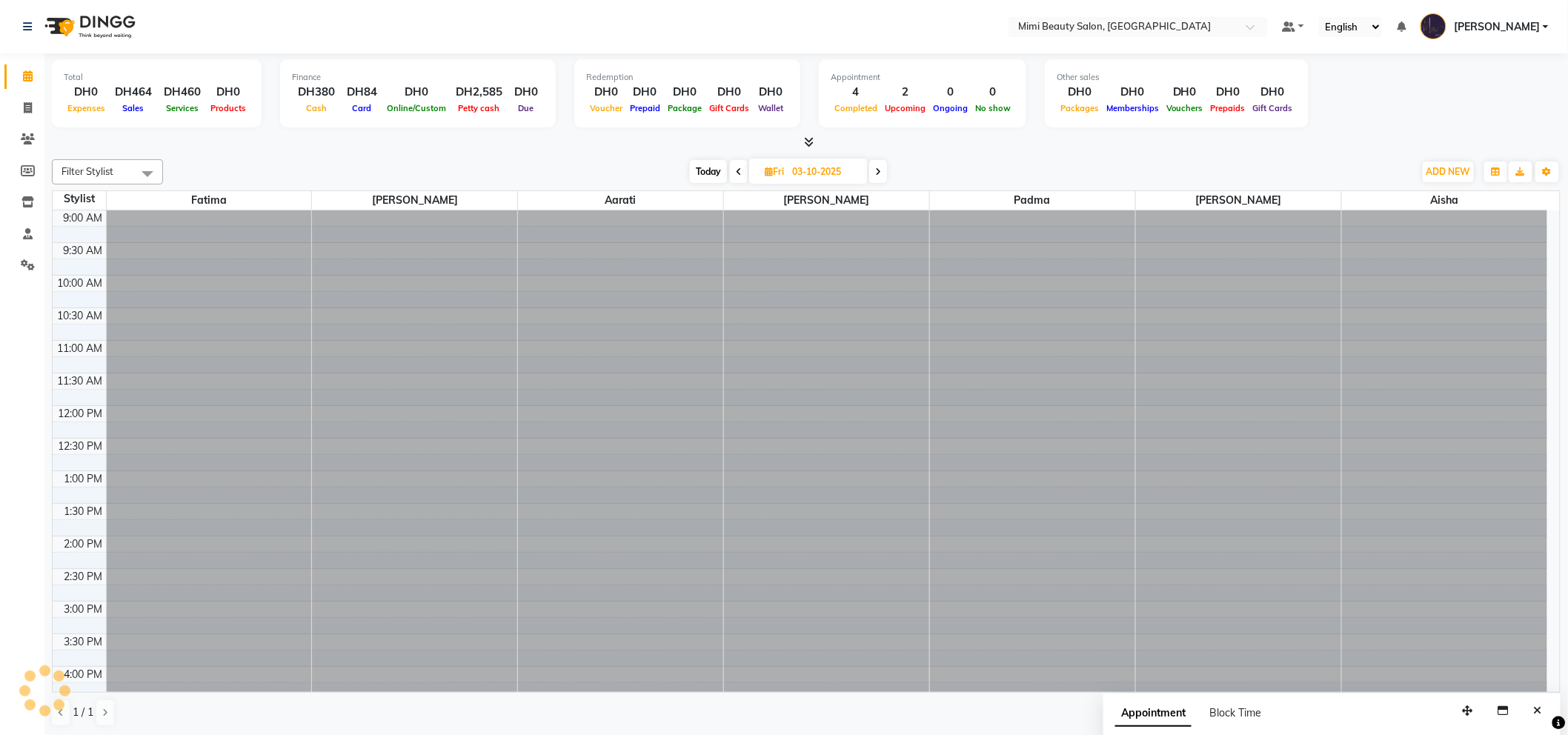
scroll to position [263, 0]
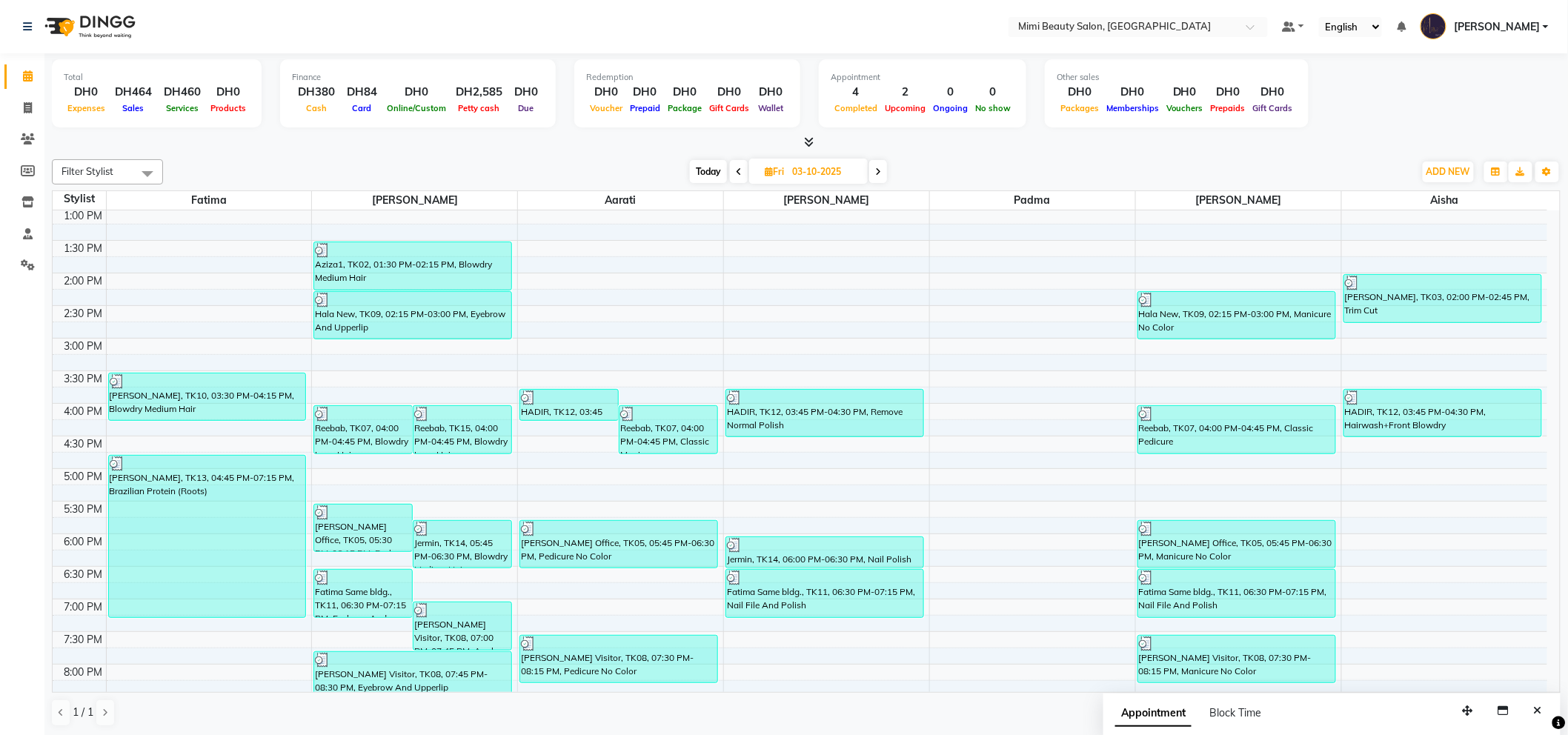
click at [879, 173] on icon at bounding box center [878, 172] width 6 height 9
type input "04-10-2025"
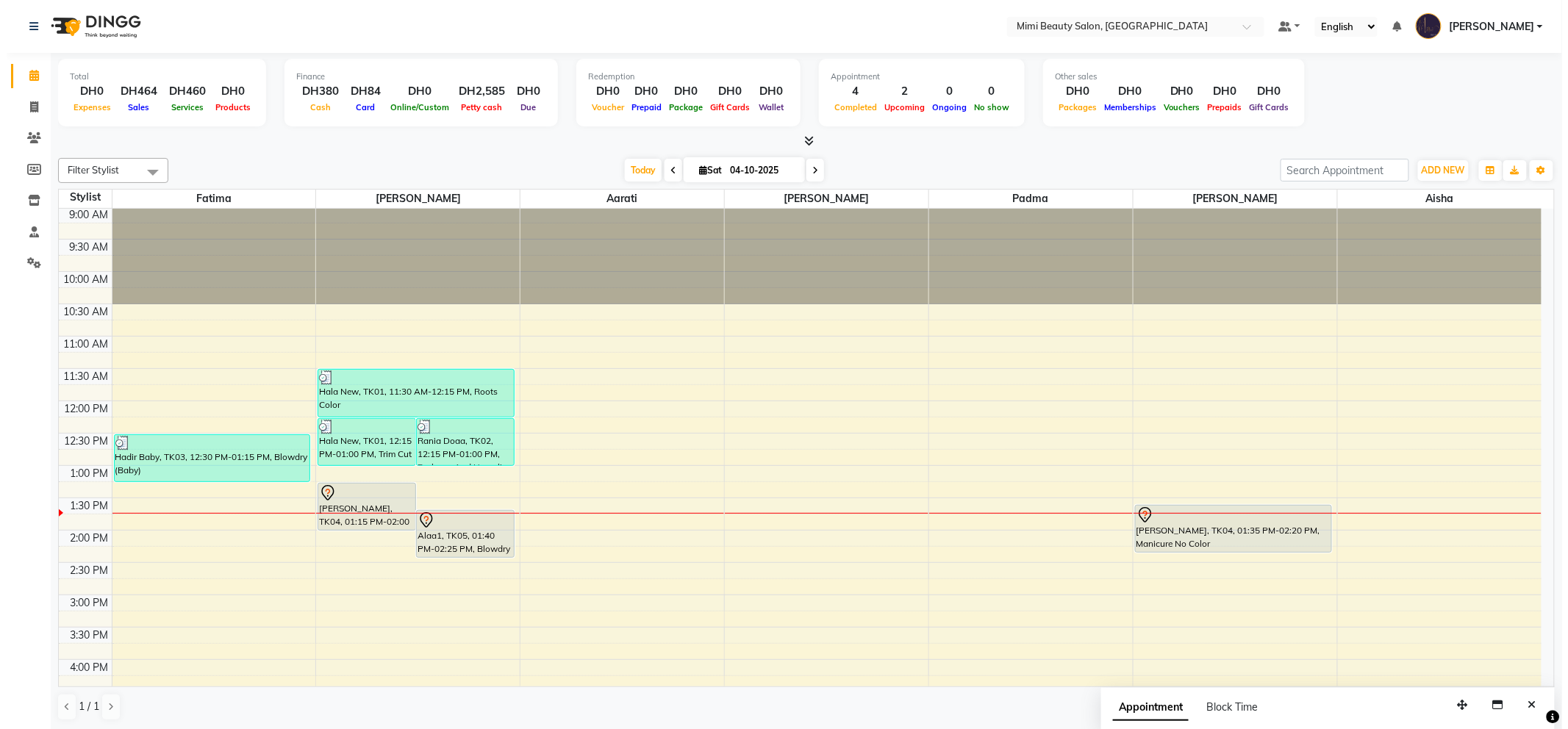
scroll to position [0, 0]
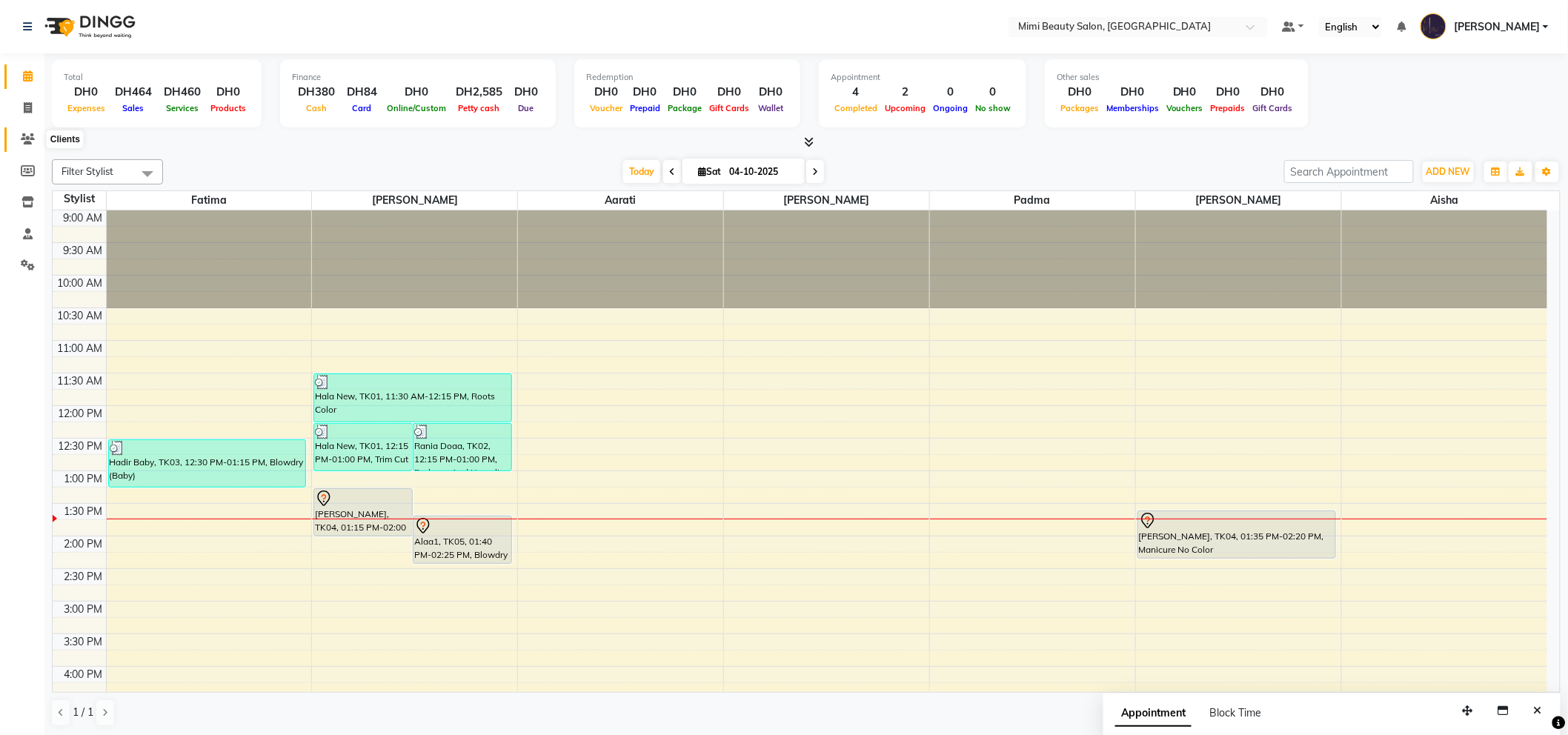
click at [21, 135] on icon at bounding box center [27, 138] width 14 height 11
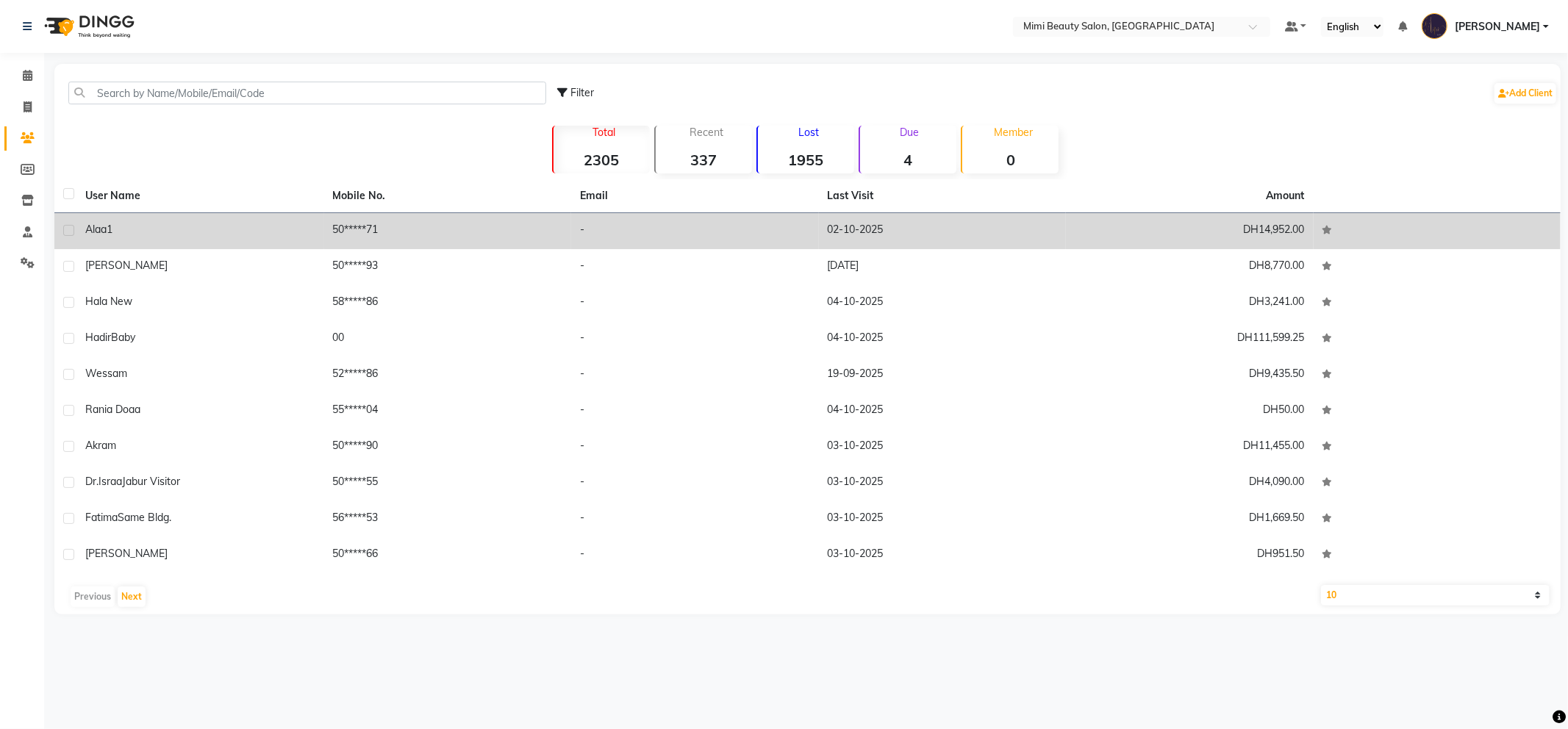
click at [259, 240] on td "Alaa1" at bounding box center [200, 231] width 248 height 36
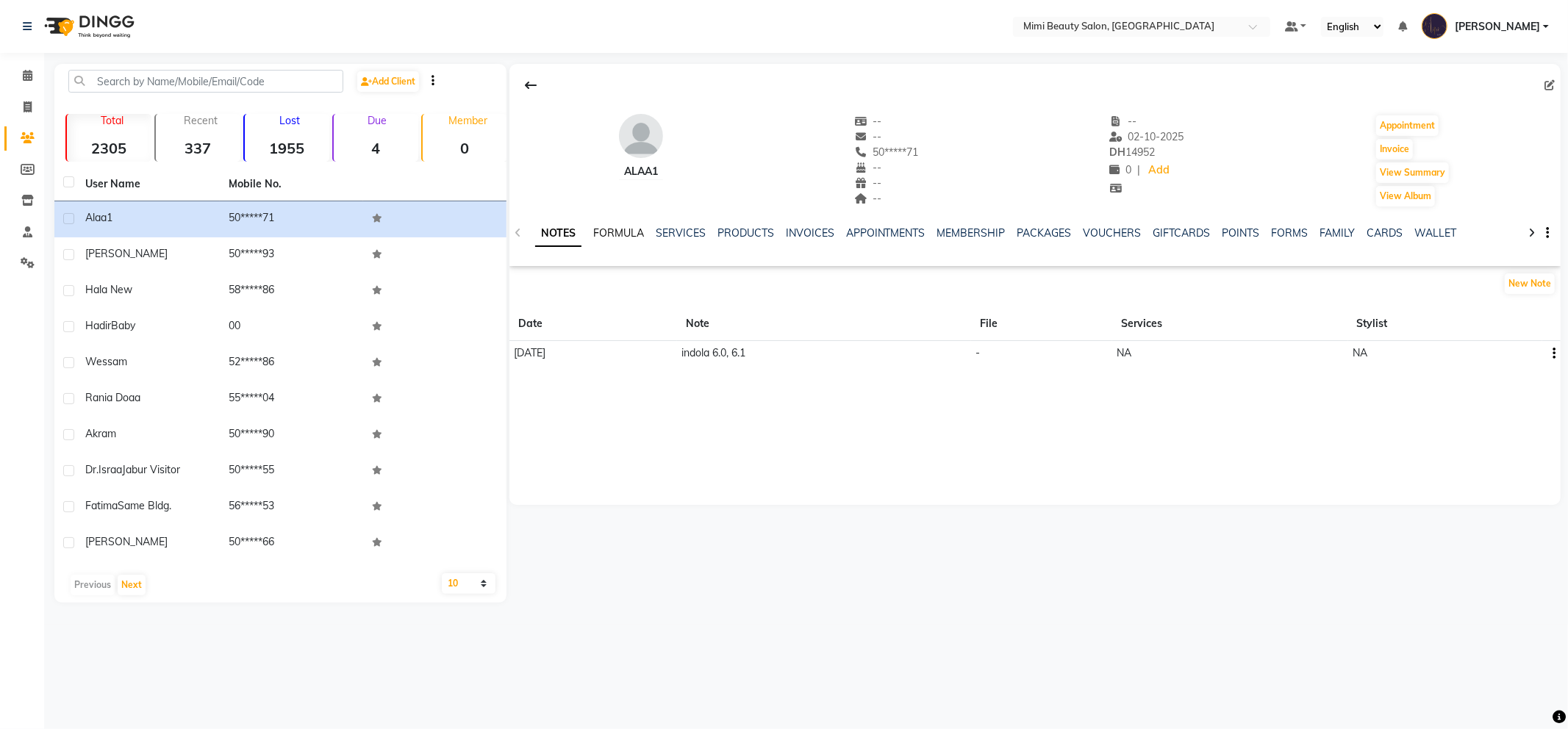
click at [612, 234] on link "FORMULA" at bounding box center [618, 233] width 51 height 14
click at [670, 228] on link "SERVICES" at bounding box center [680, 233] width 50 height 14
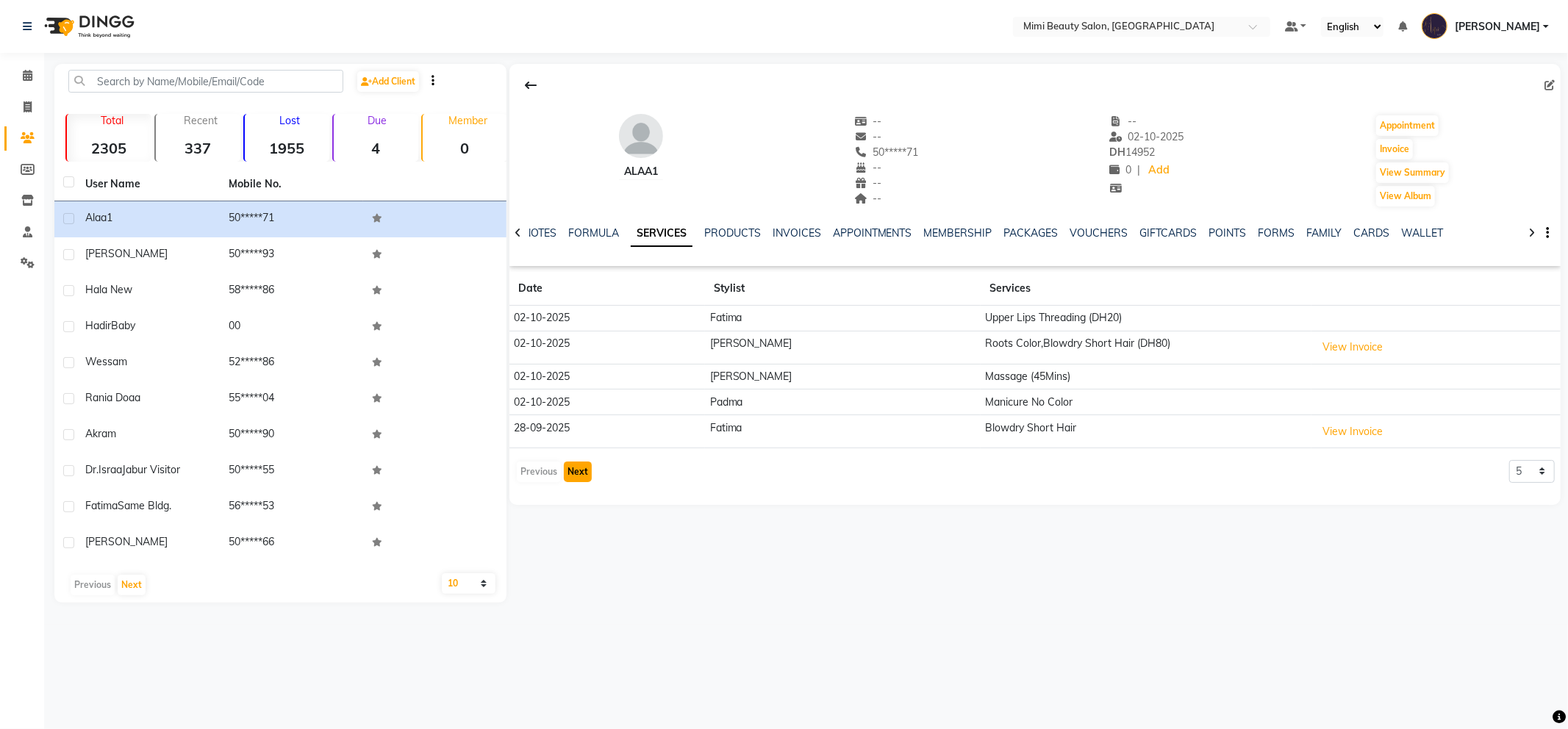
click at [571, 476] on button "Next" at bounding box center [578, 471] width 28 height 20
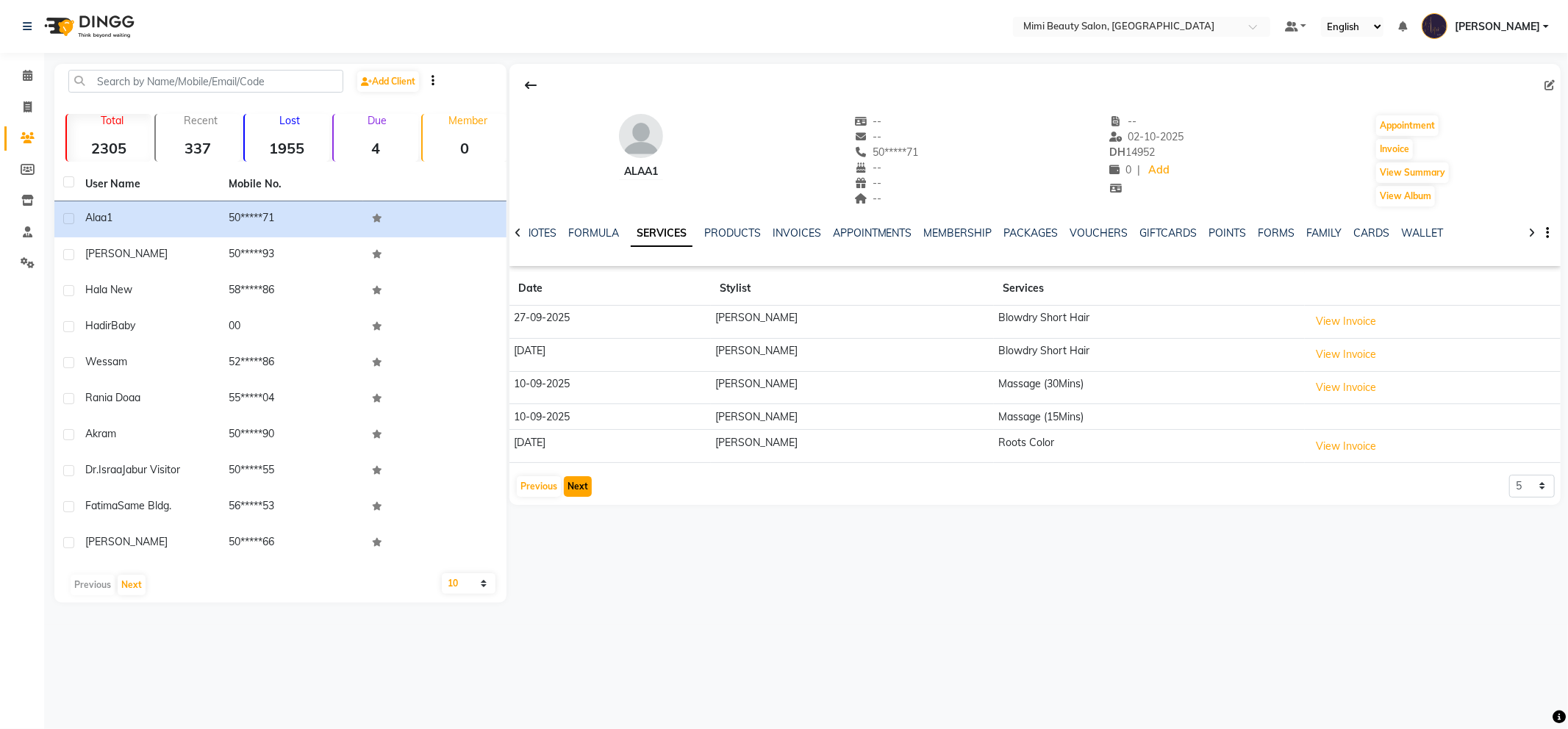
click at [571, 476] on button "Next" at bounding box center [578, 486] width 28 height 20
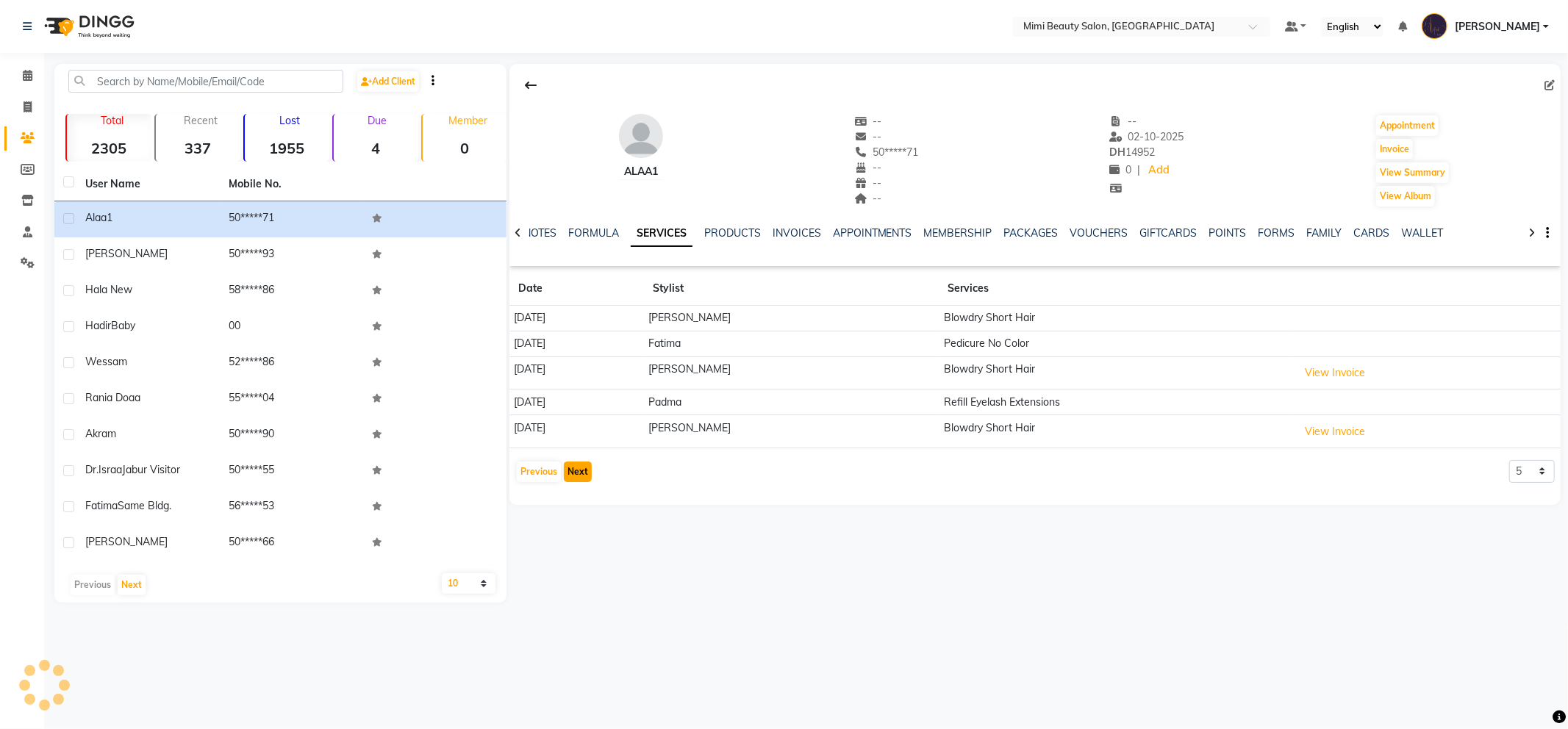
click at [577, 476] on button "Next" at bounding box center [578, 471] width 28 height 20
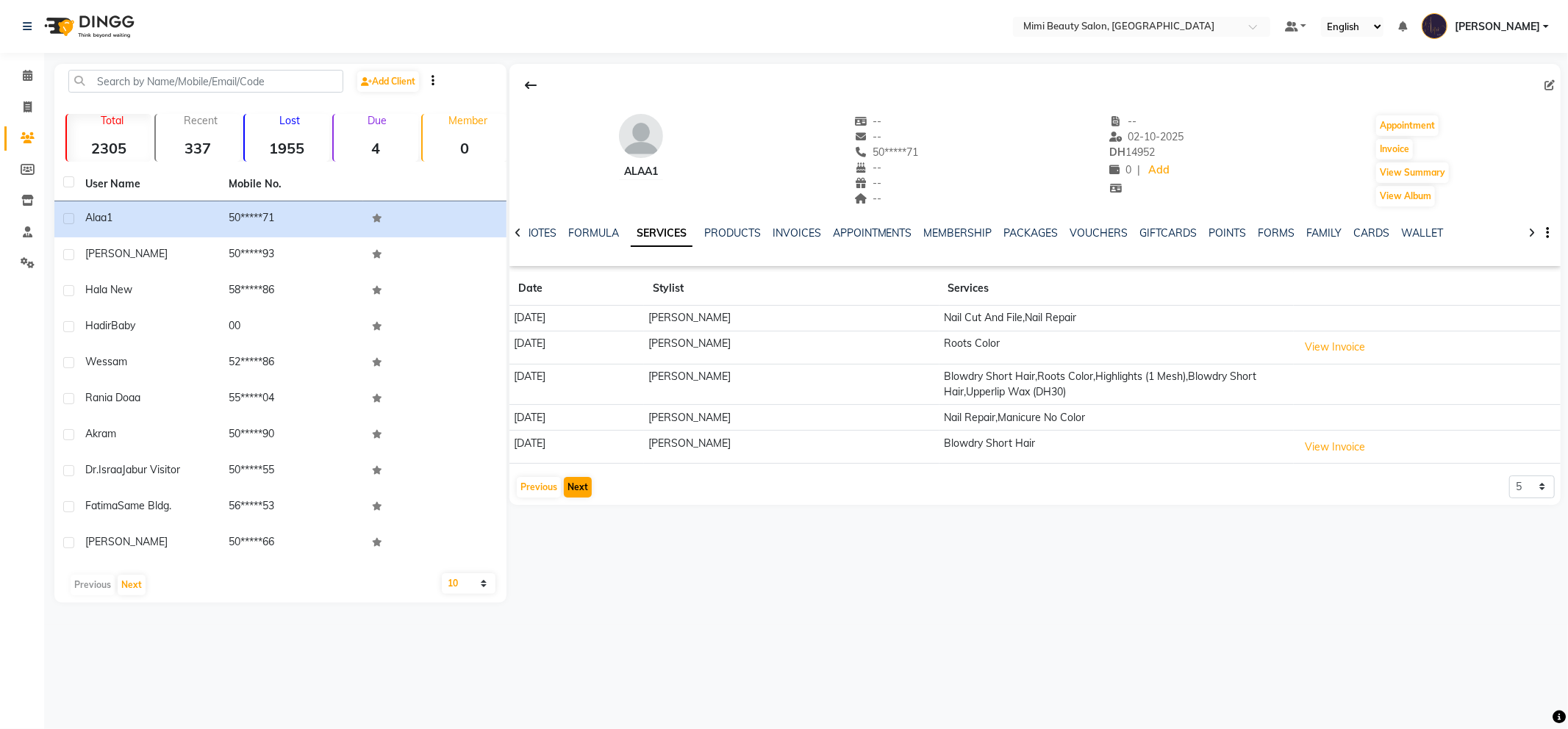
click at [577, 476] on div "Previous Next" at bounding box center [554, 487] width 78 height 23
click at [577, 489] on button "Next" at bounding box center [578, 487] width 28 height 20
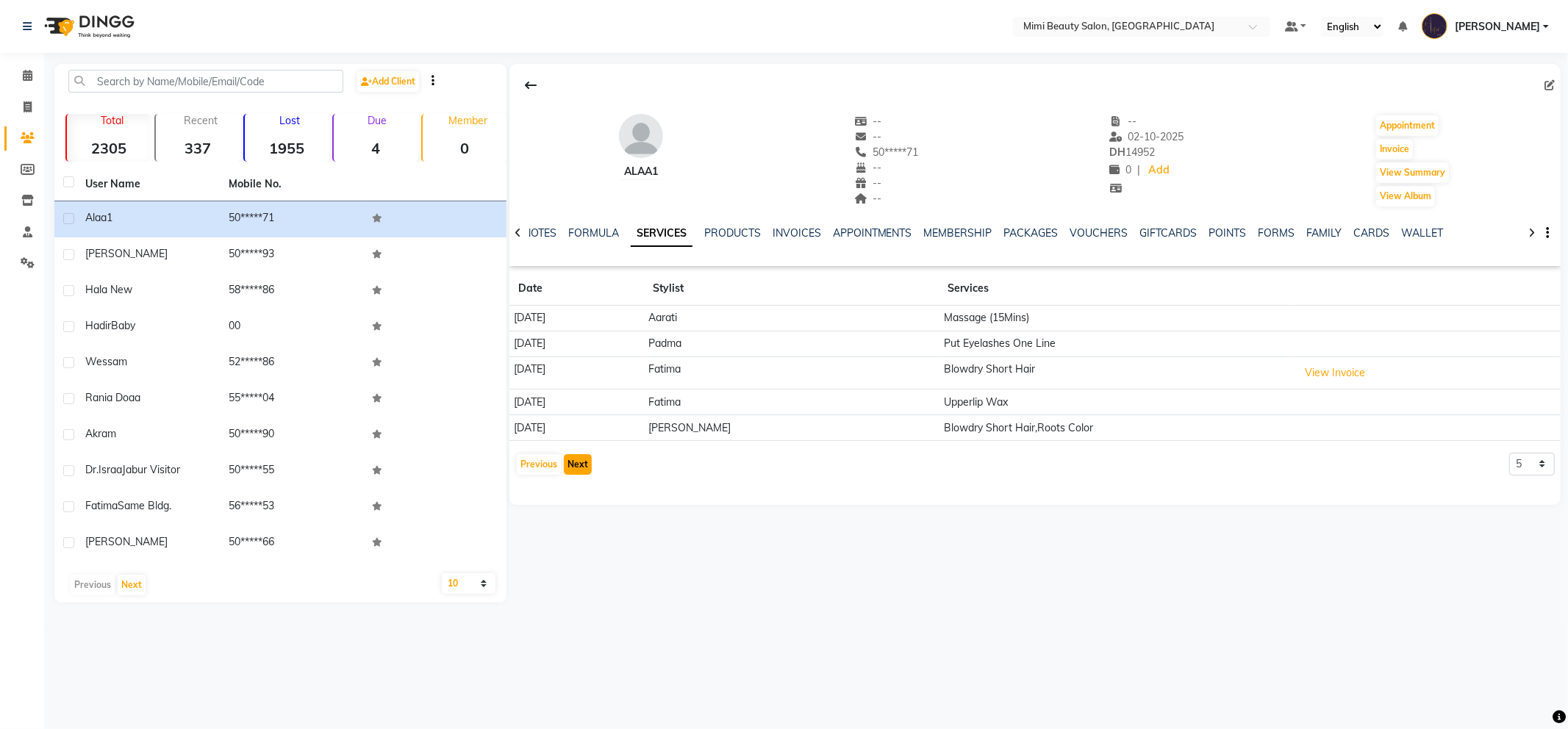
click at [578, 461] on button "Next" at bounding box center [578, 464] width 28 height 20
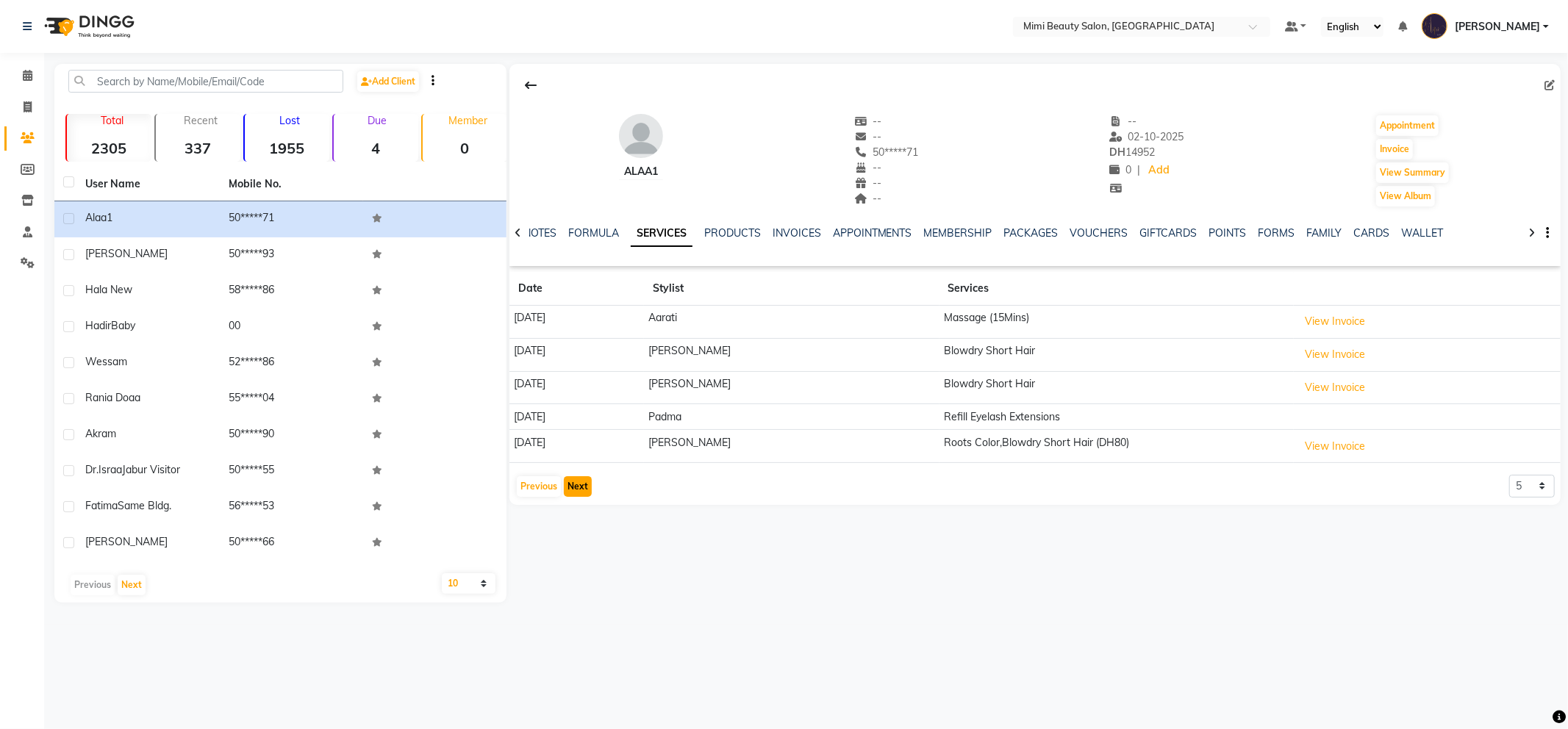
click at [577, 486] on button "Next" at bounding box center [578, 486] width 28 height 20
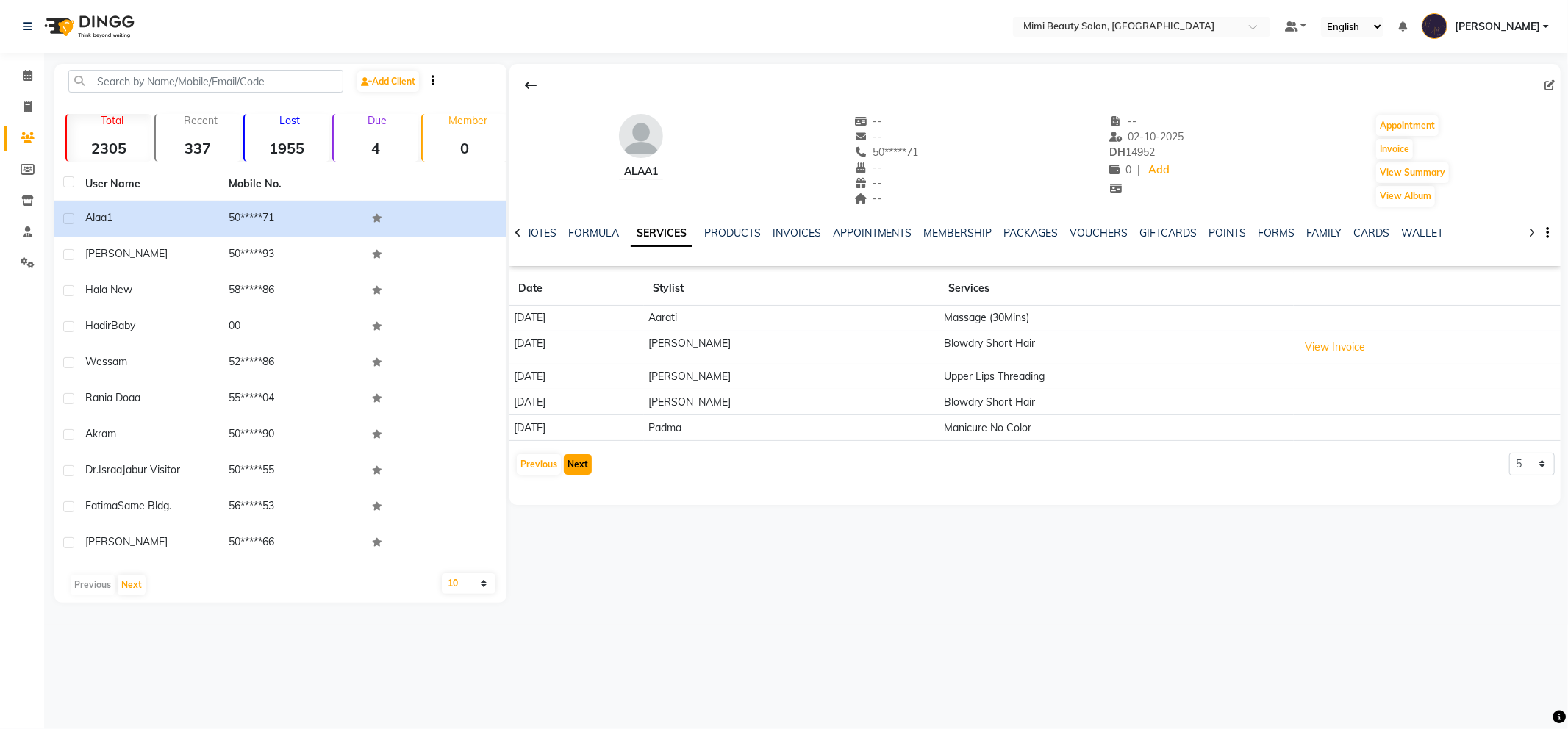
click at [577, 461] on button "Next" at bounding box center [578, 464] width 28 height 20
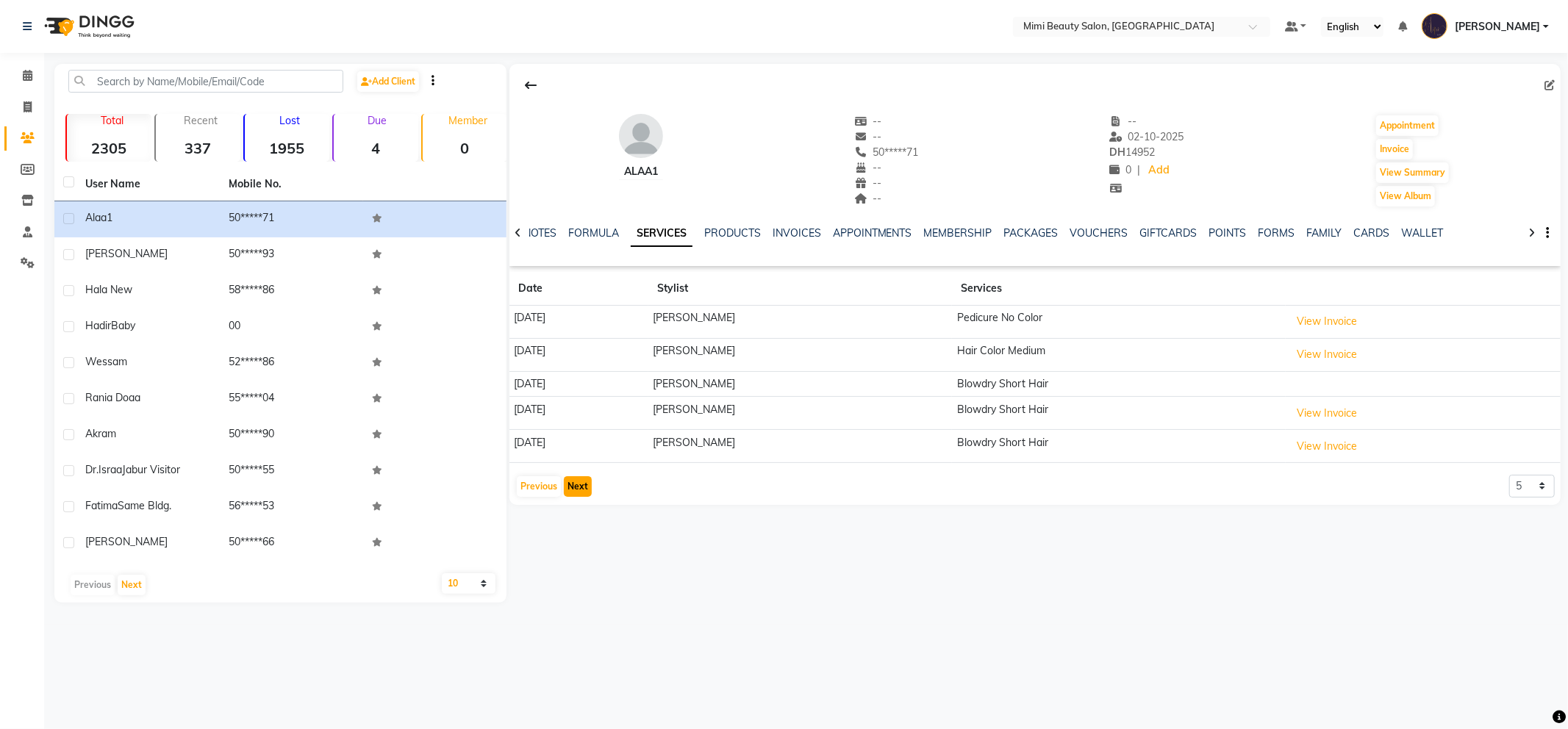
click at [574, 489] on button "Next" at bounding box center [578, 486] width 28 height 20
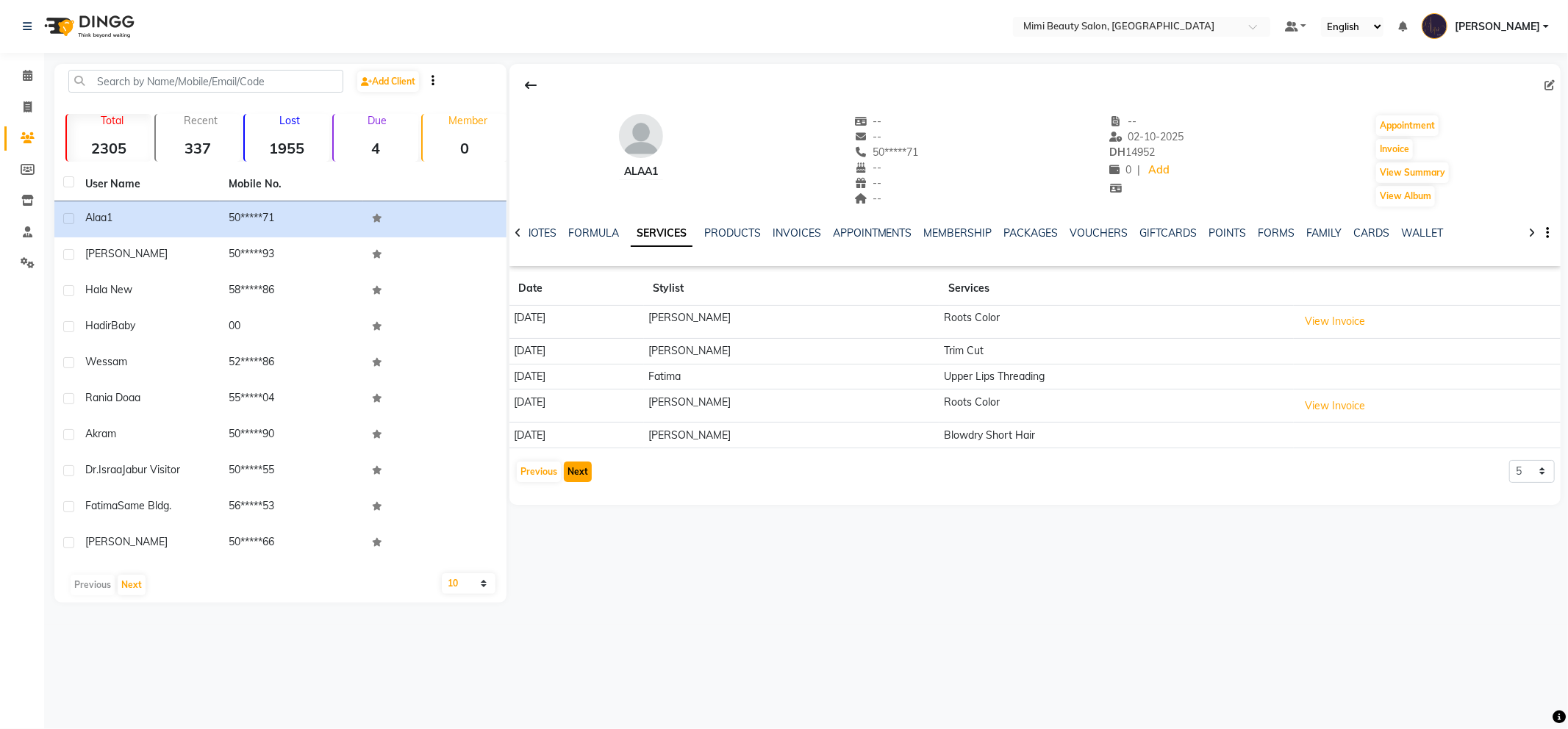
click at [579, 472] on button "Next" at bounding box center [578, 471] width 28 height 20
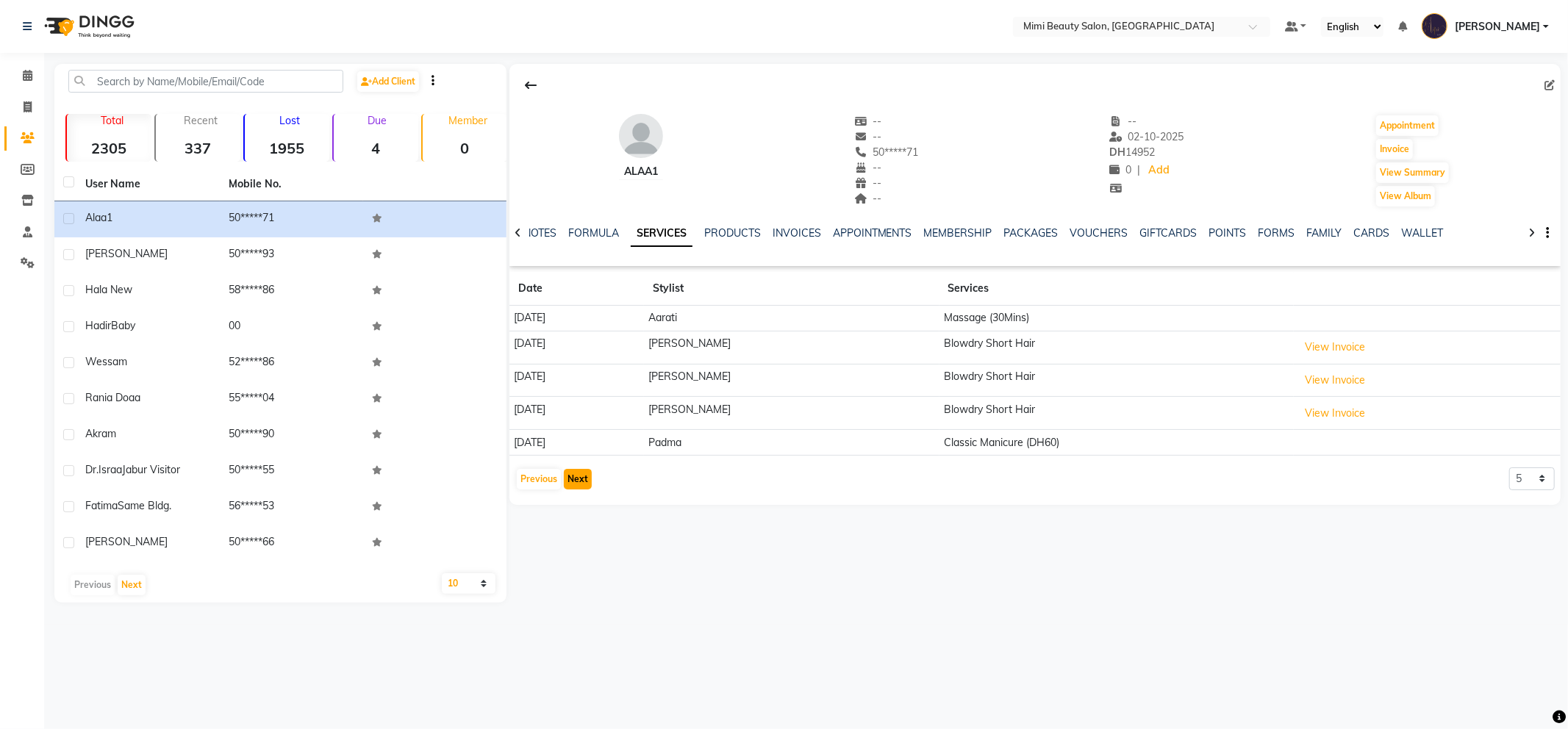
click at [579, 480] on button "Next" at bounding box center [578, 479] width 28 height 20
click at [579, 483] on button "Next" at bounding box center [578, 486] width 28 height 20
click at [579, 489] on button "Next" at bounding box center [578, 486] width 28 height 20
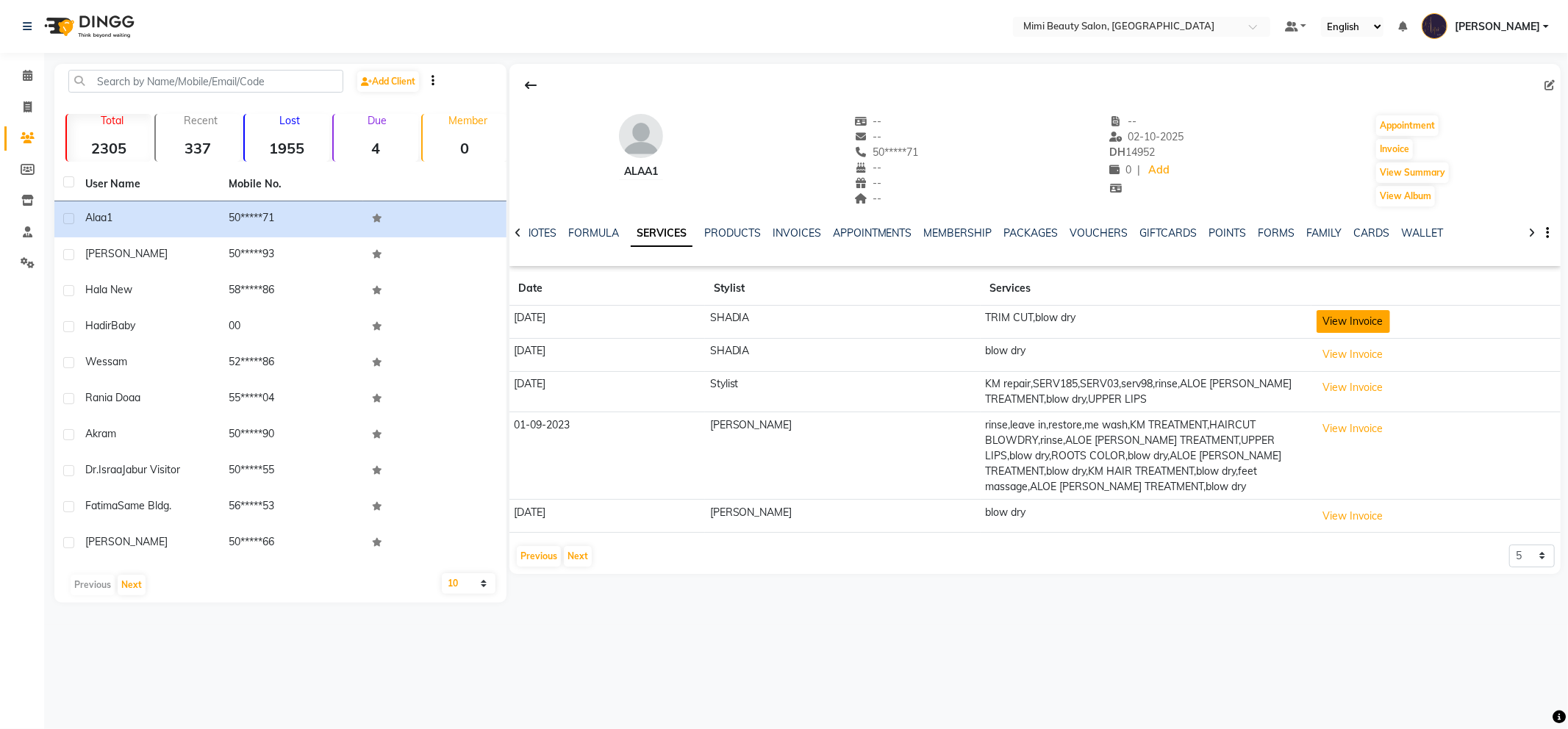
click at [1317, 326] on button "View Invoice" at bounding box center [1353, 321] width 73 height 23
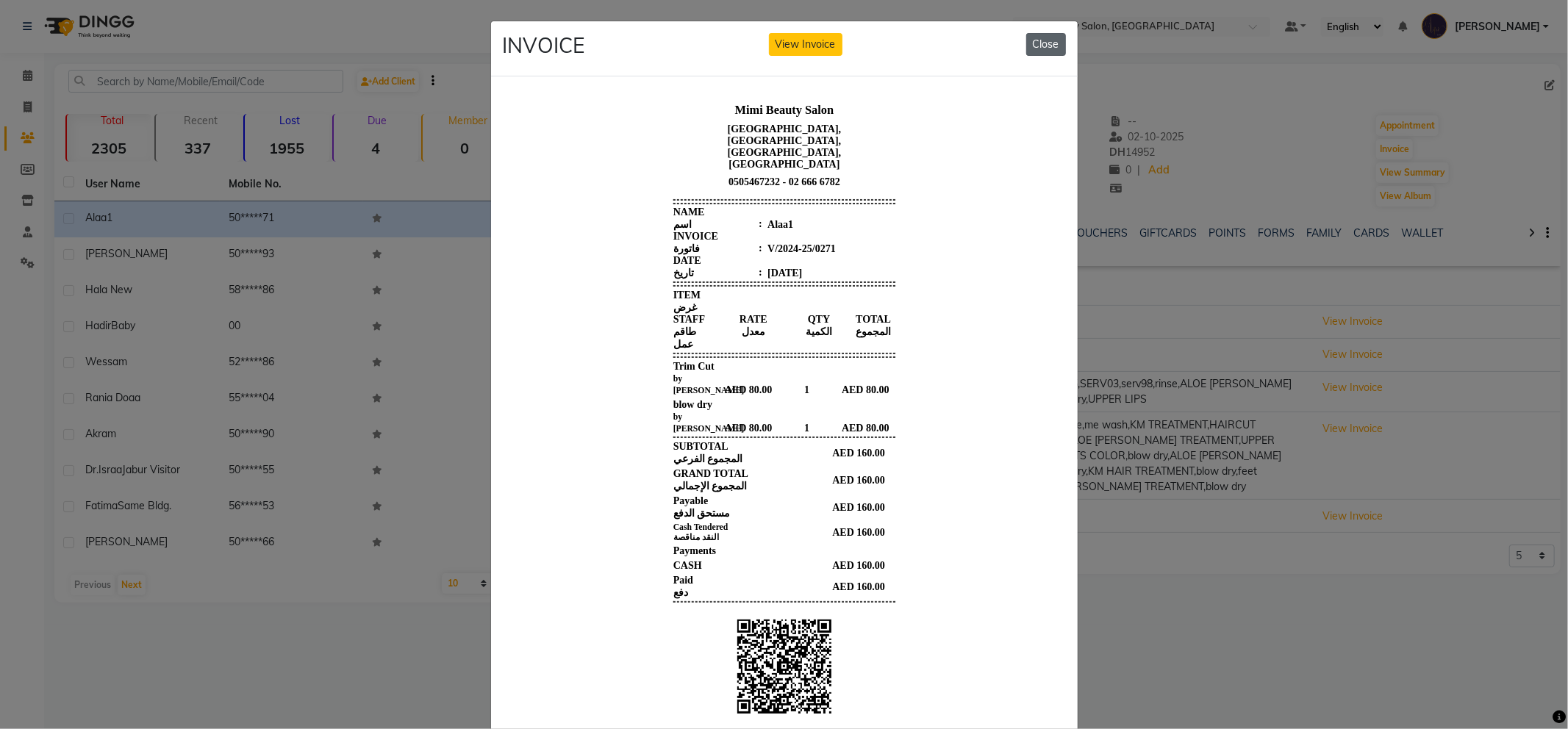
click at [1048, 38] on button "Close" at bounding box center [1046, 44] width 40 height 23
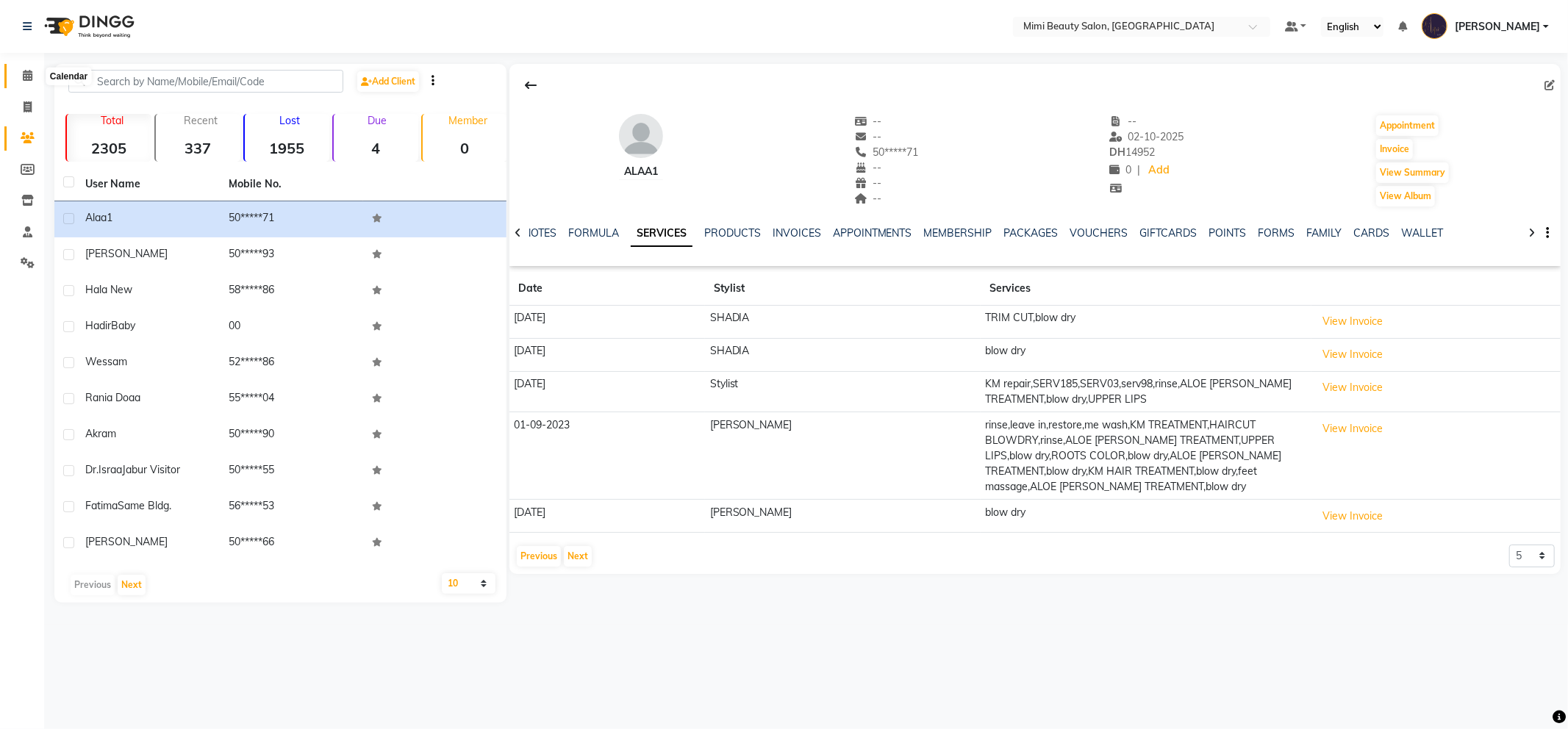
click at [23, 75] on icon at bounding box center [27, 75] width 10 height 11
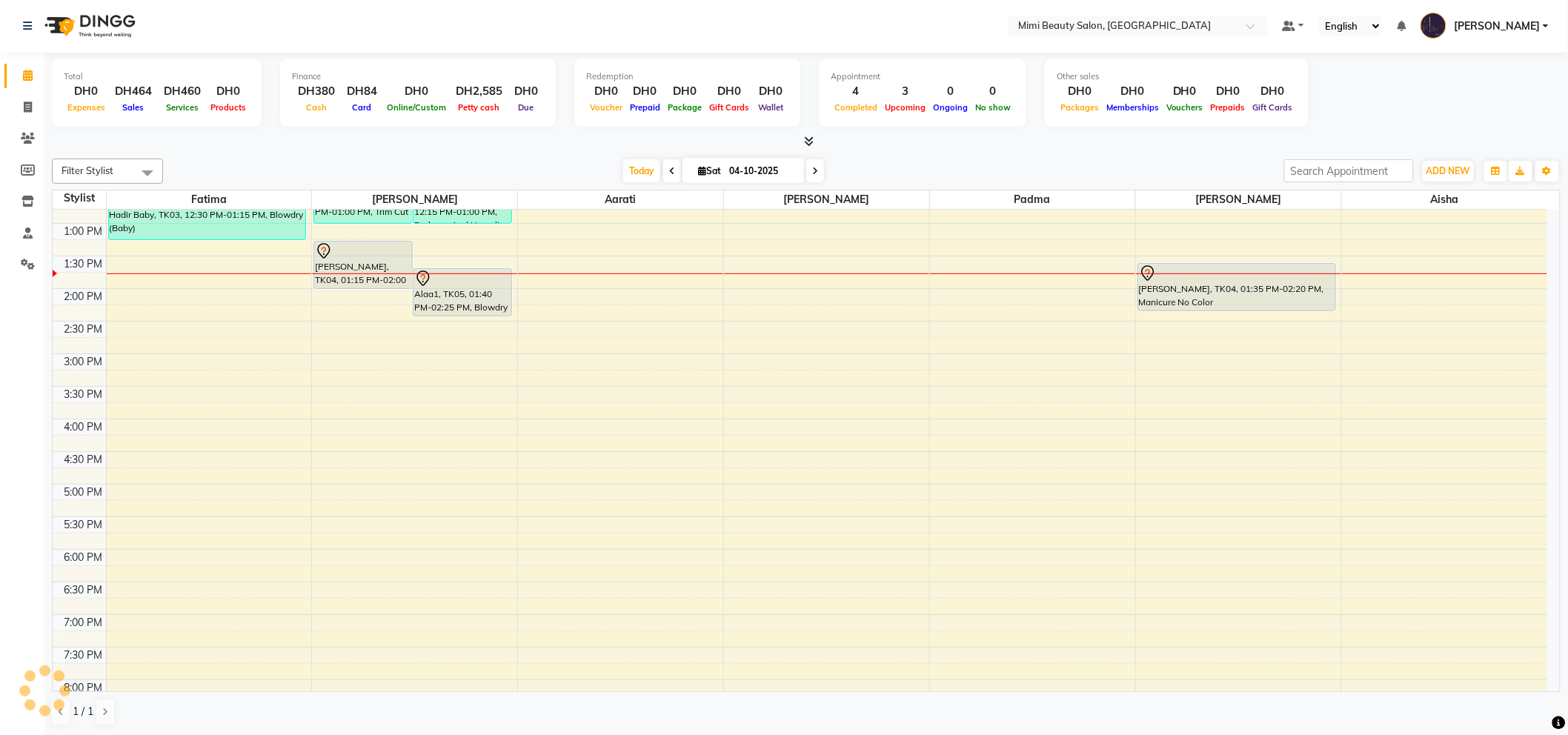
scroll to position [263, 0]
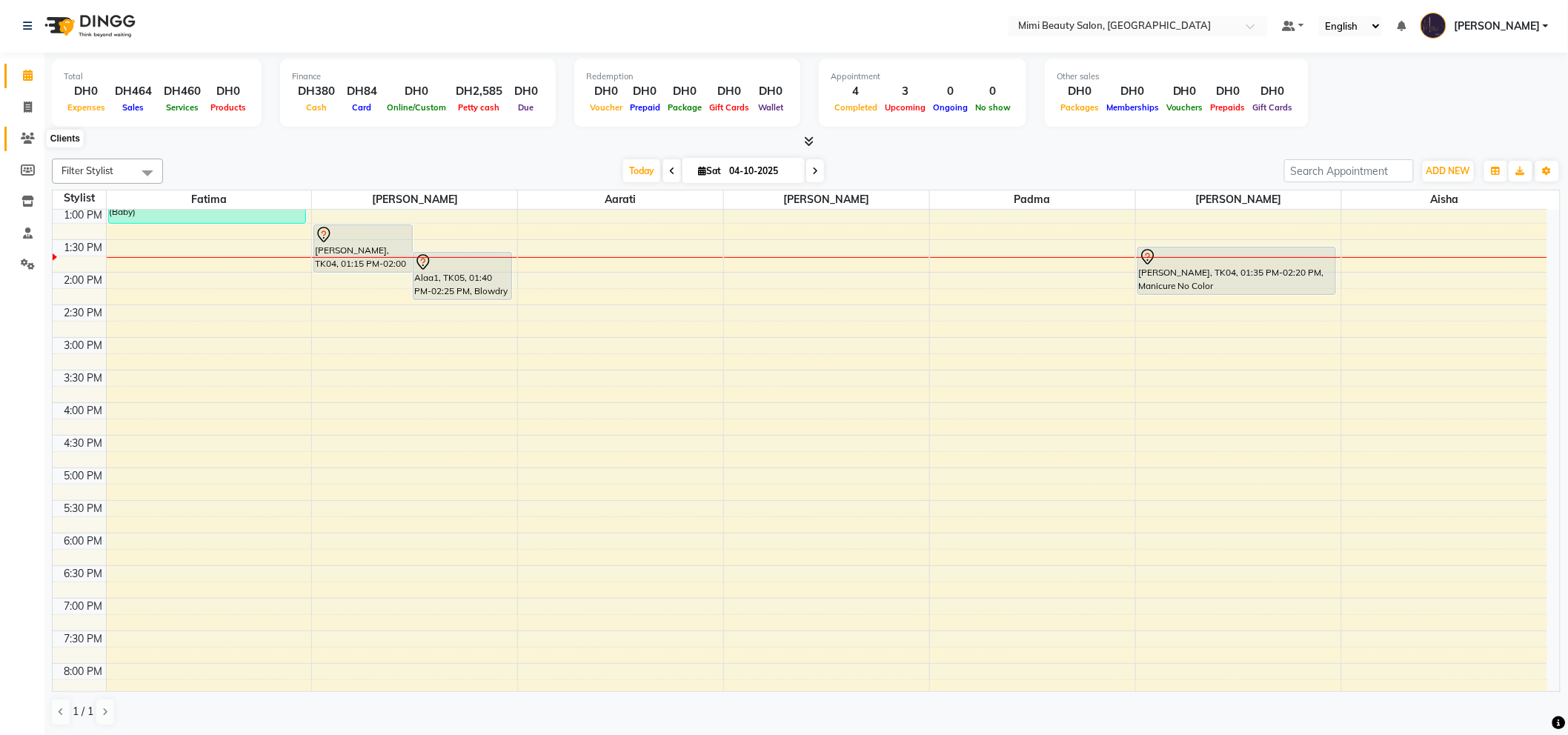
click at [28, 138] on icon at bounding box center [27, 138] width 14 height 11
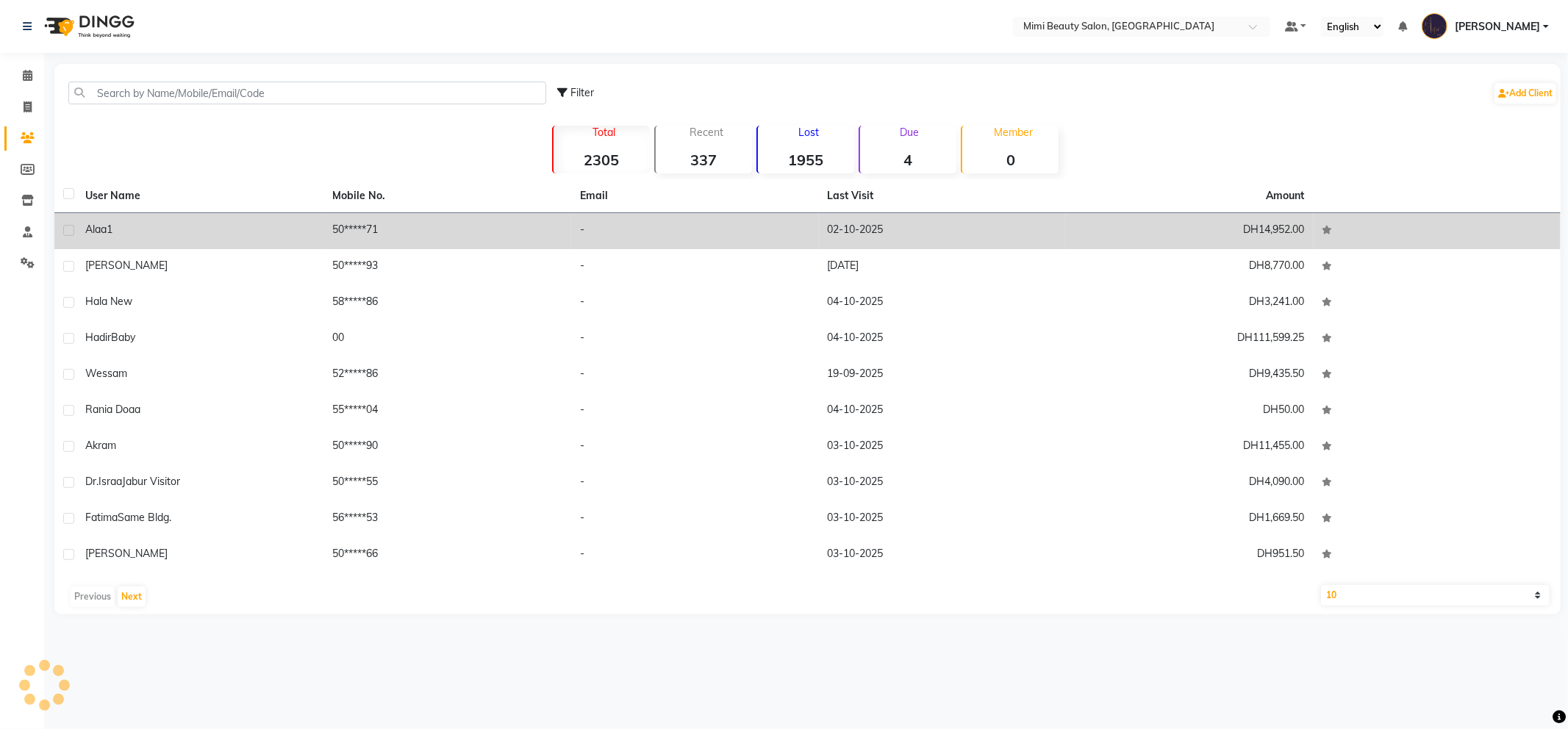
click at [192, 233] on div "Alaa1" at bounding box center [200, 229] width 230 height 15
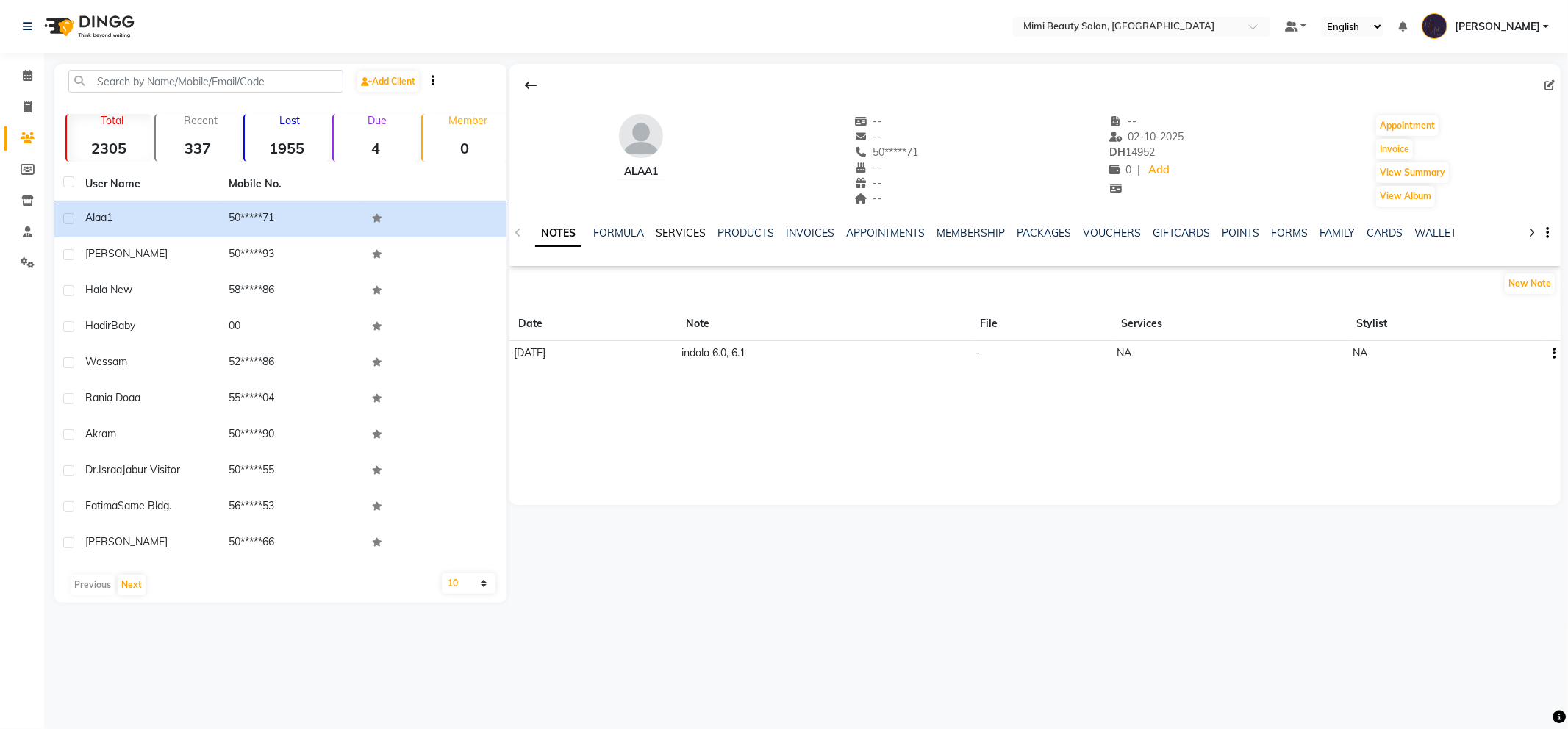
click at [688, 233] on link "SERVICES" at bounding box center [681, 233] width 50 height 14
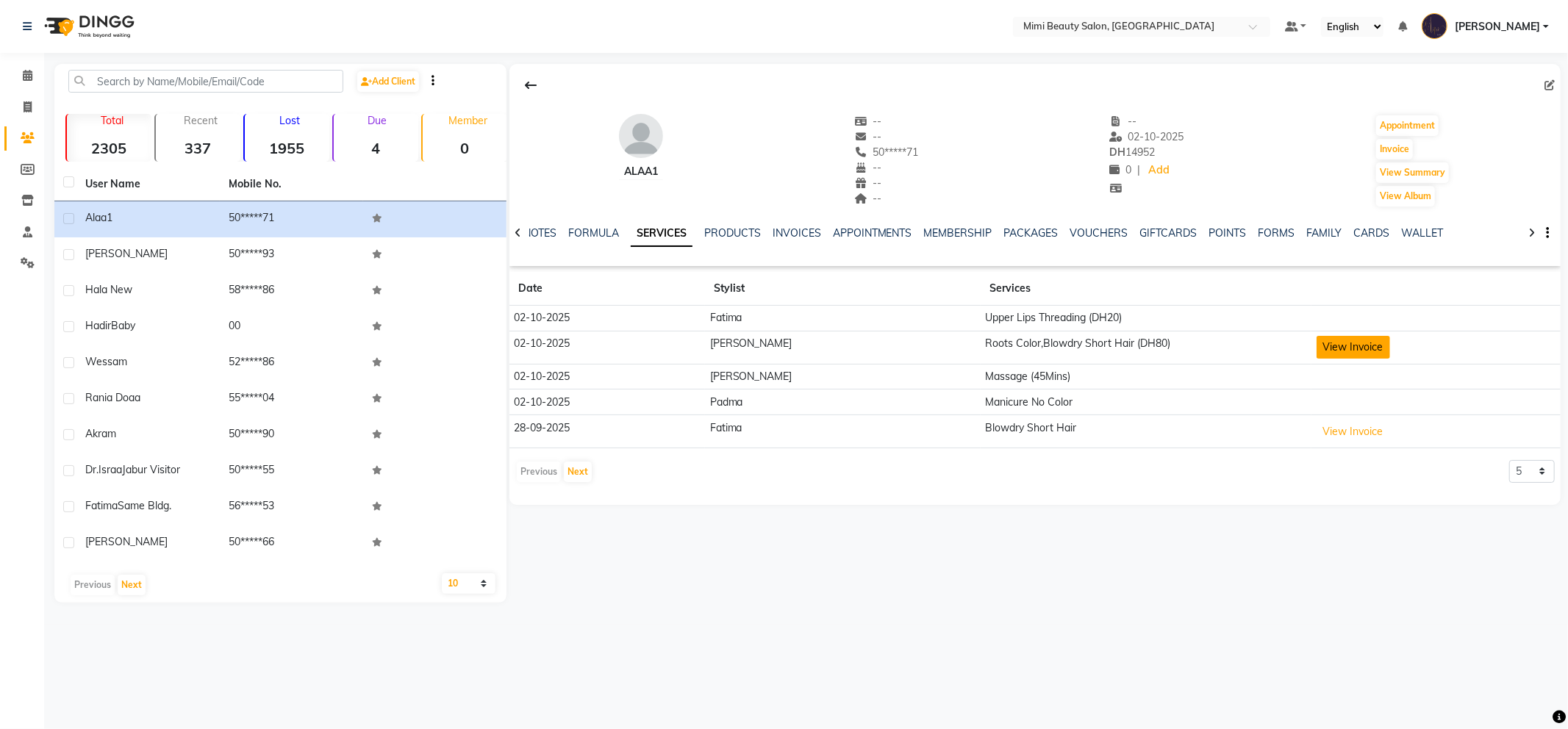
click at [1331, 353] on button "View Invoice" at bounding box center [1353, 348] width 73 height 23
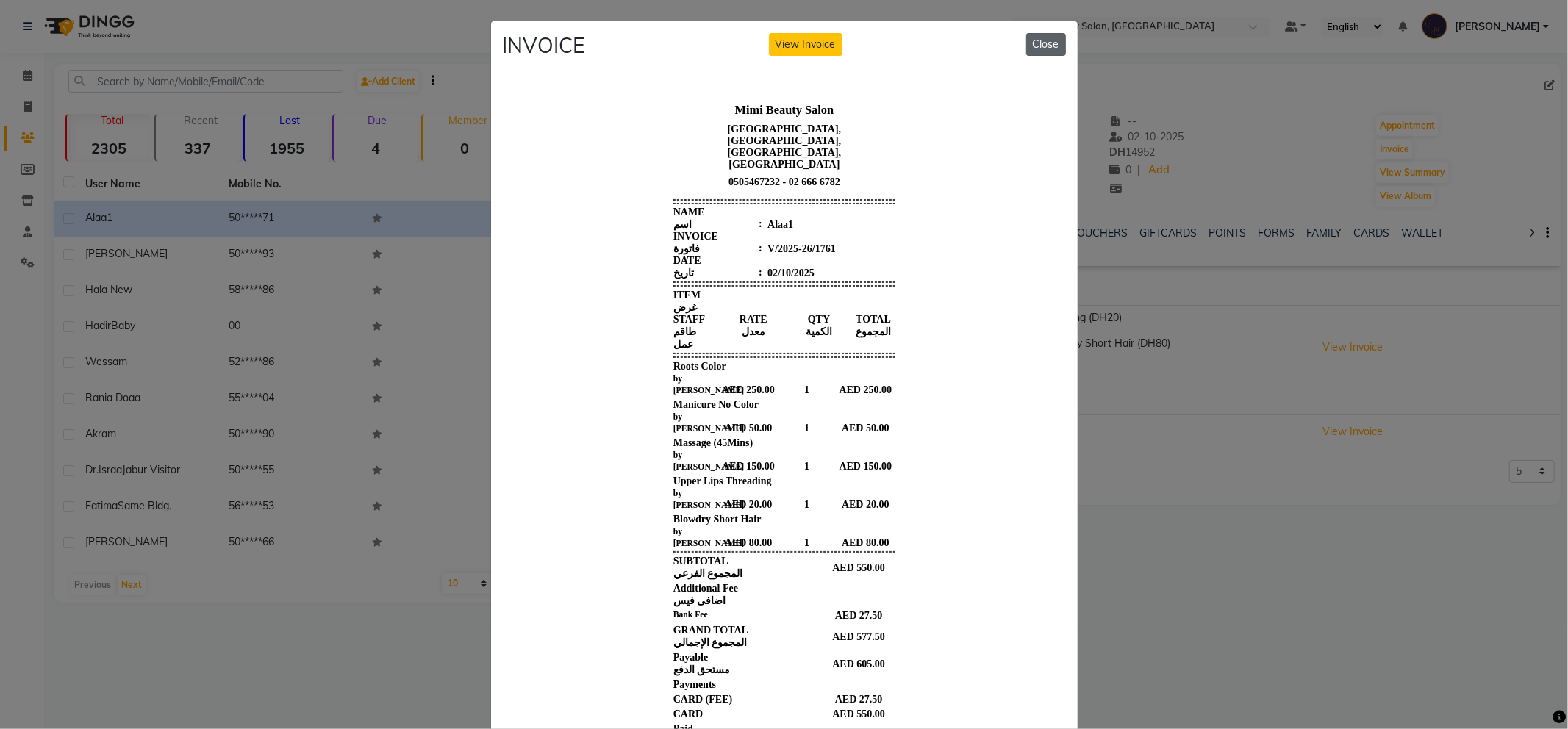
click at [1042, 43] on button "Close" at bounding box center [1046, 44] width 40 height 23
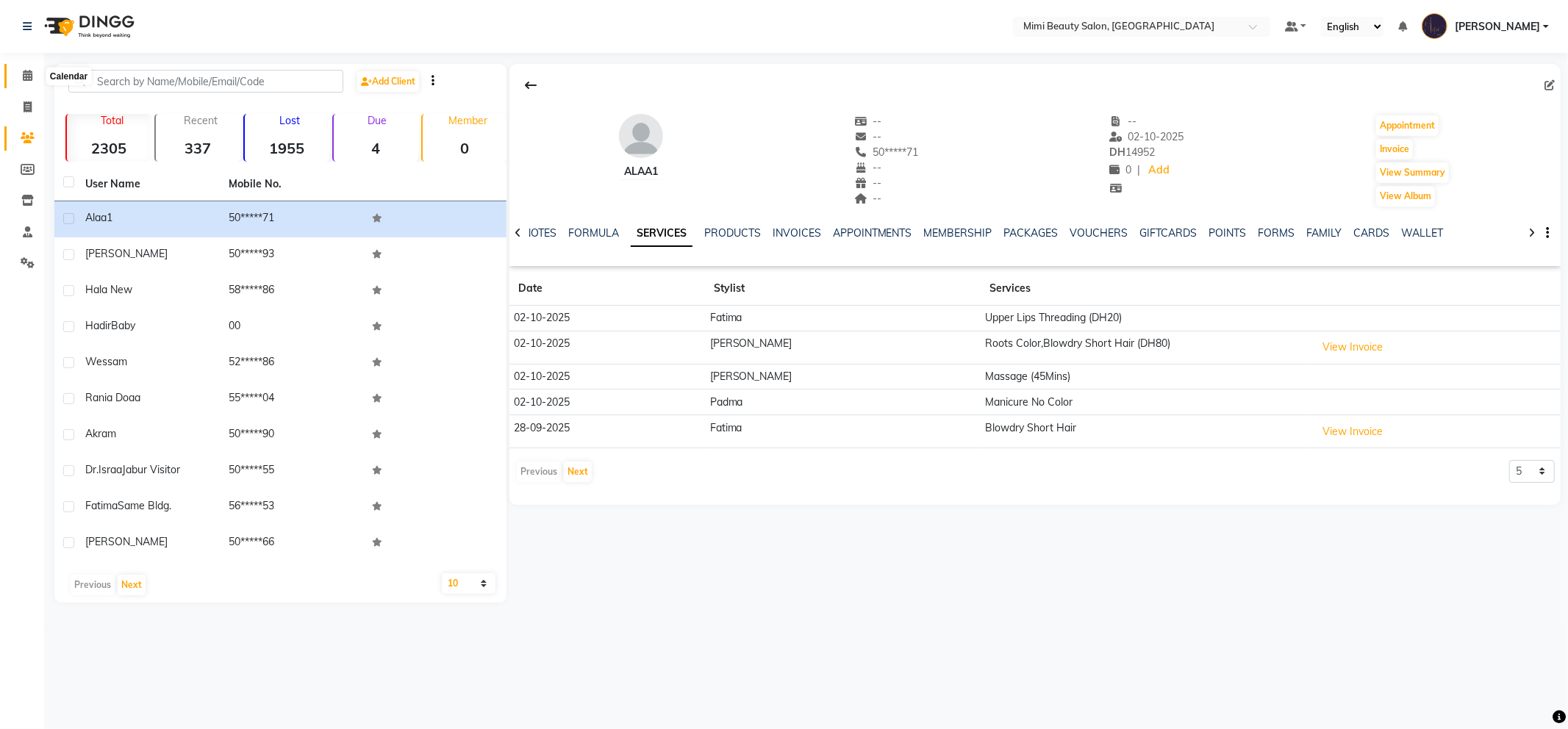
click at [20, 78] on span at bounding box center [27, 76] width 26 height 17
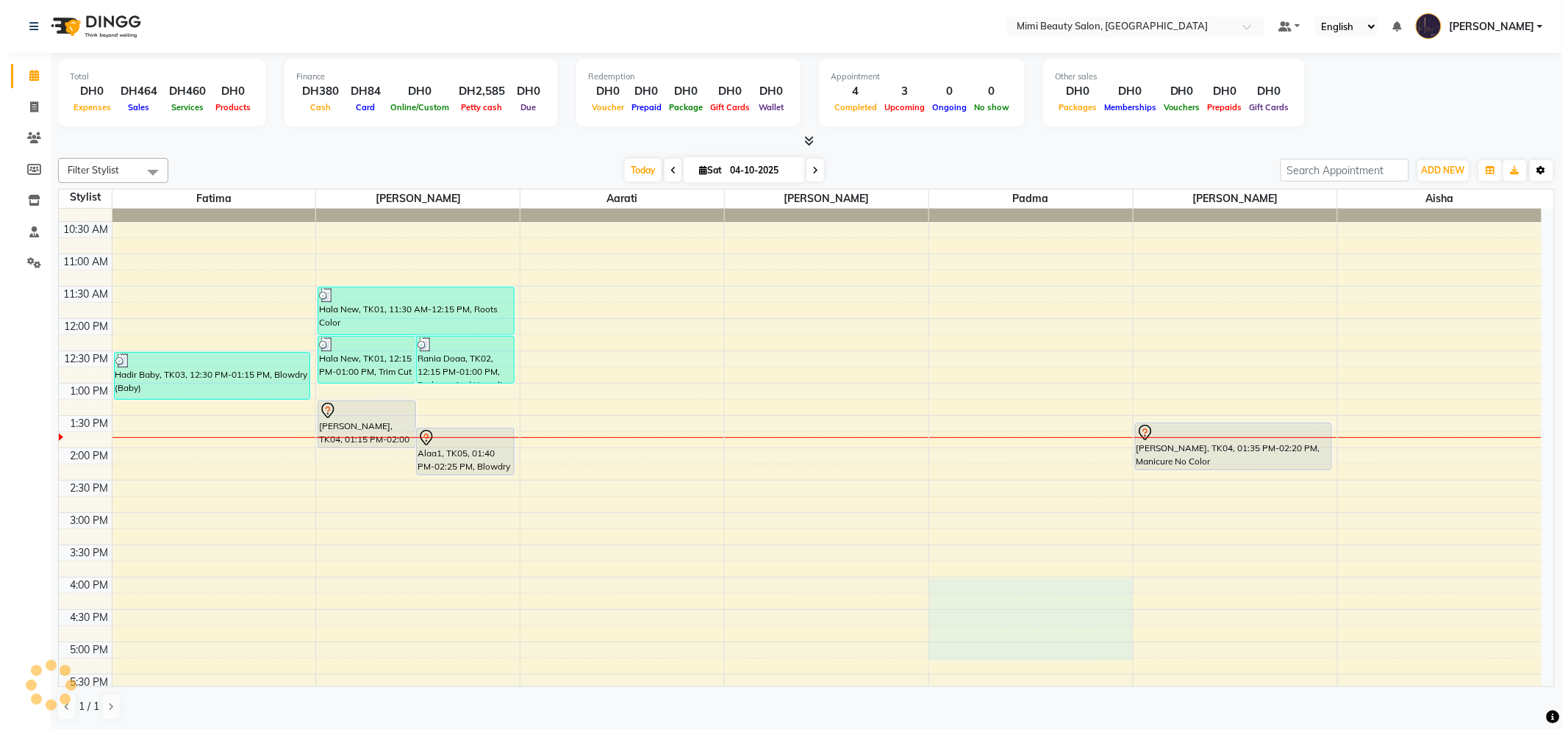
scroll to position [93, 0]
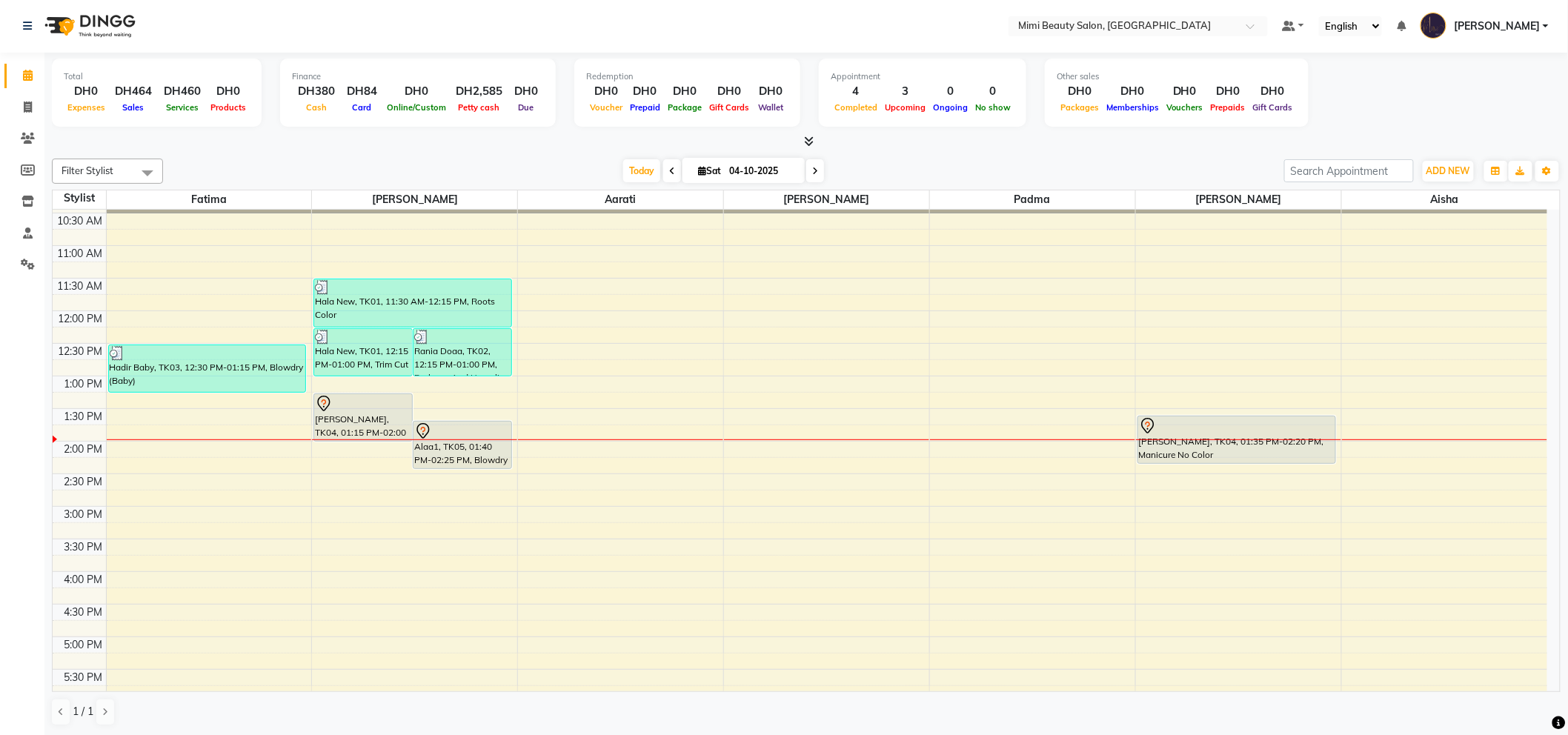
click at [461, 455] on div "Alaa1, TK05, 01:40 PM-02:25 PM, Blowdry Short Hair" at bounding box center [462, 445] width 98 height 46
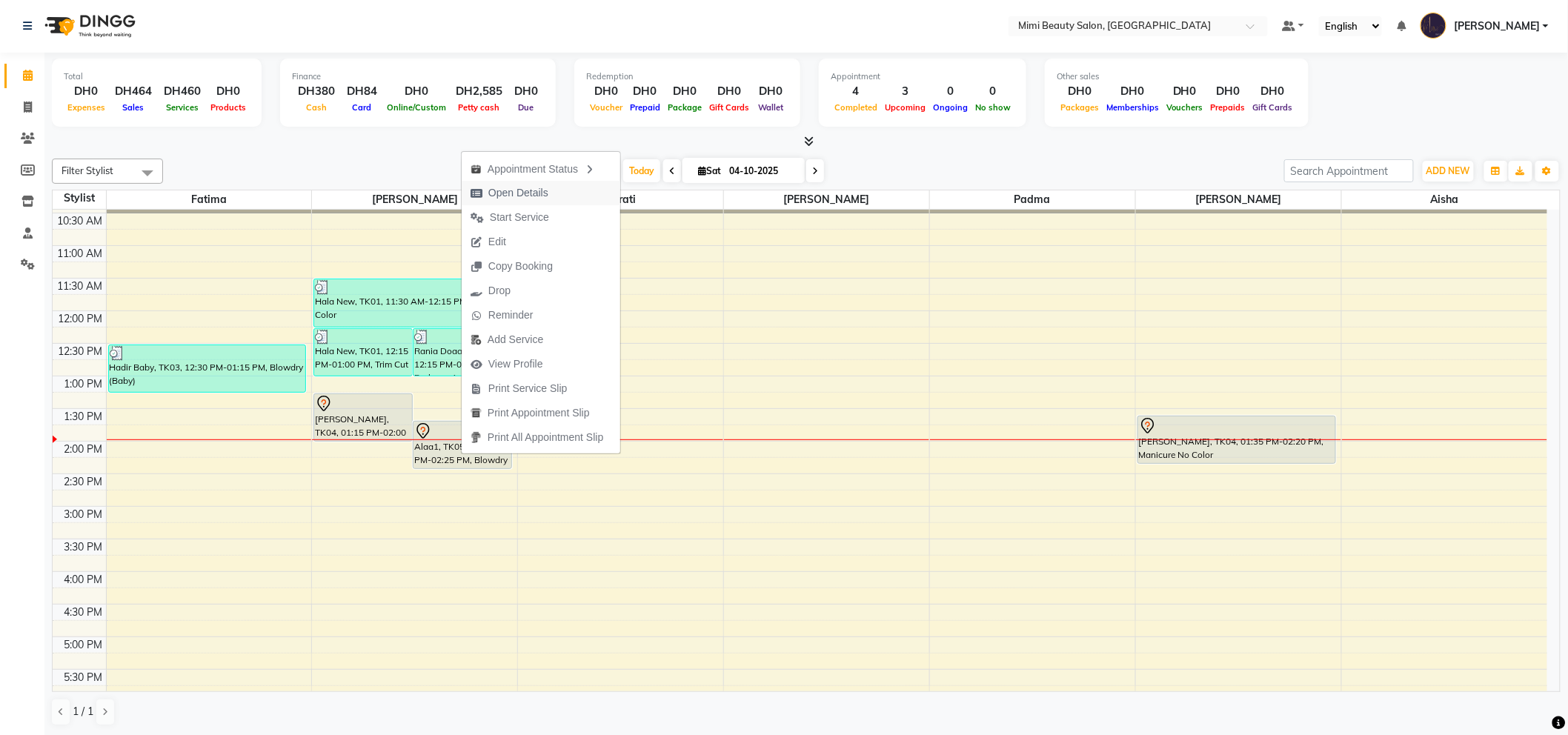
click at [546, 192] on span "Open Details" at bounding box center [518, 193] width 60 height 15
select select "7"
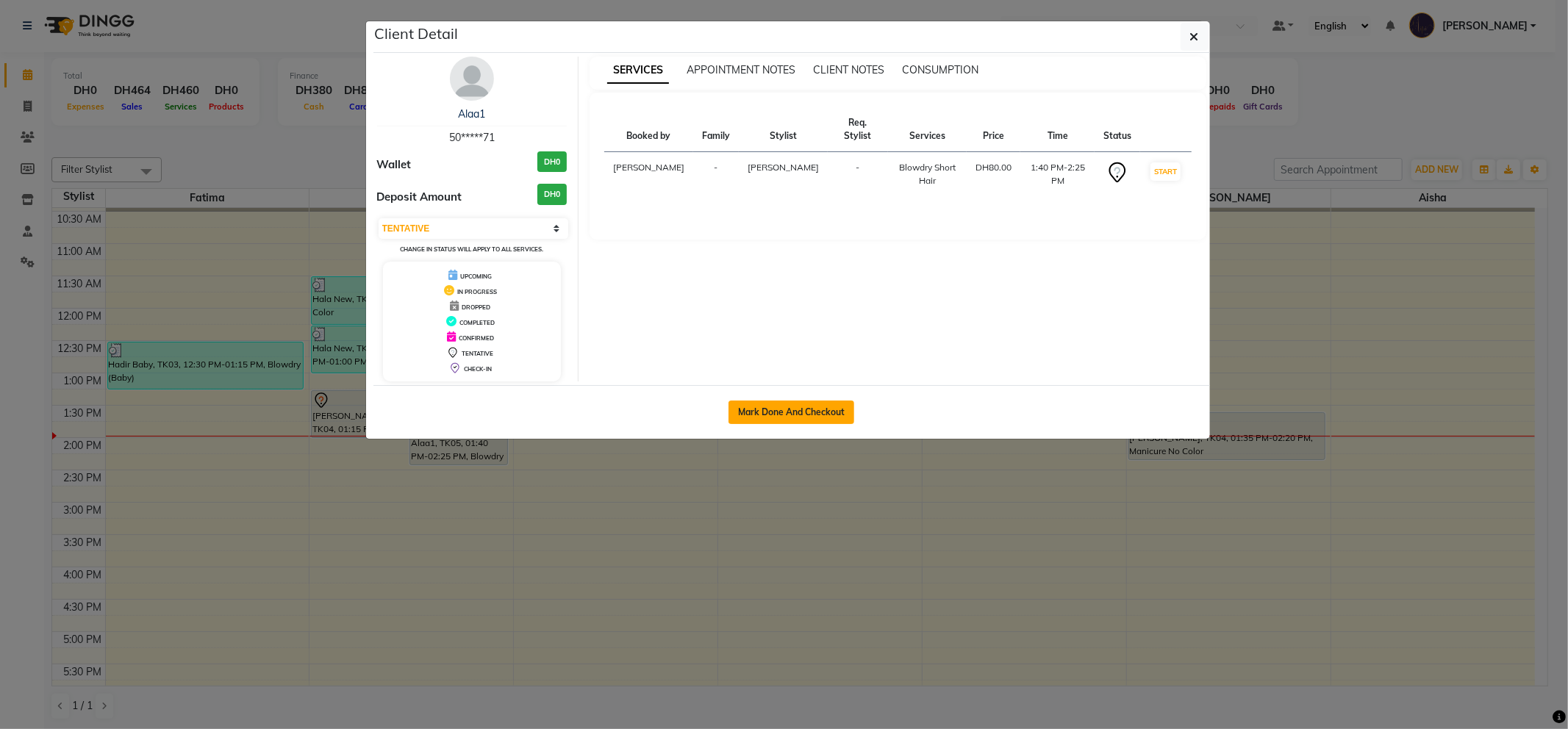
click at [766, 406] on button "Mark Done And Checkout" at bounding box center [791, 412] width 126 height 23
select select "6756"
select select "service"
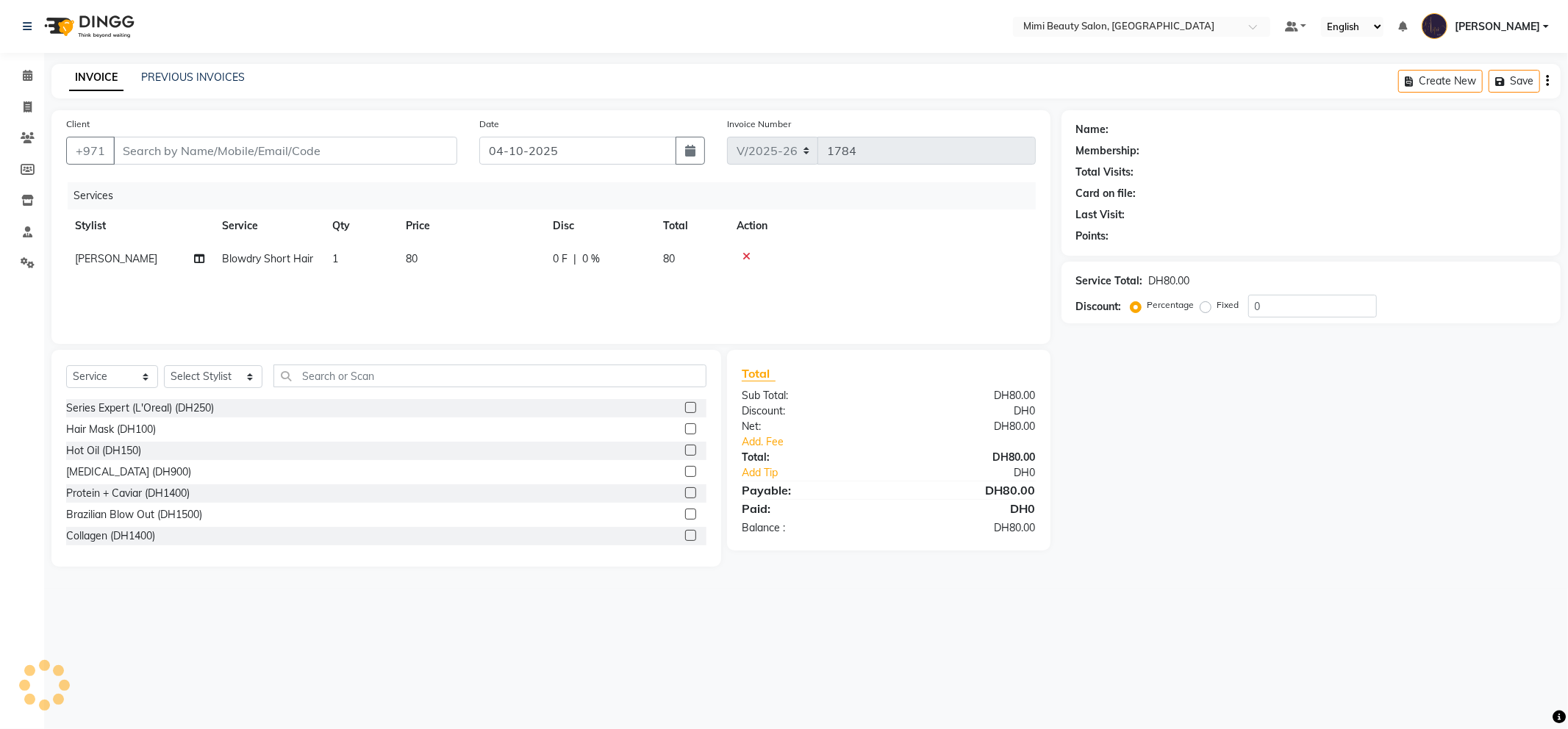
type input "50*****71"
select select "52700"
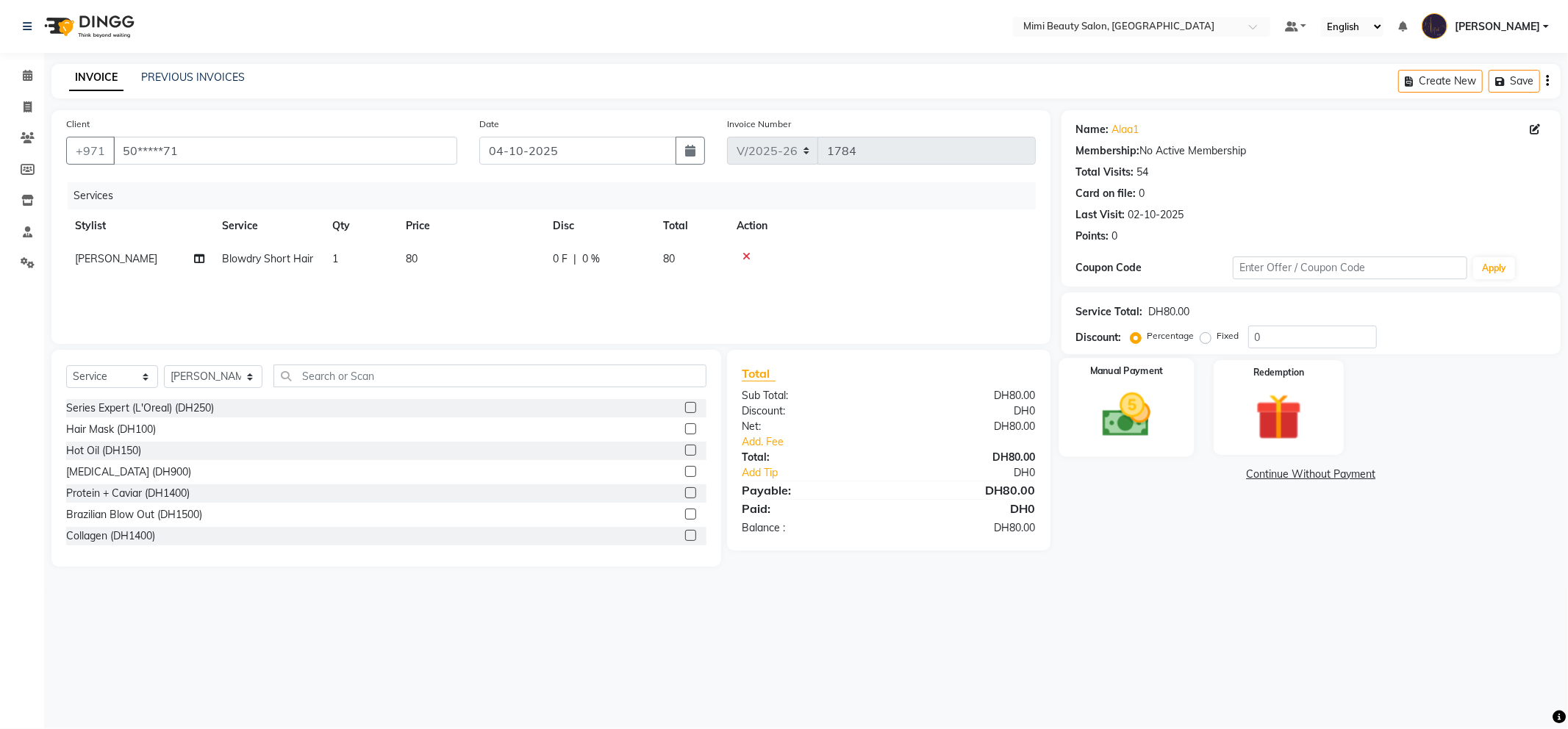
click at [1097, 410] on img at bounding box center [1127, 415] width 78 height 56
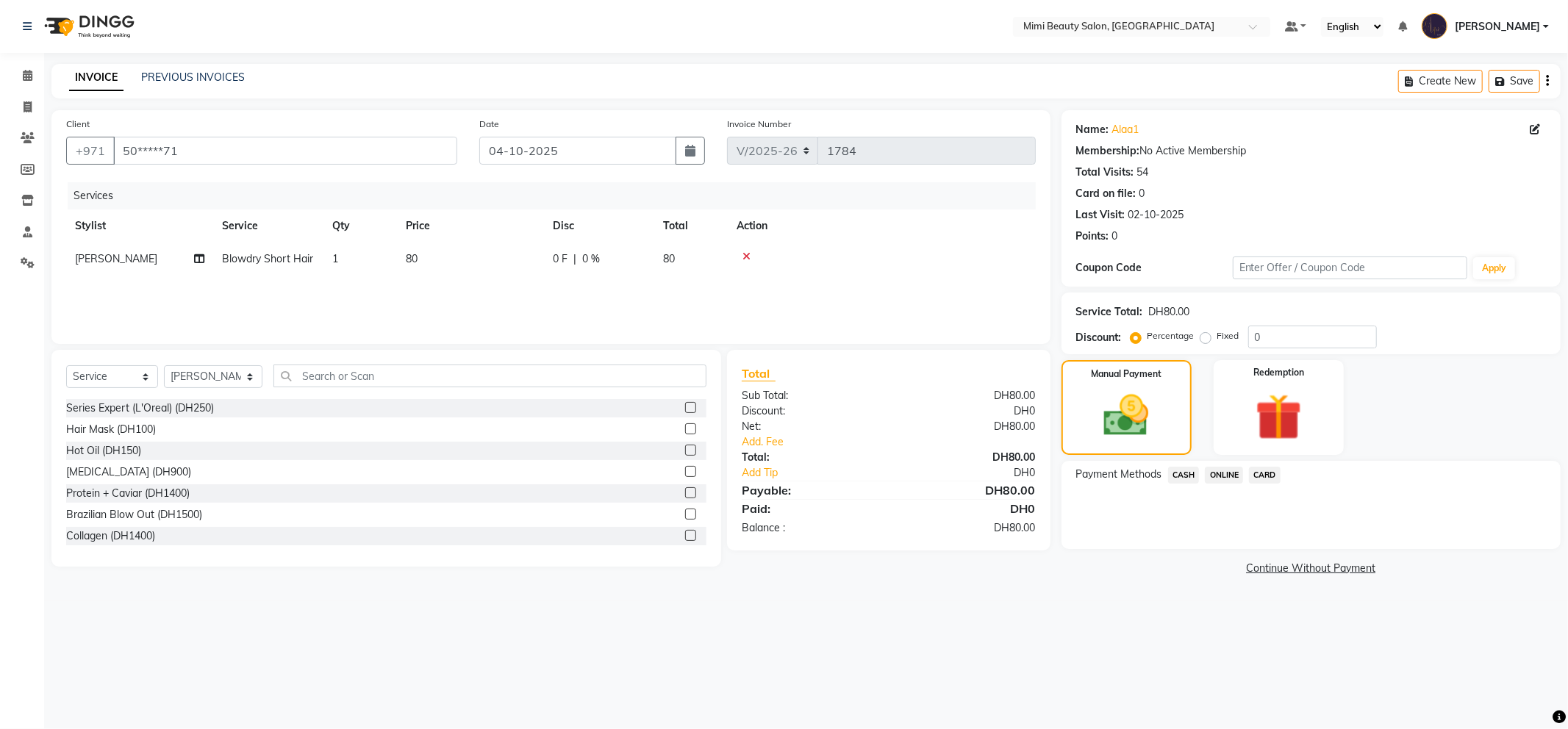
click at [1186, 473] on span "CASH" at bounding box center [1184, 475] width 32 height 17
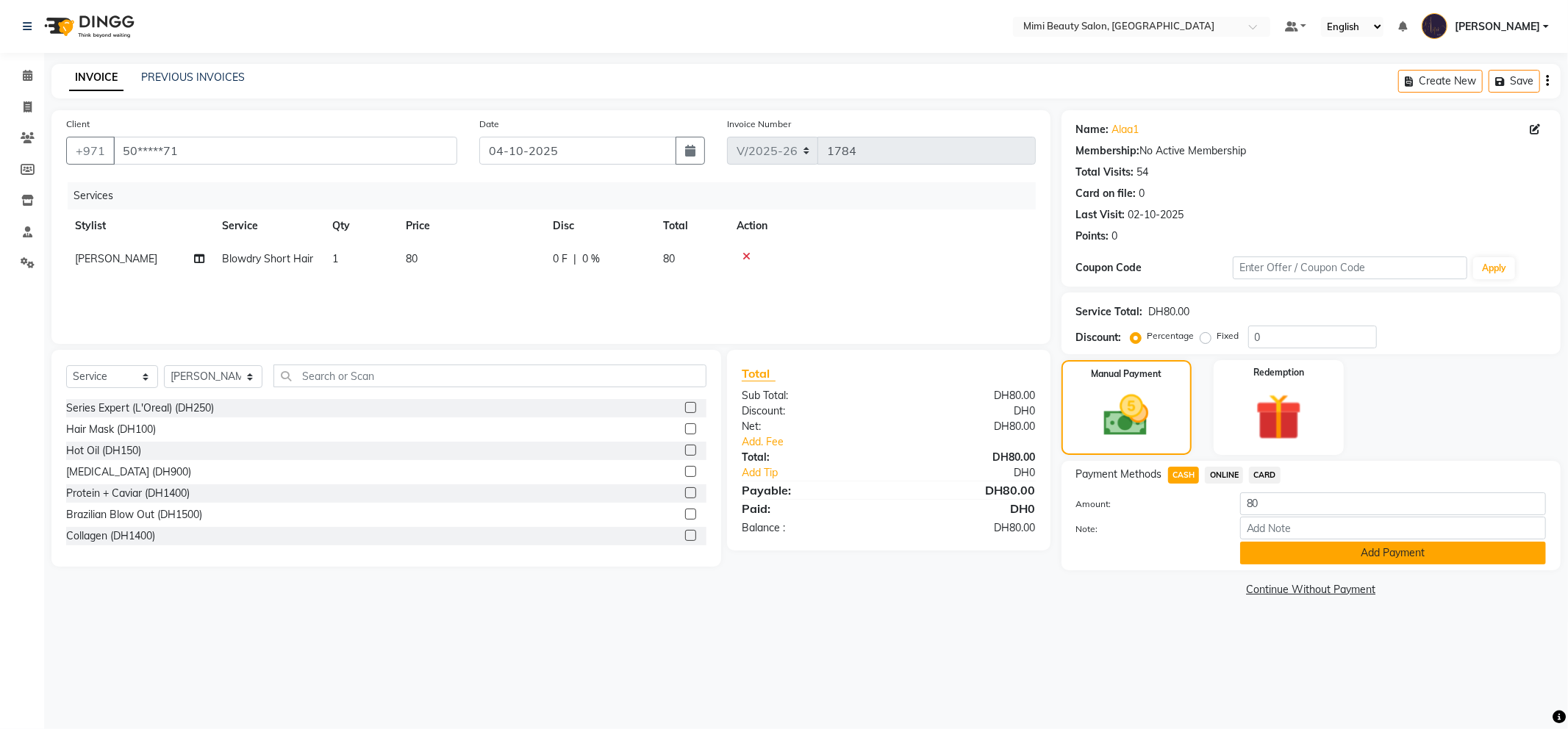
click at [1312, 547] on button "Add Payment" at bounding box center [1394, 553] width 306 height 23
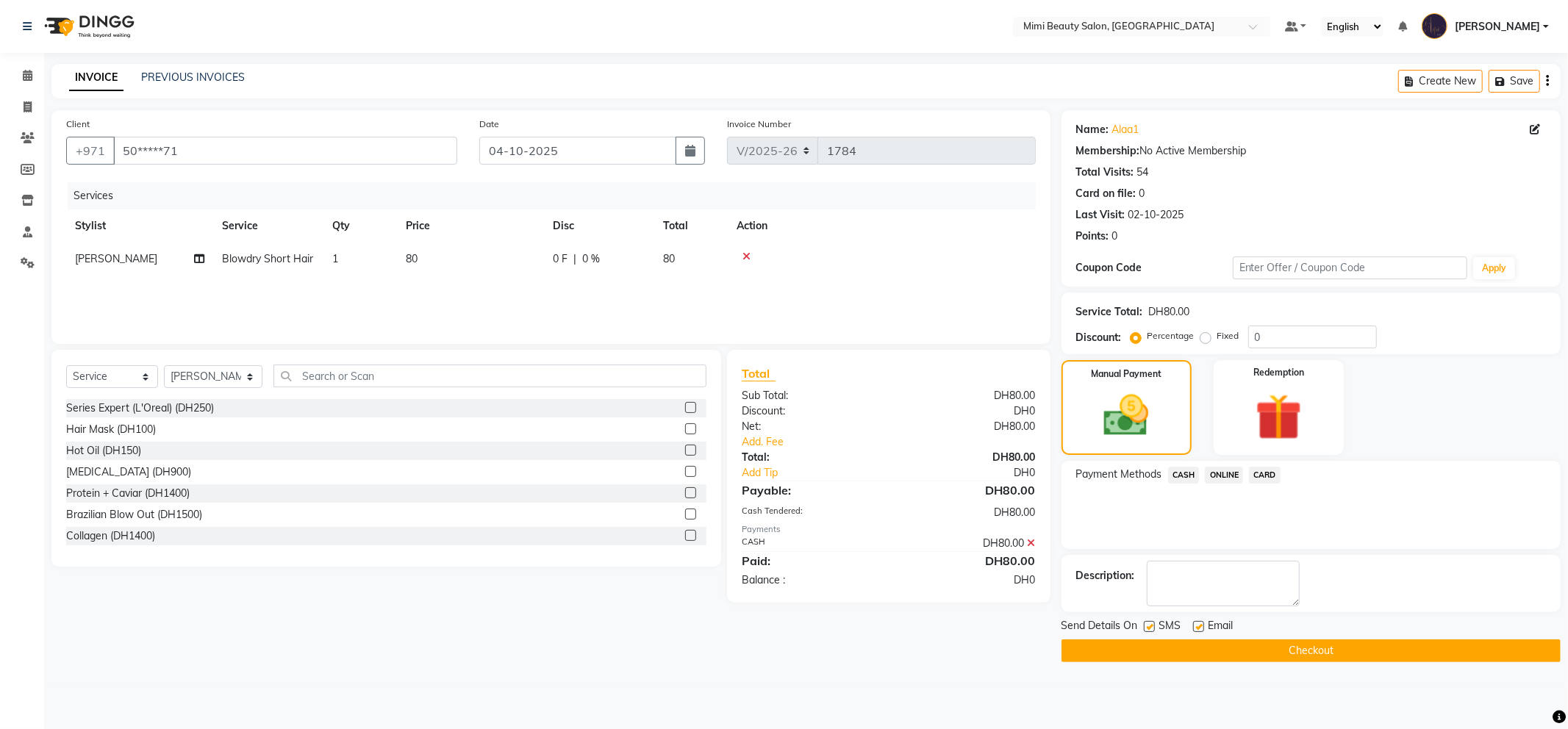
click at [1296, 653] on button "Checkout" at bounding box center [1312, 651] width 499 height 23
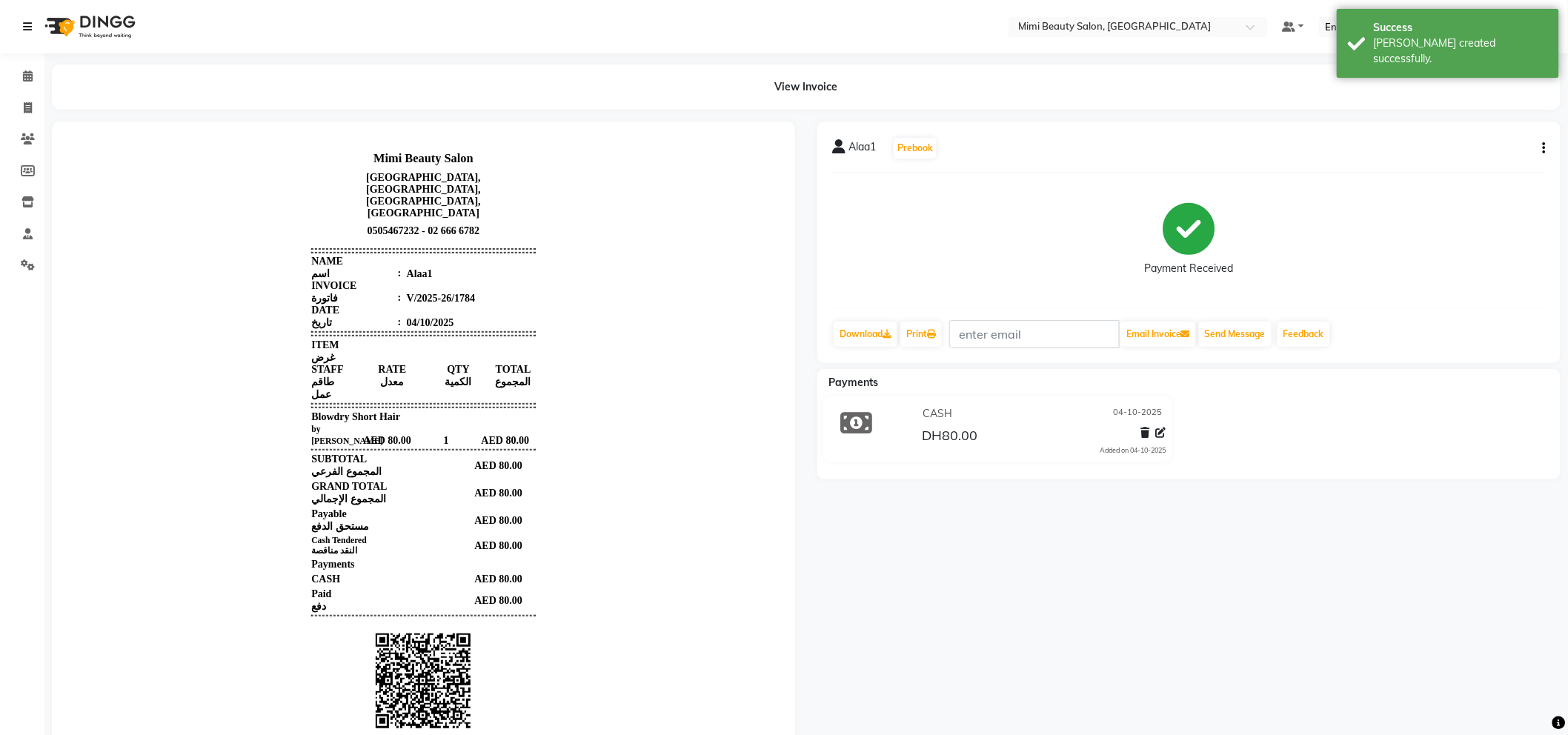
click at [24, 27] on icon at bounding box center [27, 27] width 9 height 11
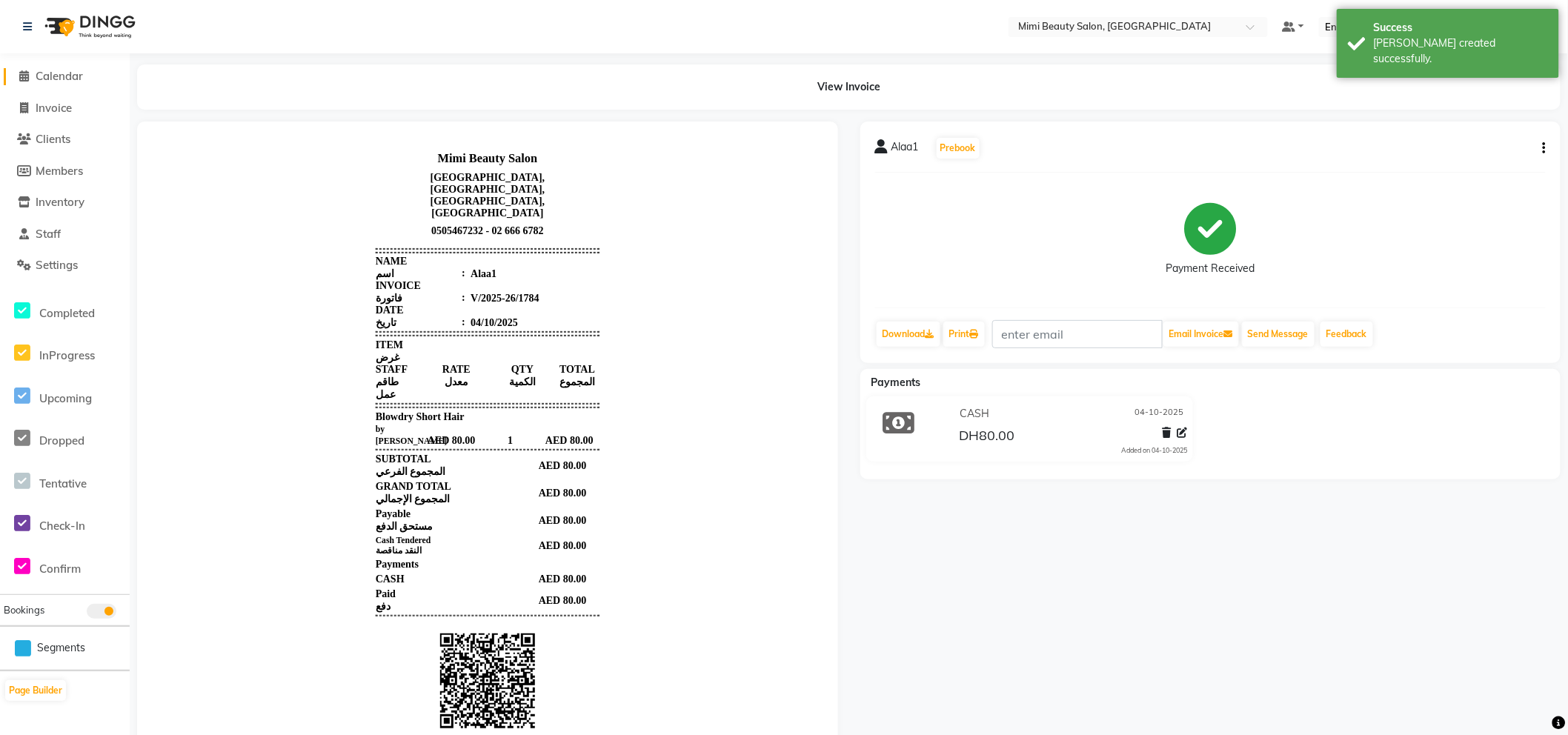
click at [47, 77] on span "Calendar" at bounding box center [59, 76] width 47 height 14
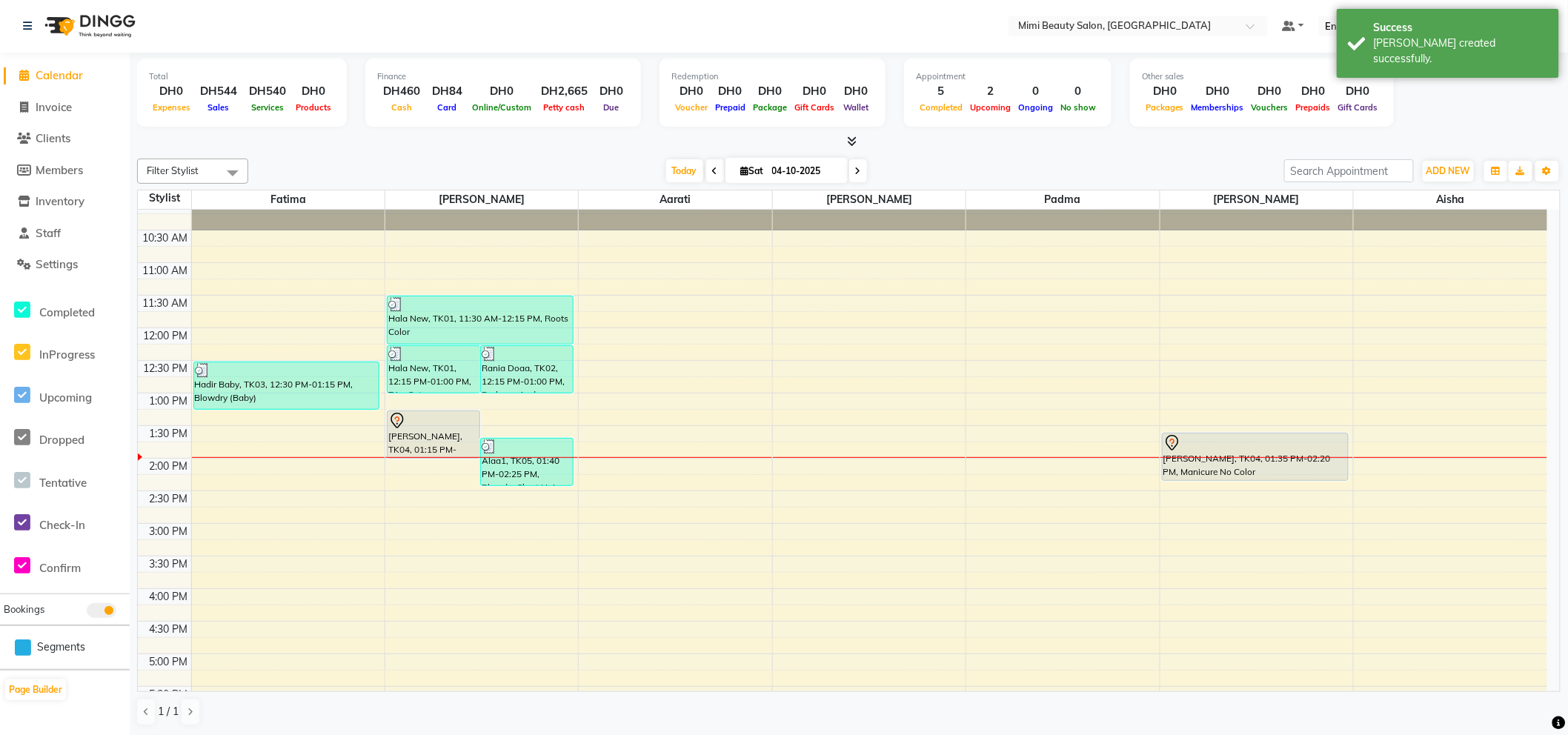
scroll to position [247, 0]
